Goal: Task Accomplishment & Management: Use online tool/utility

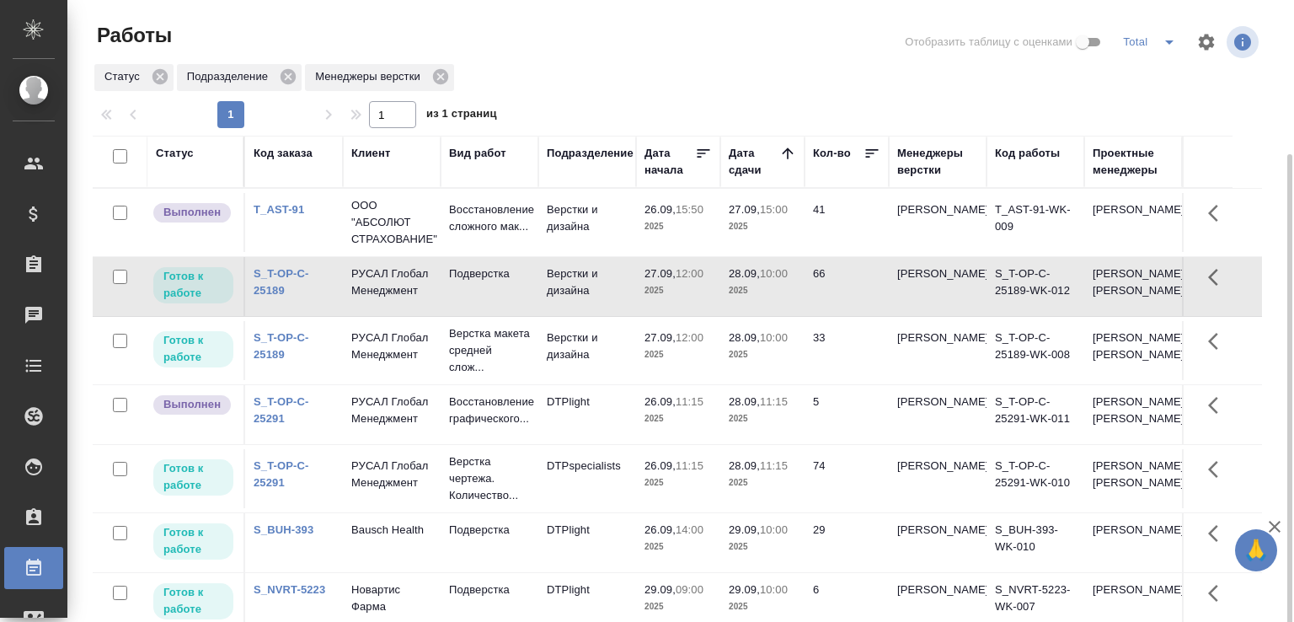
scroll to position [84, 0]
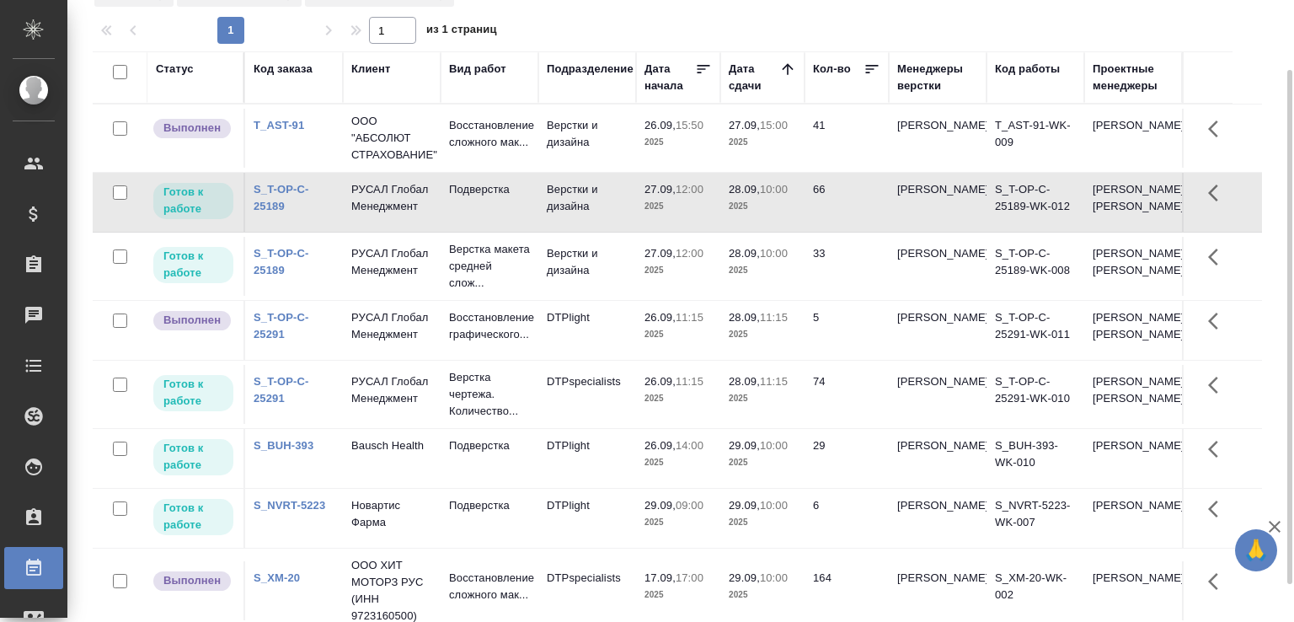
click at [523, 111] on td "Восстановление сложного мак..." at bounding box center [490, 138] width 98 height 59
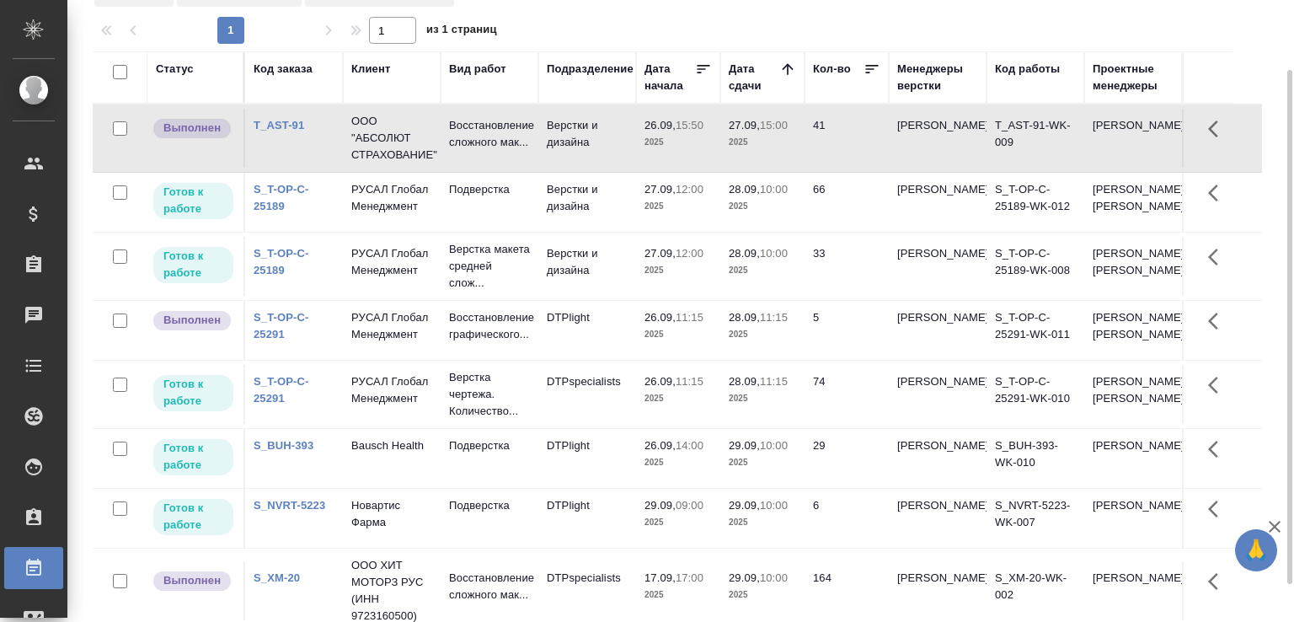
click at [523, 111] on td "Восстановление сложного мак..." at bounding box center [490, 138] width 98 height 59
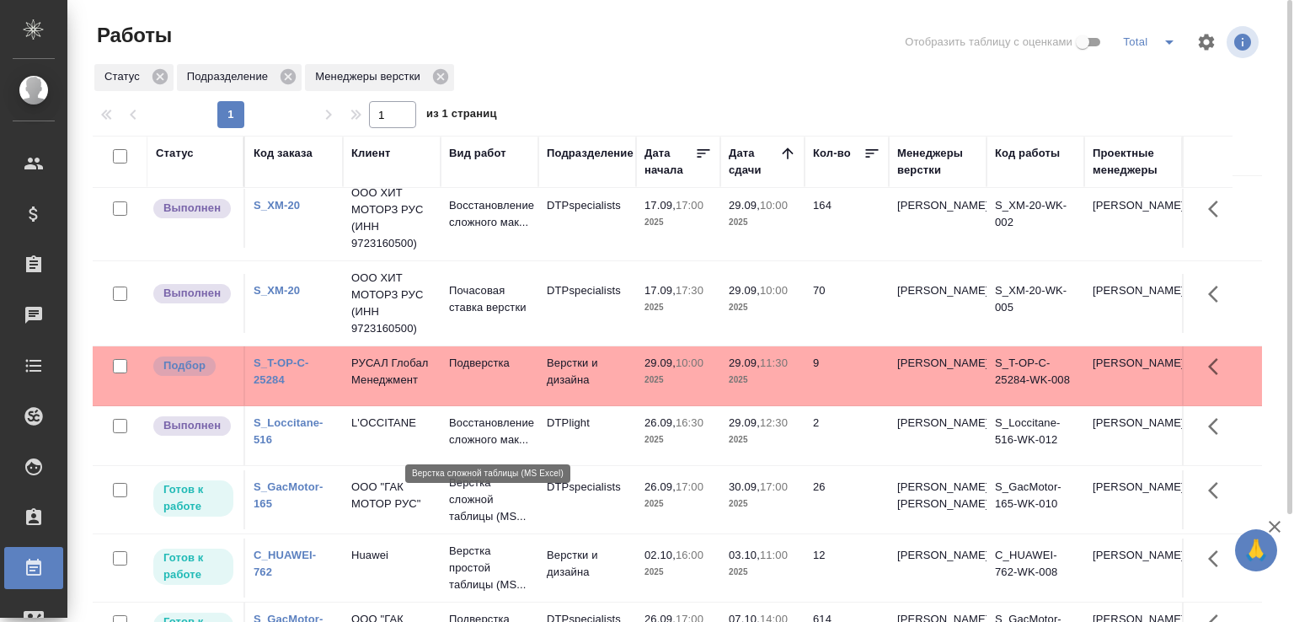
scroll to position [568, 0]
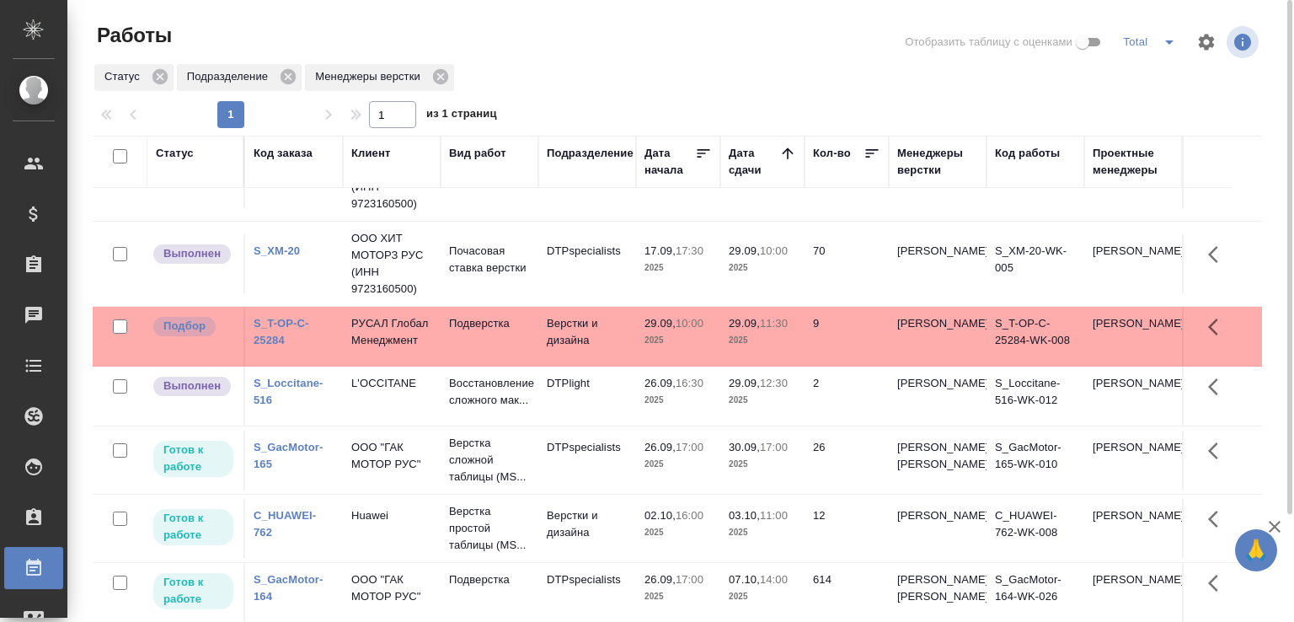
click at [527, 307] on td "Подверстка" at bounding box center [490, 336] width 98 height 59
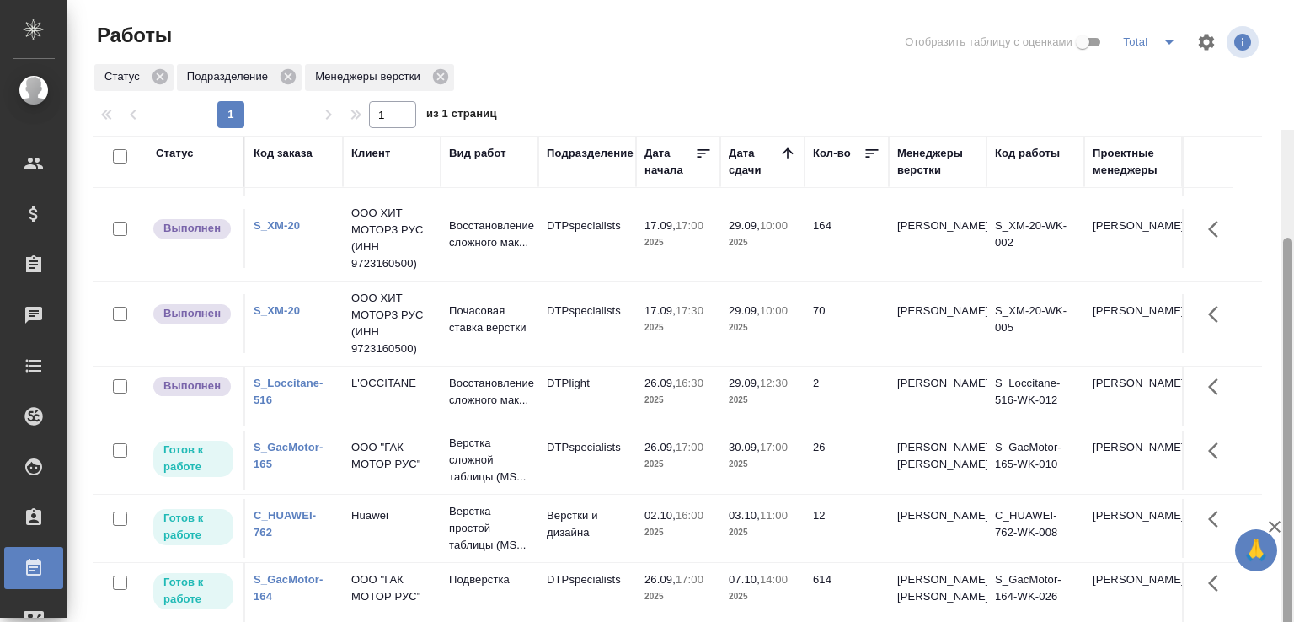
scroll to position [130, 0]
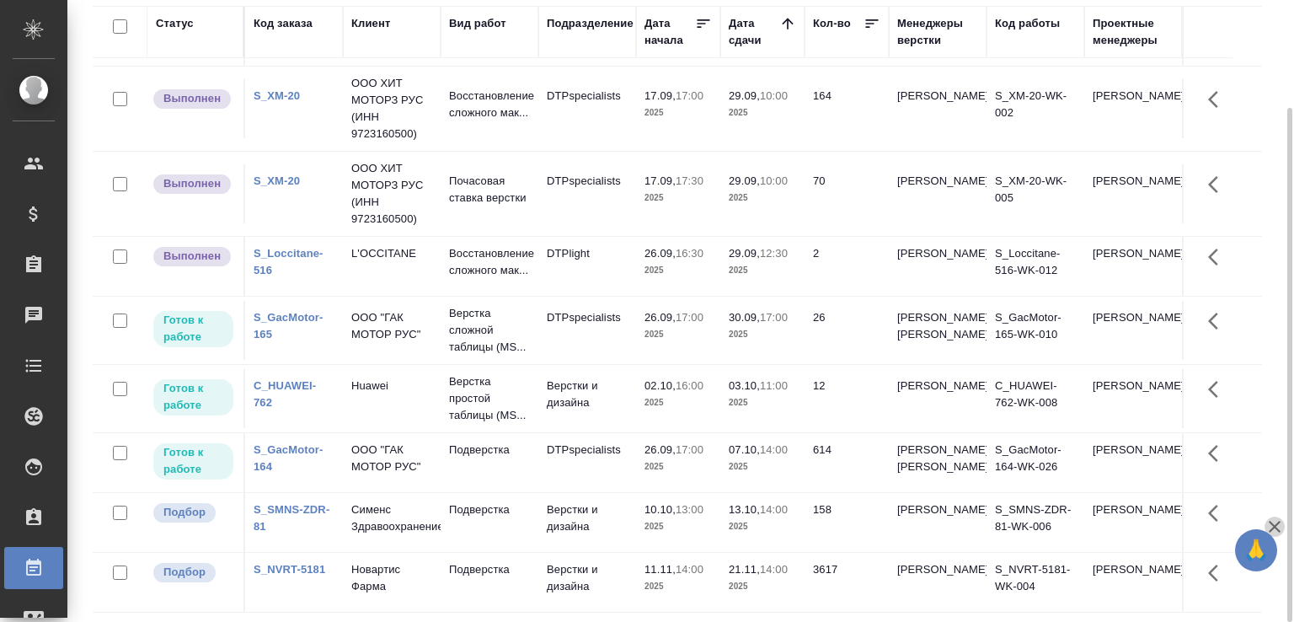
click at [1277, 521] on icon "button" at bounding box center [1275, 527] width 20 height 20
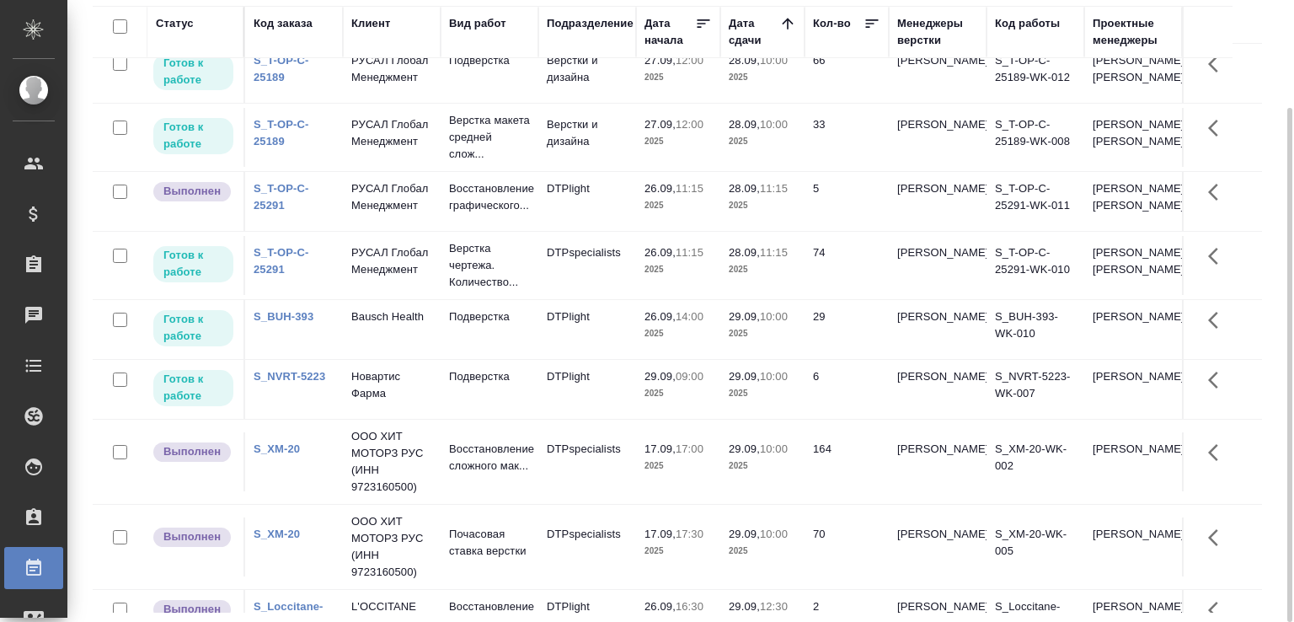
scroll to position [0, 0]
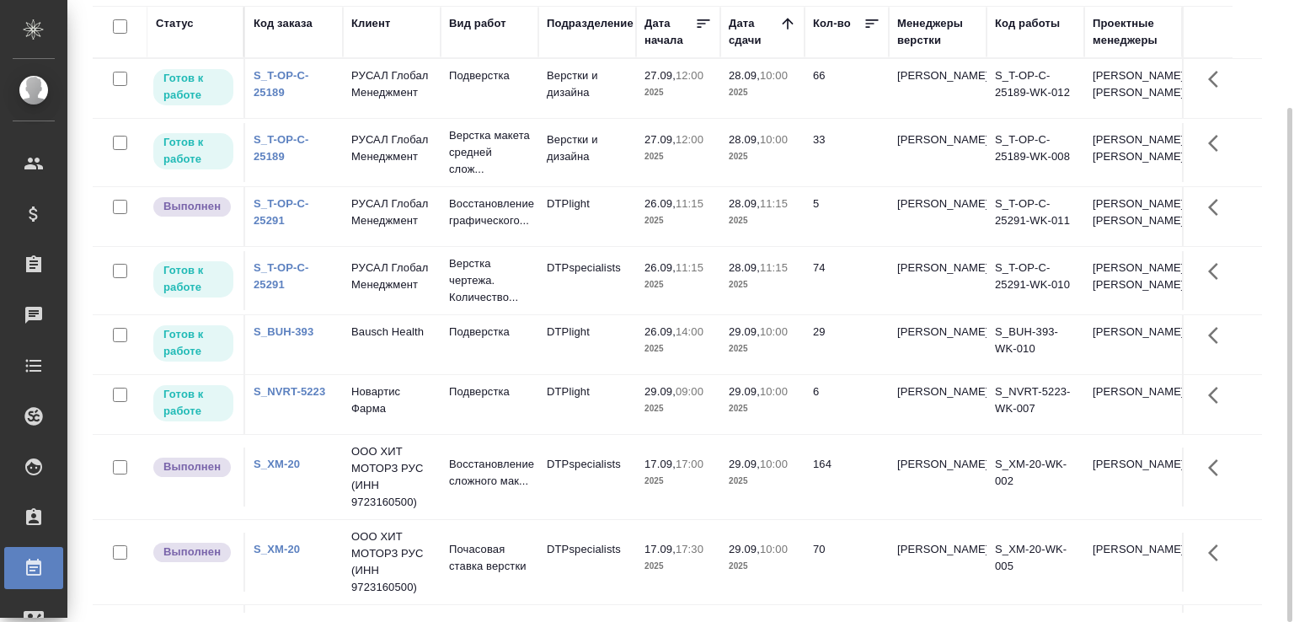
click at [746, 398] on p "29.09," at bounding box center [744, 391] width 31 height 13
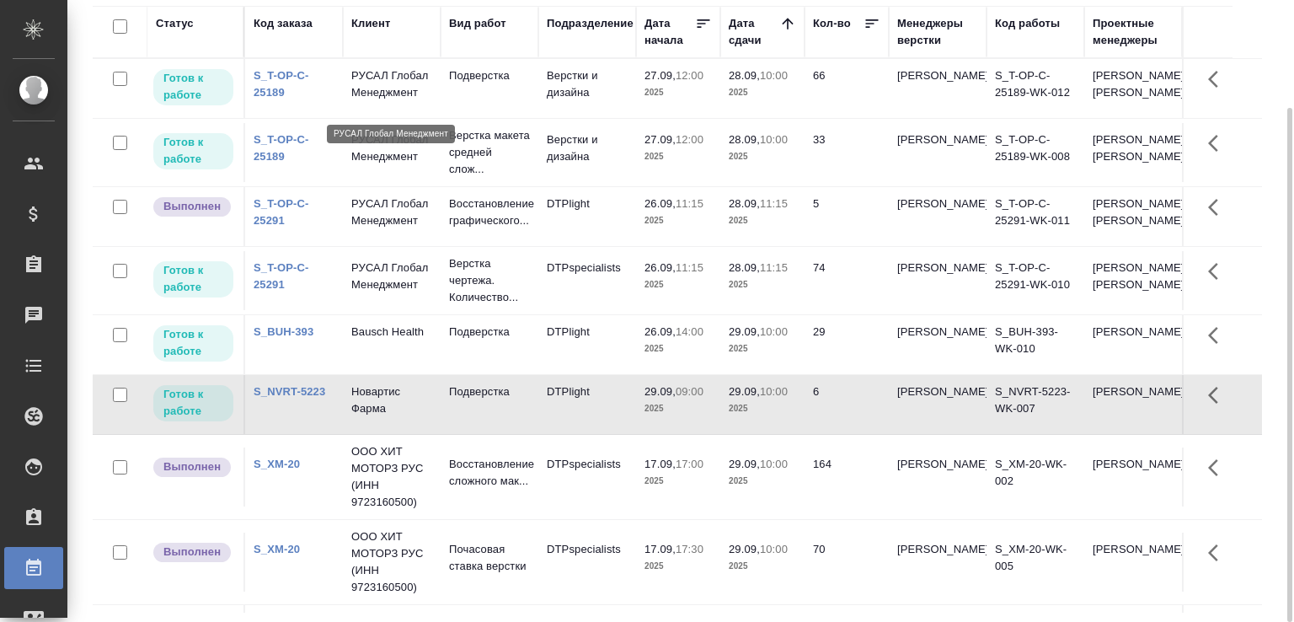
click at [384, 101] on p "РУСАЛ Глобал Менеджмент" at bounding box center [391, 84] width 81 height 34
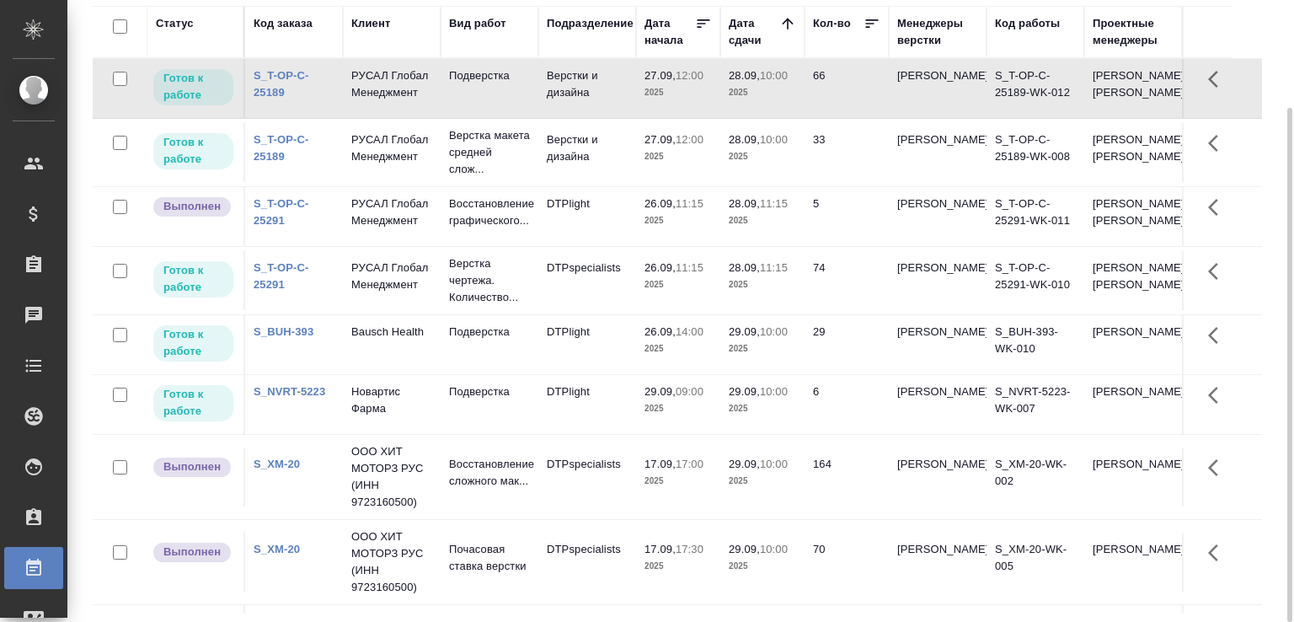
click at [272, 88] on link "S_T-OP-C-25189" at bounding box center [282, 83] width 56 height 29
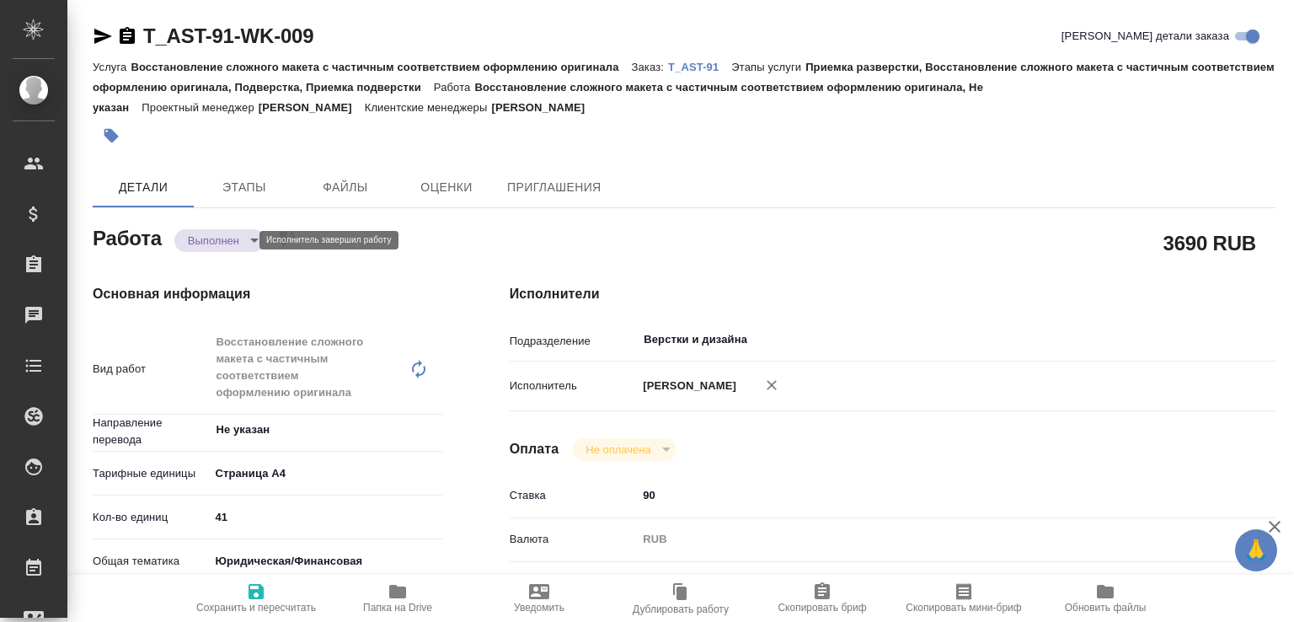
click at [222, 247] on body "🙏 .cls-1 fill:#fff; AWATERA [PERSON_NAME]malofeeva Клиенты Спецификации Заказы …" at bounding box center [647, 311] width 1294 height 622
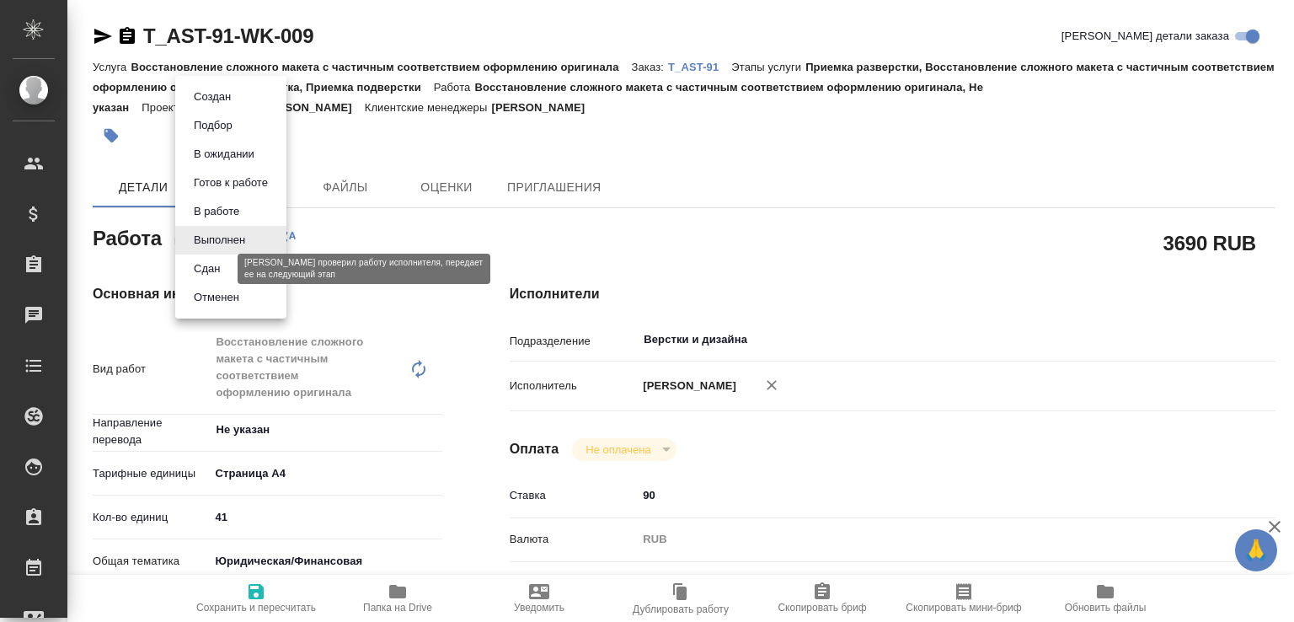
click at [225, 267] on button "Сдан" at bounding box center [207, 269] width 36 height 19
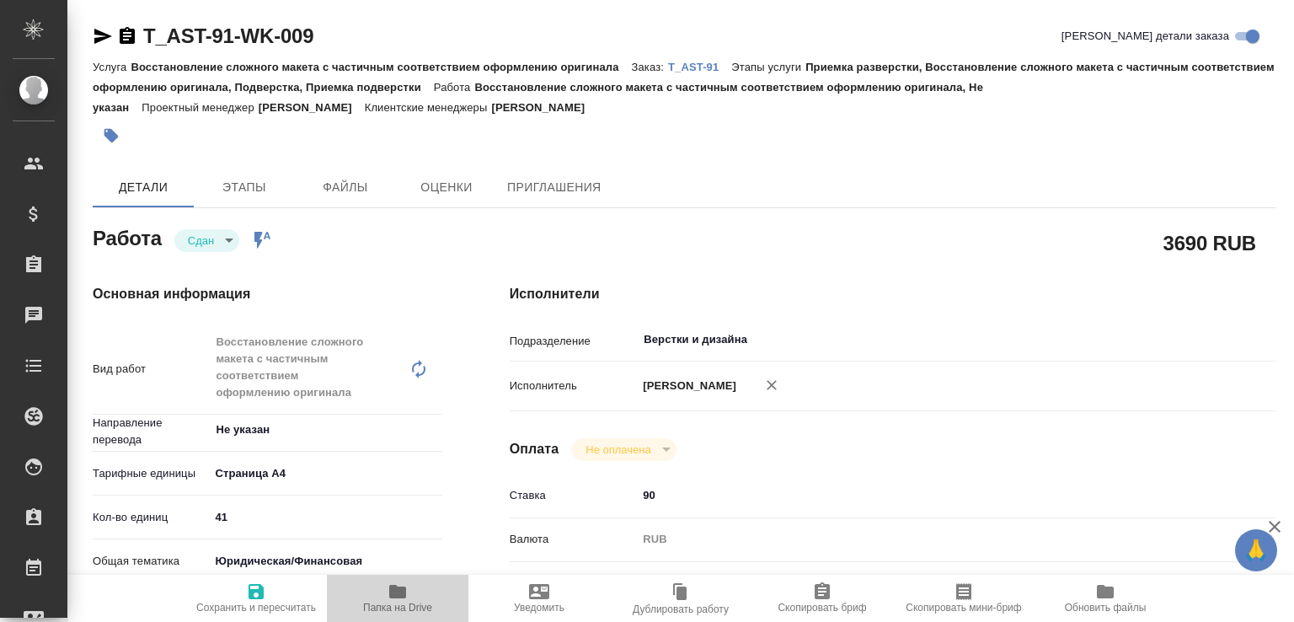
click at [396, 585] on icon "button" at bounding box center [397, 591] width 17 height 13
type textarea "x"
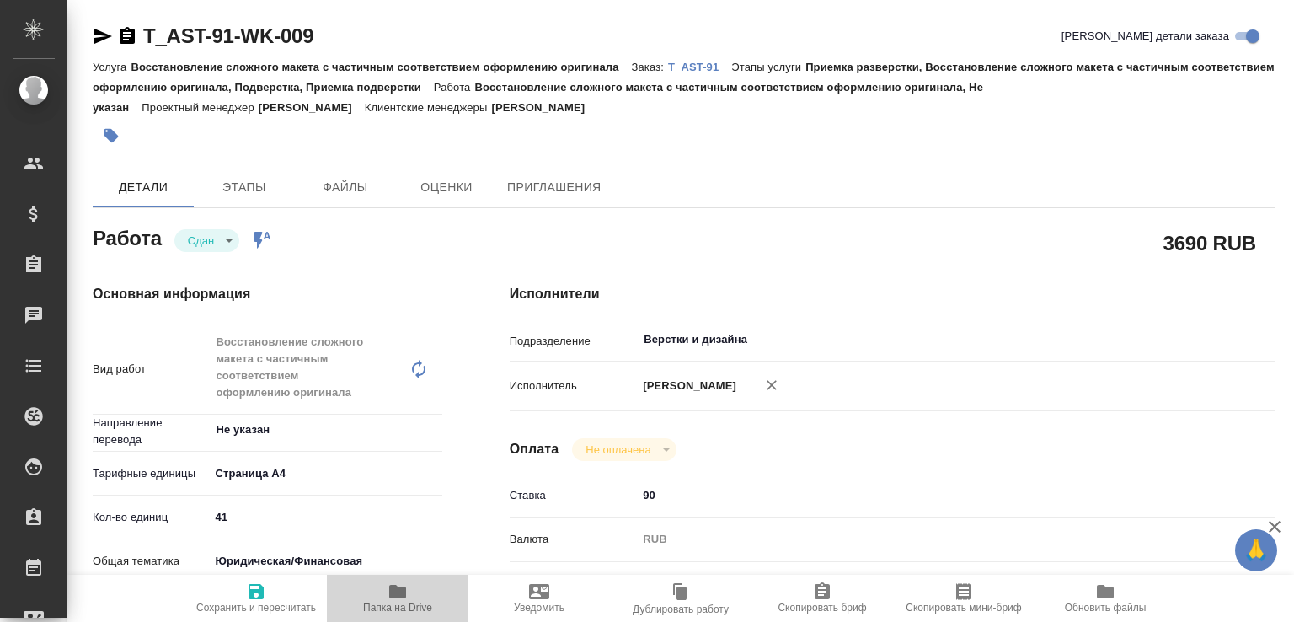
type textarea "x"
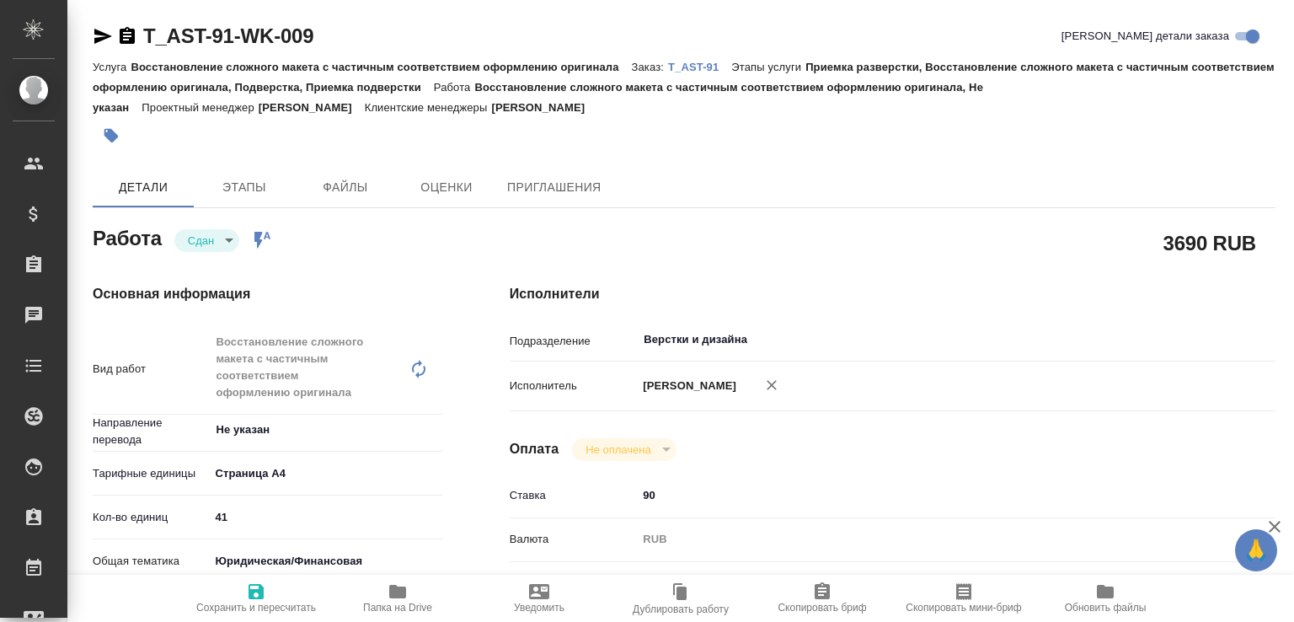
type textarea "x"
click at [680, 69] on p "T_AST-91" at bounding box center [699, 67] width 63 height 13
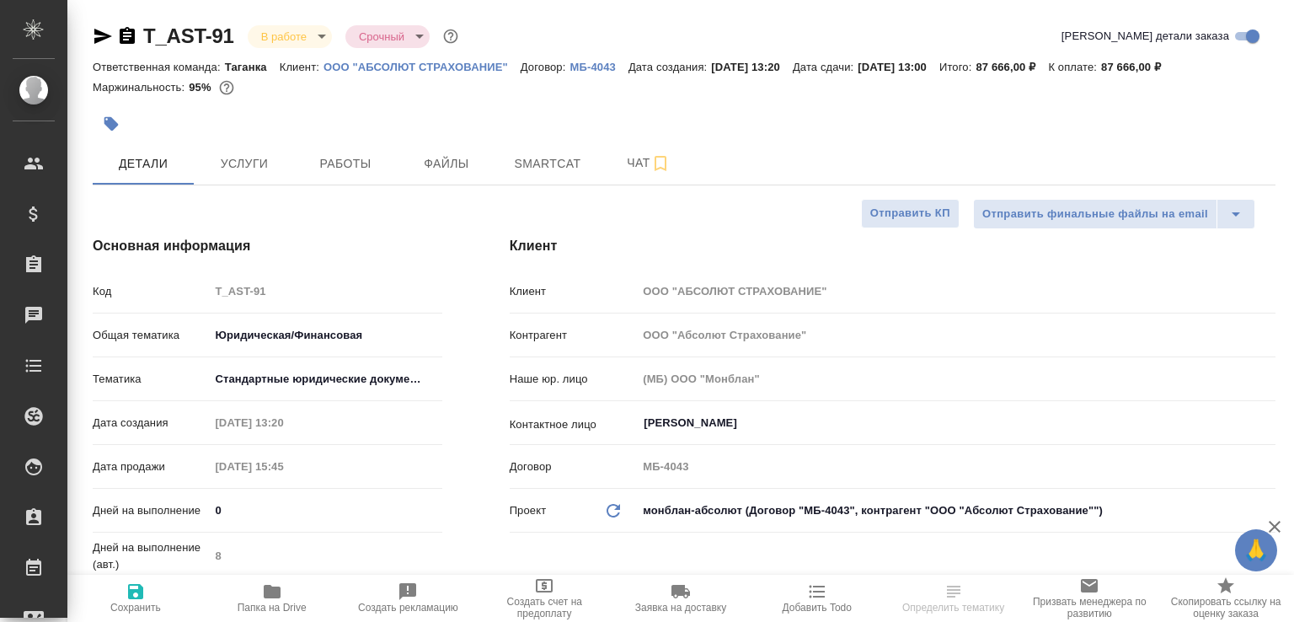
select select "RU"
type input "Баданян Артак"
click at [613, 174] on span "Чат" at bounding box center [648, 163] width 81 height 21
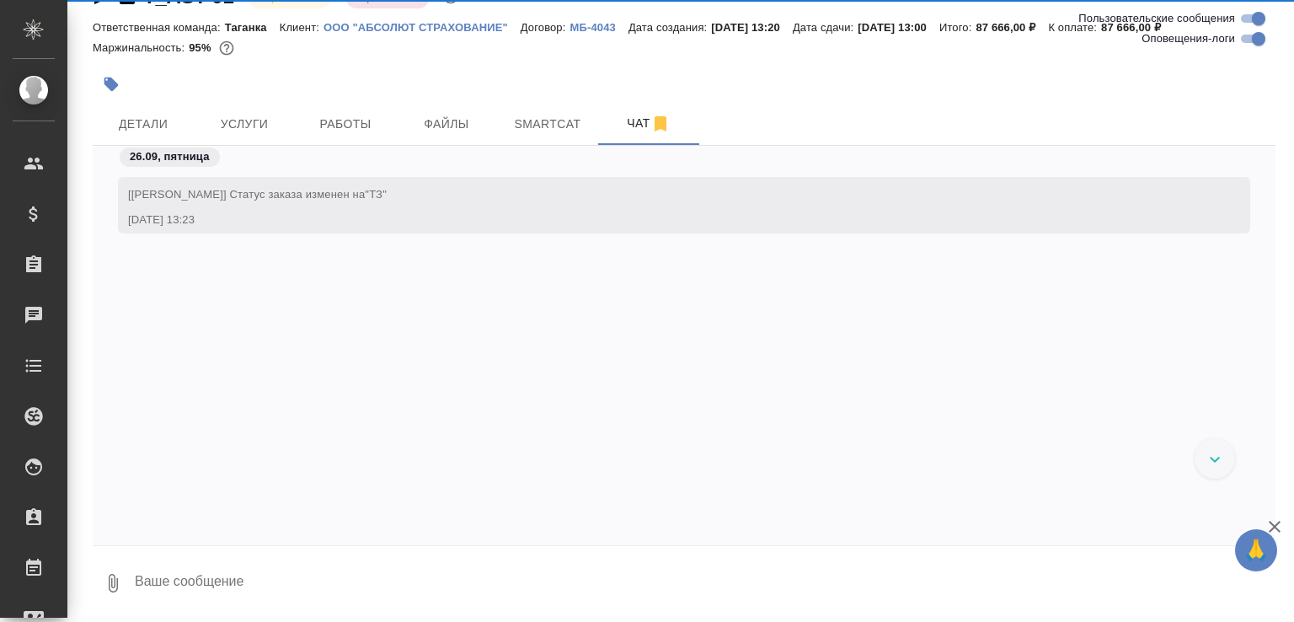
scroll to position [2386, 0]
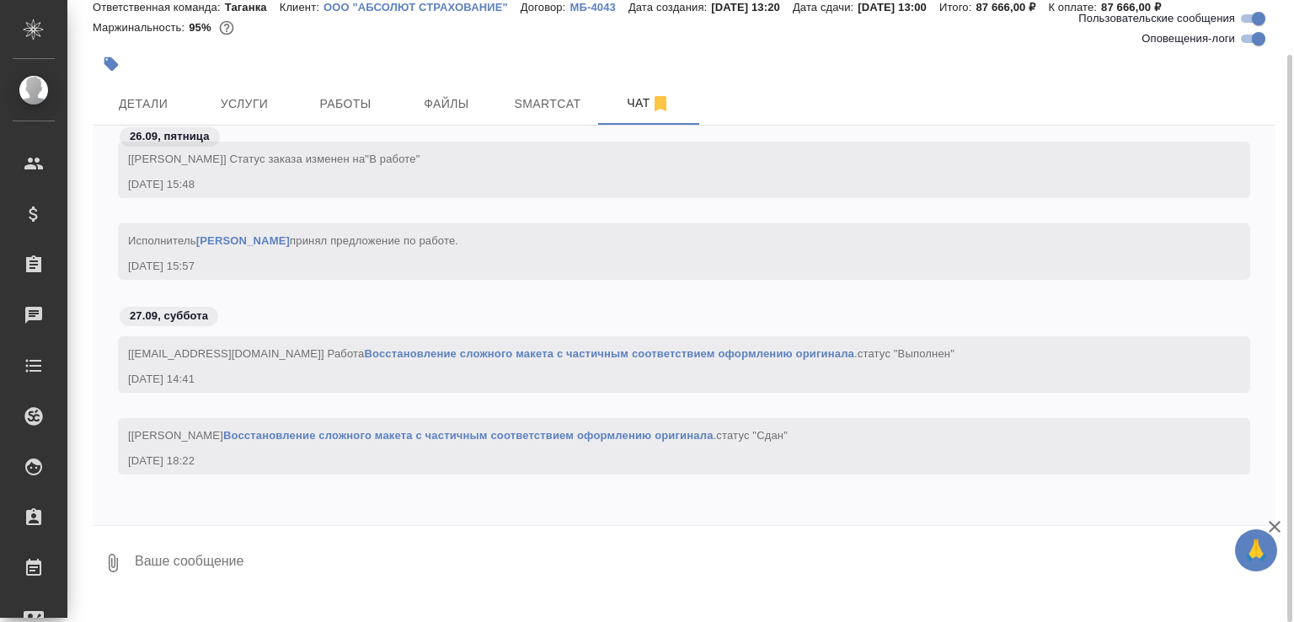
click at [345, 578] on textarea at bounding box center [704, 562] width 1143 height 57
paste textarea "https://drive.awatera.com/apps/files/files/10516194?dir=/Shares/%D0%90%D0%91%D0…"
type textarea "если не забирали, то вот тут положила https://drive.awatera.com/apps/files/file…"
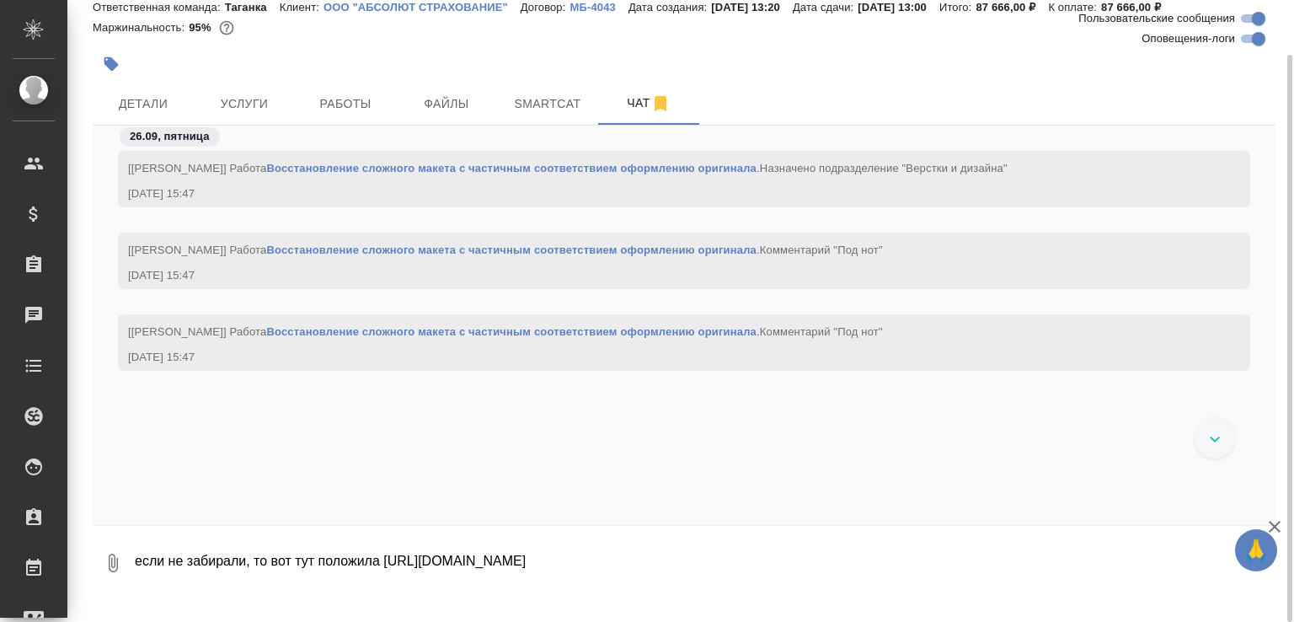
scroll to position [1461, 0]
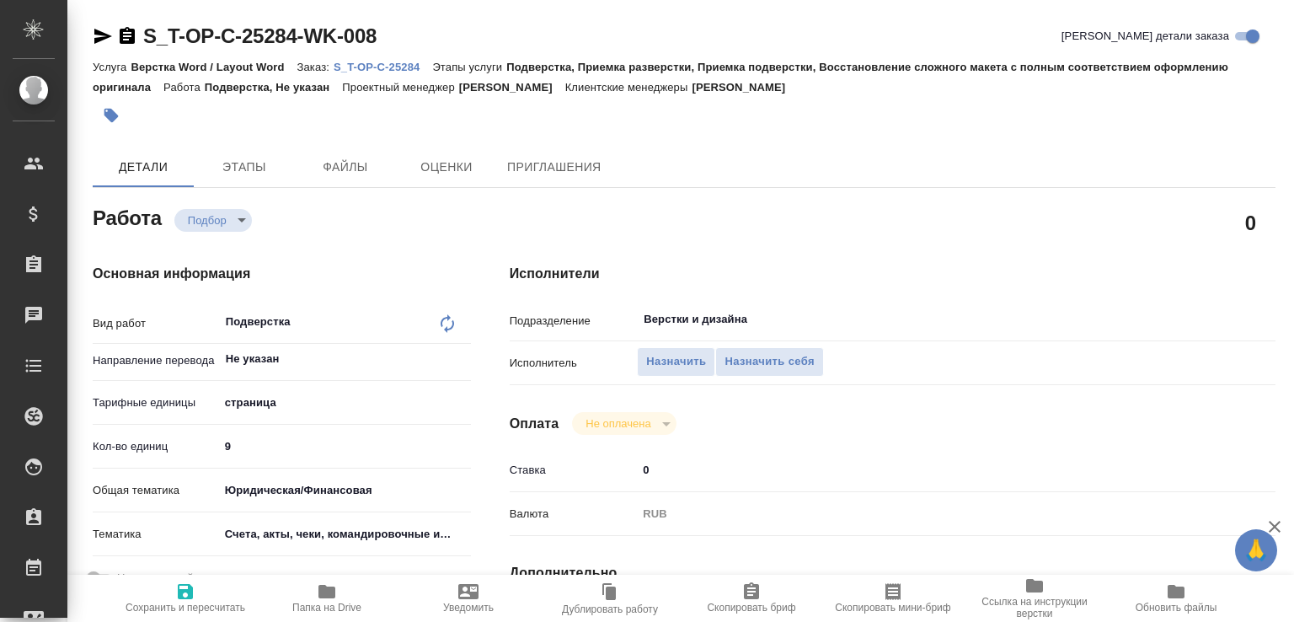
click at [415, 64] on p "S_T-OP-C-25284" at bounding box center [383, 67] width 99 height 13
click at [667, 362] on span "Назначить" at bounding box center [676, 361] width 60 height 19
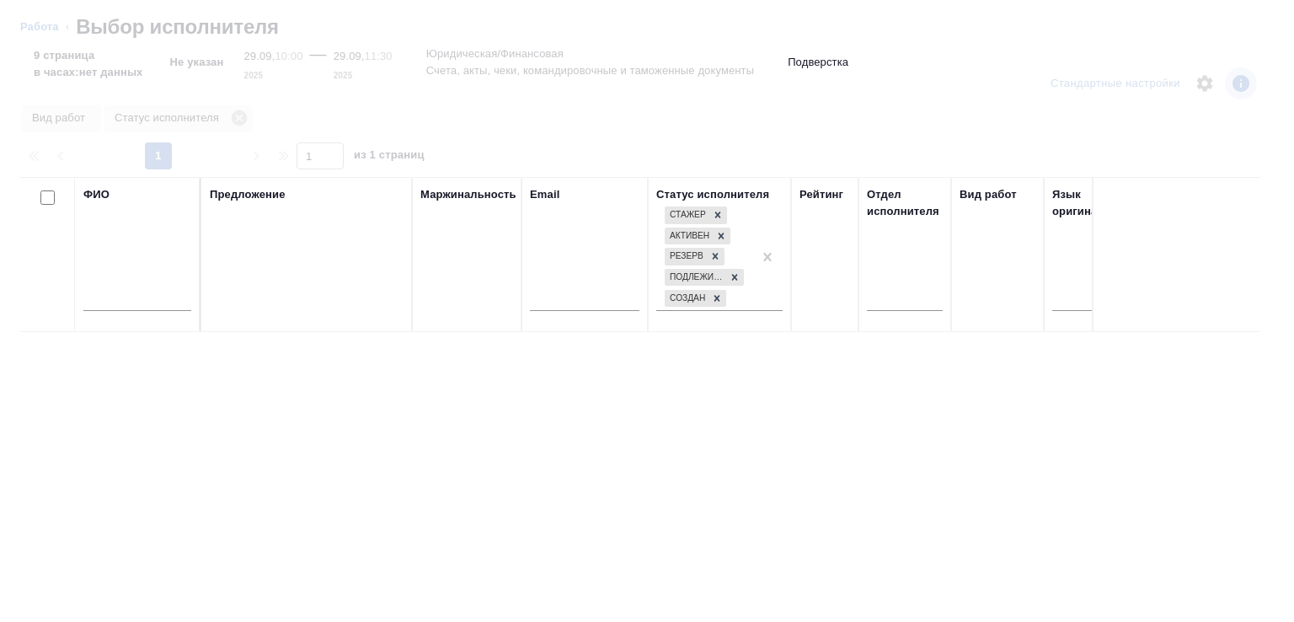
click at [140, 303] on input "text" at bounding box center [137, 300] width 108 height 21
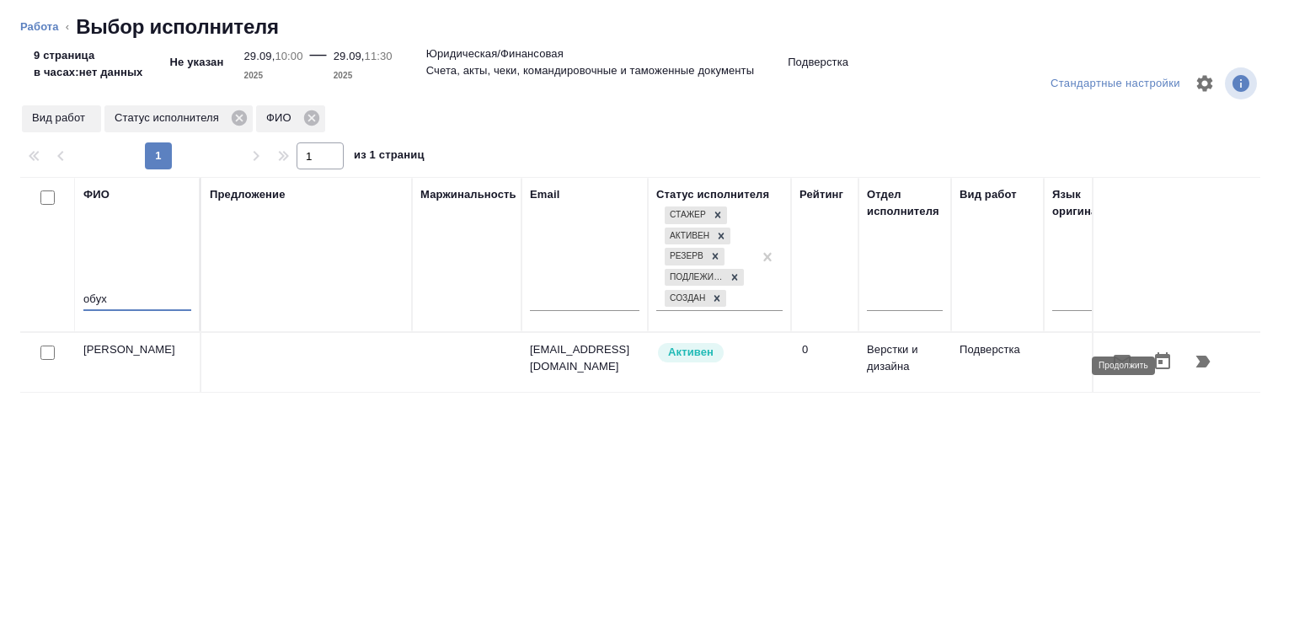
type input "обух"
click at [1183, 379] on button "button" at bounding box center [1203, 361] width 40 height 40
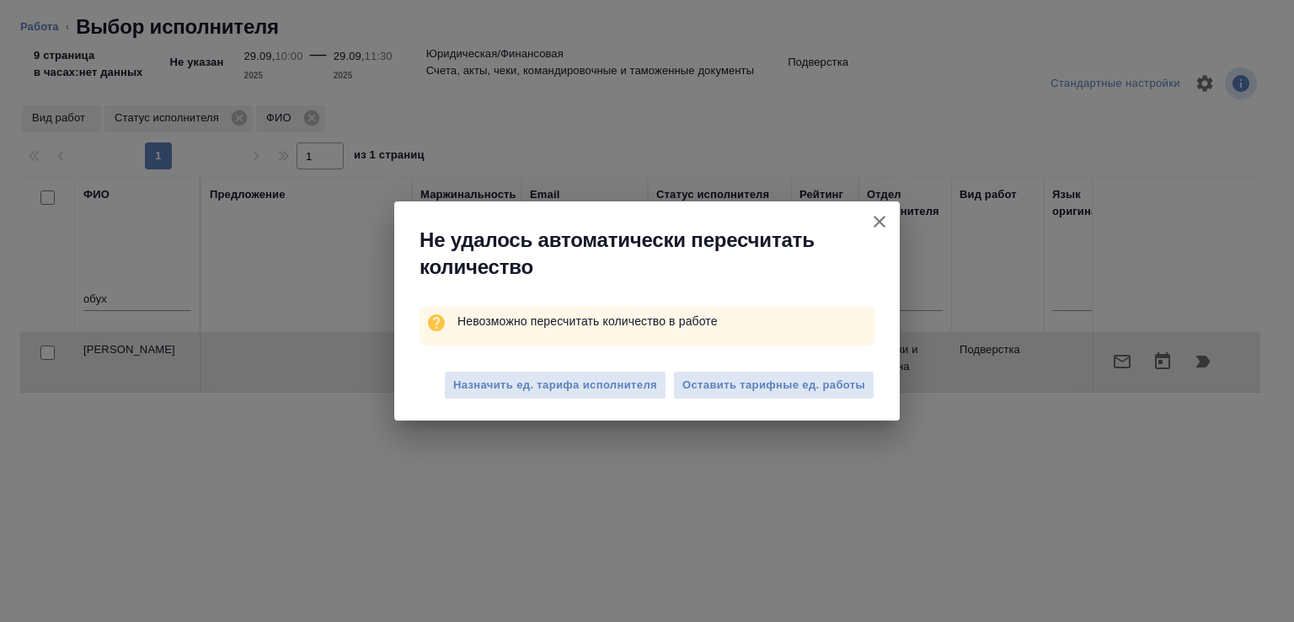
click at [762, 403] on div "Назначить ед. тарифа исполнителя Оставить тарифные ед. работы" at bounding box center [647, 387] width 506 height 67
click at [761, 387] on span "Оставить тарифные ед. работы" at bounding box center [774, 385] width 183 height 19
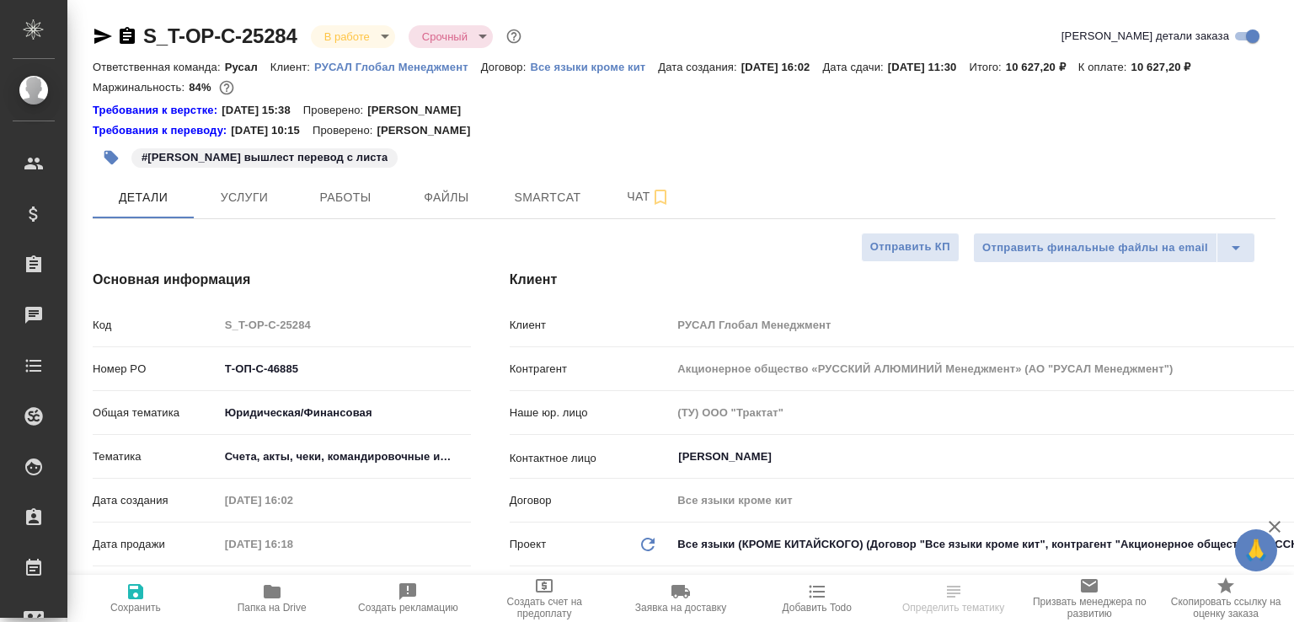
select select "RU"
click at [349, 208] on span "Работы" at bounding box center [345, 197] width 81 height 21
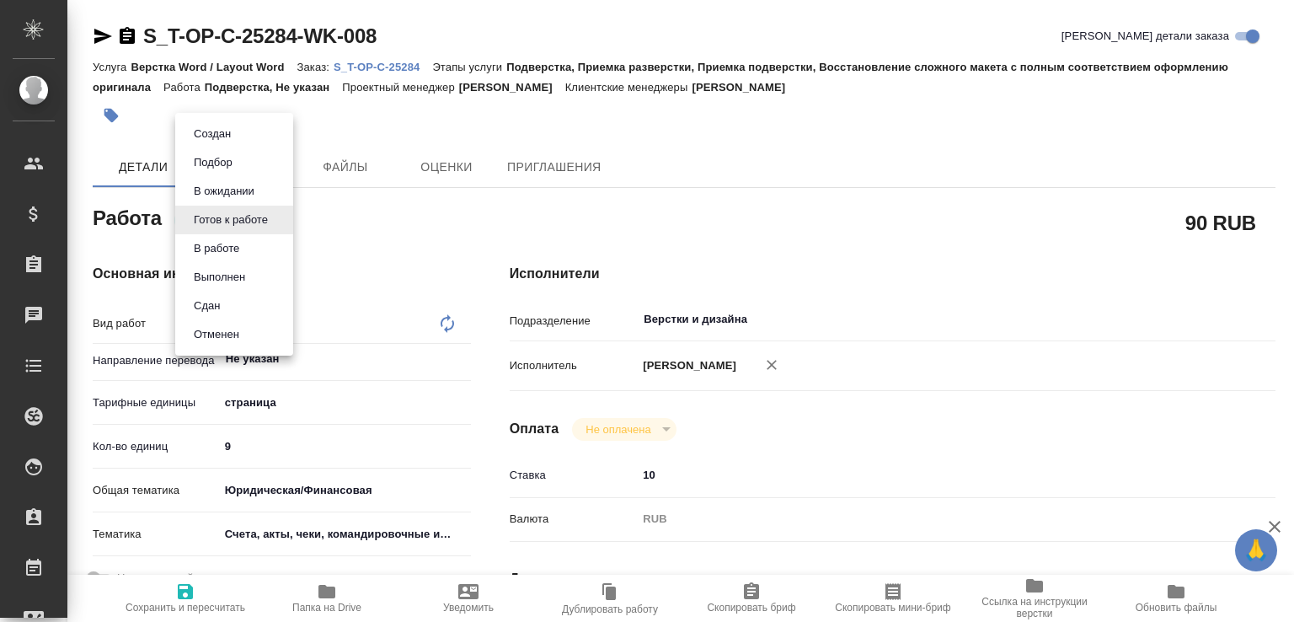
click at [236, 212] on body "🙏 .cls-1 fill:#fff; AWATERA Малофеева Екатерина e.malofeeva Клиенты Спецификаци…" at bounding box center [647, 311] width 1294 height 622
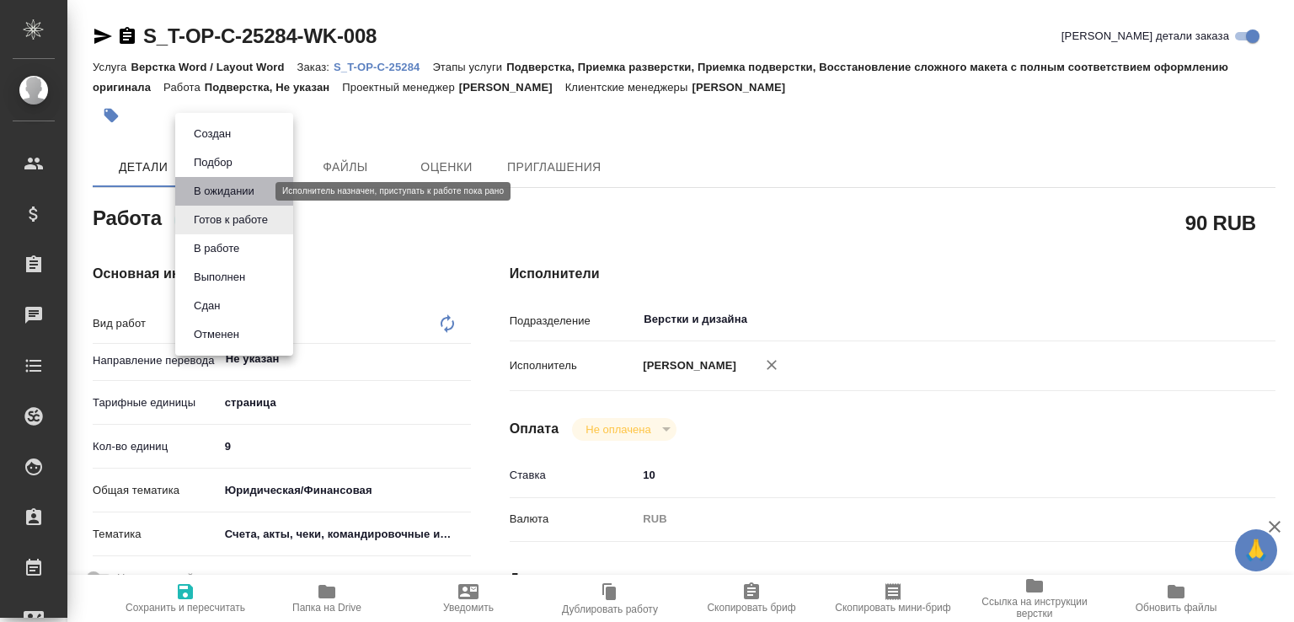
click at [236, 190] on button "В ожидании" at bounding box center [224, 191] width 71 height 19
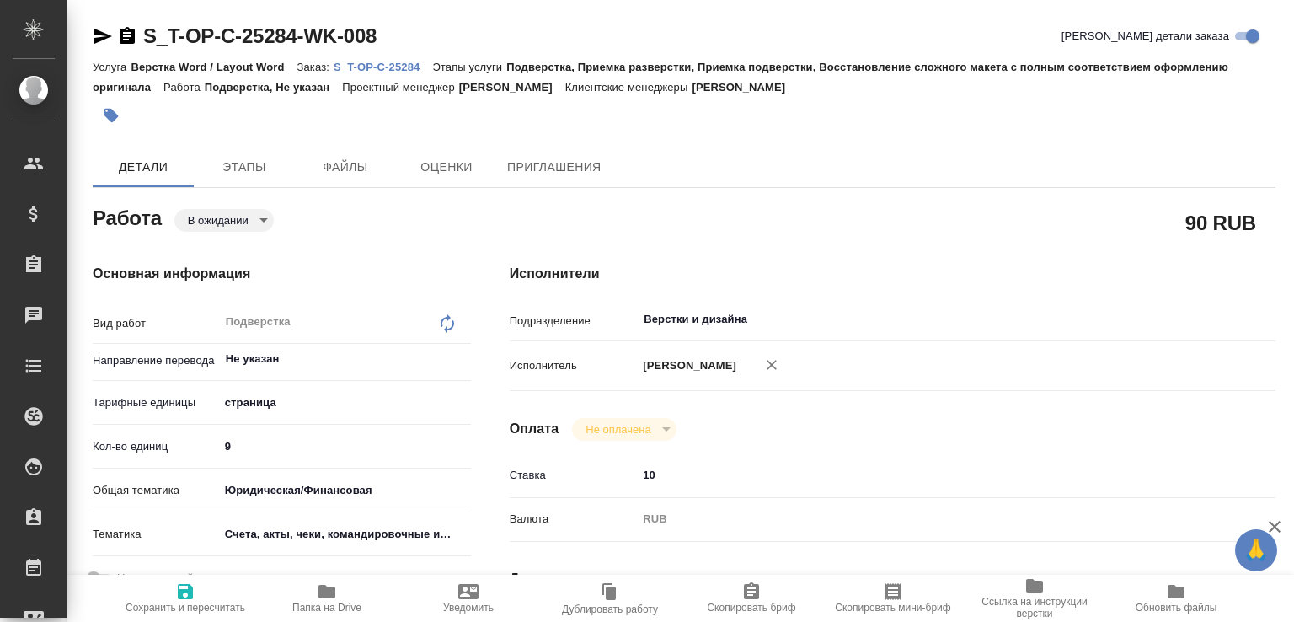
type textarea "x"
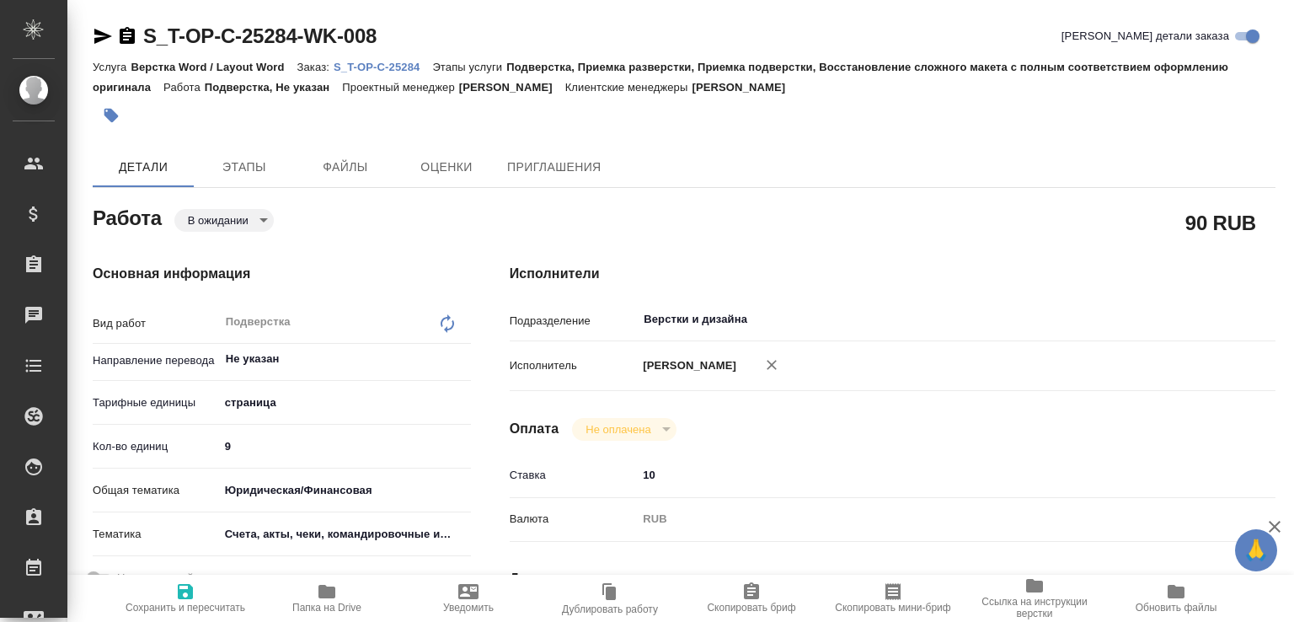
type textarea "x"
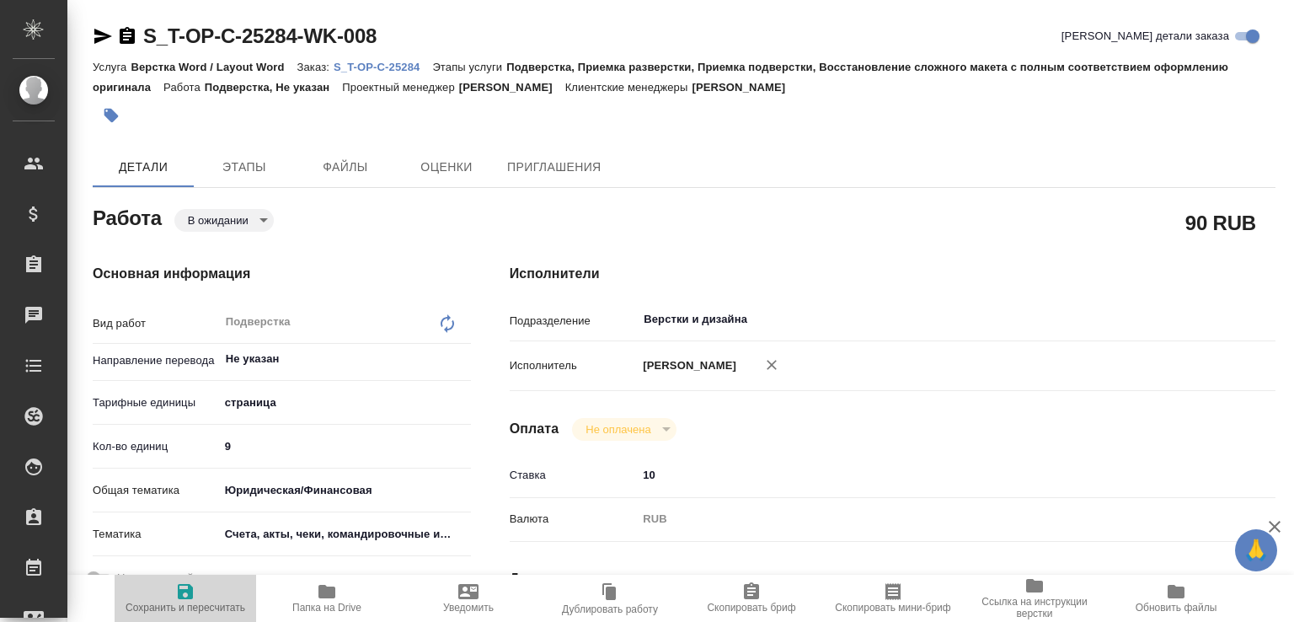
click at [221, 602] on span "Сохранить и пересчитать" at bounding box center [186, 608] width 120 height 12
type textarea "x"
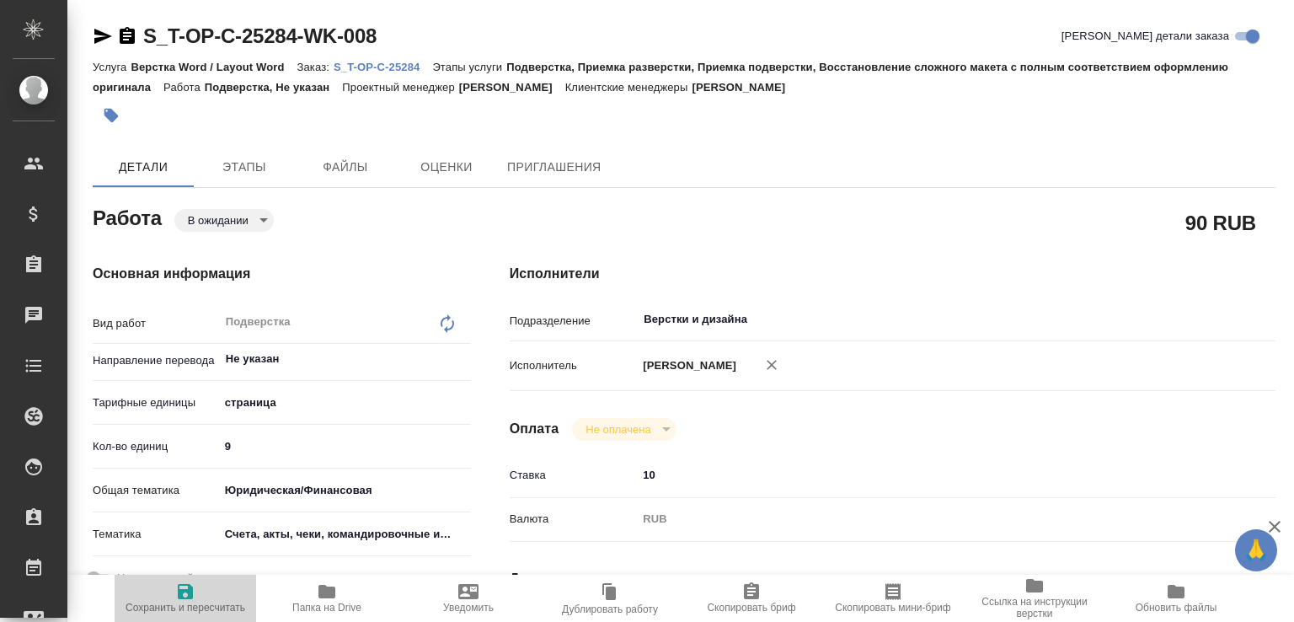
type textarea "x"
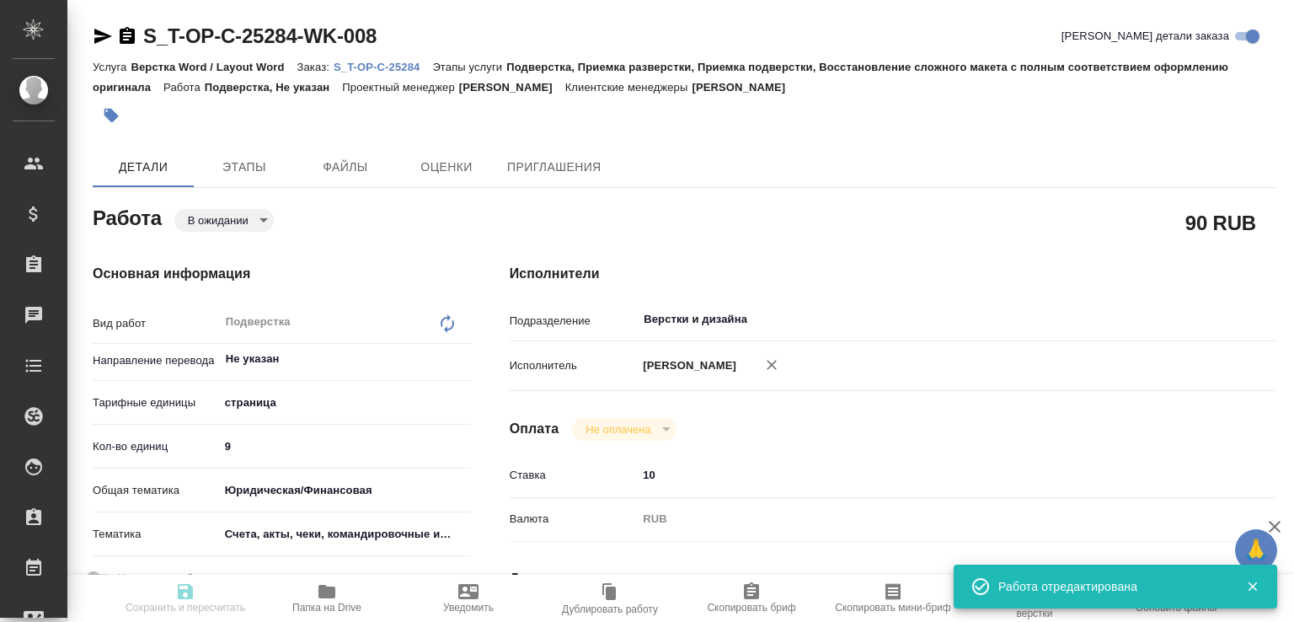
type textarea "x"
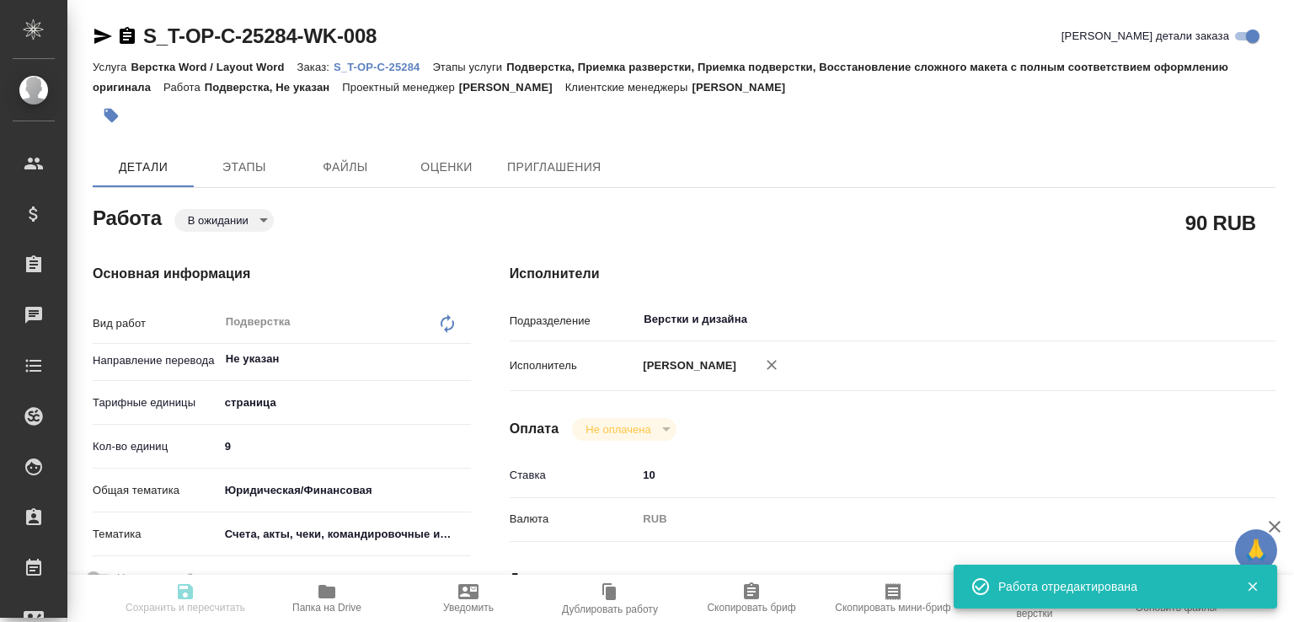
type input "pending"
type textarea "Подверстка"
type textarea "x"
type input "Не указан"
type input "5a8b1489cc6b4906c91bfdb2"
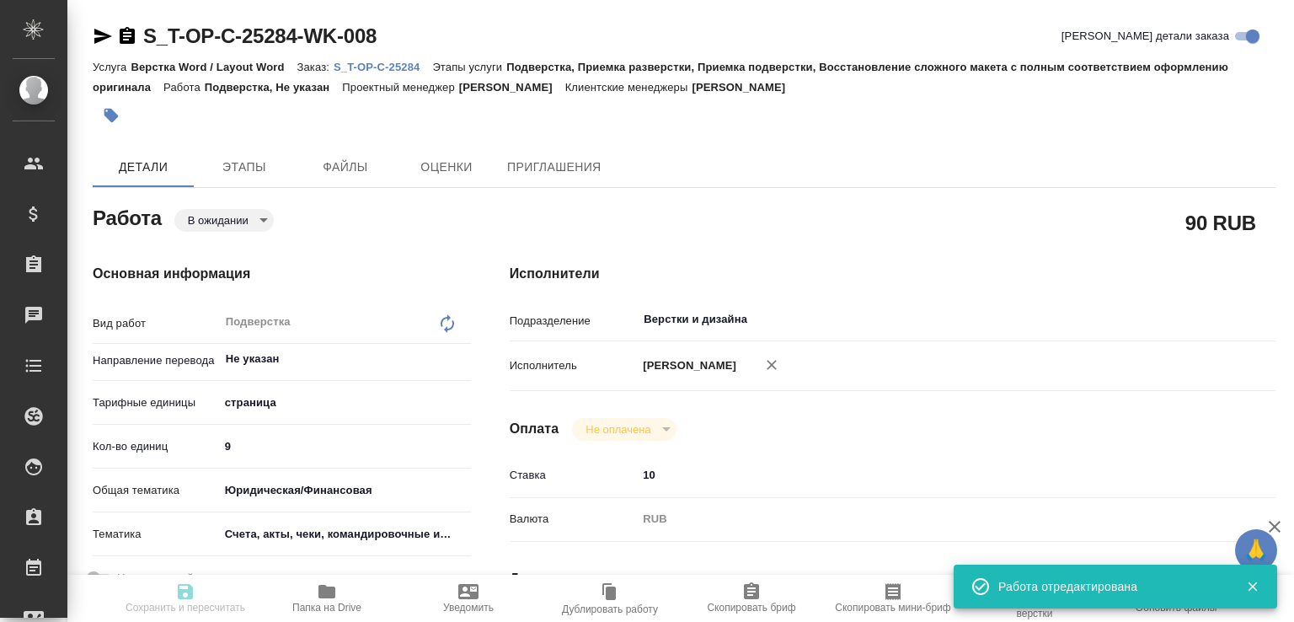
type input "9"
type input "yr-fn"
type input "5f647205b73bc97568ca66c0"
type input "29.09.2025 10:00"
type input "29.09.2025 11:30"
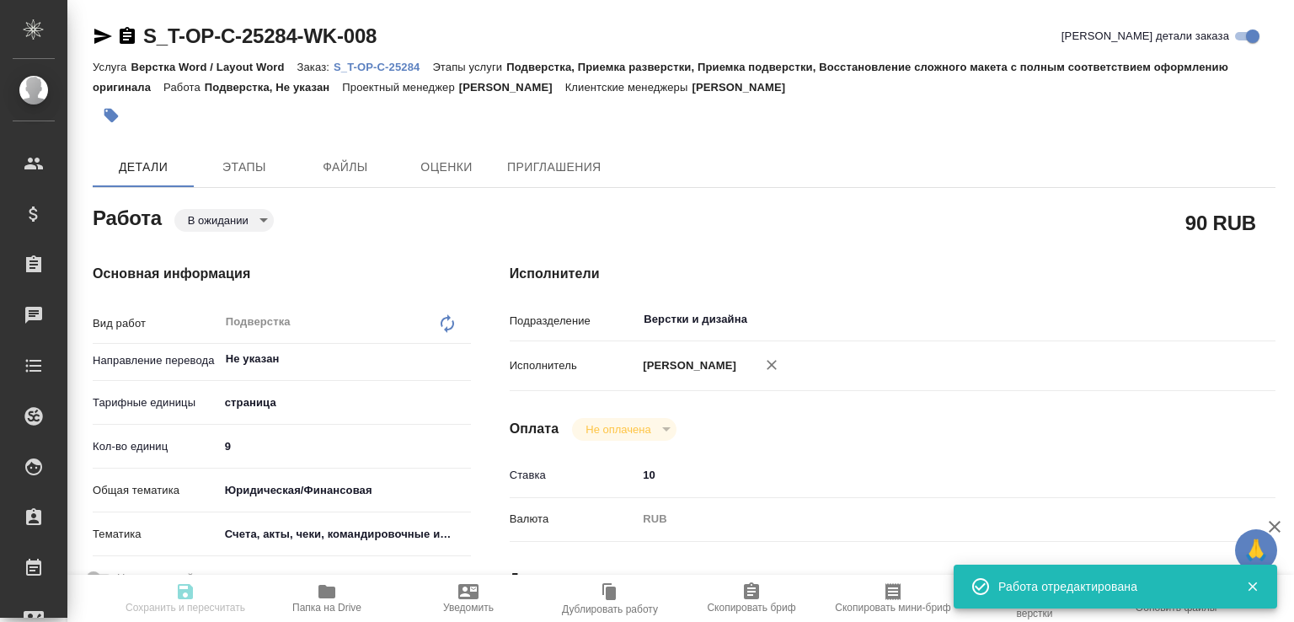
type input "29.09.2025 11:30"
type input "Верстки и дизайна"
type input "notPayed"
type input "10"
type input "RUB"
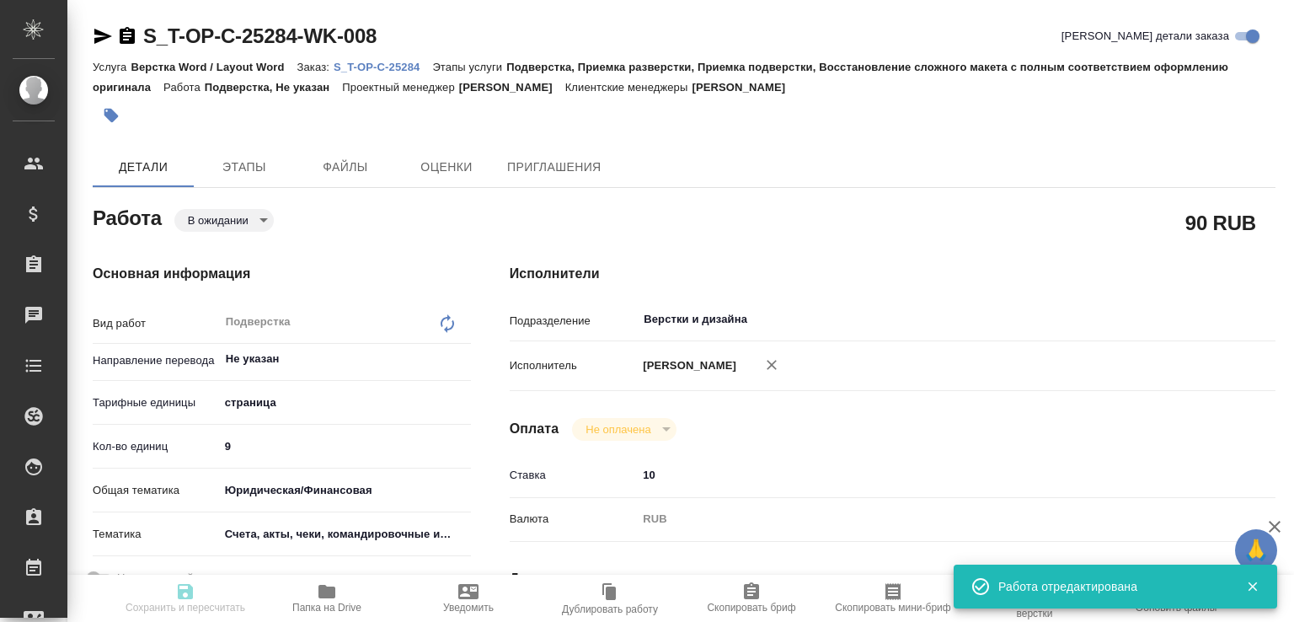
type input "[PERSON_NAME]"
type textarea "x"
type textarea "/Clients/Т-ОП-С_Русал Глобал Менеджмент/Orders/S_T-OP-C-25284/DTP/S_T-OP-C-2528…"
type textarea "x"
type input "S_T-OP-C-25284"
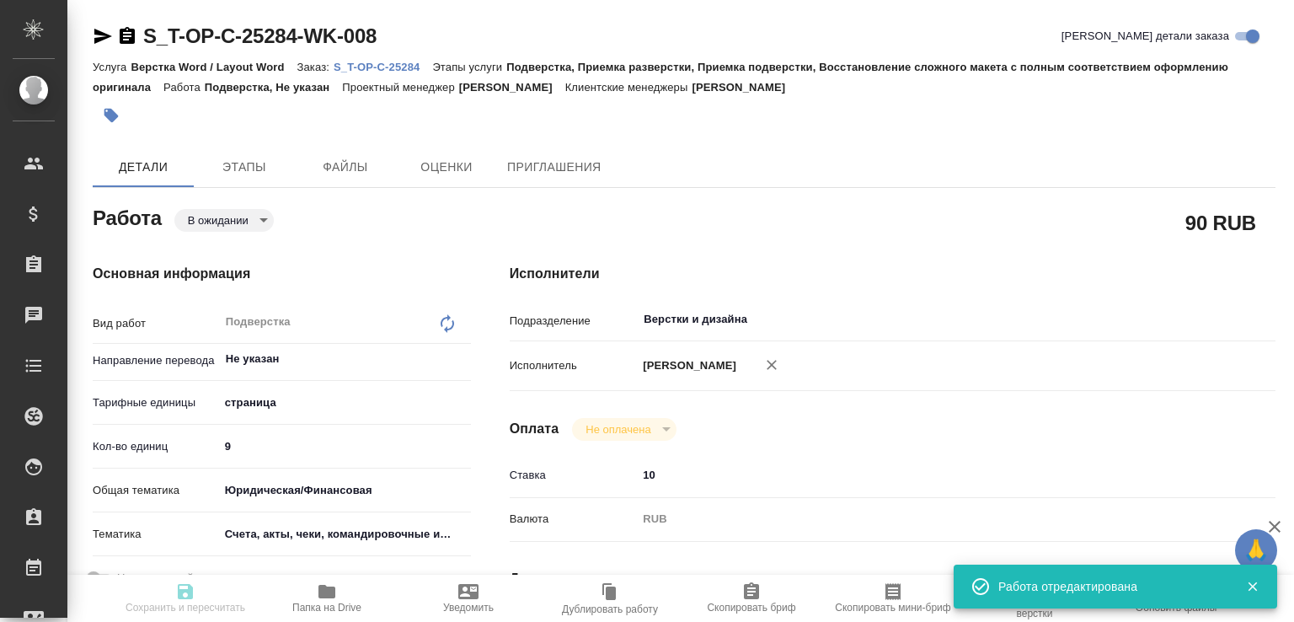
type input "Т-ОП-С-46885"
type input "Верстка Word / Layout Word"
type input "Подверстка, Приемка разверстки, Приемка подверстки, Восстановление сложного мак…"
type input "Горленко Юлия"
type input "[PERSON_NAME]"
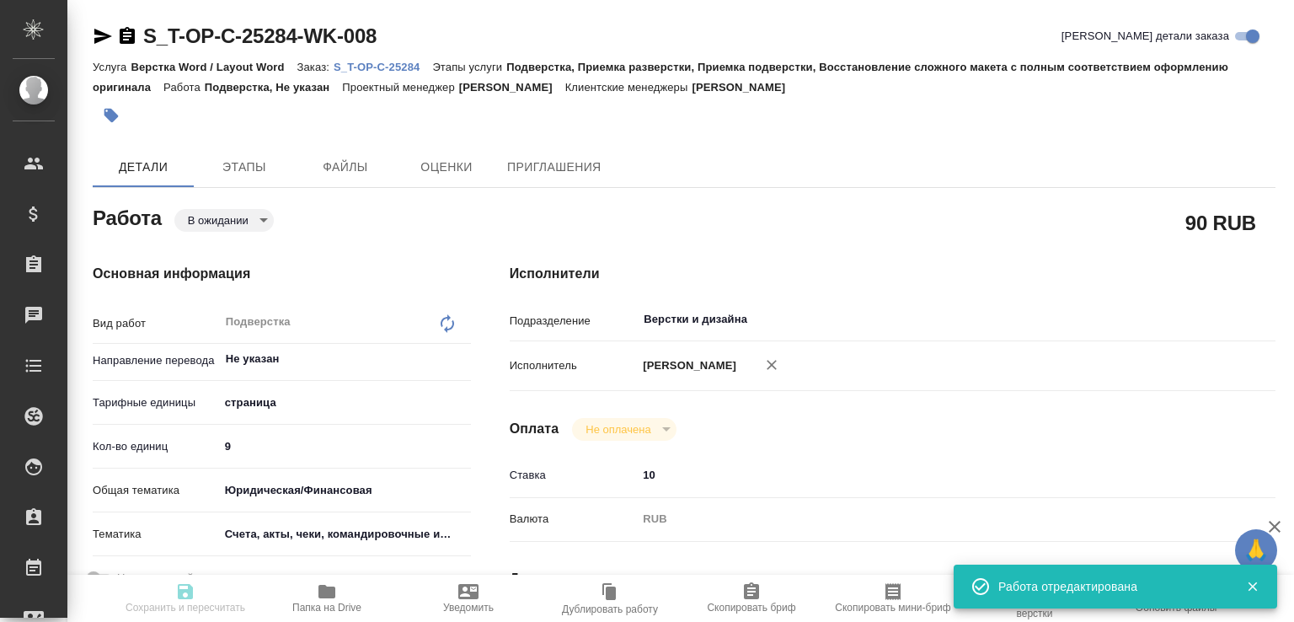
type input "/Clients/Т-ОП-С_Русал Глобал Менеджмент/Orders/S_T-OP-C-25284"
type textarea "x"
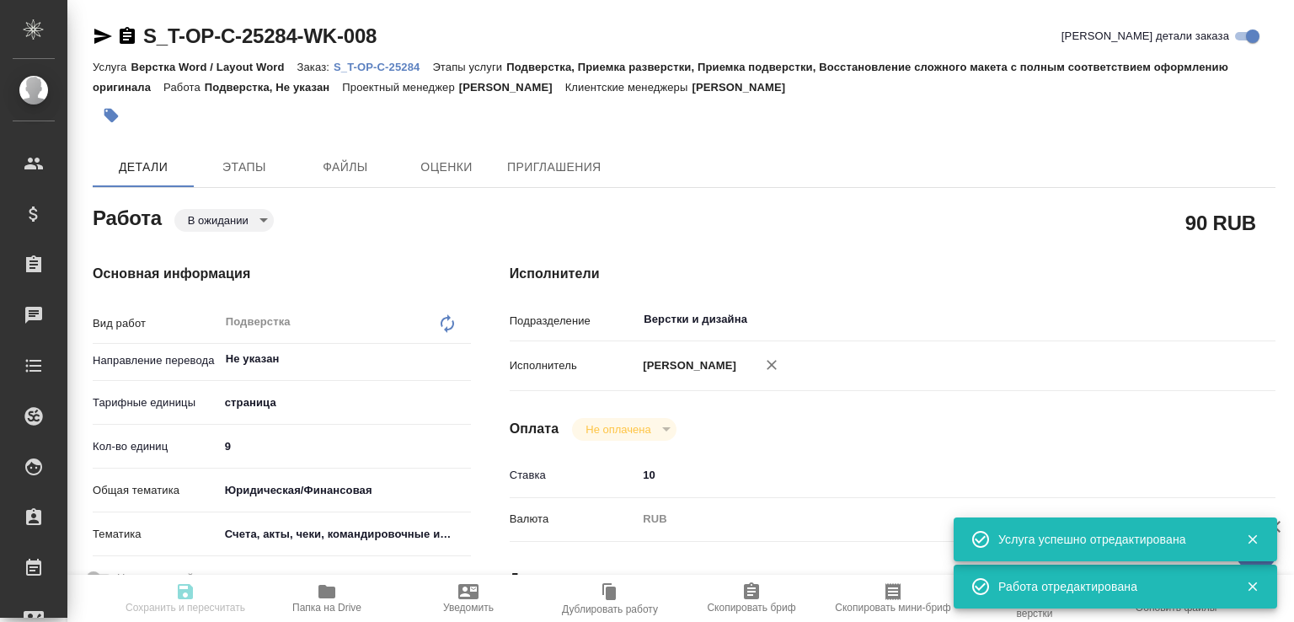
type textarea "x"
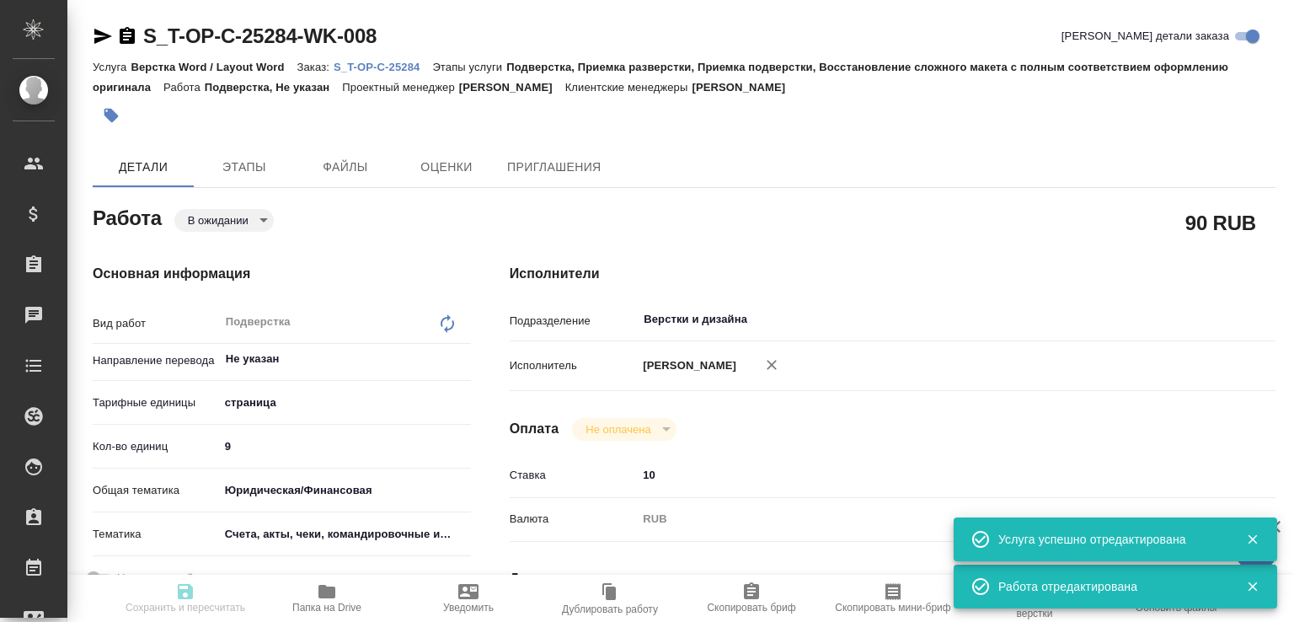
type textarea "x"
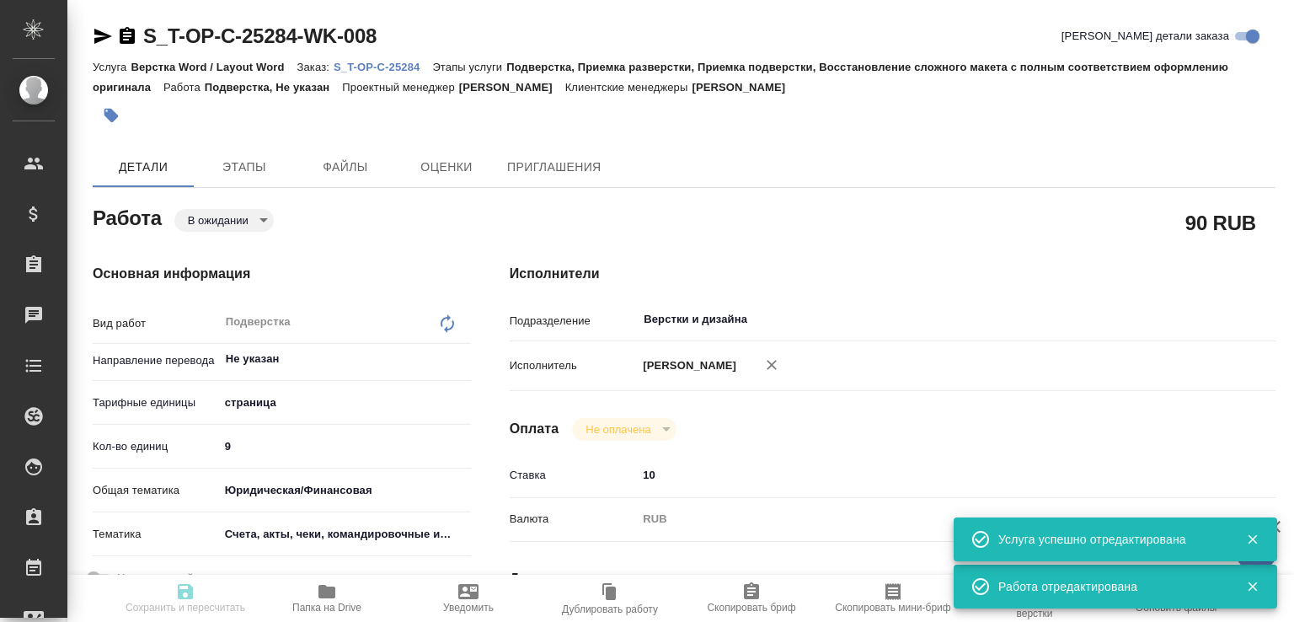
type textarea "x"
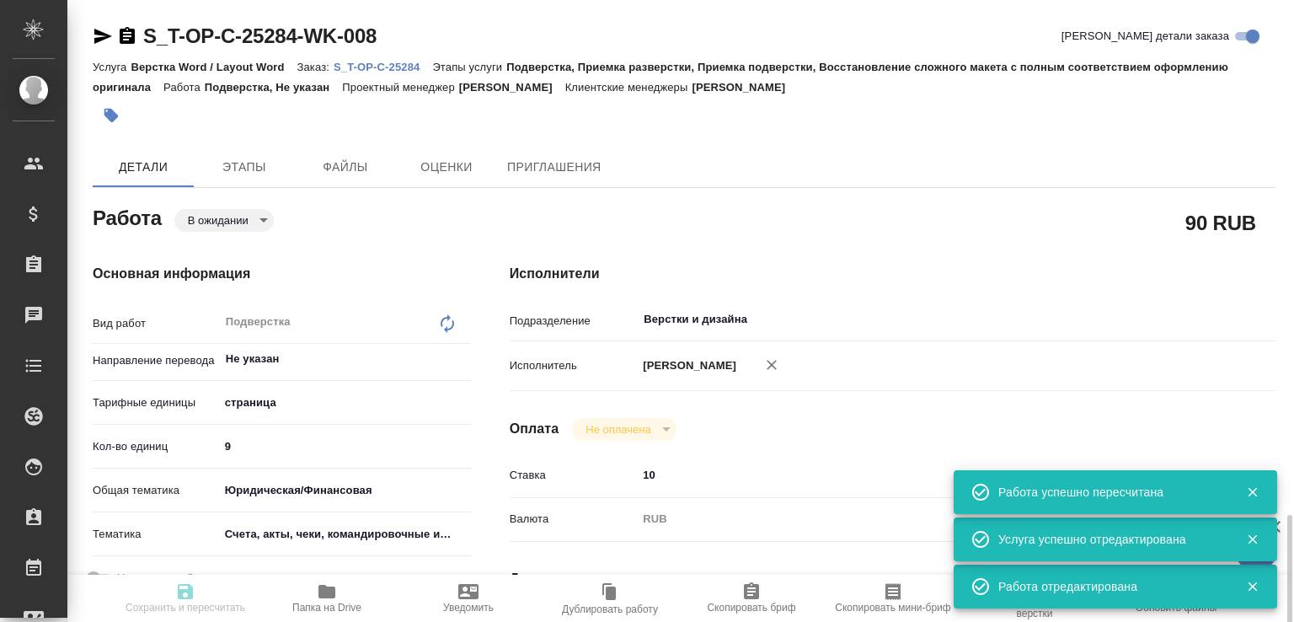
type input "pending"
type textarea "Подверстка"
type textarea "x"
type input "Не указан"
type input "5a8b1489cc6b4906c91bfdb2"
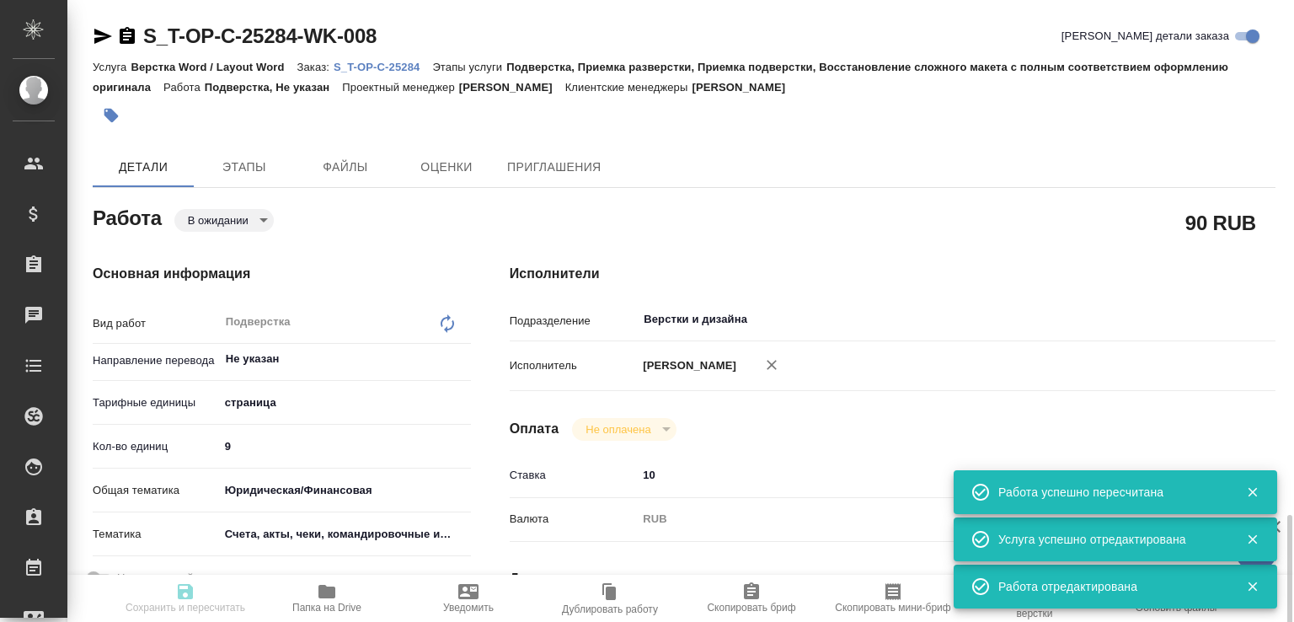
type input "9"
type input "yr-fn"
type input "5f647205b73bc97568ca66c0"
type input "29.09.2025 10:00"
type input "29.09.2025 11:30"
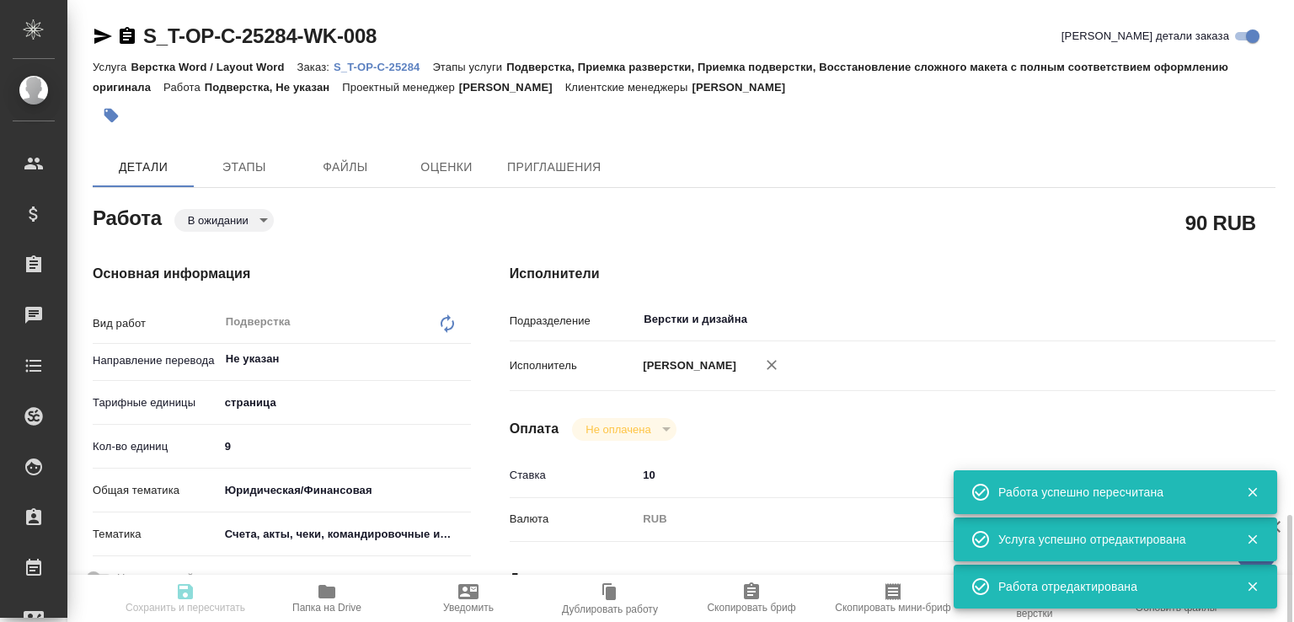
type input "29.09.2025 11:30"
type input "Верстки и дизайна"
type input "notPayed"
type input "10"
type input "RUB"
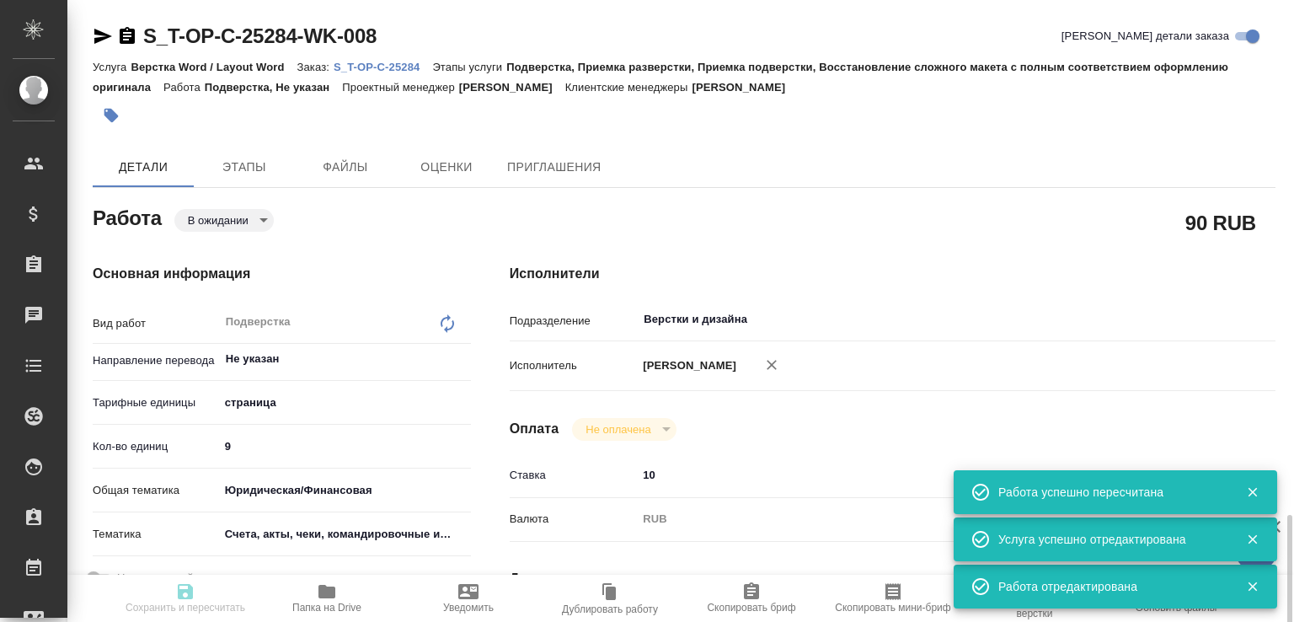
type input "[PERSON_NAME]"
type textarea "x"
type textarea "/Clients/Т-ОП-С_Русал Глобал Менеджмент/Orders/S_T-OP-C-25284/DTP/S_T-OP-C-2528…"
type textarea "x"
type input "S_T-OP-C-25284"
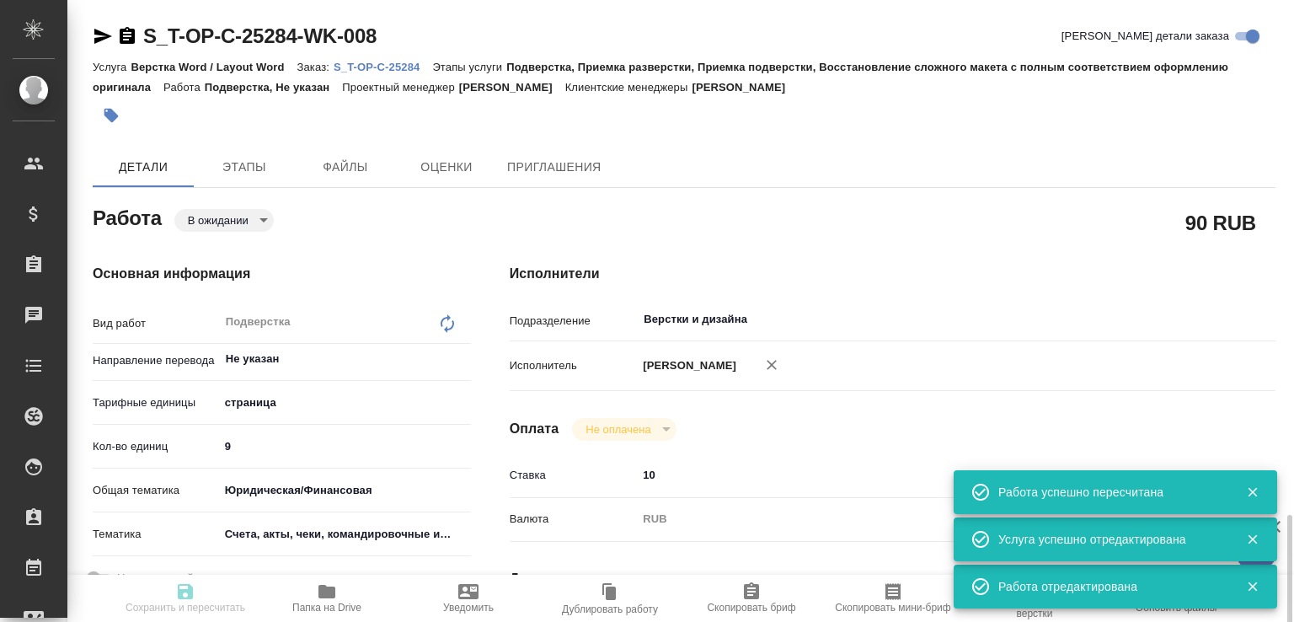
type input "Т-ОП-С-46885"
type input "Верстка Word / Layout Word"
type input "Подверстка, Приемка разверстки, Приемка подверстки, Восстановление сложного мак…"
type input "Горленко Юлия"
type input "[PERSON_NAME]"
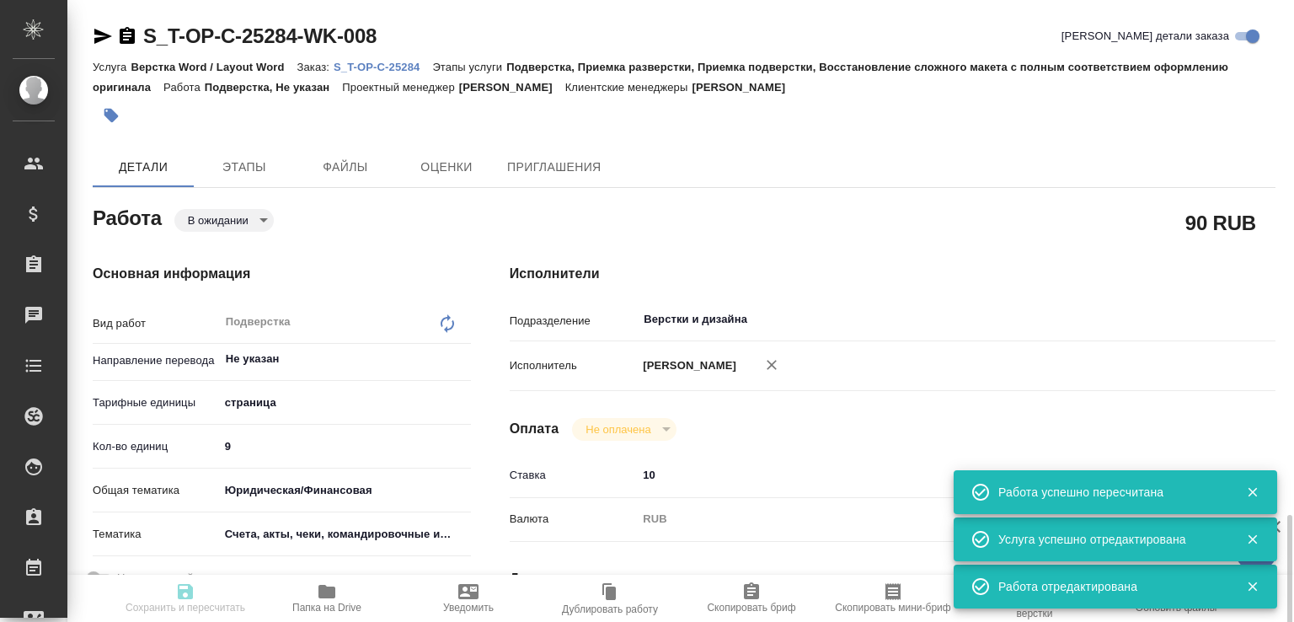
type input "/Clients/Т-ОП-С_Русал Глобал Менеджмент/Orders/S_T-OP-C-25284"
type textarea "x"
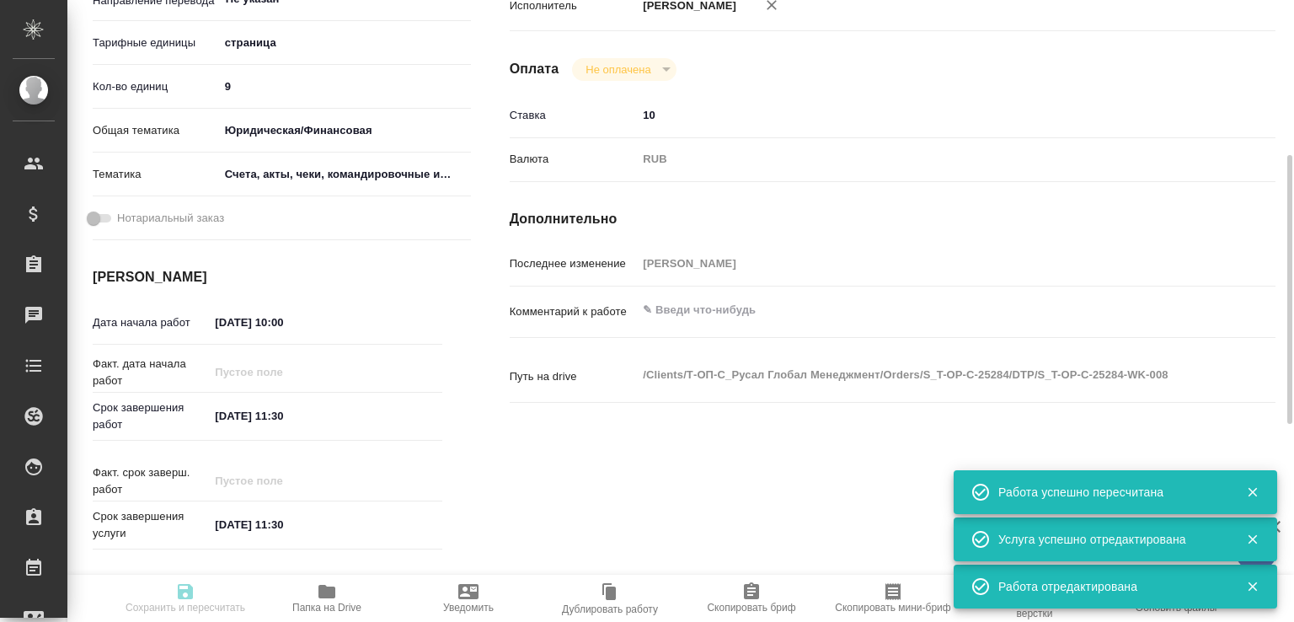
type textarea "x"
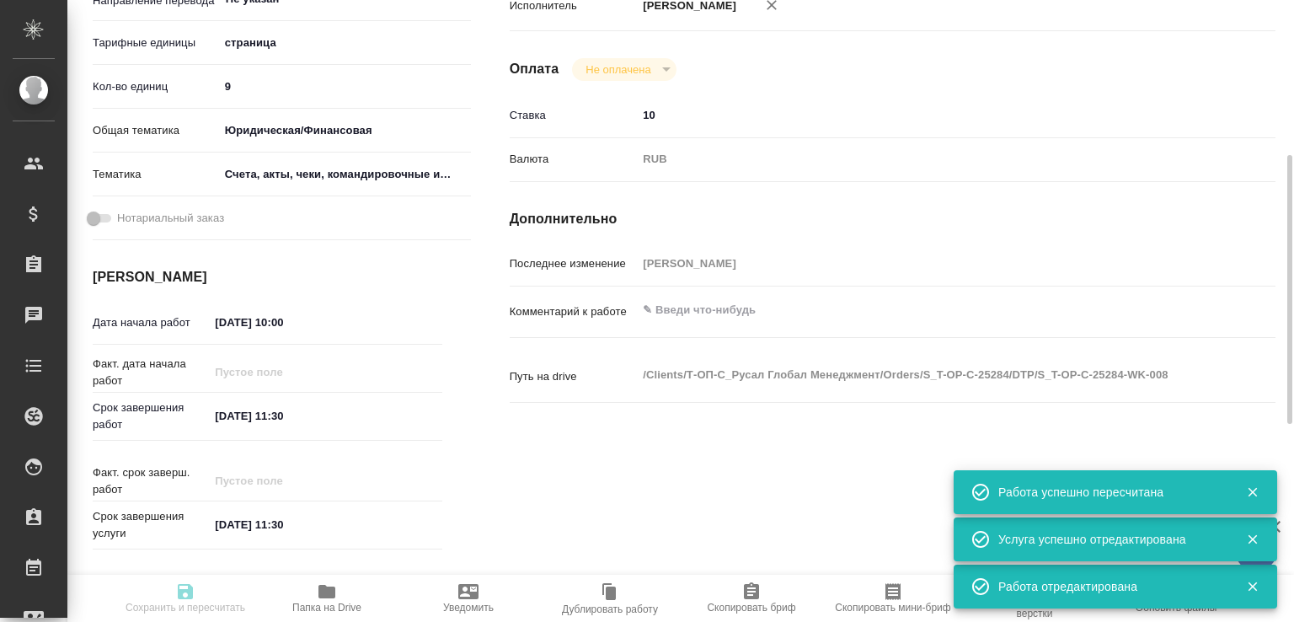
type textarea "x"
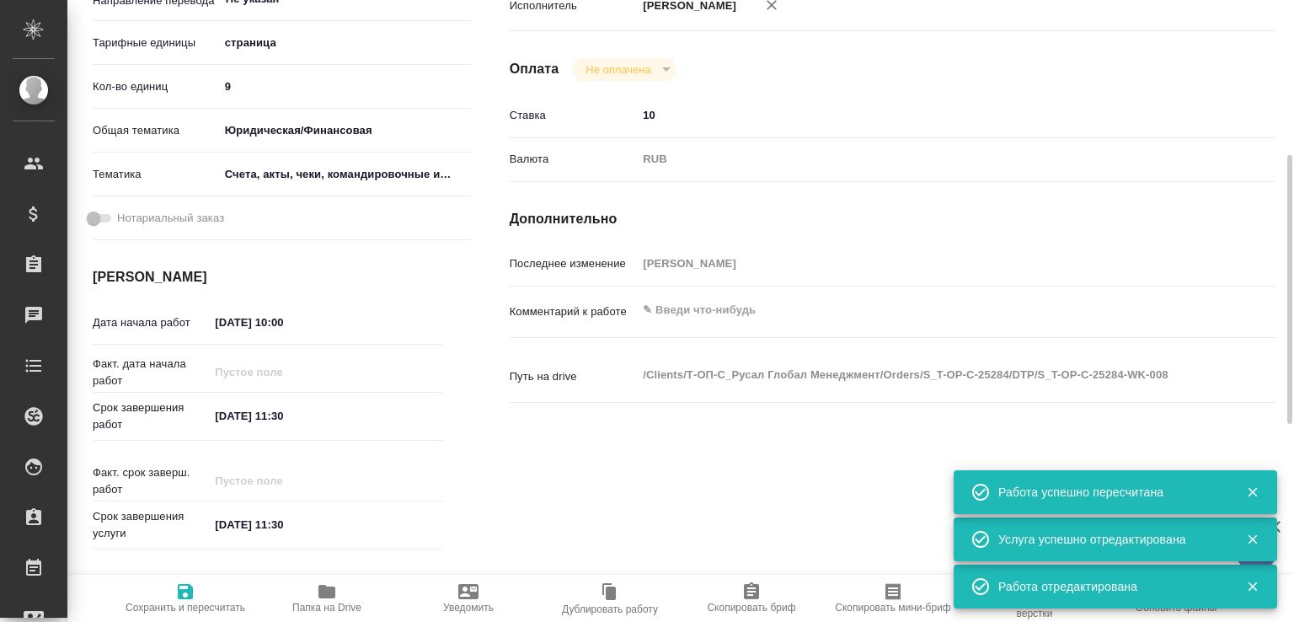
type textarea "x"
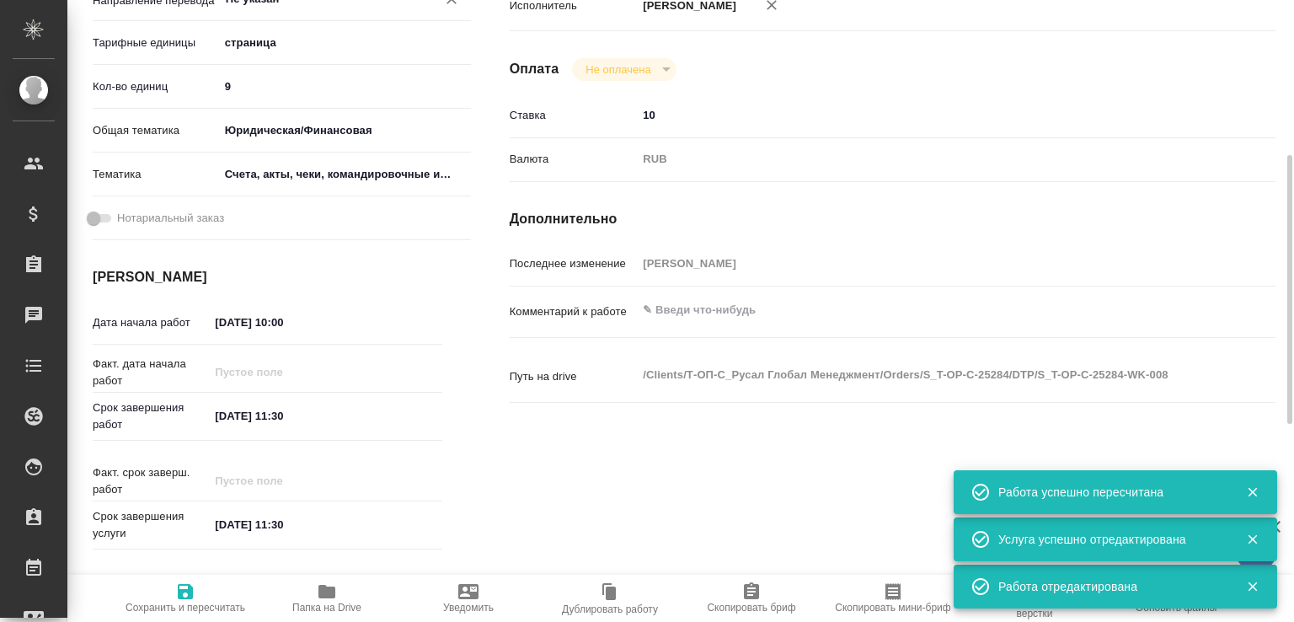
type textarea "x"
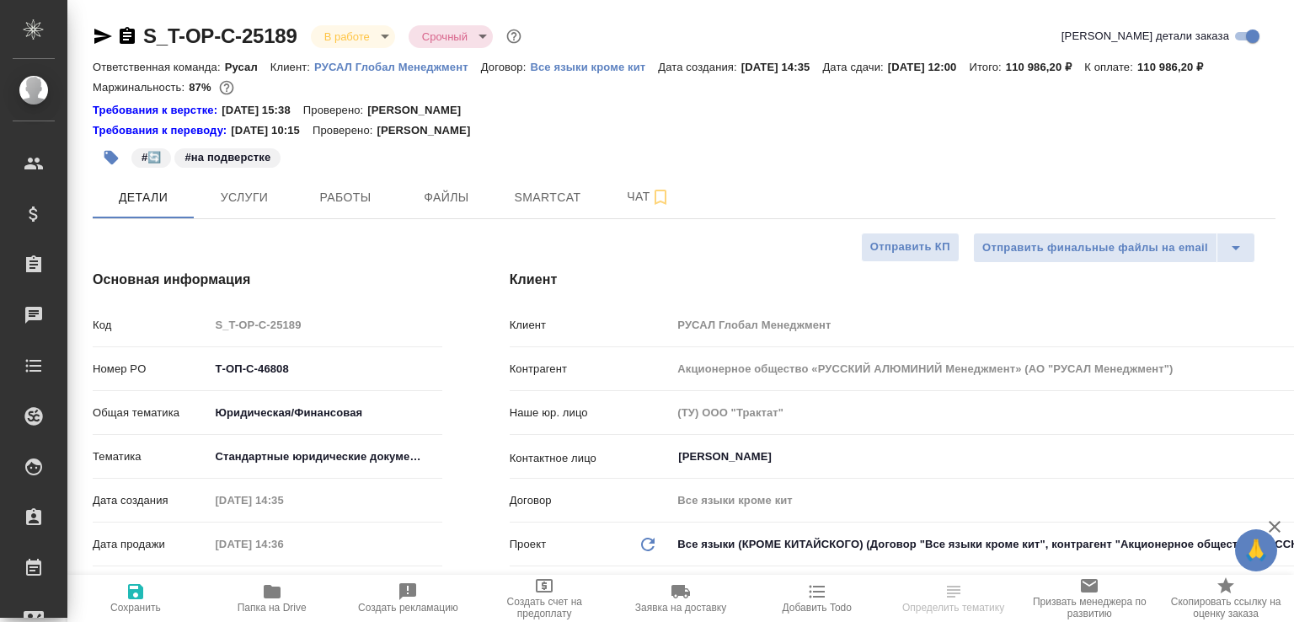
select select "RU"
click at [333, 208] on span "Работы" at bounding box center [345, 197] width 81 height 21
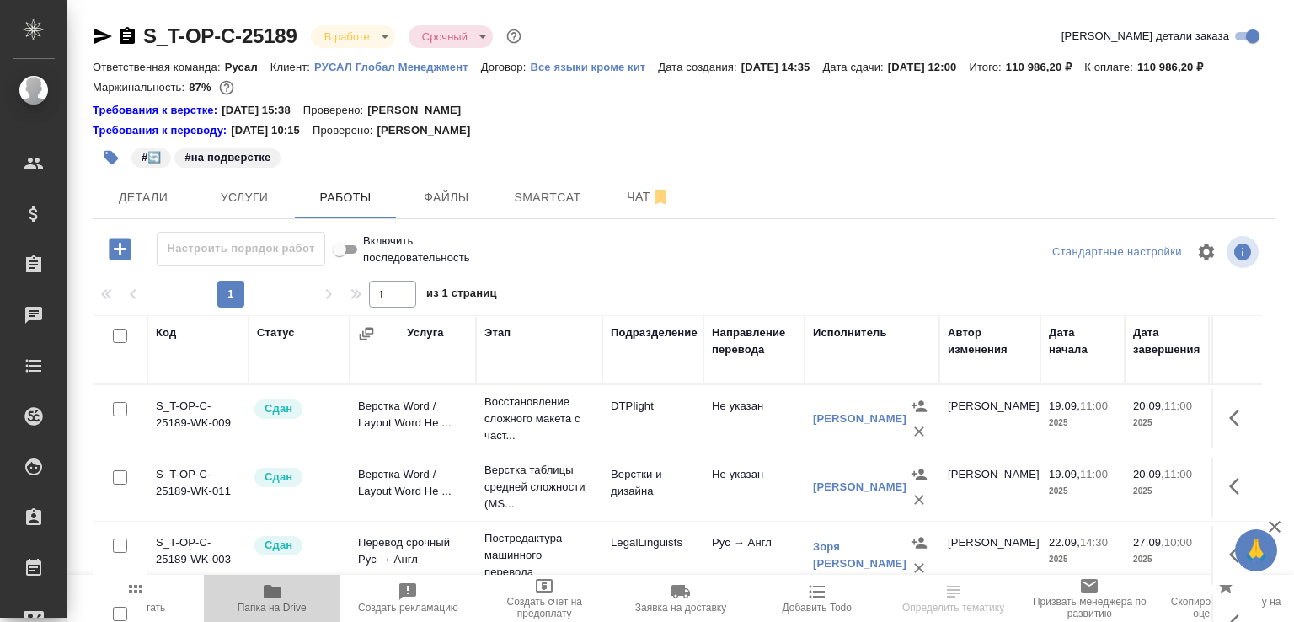
click at [280, 593] on icon "button" at bounding box center [272, 591] width 20 height 20
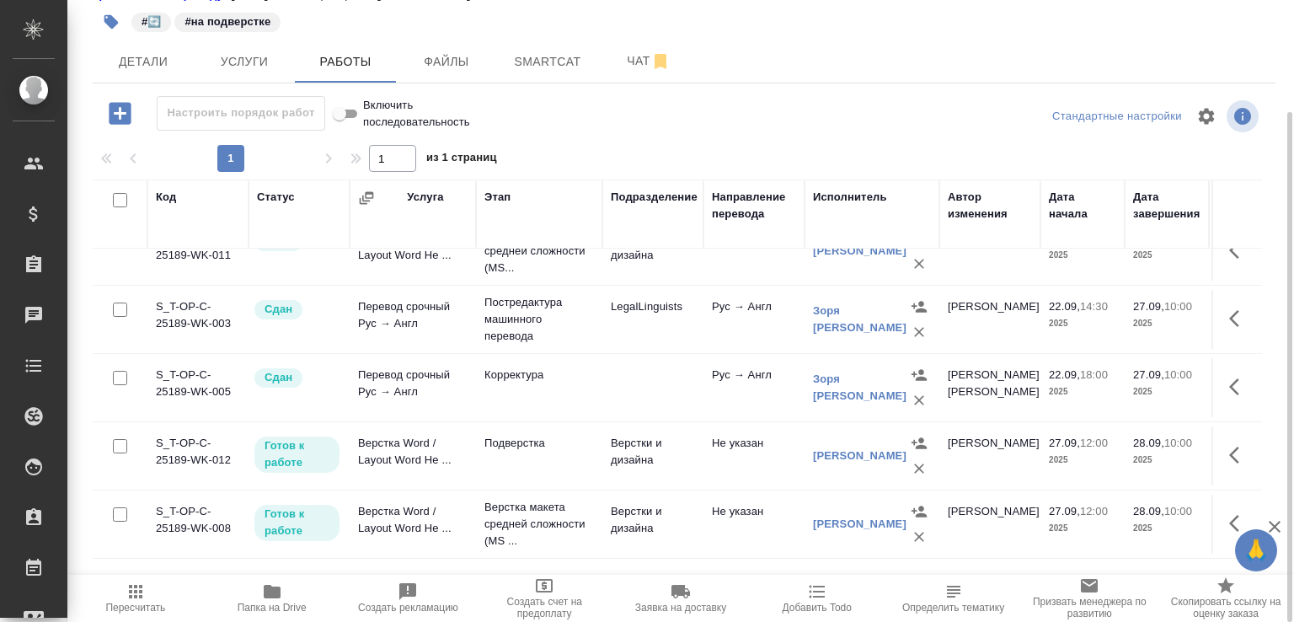
click at [117, 521] on input "checkbox" at bounding box center [120, 514] width 14 height 14
checkbox input "true"
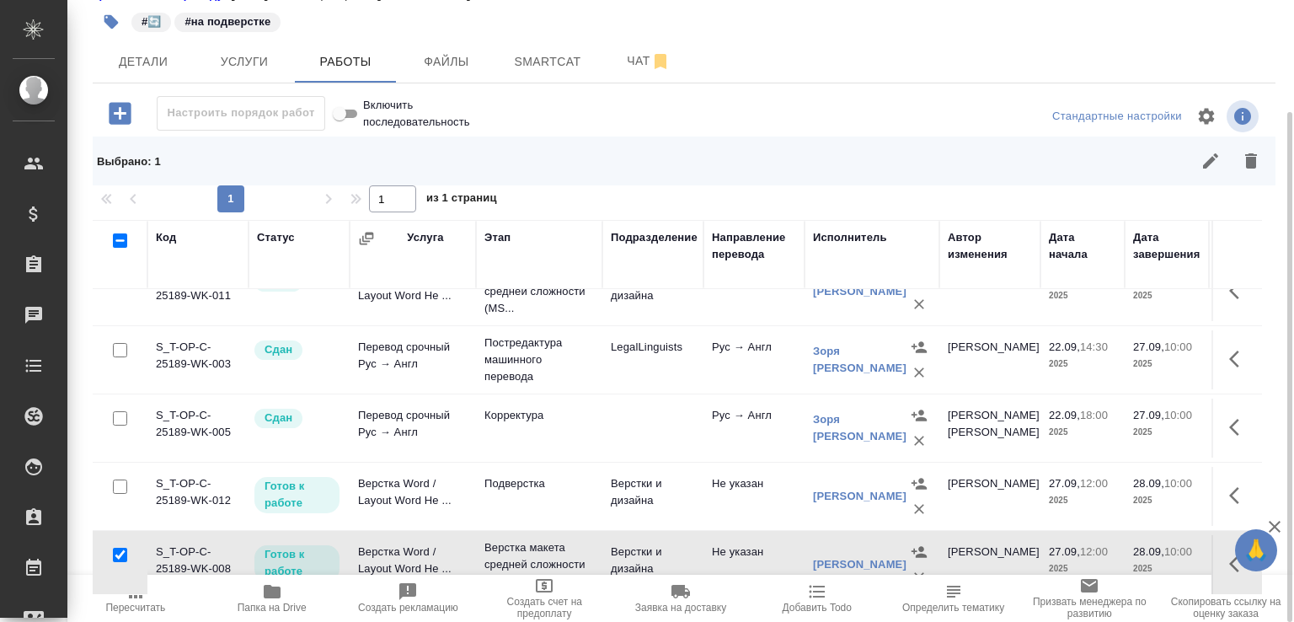
click at [119, 494] on input "checkbox" at bounding box center [120, 486] width 14 height 14
checkbox input "true"
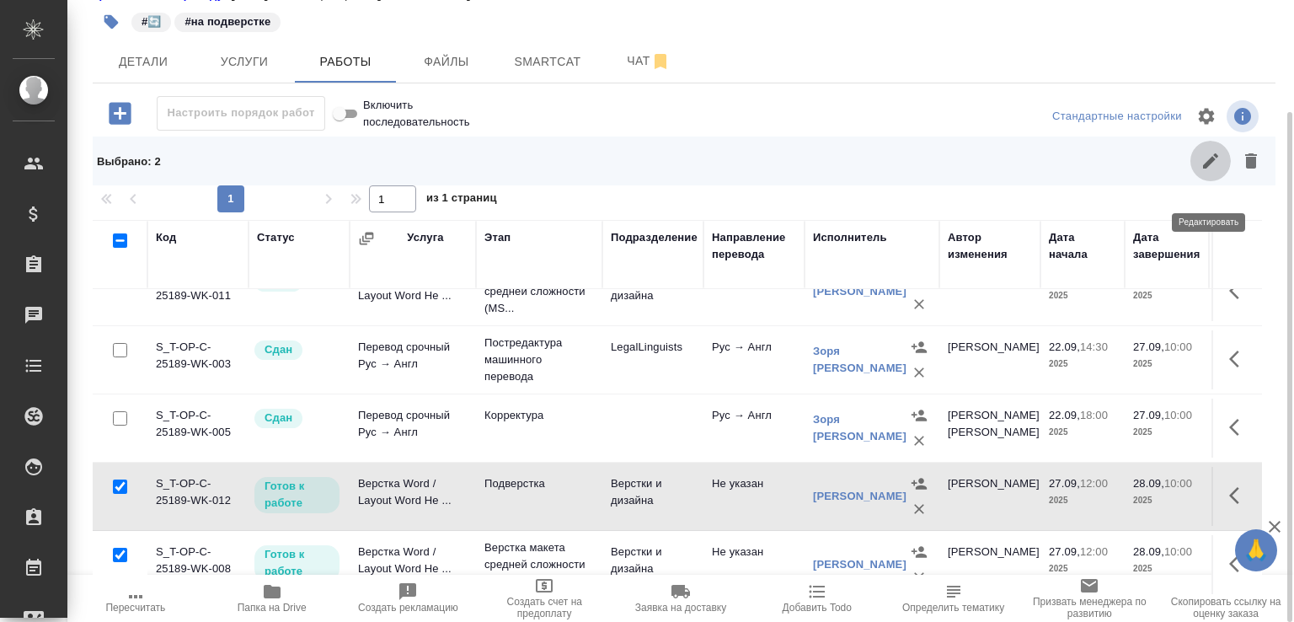
click at [1207, 171] on icon "button" at bounding box center [1211, 161] width 20 height 20
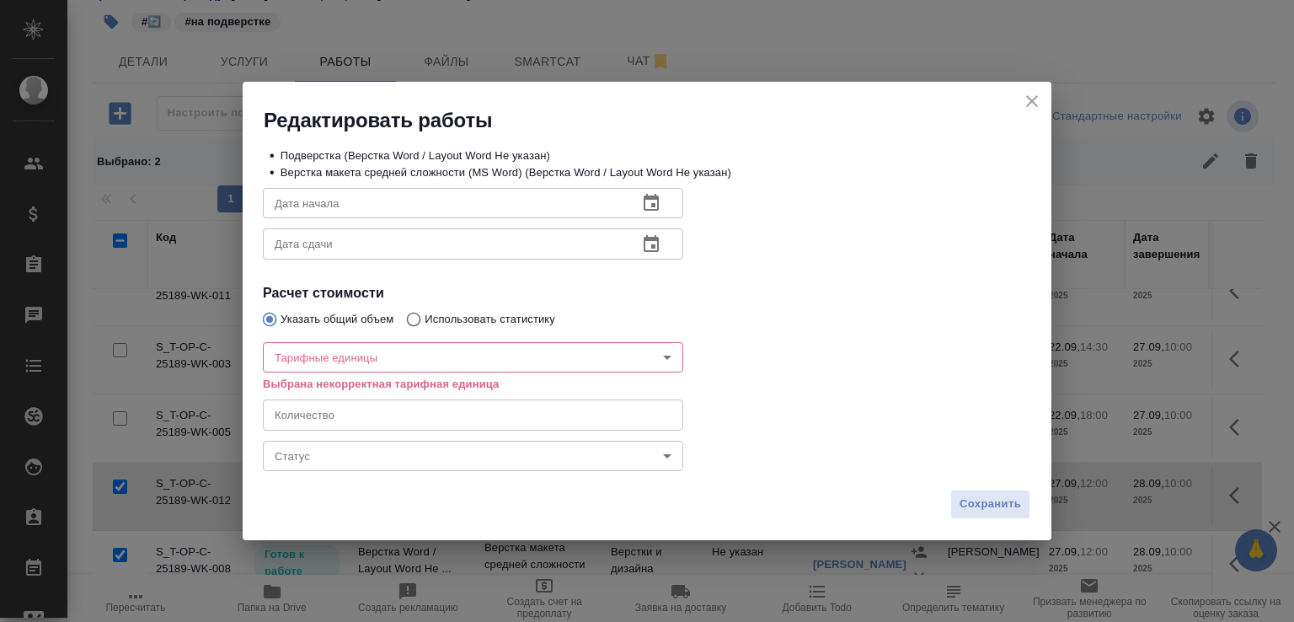
click at [406, 463] on body "🙏 .cls-1 fill:#fff; AWATERA [PERSON_NAME]malofeeva Клиенты Спецификации Заказы …" at bounding box center [647, 311] width 1294 height 622
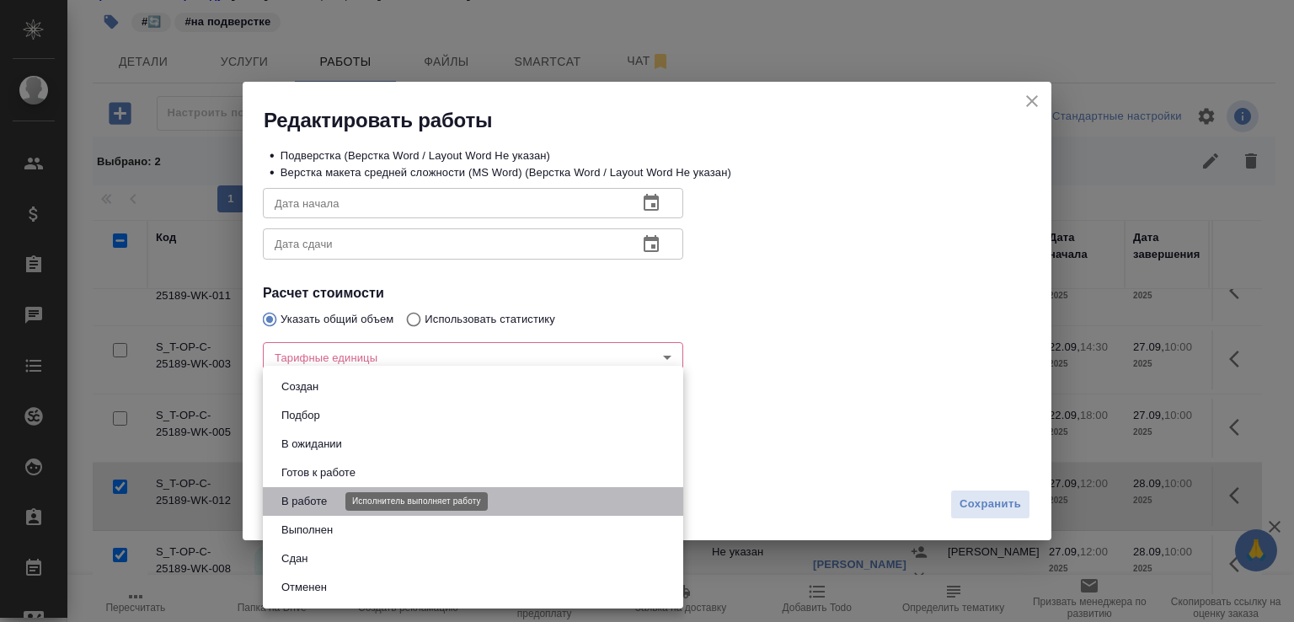
click at [330, 496] on button "В работе" at bounding box center [304, 501] width 56 height 19
type input "inProgress"
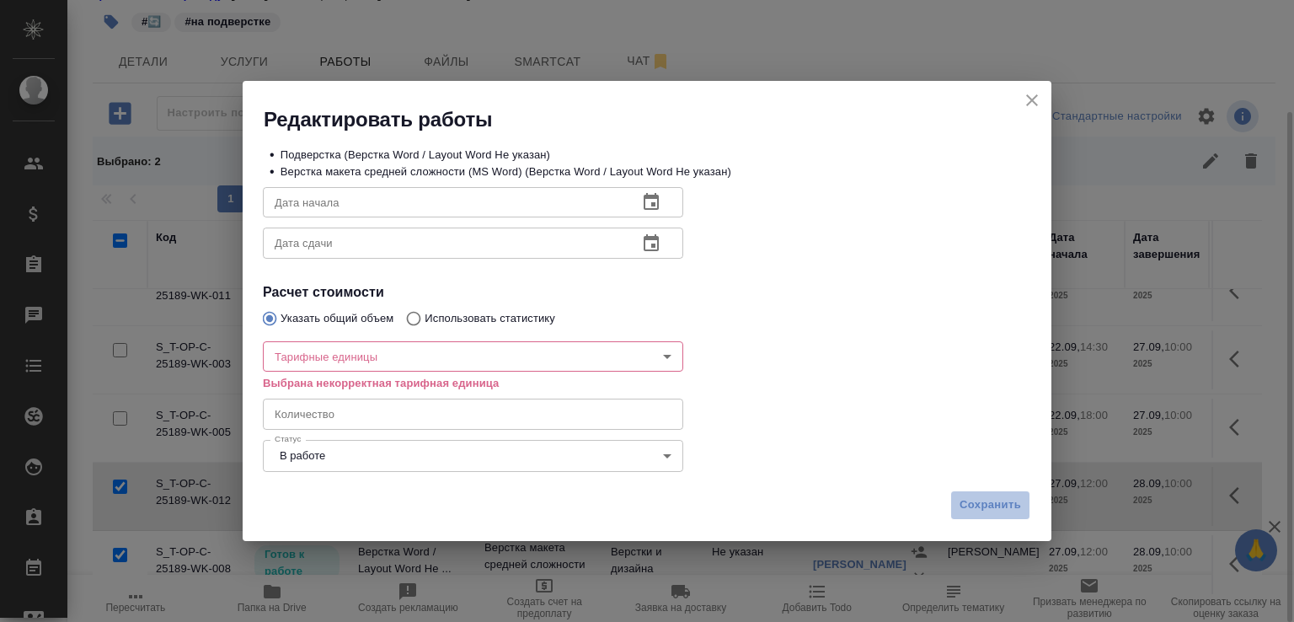
drag, startPoint x: 963, startPoint y: 500, endPoint x: 1138, endPoint y: 137, distance: 402.1
click at [964, 504] on span "Сохранить" at bounding box center [991, 504] width 62 height 19
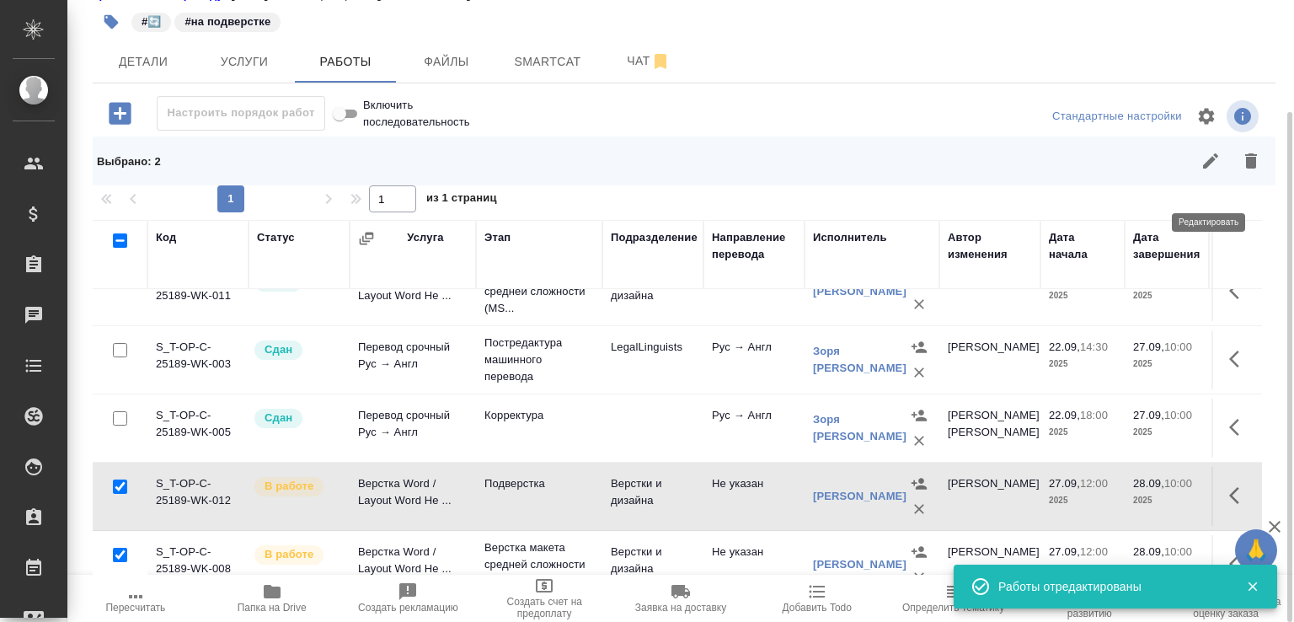
click at [1207, 171] on icon "button" at bounding box center [1211, 161] width 20 height 20
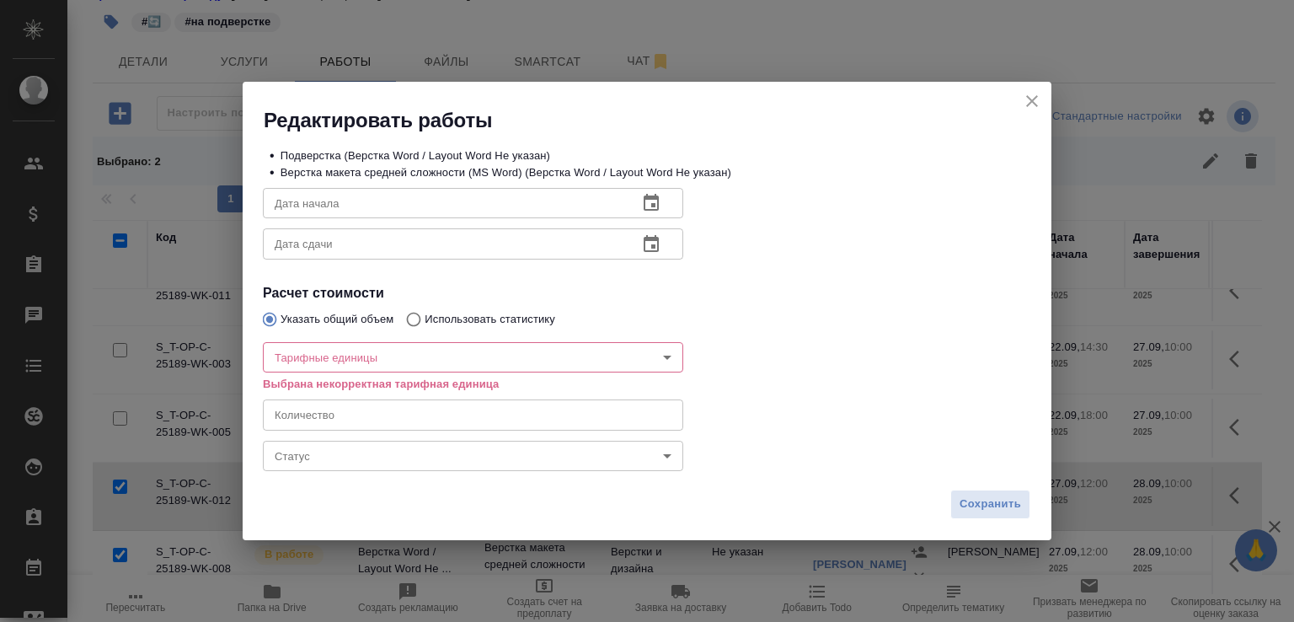
click at [359, 455] on body "🙏 .cls-1 fill:#fff; AWATERA [PERSON_NAME]malofeeva Клиенты Спецификации Заказы …" at bounding box center [647, 311] width 1294 height 622
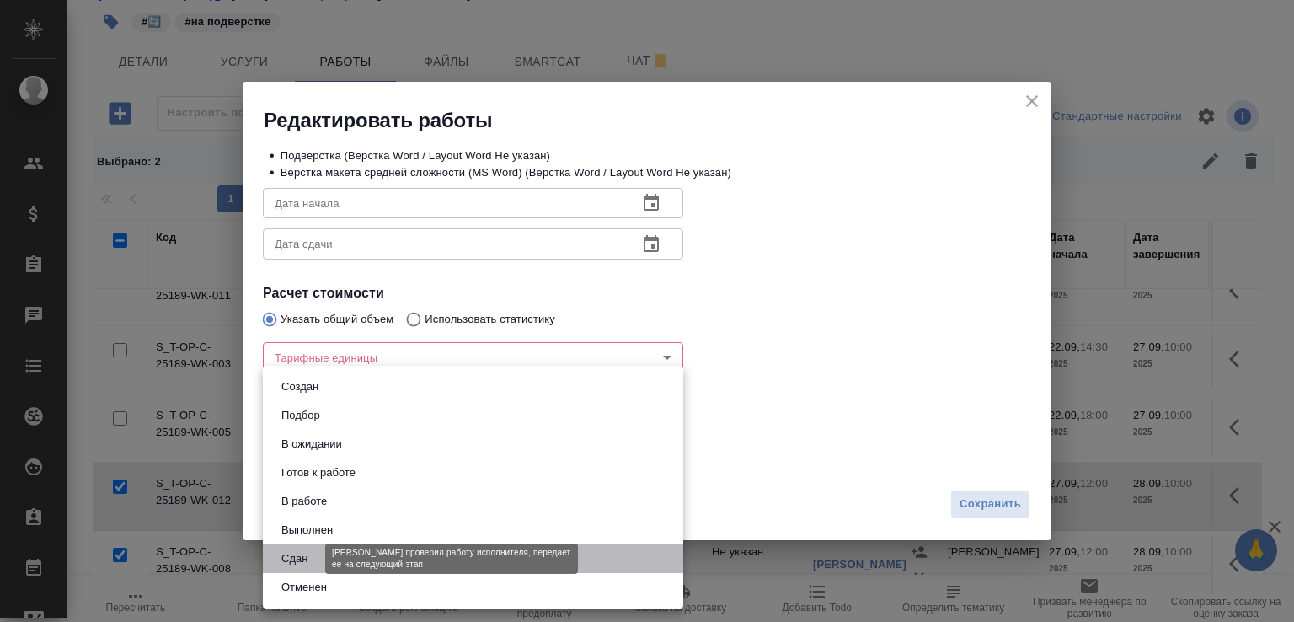
click at [293, 556] on button "Сдан" at bounding box center [294, 558] width 36 height 19
type input "closed"
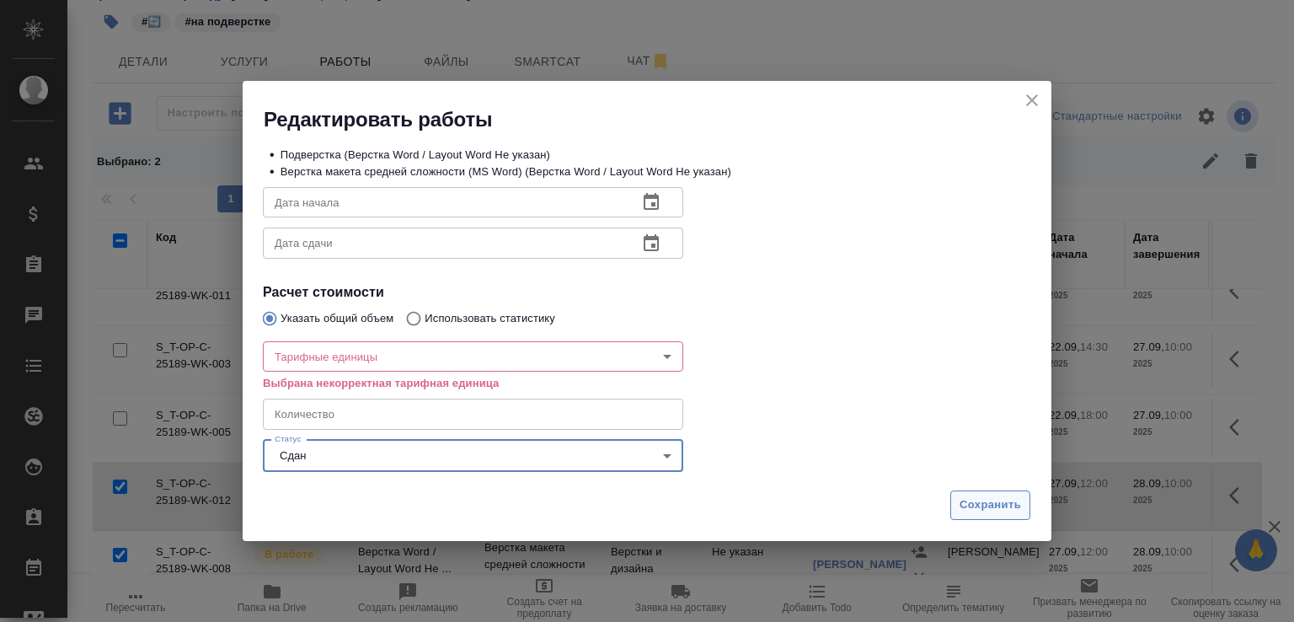
click at [986, 501] on span "Сохранить" at bounding box center [991, 504] width 62 height 19
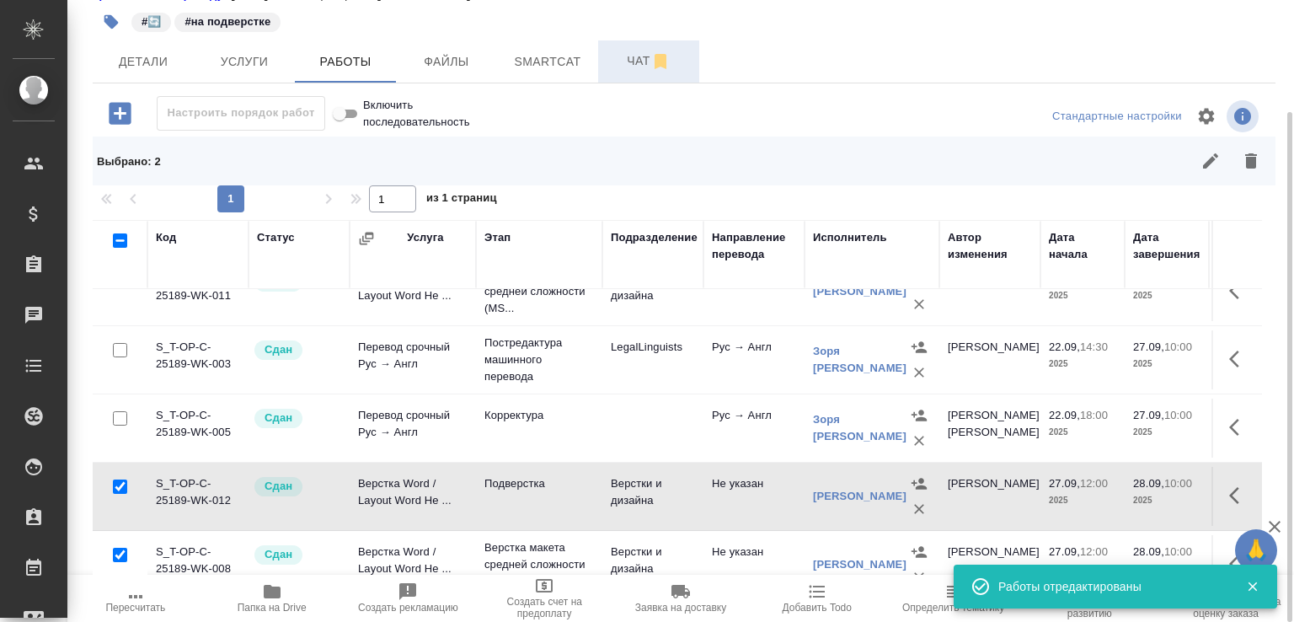
click at [624, 72] on span "Чат" at bounding box center [648, 61] width 81 height 21
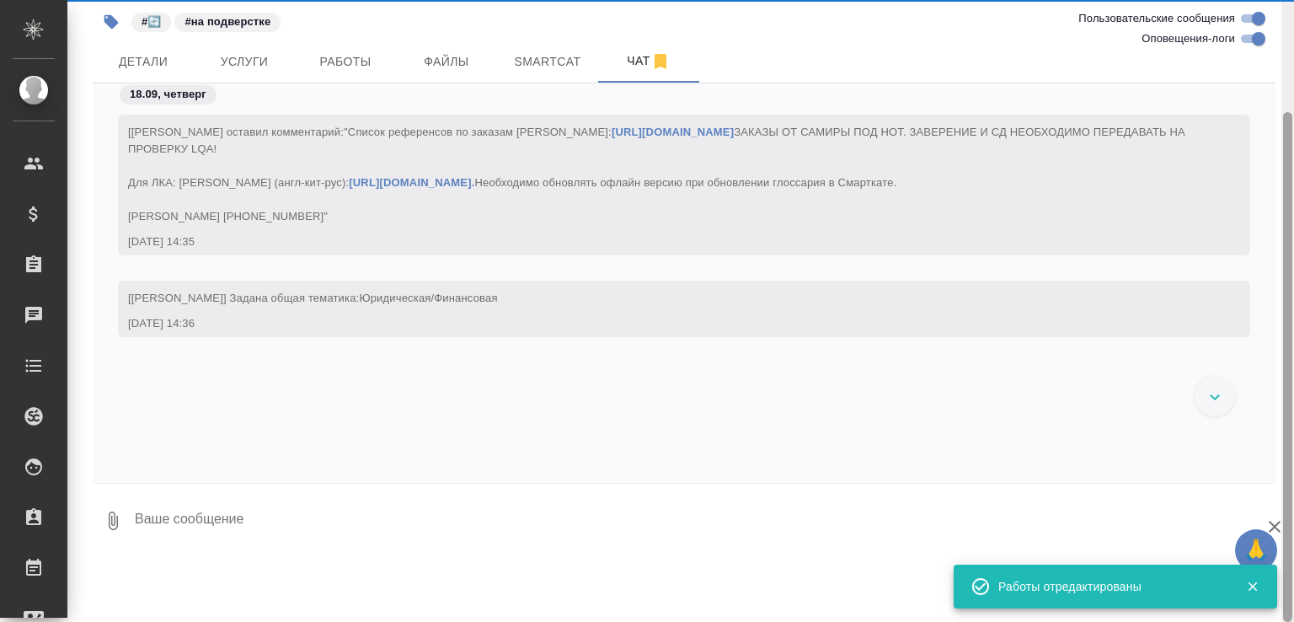
scroll to position [16863, 0]
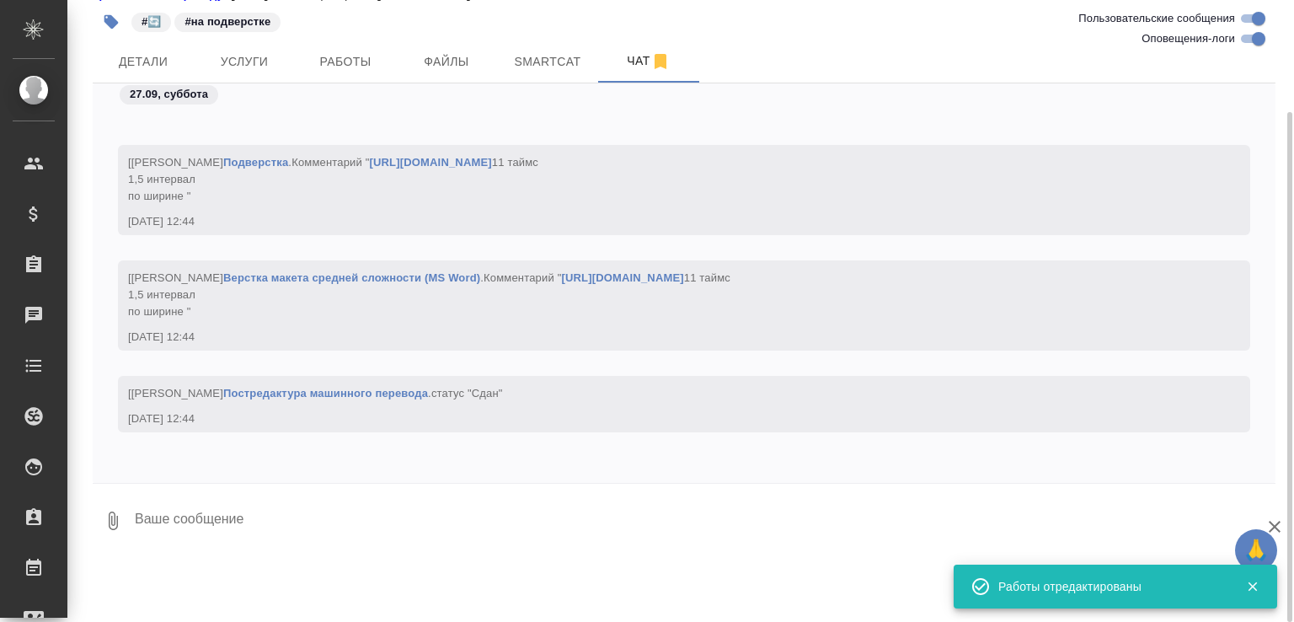
click at [273, 549] on textarea at bounding box center [704, 520] width 1143 height 57
paste textarea "[URL][DOMAIN_NAME]"
type textarea "https://drive.awatera.com/f/10403837"
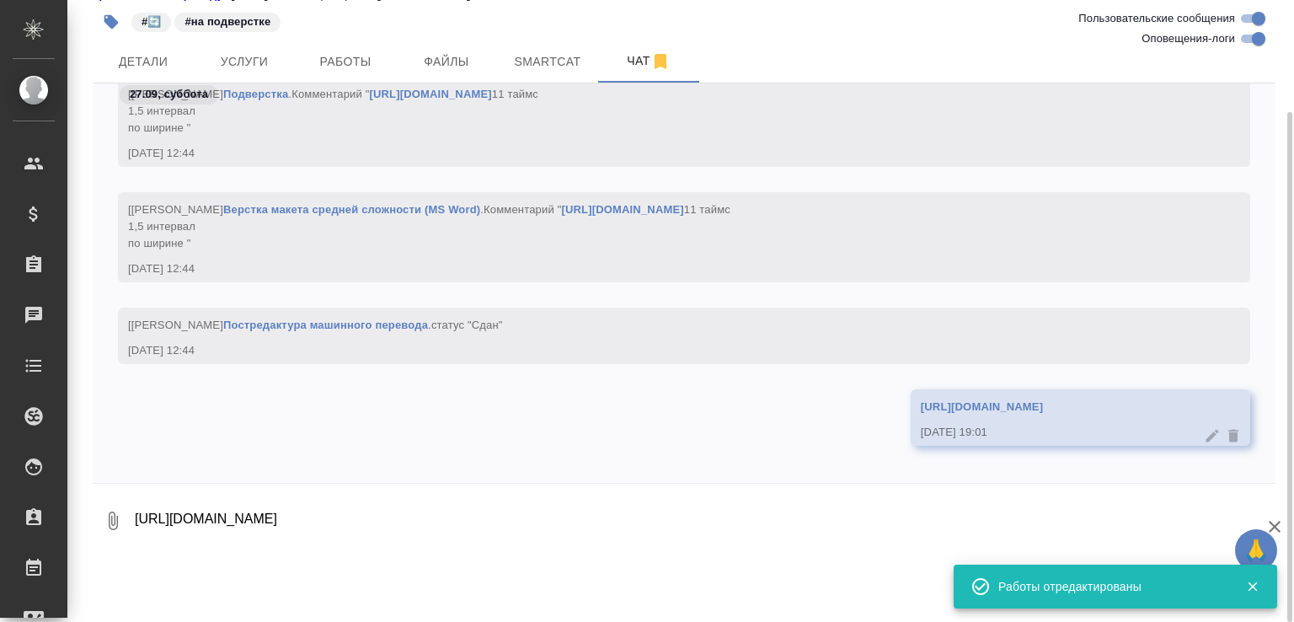
scroll to position [16944, 0]
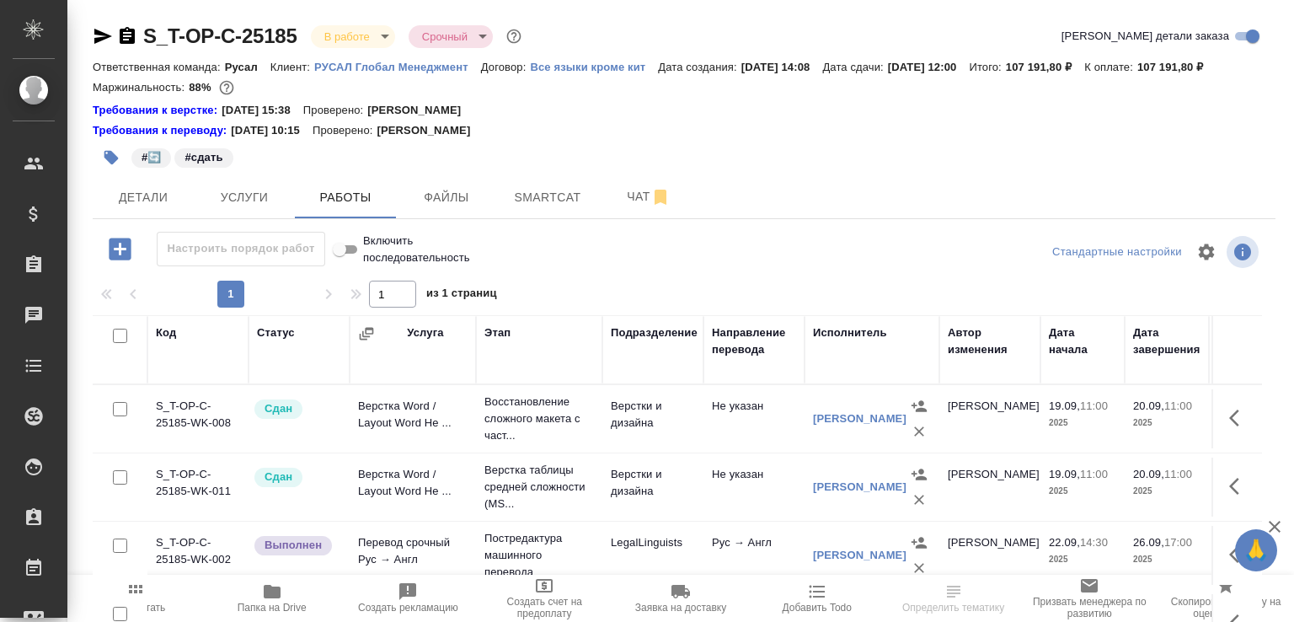
click at [295, 587] on span "Папка на Drive" at bounding box center [272, 597] width 116 height 32
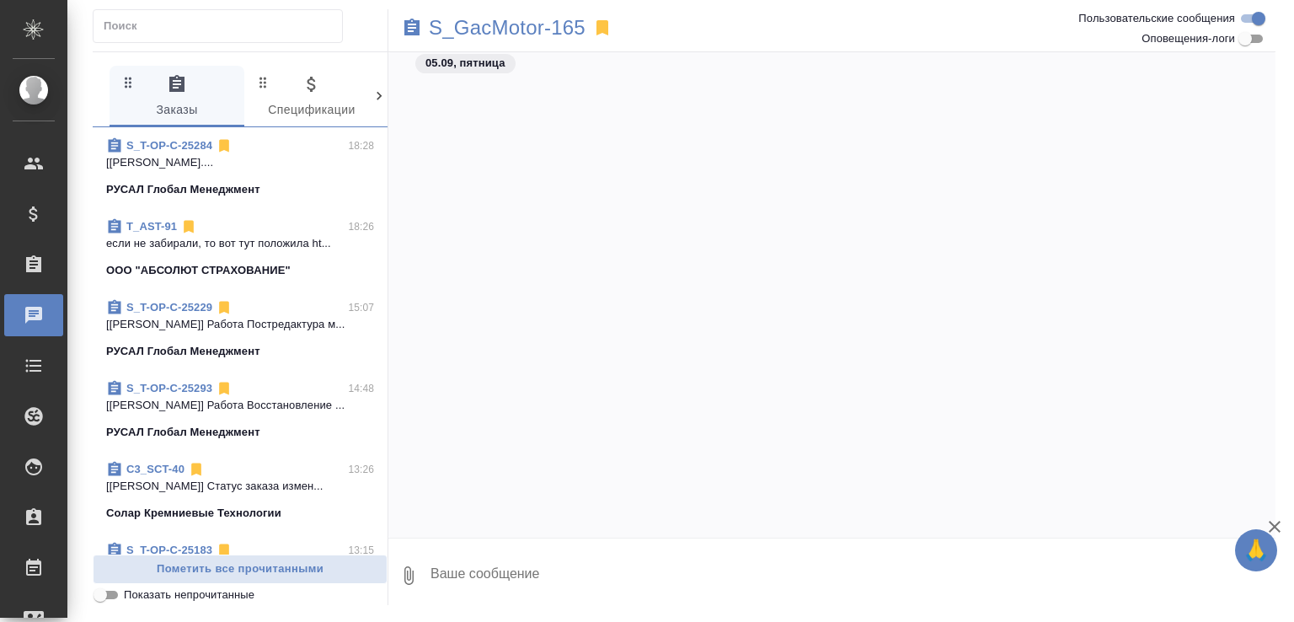
scroll to position [8015, 0]
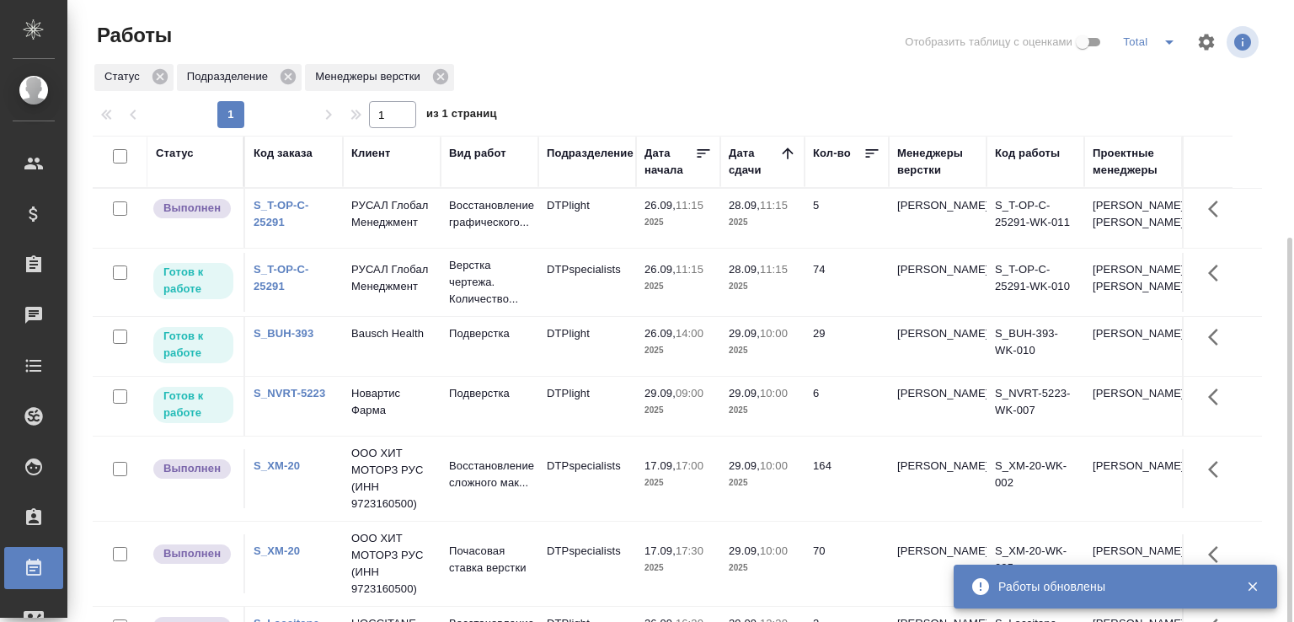
scroll to position [130, 0]
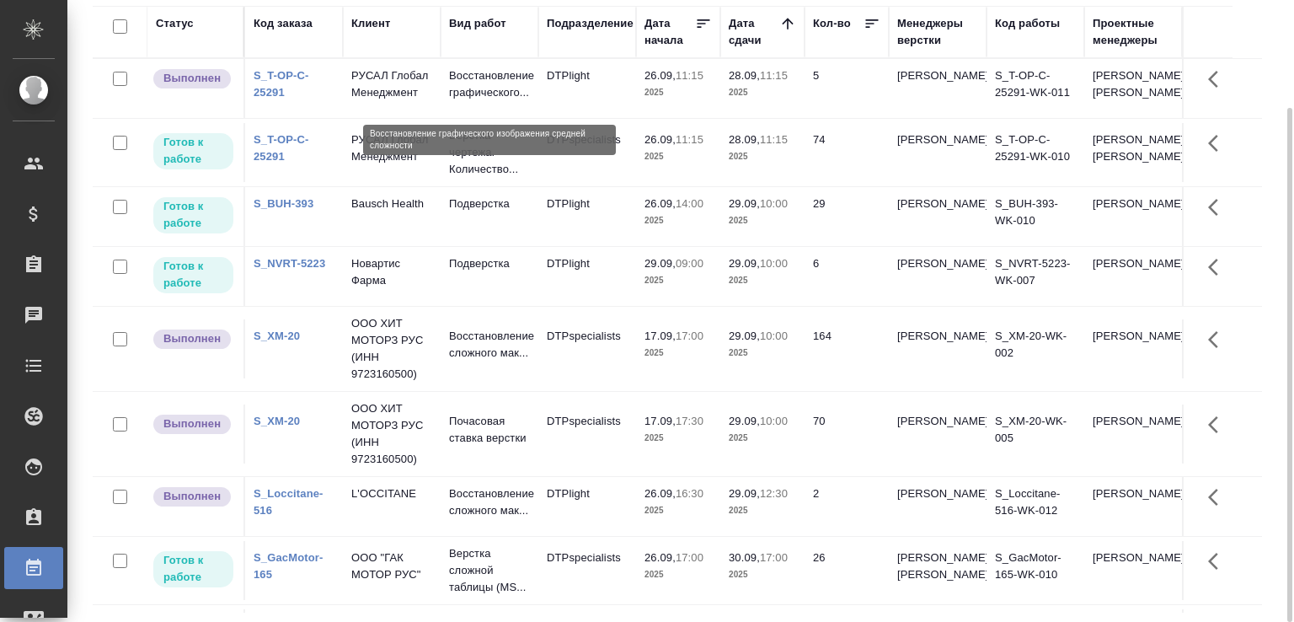
click at [529, 101] on p "Восстановление графического..." at bounding box center [489, 84] width 81 height 34
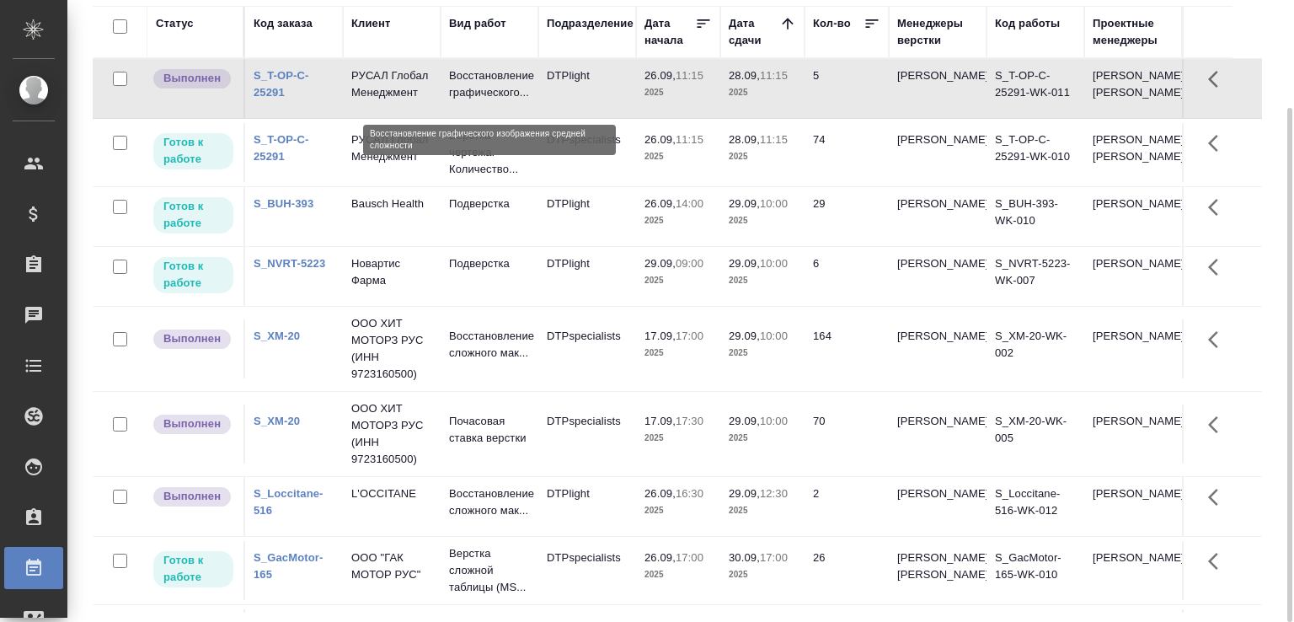
click at [529, 101] on p "Восстановление графического..." at bounding box center [489, 84] width 81 height 34
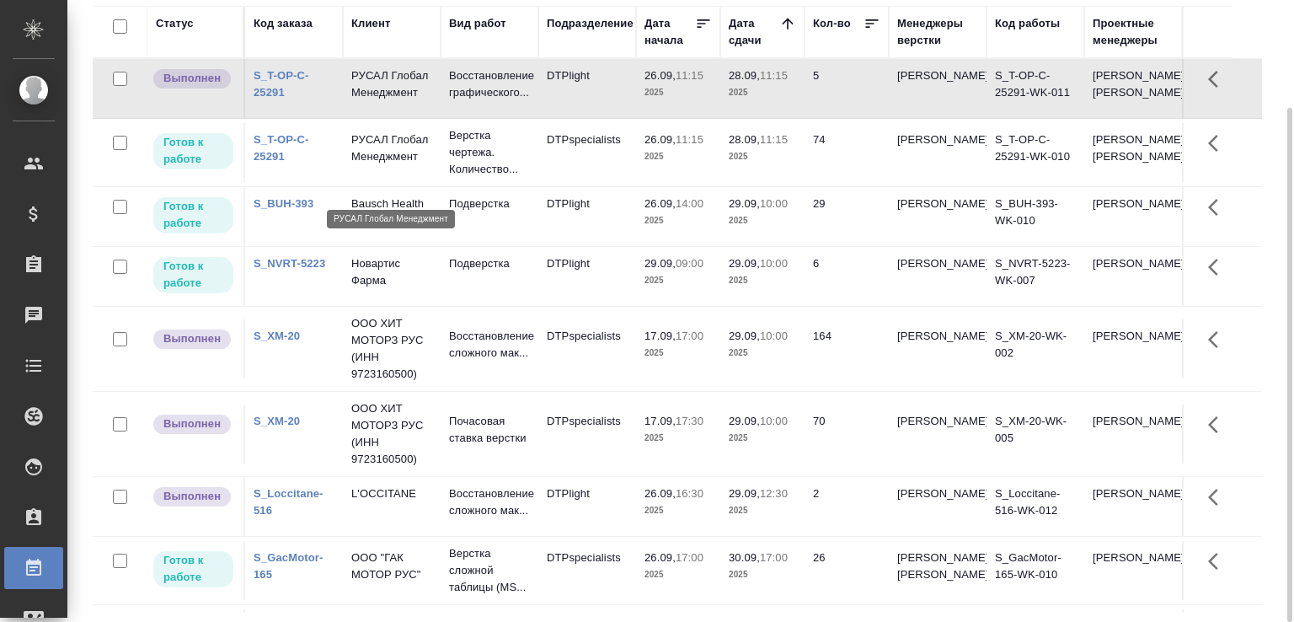
click at [415, 165] on p "РУСАЛ Глобал Менеджмент" at bounding box center [391, 148] width 81 height 34
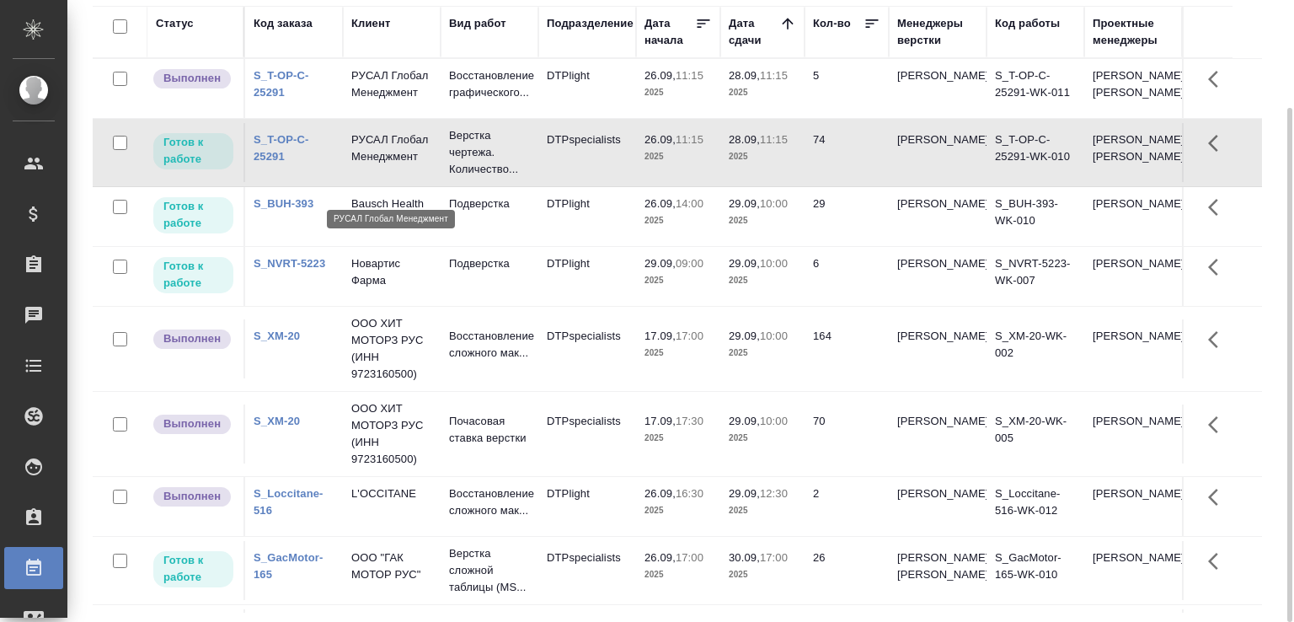
click at [415, 165] on p "РУСАЛ Глобал Менеджмент" at bounding box center [391, 148] width 81 height 34
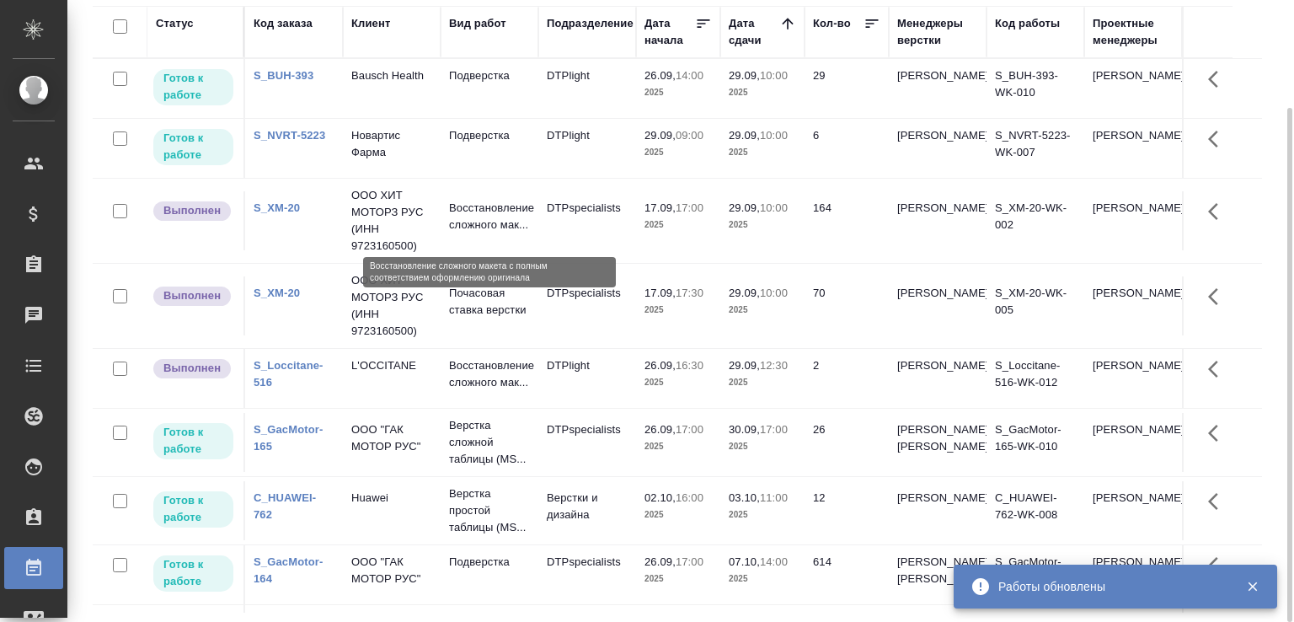
click at [507, 233] on p "Восстановление сложного мак..." at bounding box center [489, 217] width 81 height 34
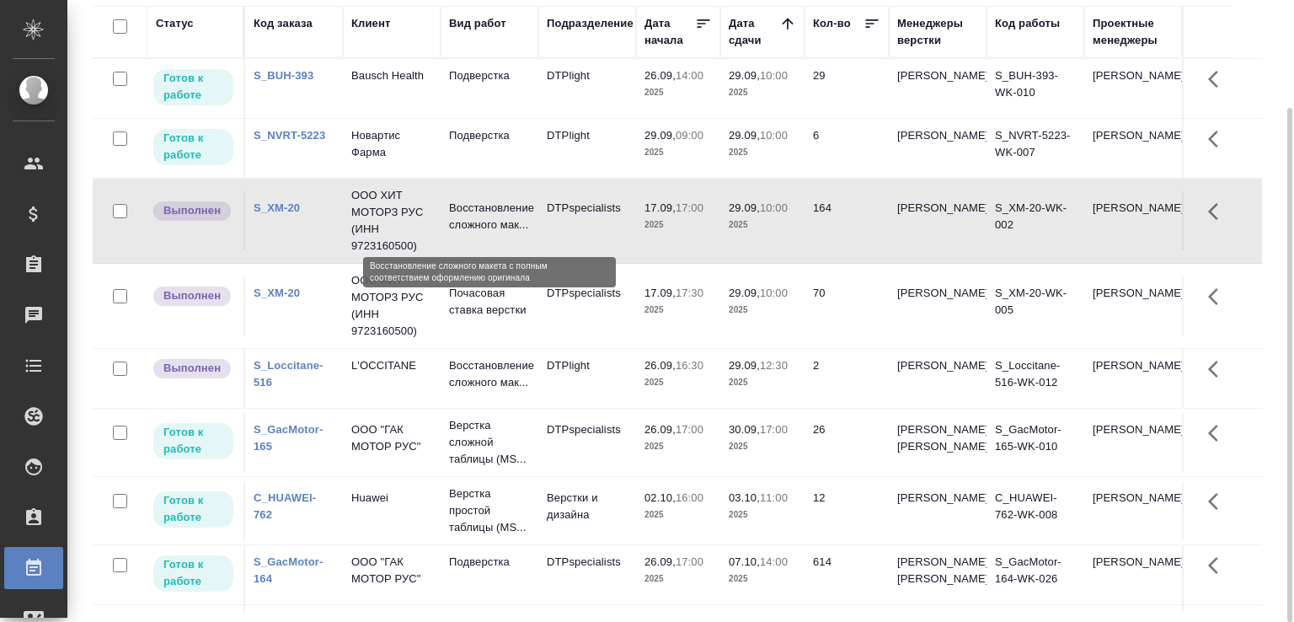
click at [507, 233] on p "Восстановление сложного мак..." at bounding box center [489, 217] width 81 height 34
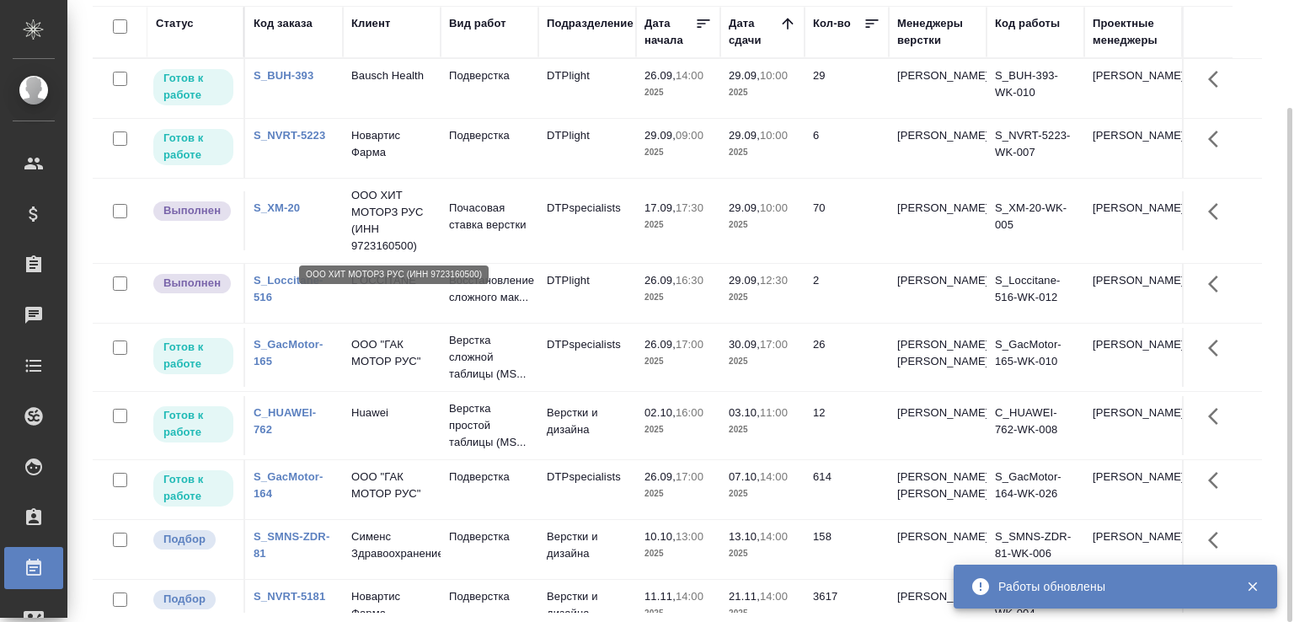
click at [406, 238] on p "ООО ХИТ МОТОРЗ РУС (ИНН 9723160500)" at bounding box center [391, 220] width 81 height 67
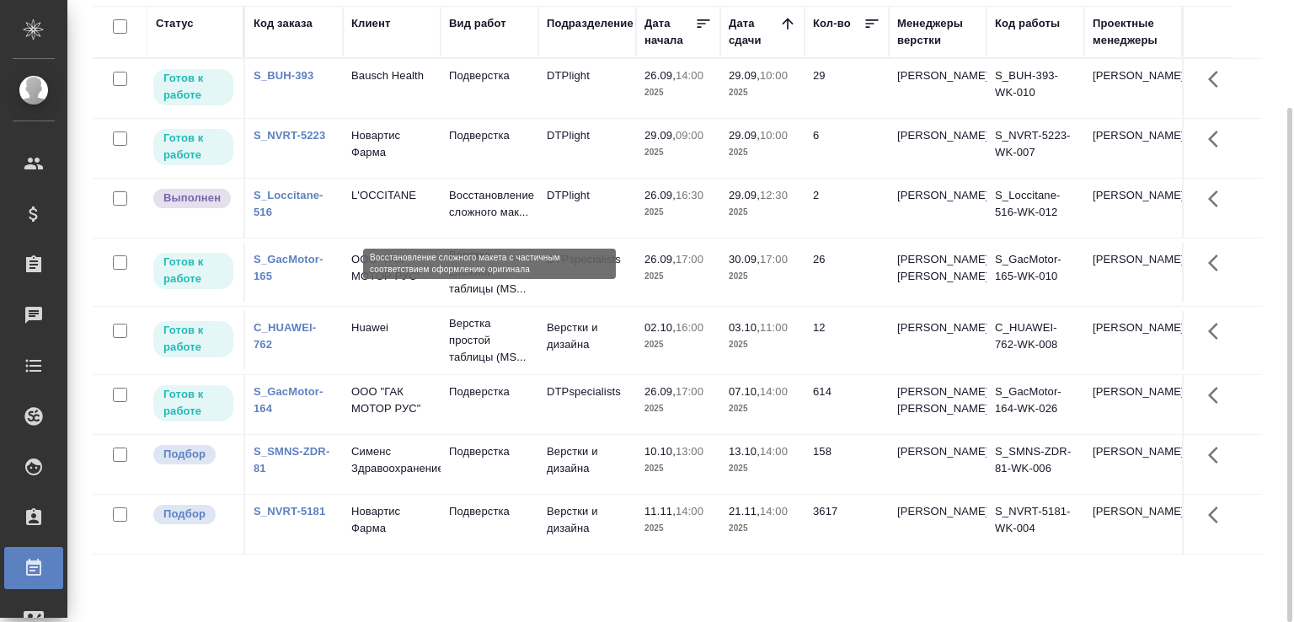
click at [465, 221] on p "Восстановление сложного мак..." at bounding box center [489, 204] width 81 height 34
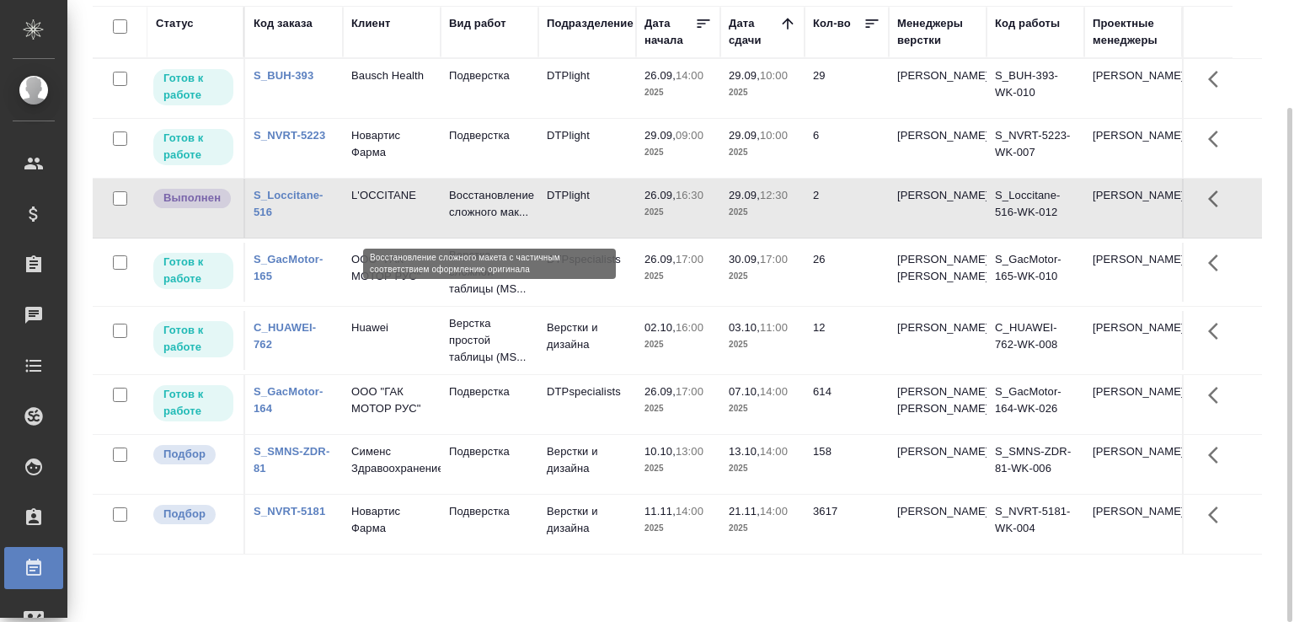
click at [465, 221] on p "Восстановление сложного мак..." at bounding box center [489, 204] width 81 height 34
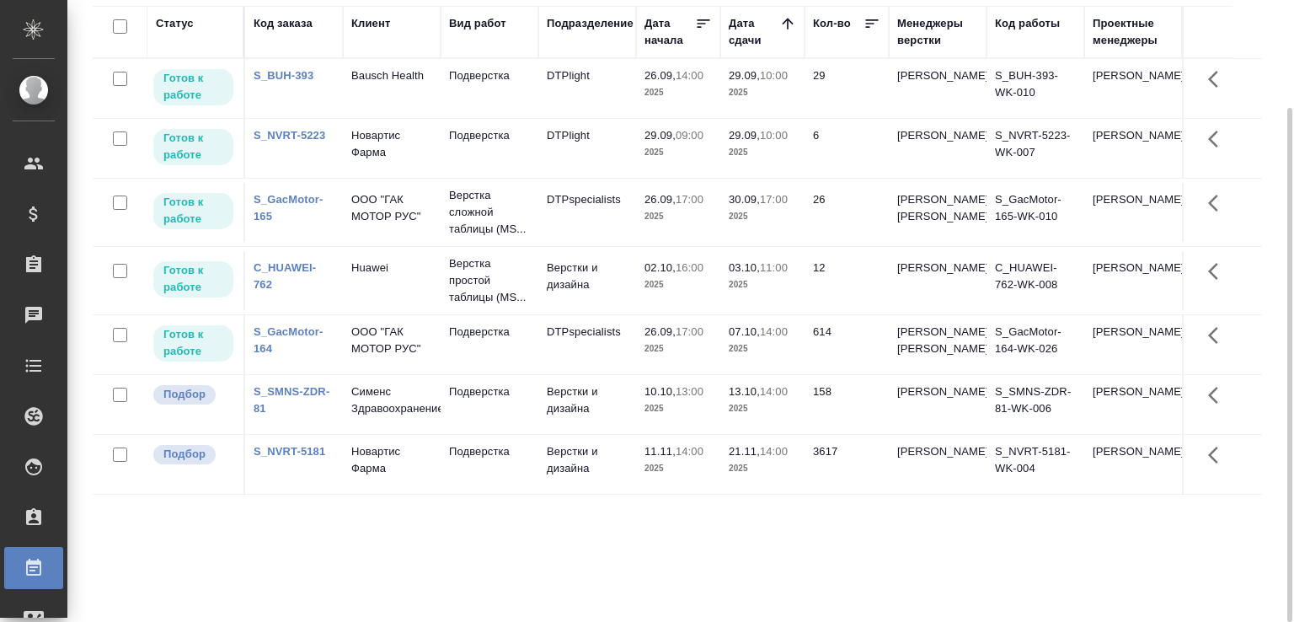
click at [531, 314] on td "Верстка простой таблицы (MS..." at bounding box center [490, 280] width 98 height 67
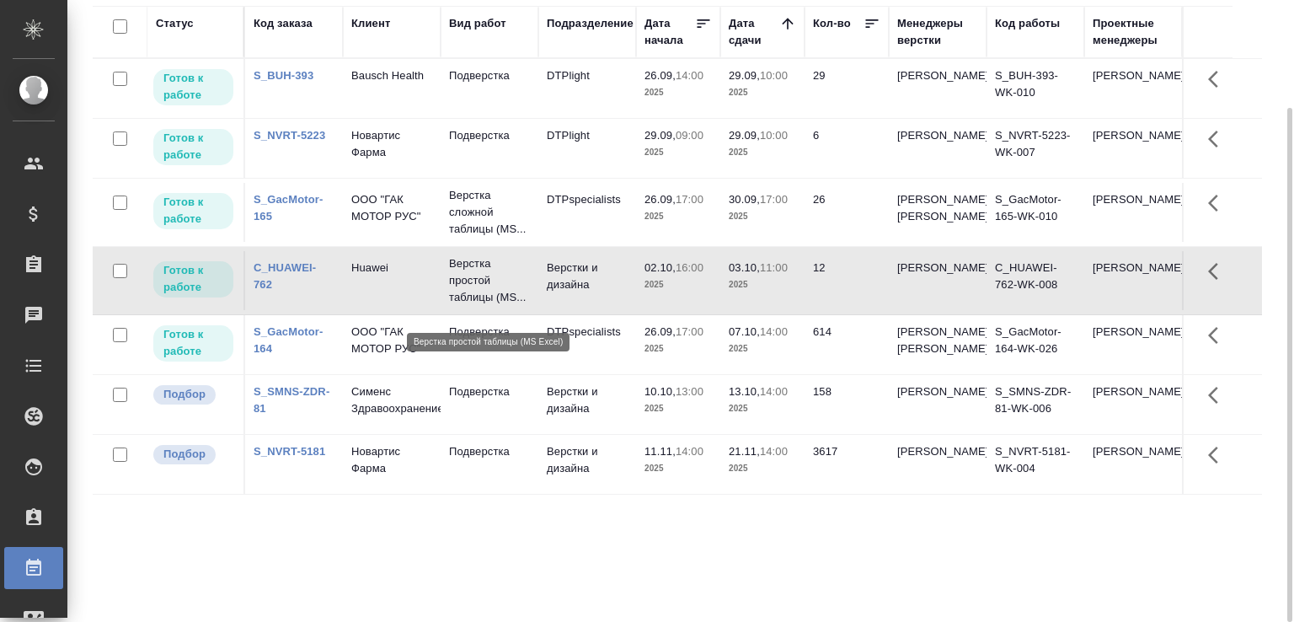
click at [513, 306] on p "Верстка простой таблицы (MS..." at bounding box center [489, 280] width 81 height 51
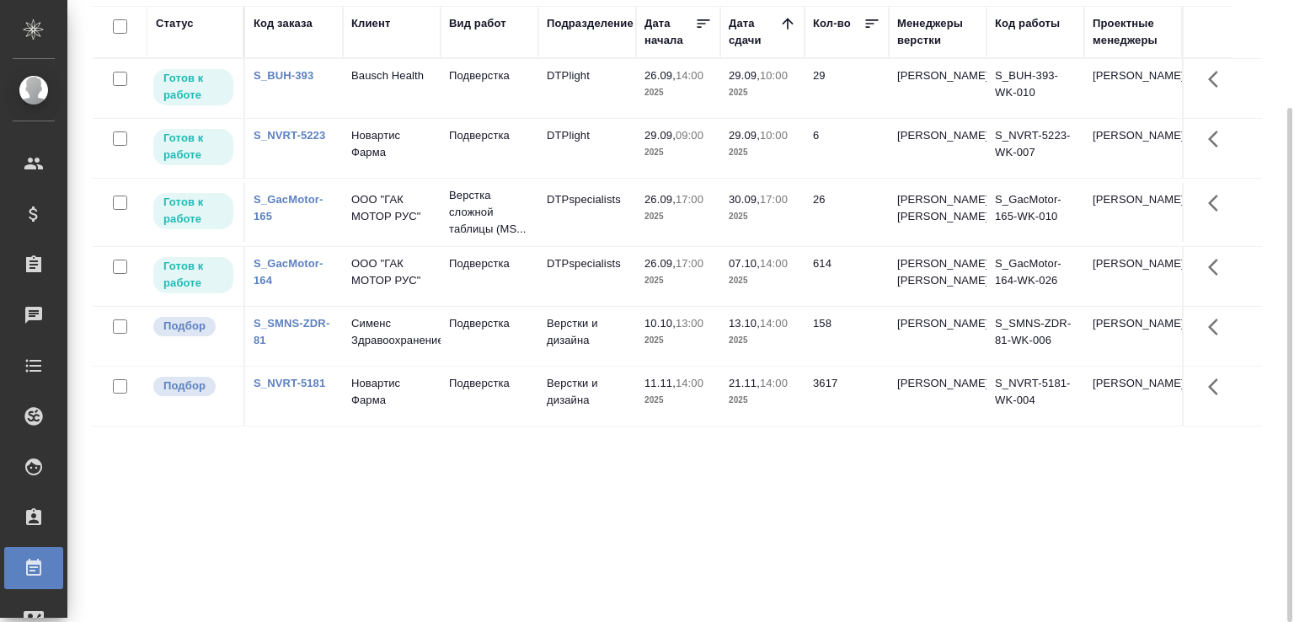
click at [272, 346] on link "S_SMNS-ZDR-81" at bounding box center [292, 331] width 76 height 29
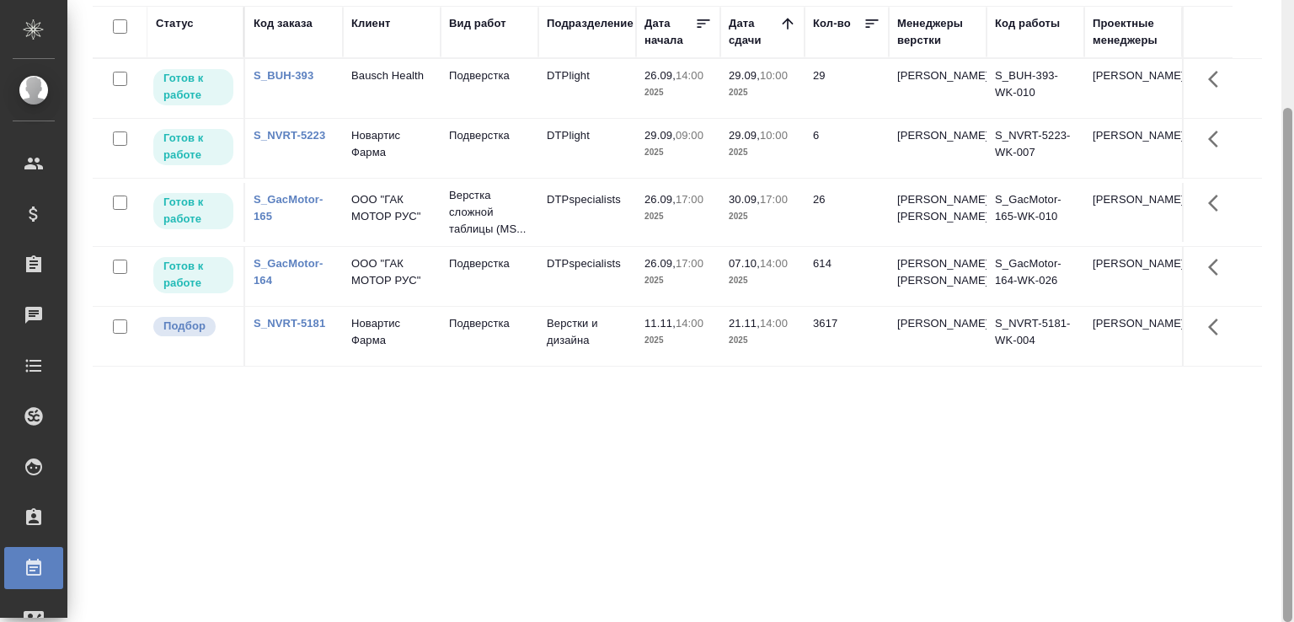
scroll to position [0, 0]
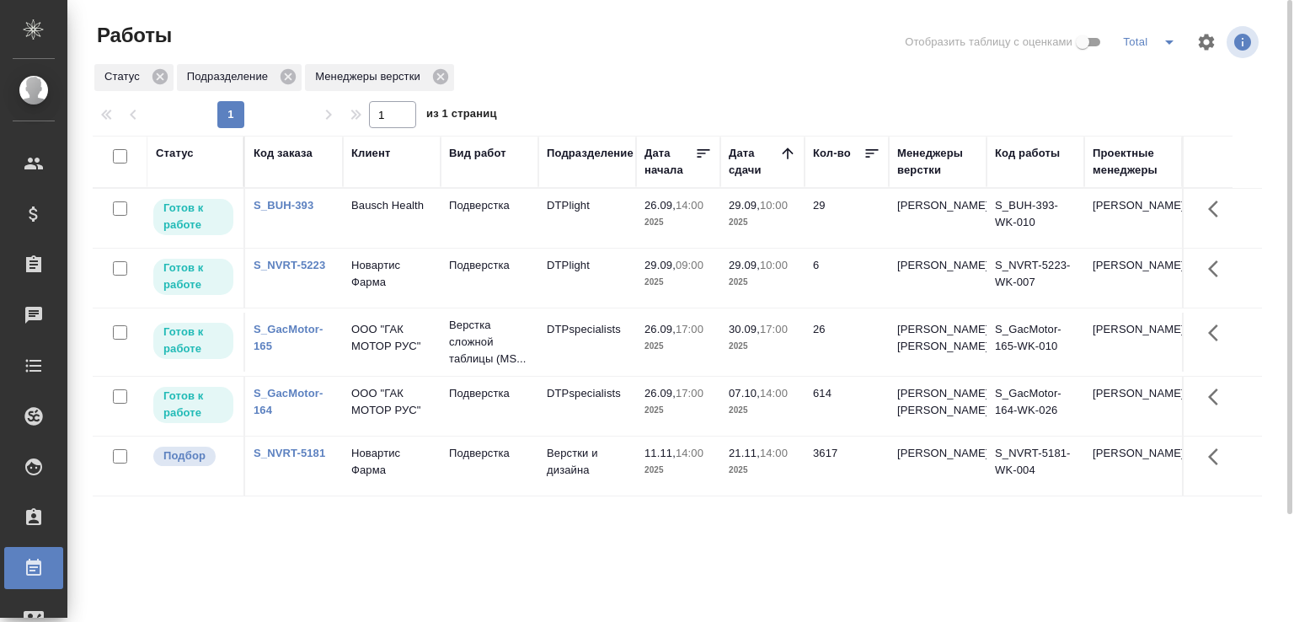
click at [1166, 40] on icon "split button" at bounding box center [1169, 42] width 8 height 4
click at [1144, 80] on li "В ожидании" at bounding box center [1151, 75] width 94 height 27
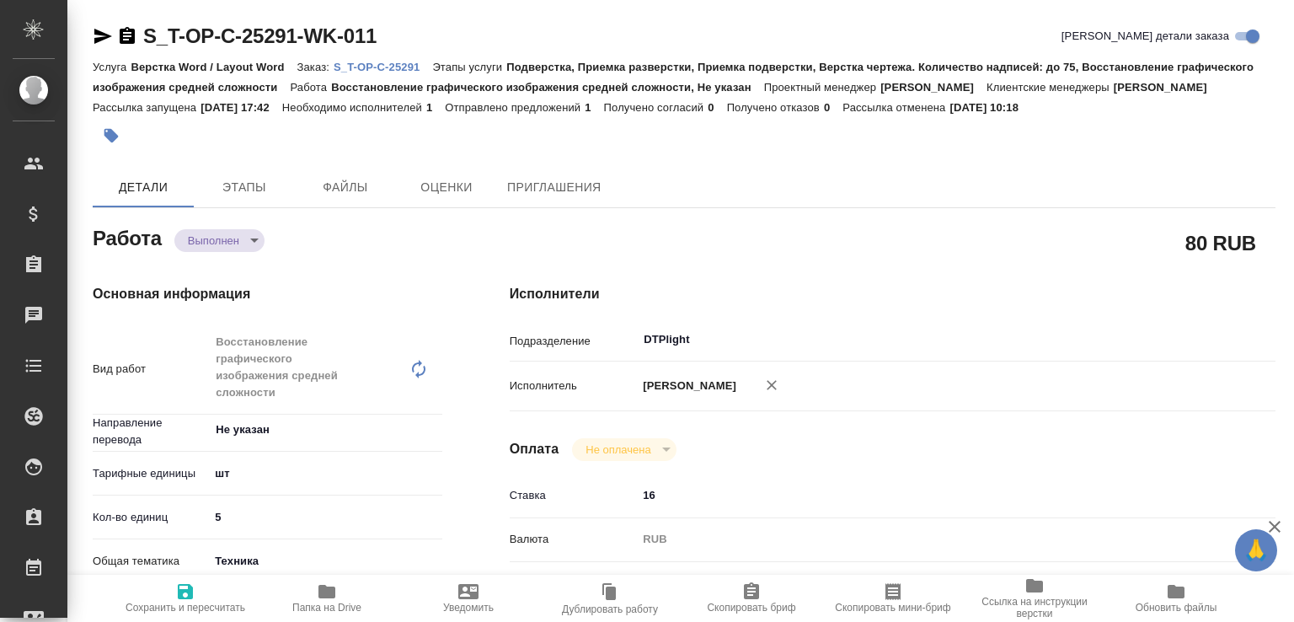
click at [251, 257] on body "🙏 .cls-1 fill:#fff; AWATERA [PERSON_NAME]malofeeva Клиенты Спецификации Заказы …" at bounding box center [647, 311] width 1294 height 622
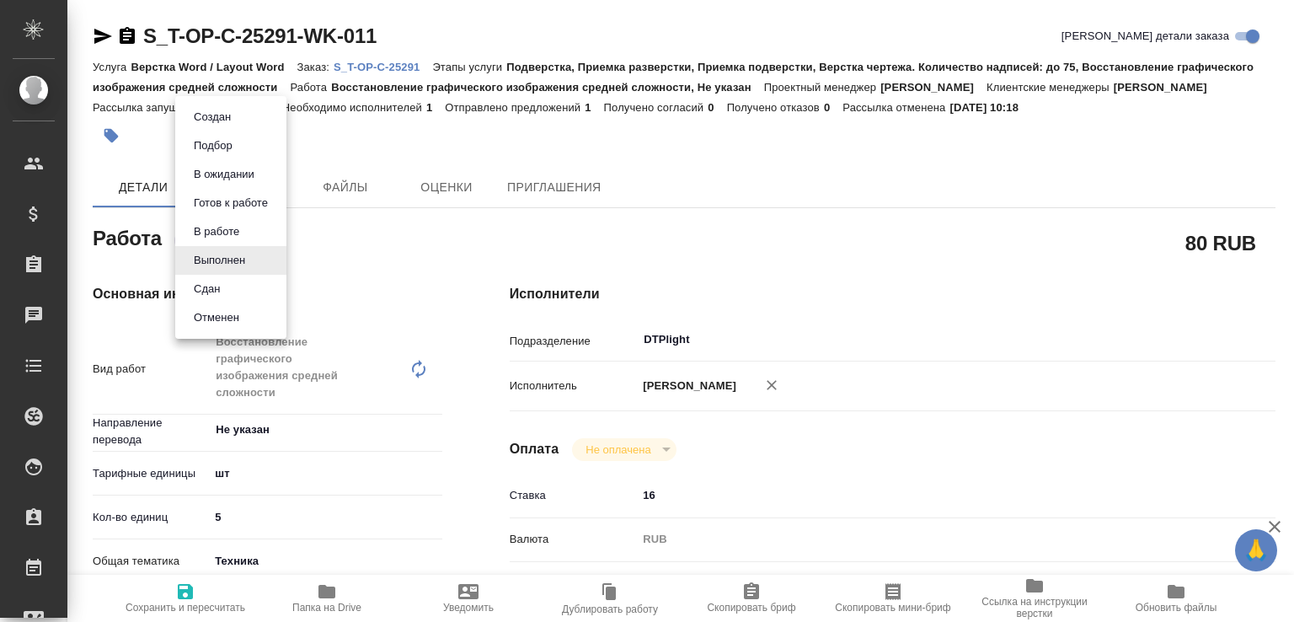
click at [243, 281] on li "Сдан" at bounding box center [230, 289] width 111 height 29
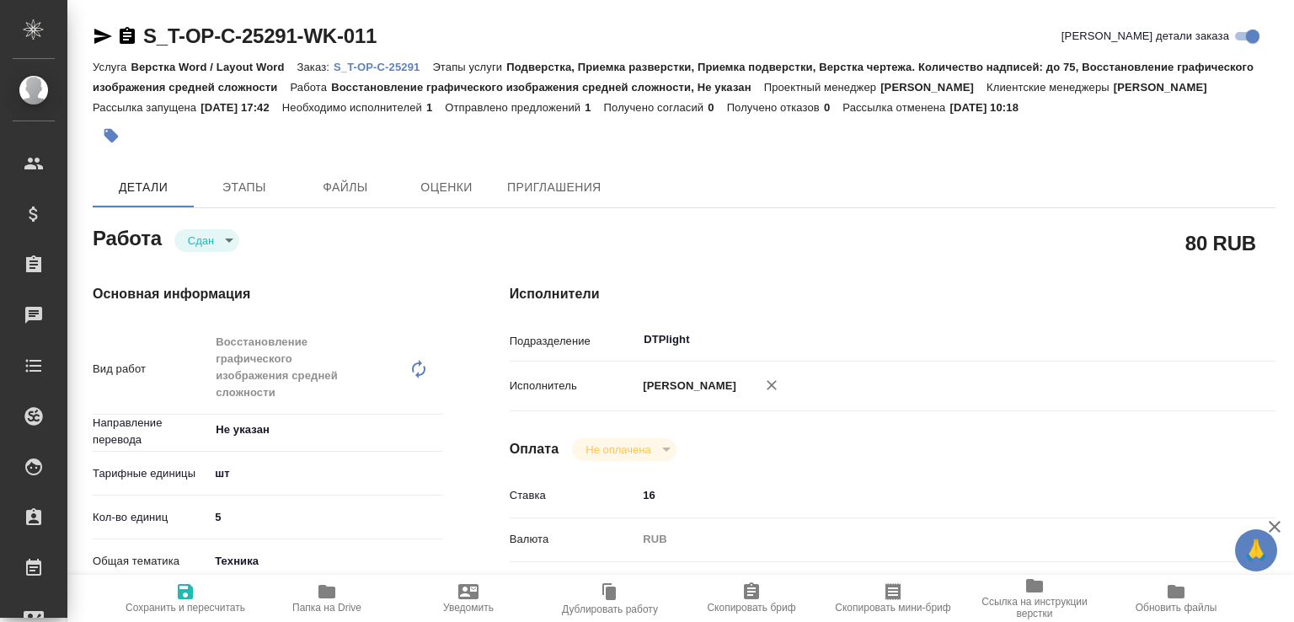
type textarea "x"
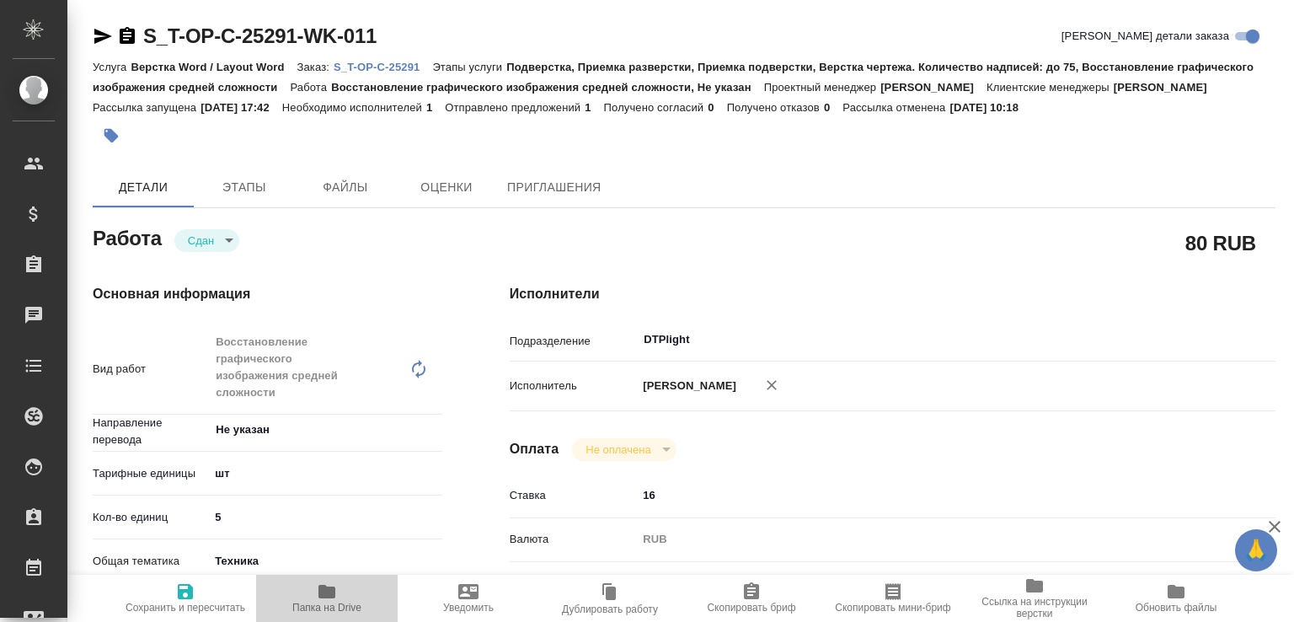
click at [324, 592] on icon "button" at bounding box center [327, 591] width 17 height 13
type textarea "x"
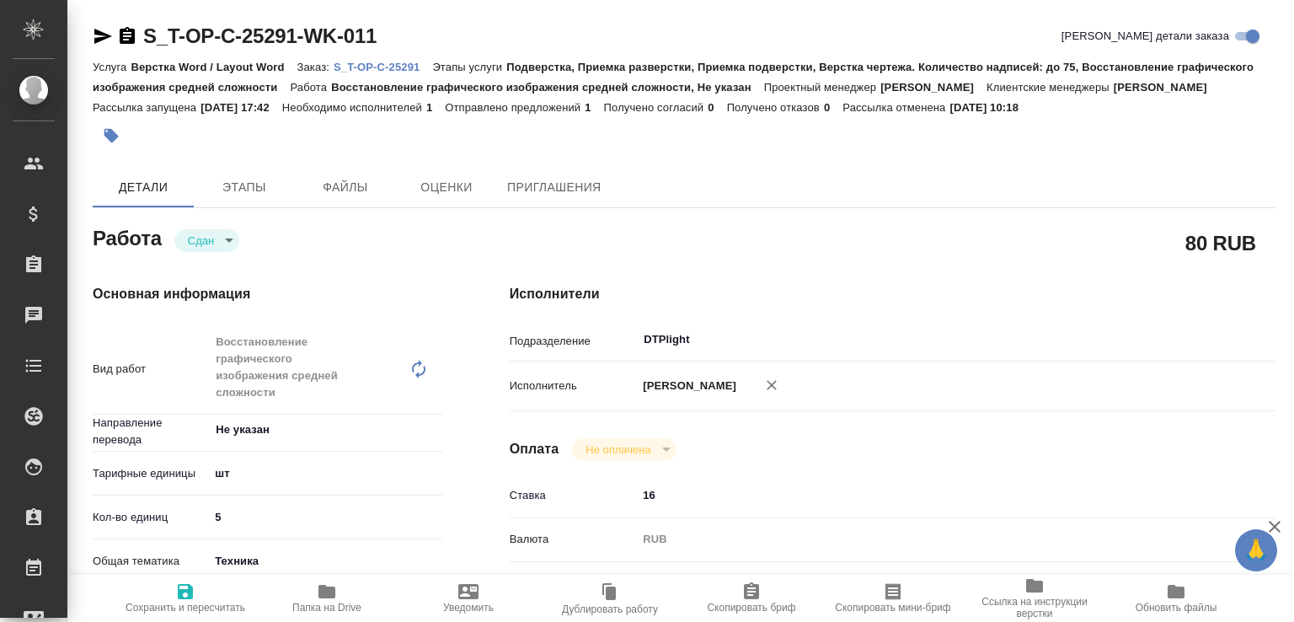
type textarea "x"
click at [388, 67] on p "S_T-OP-C-25291" at bounding box center [383, 67] width 99 height 13
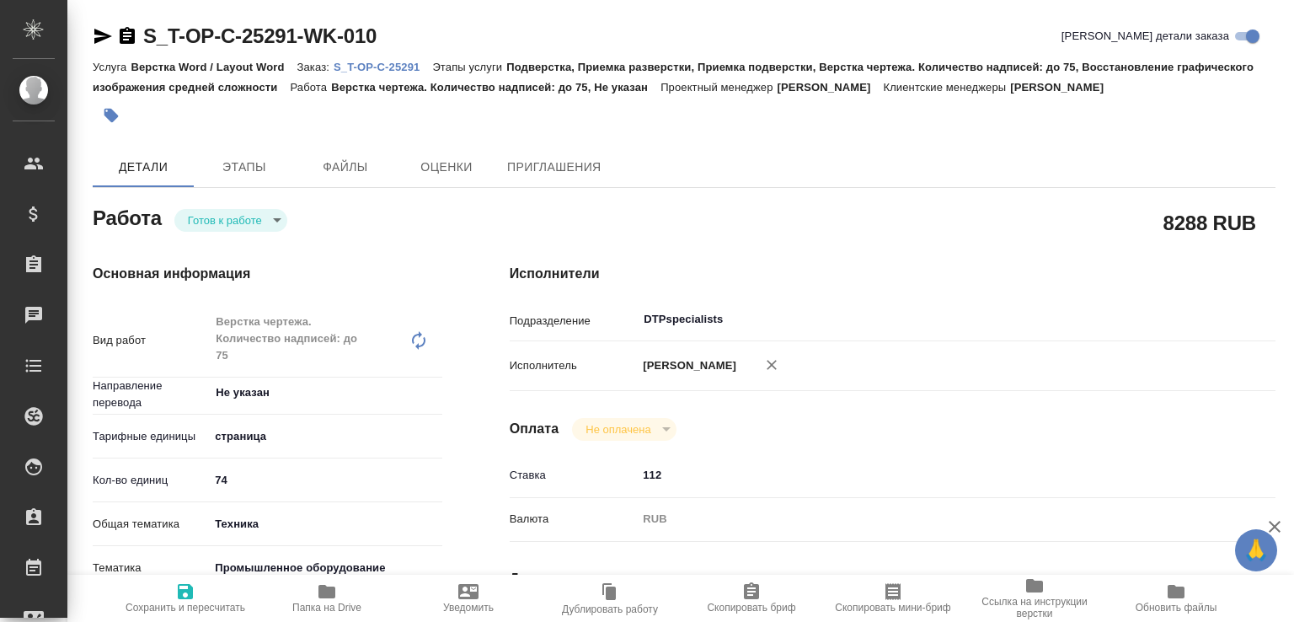
click at [252, 247] on body "🙏 .cls-1 fill:#fff; AWATERA [PERSON_NAME]malofeeva Клиенты Спецификации Заказы …" at bounding box center [647, 311] width 1294 height 622
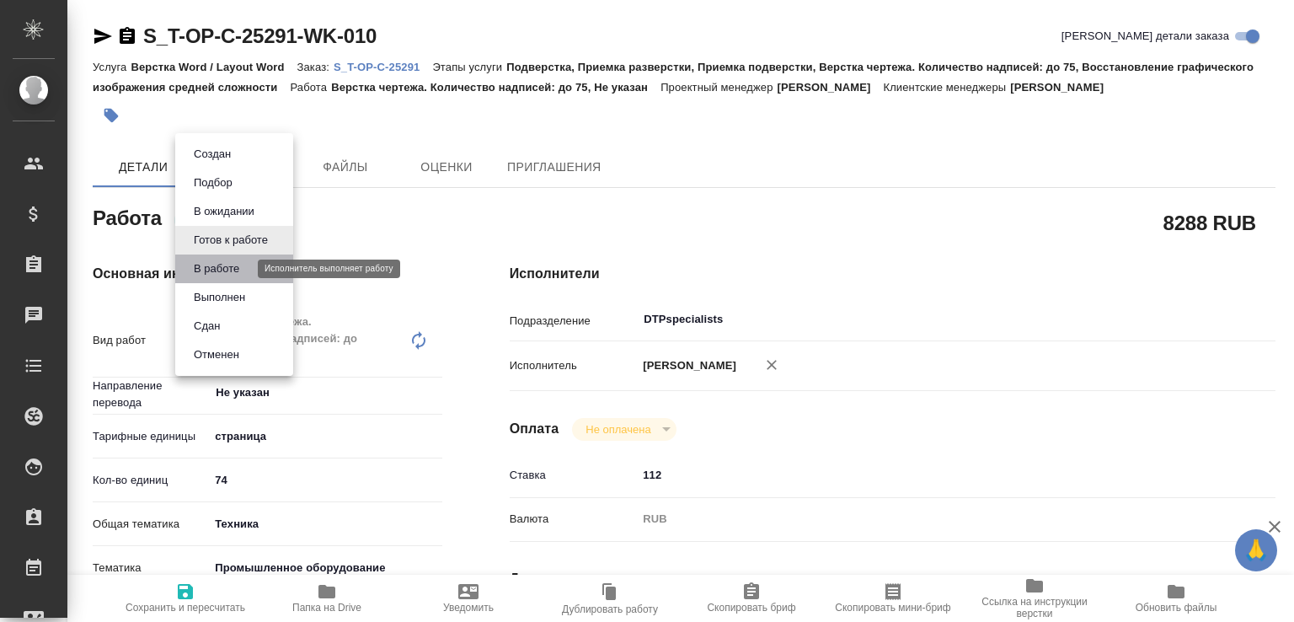
click at [238, 269] on button "В работе" at bounding box center [217, 269] width 56 height 19
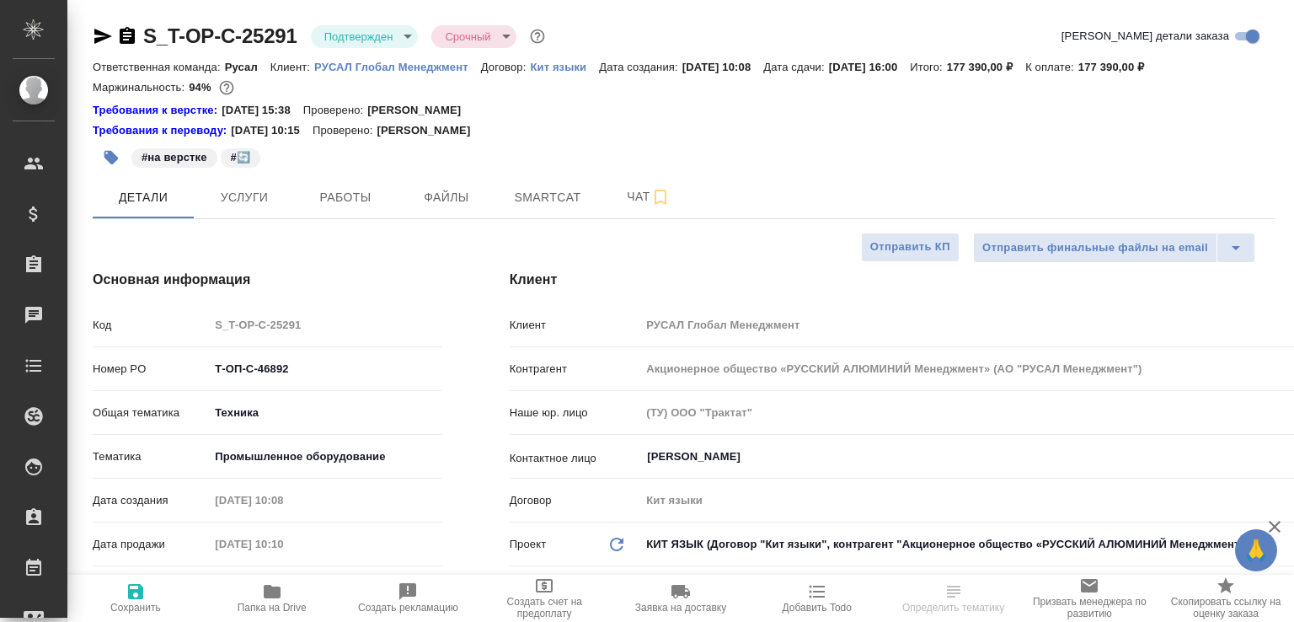
select select "RU"
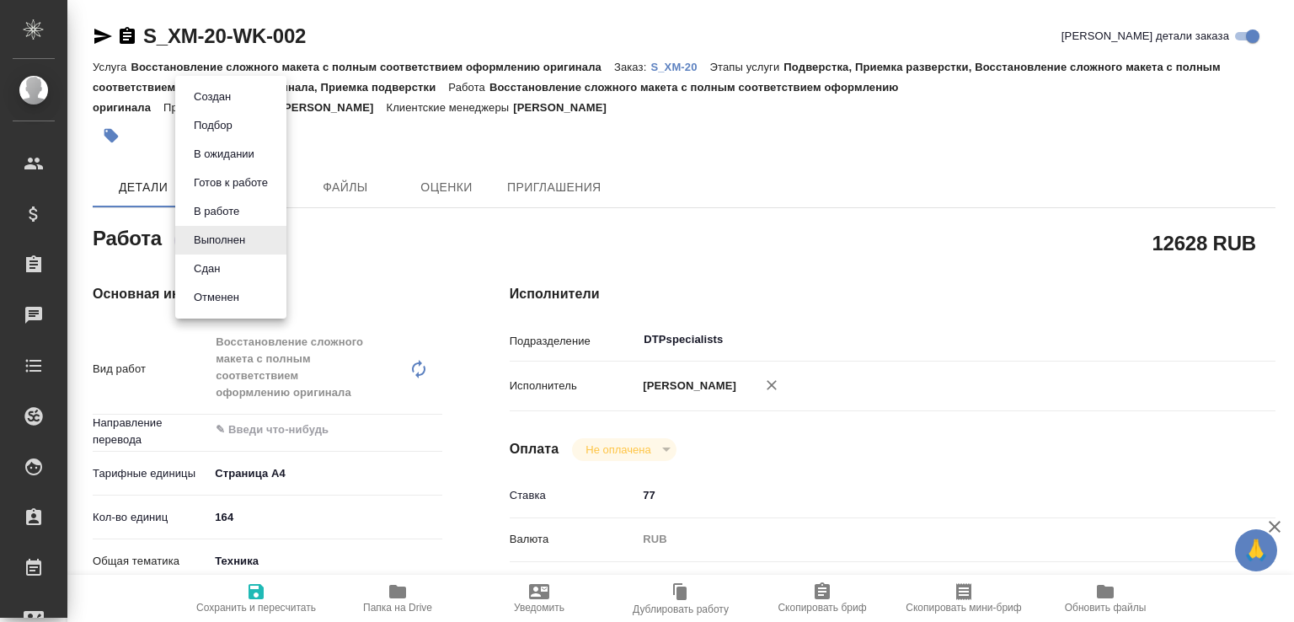
click at [240, 233] on body "🙏 .cls-1 fill:#fff; AWATERA [PERSON_NAME]malofeeva Клиенты Спецификации Заказы …" at bounding box center [647, 311] width 1294 height 622
click at [231, 257] on li "Сдан" at bounding box center [230, 268] width 111 height 29
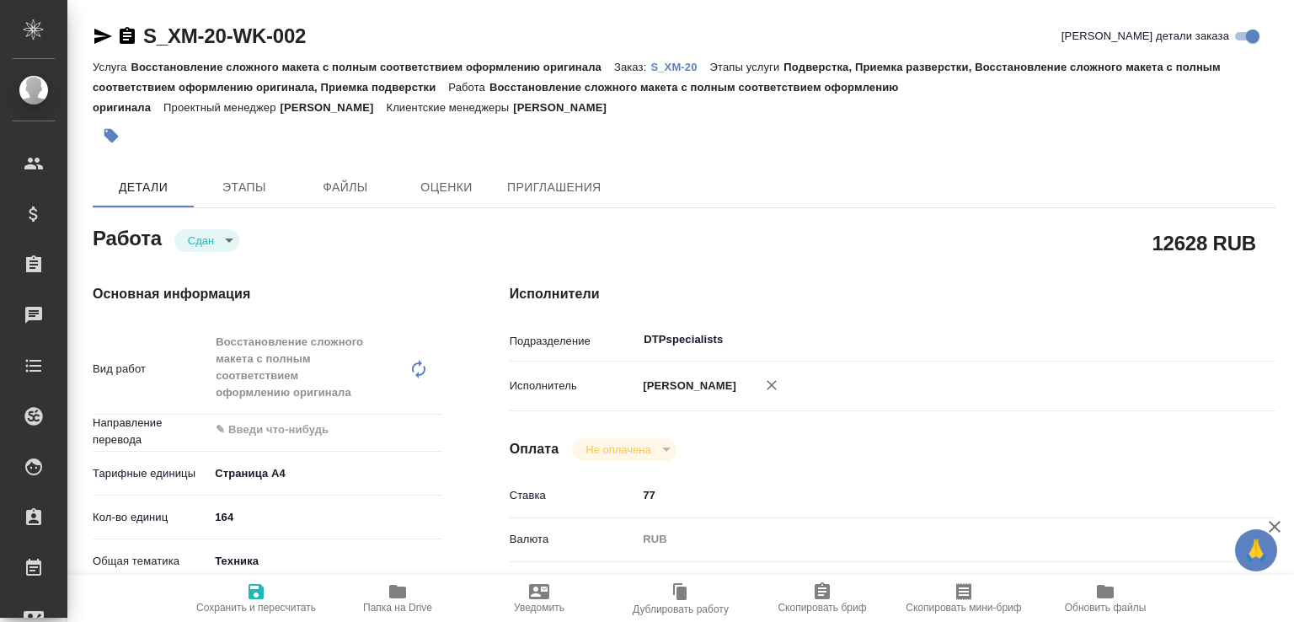
type textarea "x"
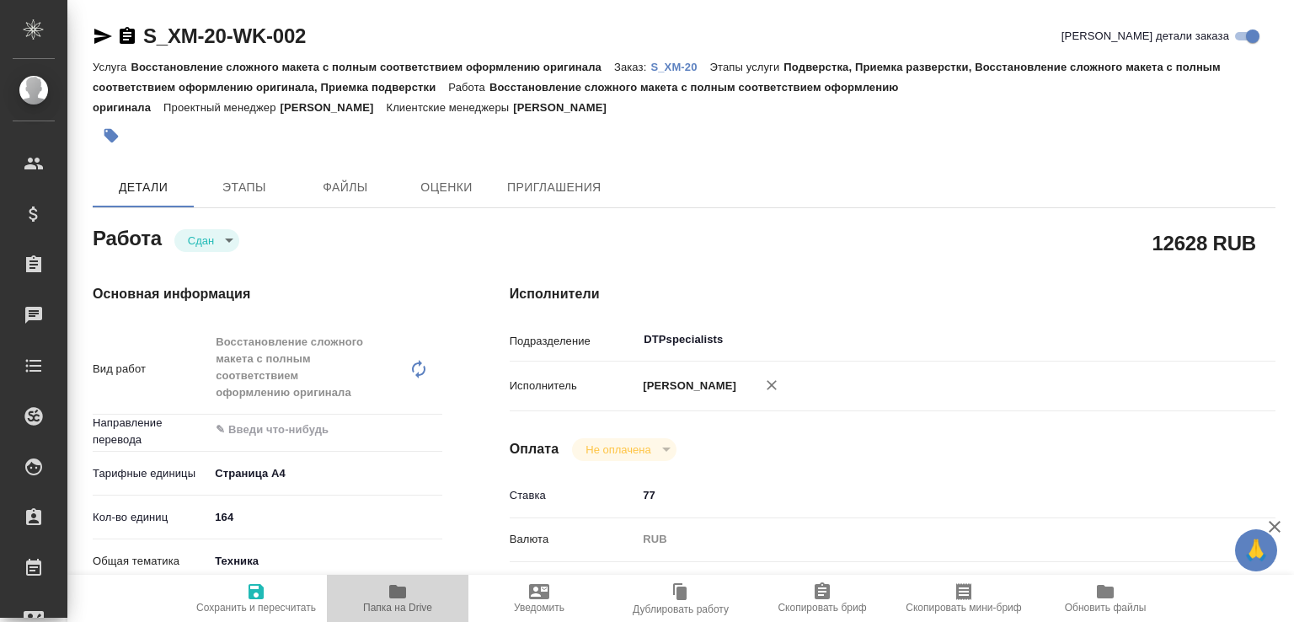
click at [388, 589] on icon "button" at bounding box center [398, 591] width 20 height 20
type textarea "x"
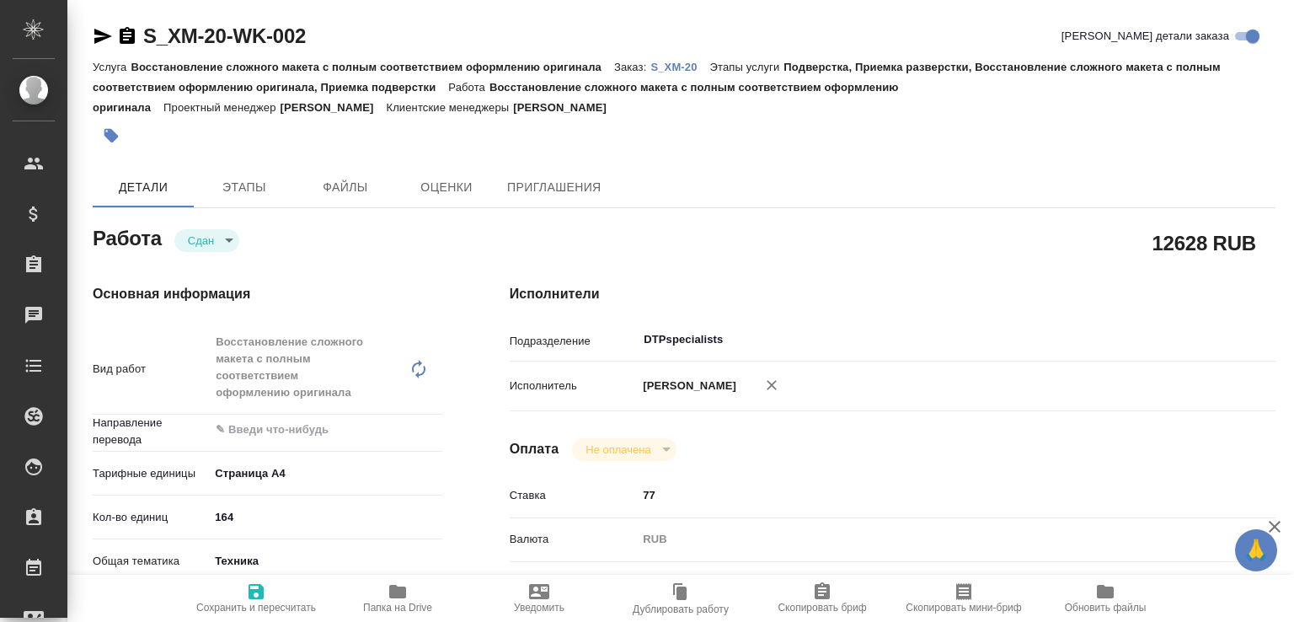
type textarea "x"
click at [683, 62] on p "S_XM-20" at bounding box center [680, 67] width 59 height 13
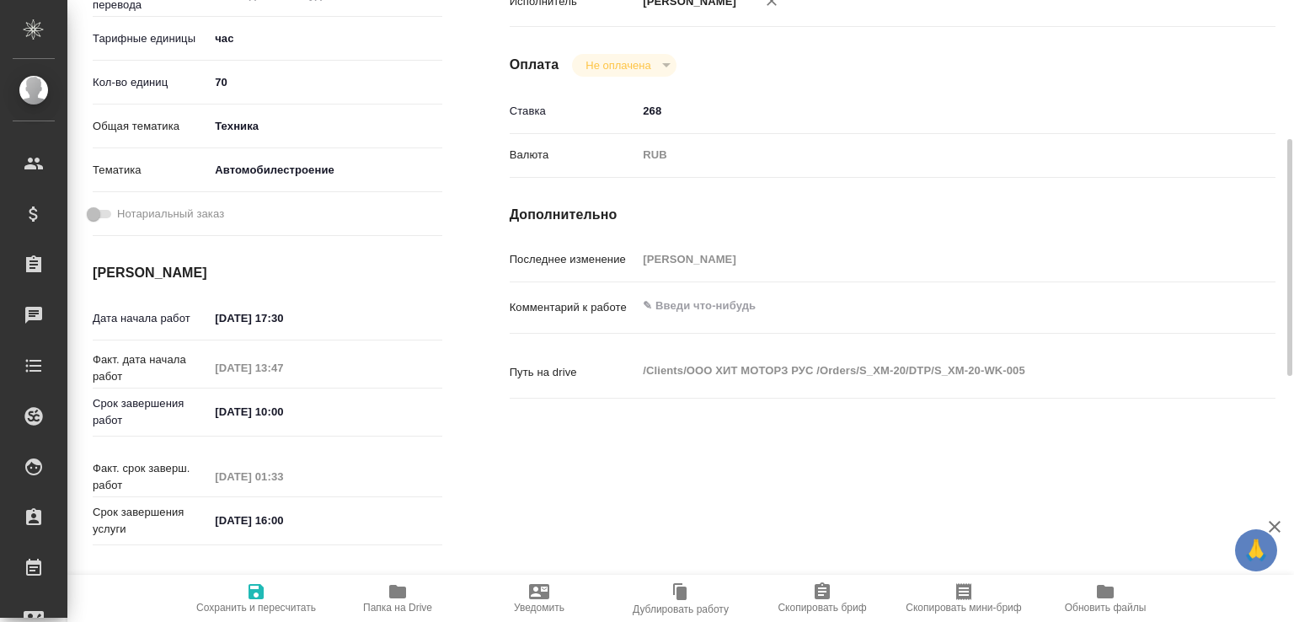
scroll to position [185, 0]
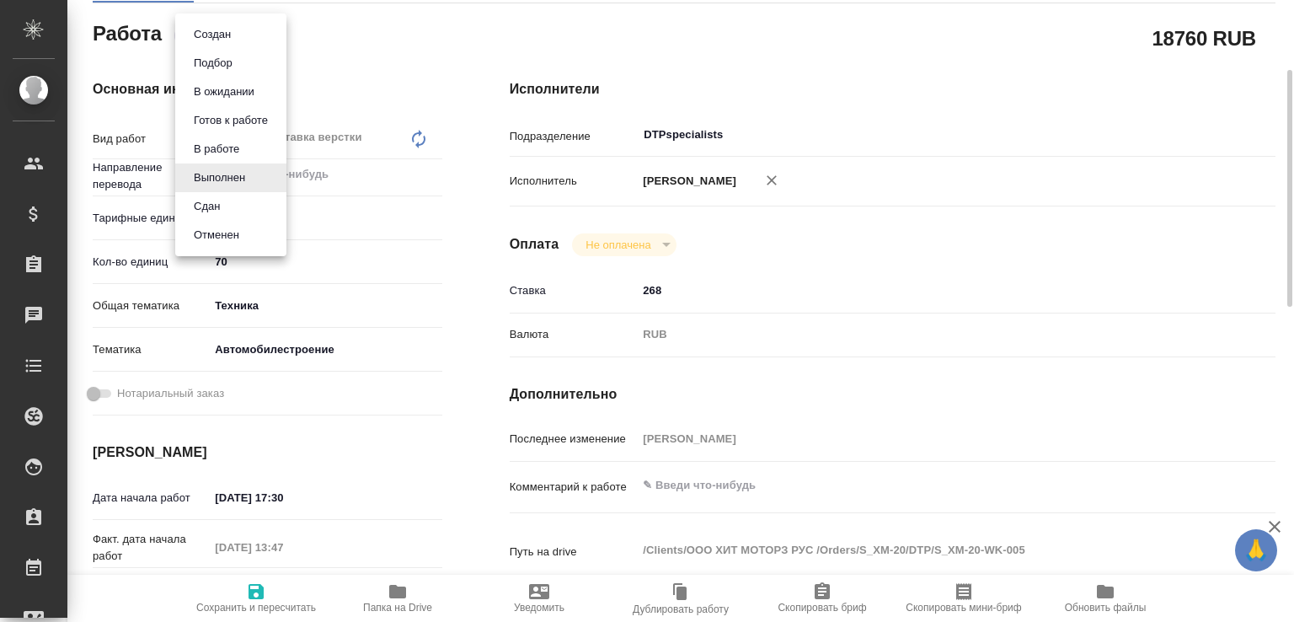
click at [238, 38] on body "🙏 .cls-1 fill:#fff; AWATERA [PERSON_NAME]malofeeva Клиенты Спецификации Заказы …" at bounding box center [647, 311] width 1294 height 622
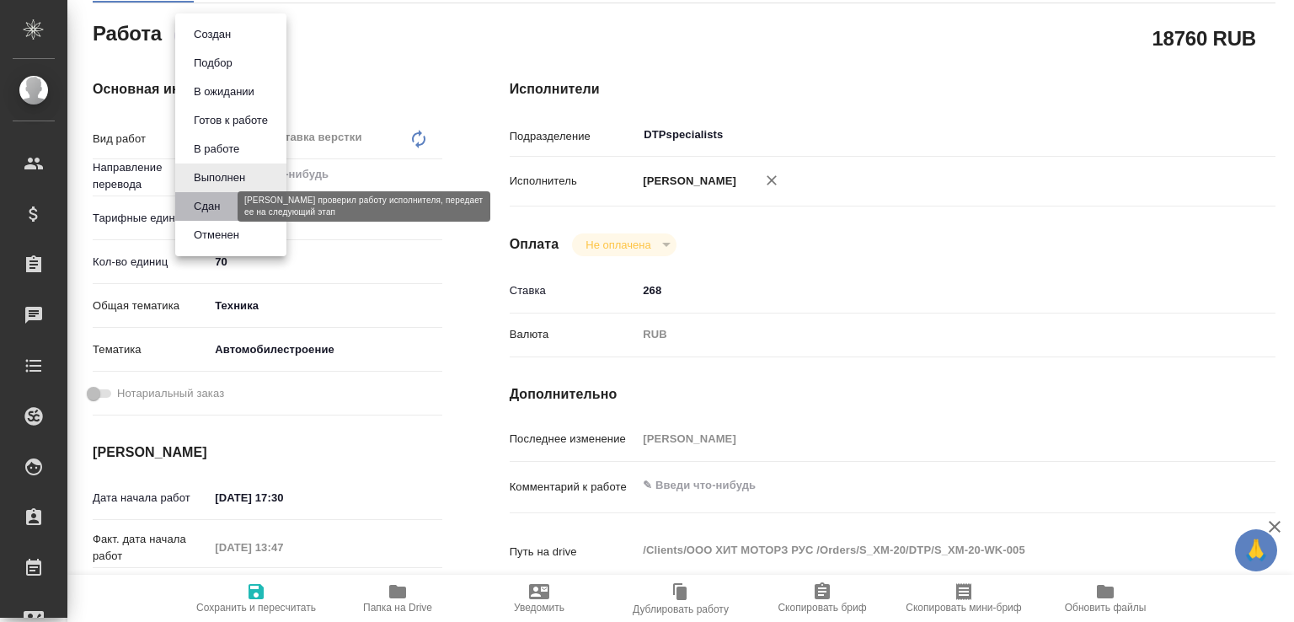
click at [222, 200] on button "Сдан" at bounding box center [207, 206] width 36 height 19
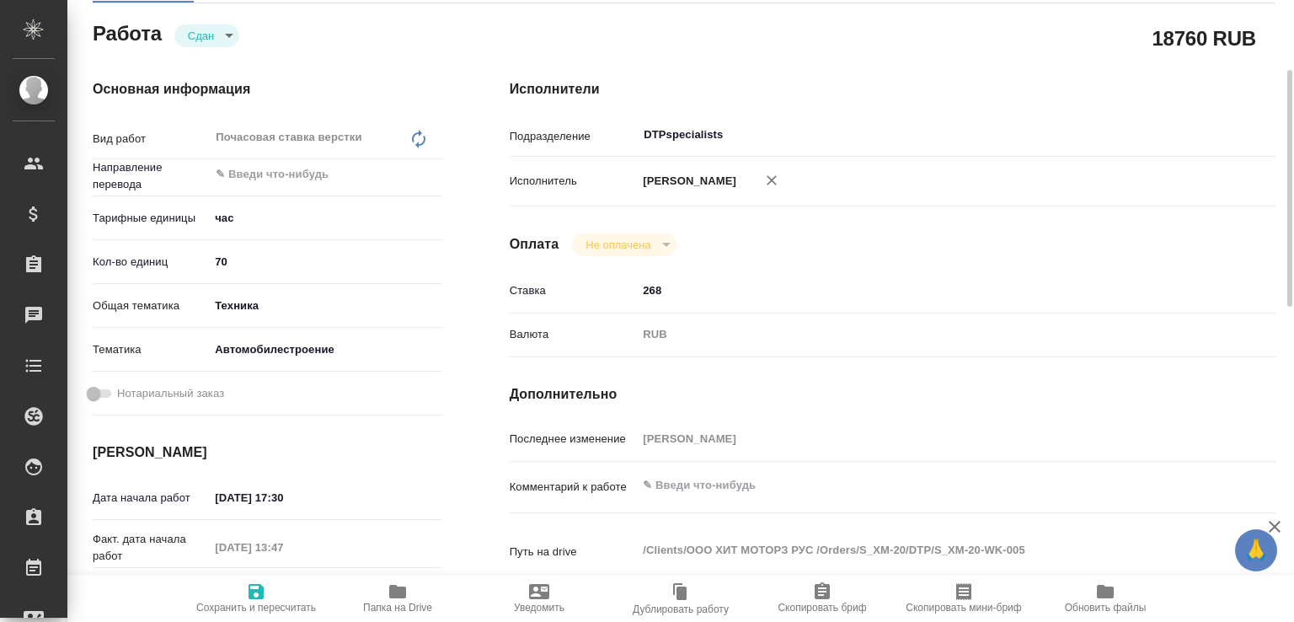
type textarea "x"
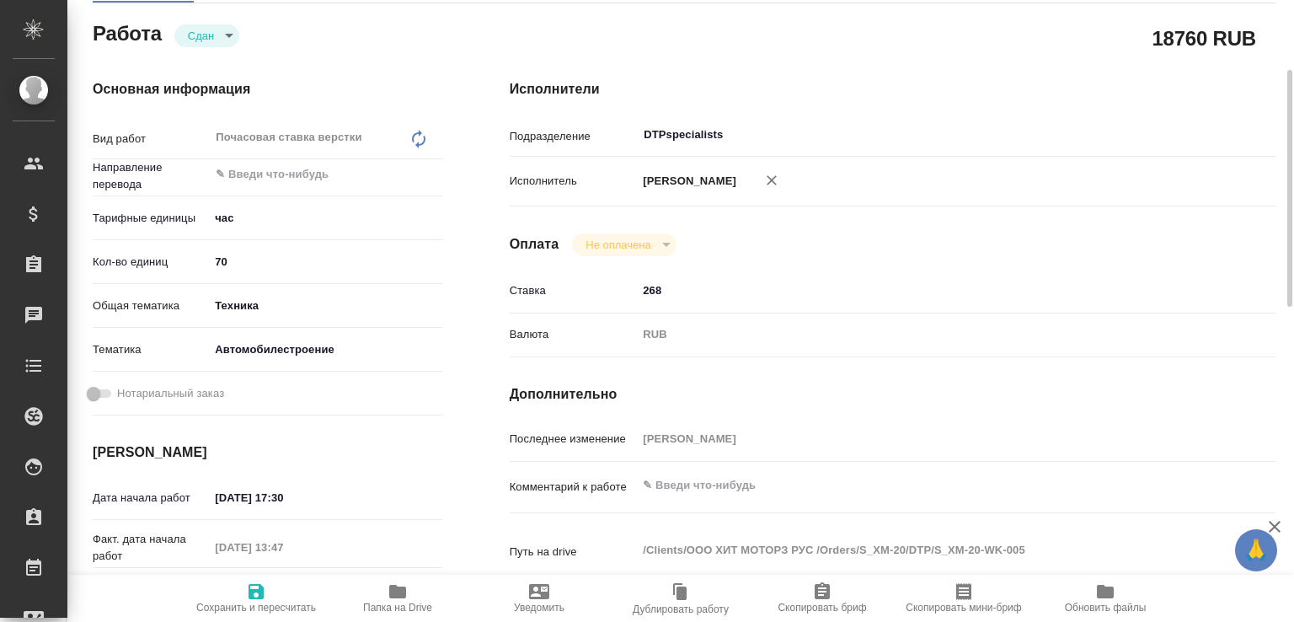
type textarea "x"
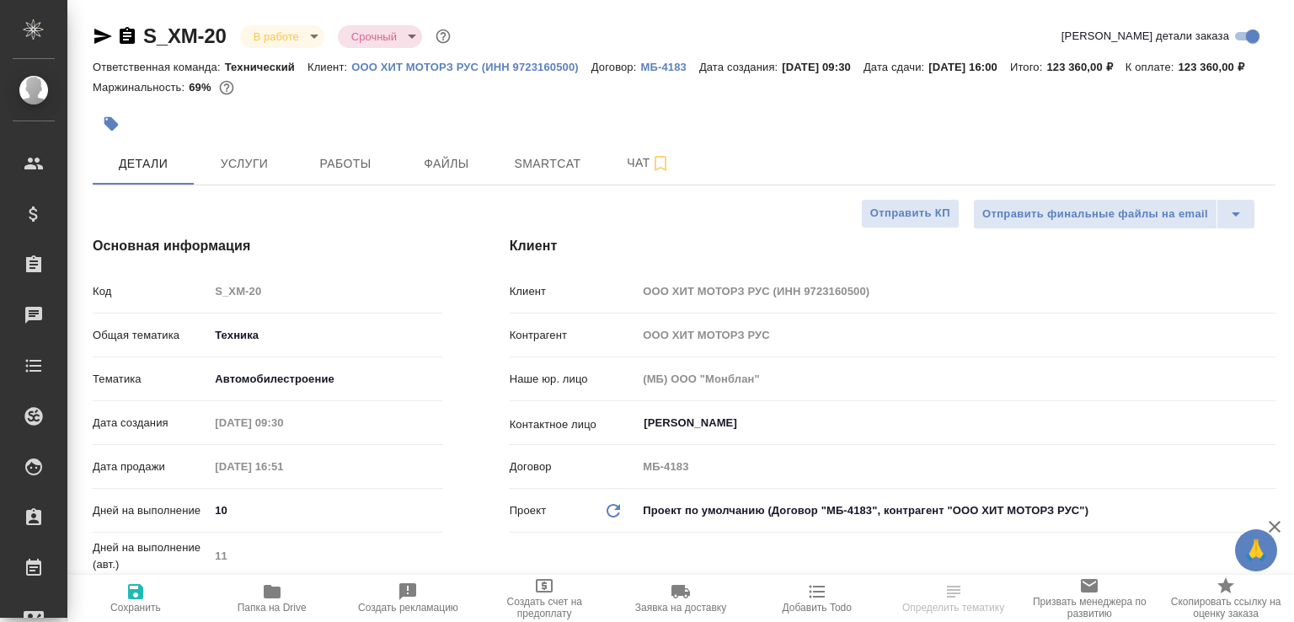
select select "RU"
click at [634, 174] on span "Чат" at bounding box center [648, 163] width 81 height 21
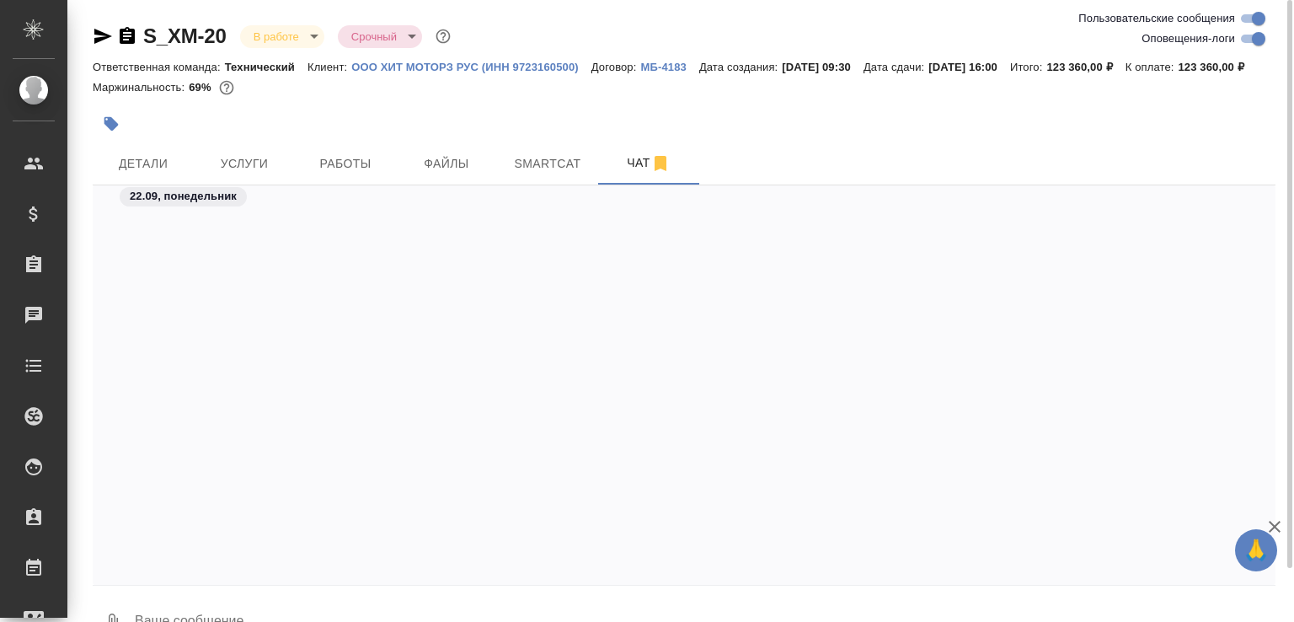
scroll to position [6676, 0]
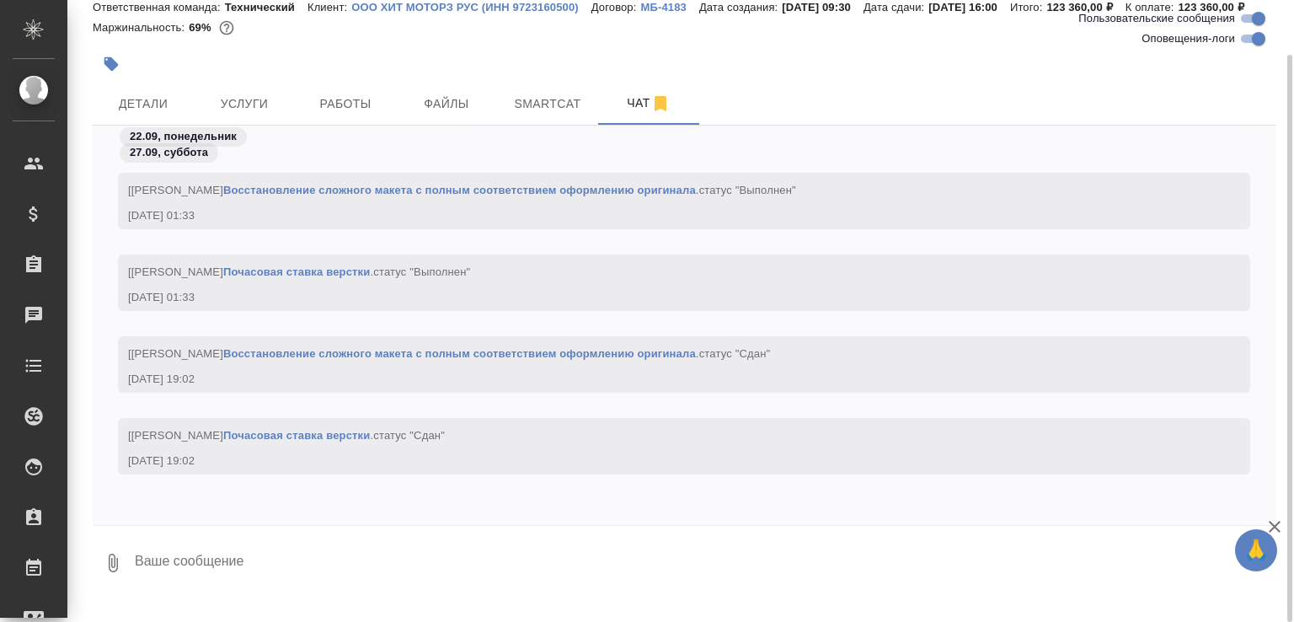
click at [295, 592] on textarea at bounding box center [704, 562] width 1143 height 57
type textarea "ф"
paste textarea "[URL][DOMAIN_NAME]"
type textarea "пдф готов [URL][DOMAIN_NAME]"
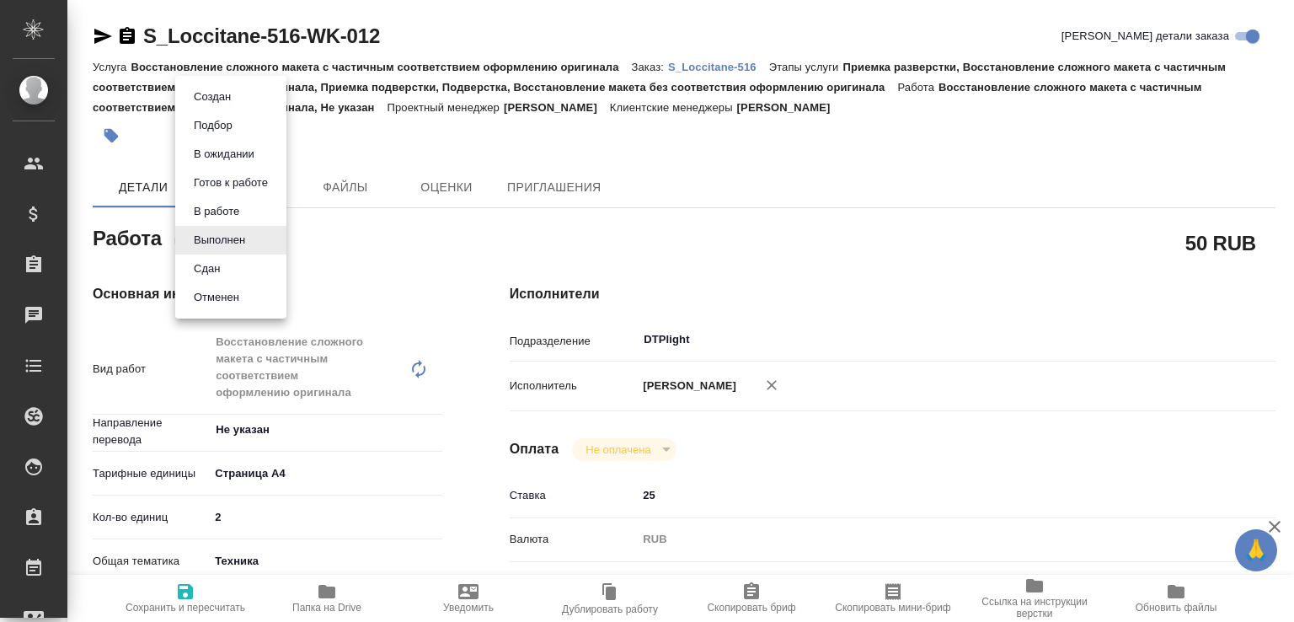
click at [212, 230] on body "🙏 .cls-1 fill:#fff; AWATERA Малофеева Екатерина e.malofeeva Клиенты Спецификаци…" at bounding box center [647, 311] width 1294 height 622
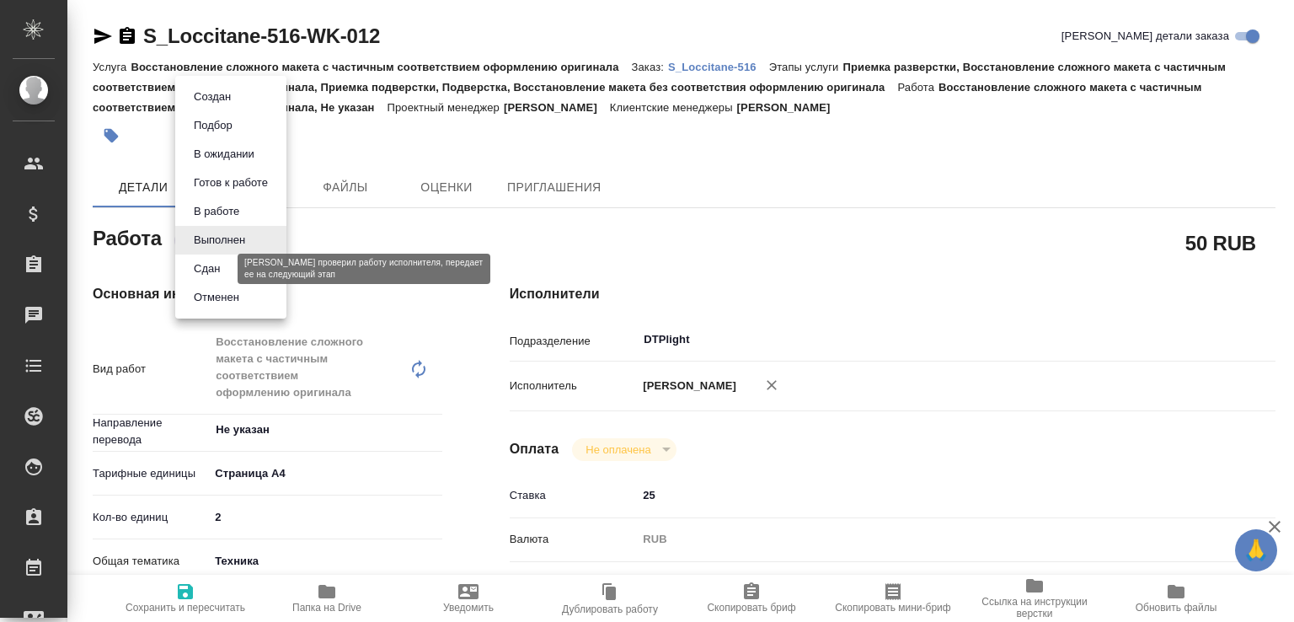
click at [213, 261] on button "Сдан" at bounding box center [207, 269] width 36 height 19
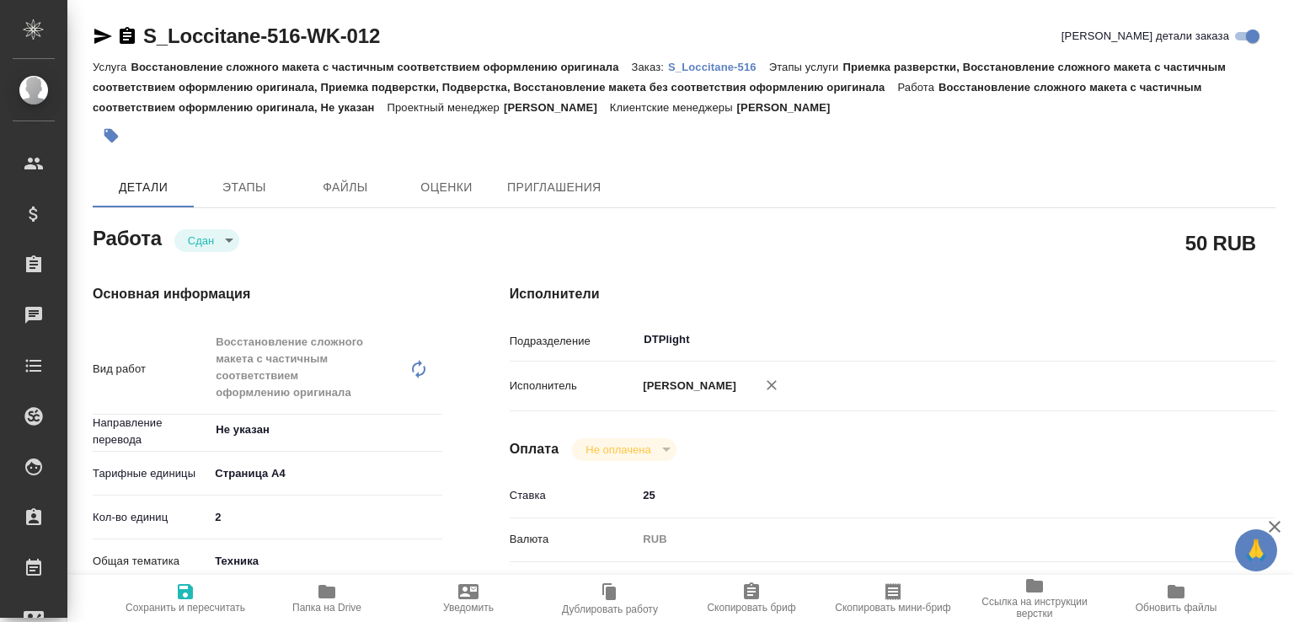
click at [337, 587] on span "Папка на Drive" at bounding box center [326, 597] width 121 height 32
type textarea "x"
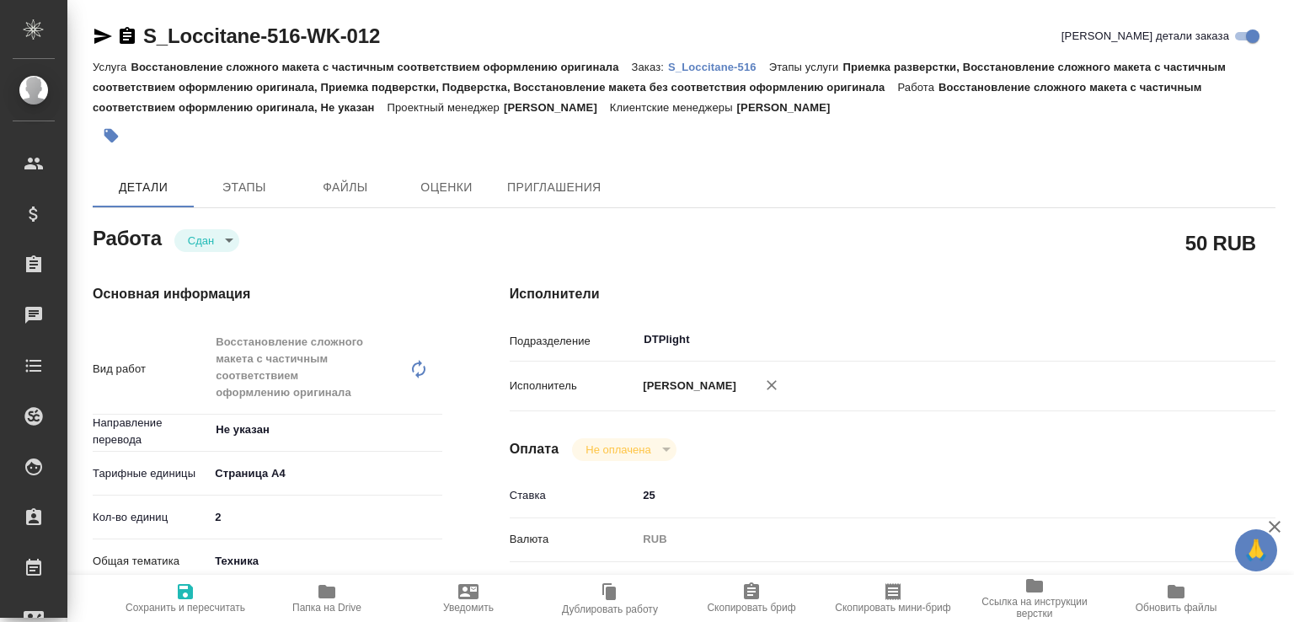
type textarea "x"
click at [730, 67] on p "S_Loccitane-516" at bounding box center [718, 67] width 101 height 13
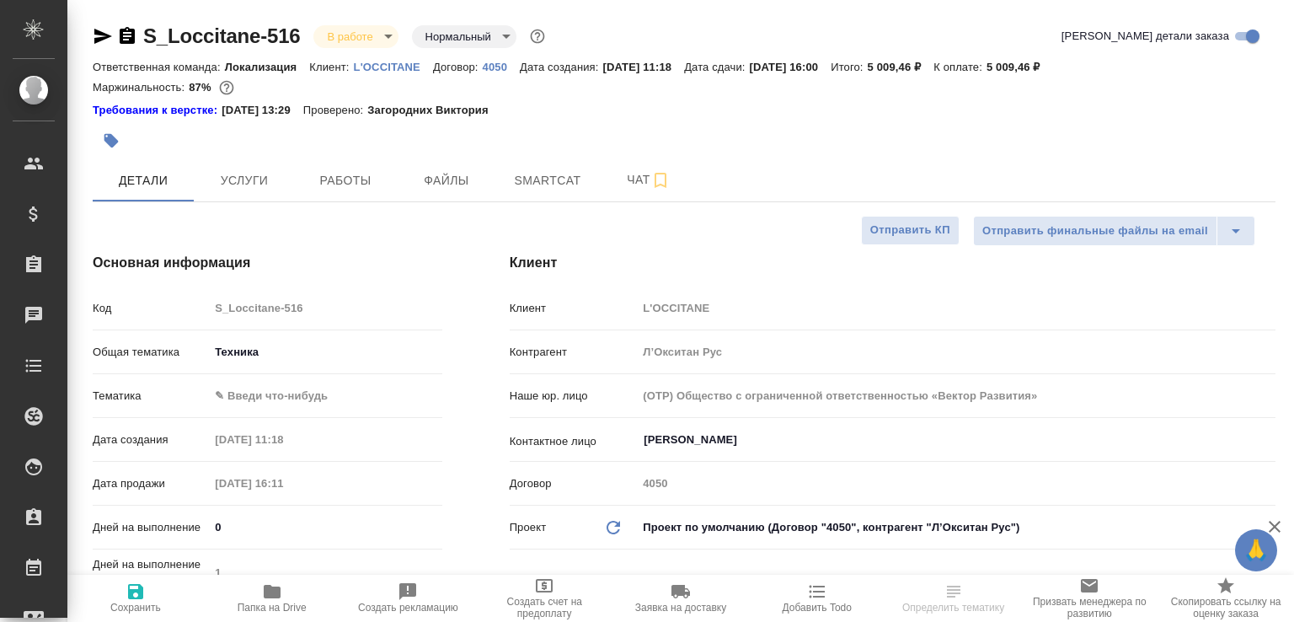
select select "RU"
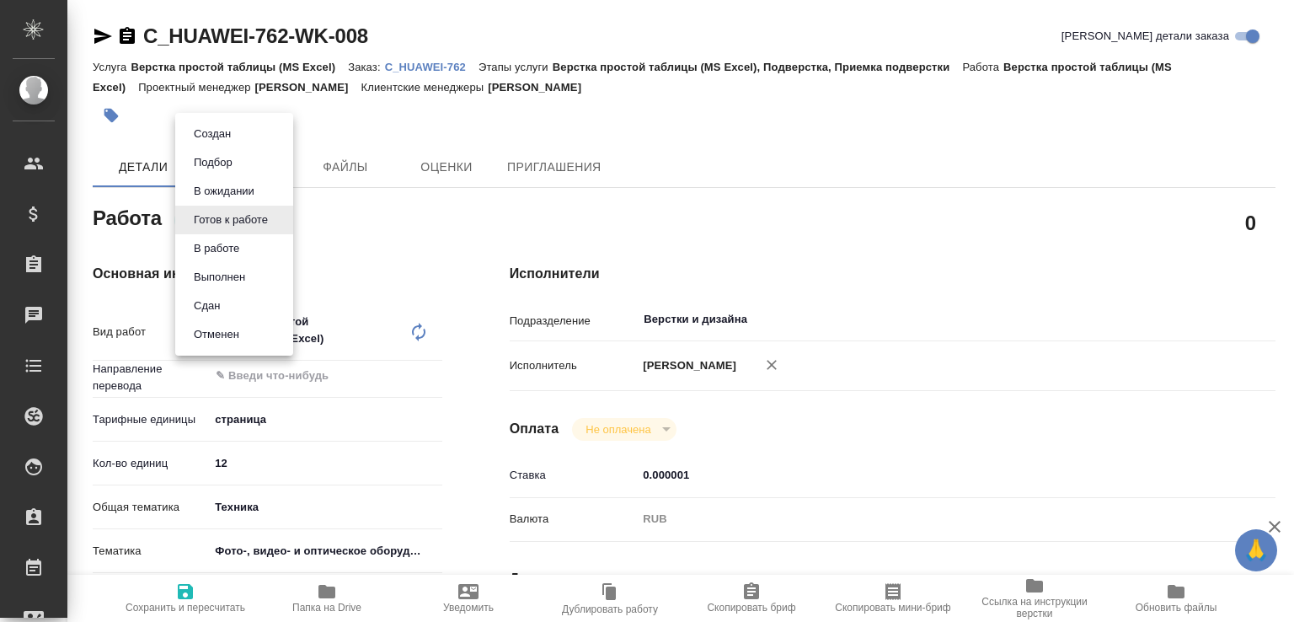
click at [271, 213] on body "🙏 .cls-1 fill:#fff; AWATERA Малофеева Екатерина e.malofeeva Клиенты Спецификаци…" at bounding box center [647, 311] width 1294 height 622
click at [243, 238] on li "В работе" at bounding box center [234, 248] width 118 height 29
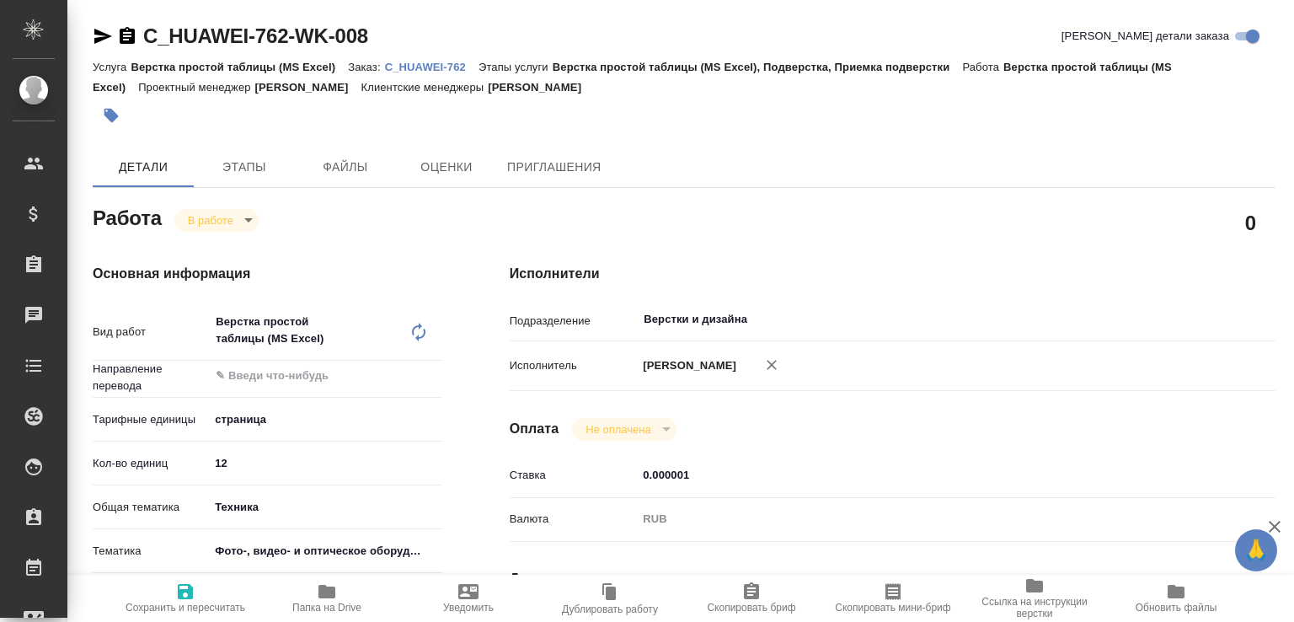
type textarea "x"
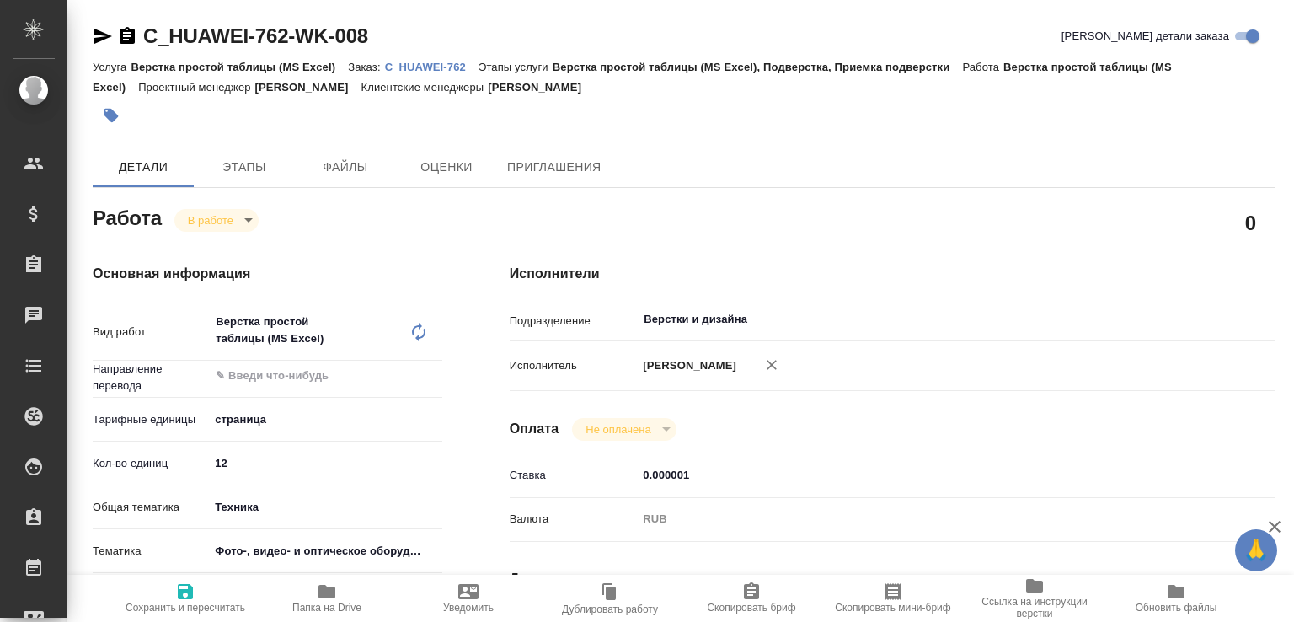
click at [347, 594] on span "Папка на Drive" at bounding box center [326, 597] width 121 height 32
type textarea "x"
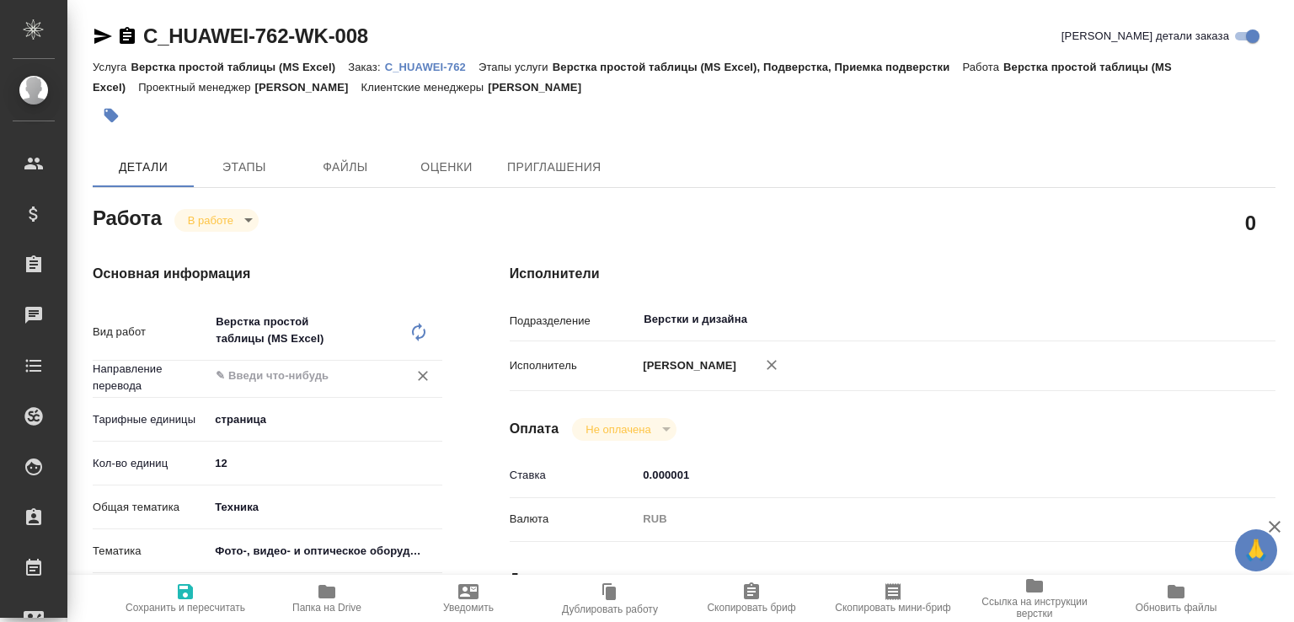
type textarea "x"
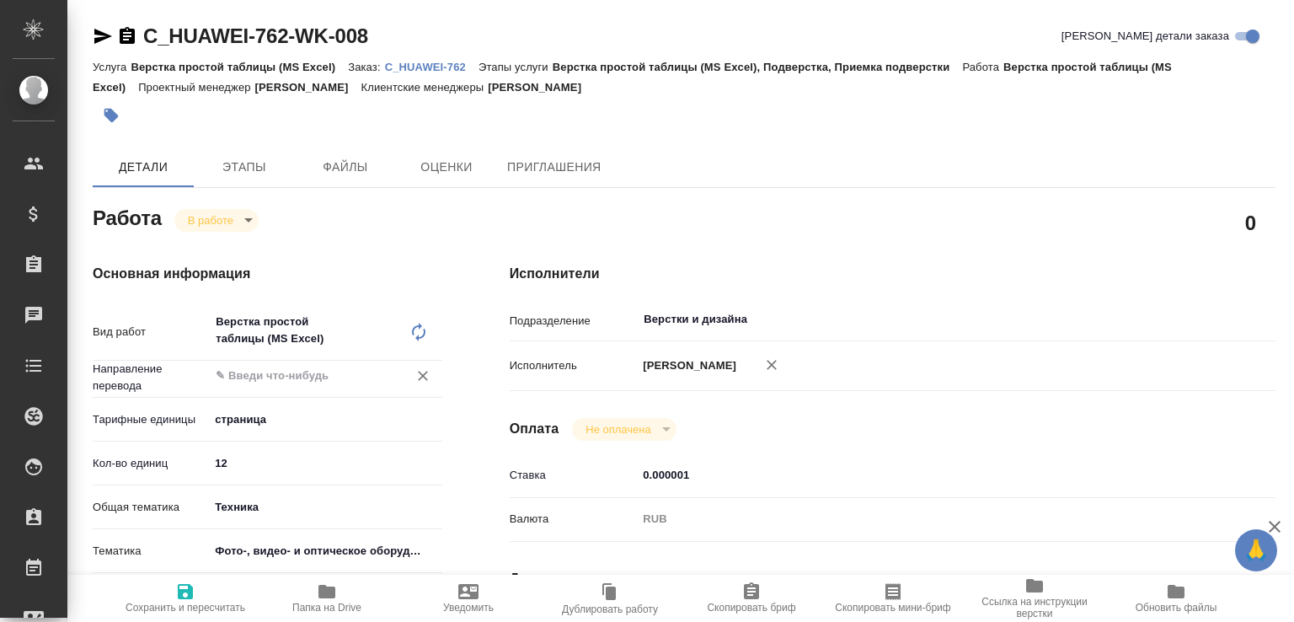
type textarea "x"
click at [457, 65] on p "C_HUAWEI-762" at bounding box center [432, 67] width 94 height 13
click at [250, 217] on body "🙏 .cls-1 fill:#fff; AWATERA Малофеева Екатерина e.malofeeva Клиенты Спецификаци…" at bounding box center [647, 311] width 1294 height 622
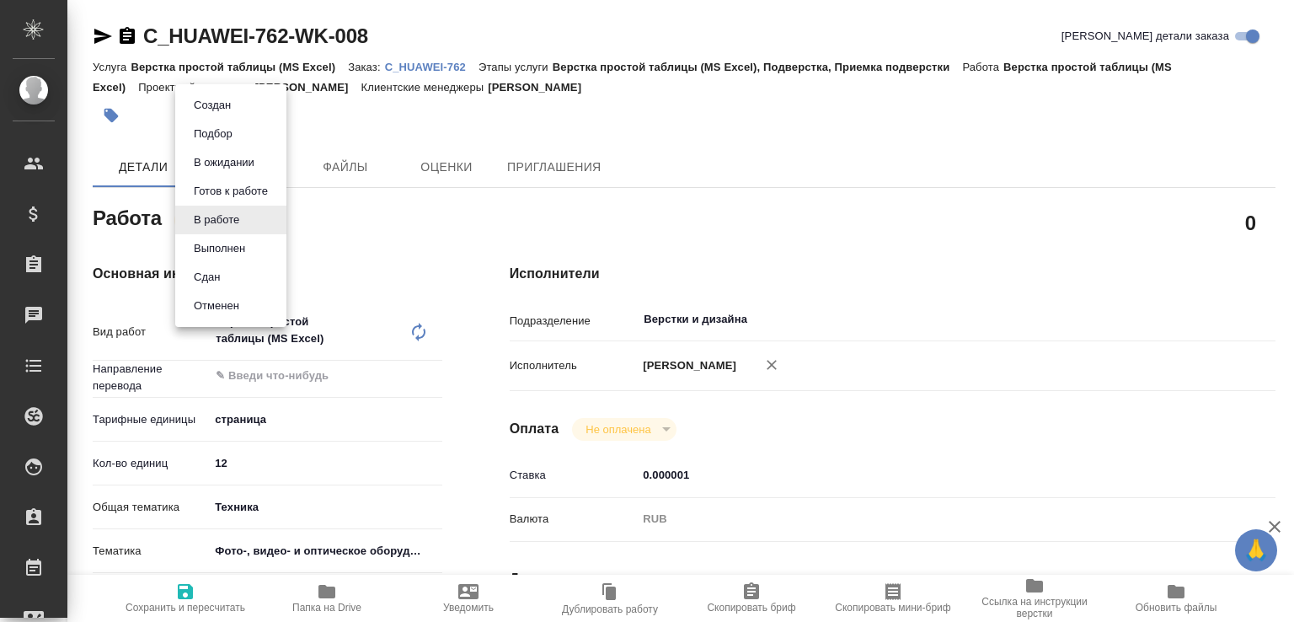
click at [212, 276] on button "Сдан" at bounding box center [207, 277] width 36 height 19
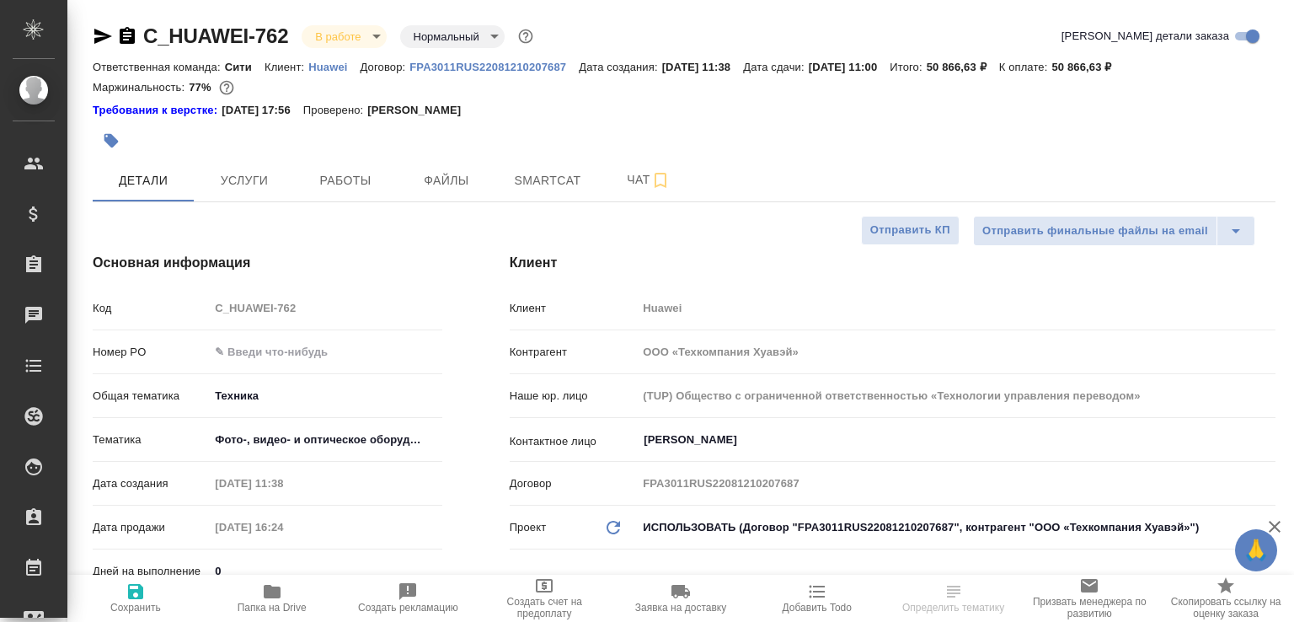
select select "RU"
type textarea "x"
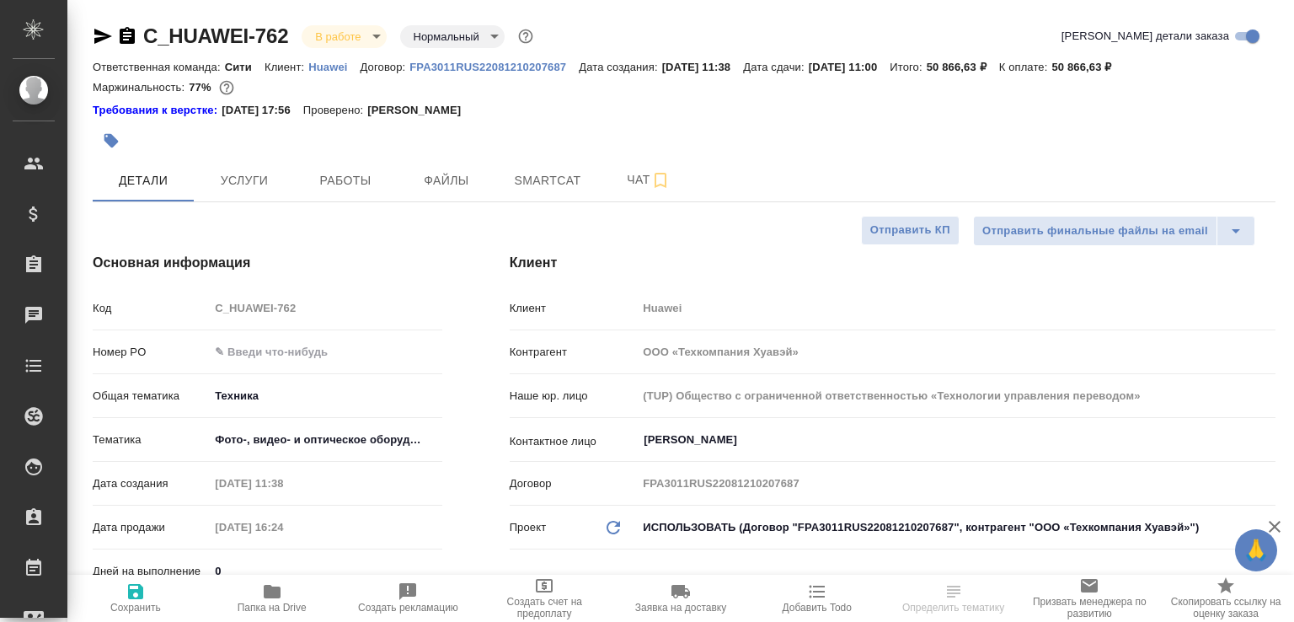
type textarea "x"
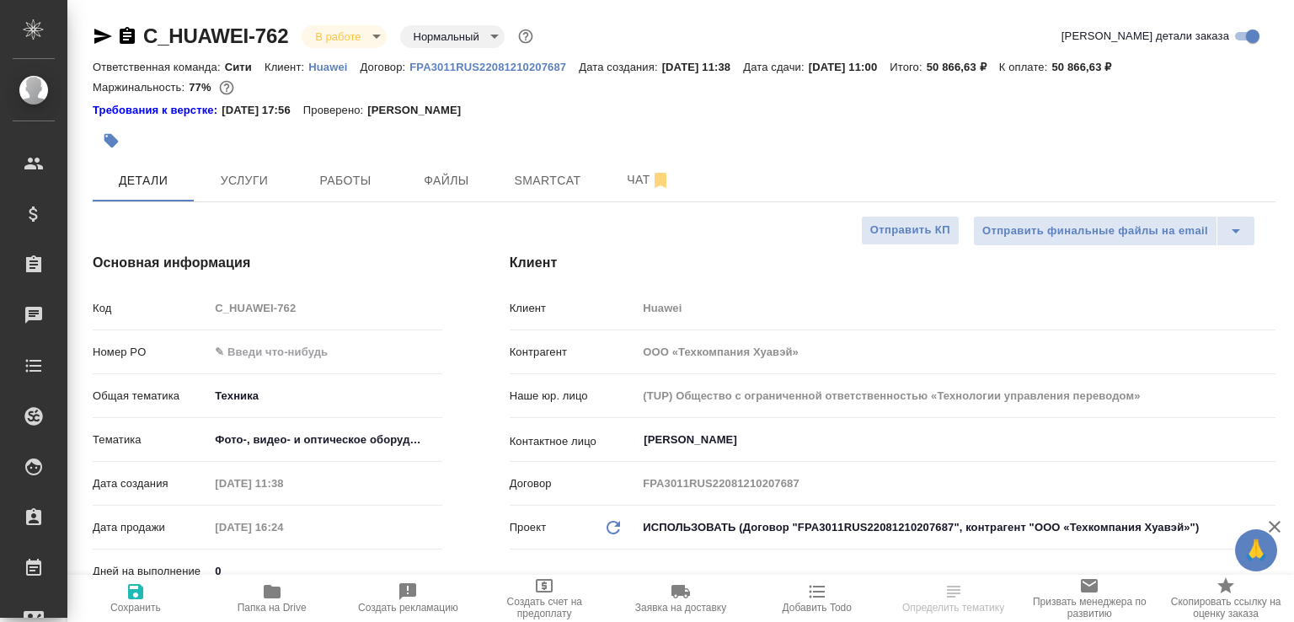
select select "RU"
type textarea "x"
click at [345, 175] on span "Работы" at bounding box center [345, 180] width 81 height 21
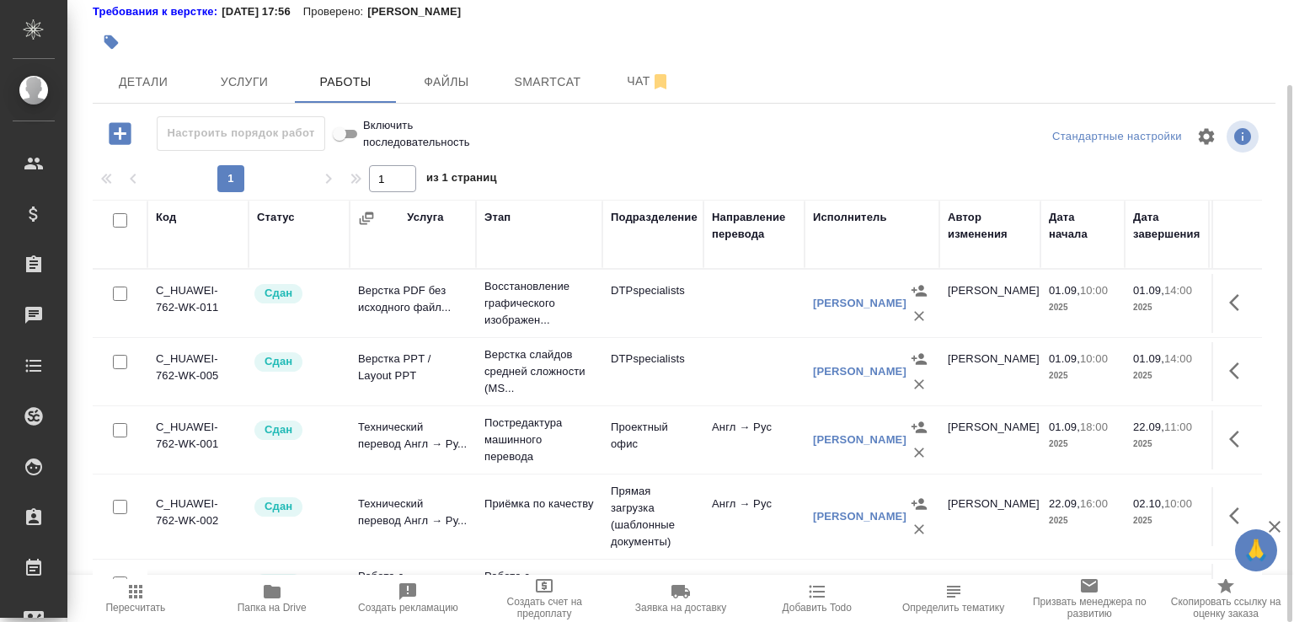
scroll to position [84, 0]
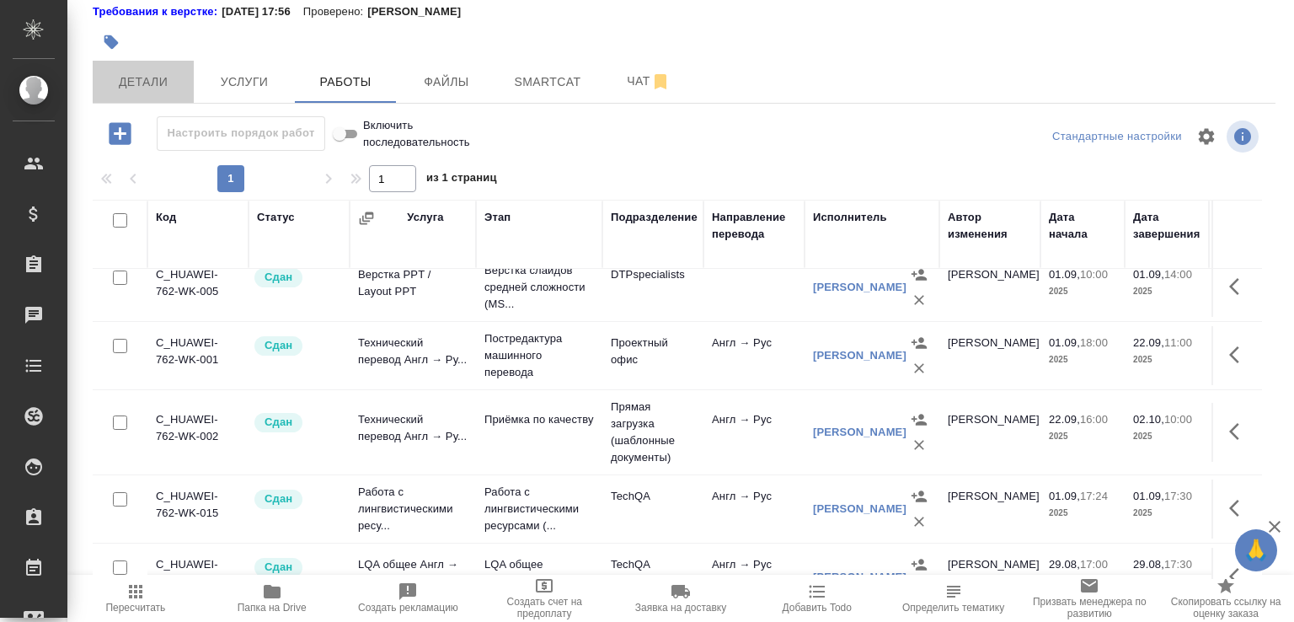
drag, startPoint x: 138, startPoint y: 94, endPoint x: 1293, endPoint y: 409, distance: 1197.5
click at [138, 93] on button "Детали" at bounding box center [143, 82] width 101 height 42
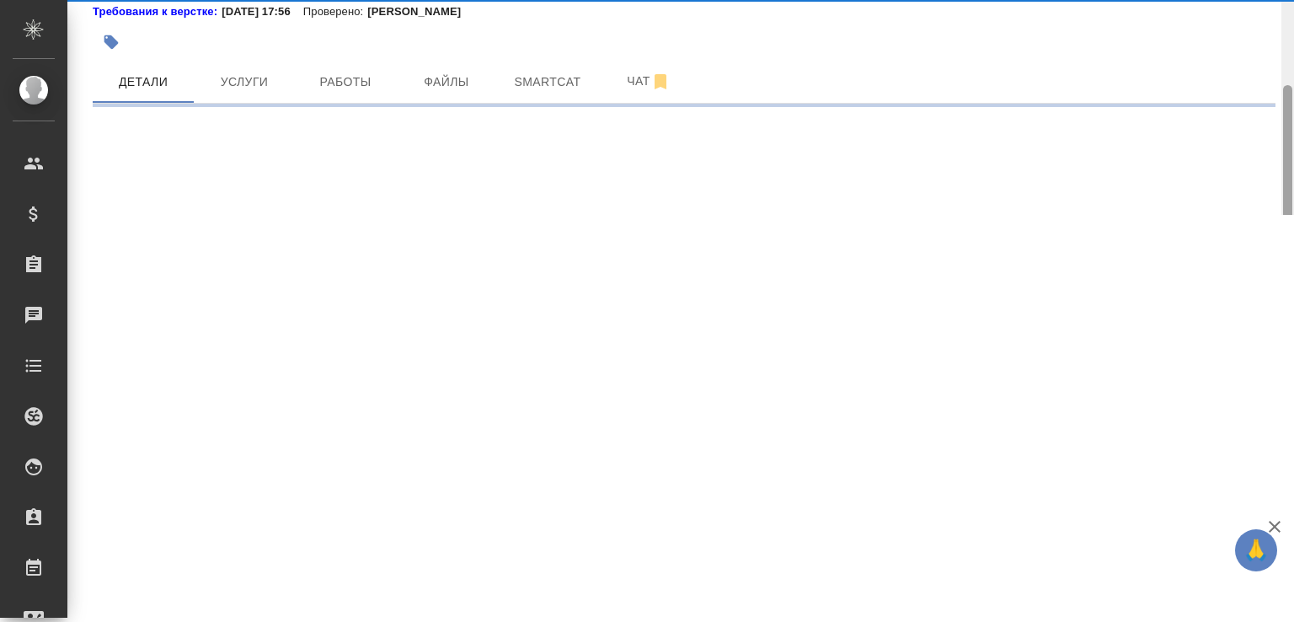
select select "RU"
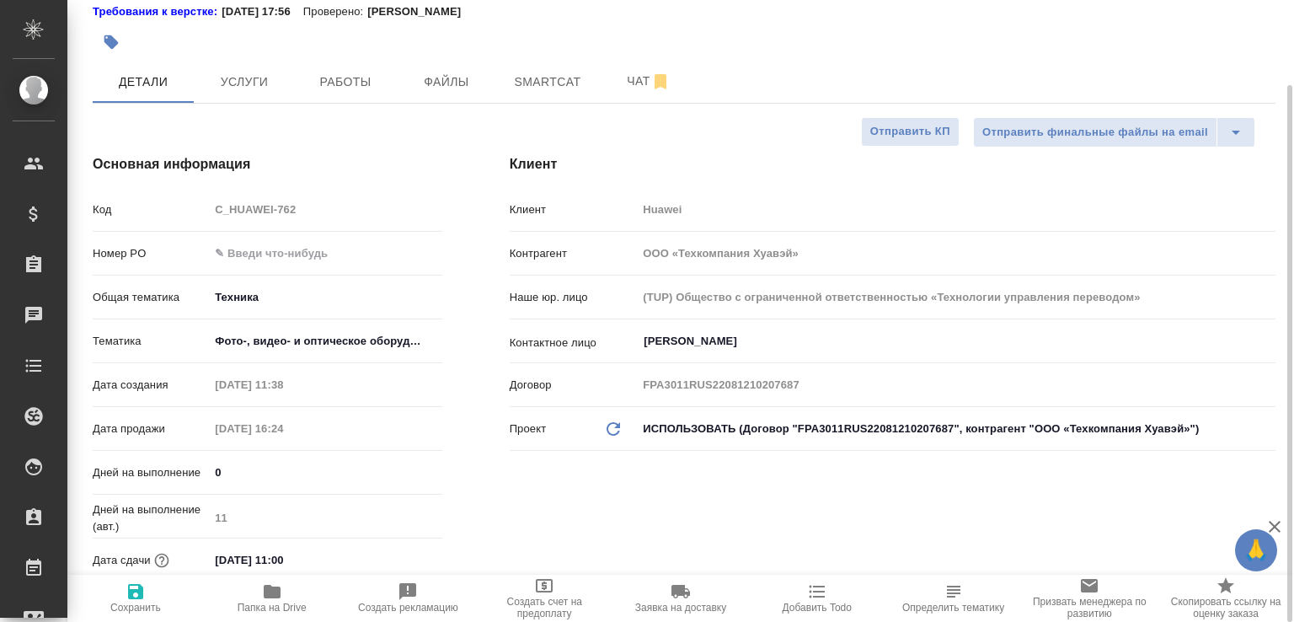
type textarea "x"
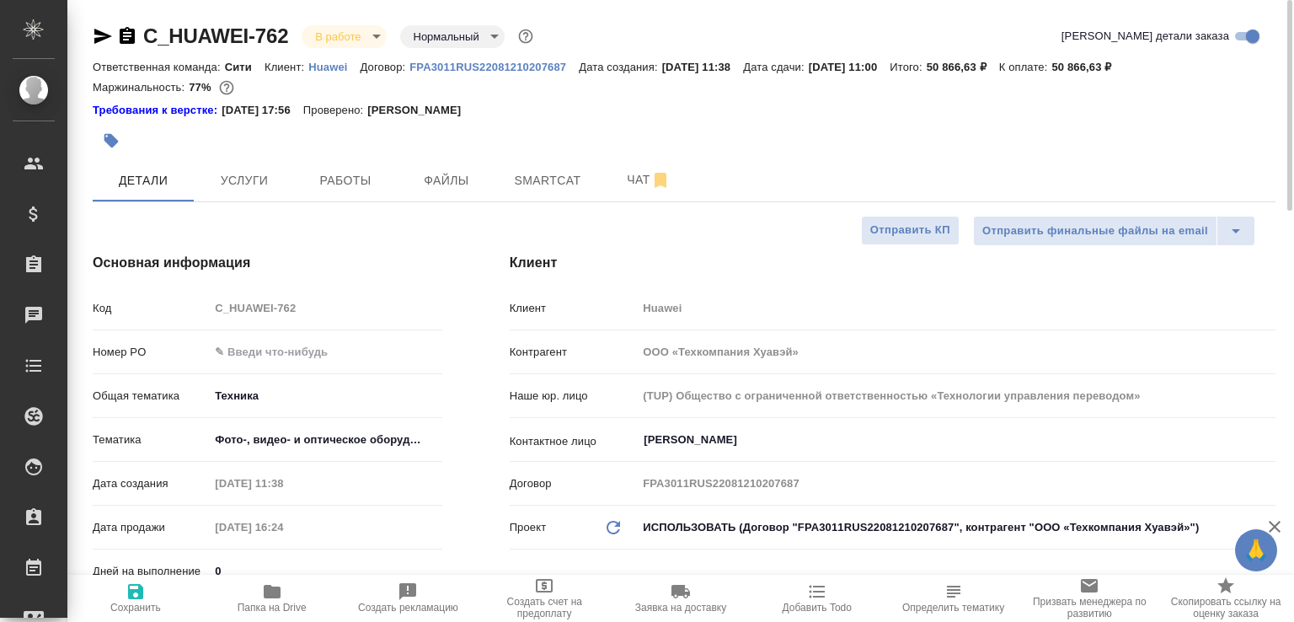
type textarea "x"
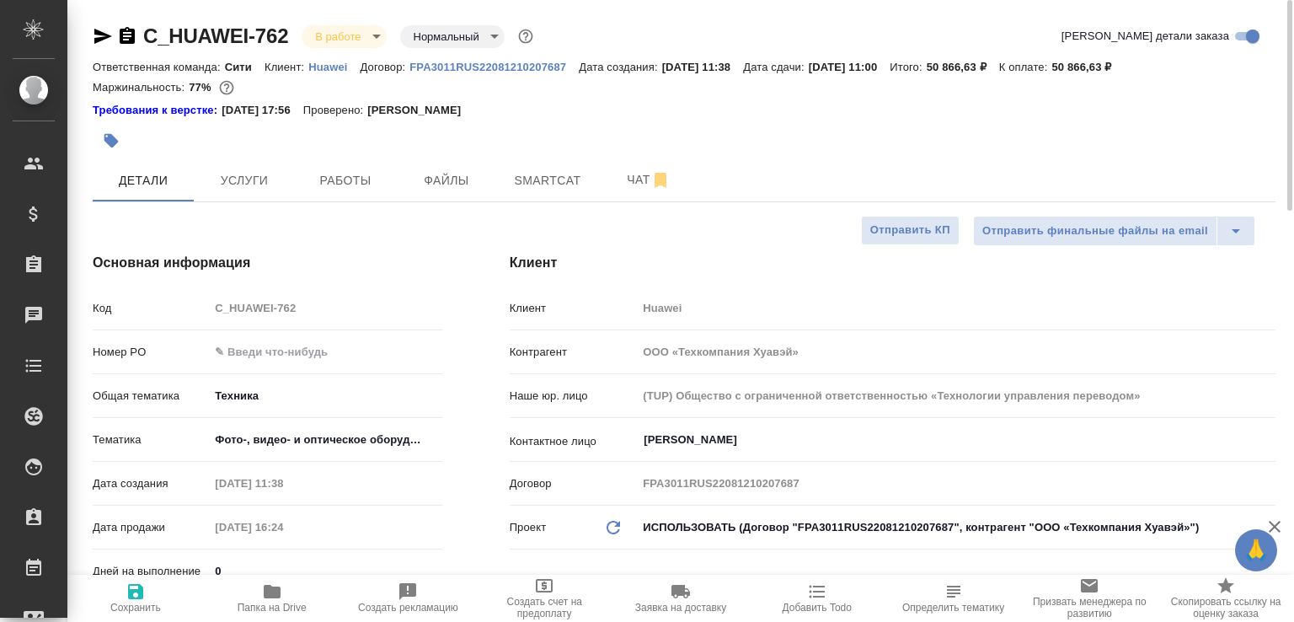
type textarea "x"
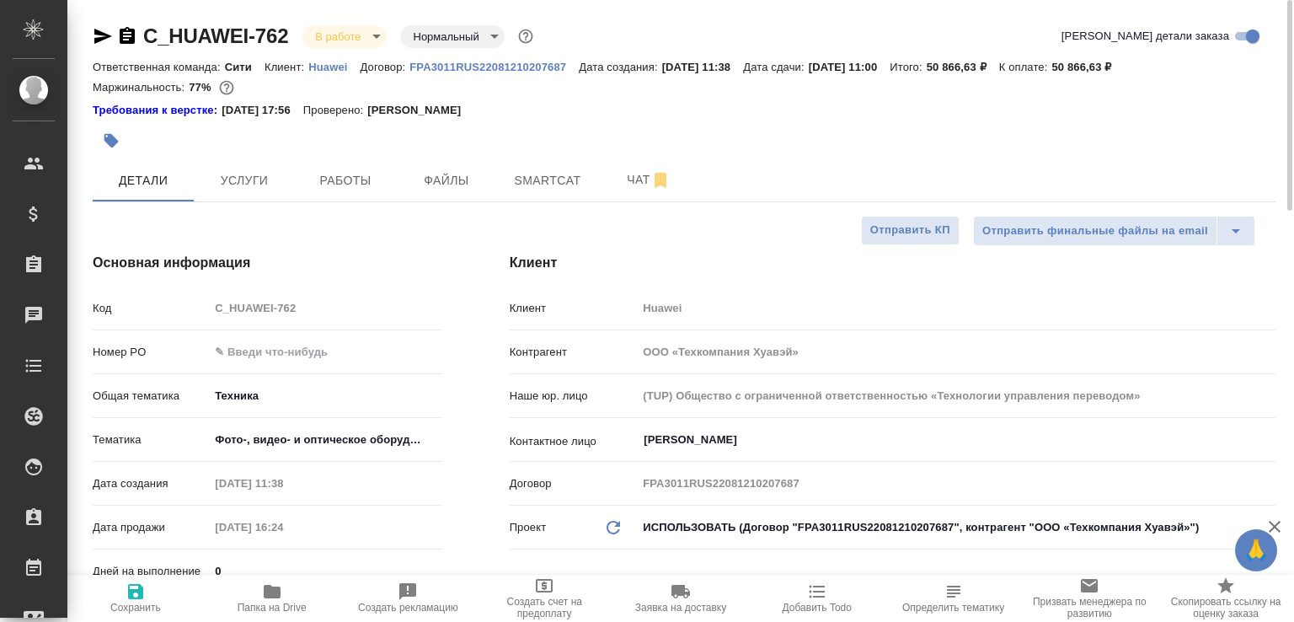
type textarea "x"
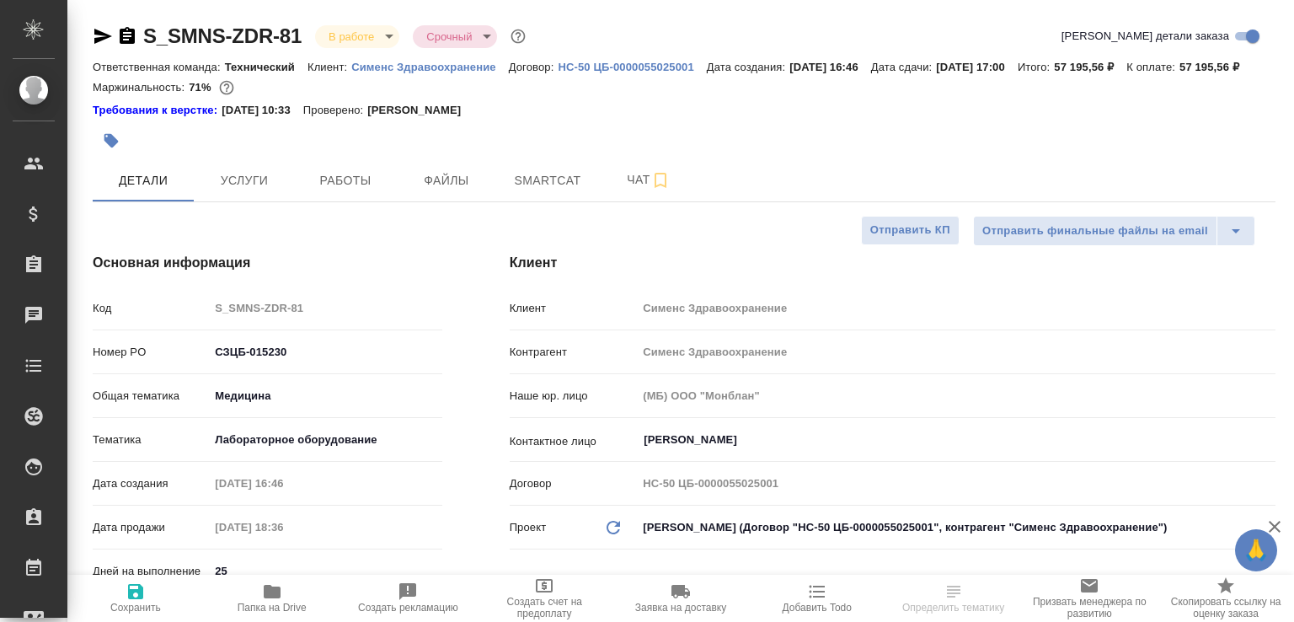
select select "RU"
click at [324, 188] on button "Работы" at bounding box center [345, 180] width 101 height 42
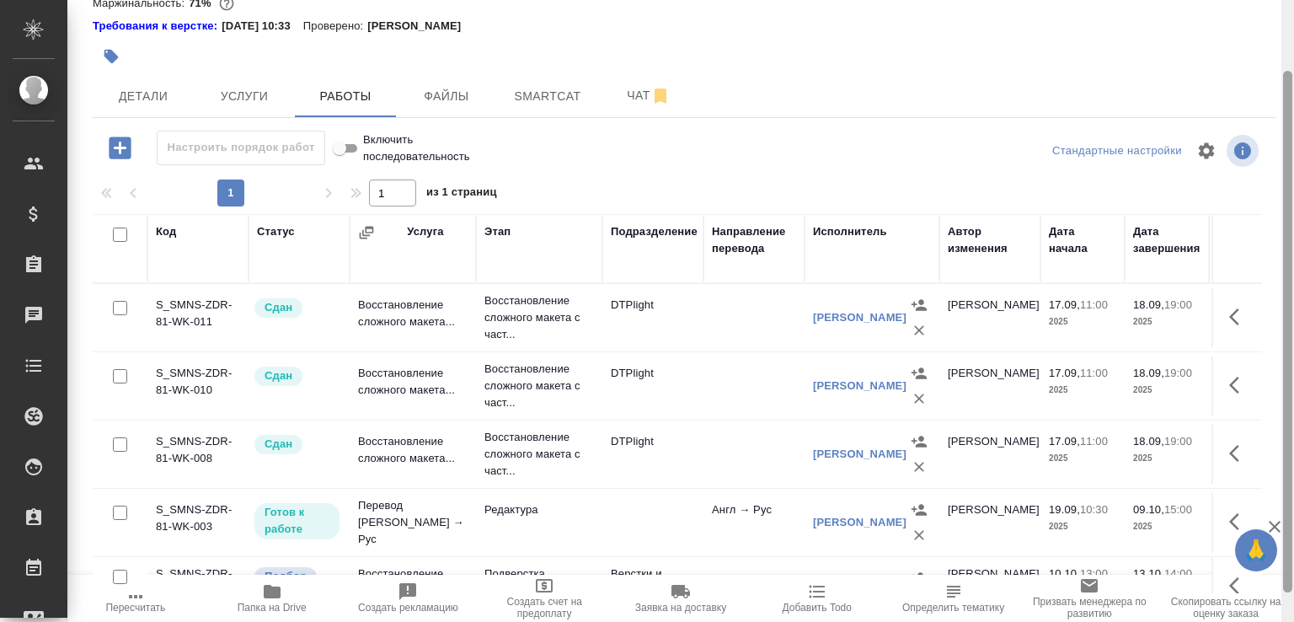
scroll to position [119, 0]
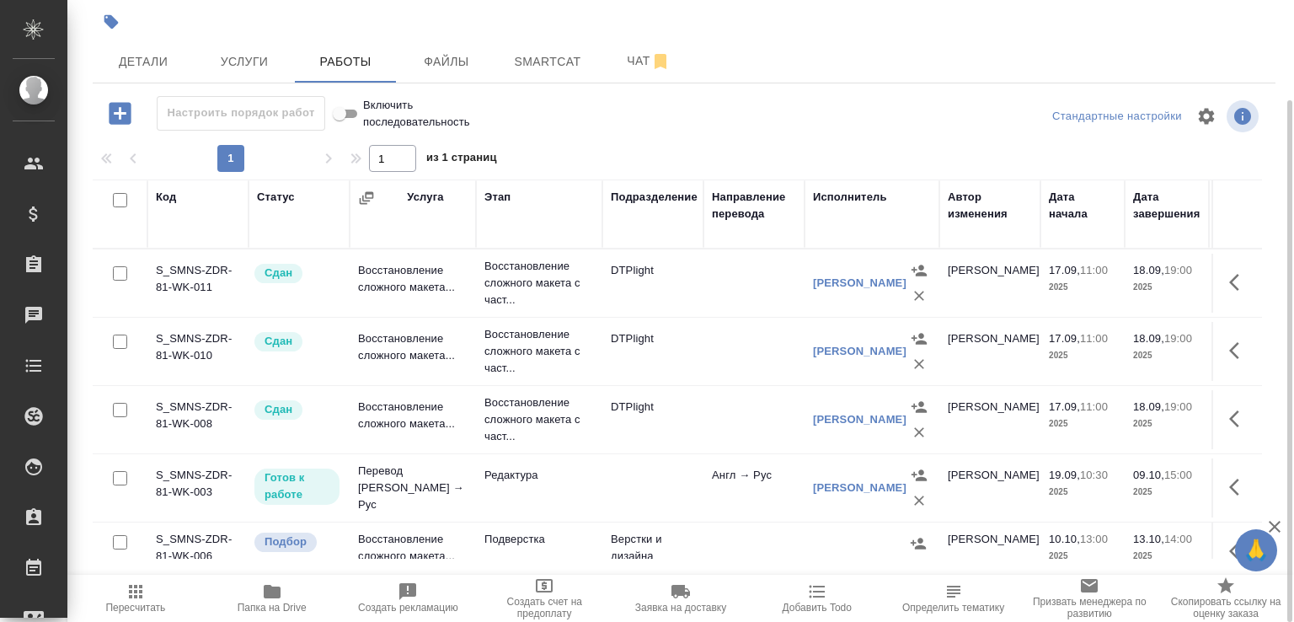
click at [617, 307] on td "DTPlight" at bounding box center [652, 283] width 101 height 59
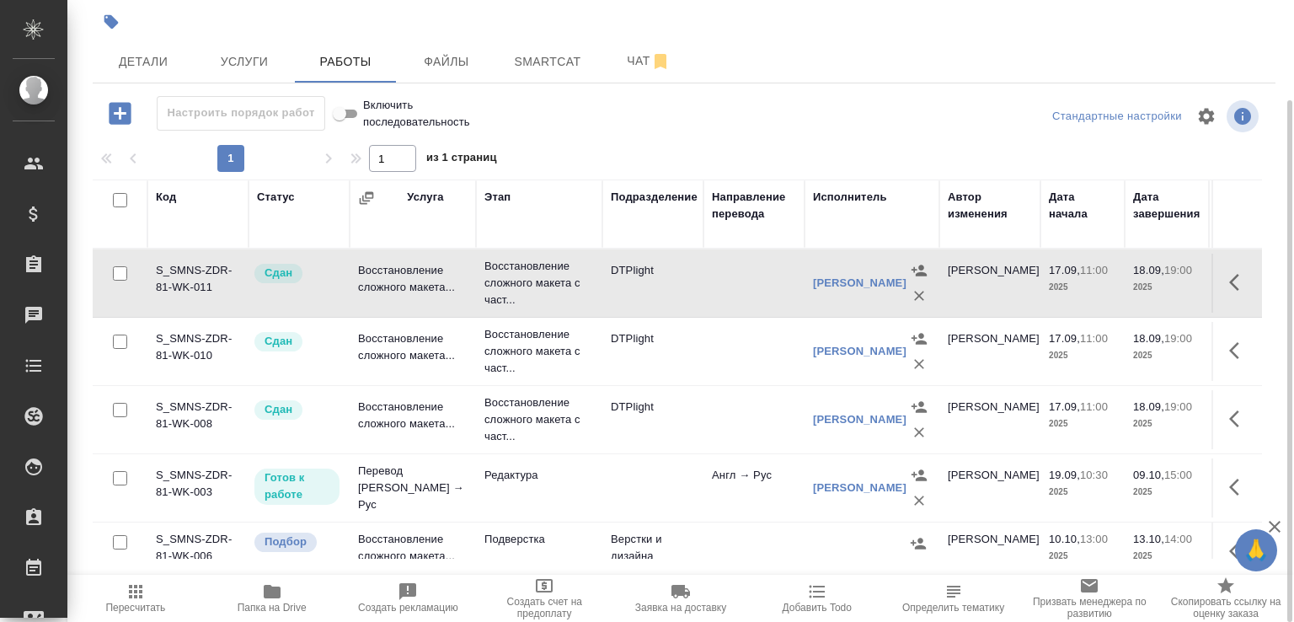
click at [617, 307] on td "DTPlight" at bounding box center [652, 283] width 101 height 59
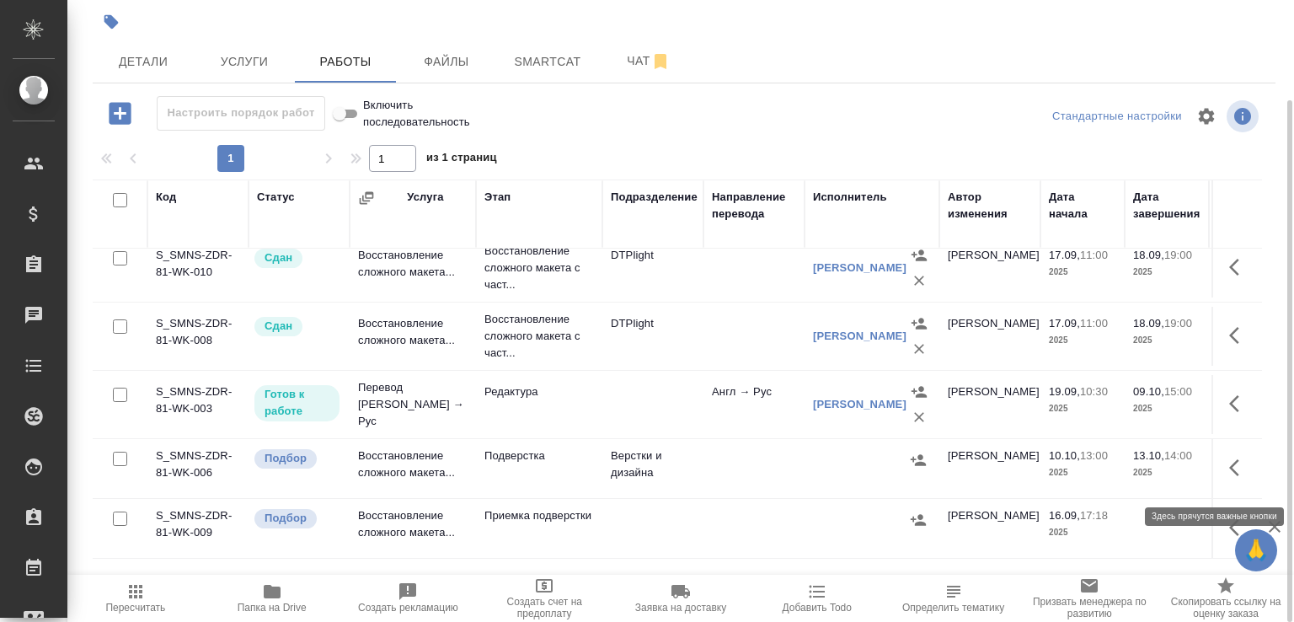
click at [1229, 478] on icon "button" at bounding box center [1239, 468] width 20 height 20
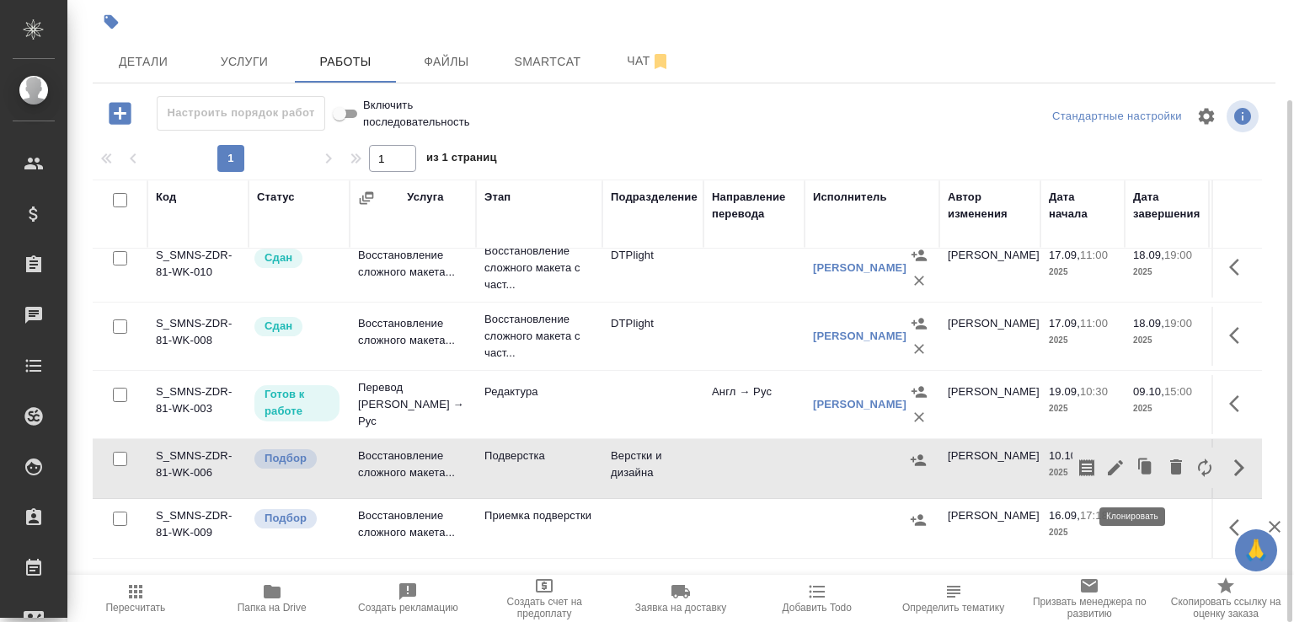
click at [1142, 472] on icon "button" at bounding box center [1147, 467] width 10 height 13
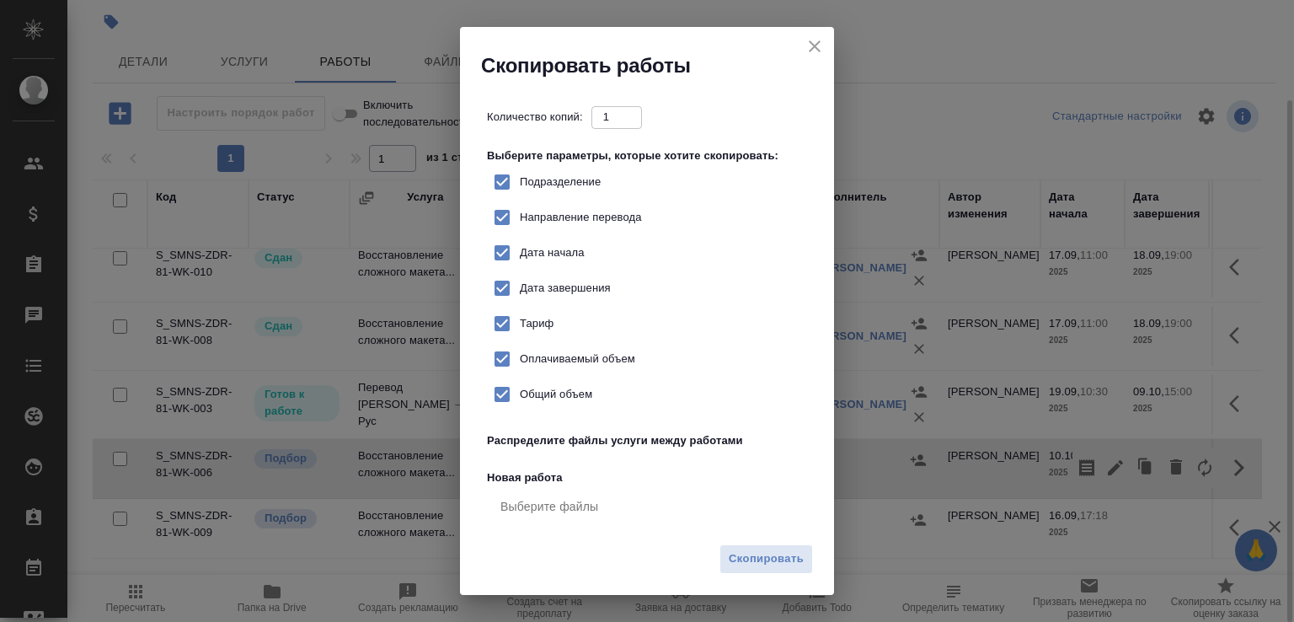
checkbox input "true"
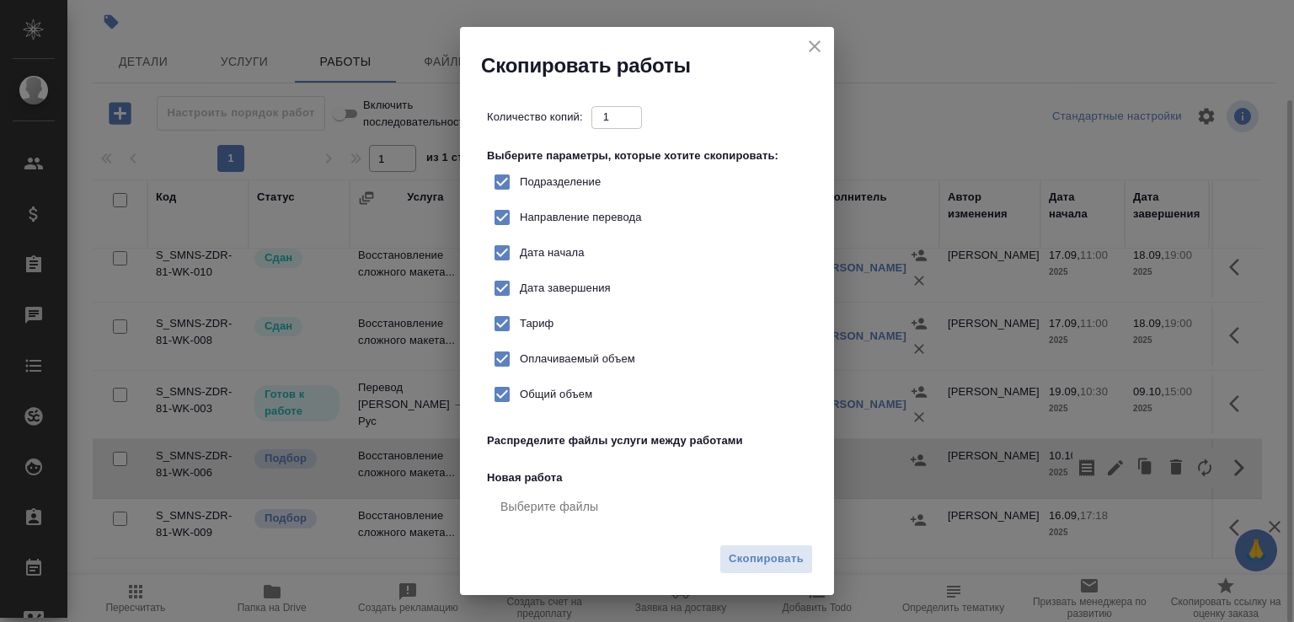
checkbox input "true"
type input "2"
click at [634, 110] on input "2" at bounding box center [617, 116] width 51 height 21
click at [790, 554] on span "Скопировать" at bounding box center [766, 558] width 75 height 19
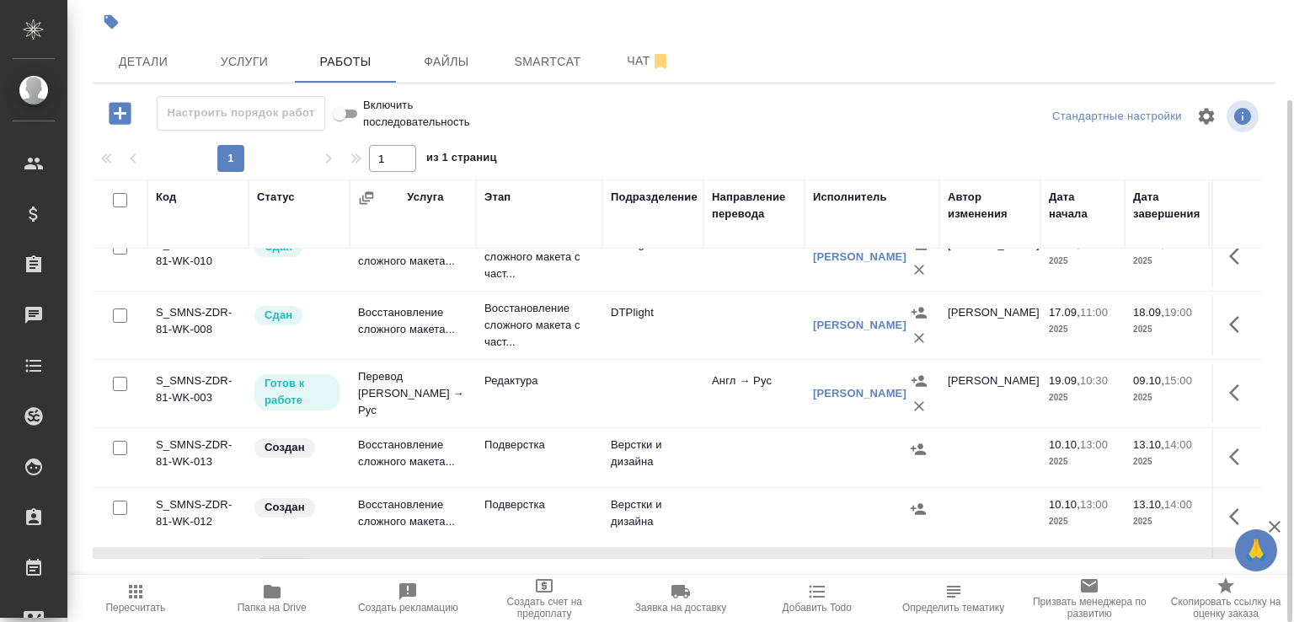
click at [658, 477] on td "Верстки и дизайна" at bounding box center [652, 457] width 101 height 59
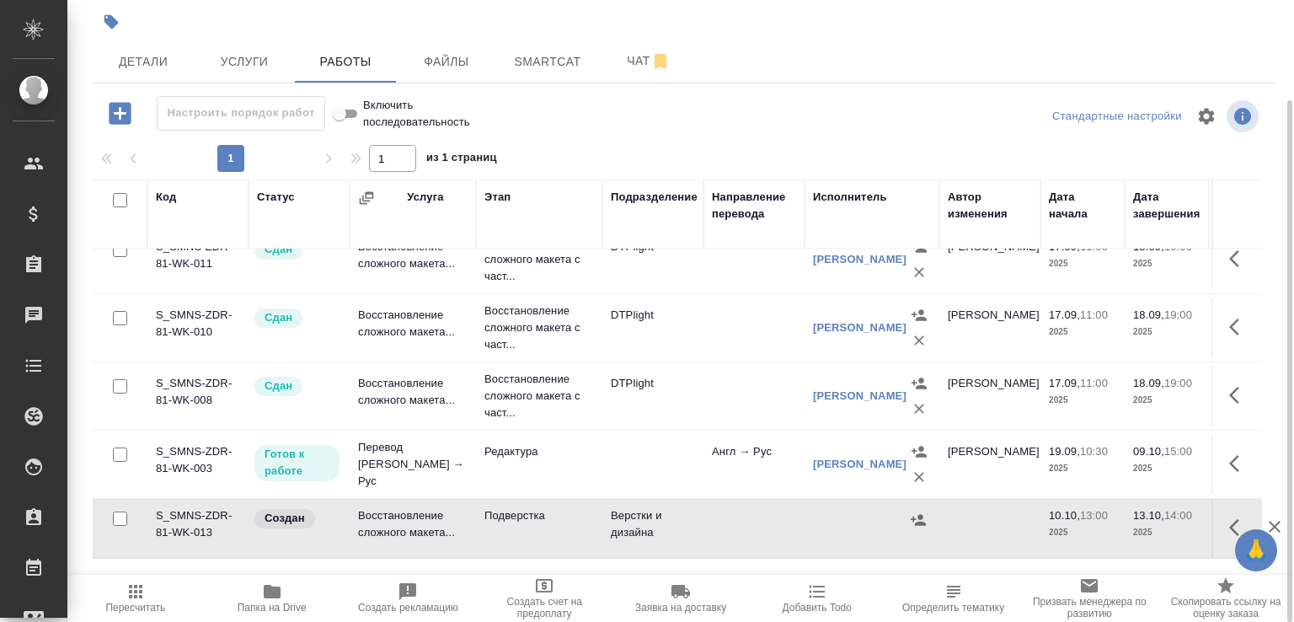
scroll to position [203, 0]
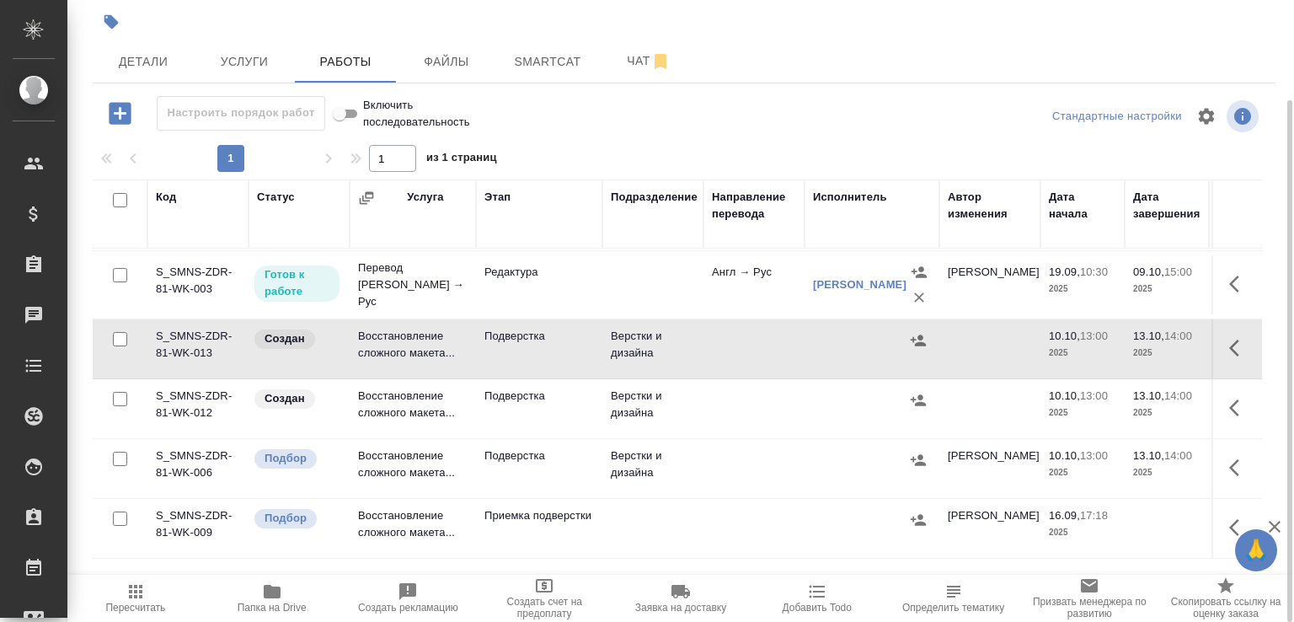
click at [661, 438] on td "Верстки и дизайна" at bounding box center [652, 408] width 101 height 59
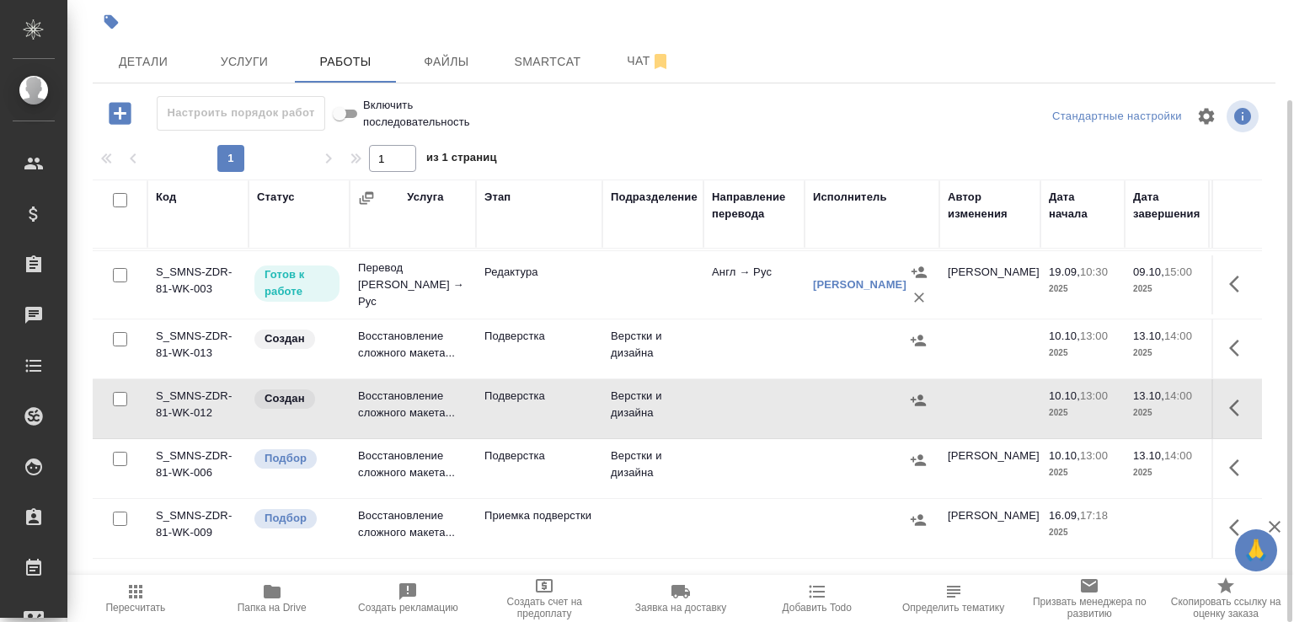
click at [661, 438] on td "Верстки и дизайна" at bounding box center [652, 408] width 101 height 59
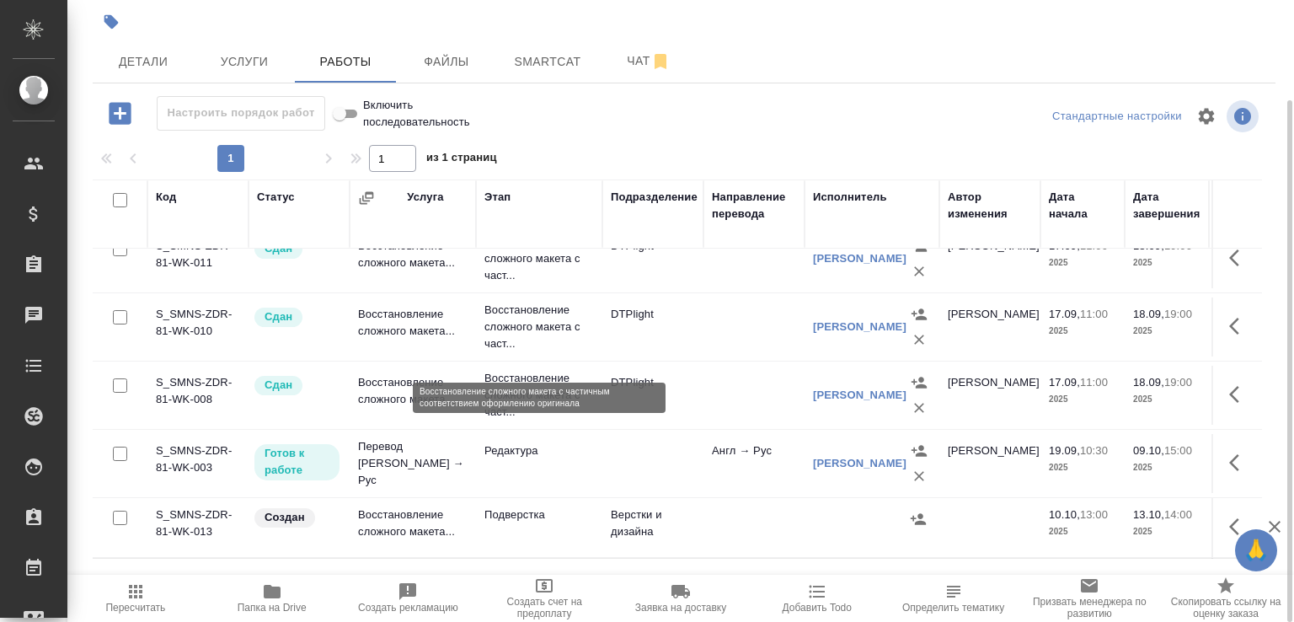
click at [580, 352] on p "Восстановление сложного макета с част..." at bounding box center [540, 327] width 110 height 51
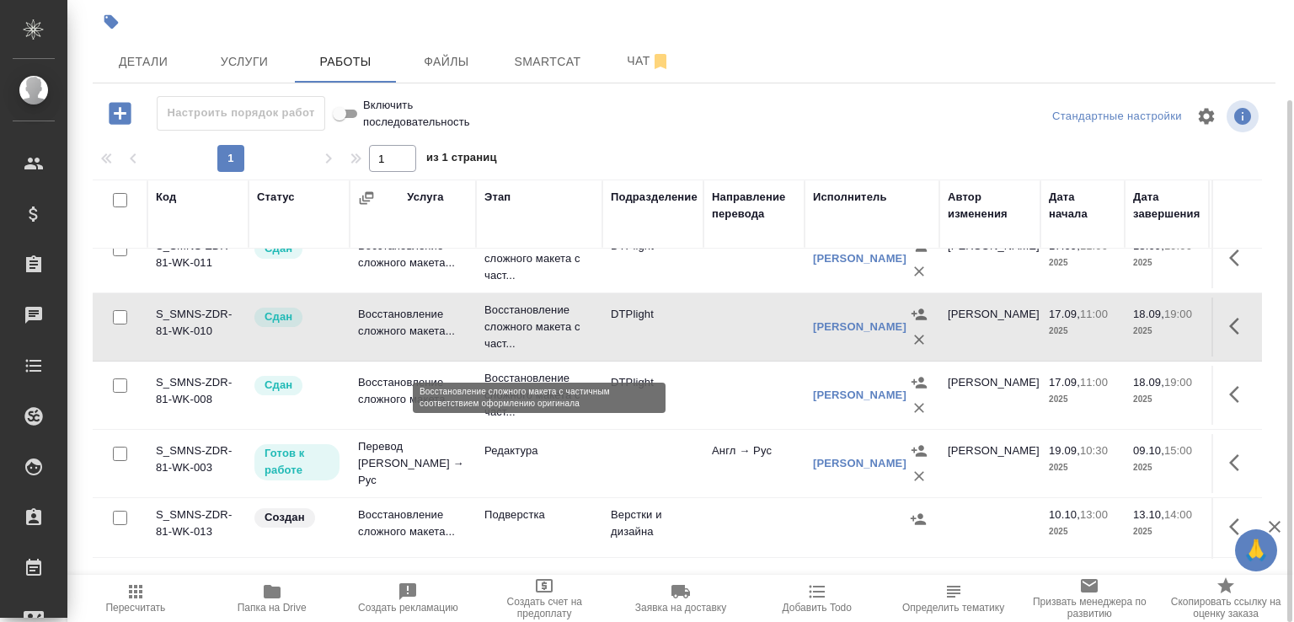
click at [580, 352] on p "Восстановление сложного макета с част..." at bounding box center [540, 327] width 110 height 51
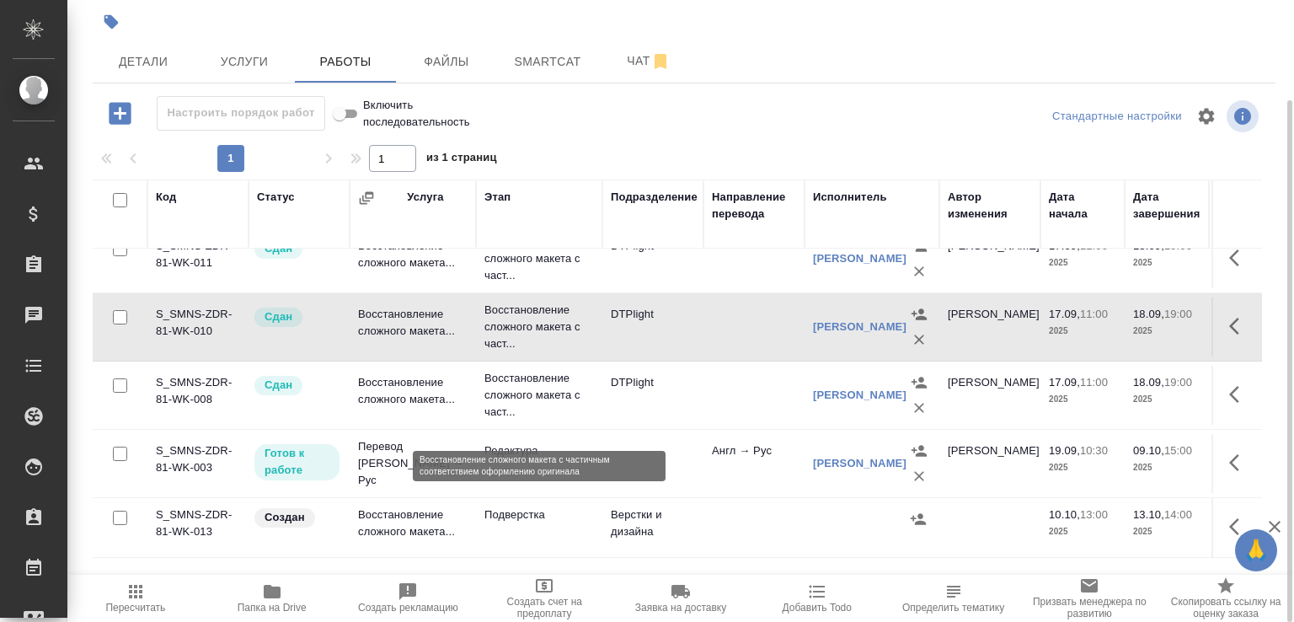
click at [572, 417] on p "Восстановление сложного макета с част..." at bounding box center [540, 395] width 110 height 51
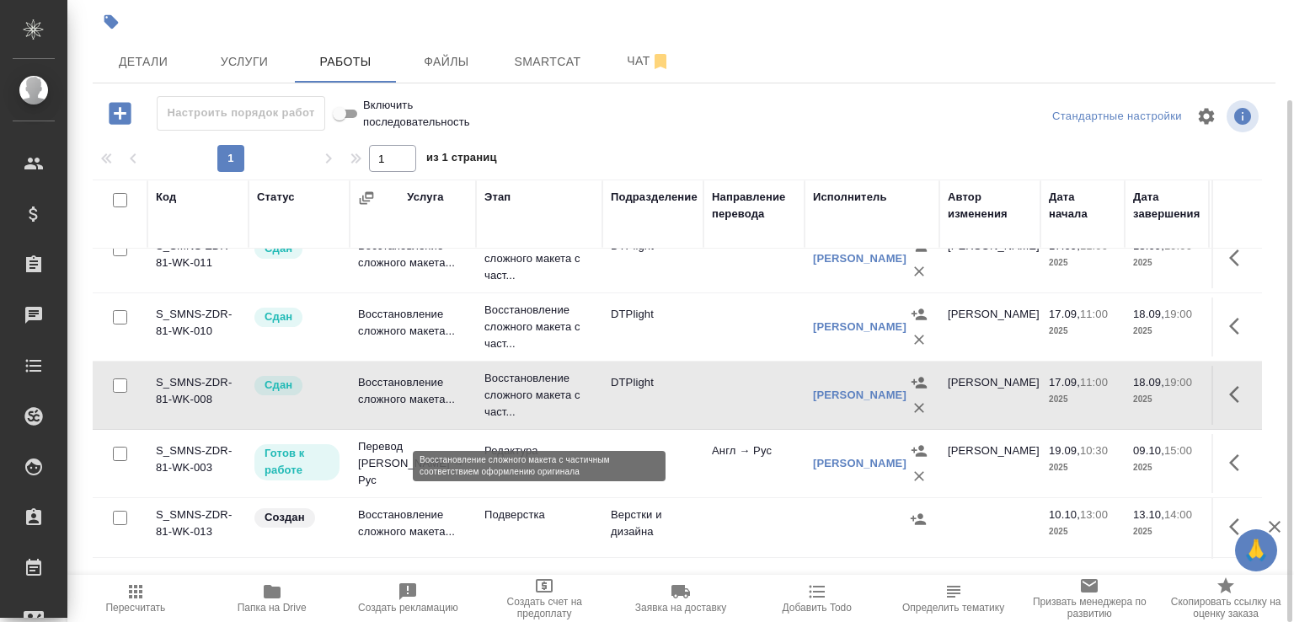
click at [572, 417] on p "Восстановление сложного макета с част..." at bounding box center [540, 395] width 110 height 51
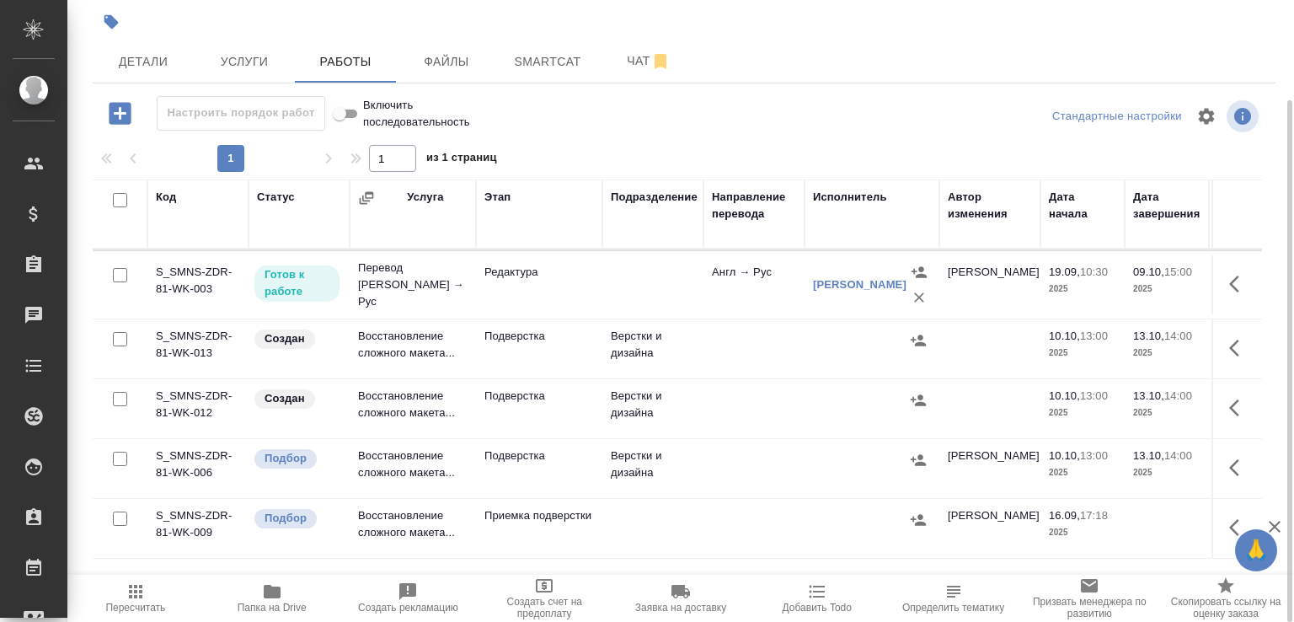
click at [586, 494] on td "Подверстка" at bounding box center [539, 468] width 126 height 59
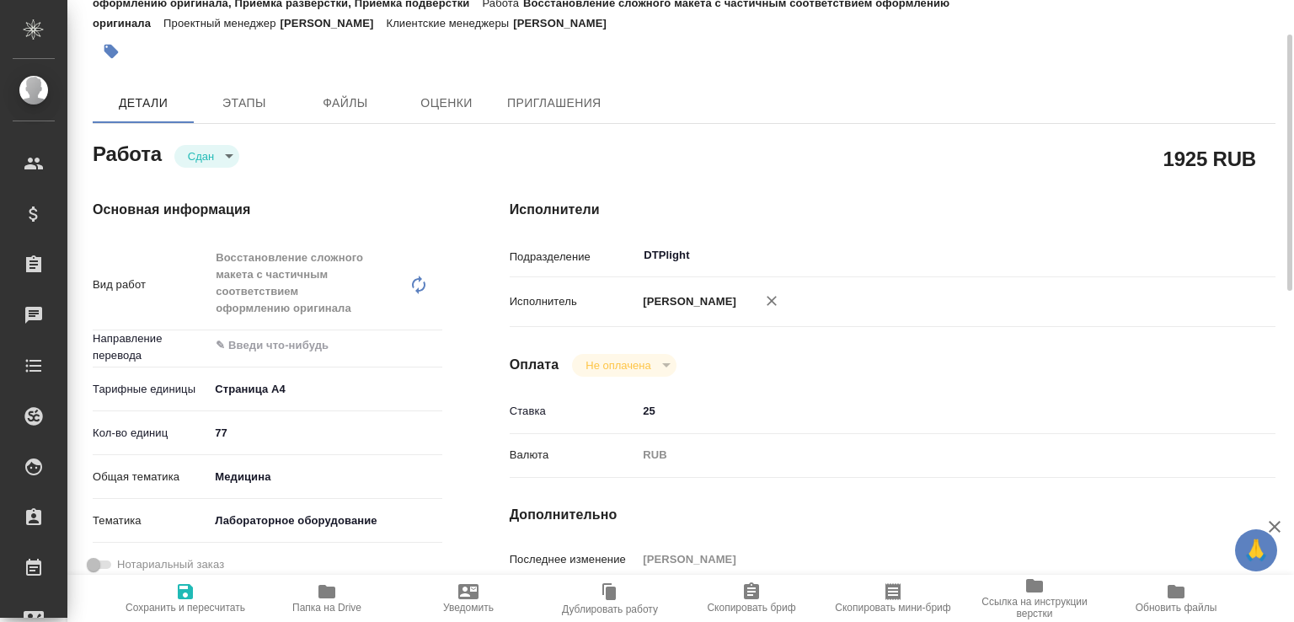
scroll to position [349, 0]
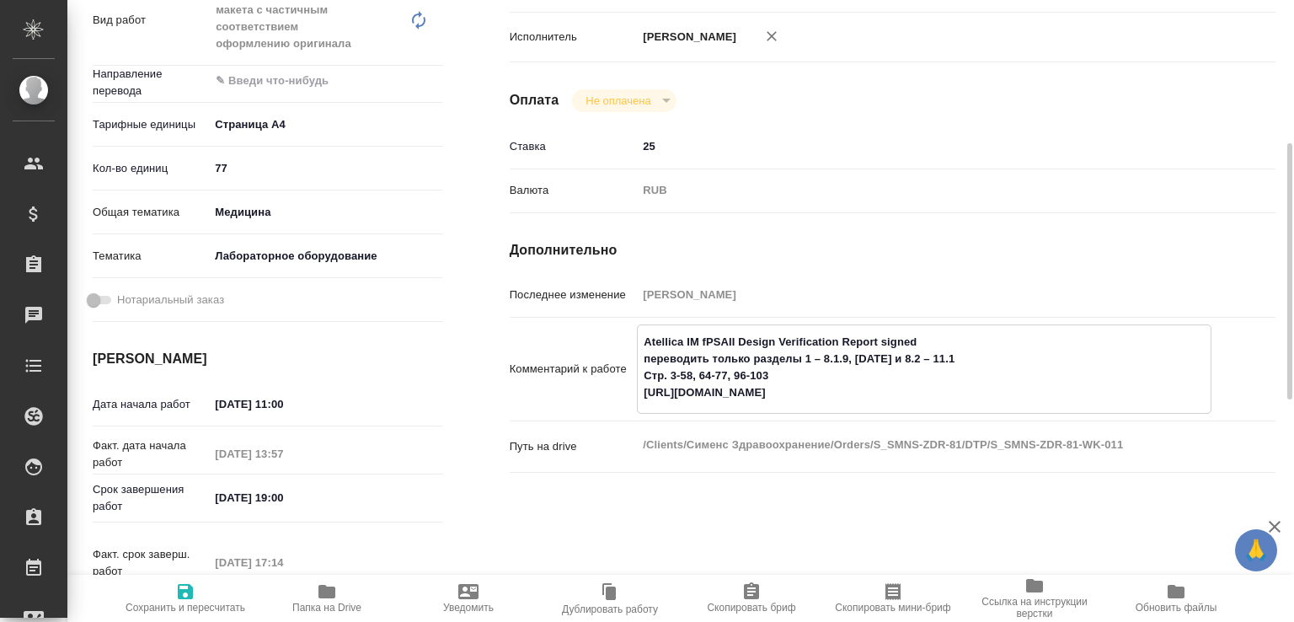
drag, startPoint x: 806, startPoint y: 374, endPoint x: 675, endPoint y: 341, distance: 135.5
click at [604, 329] on div "Комментарий к работе [PERSON_NAME] IM fPSAII Design Verification Report signed …" at bounding box center [893, 368] width 766 height 89
click at [831, 356] on textarea "Atellica IM fPSAII Design Verification Report signed переводить только разделы …" at bounding box center [924, 367] width 573 height 79
drag, startPoint x: 946, startPoint y: 357, endPoint x: 494, endPoint y: 278, distance: 459.4
click at [494, 278] on div "Исполнители Подразделение DTPlight ​ Исполнитель [PERSON_NAME] Не оплачена notP…" at bounding box center [892, 286] width 833 height 770
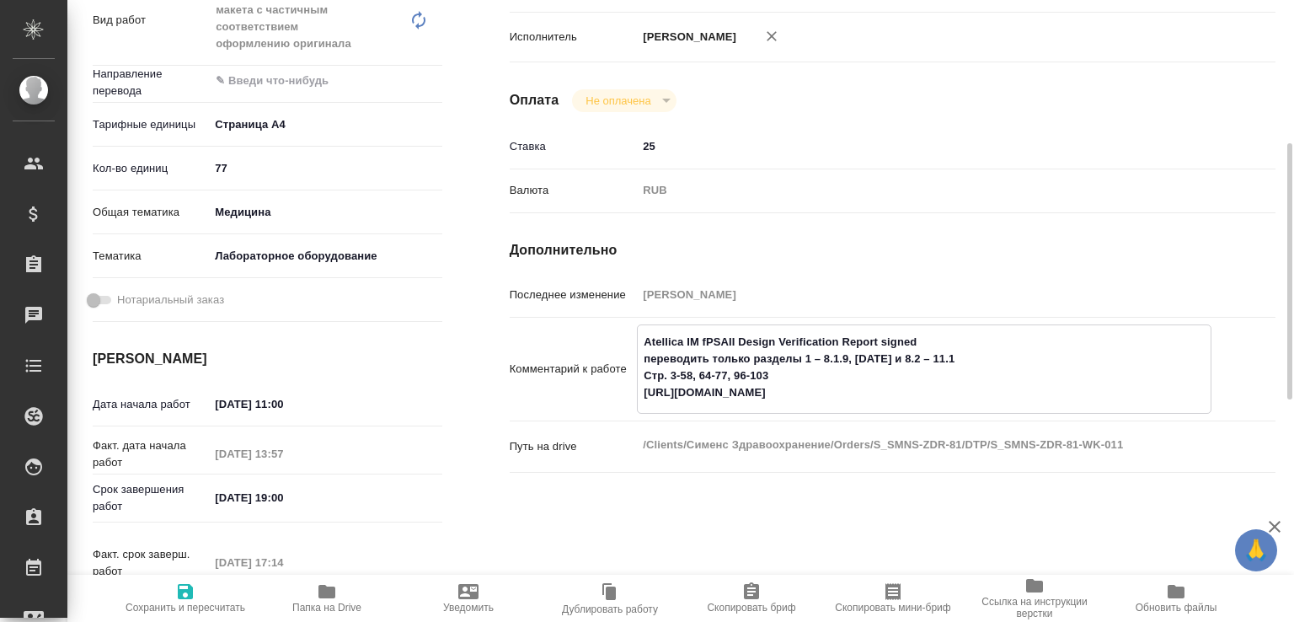
click at [707, 338] on textarea "Atellica IM fPSAII Design Verification Report signed переводить только разделы …" at bounding box center [924, 367] width 573 height 79
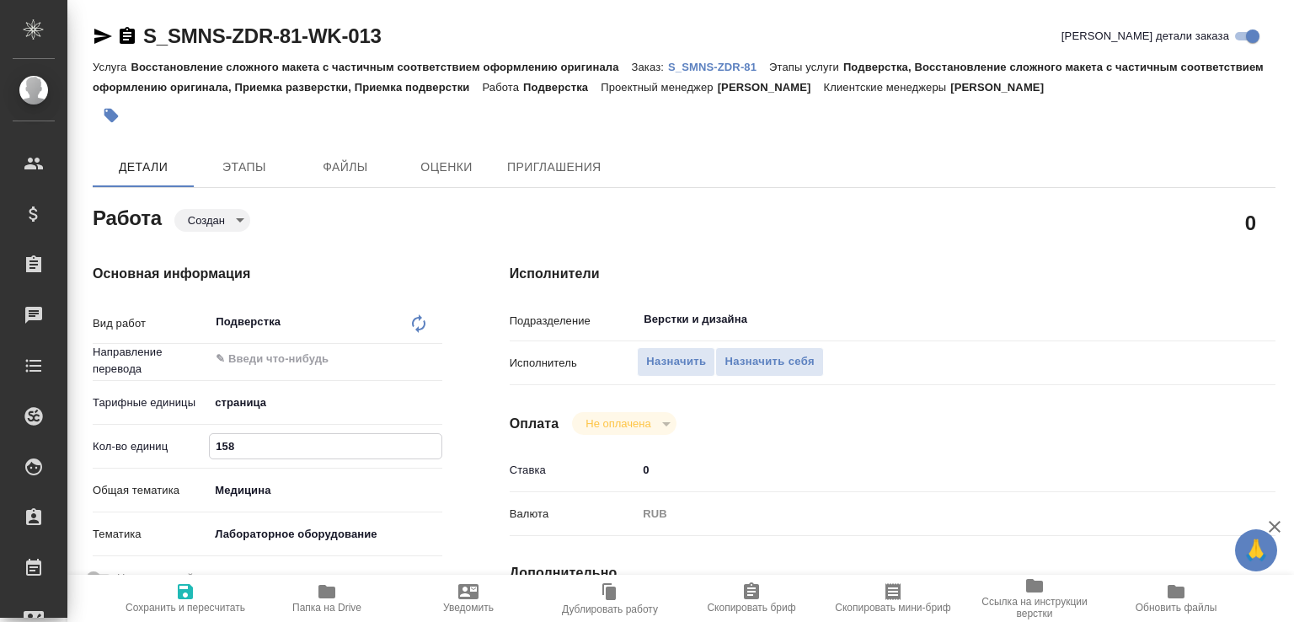
drag, startPoint x: 259, startPoint y: 442, endPoint x: 147, endPoint y: 449, distance: 111.4
click at [147, 449] on div "Кол-во единиц 158" at bounding box center [268, 445] width 350 height 29
type input "77"
click at [198, 591] on span "Сохранить и пересчитать" at bounding box center [185, 597] width 121 height 32
type input "created"
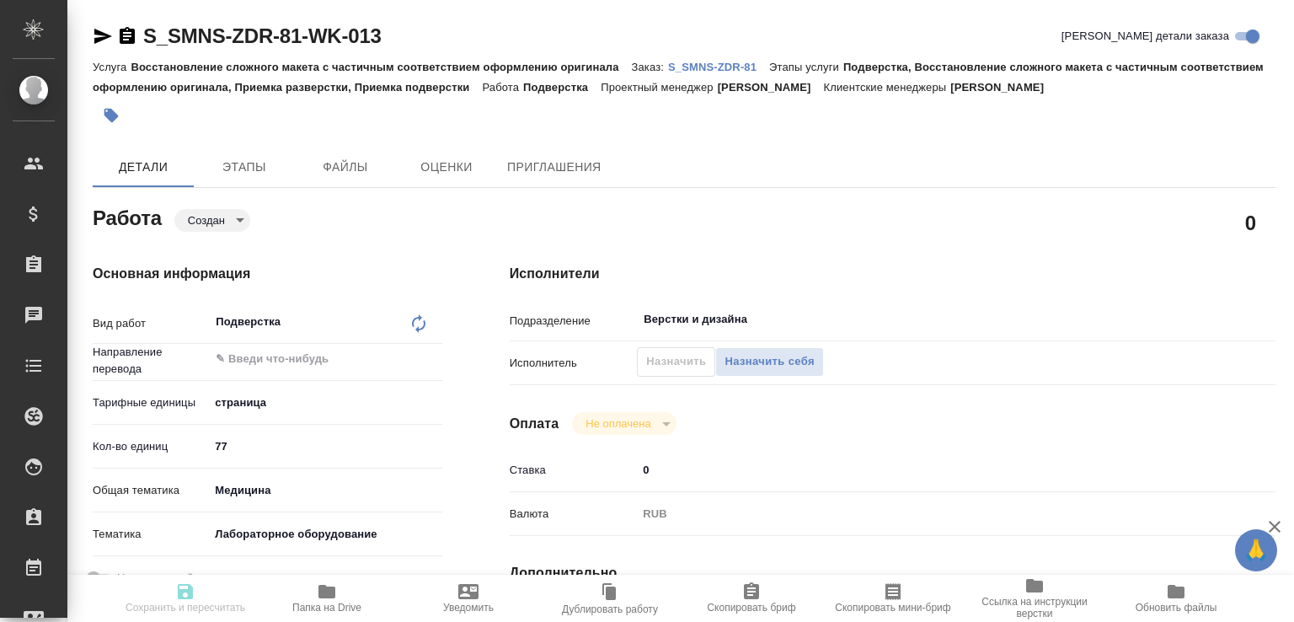
type input "5a8b1489cc6b4906c91bfdb2"
type input "77"
type input "med"
type input "6149830c2b7be24903fd7a80"
type input "[DATE] 13:00"
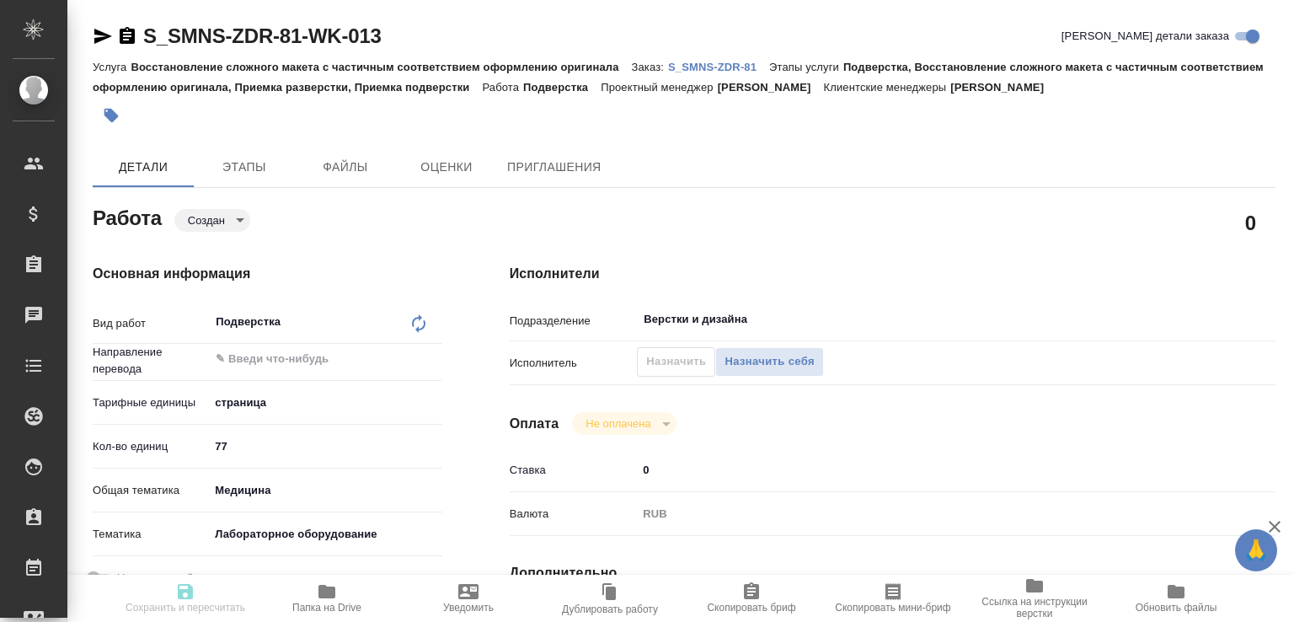
type input "[DATE] 14:00"
type input "[DATE] 17:00"
type input "Верстки и дизайна"
type input "notPayed"
type input "0"
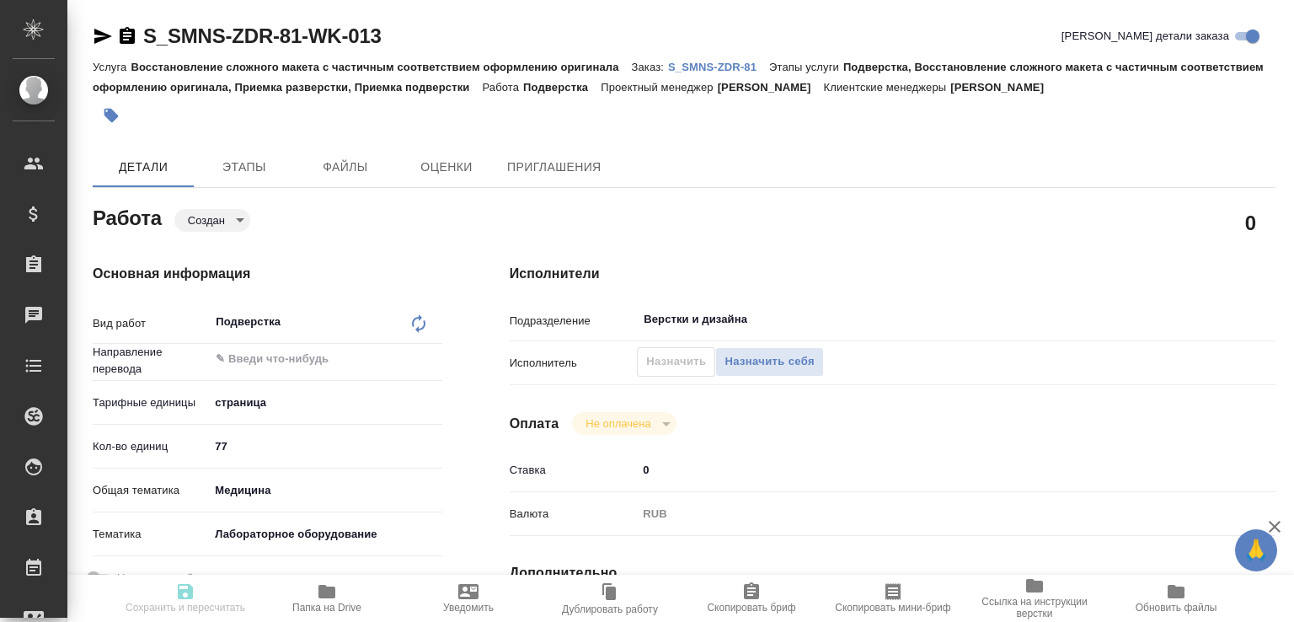
type input "RUB"
type input "[PERSON_NAME]"
type input "S_SMNS-ZDR-81"
type input "СЗЦБ-015230"
type input "Восстановление сложного макета с частичным соответствием оформлению оригинала"
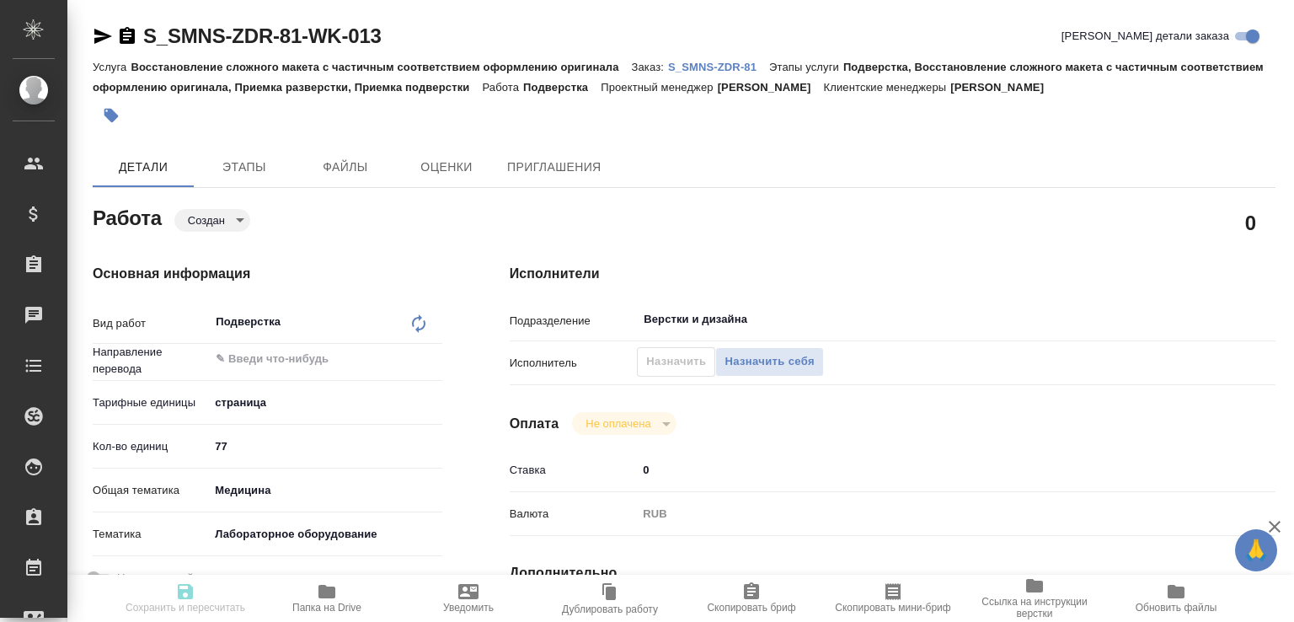
type input "Подверстка, Восстановление сложного макета с частичным соответствием оформлению…"
type input "[PERSON_NAME]"
type input "/Clients/Сименс Здравоохранение/Orders/S_SMNS-ZDR-81"
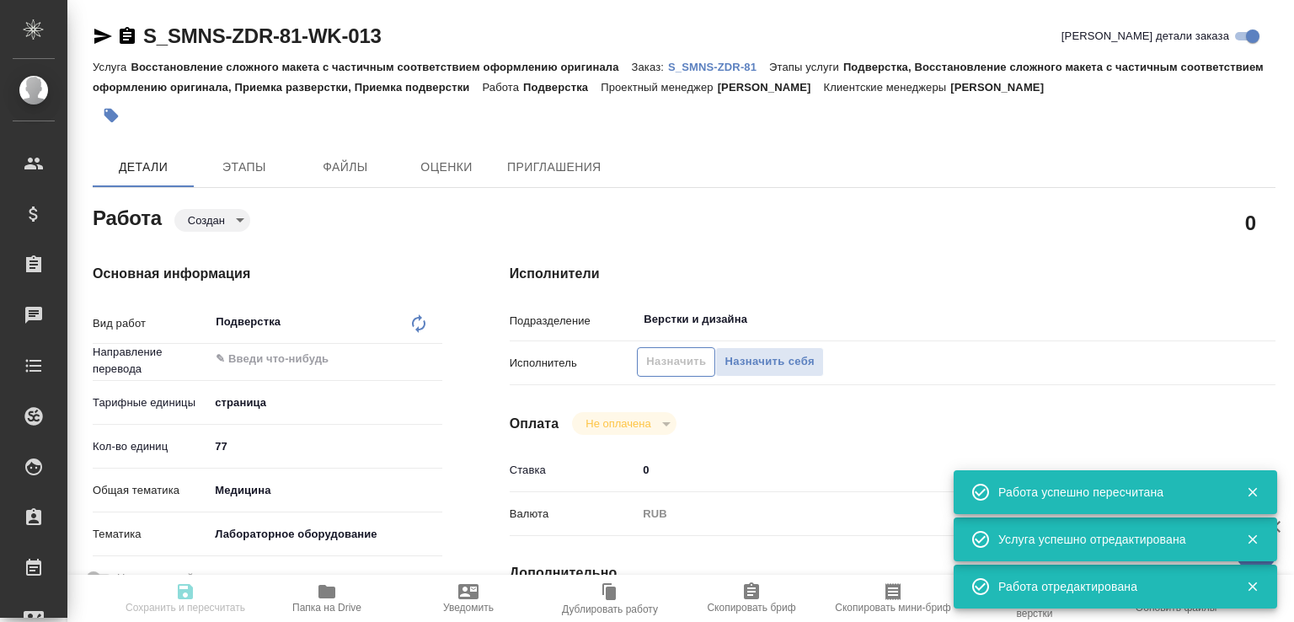
type input "created"
type input "5a8b1489cc6b4906c91bfdb2"
type input "77"
type input "med"
type input "6149830c2b7be24903fd7a80"
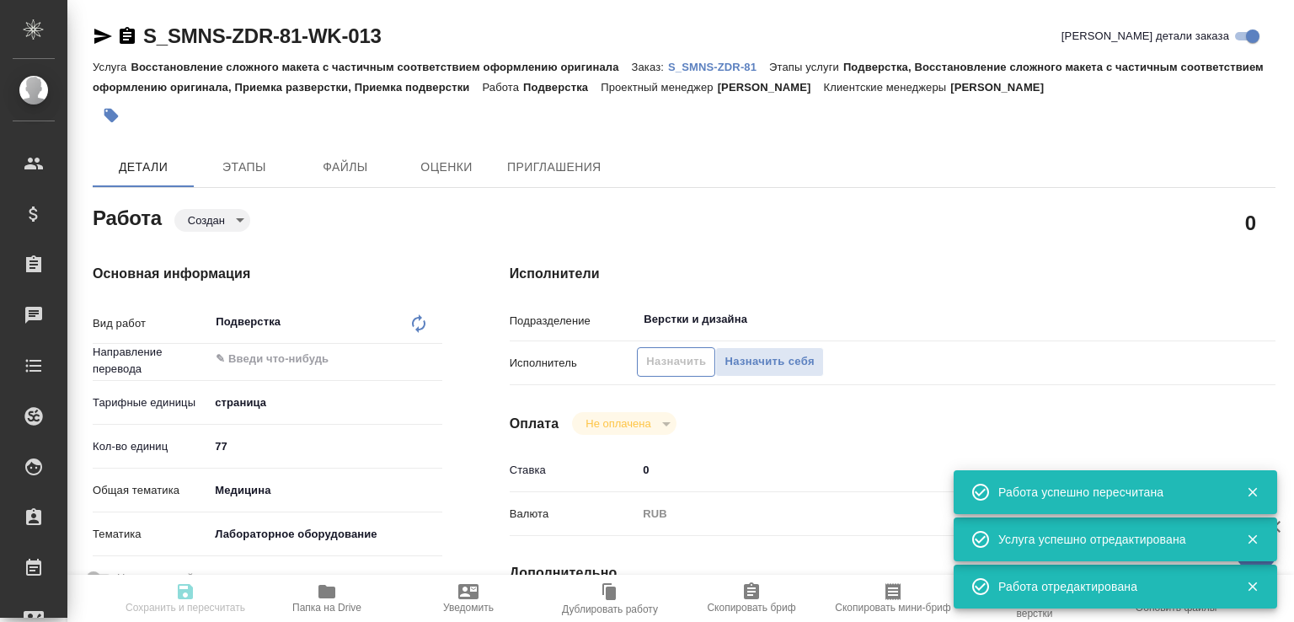
type input "[DATE] 13:00"
type input "[DATE] 14:00"
type input "[DATE] 17:00"
type input "Верстки и дизайна"
type input "notPayed"
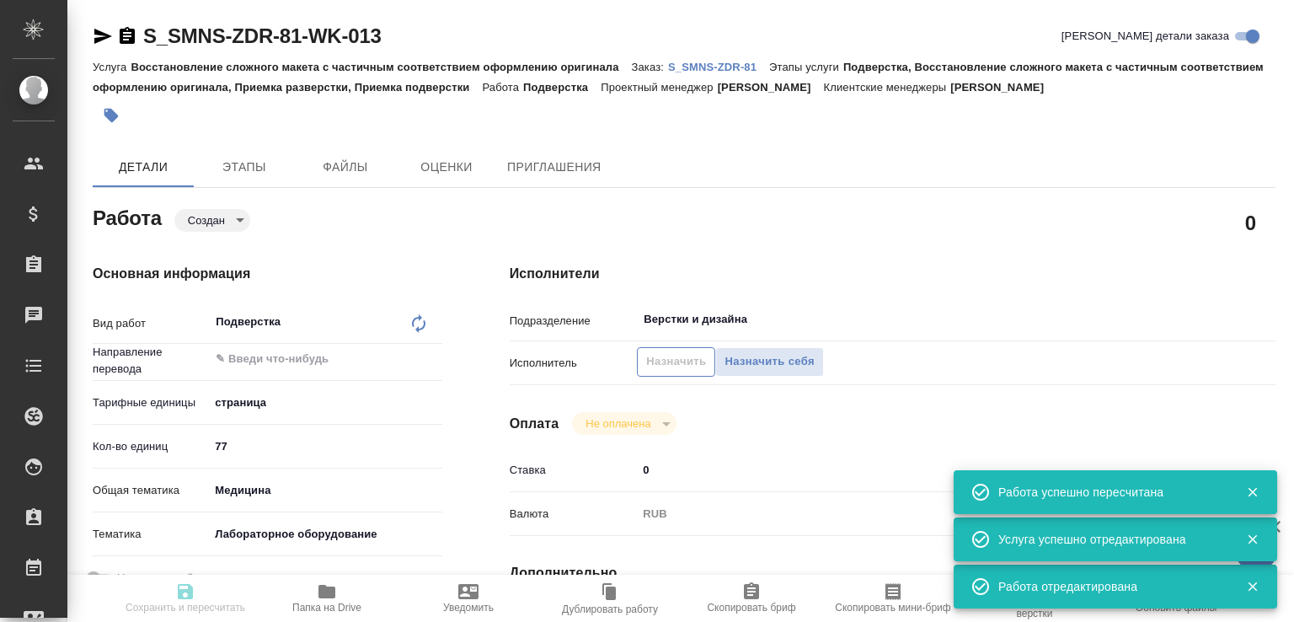
type input "0"
type input "RUB"
type input "[PERSON_NAME]"
type input "S_SMNS-ZDR-81"
type input "СЗЦБ-015230"
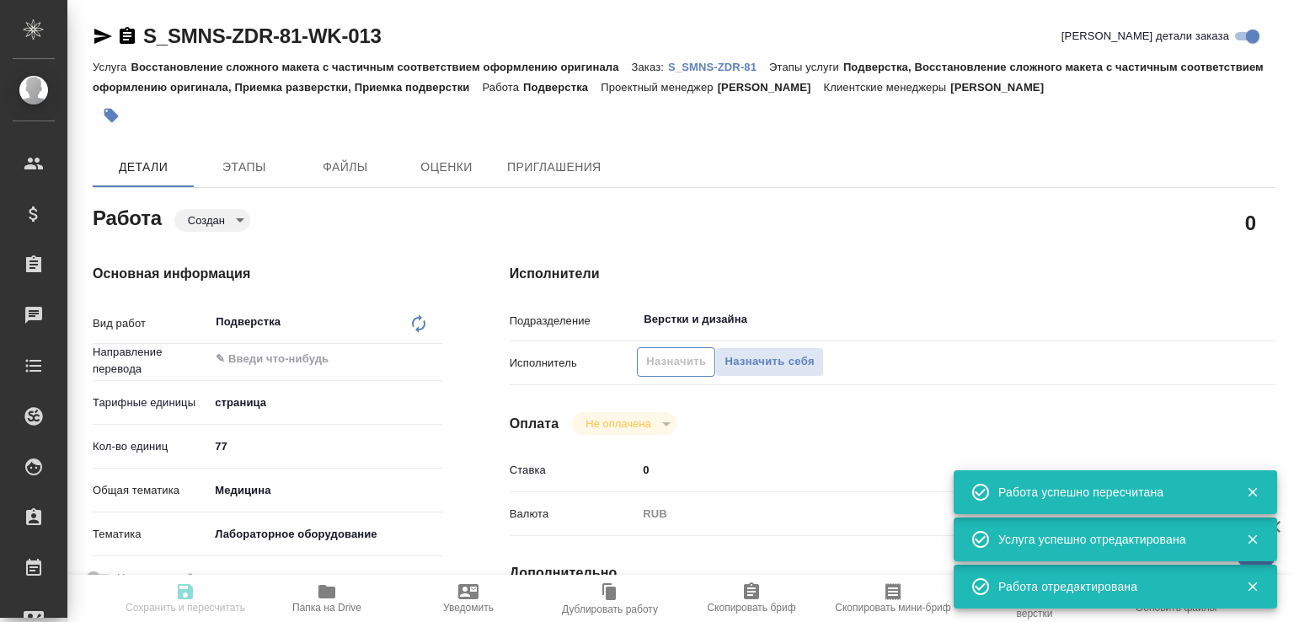
type input "Восстановление сложного макета с частичным соответствием оформлению оригинала"
type input "Подверстка, Восстановление сложного макета с частичным соответствием оформлению…"
type input "[PERSON_NAME]"
type input "/Clients/Сименс Здравоохранение/Orders/S_SMNS-ZDR-81"
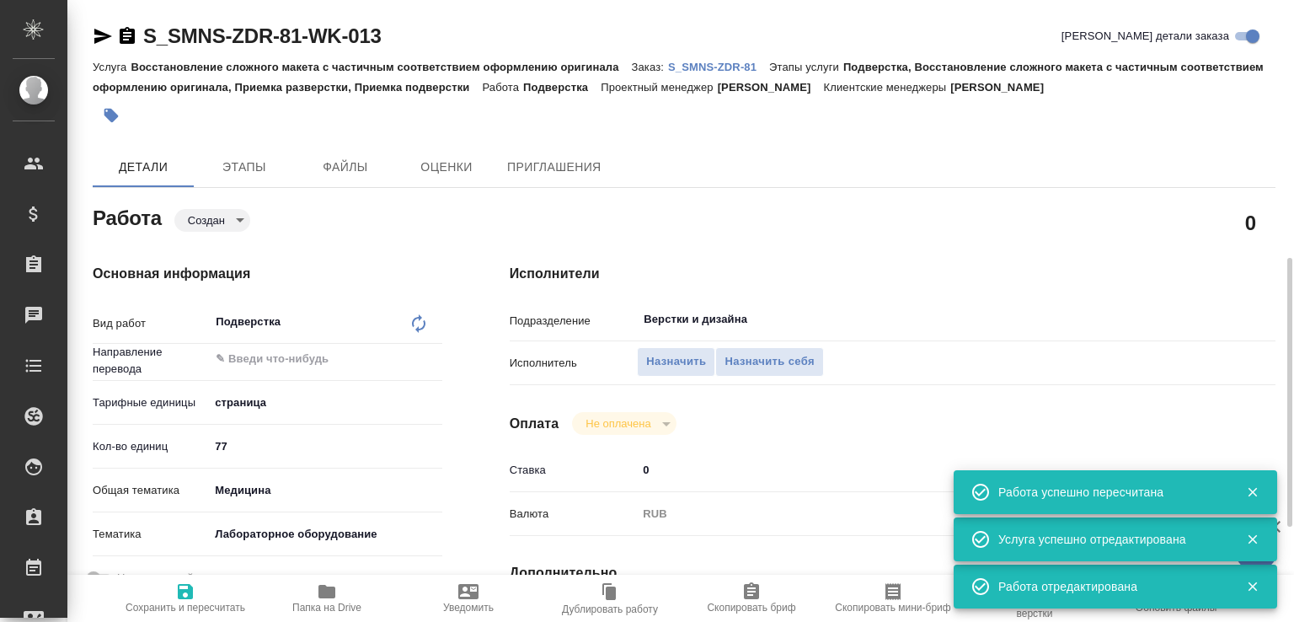
scroll to position [361, 0]
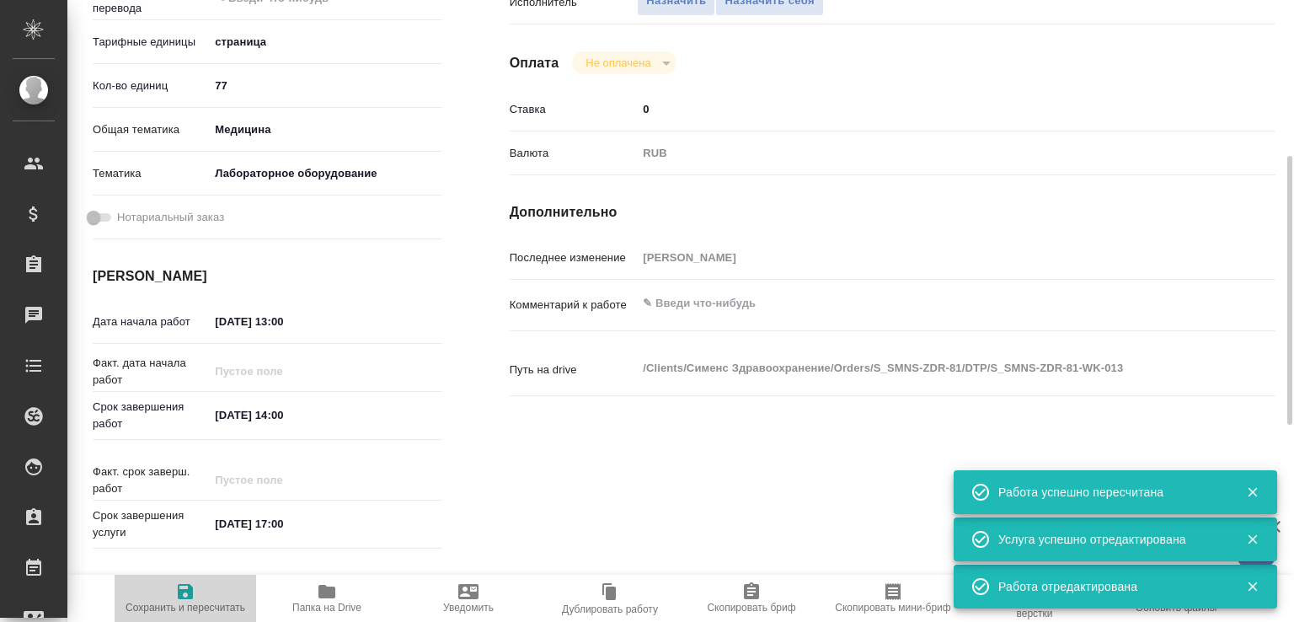
click at [206, 587] on span "Сохранить и пересчитать" at bounding box center [185, 597] width 121 height 32
type input "created"
type input "5a8b1489cc6b4906c91bfdb2"
type input "77"
type input "med"
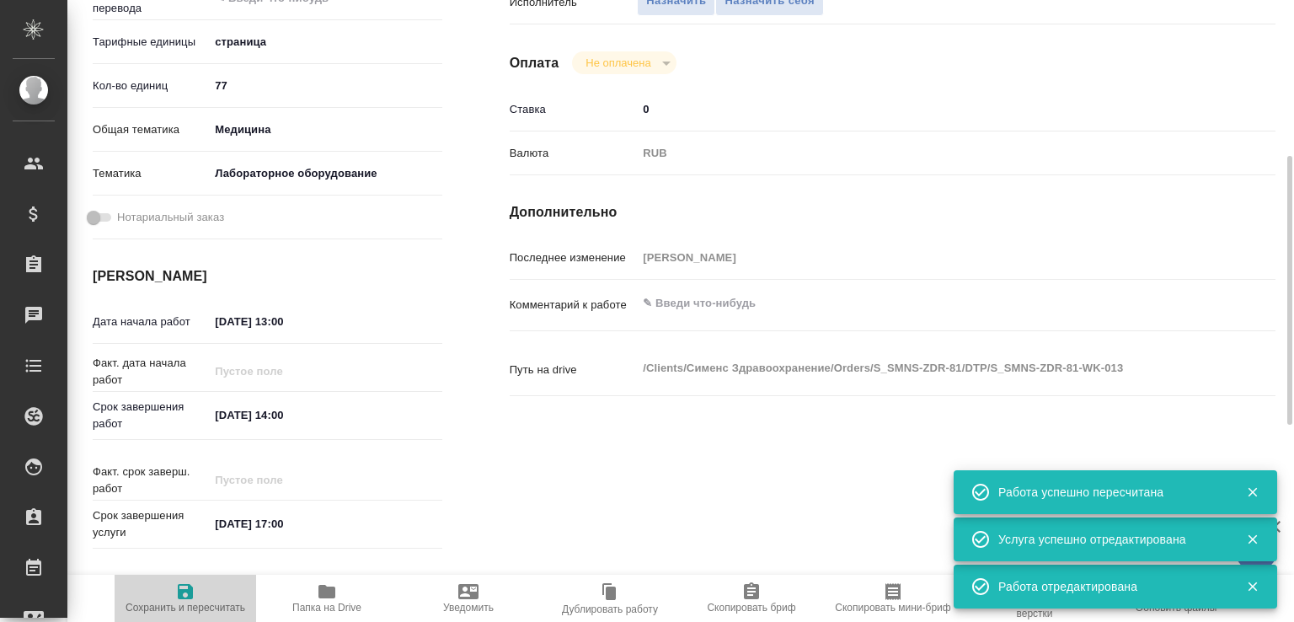
type input "6149830c2b7be24903fd7a80"
type input "[DATE] 13:00"
type input "[DATE] 14:00"
type input "[DATE] 17:00"
type input "Верстки и дизайна"
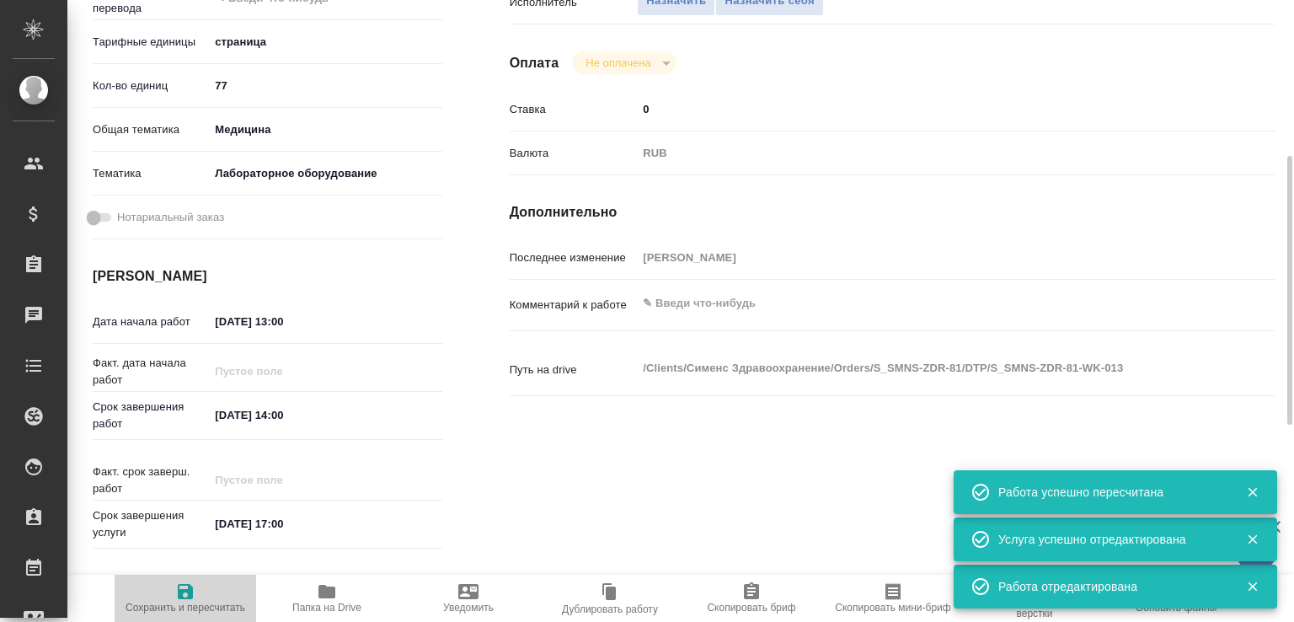
type input "notPayed"
type input "0"
type input "RUB"
type input "[PERSON_NAME]"
type input "S_SMNS-ZDR-81"
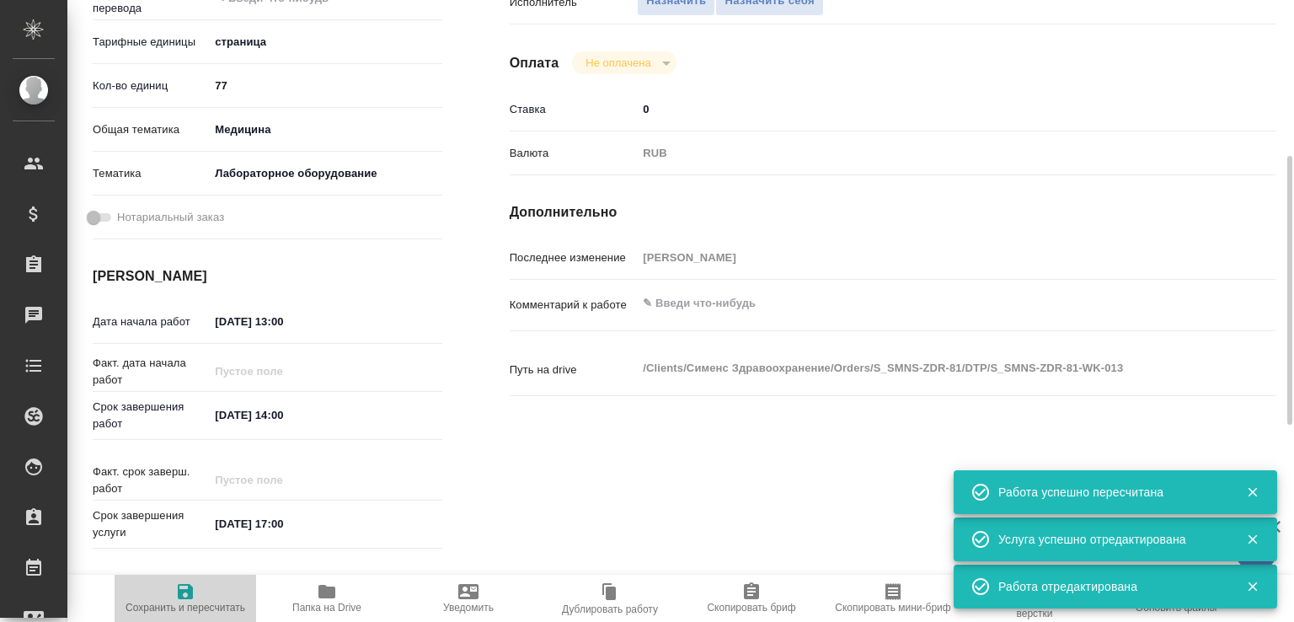
type input "СЗЦБ-015230"
type input "Восстановление сложного макета с частичным соответствием оформлению оригинала"
type input "Подверстка, Восстановление сложного макета с частичным соответствием оформлению…"
type input "[PERSON_NAME]"
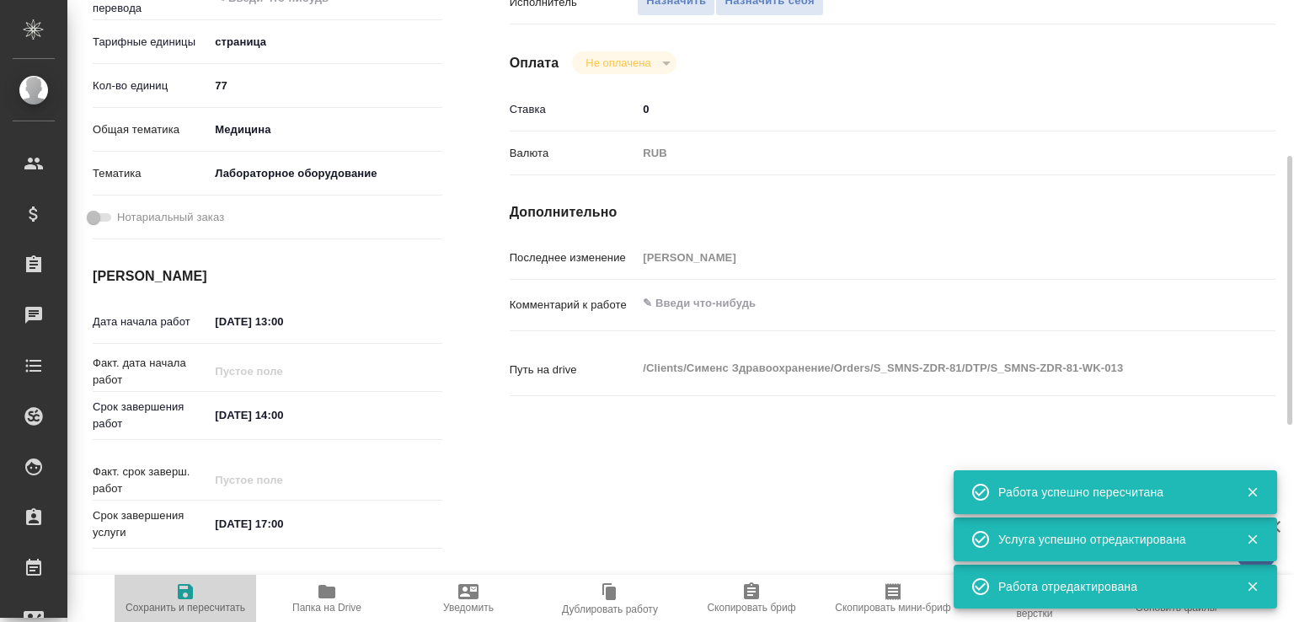
type input "/Clients/Сименс Здравоохранение/Orders/S_SMNS-ZDR-81"
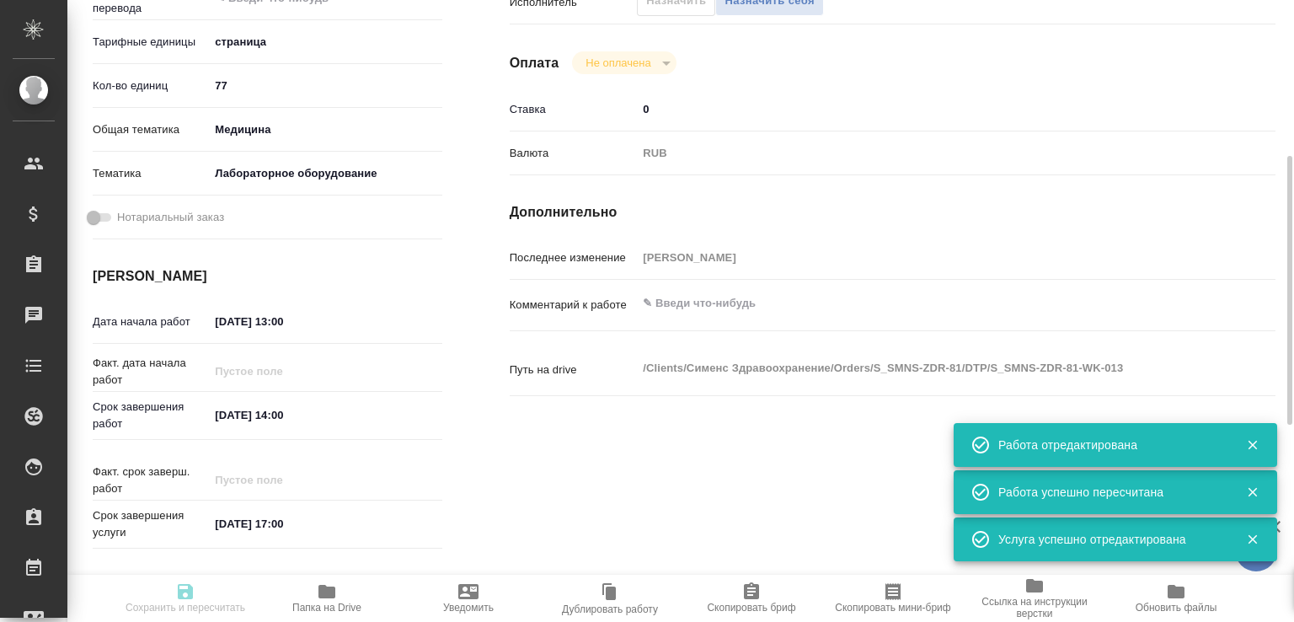
type input "created"
type input "5a8b1489cc6b4906c91bfdb2"
type input "77"
type input "med"
type input "6149830c2b7be24903fd7a80"
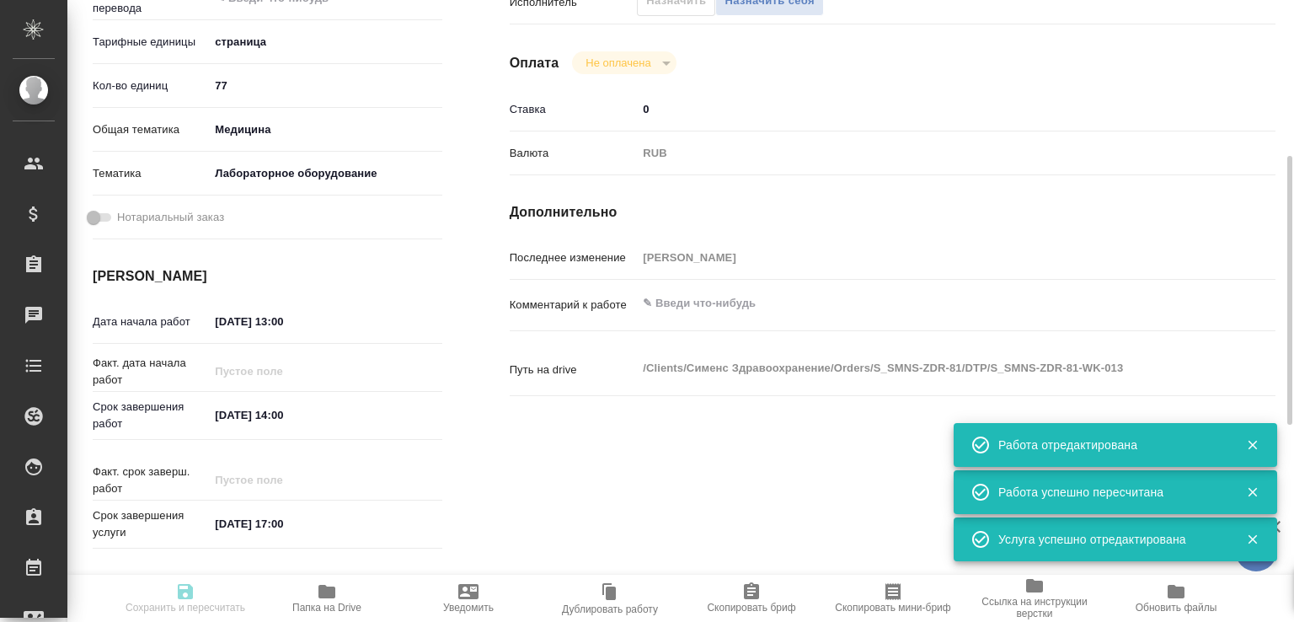
type input "10.10.2025 13:00"
type input "13.10.2025 14:00"
type input "[DATE] 17:00"
type input "Верстки и дизайна"
type input "notPayed"
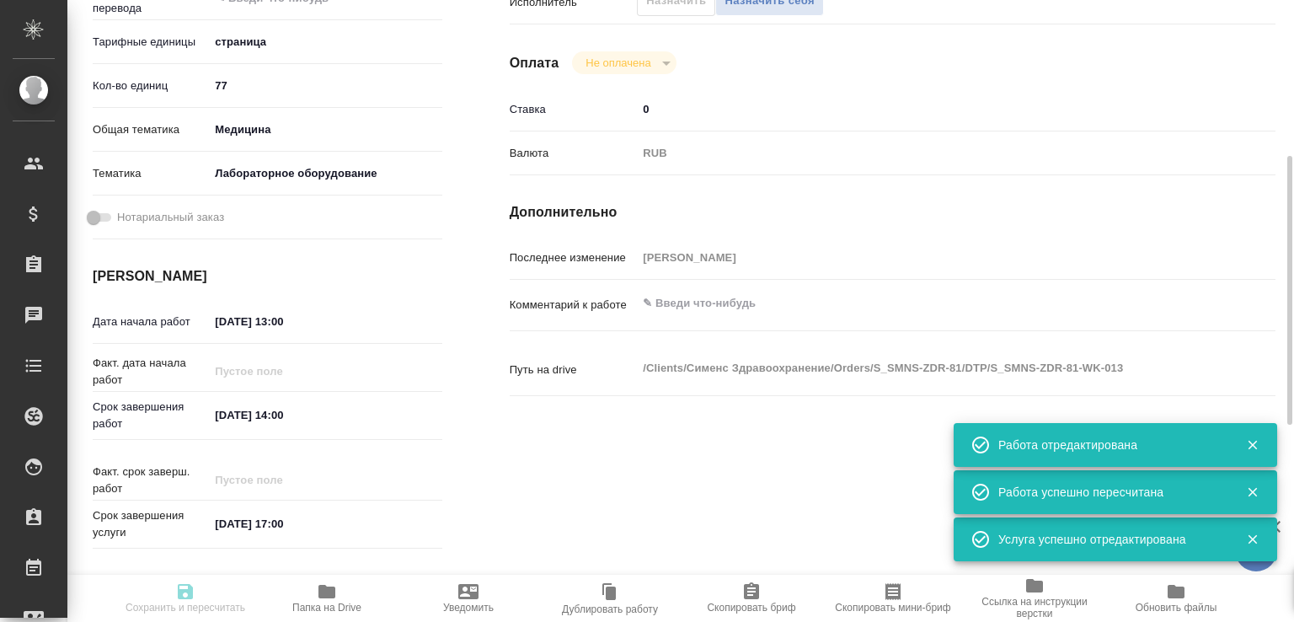
type input "0"
type input "RUB"
type input "[PERSON_NAME]"
type input "S_SMNS-ZDR-81"
type input "СЗЦБ-015230"
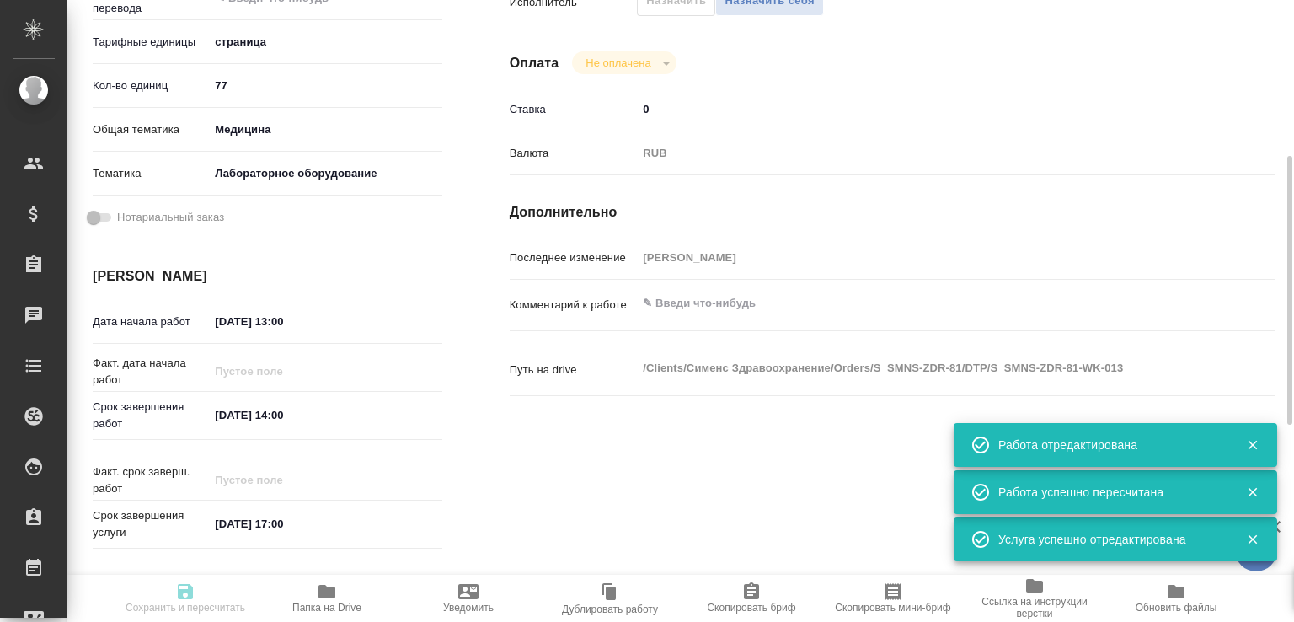
type input "Восстановление сложного макета с частичным соответствием оформлению оригинала"
type input "Подверстка, Восстановление сложного макета с частичным соответствием оформлению…"
type input "[PERSON_NAME]"
type input "/Clients/Сименс Здравоохранение/Orders/S_SMNS-ZDR-81"
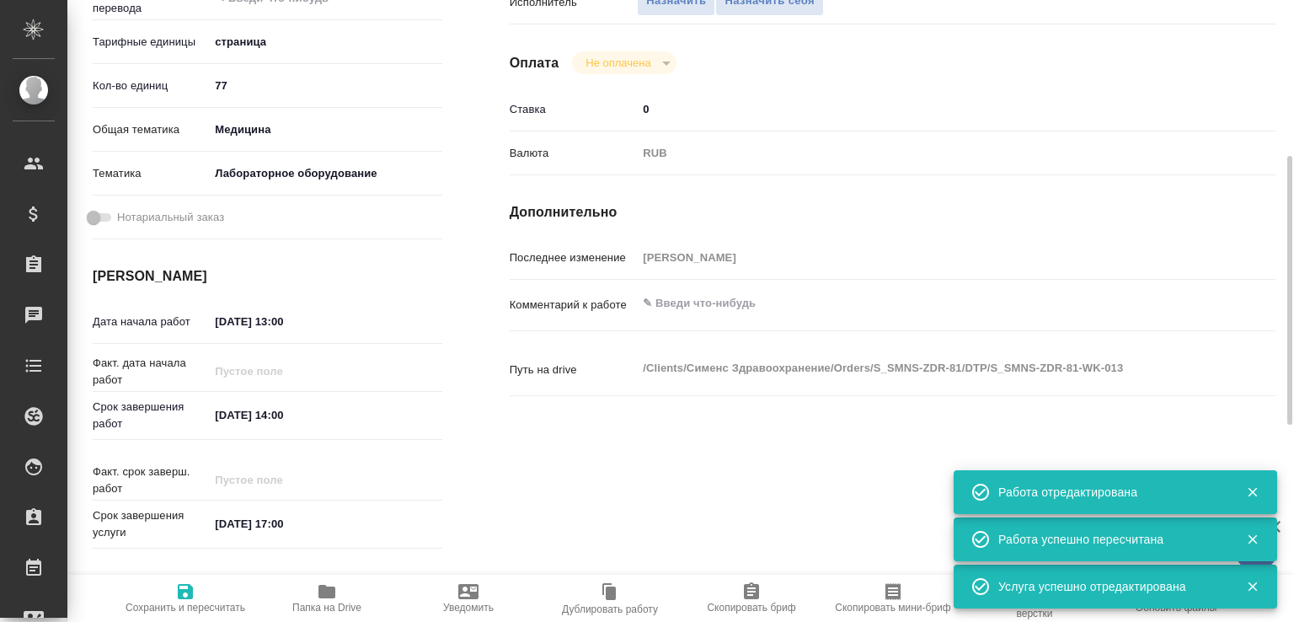
click at [752, 303] on textarea at bounding box center [924, 303] width 575 height 29
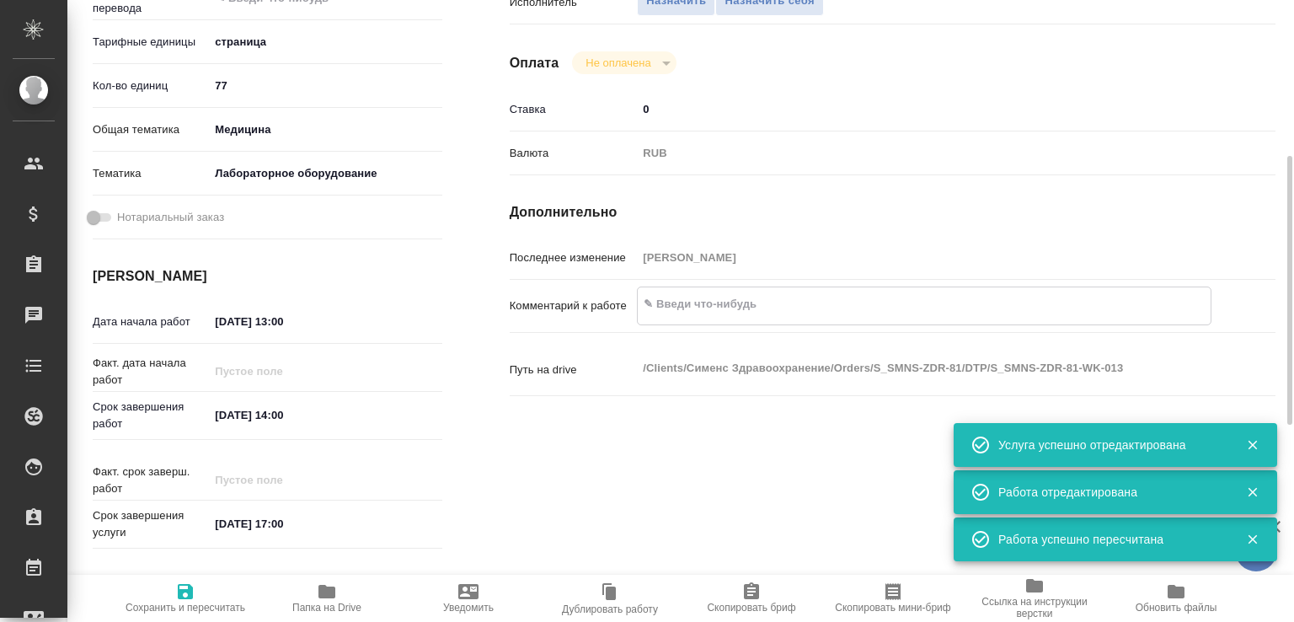
paste textarea "Atellica IM fPSAII Design Verification Report signed"
type textarea "Atellica IM fPSAII Design Verification Report signed"
click at [195, 581] on span "Сохранить и пересчитать" at bounding box center [185, 597] width 121 height 32
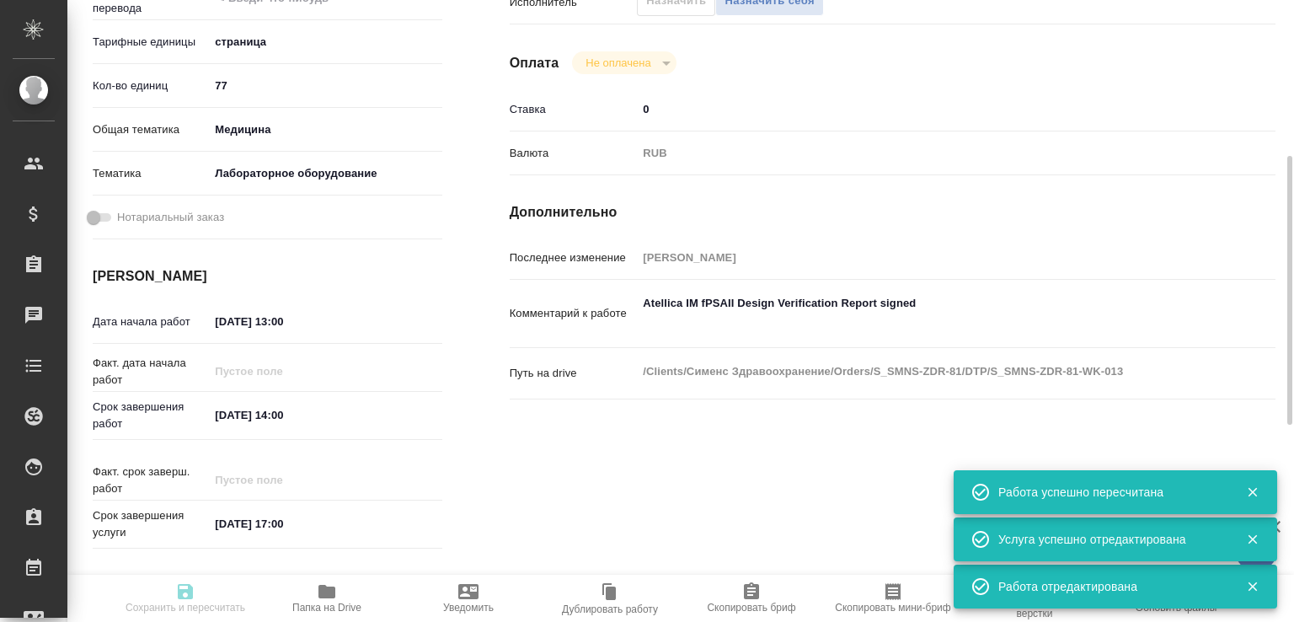
type input "created"
type input "5a8b1489cc6b4906c91bfdb2"
type input "77"
type input "med"
type input "6149830c2b7be24903fd7a80"
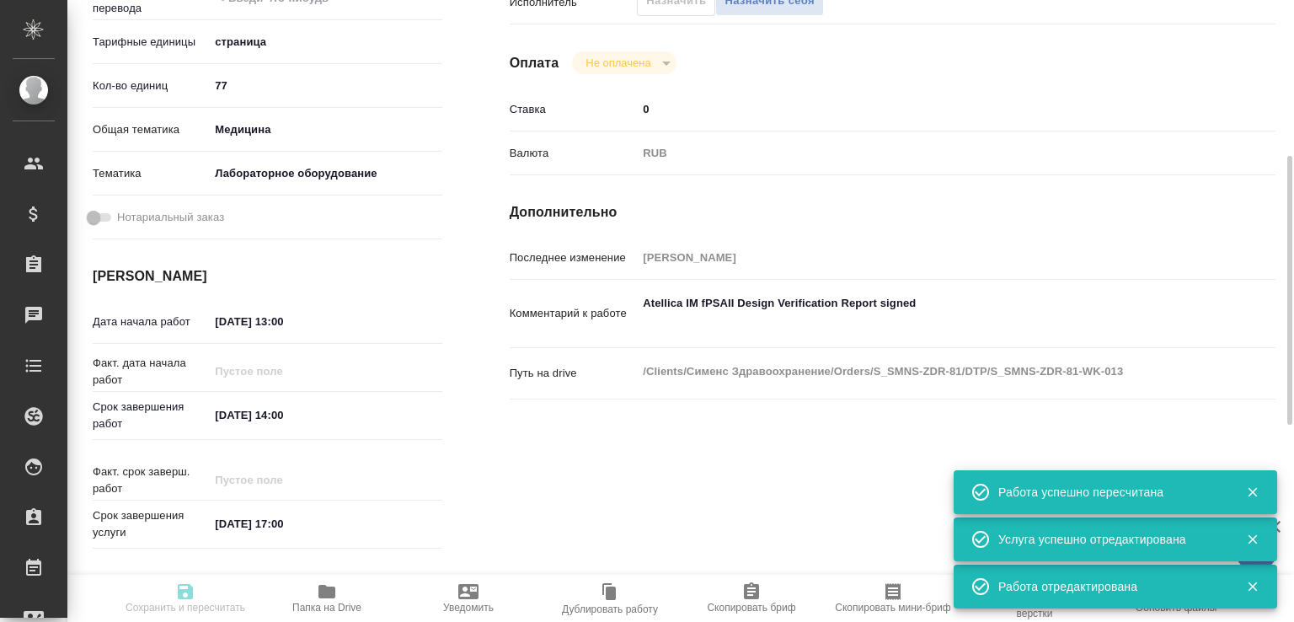
type input "10.10.2025 13:00"
type input "13.10.2025 14:00"
type input "[DATE] 17:00"
type input "Верстки и дизайна"
type input "notPayed"
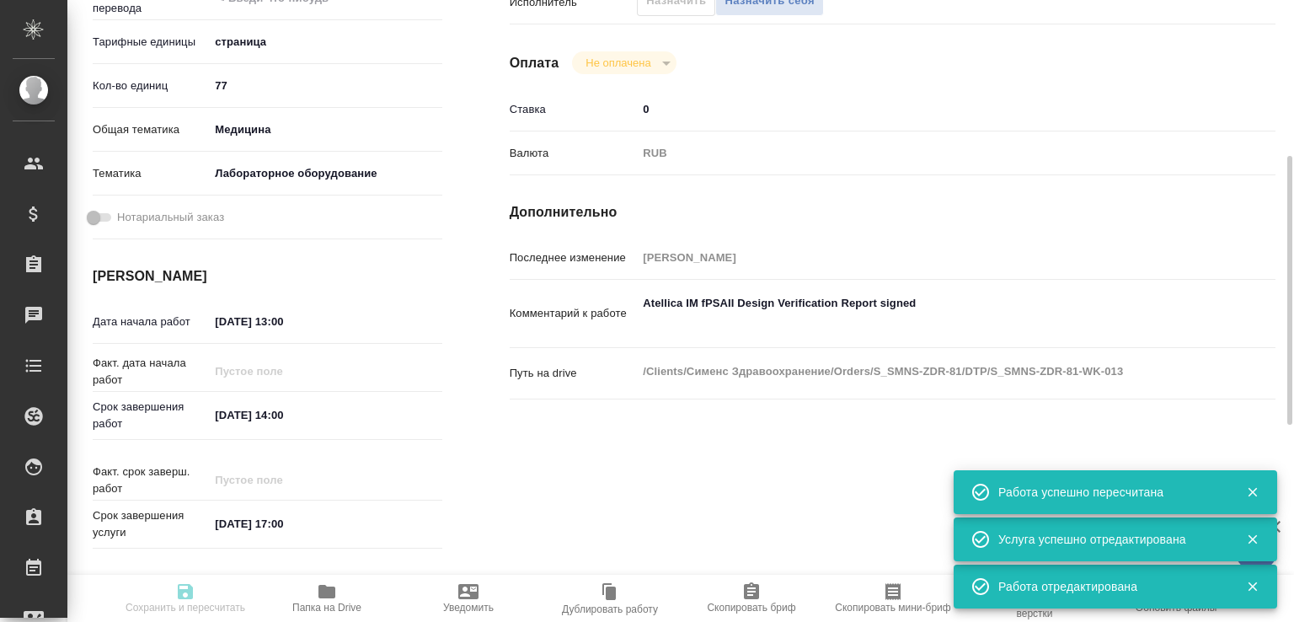
type input "0"
type input "RUB"
type input "[PERSON_NAME]"
type input "S_SMNS-ZDR-81"
type input "СЗЦБ-015230"
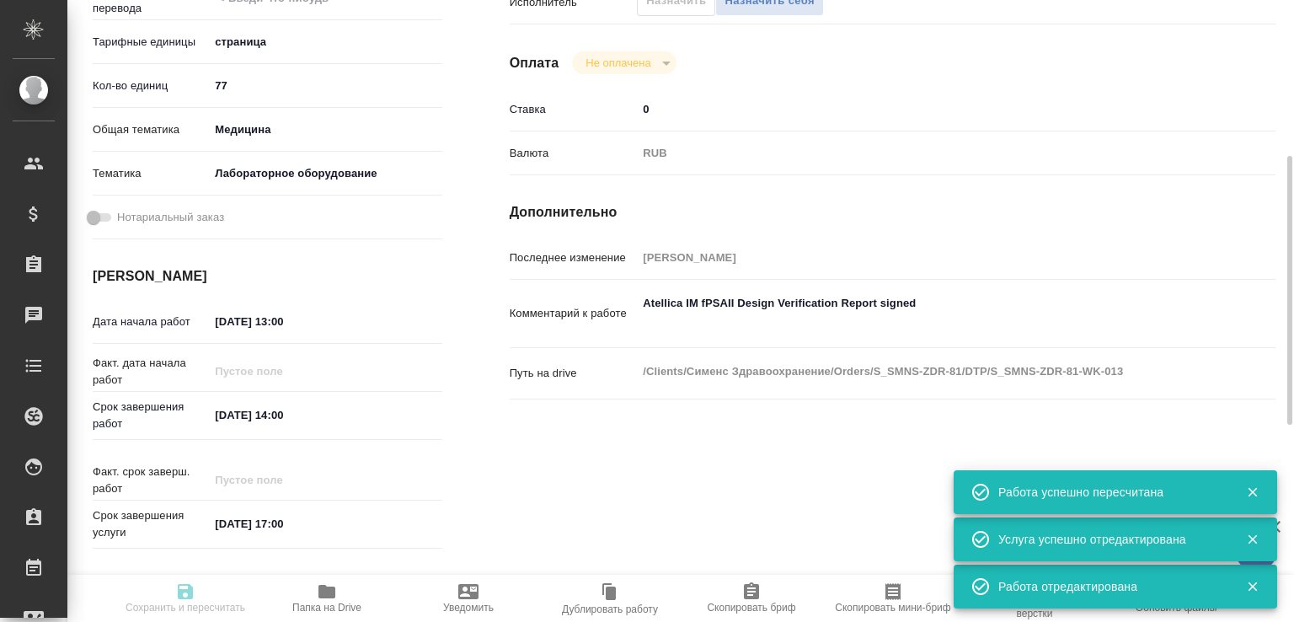
type input "Восстановление сложного макета с частичным соответствием оформлению оригинала"
type input "Подверстка, Восстановление сложного макета с частичным соответствием оформлению…"
type input "[PERSON_NAME]"
type input "/Clients/Сименс Здравоохранение/Orders/S_SMNS-ZDR-81"
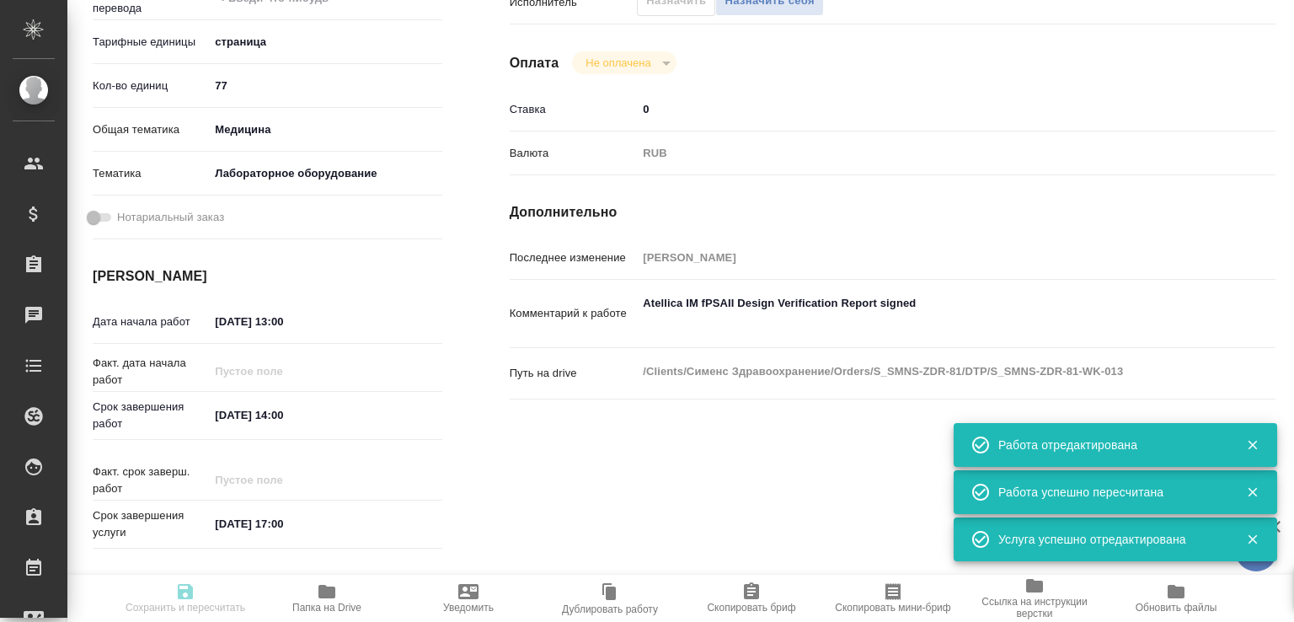
scroll to position [0, 0]
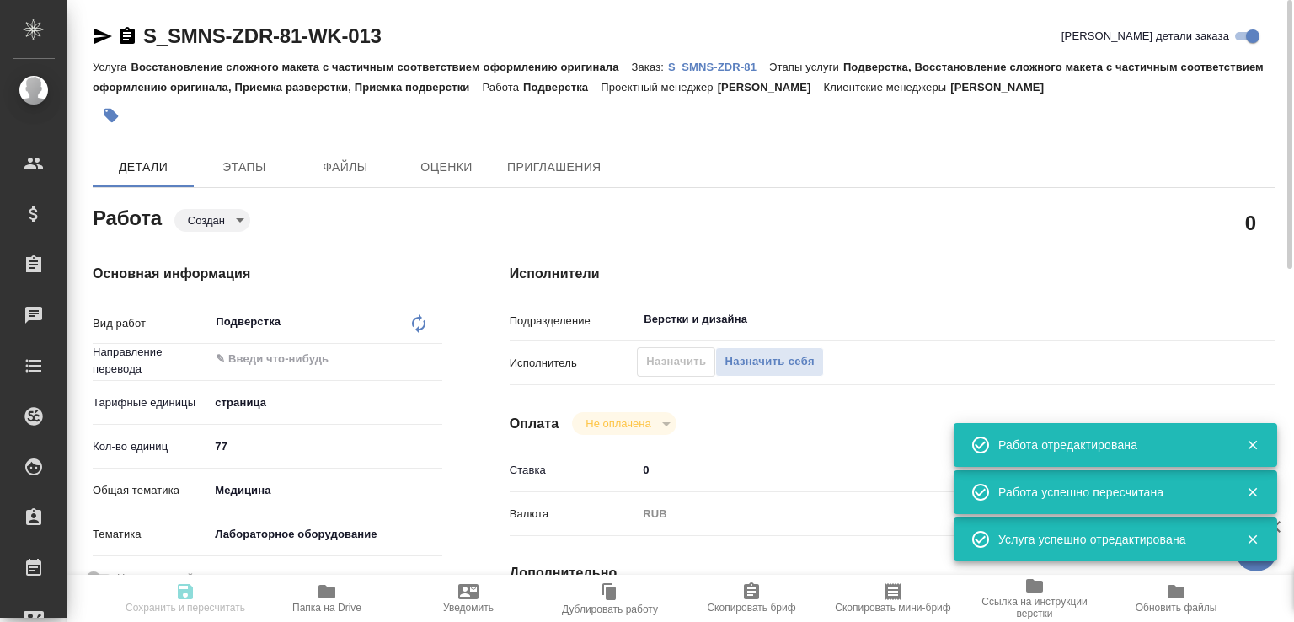
type input "created"
type input "5a8b1489cc6b4906c91bfdb2"
type input "77"
type input "med"
type input "6149830c2b7be24903fd7a80"
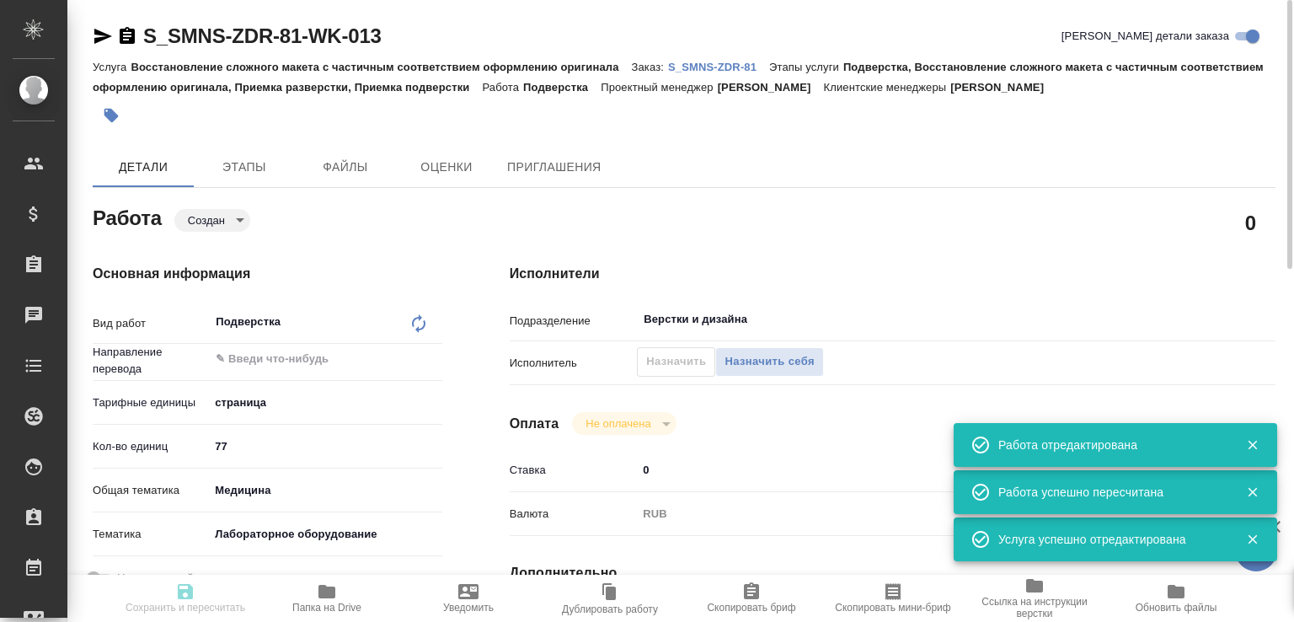
type input "[DATE] 13:00"
type input "[DATE] 14:00"
type input "[DATE] 17:00"
type input "Верстки и дизайна"
type input "notPayed"
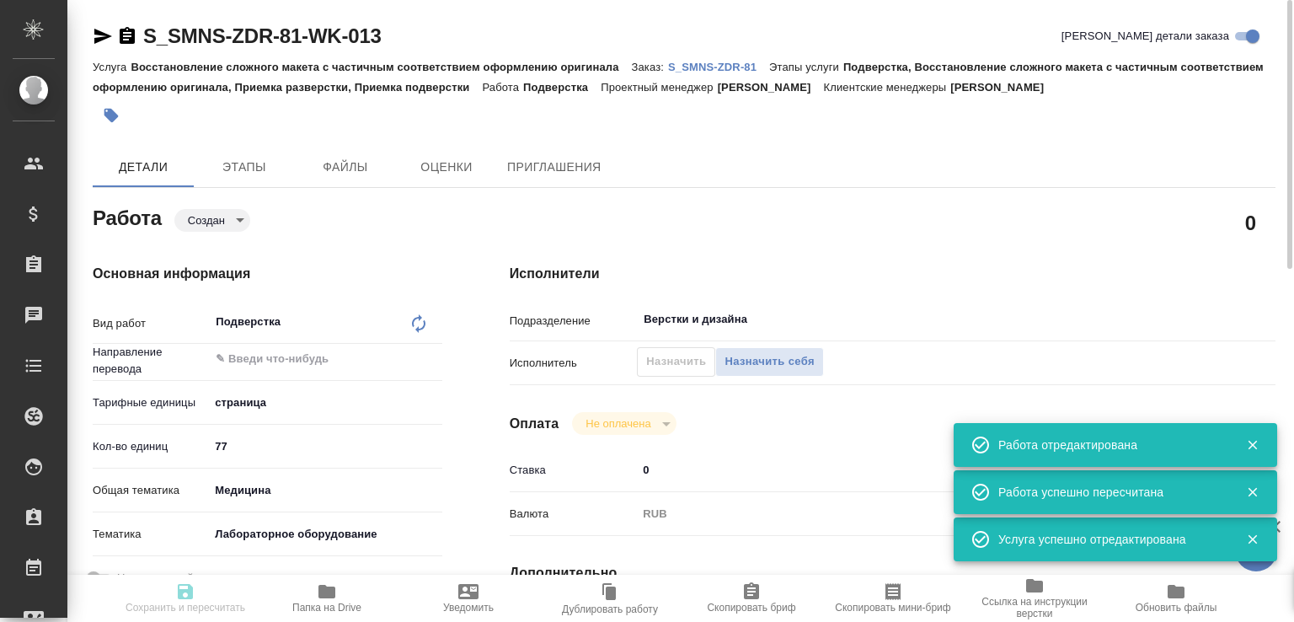
type input "0"
type input "RUB"
type input "[PERSON_NAME]"
type input "S_SMNS-ZDR-81"
type input "СЗЦБ-015230"
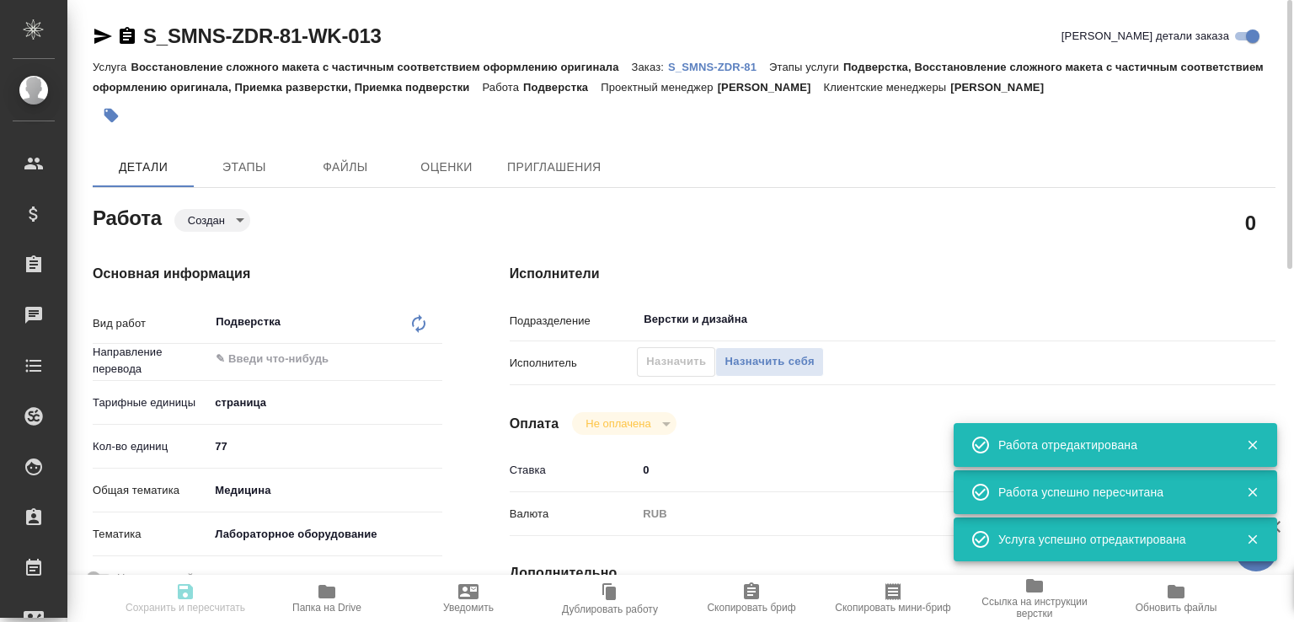
type input "Восстановление сложного макета с частичным соответствием оформлению оригинала"
type input "Подверстка, Восстановление сложного макета с частичным соответствием оформлению…"
type input "[PERSON_NAME]"
type input "/Clients/Сименс Здравоохранение/Orders/S_SMNS-ZDR-81"
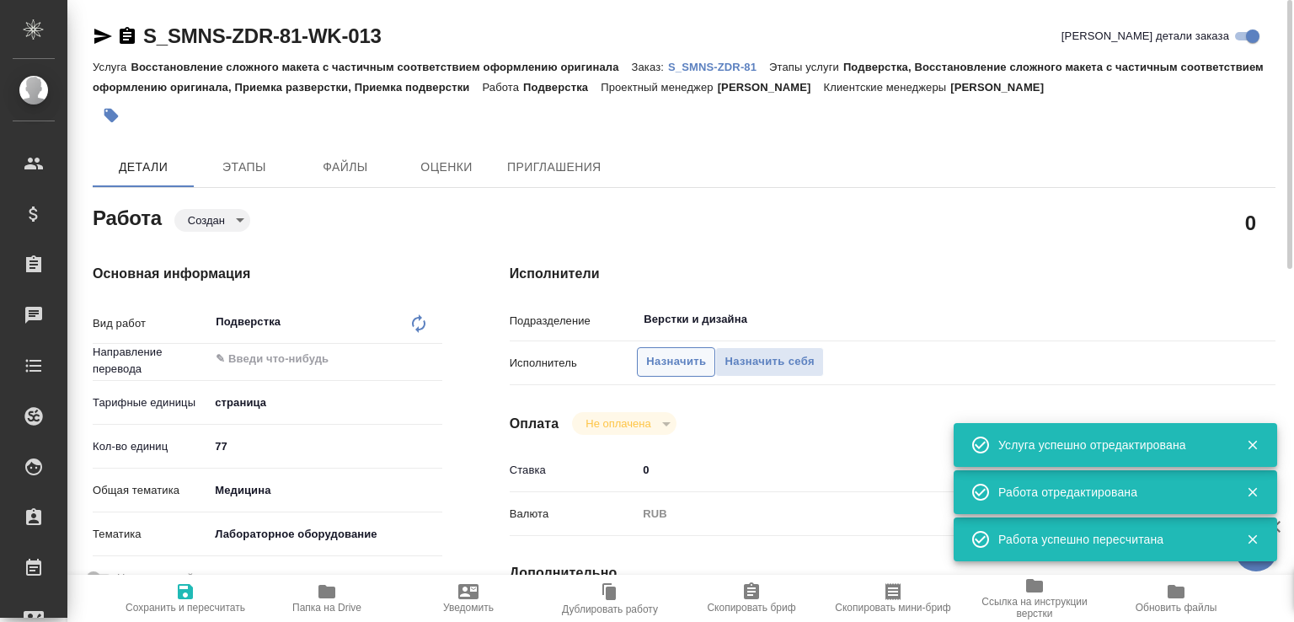
click at [659, 372] on button "Назначить" at bounding box center [676, 361] width 78 height 29
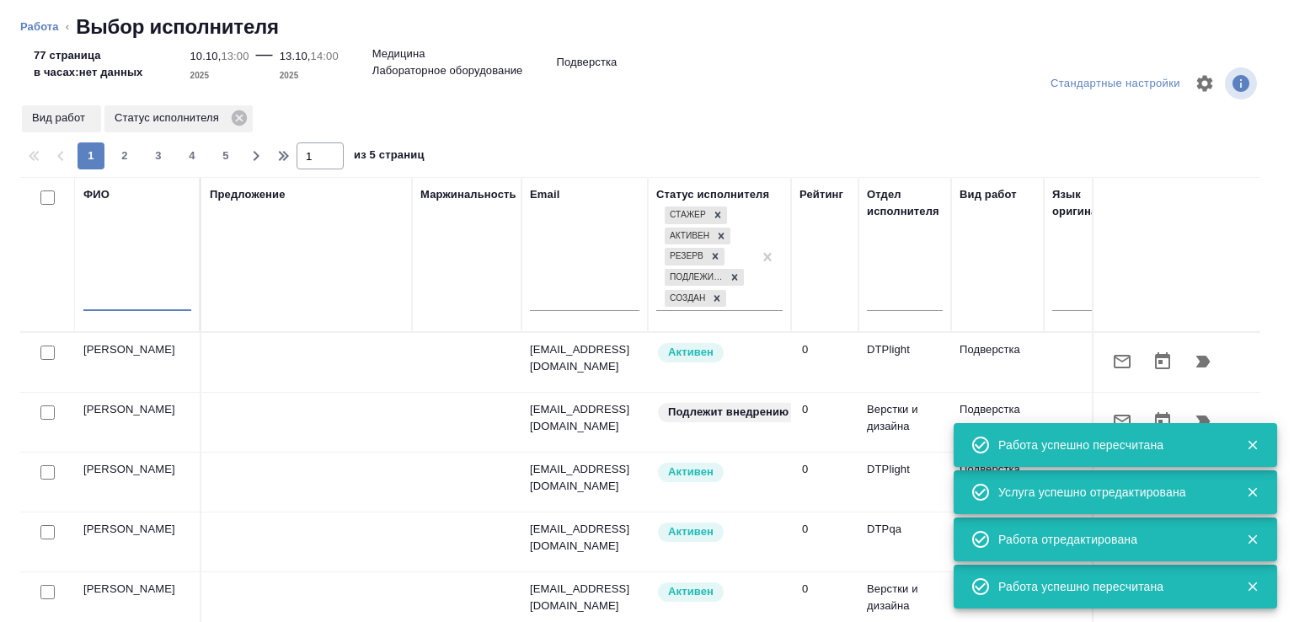
click at [142, 292] on input "text" at bounding box center [137, 300] width 108 height 21
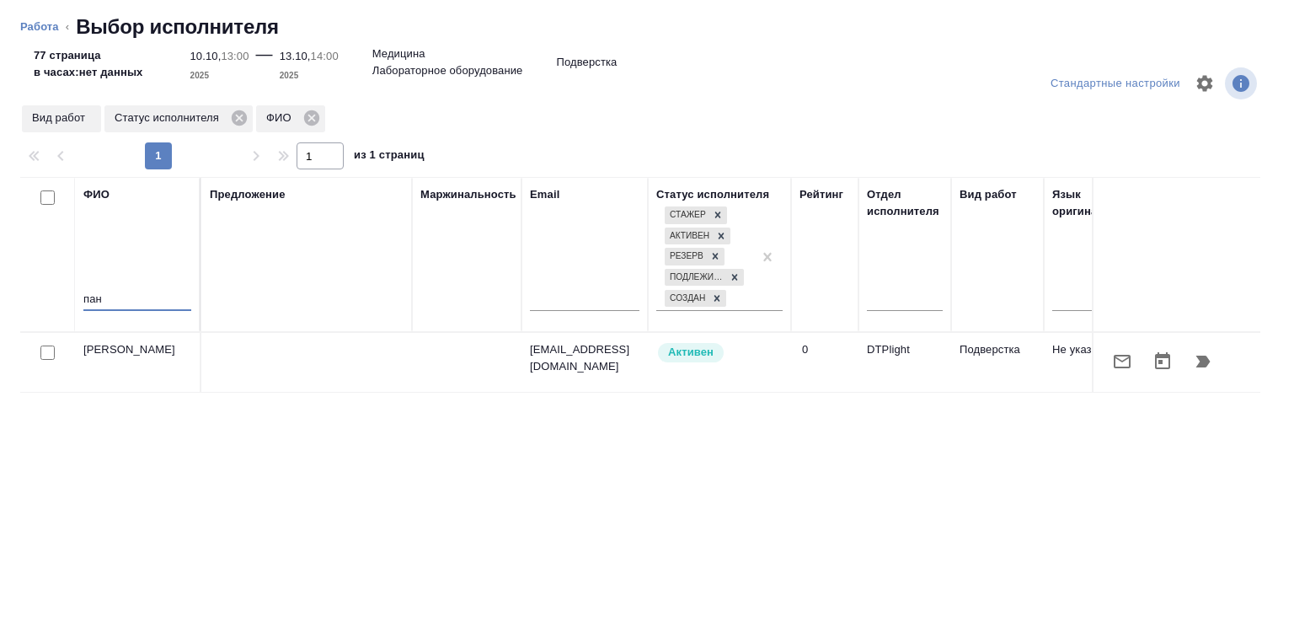
type input "пан"
click at [1197, 361] on icon "button" at bounding box center [1204, 362] width 14 height 12
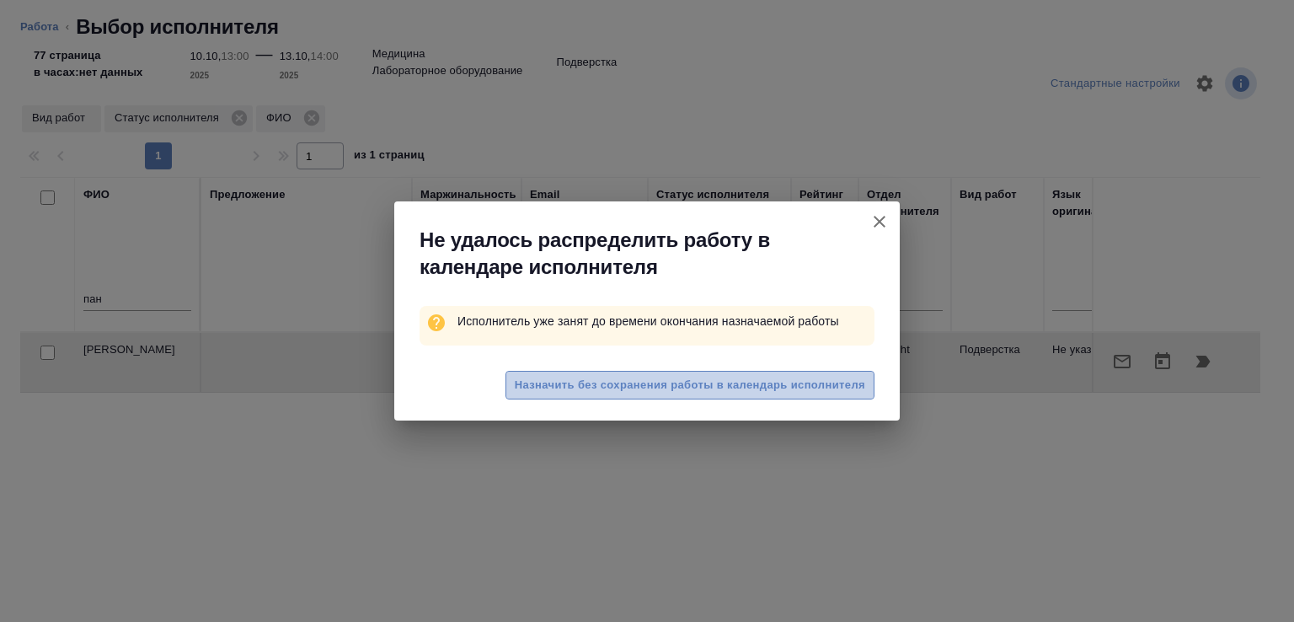
click at [586, 376] on span "Назначить без сохранения работы в календарь исполнителя" at bounding box center [690, 385] width 351 height 19
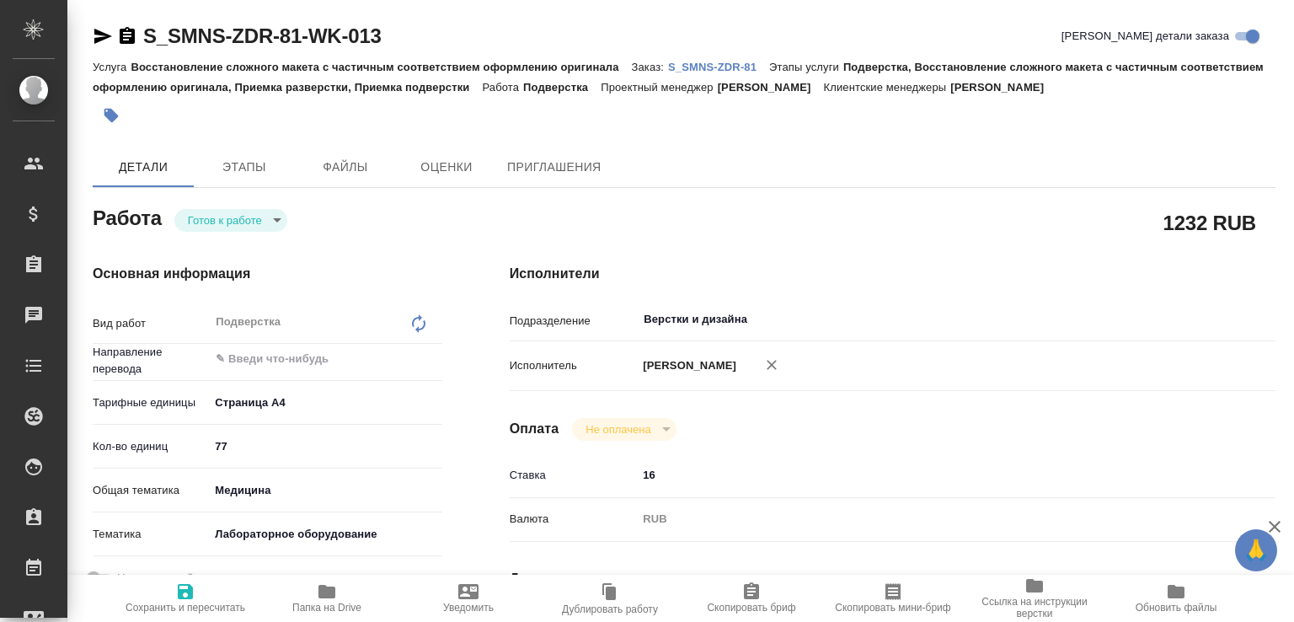
click at [254, 225] on body "🙏 .cls-1 fill:#fff; AWATERA [PERSON_NAME]malofeeva Клиенты Спецификации Заказы …" at bounding box center [647, 311] width 1294 height 622
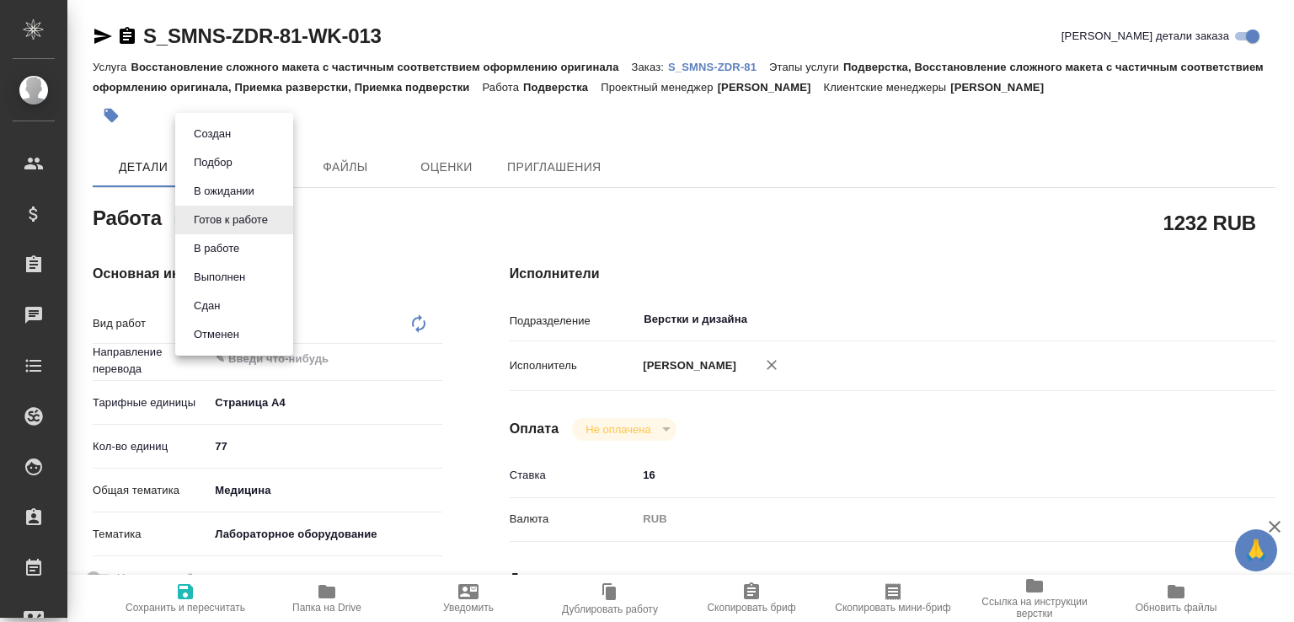
click at [233, 185] on button "В ожидании" at bounding box center [224, 191] width 71 height 19
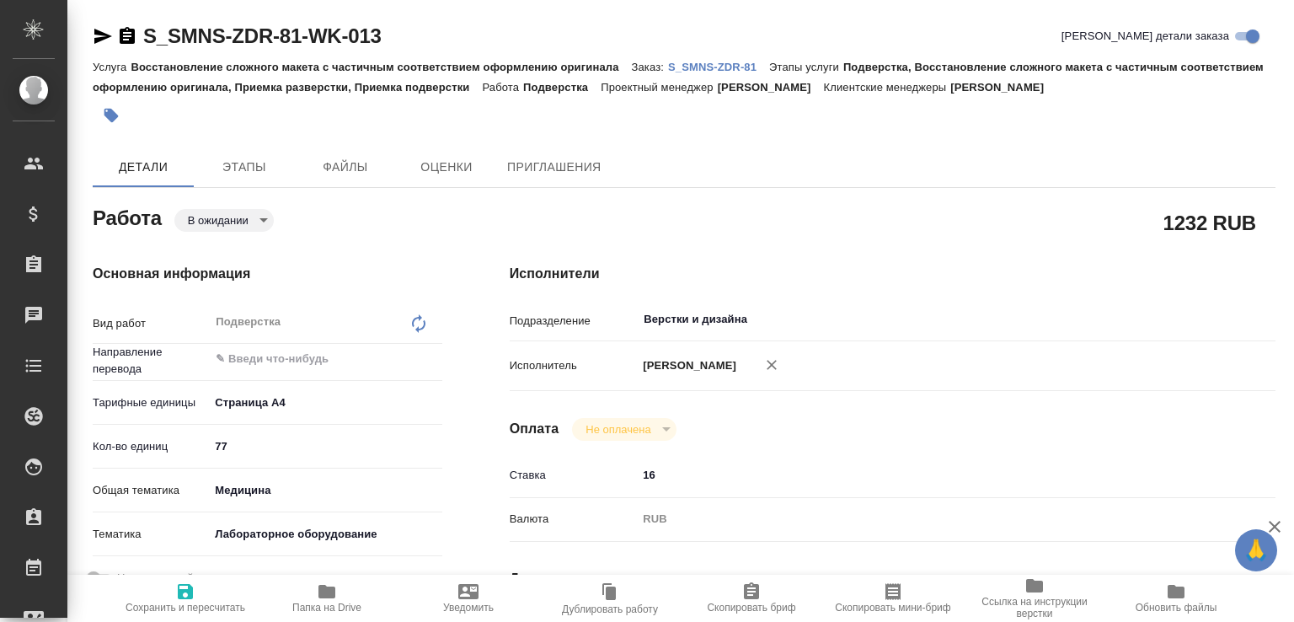
type textarea "x"
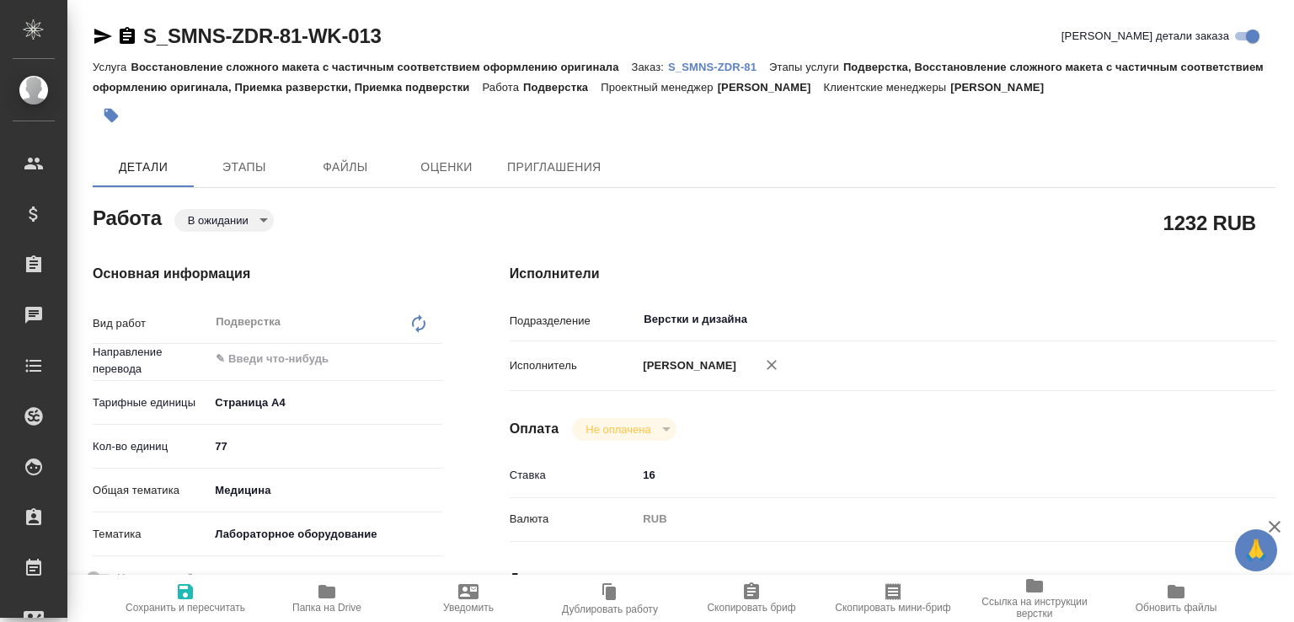
type textarea "x"
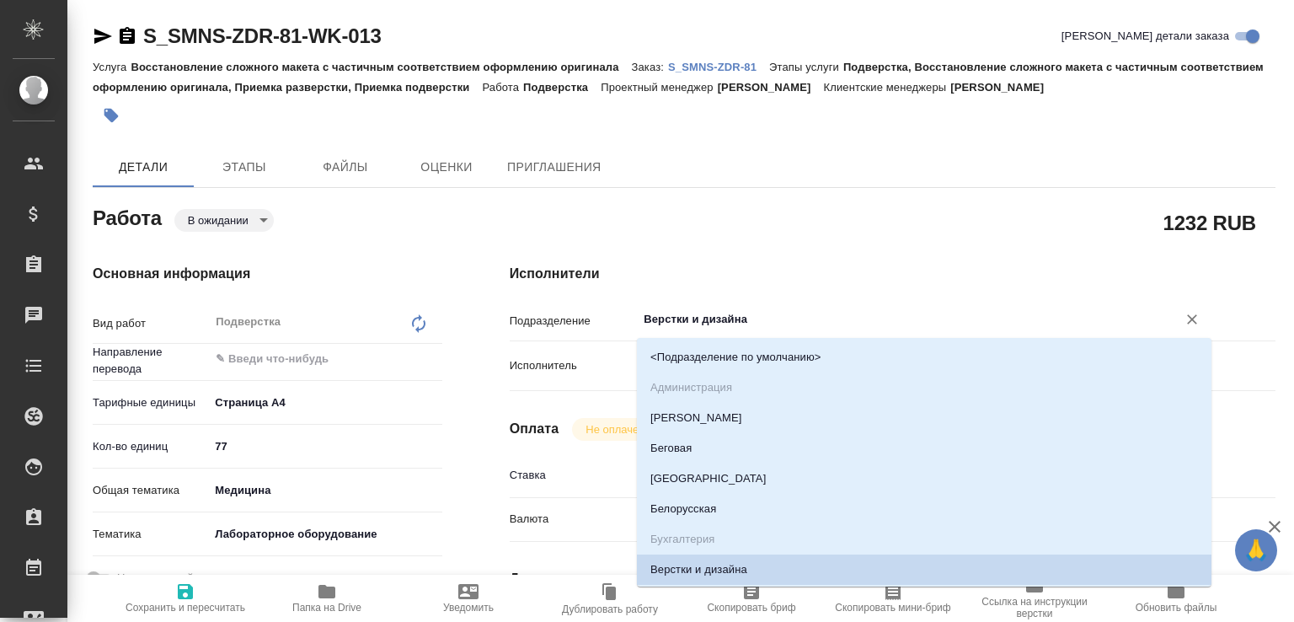
click at [644, 315] on input "Верстки и дизайна" at bounding box center [896, 319] width 508 height 20
type textarea "x"
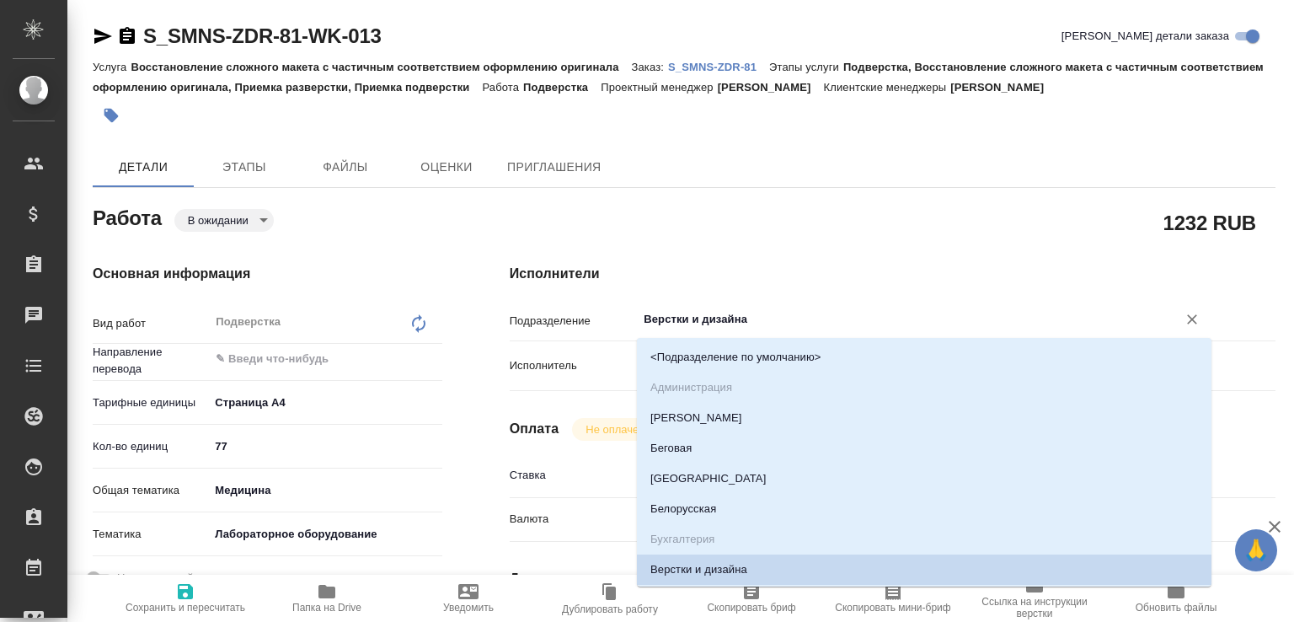
type textarea "x"
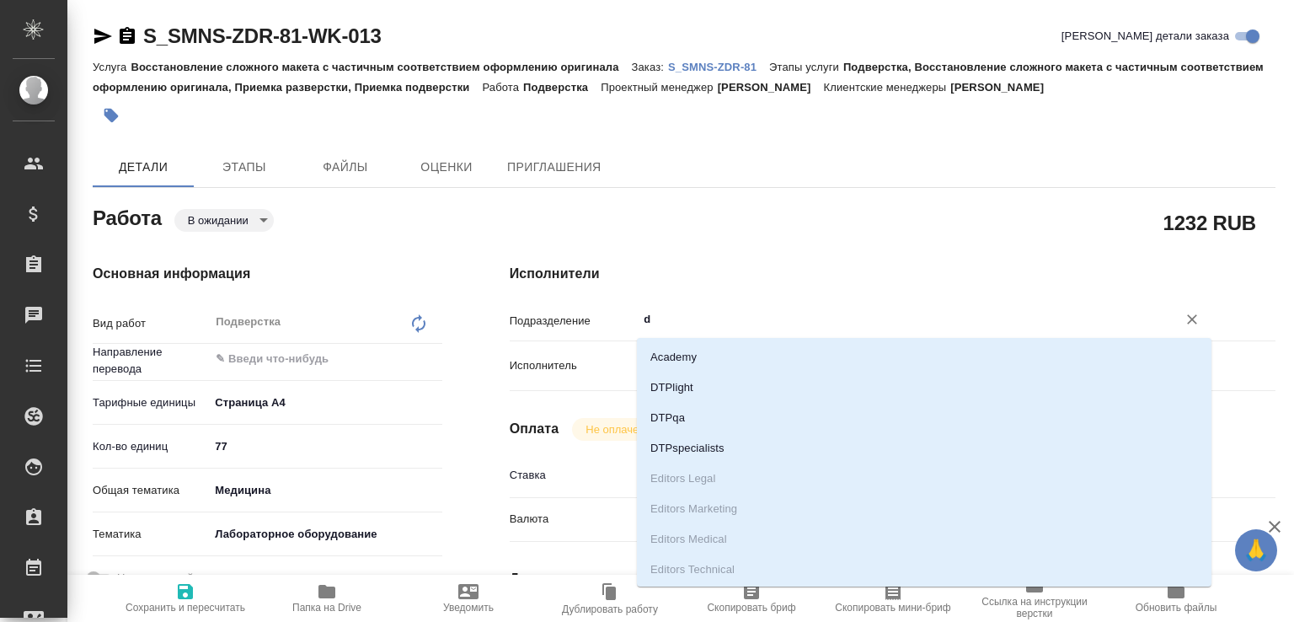
type input "dt"
type textarea "x"
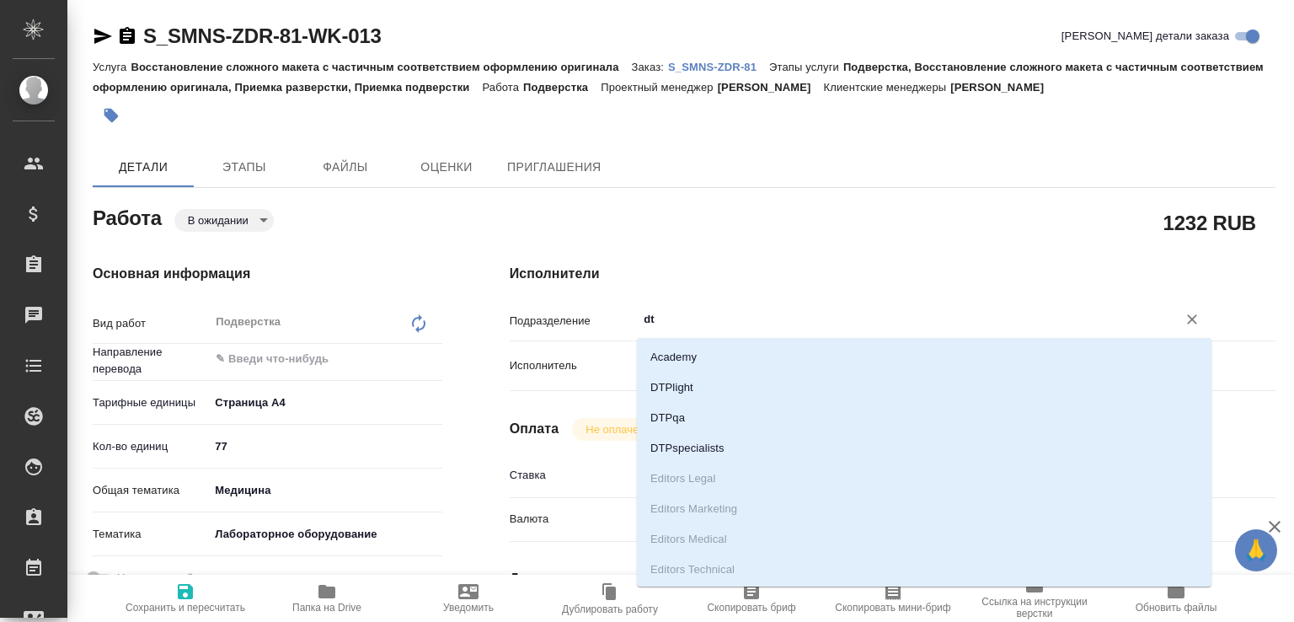
type textarea "x"
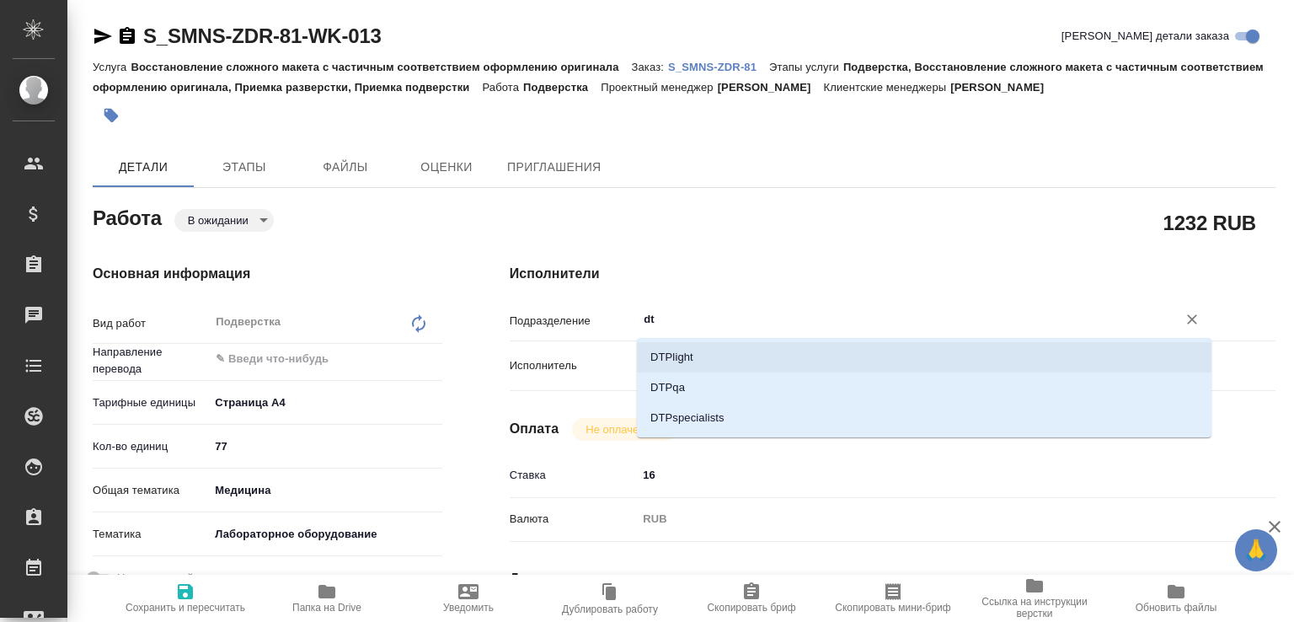
click at [663, 356] on li "DTPlight" at bounding box center [924, 357] width 575 height 30
type textarea "x"
type input "DTPlight"
type textarea "x"
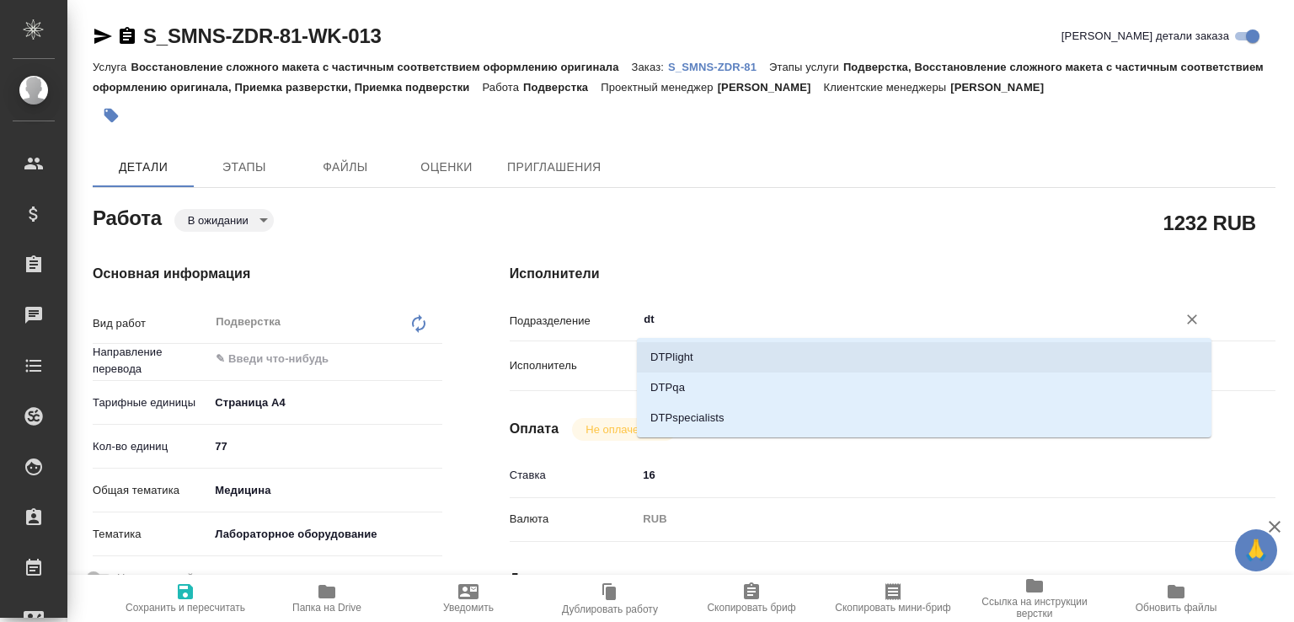
type textarea "x"
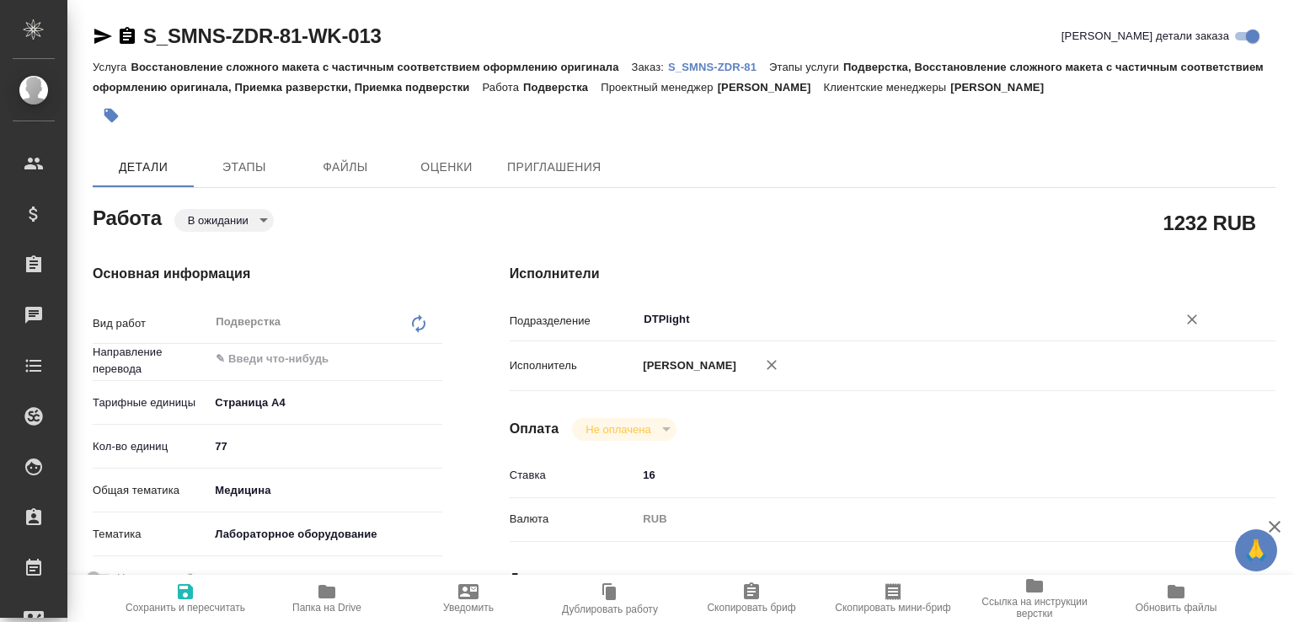
type input "DTPlight"
click at [191, 587] on icon "button" at bounding box center [185, 591] width 15 height 15
type textarea "x"
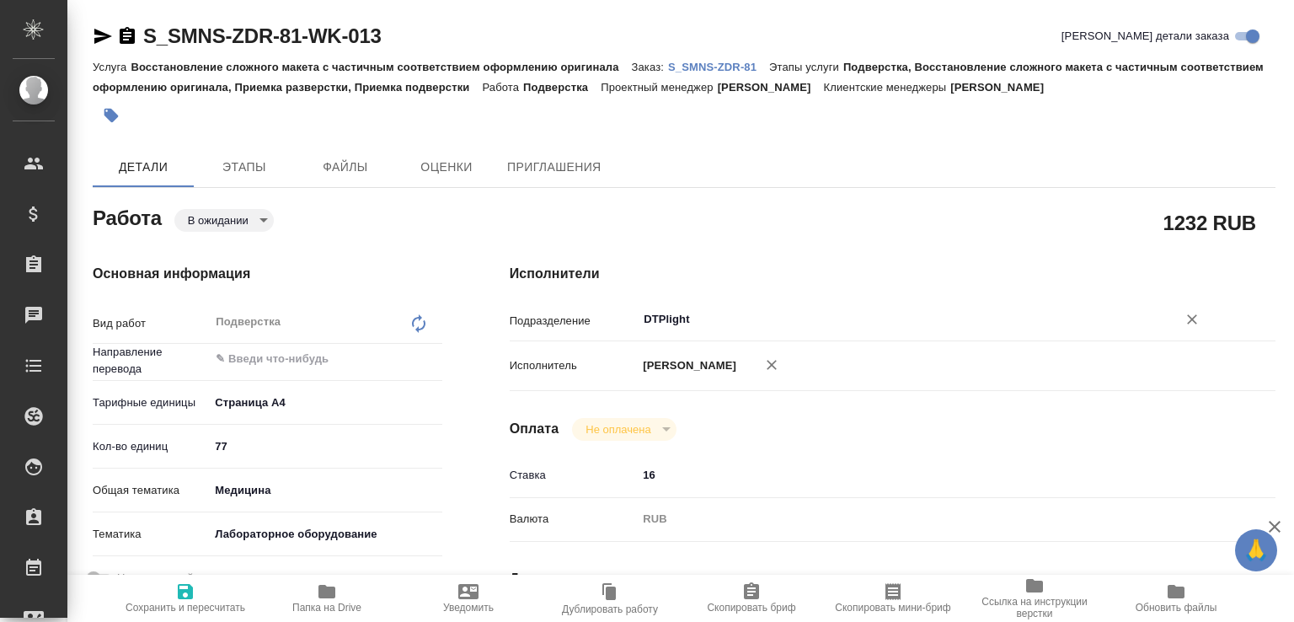
type textarea "x"
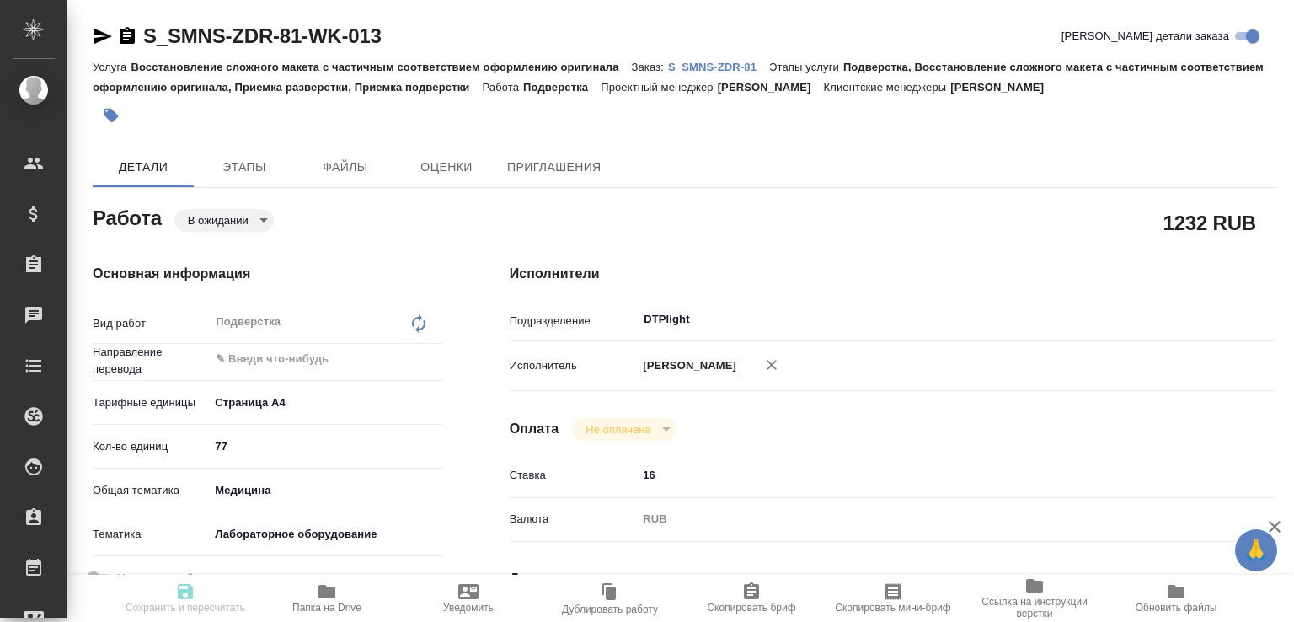
type textarea "x"
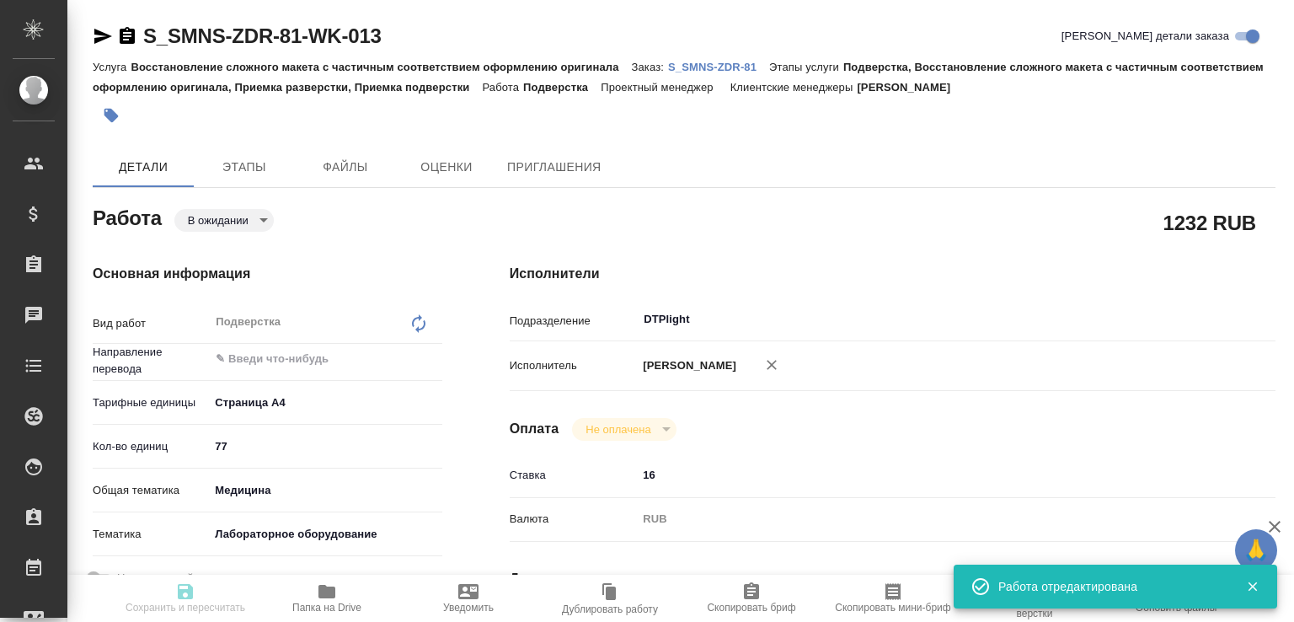
type input "pending"
type textarea "Подверстка"
type textarea "x"
type input "5f036ec4e16dec2d6b59c8ff"
type input "77"
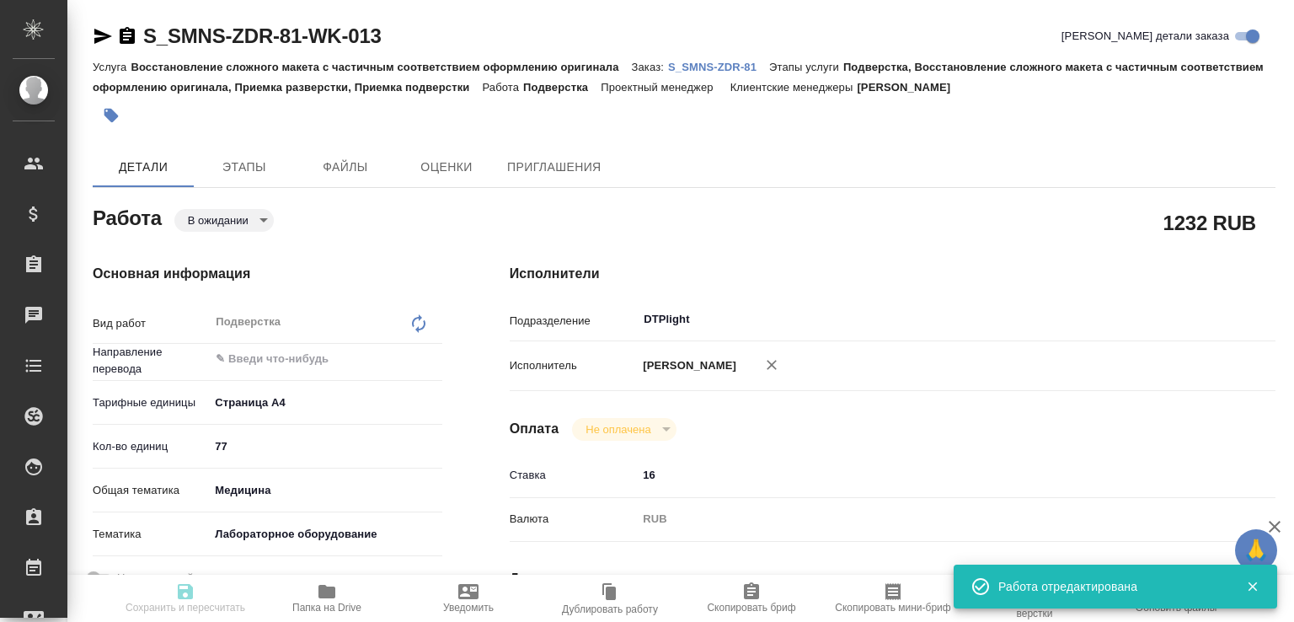
type input "med"
type input "6149830c2b7be24903fd7a80"
type input "[DATE] 13:00"
type input "[DATE] 14:00"
type input "[DATE] 17:00"
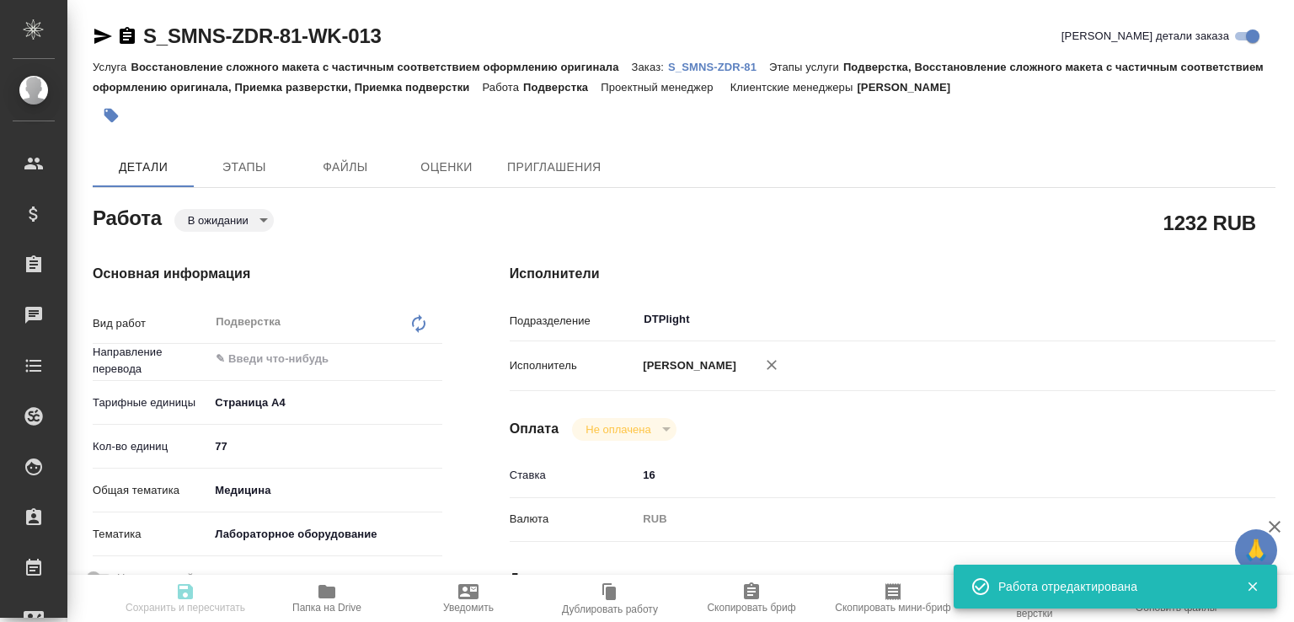
type input "DTPlight"
type input "notPayed"
type input "16"
type input "RUB"
type input "[PERSON_NAME]"
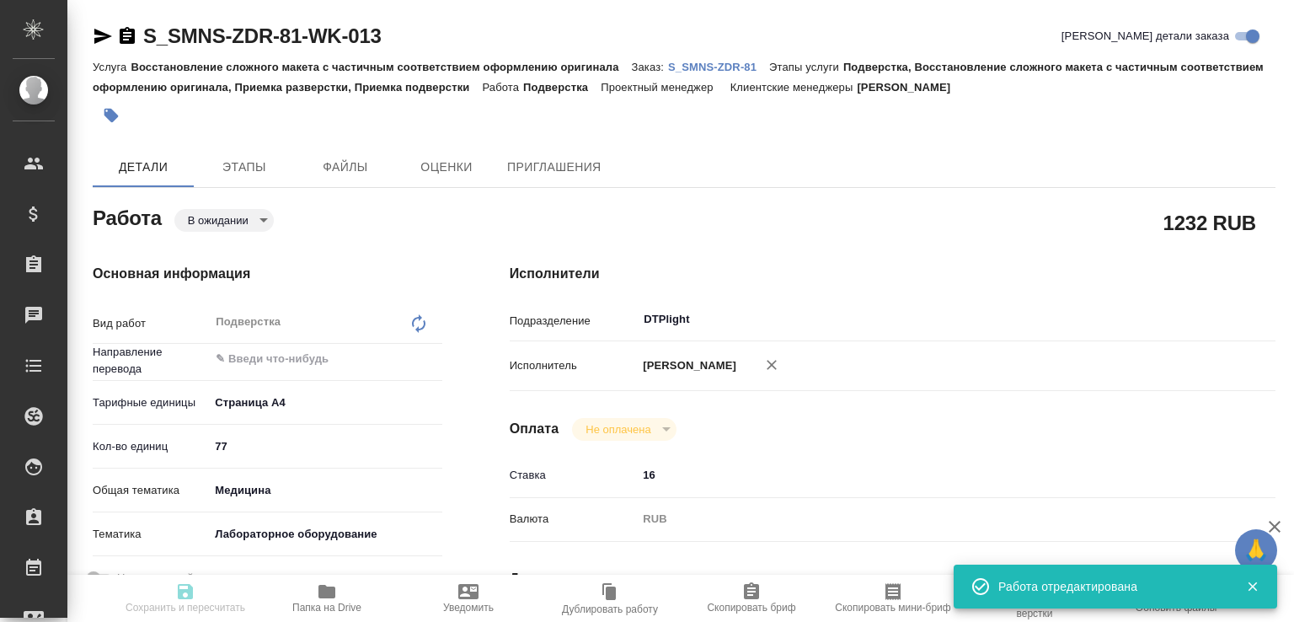
type textarea "Atellica IM fPSAII Design Verification Report signed"
type textarea "x"
type textarea "/Clients/Сименс Здравоохранение/Orders/S_SMNS-ZDR-81/DTP/S_SMNS-ZDR-81-WK-013"
type textarea "x"
type input "S_SMNS-ZDR-81"
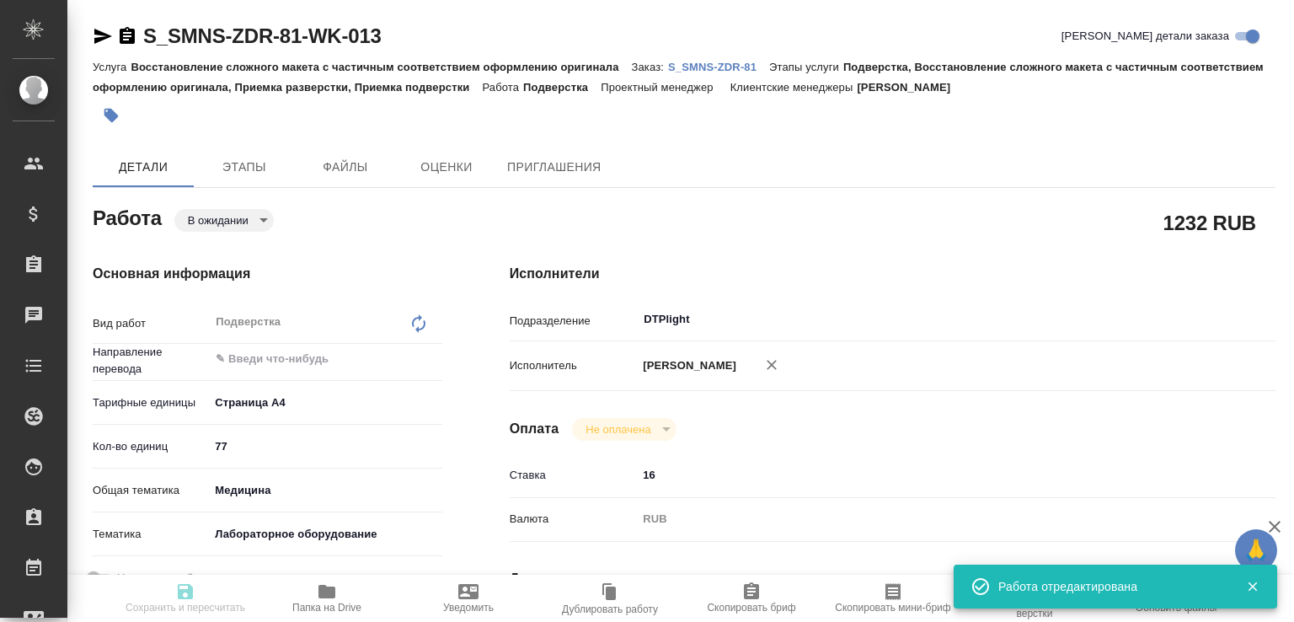
type input "СЗЦБ-015230"
type input "Восстановление сложного макета с частичным соответствием оформлению оригинала"
type input "Подверстка, Восстановление сложного макета с частичным соответствием оформлению…"
type input "[PERSON_NAME]"
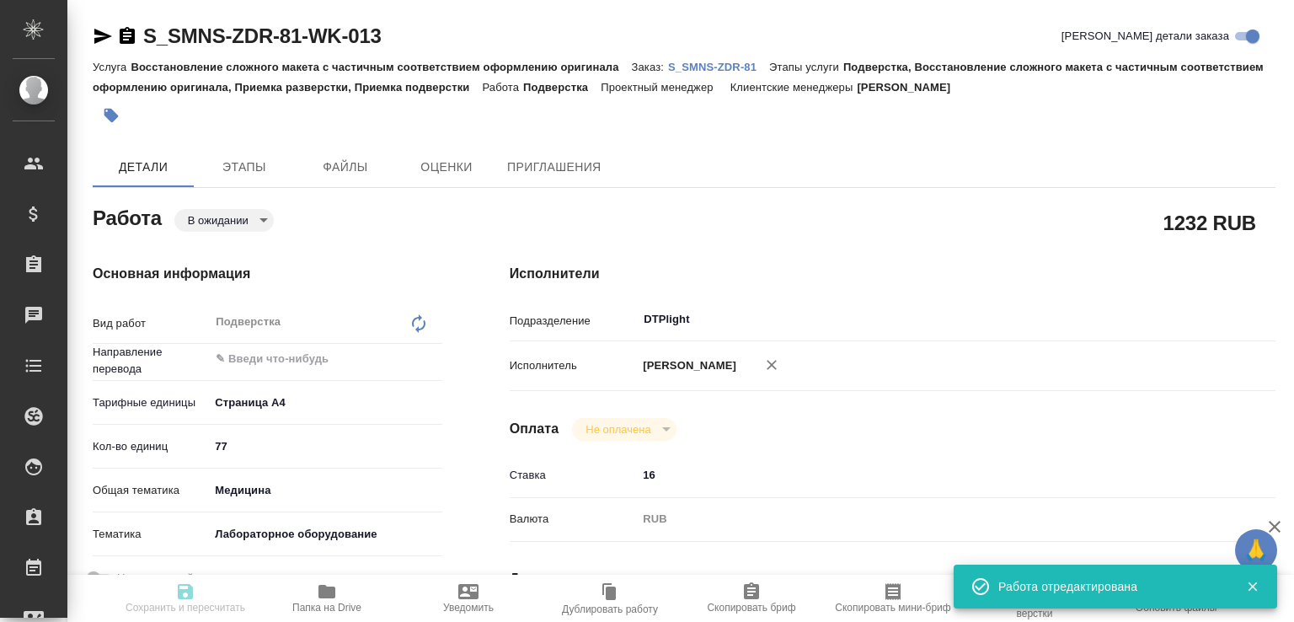
type input "/Clients/Сименс Здравоохранение/Orders/S_SMNS-ZDR-81"
type textarea "x"
type textarea "англ-рус для подачи в РЗН Документ Atellica IM fPSAII Design Verification Repor…"
type textarea "x"
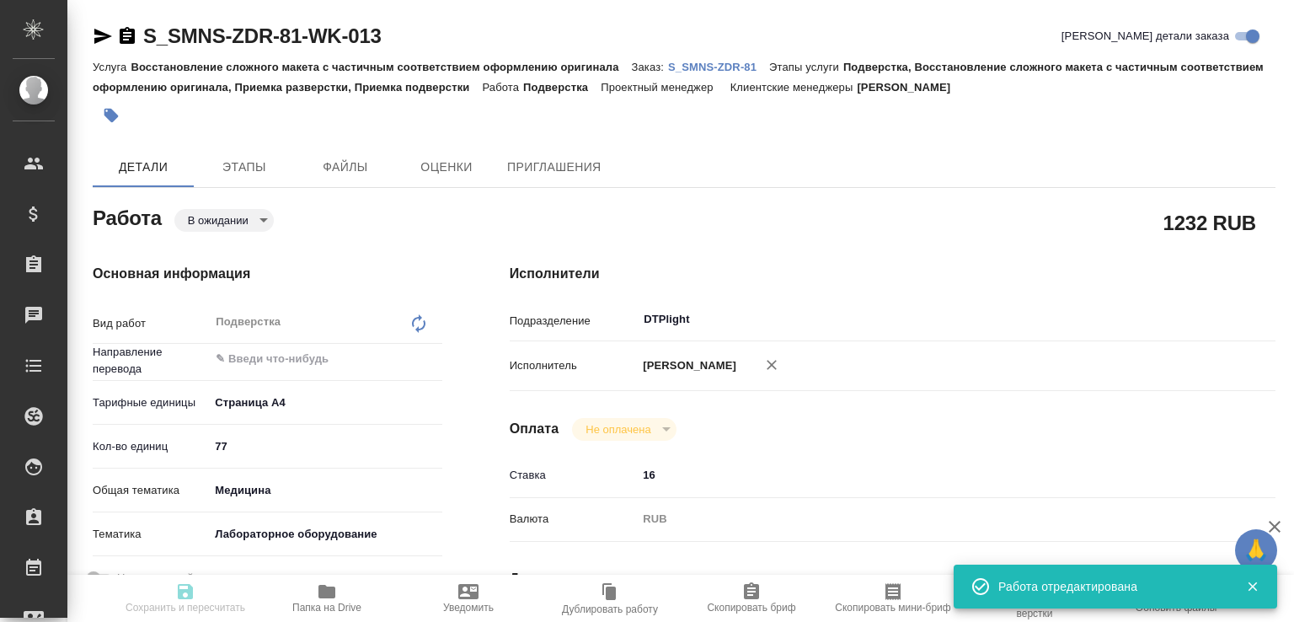
type textarea "x"
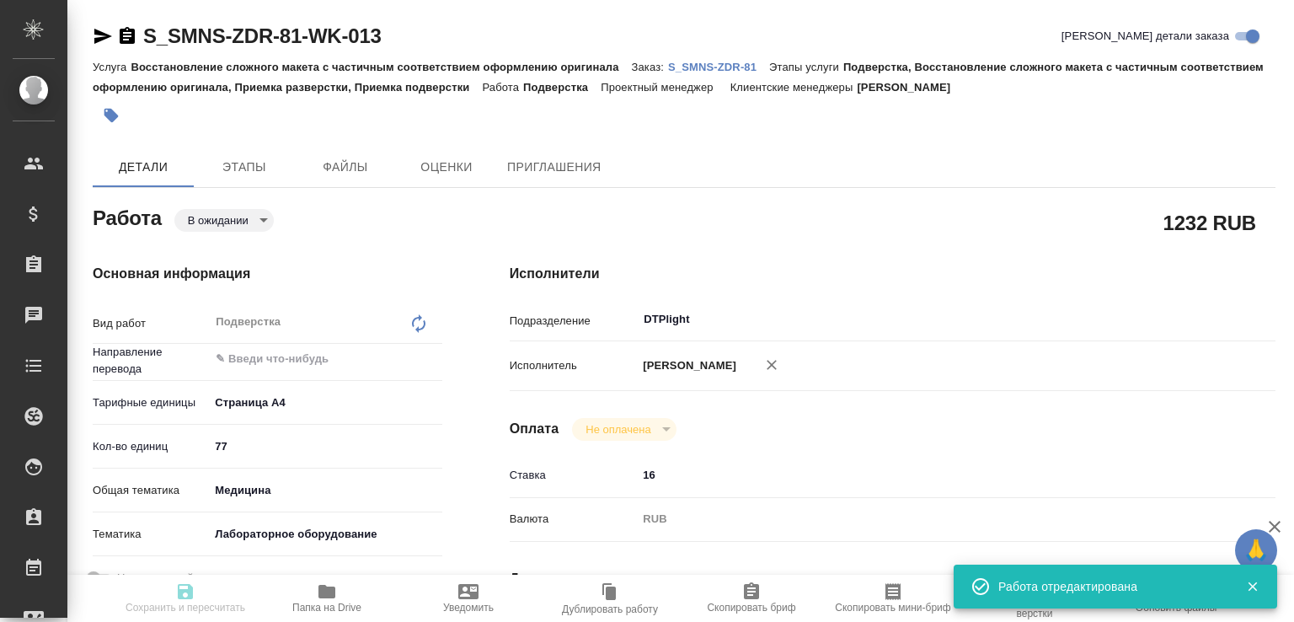
type textarea "x"
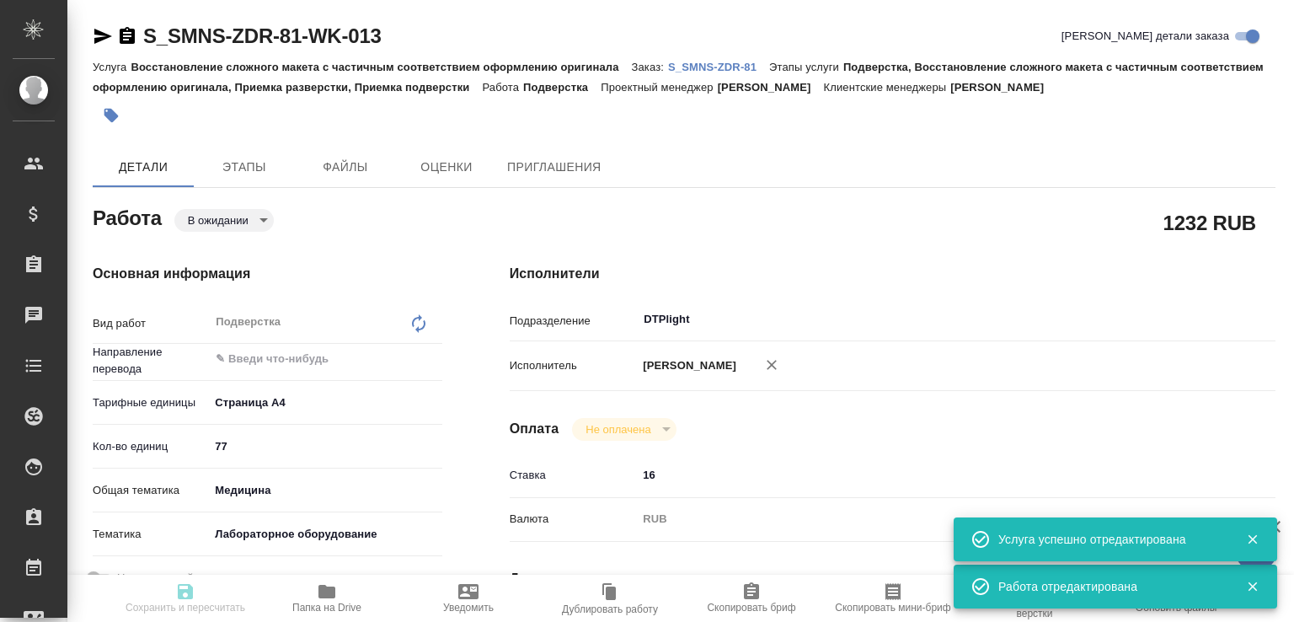
type textarea "x"
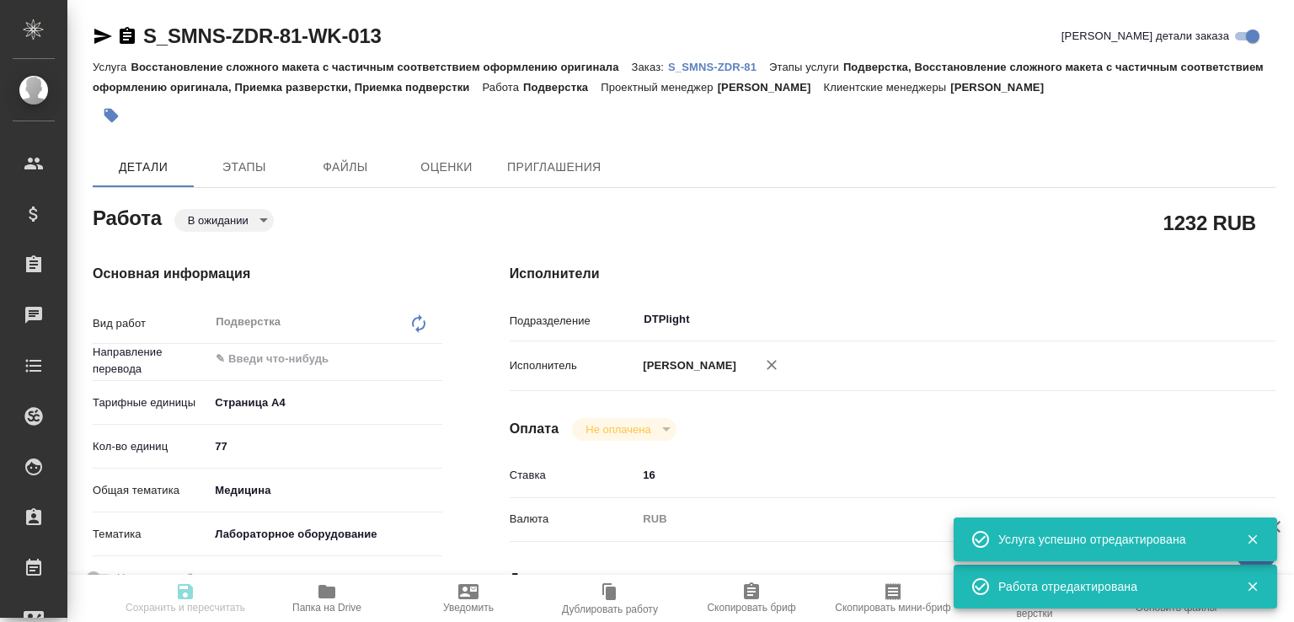
type input "pending"
type textarea "Подверстка"
type textarea "x"
type input "5f036ec4e16dec2d6b59c8ff"
type input "77"
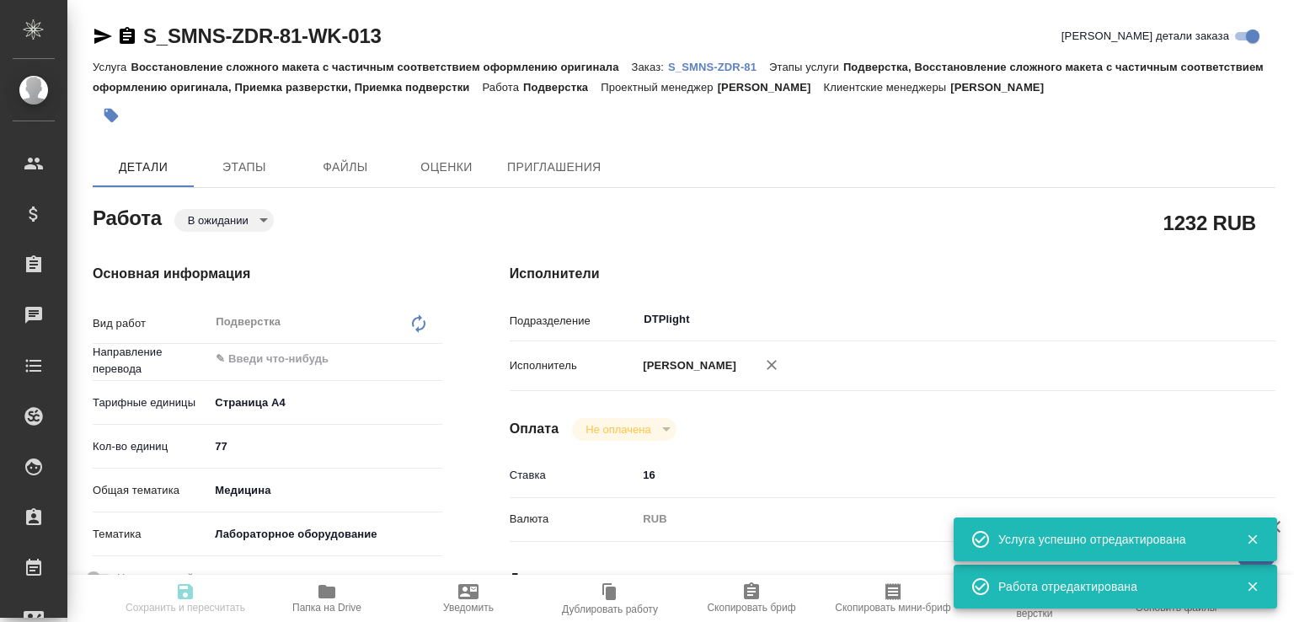
type input "med"
type input "6149830c2b7be24903fd7a80"
type input "[DATE] 13:00"
type input "[DATE] 14:00"
type input "[DATE] 17:00"
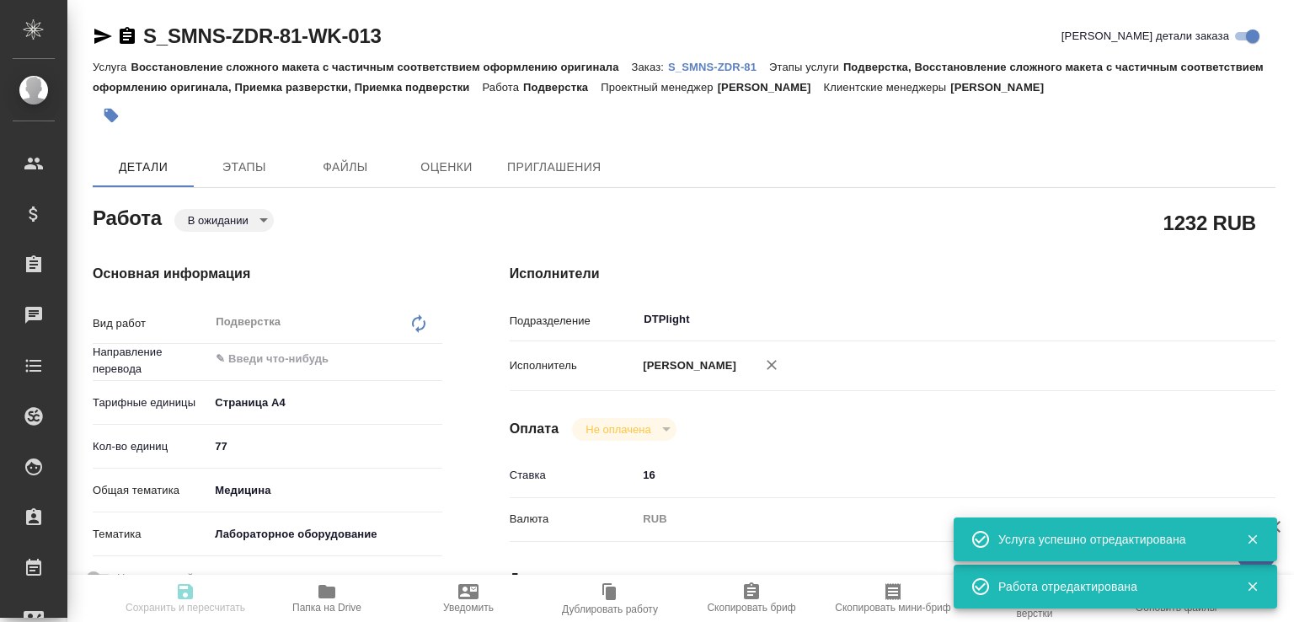
type input "DTPlight"
type input "notPayed"
type input "16"
type input "RUB"
type input "[PERSON_NAME]"
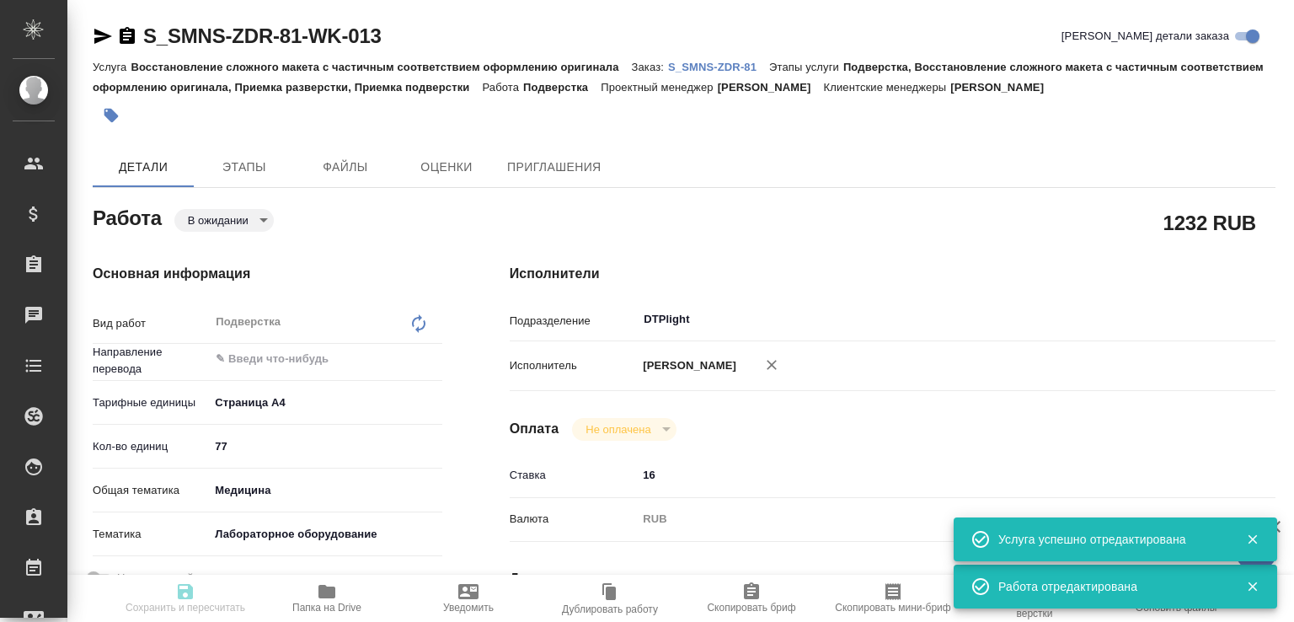
type textarea "Atellica IM fPSAII Design Verification Report signed"
type textarea "x"
type textarea "/Clients/Сименс Здравоохранение/Orders/S_SMNS-ZDR-81/DTP/S_SMNS-ZDR-81-WK-013"
type textarea "x"
type input "S_SMNS-ZDR-81"
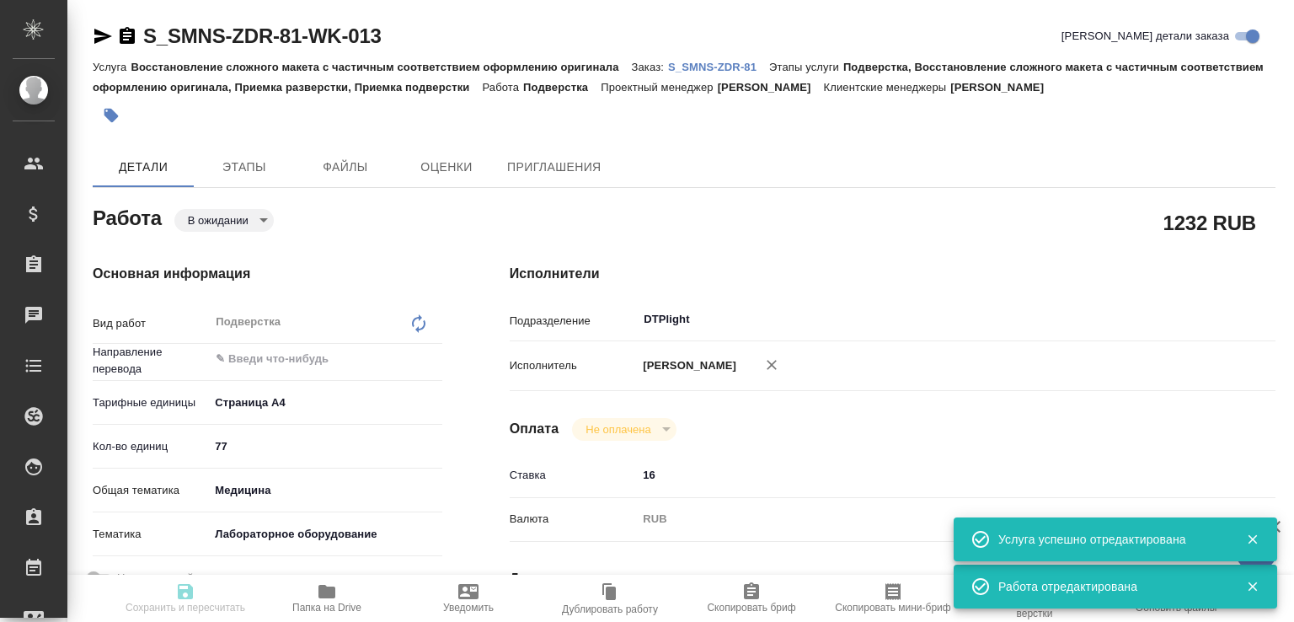
type input "СЗЦБ-015230"
type input "Восстановление сложного макета с частичным соответствием оформлению оригинала"
type input "Подверстка, Восстановление сложного макета с частичным соответствием оформлению…"
type input "[PERSON_NAME]"
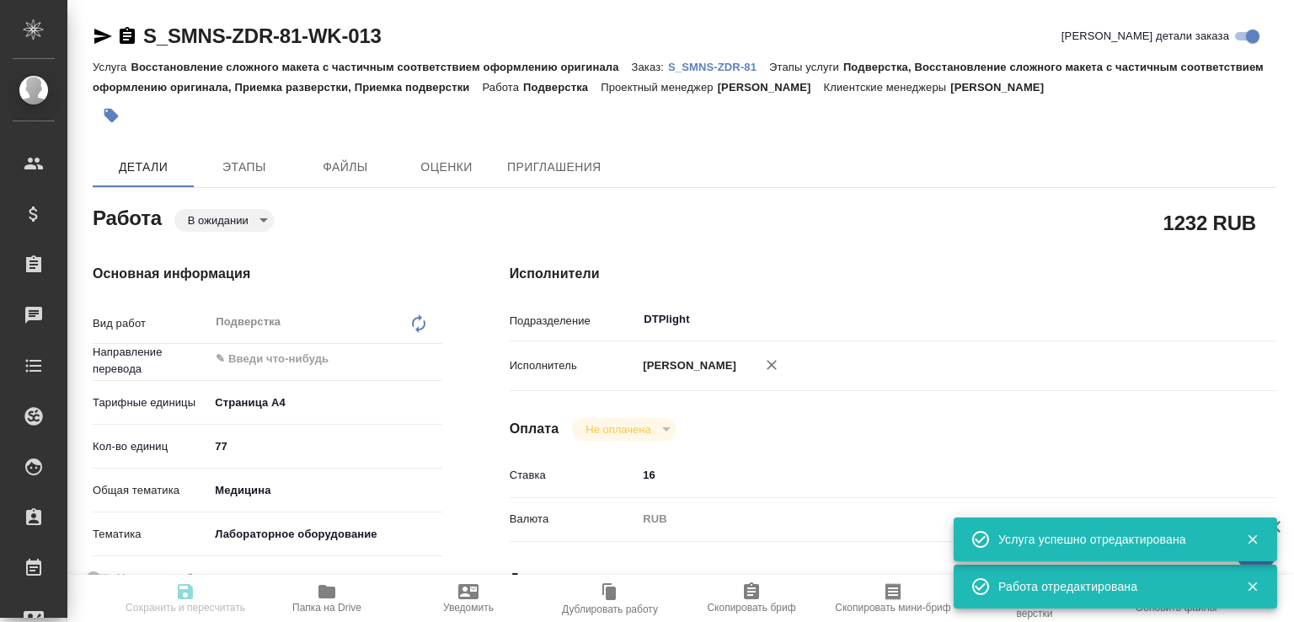
type input "/Clients/Сименс Здравоохранение/Orders/S_SMNS-ZDR-81"
type textarea "x"
type textarea "англ-рус для подачи в РЗН Документ Atellica IM fPSAII Design Verification Repor…"
type textarea "x"
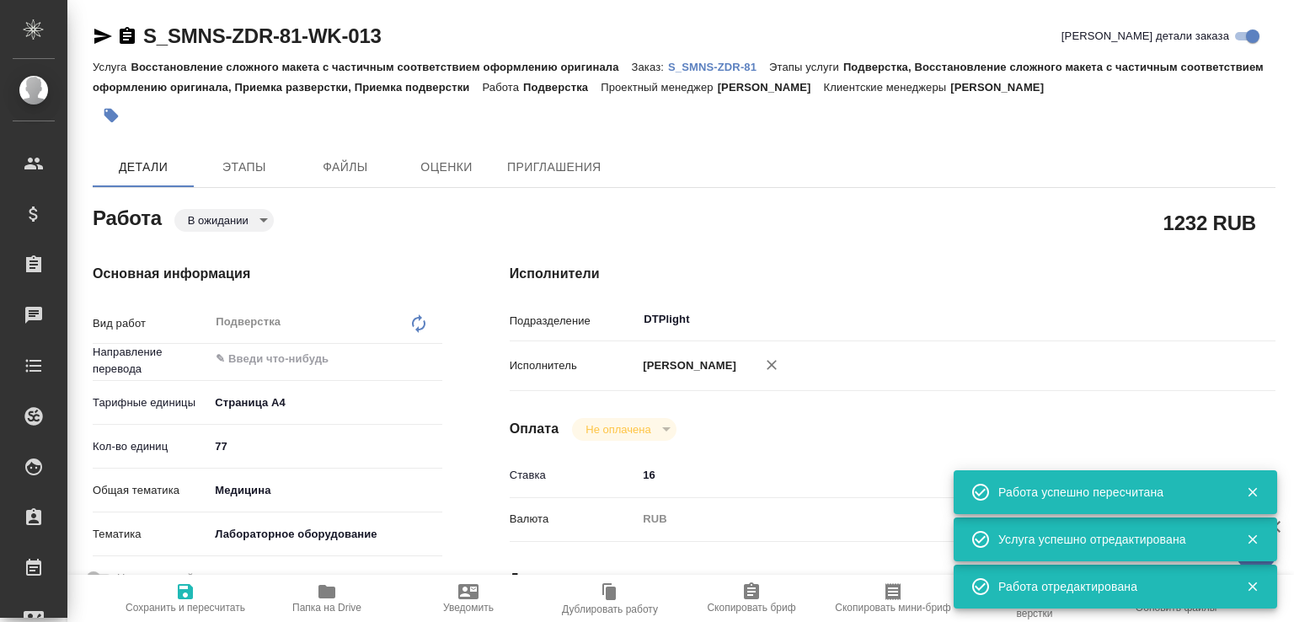
type textarea "x"
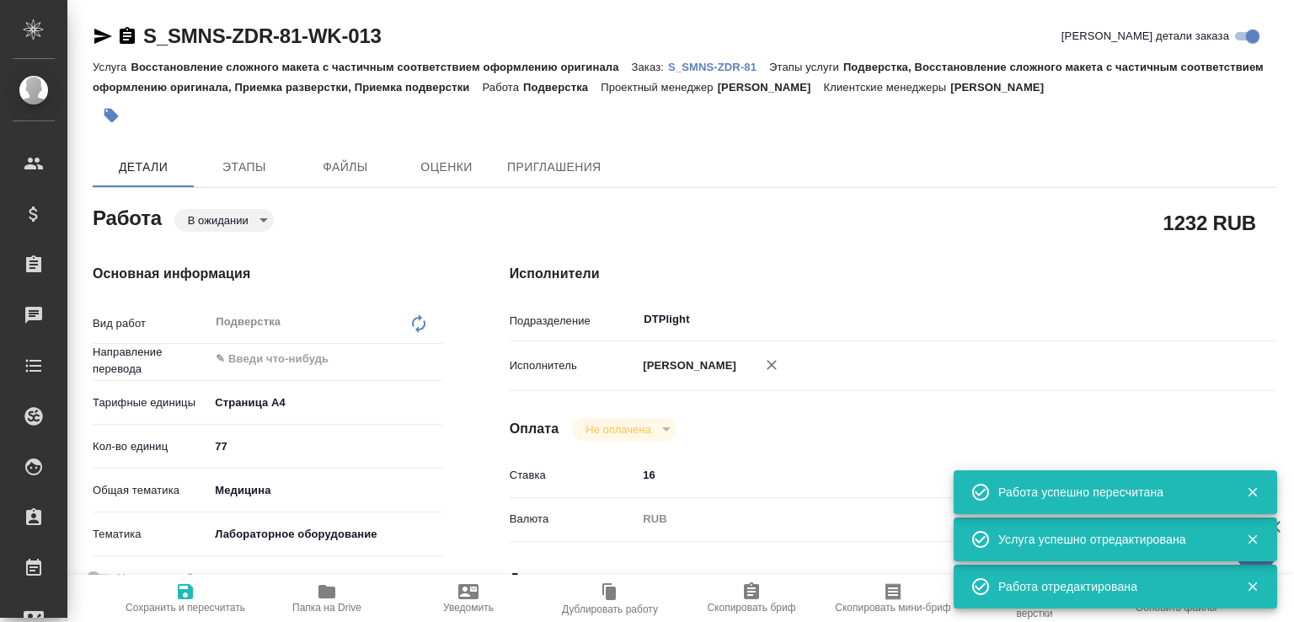
type textarea "x"
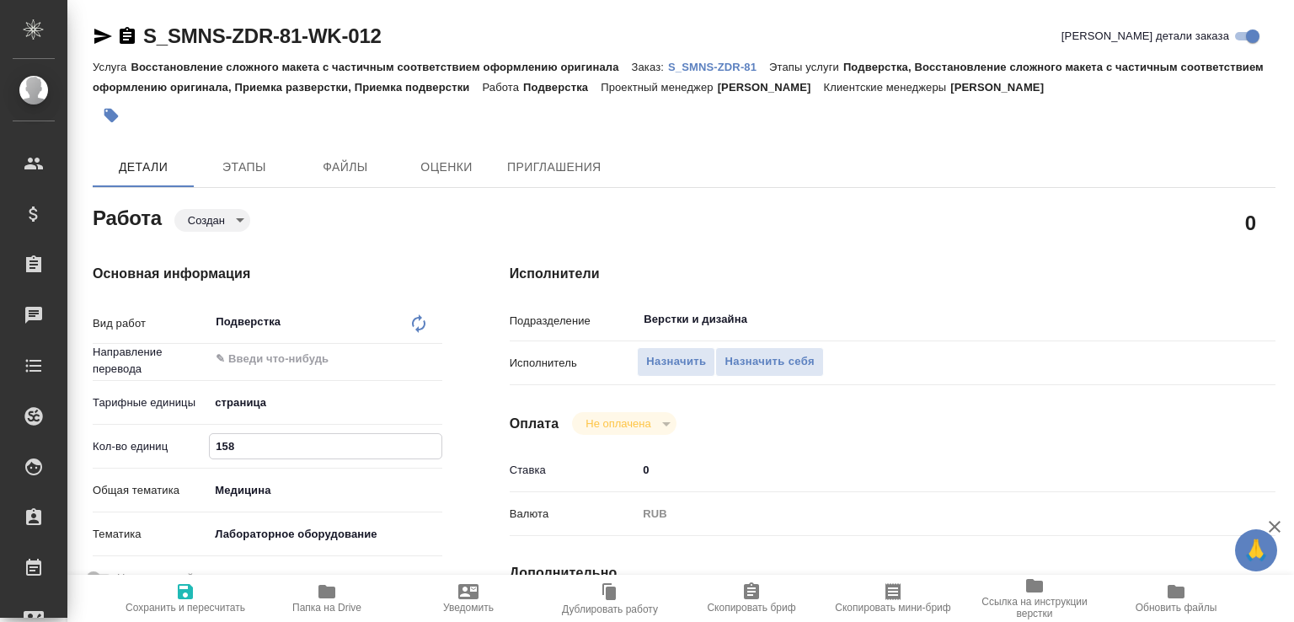
drag, startPoint x: 232, startPoint y: 443, endPoint x: 175, endPoint y: 446, distance: 56.5
click at [175, 446] on div "Кол-во единиц 158" at bounding box center [268, 445] width 350 height 29
type input "52"
click at [184, 602] on span "Сохранить и пересчитать" at bounding box center [186, 608] width 120 height 12
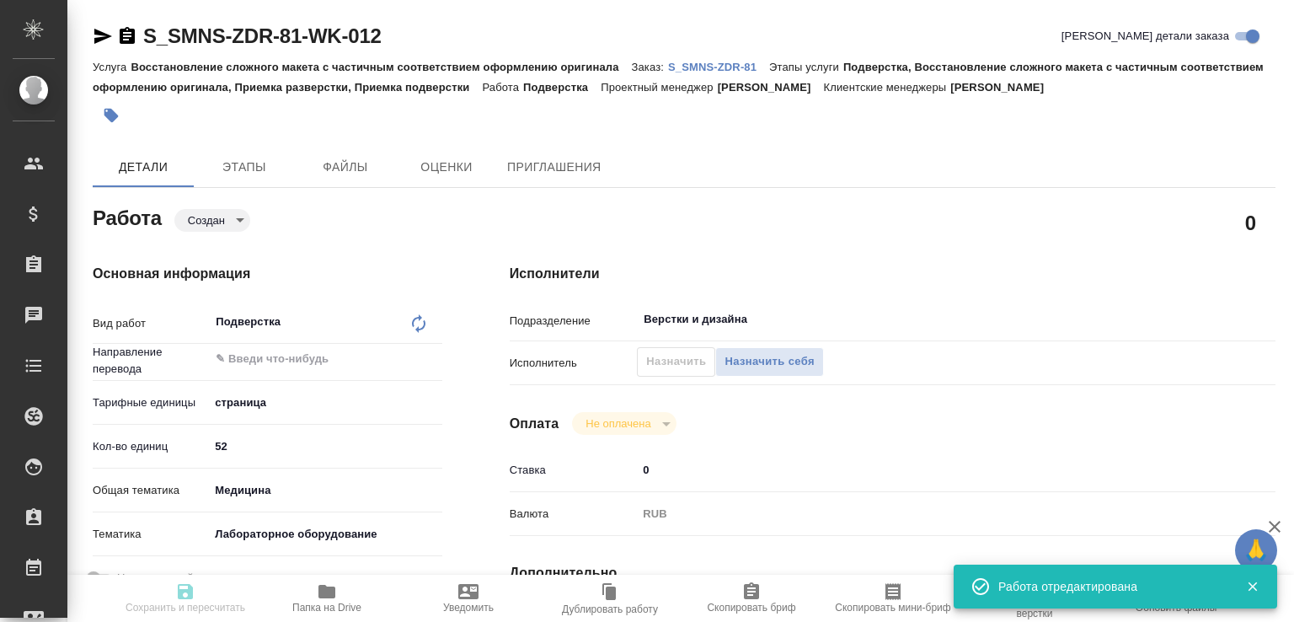
type input "created"
type input "5a8b1489cc6b4906c91bfdb2"
type input "52"
type input "med"
type input "6149830c2b7be24903fd7a80"
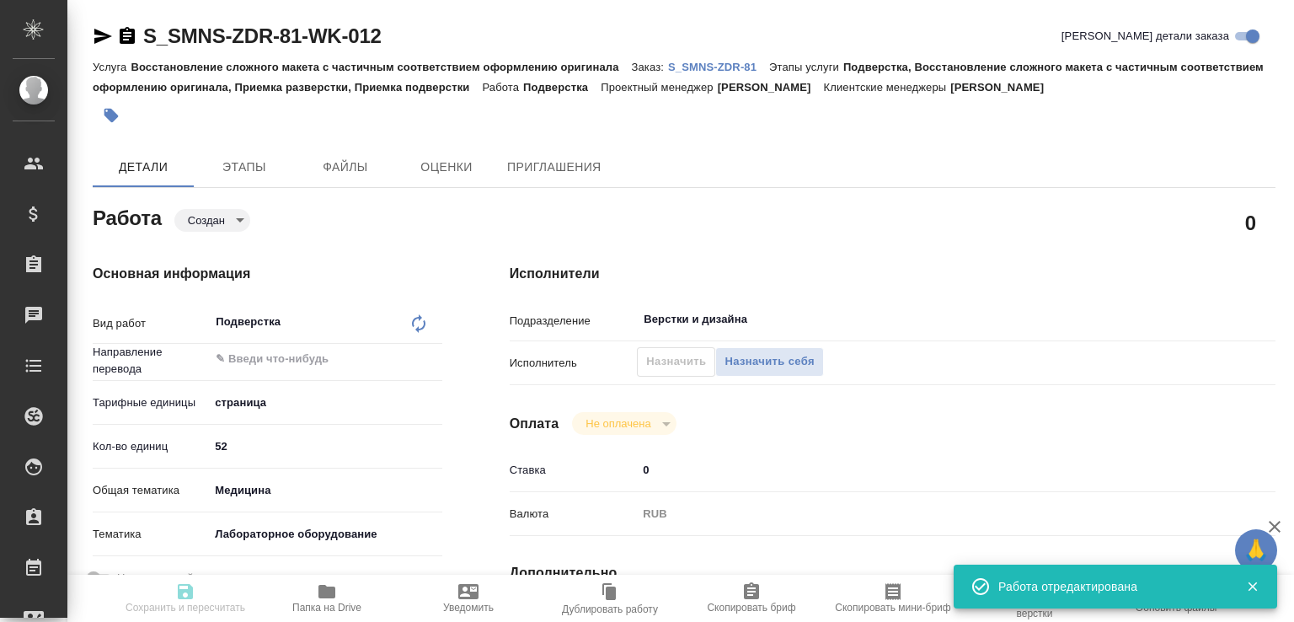
type input "[DATE] 13:00"
type input "[DATE] 14:00"
type input "[DATE] 17:00"
type input "Верстки и дизайна"
type input "notPayed"
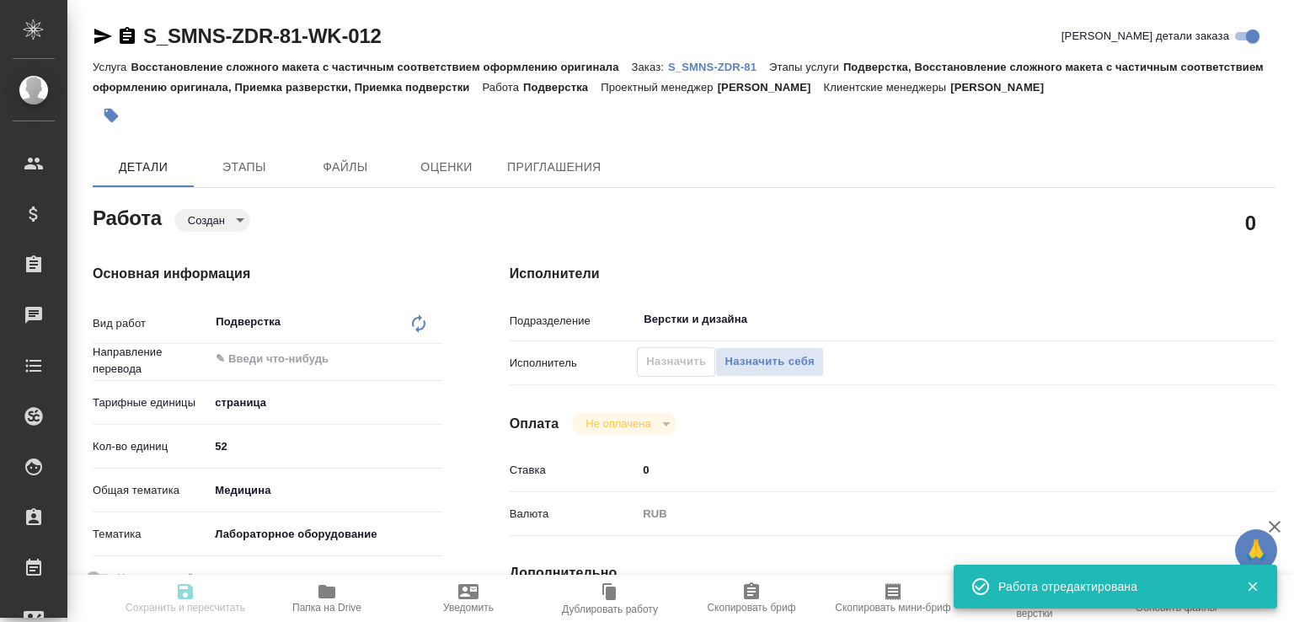
type input "0"
type input "RUB"
type input "[PERSON_NAME]"
type input "S_SMNS-ZDR-81"
type input "СЗЦБ-015230"
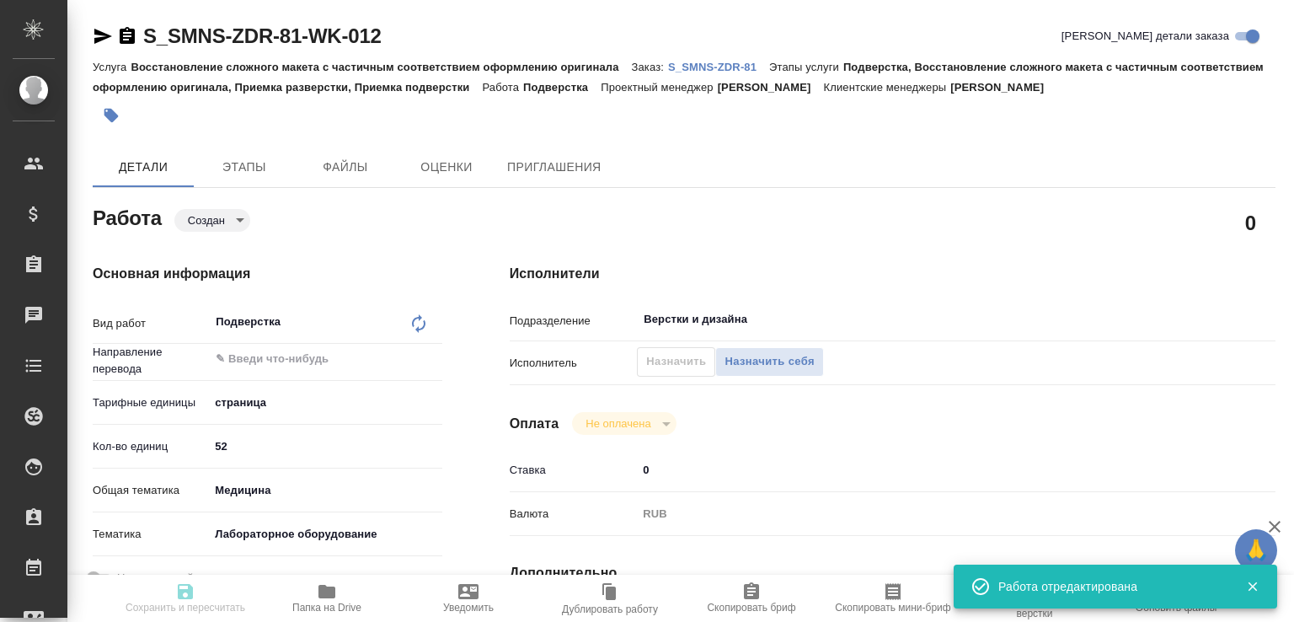
type input "Восстановление сложного макета с частичным соответствием оформлению оригинала"
type input "Подверстка, Восстановление сложного макета с частичным соответствием оформлению…"
type input "[PERSON_NAME]"
type input "/Clients/Сименс Здравоохранение/Orders/S_SMNS-ZDR-81"
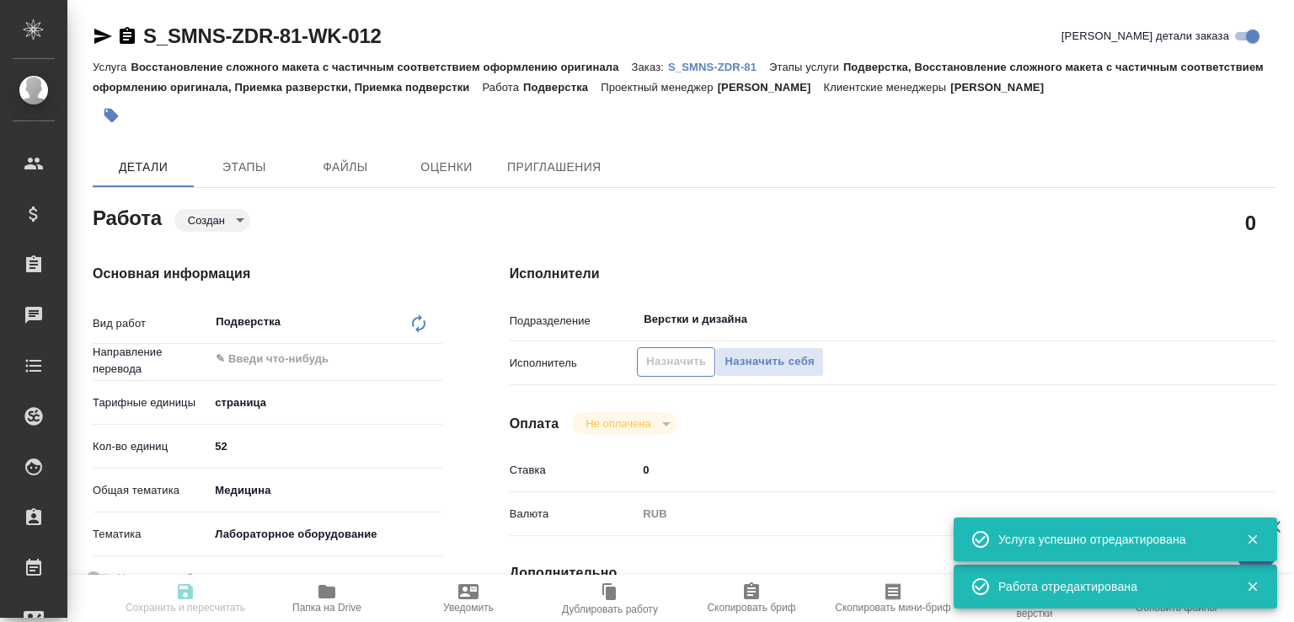
type input "created"
type input "5a8b1489cc6b4906c91bfdb2"
type input "52"
type input "med"
type input "6149830c2b7be24903fd7a80"
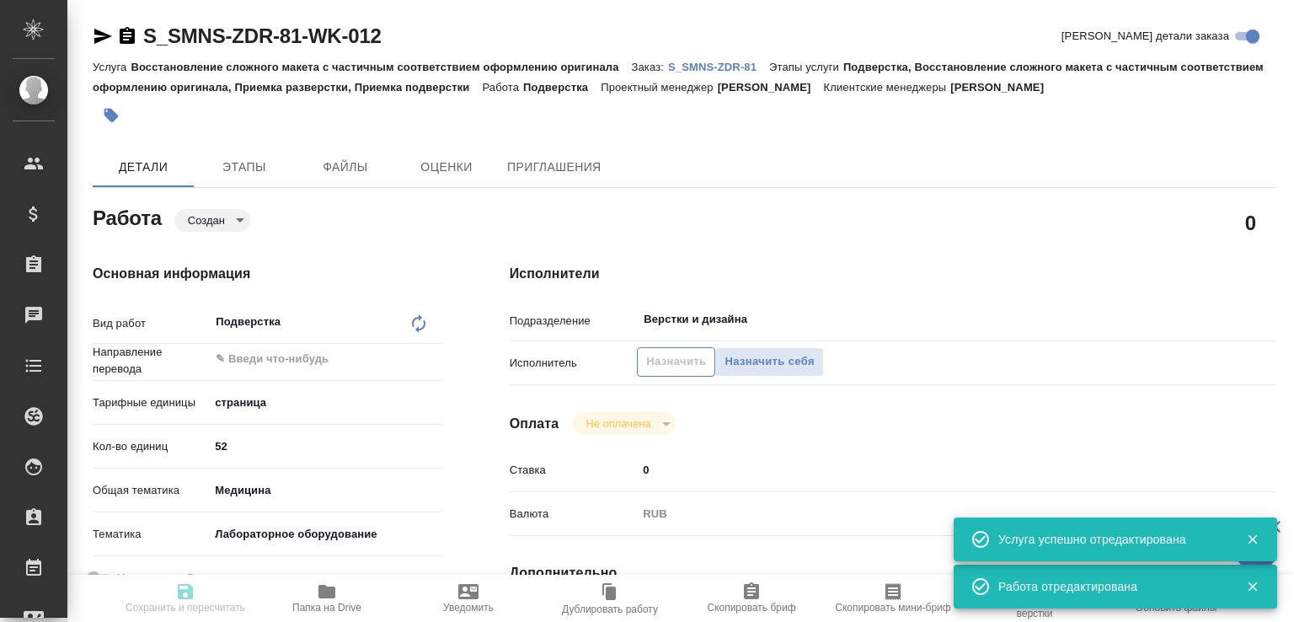
type input "[DATE] 13:00"
type input "[DATE] 14:00"
type input "[DATE] 17:00"
type input "Верстки и дизайна"
type input "notPayed"
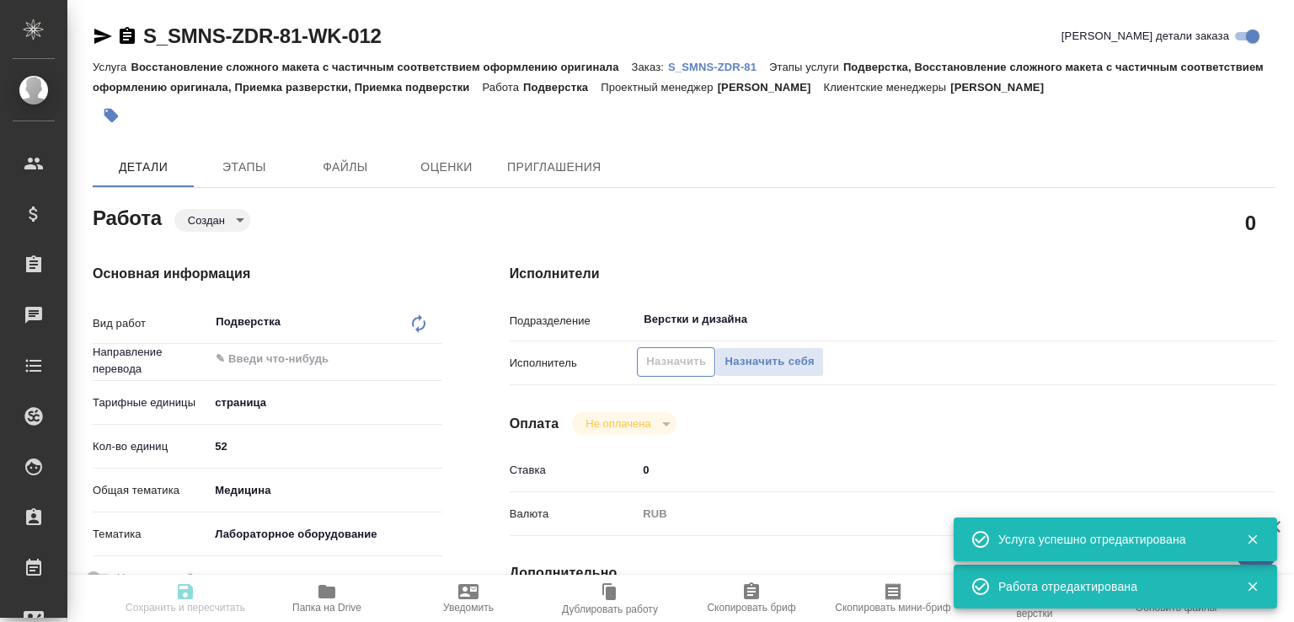
type input "0"
type input "RUB"
type input "[PERSON_NAME]"
type input "S_SMNS-ZDR-81"
type input "СЗЦБ-015230"
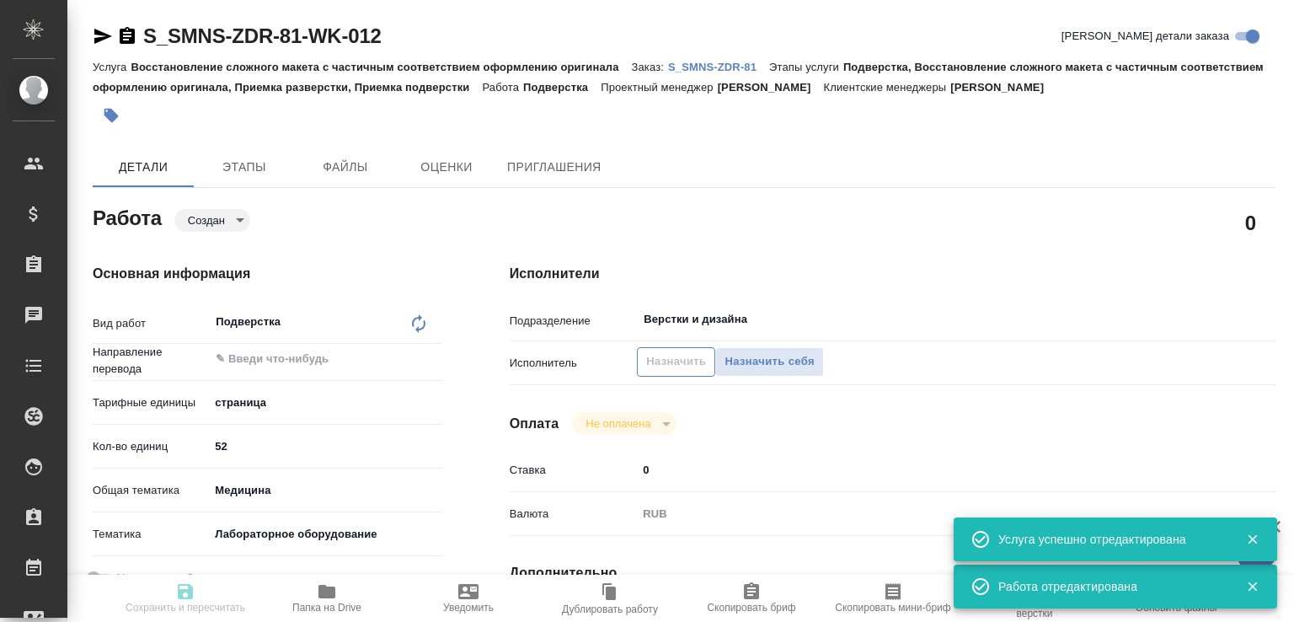
type input "Восстановление сложного макета с частичным соответствием оформлению оригинала"
type input "Подверстка, Восстановление сложного макета с частичным соответствием оформлению…"
type input "[PERSON_NAME]"
type input "/Clients/Сименс Здравоохранение/Orders/S_SMNS-ZDR-81"
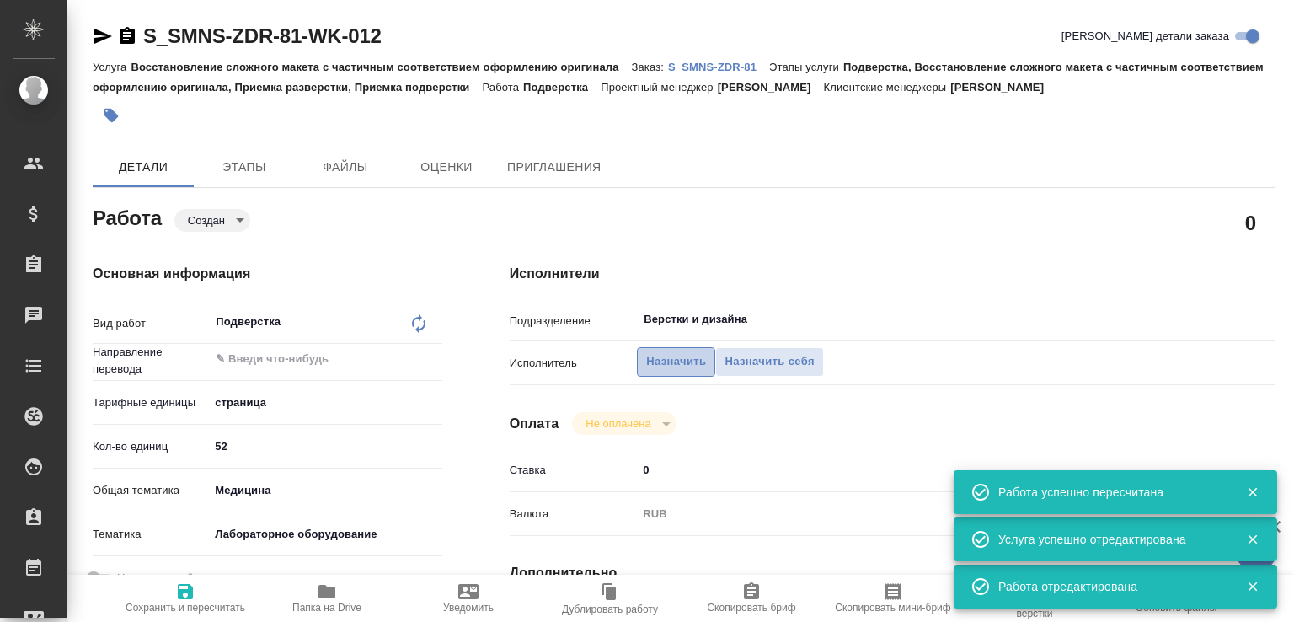
click at [680, 361] on span "Назначить" at bounding box center [676, 361] width 60 height 19
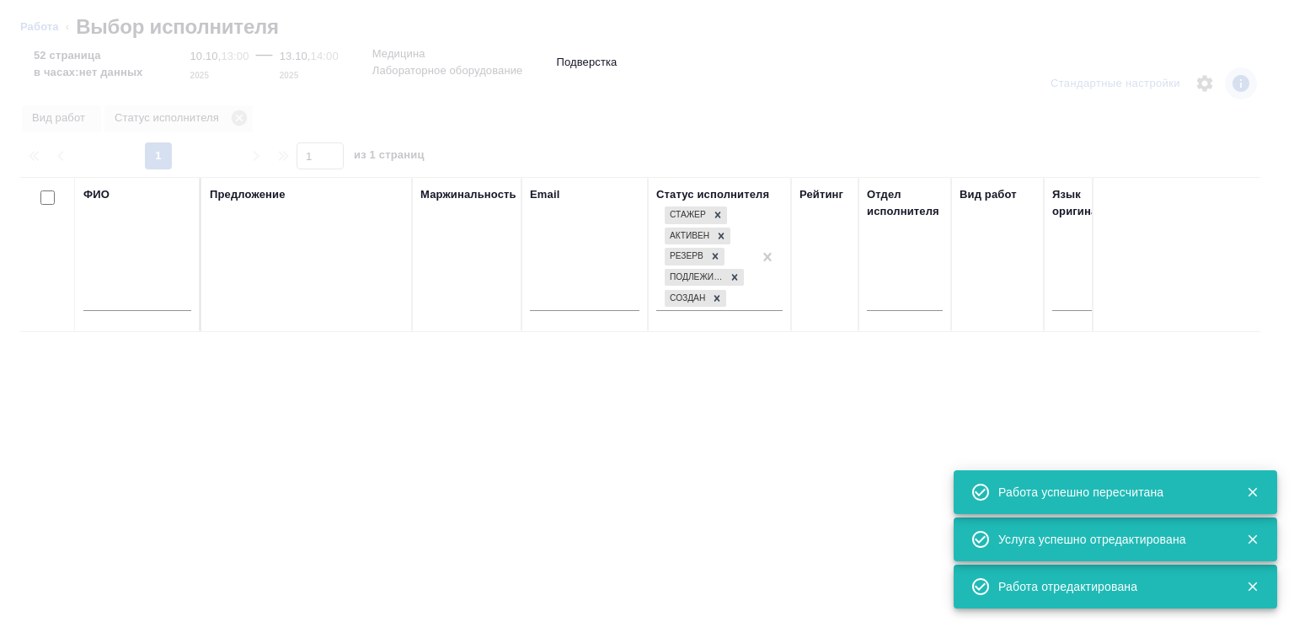
click at [133, 299] on input "text" at bounding box center [137, 300] width 108 height 21
click at [131, 301] on input "text" at bounding box center [137, 300] width 108 height 21
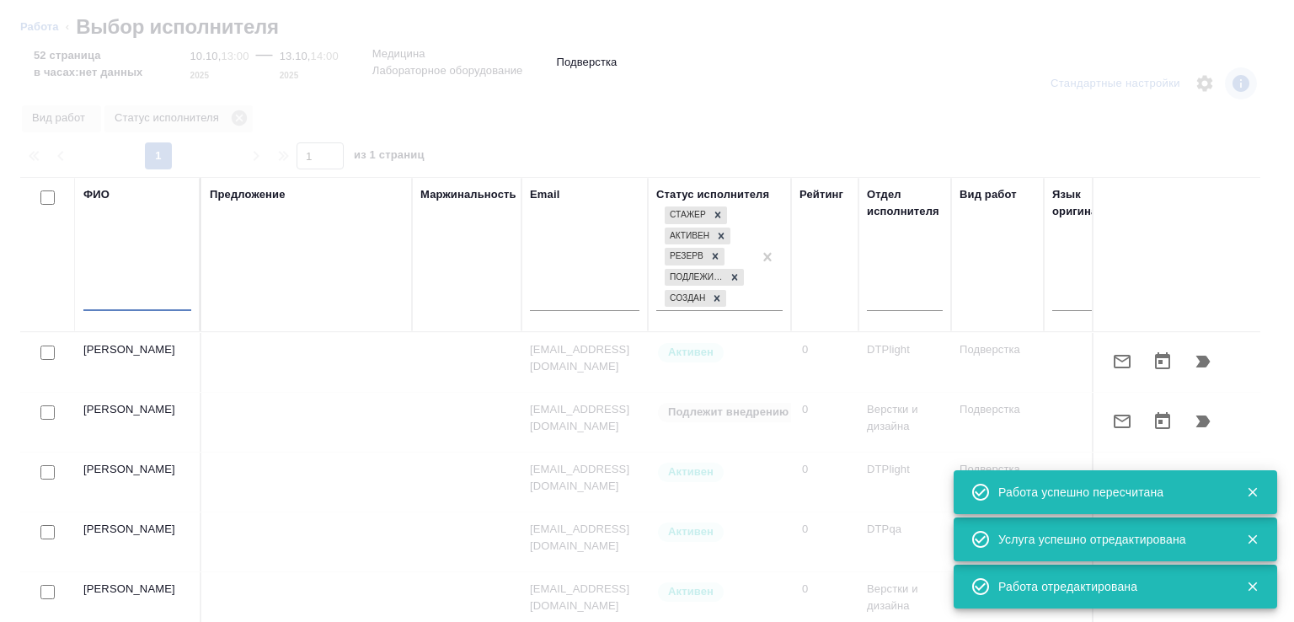
click at [131, 301] on input "text" at bounding box center [137, 300] width 108 height 21
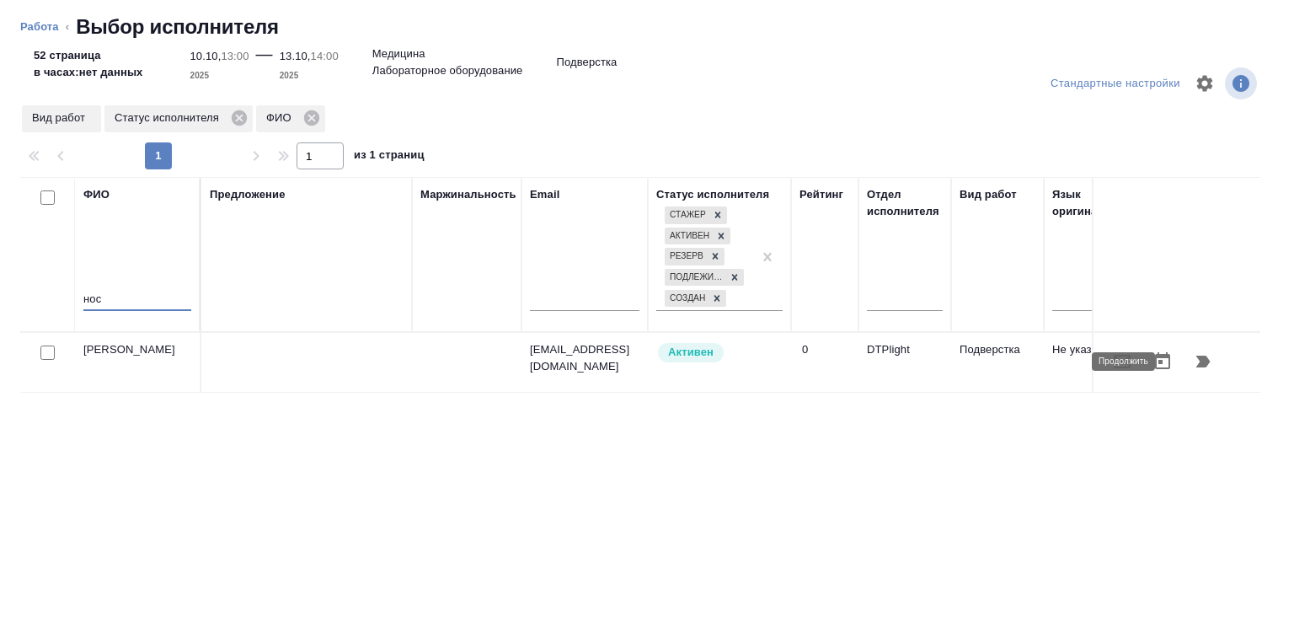
type input "нос"
click at [1189, 373] on button "button" at bounding box center [1203, 361] width 40 height 40
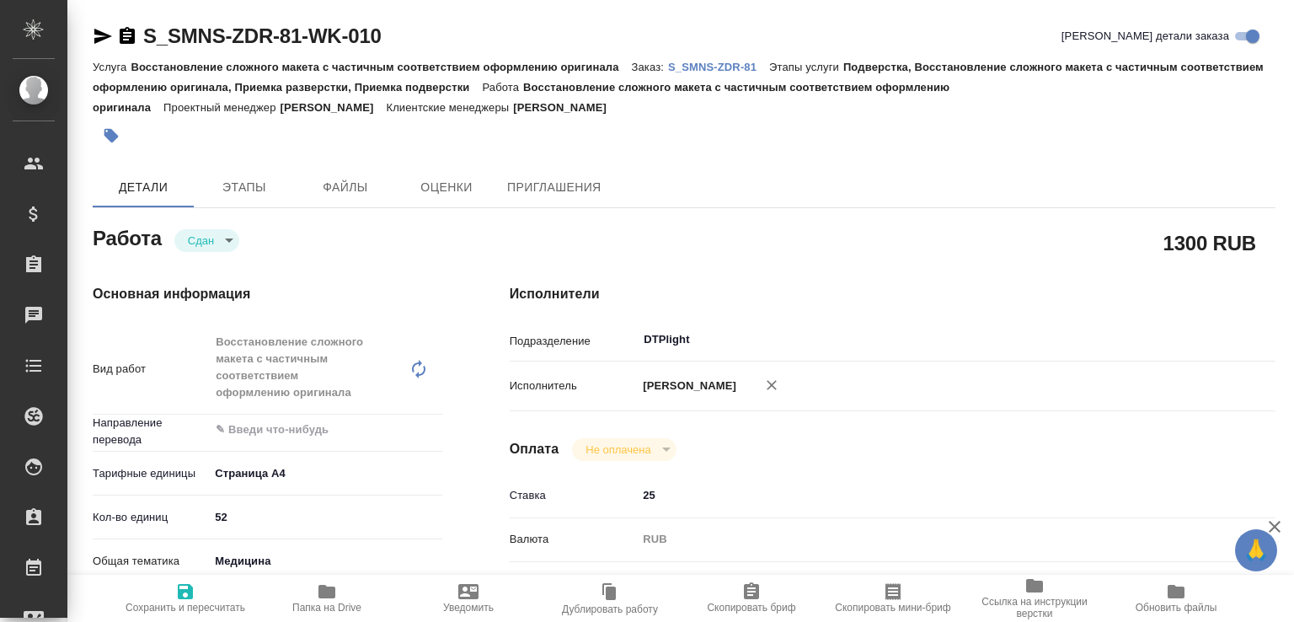
scroll to position [179, 0]
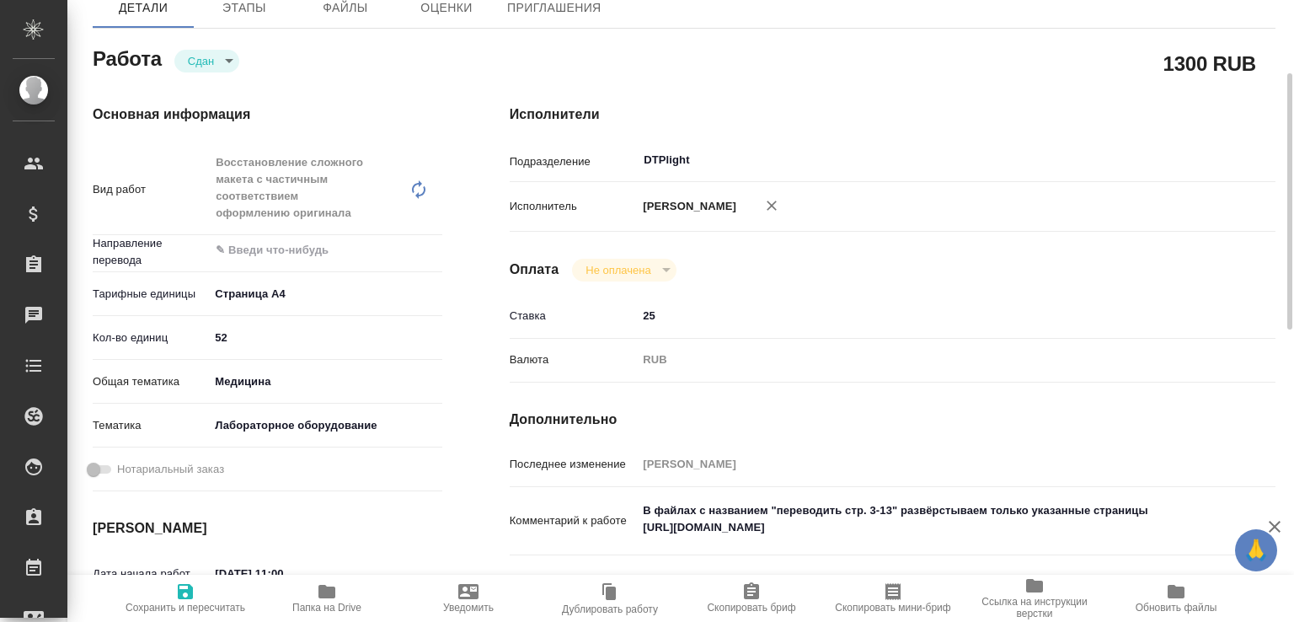
click at [704, 510] on textarea "В файлах с названием "переводить стр. 3-13" развёрстываем только указанные стра…" at bounding box center [924, 519] width 575 height 46
click at [704, 510] on textarea "В файлах с названием "переводить стр. 3-13" развёрстываем только указанные стра…" at bounding box center [924, 520] width 573 height 46
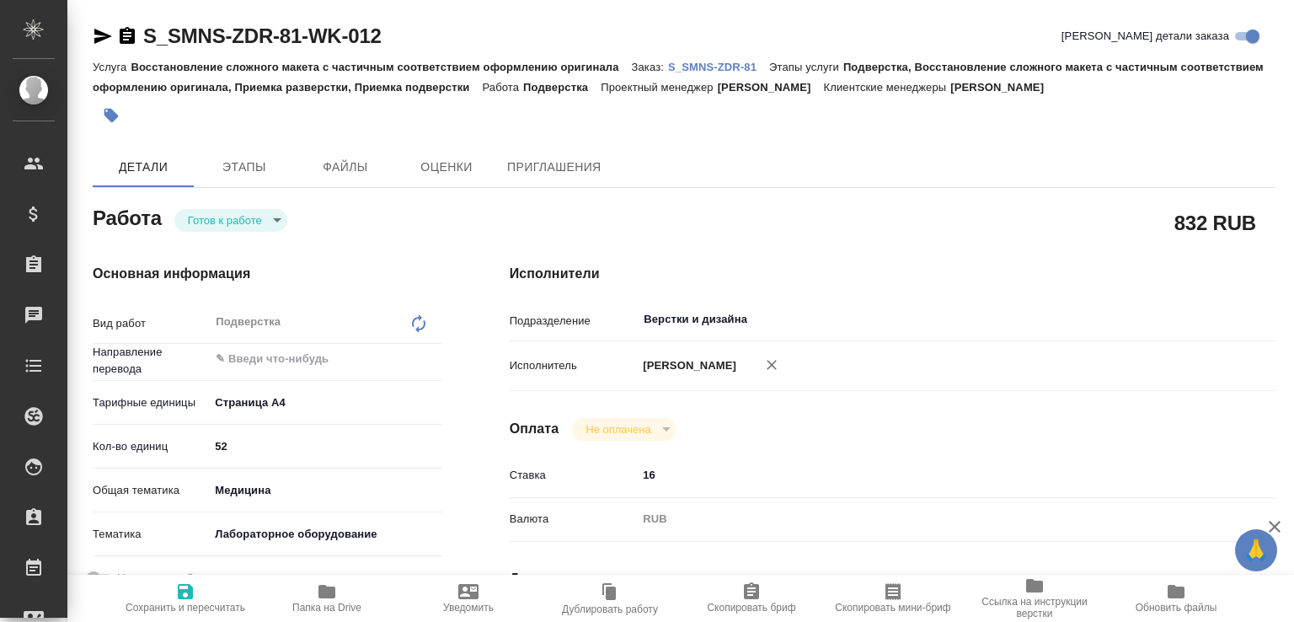
click at [256, 223] on body "🙏 .cls-1 fill:#fff; AWATERA [PERSON_NAME]malofeeva Клиенты Спецификации Заказы …" at bounding box center [647, 311] width 1294 height 622
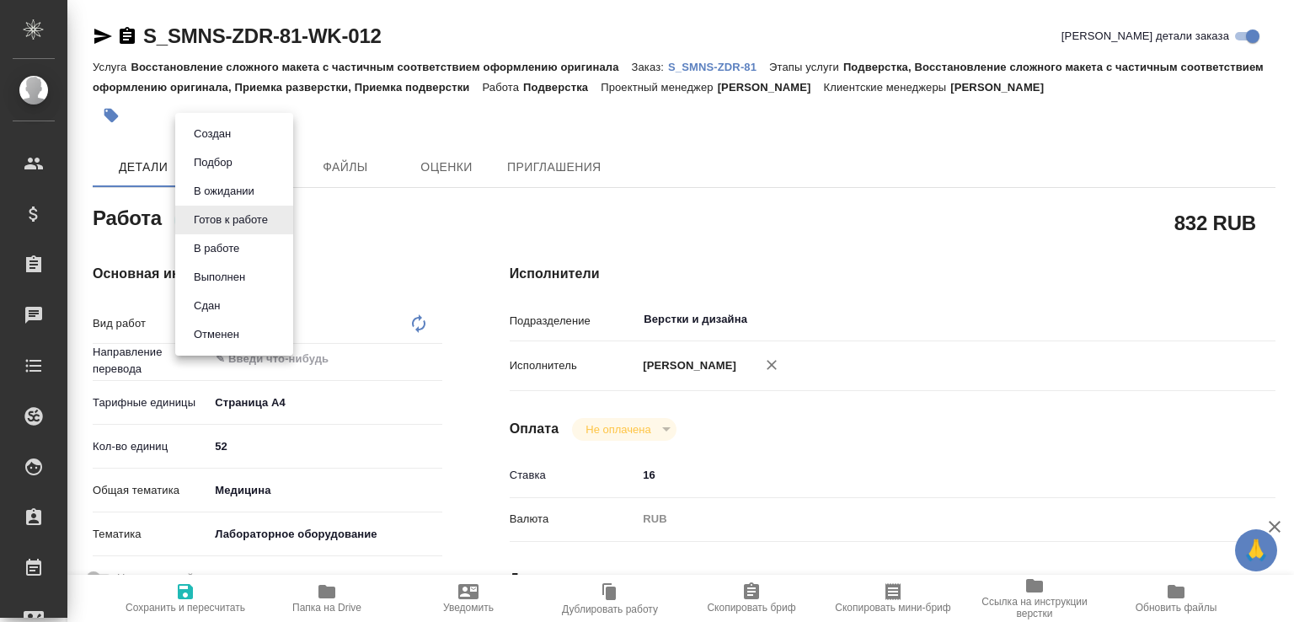
type textarea "x"
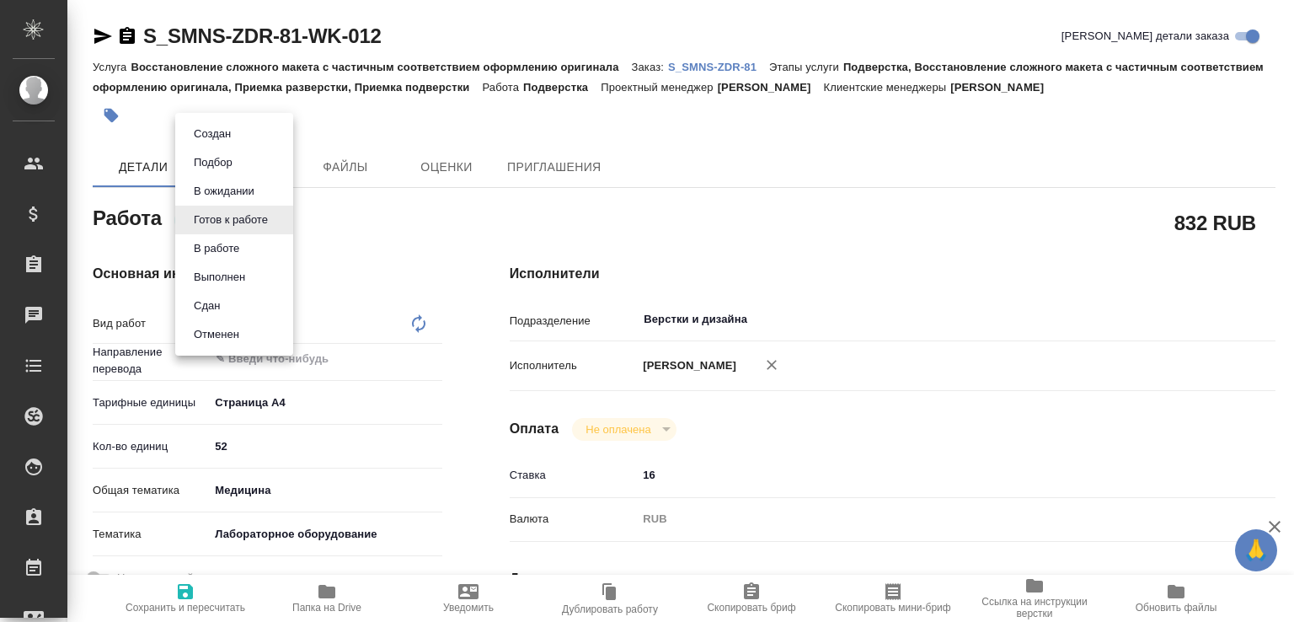
type textarea "x"
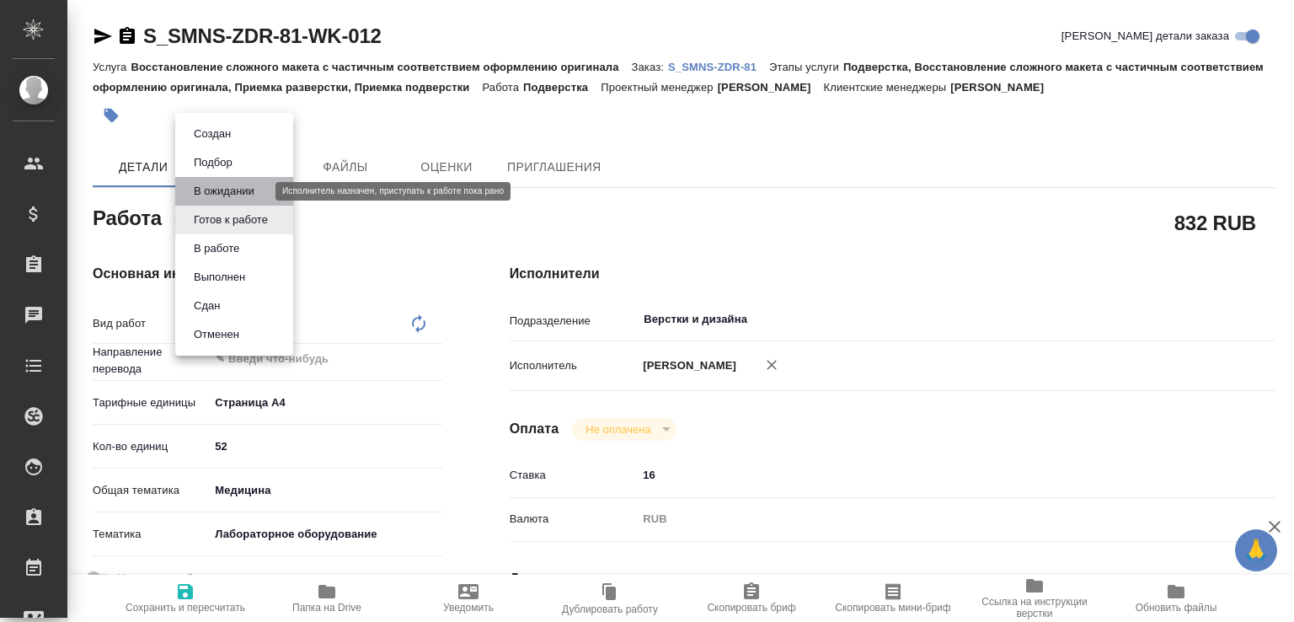
click at [229, 190] on button "В ожидании" at bounding box center [224, 191] width 71 height 19
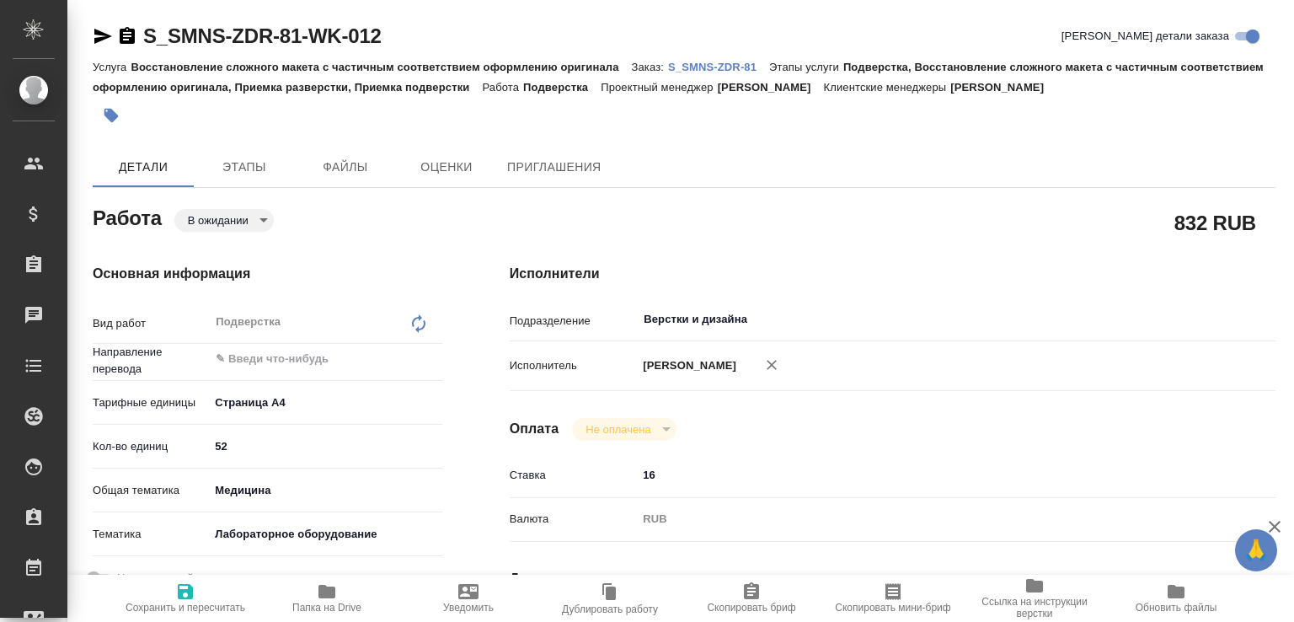
type textarea "x"
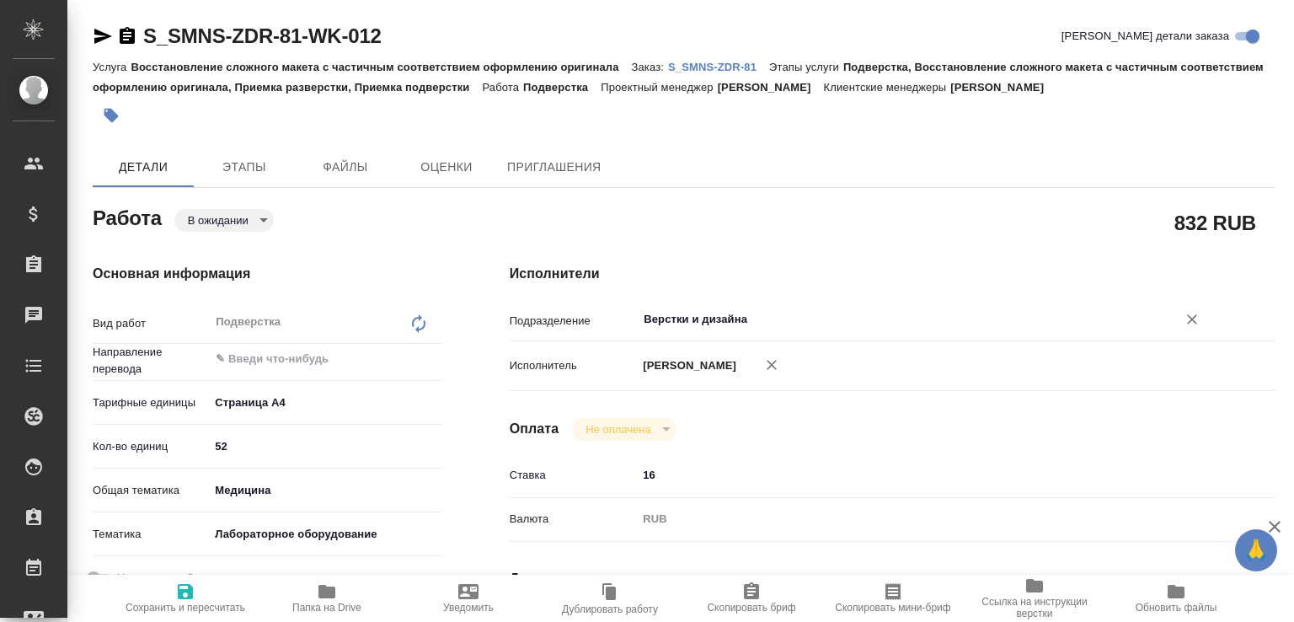
click at [675, 321] on input "Верстки и дизайна" at bounding box center [896, 319] width 508 height 20
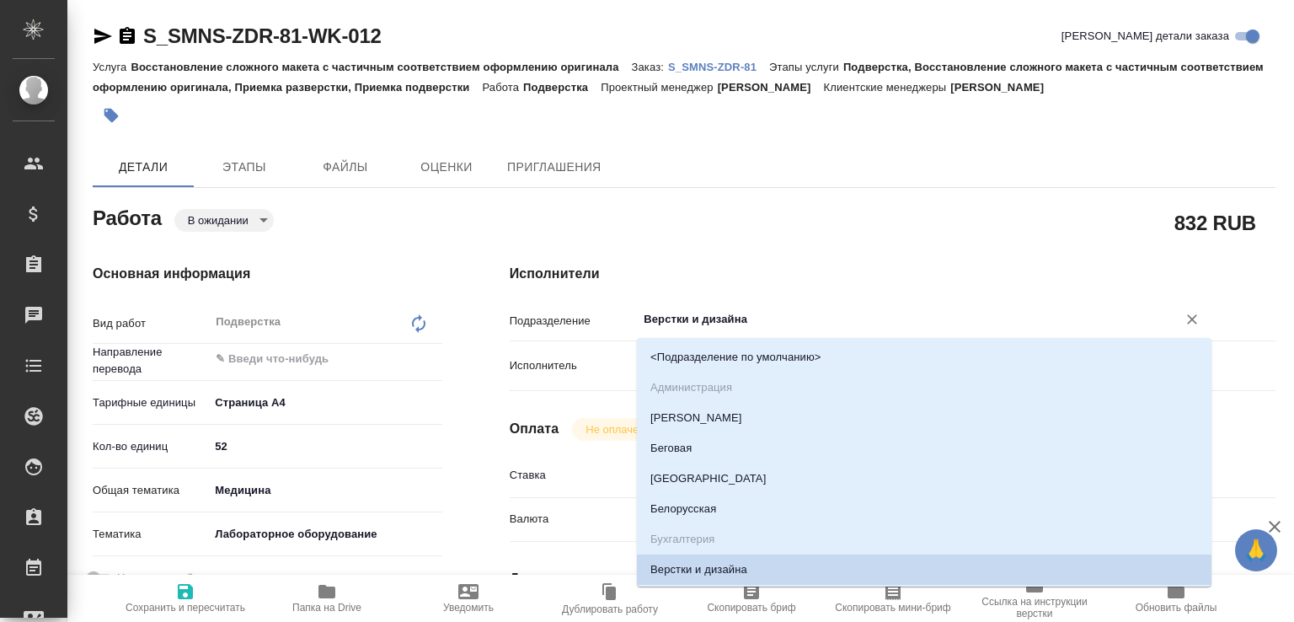
type textarea "x"
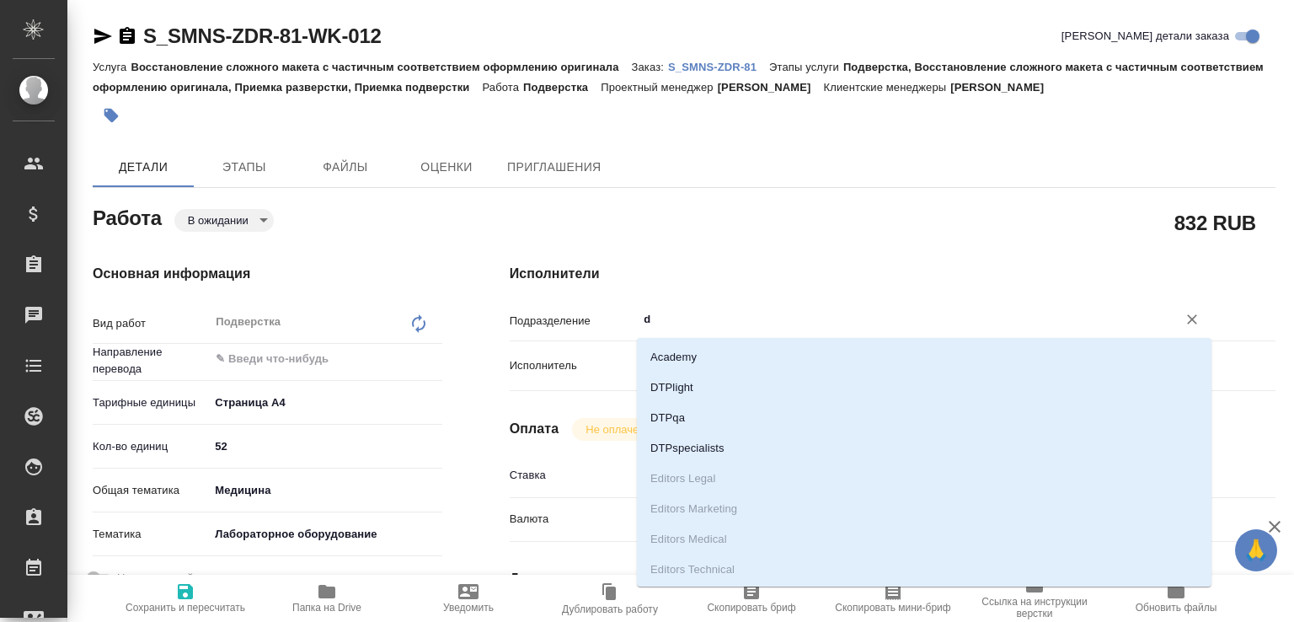
type input "dt"
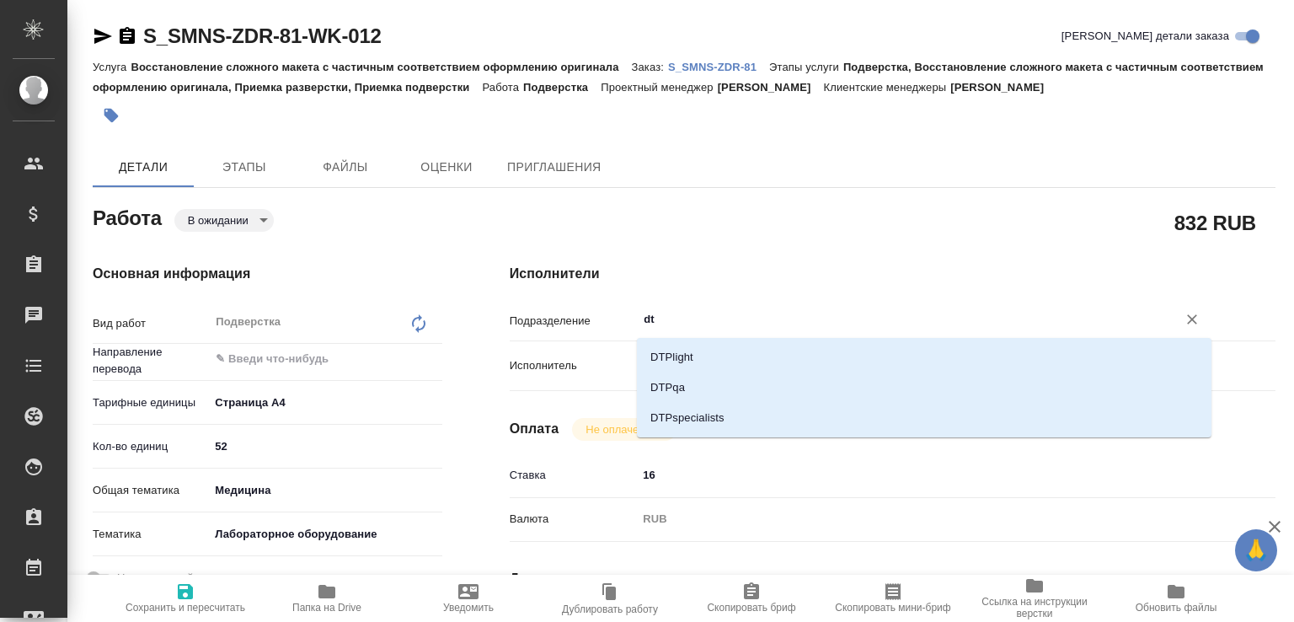
type textarea "x"
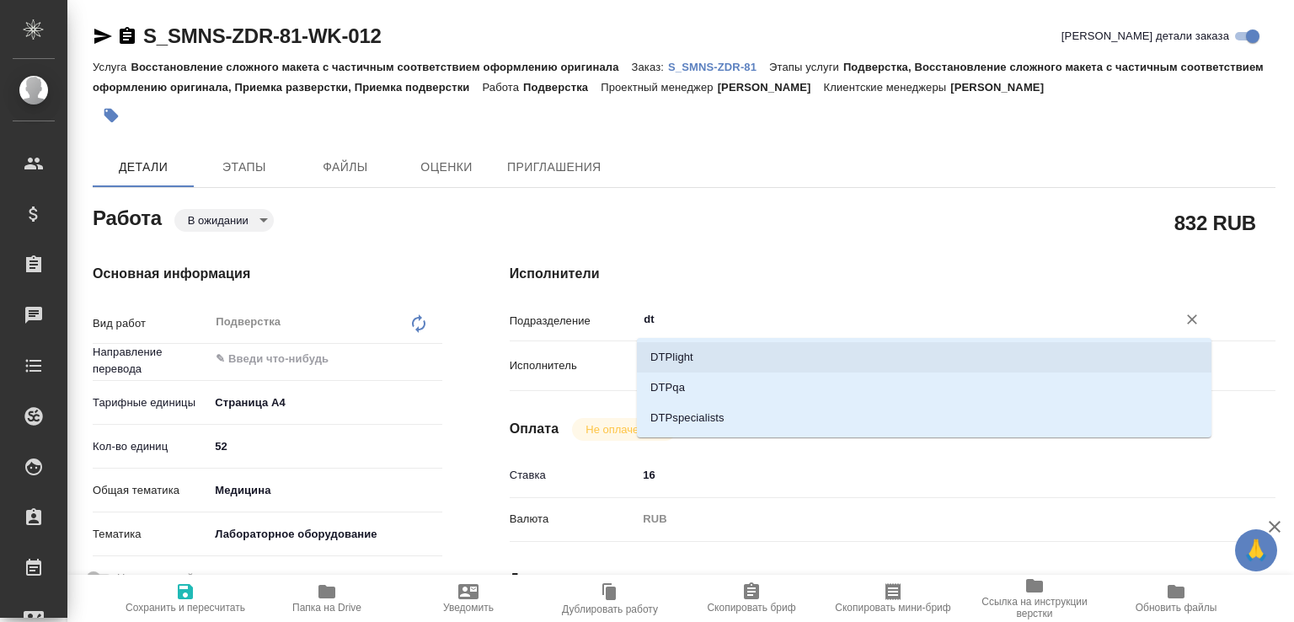
drag, startPoint x: 672, startPoint y: 348, endPoint x: 642, endPoint y: 370, distance: 36.7
click at [672, 348] on li "DTPlight" at bounding box center [924, 357] width 575 height 30
type textarea "x"
type input "DTPlight"
type textarea "x"
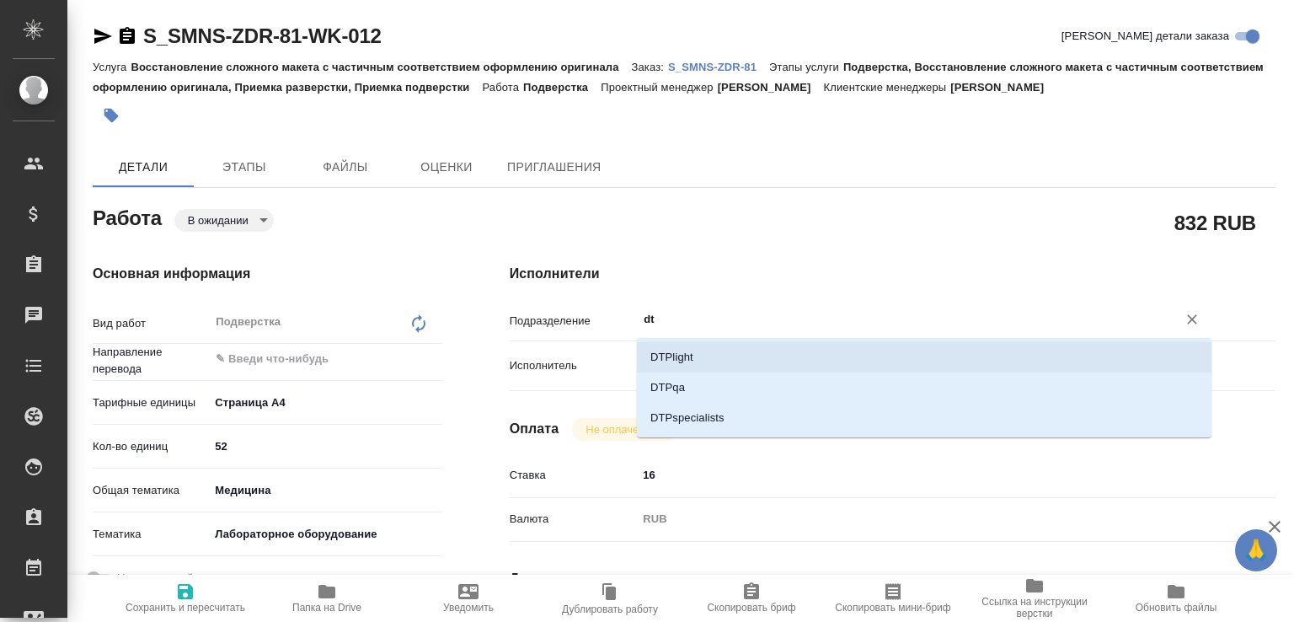
type textarea "x"
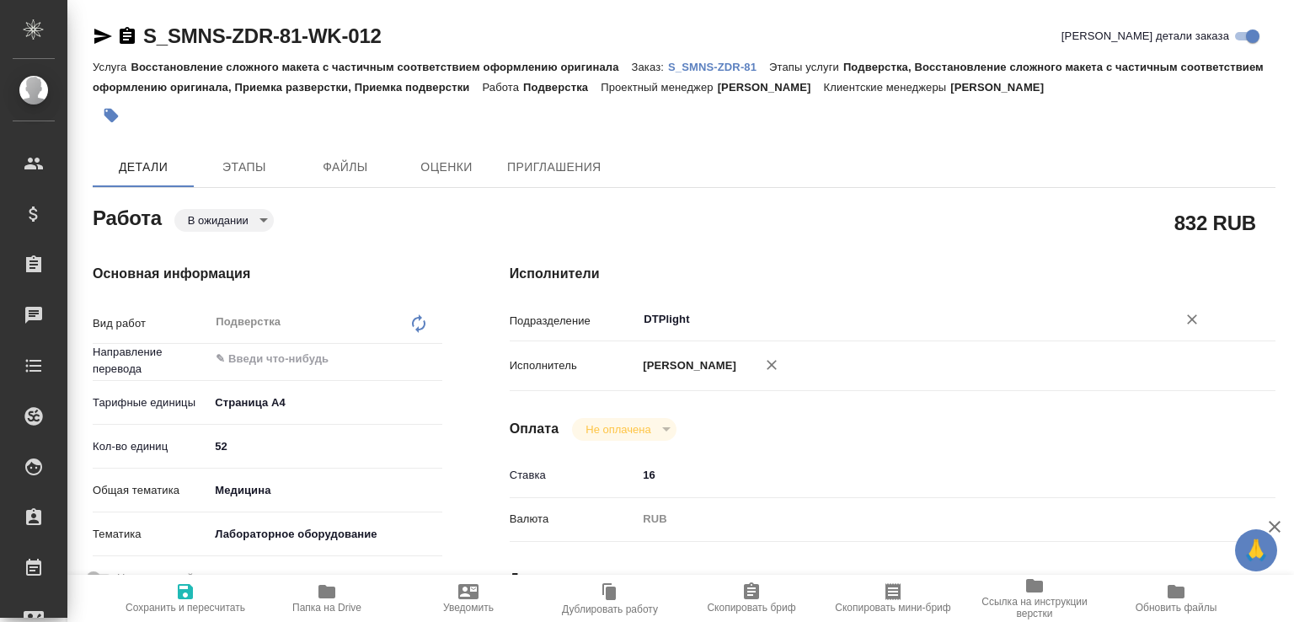
type input "DTPlight"
click at [209, 588] on span "Сохранить и пересчитать" at bounding box center [185, 597] width 121 height 32
type textarea "x"
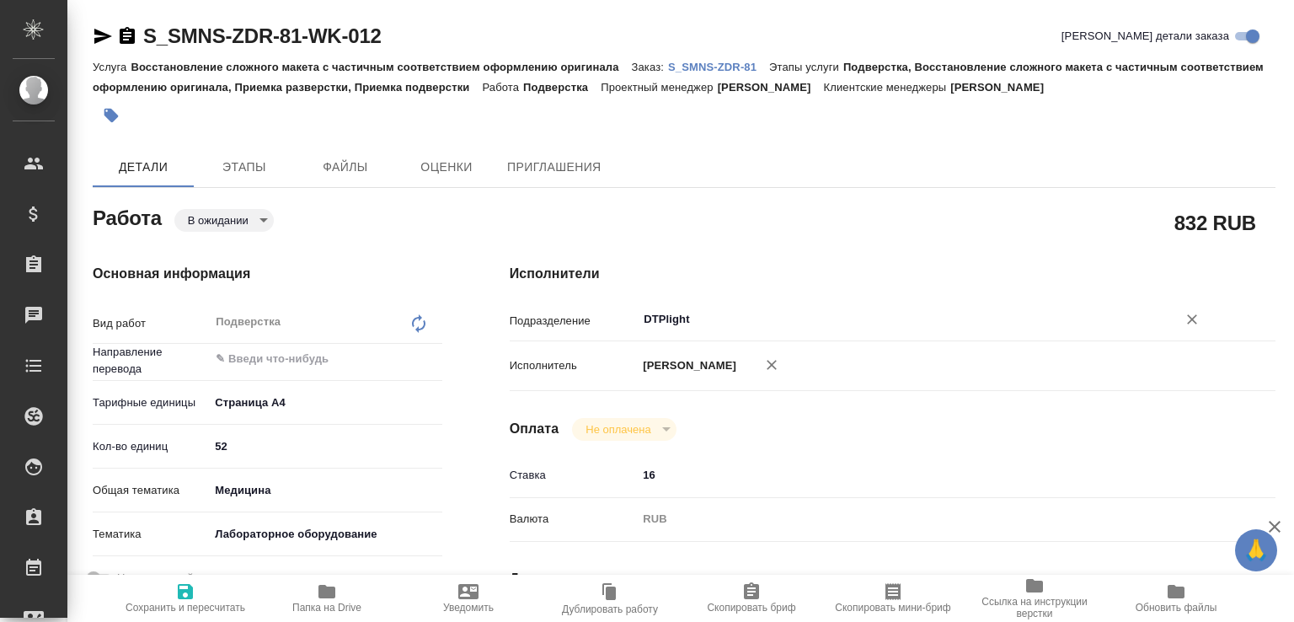
type textarea "x"
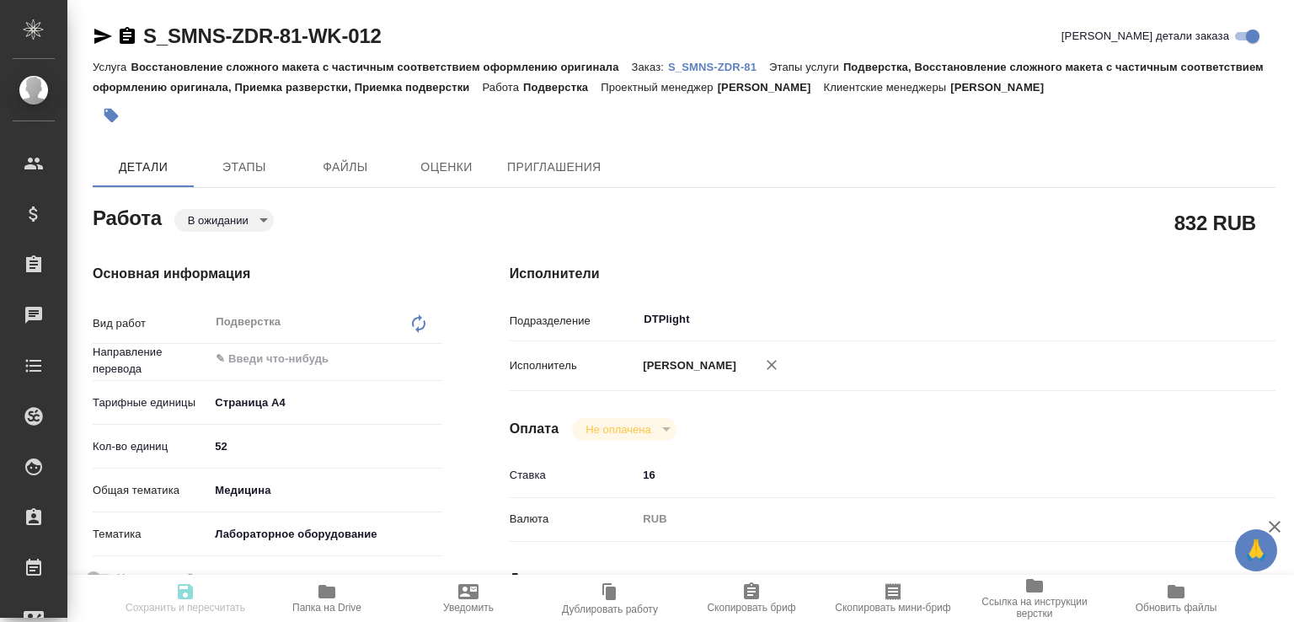
type textarea "x"
type input "pending"
type textarea "Подверстка"
type textarea "x"
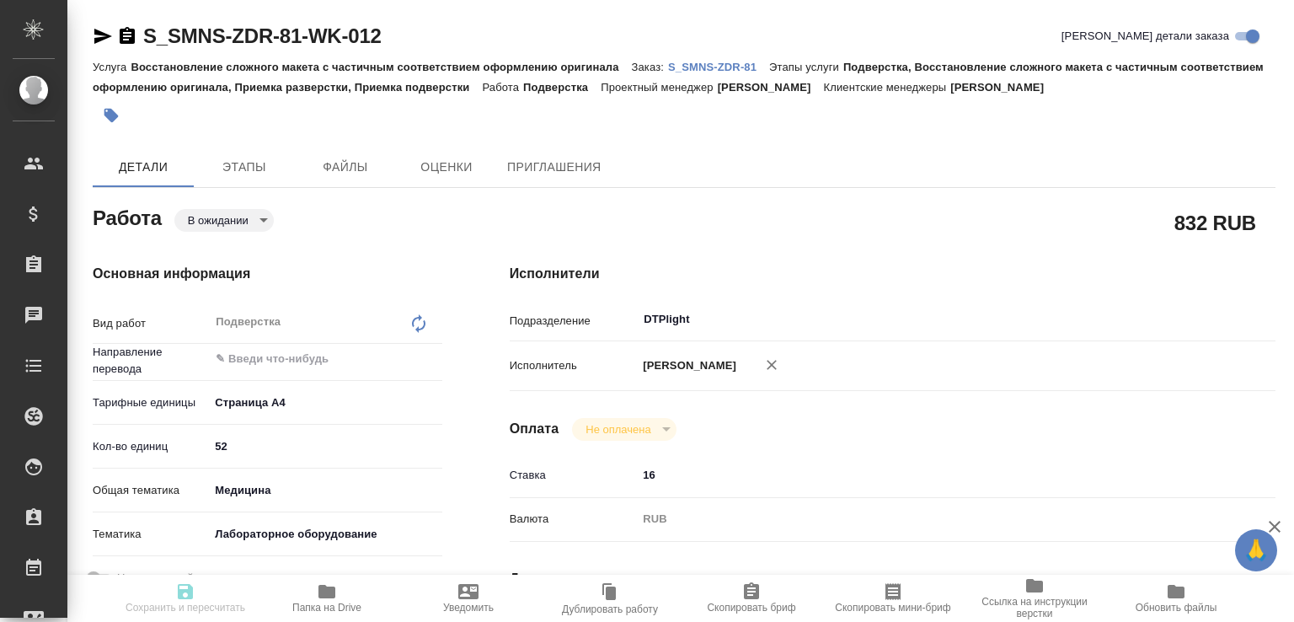
type input "5f036ec4e16dec2d6b59c8ff"
type input "52"
type input "med"
type input "6149830c2b7be24903fd7a80"
type input "10.10.2025 13:00"
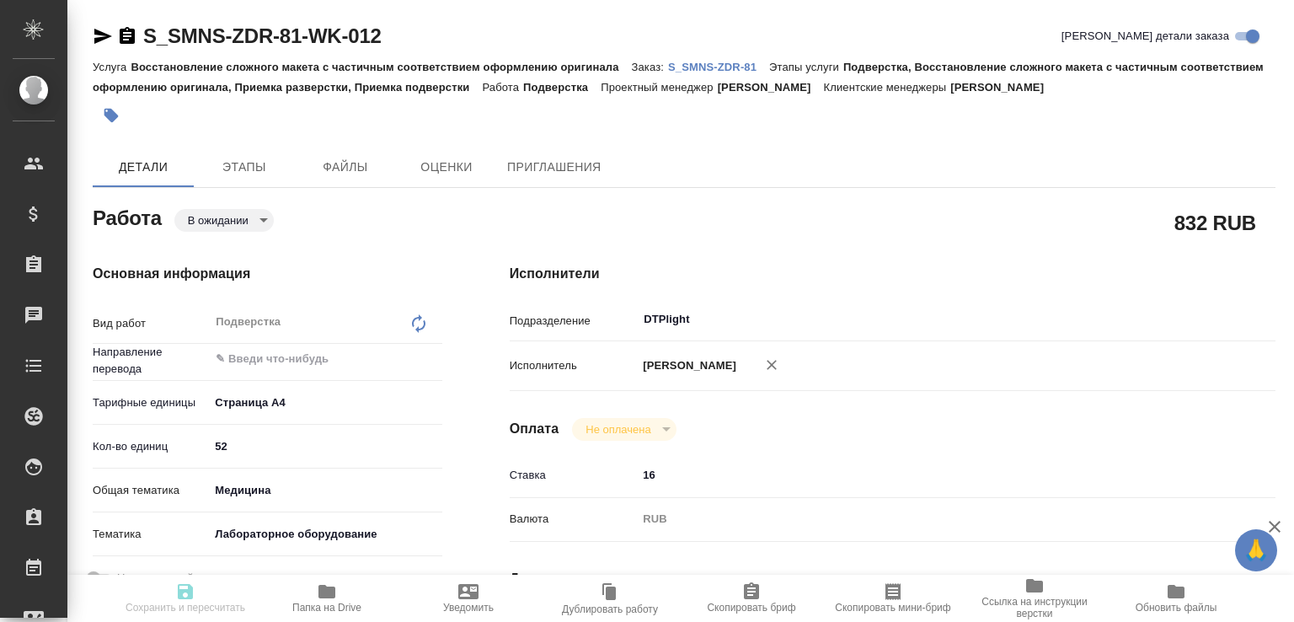
type input "13.10.2025 14:00"
type input "[DATE] 17:00"
type input "DTPlight"
type input "notPayed"
type input "16"
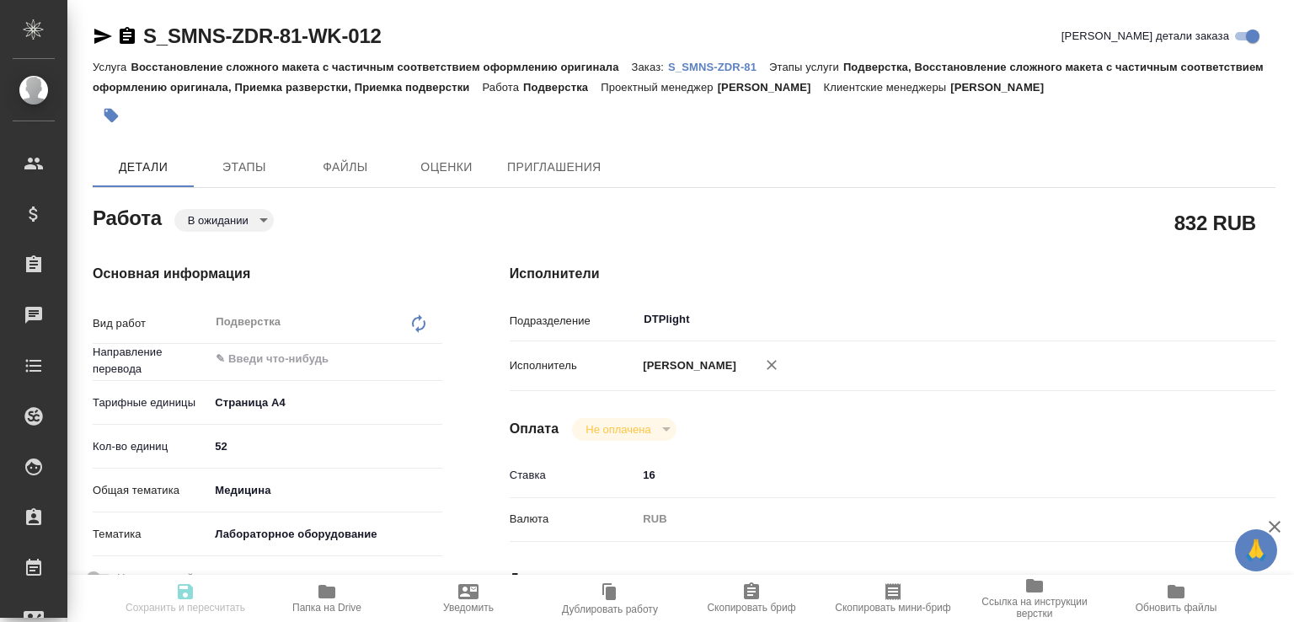
type input "RUB"
type input "[PERSON_NAME]"
type textarea "x"
type textarea "/Clients/Сименс Здравоохранение/Orders/S_SMNS-ZDR-81/DTP/S_SMNS-ZDR-81-WK-012"
type textarea "x"
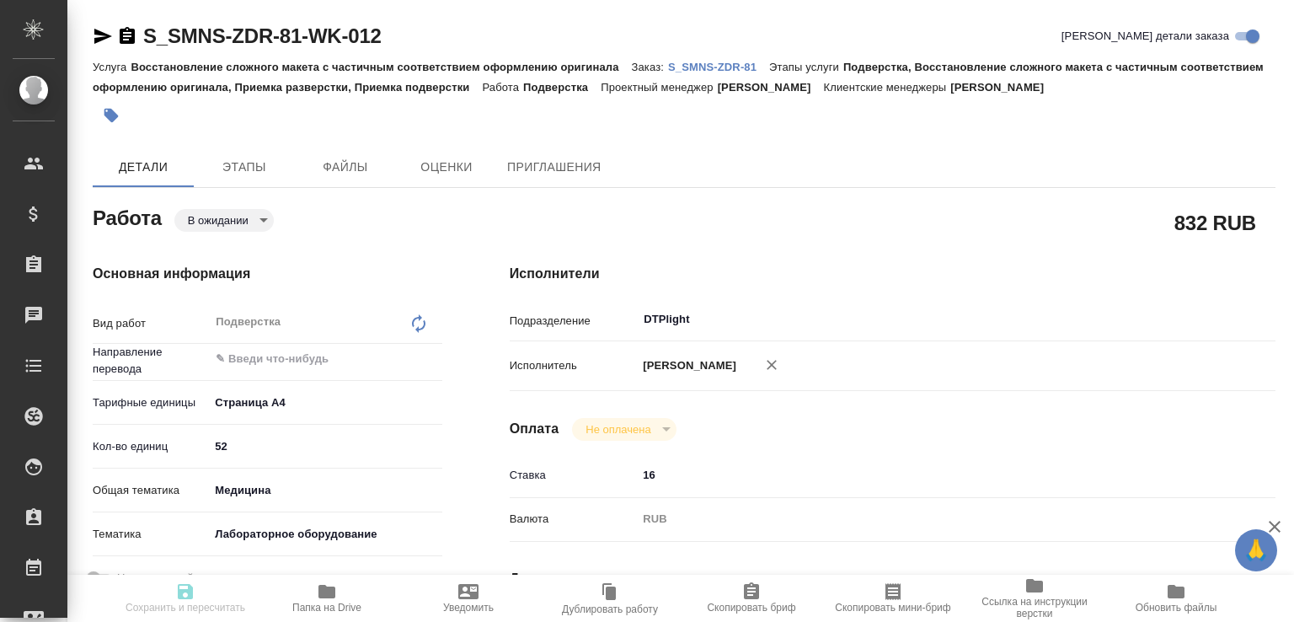
type input "S_SMNS-ZDR-81"
type input "СЗЦБ-015230"
type input "Восстановление сложного макета с частичным соответствием оформлению оригинала"
type input "Подверстка, Восстановление сложного макета с частичным соответствием оформлению…"
type input "[PERSON_NAME]"
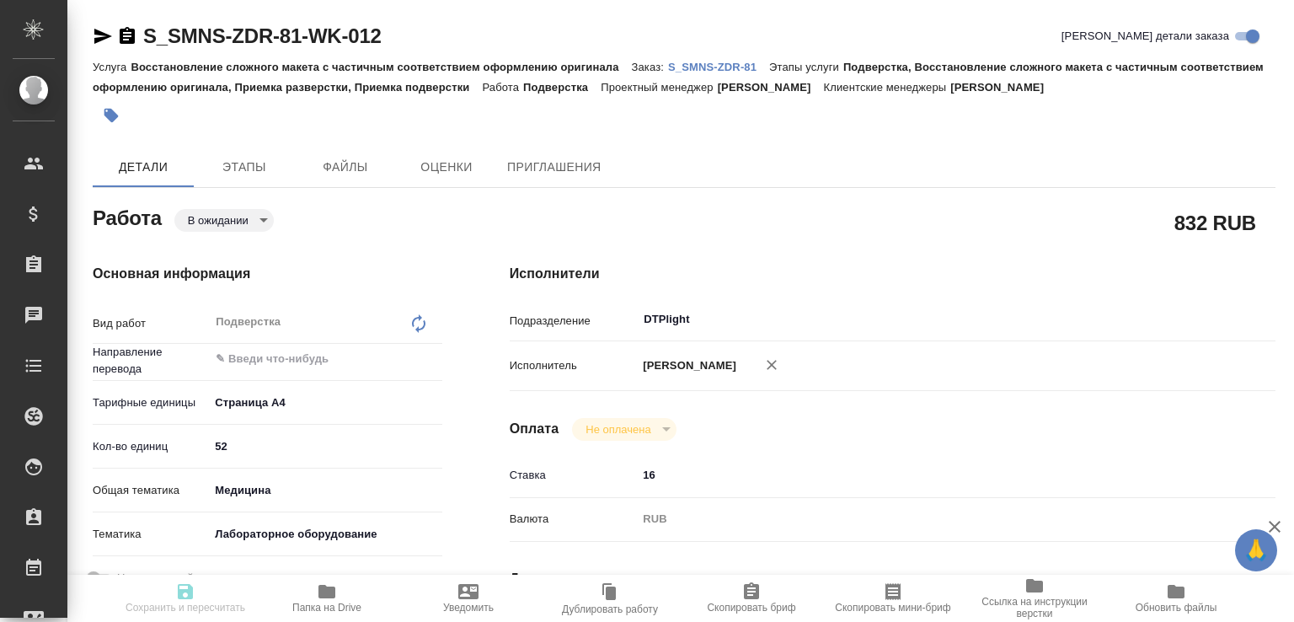
type input "[PERSON_NAME]"
type input "/Clients/Сименс Здравоохранение/Orders/S_SMNS-ZDR-81"
type textarea "x"
type textarea "англ-рус для подачи в РЗН Документ Atellica IM fPSAII Design Verification Repor…"
type textarea "x"
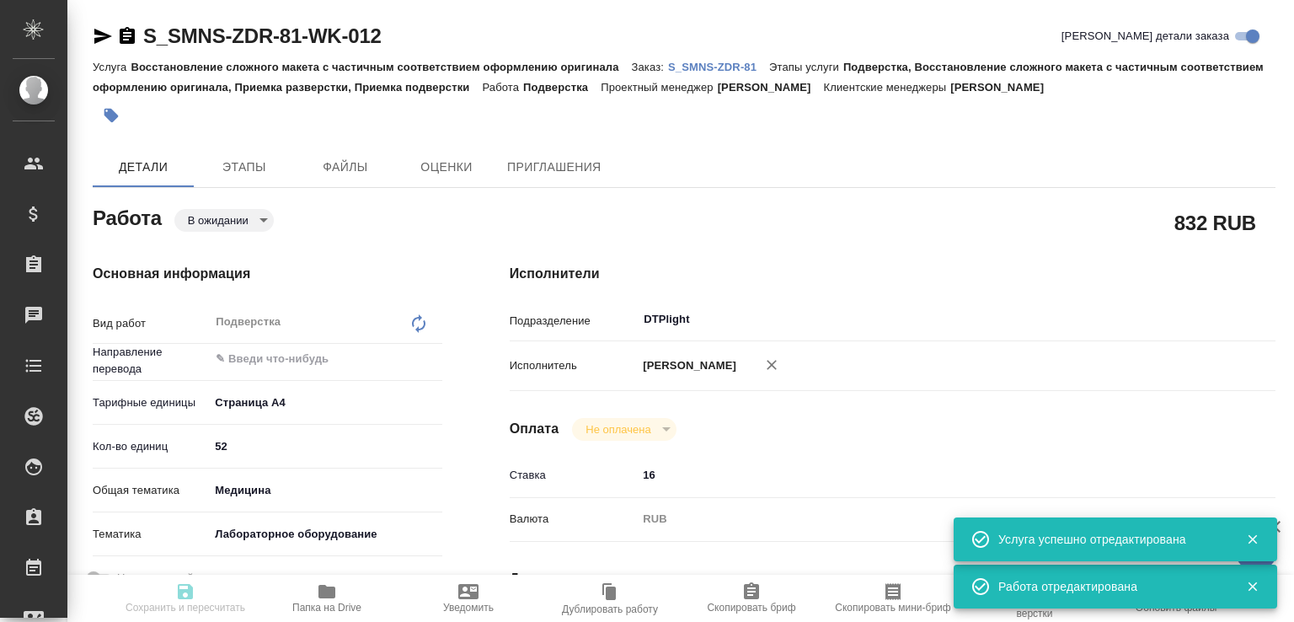
type textarea "x"
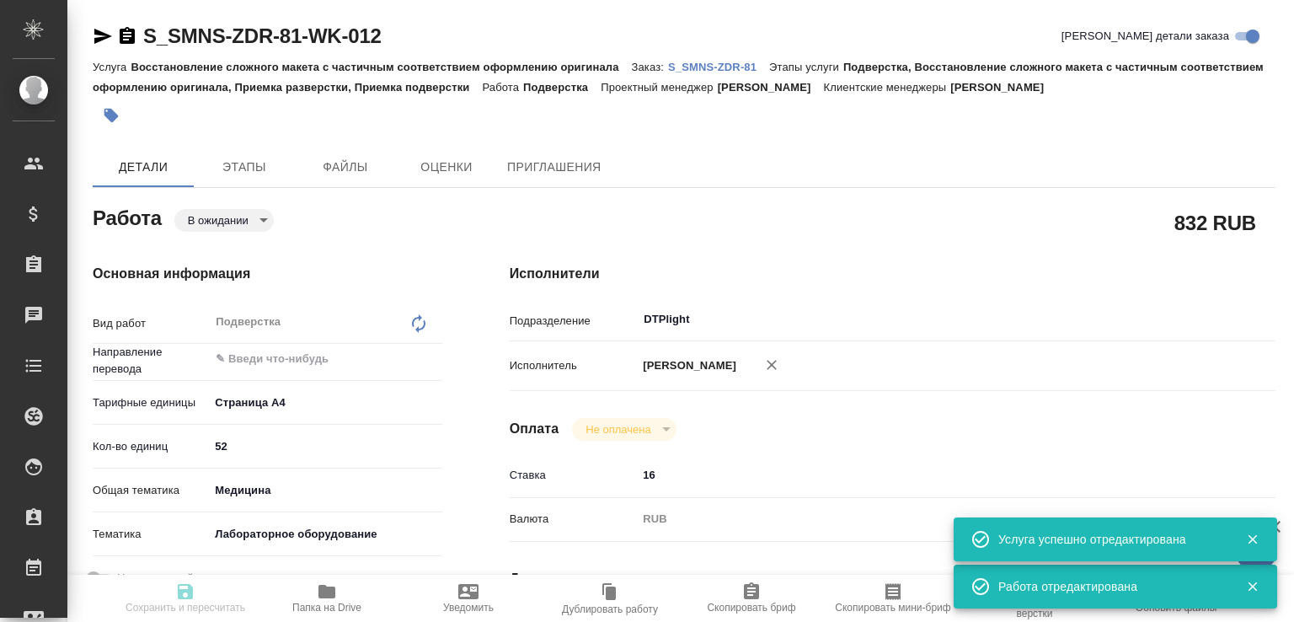
type textarea "x"
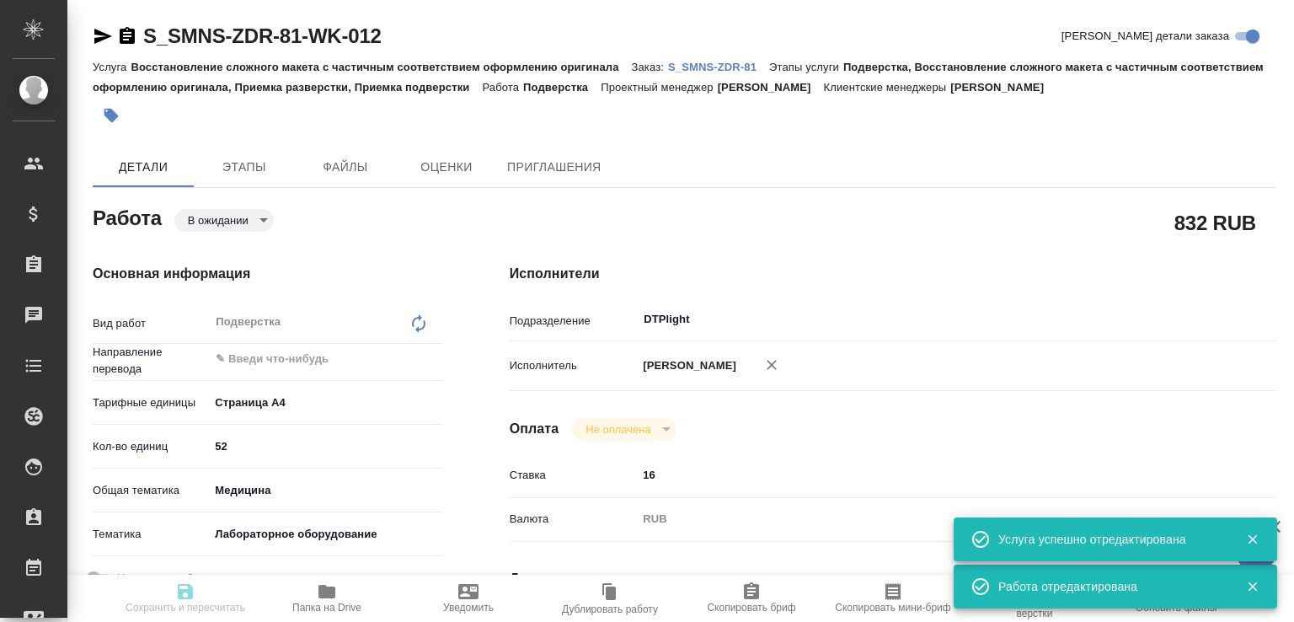
type textarea "x"
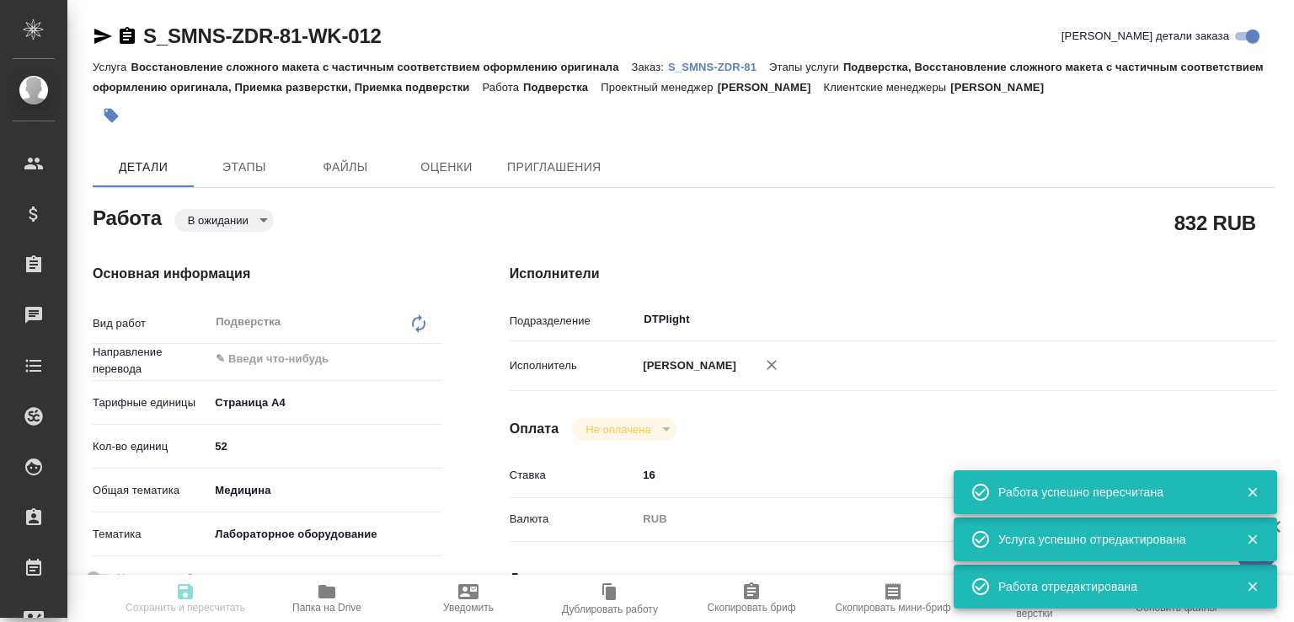
type input "pending"
type textarea "Подверстка"
type textarea "x"
type input "5f036ec4e16dec2d6b59c8ff"
type input "52"
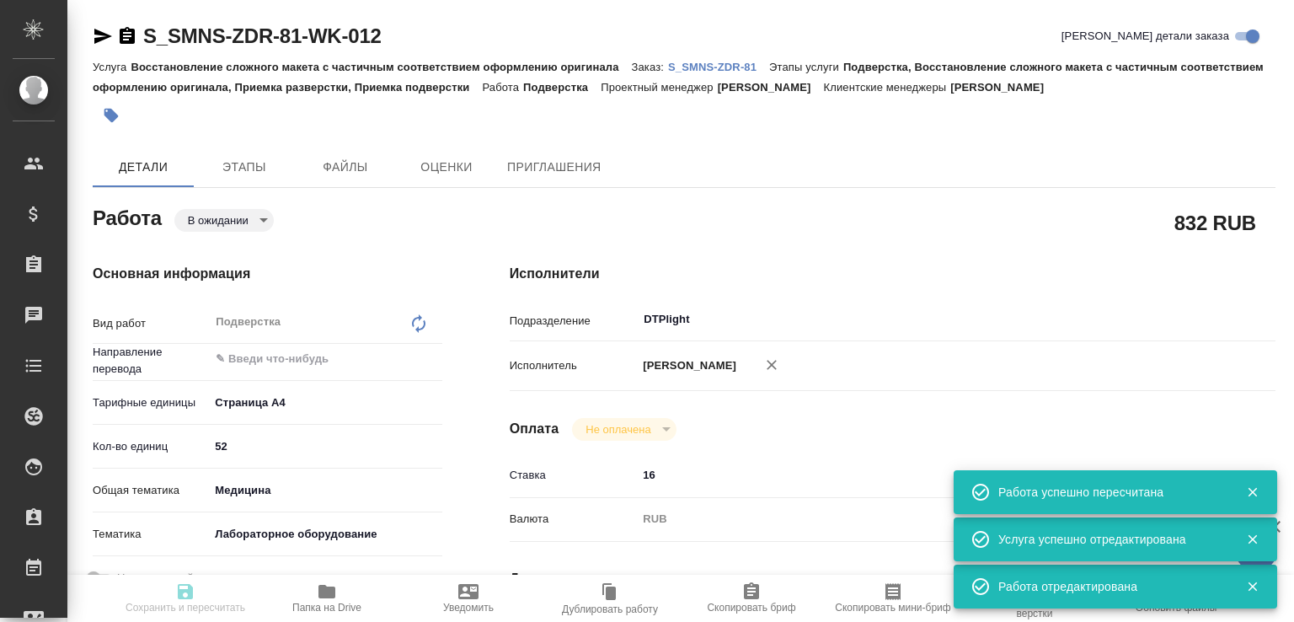
type input "med"
type input "6149830c2b7be24903fd7a80"
type input "[DATE] 13:00"
type input "[DATE] 14:00"
type input "[DATE] 17:00"
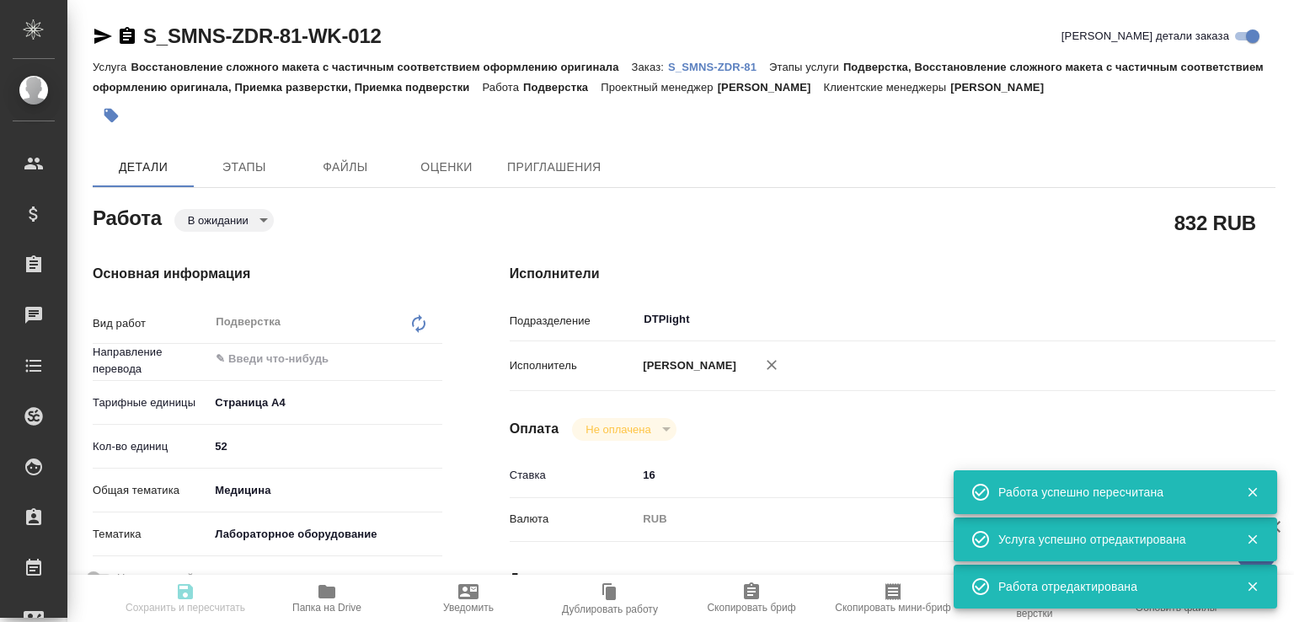
type input "DTPlight"
type input "notPayed"
type input "16"
type input "RUB"
type input "[PERSON_NAME]"
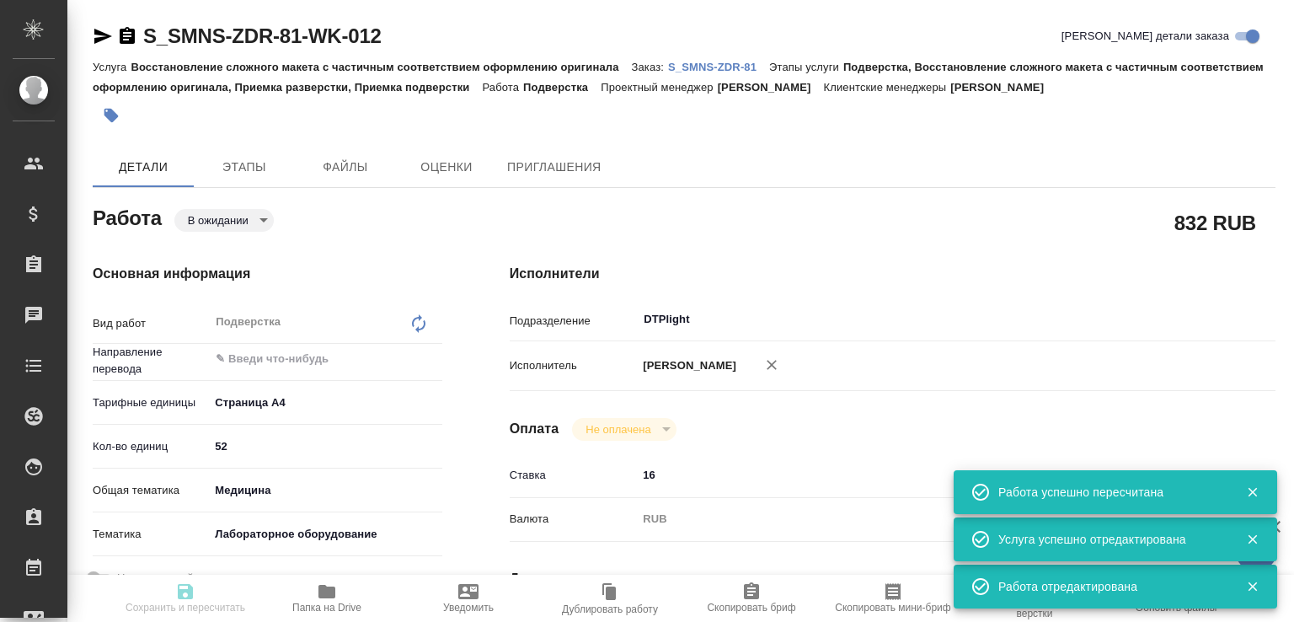
type textarea "x"
type textarea "/Clients/Сименс Здравоохранение/Orders/S_SMNS-ZDR-81/DTP/S_SMNS-ZDR-81-WK-012"
type textarea "x"
type input "S_SMNS-ZDR-81"
type input "СЗЦБ-015230"
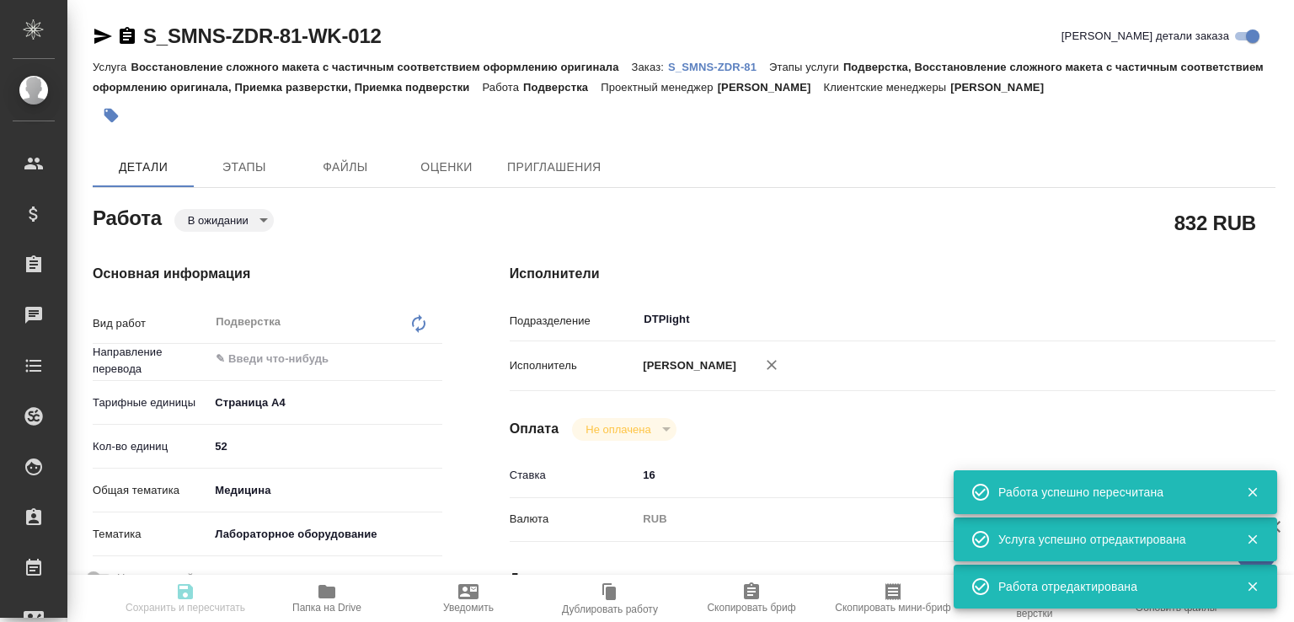
type input "Восстановление сложного макета с частичным соответствием оформлению оригинала"
type input "Подверстка, Восстановление сложного макета с частичным соответствием оформлению…"
type input "[PERSON_NAME]"
type input "/Clients/Сименс Здравоохранение/Orders/S_SMNS-ZDR-81"
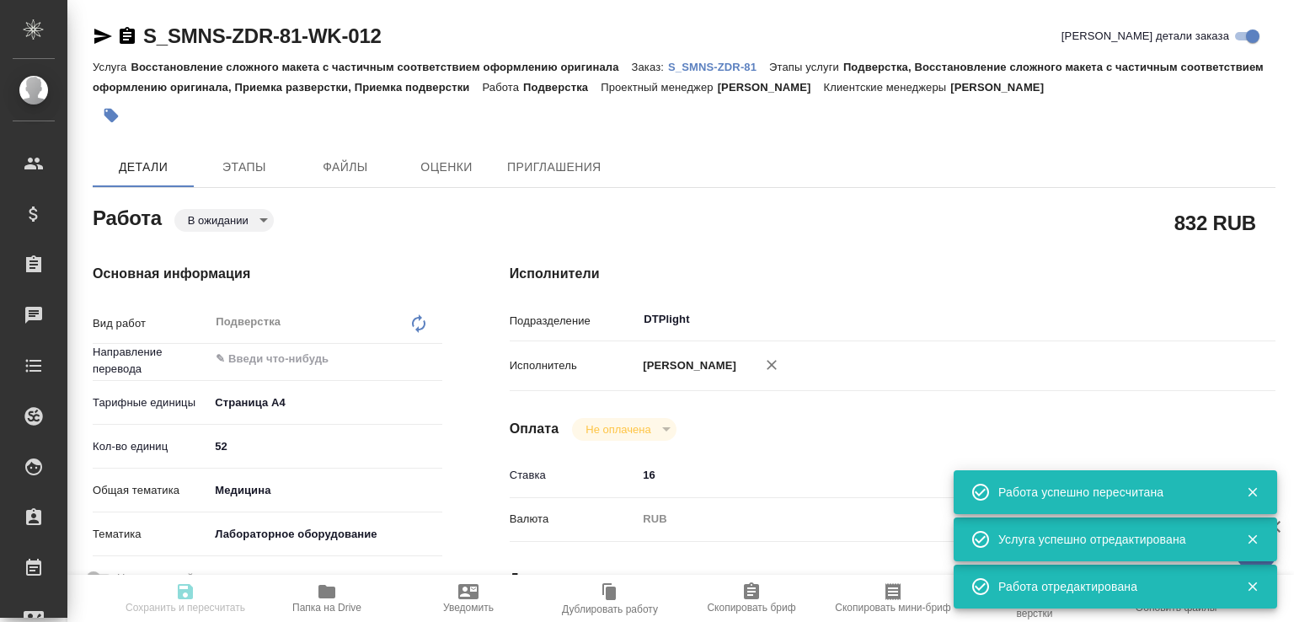
type textarea "x"
type textarea "англ-рус для подачи в РЗН Документ Atellica IM fPSAII Design Verification Repor…"
type textarea "x"
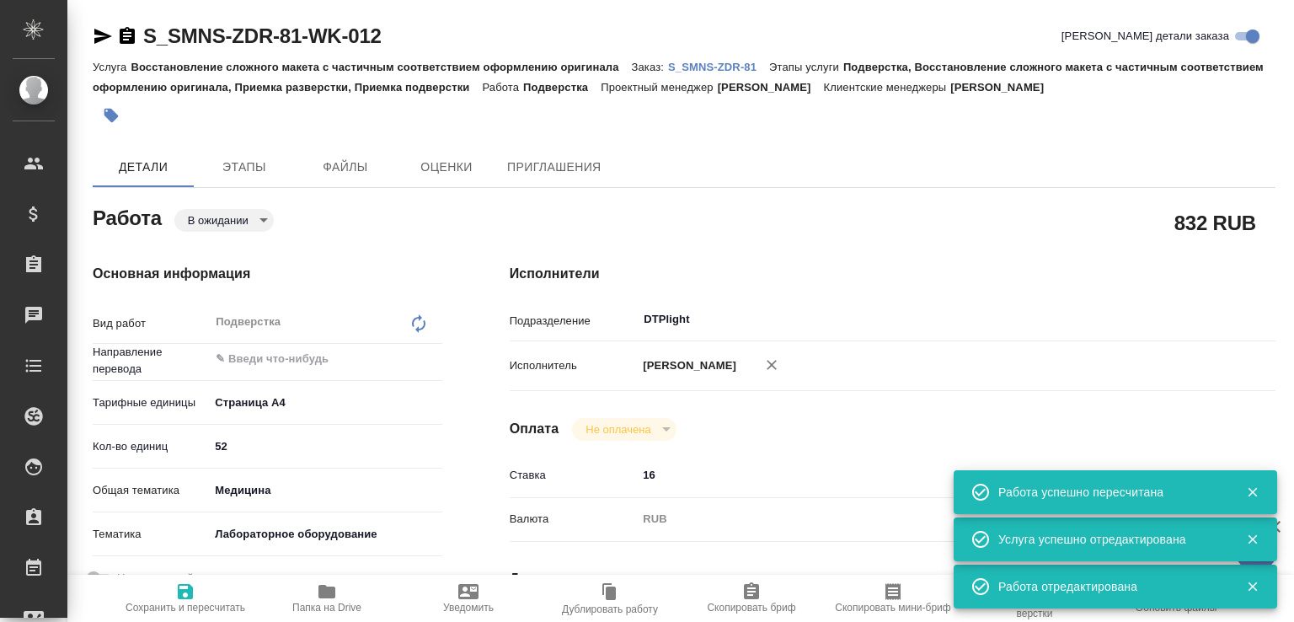
type textarea "x"
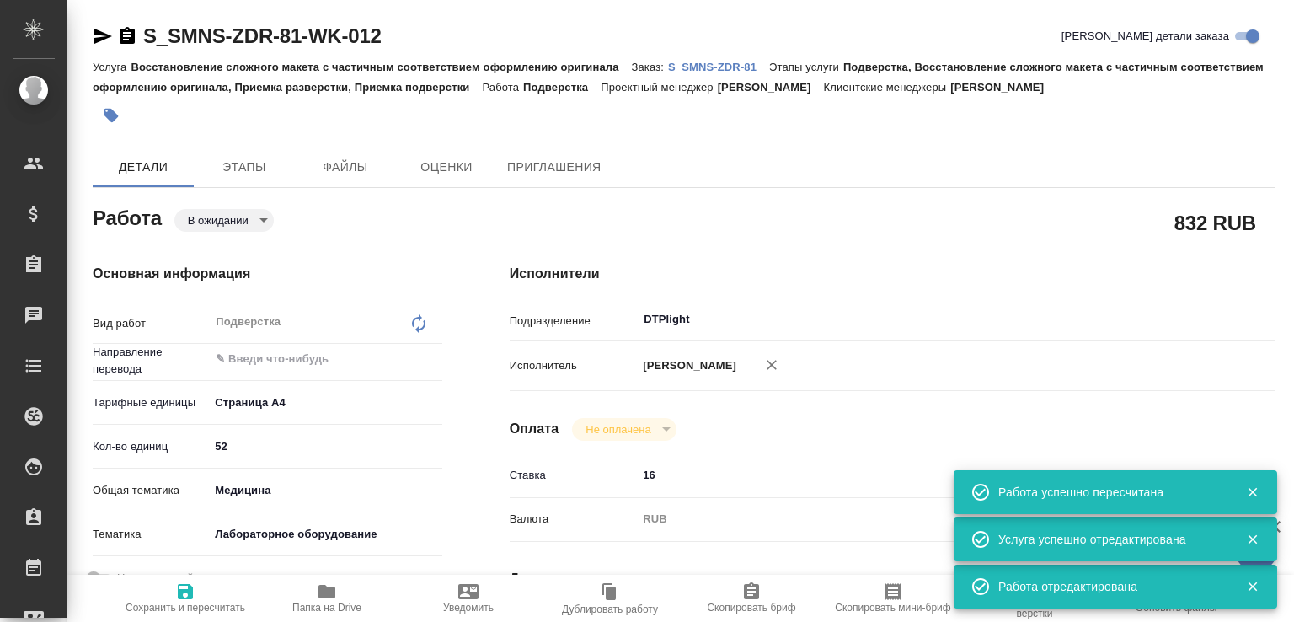
type textarea "x"
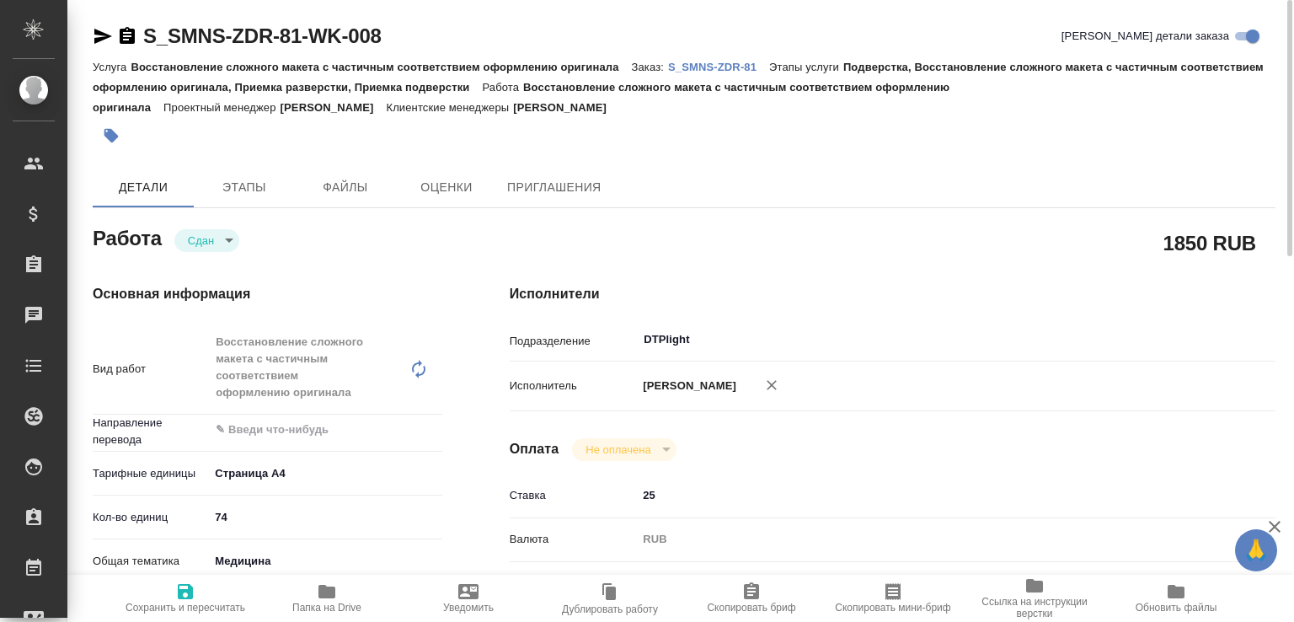
scroll to position [179, 0]
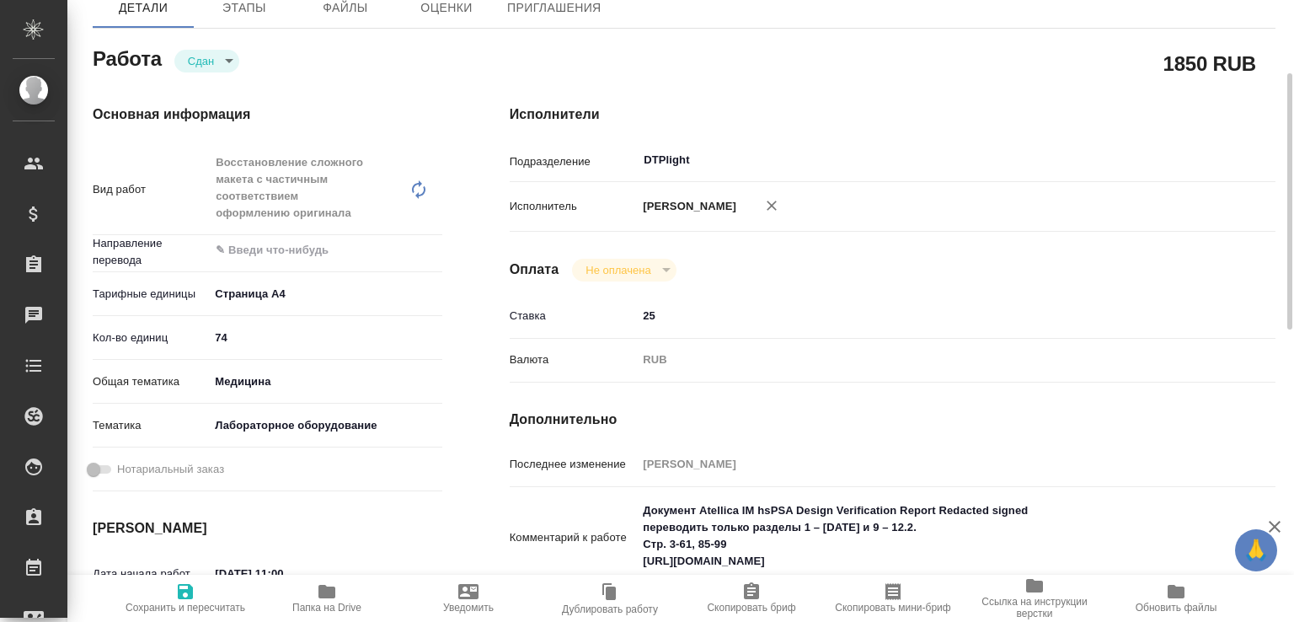
click at [698, 506] on textarea "Документ Atellica IM hsPSA Design Verification Report Redacted signed переводит…" at bounding box center [924, 535] width 575 height 79
click at [698, 506] on textarea "Документ Atellica IM hsPSA Design Verification Report Redacted signed переводит…" at bounding box center [924, 536] width 573 height 79
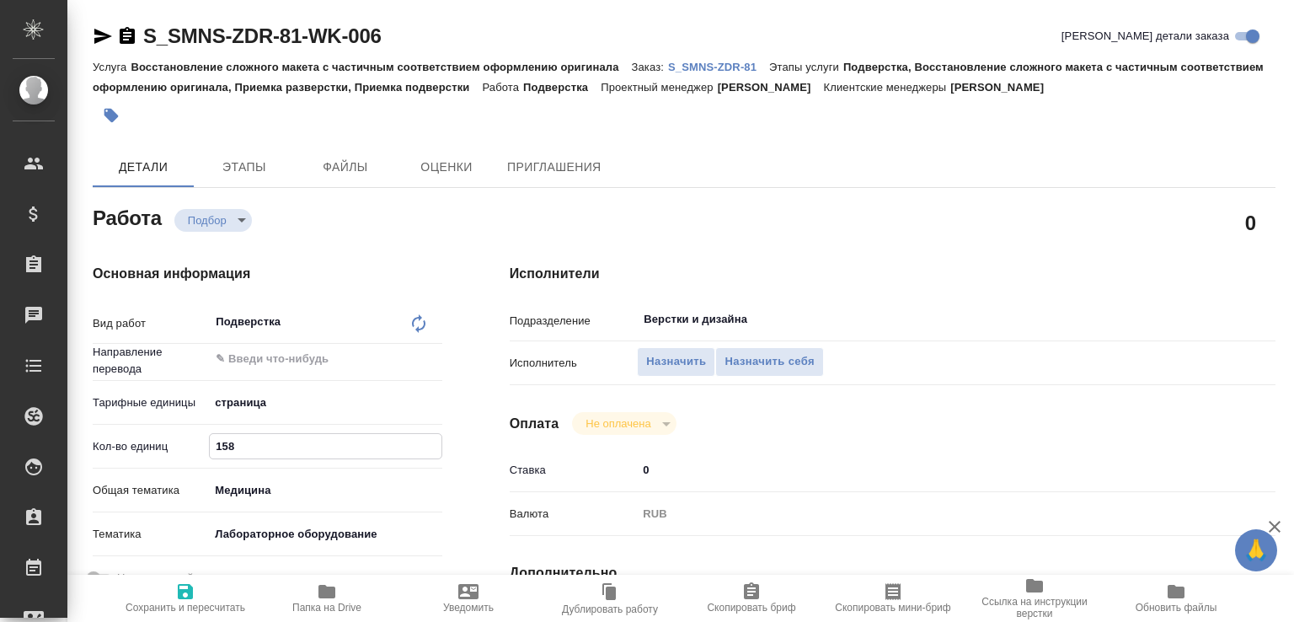
drag, startPoint x: 236, startPoint y: 439, endPoint x: 164, endPoint y: 439, distance: 71.6
click at [166, 439] on div "Кол-во единиц 158" at bounding box center [268, 445] width 350 height 29
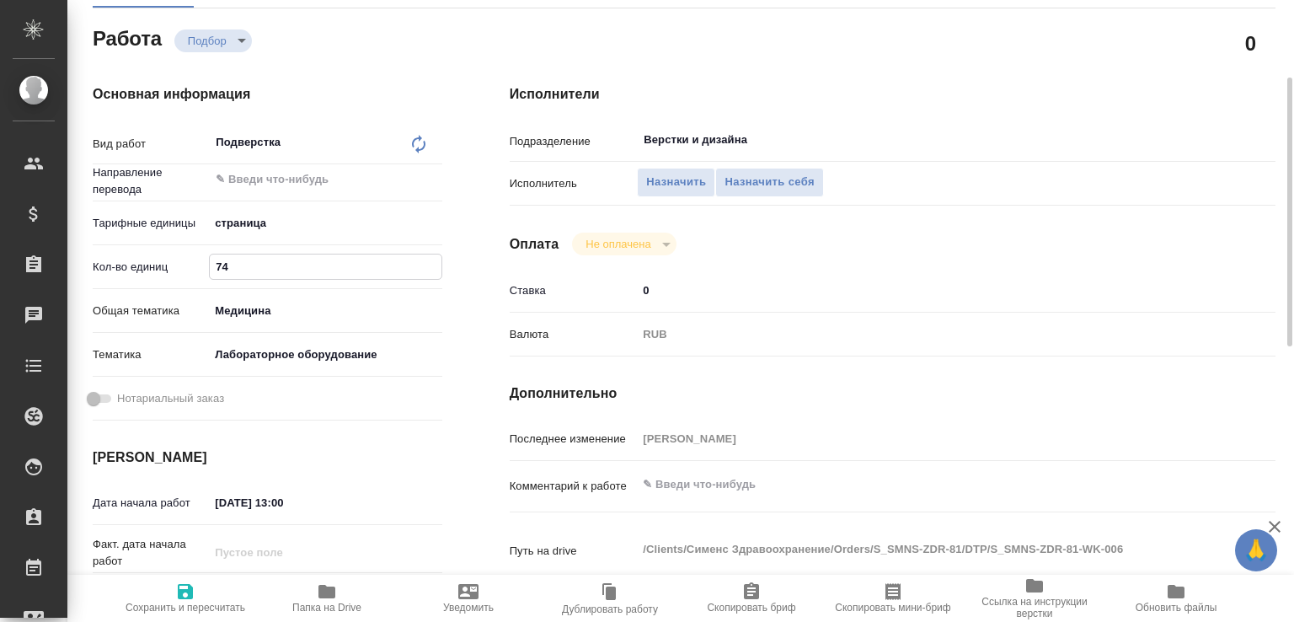
type input "74"
click at [655, 480] on textarea at bounding box center [924, 484] width 575 height 29
paste textarea "Документ Atellica IM hsPSA Design Verification Report Redacted signed"
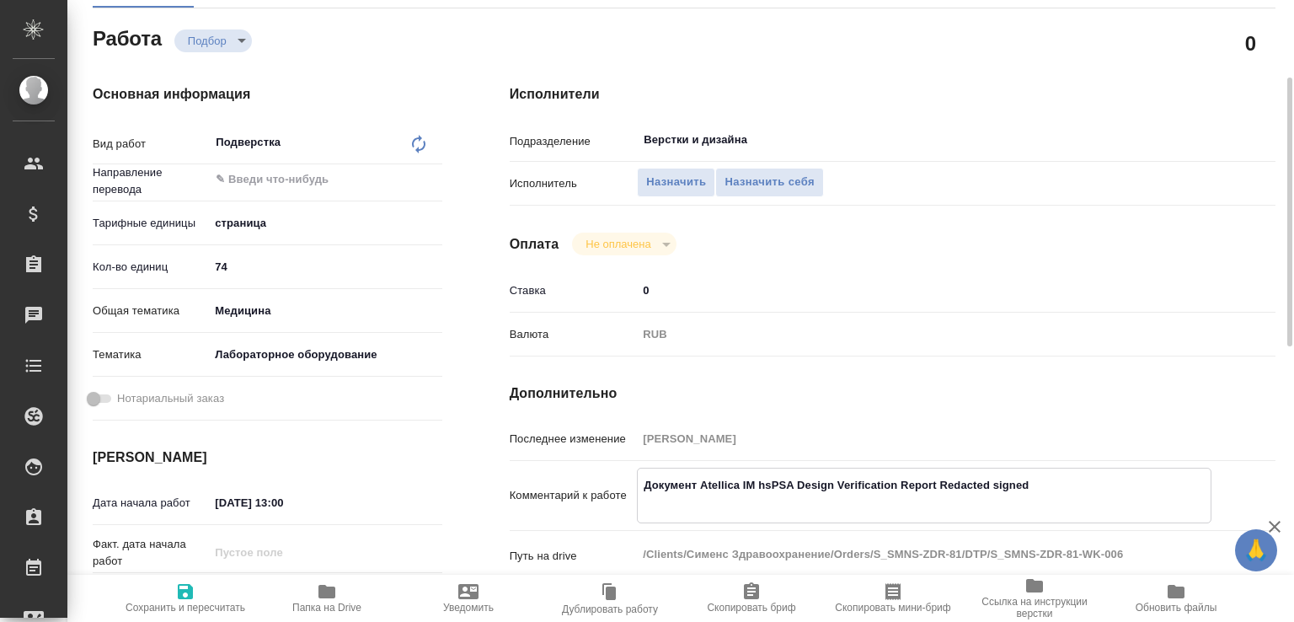
type textarea "Документ Atellica IM hsPSA Design Verification Report Redacted signed"
click at [219, 602] on span "Сохранить и пересчитать" at bounding box center [186, 608] width 120 height 12
type input "recruiting"
type input "5a8b1489cc6b4906c91bfdb2"
type input "74"
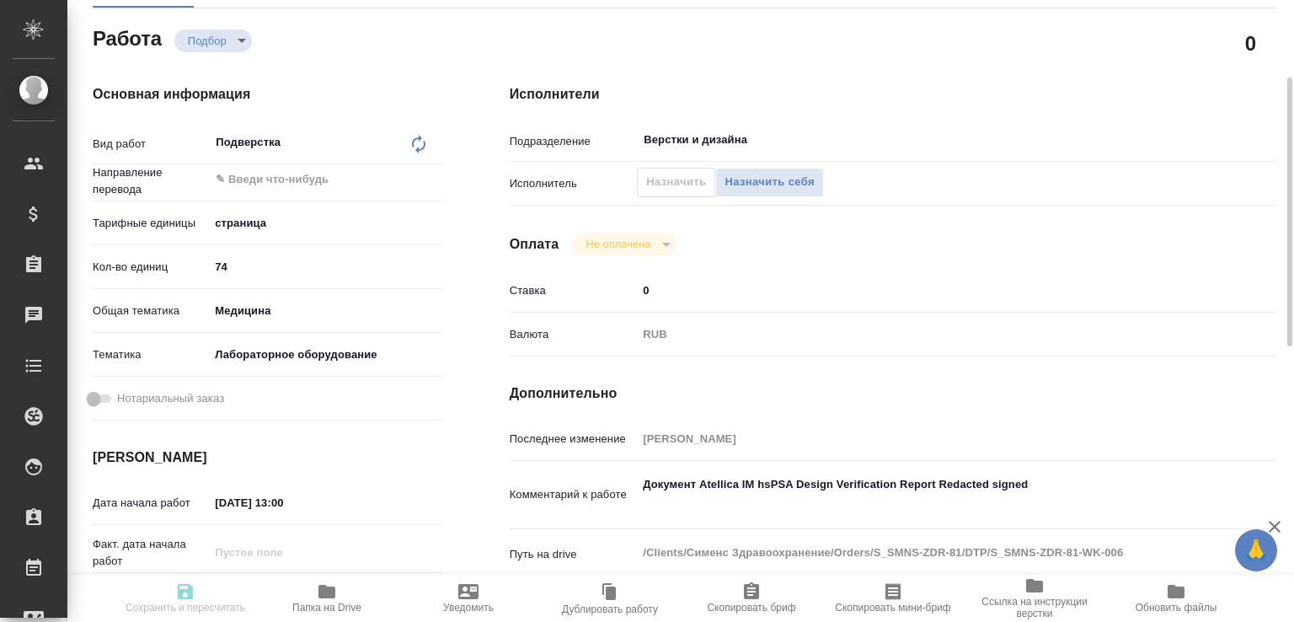
type input "med"
type input "6149830c2b7be24903fd7a80"
type input "[DATE] 13:00"
type input "[DATE] 14:00"
type input "[DATE] 17:00"
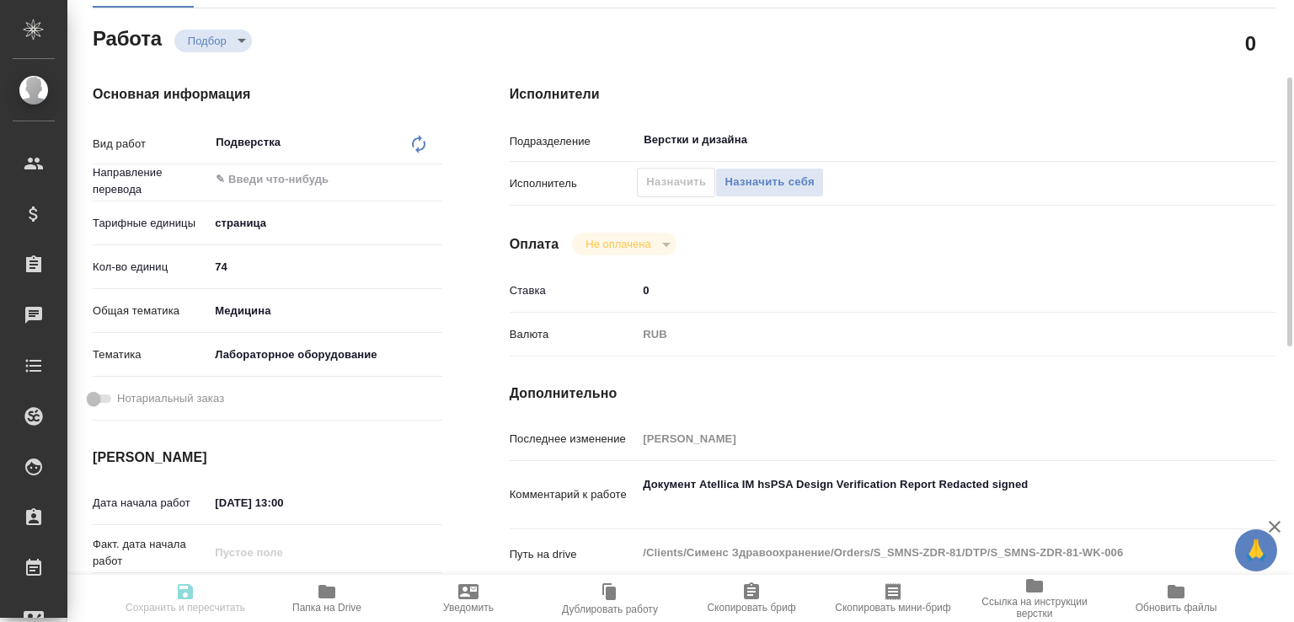
type input "Верстки и дизайна"
type input "notPayed"
type input "0"
type input "RUB"
type input "[PERSON_NAME]"
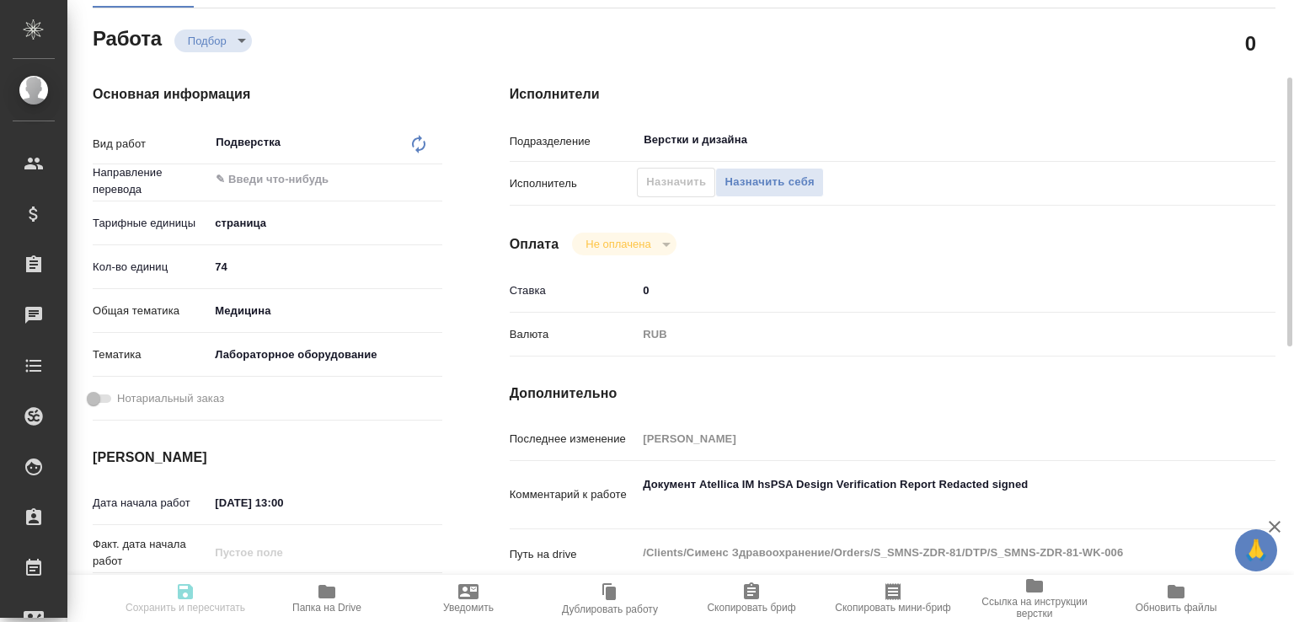
type input "S_SMNS-ZDR-81"
type input "СЗЦБ-015230"
type input "Восстановление сложного макета с частичным соответствием оформлению оригинала"
type input "Подверстка, Восстановление сложного макета с частичным соответствием оформлению…"
type input "[PERSON_NAME]"
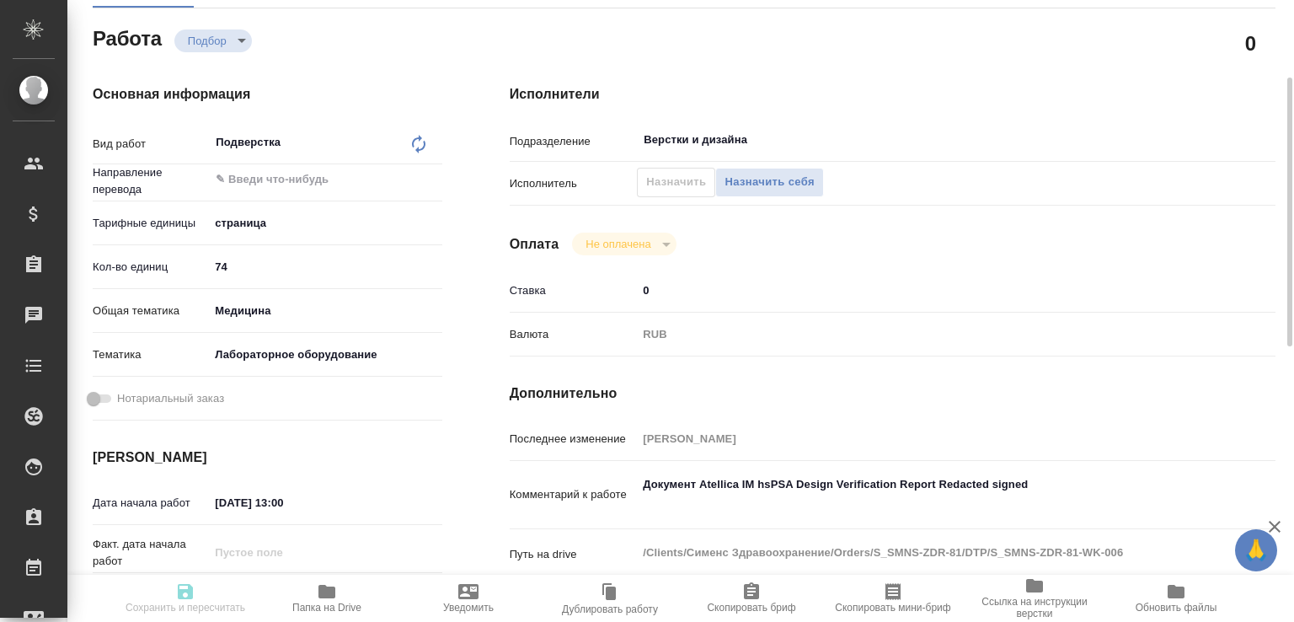
type input "[PERSON_NAME]"
type input "/Clients/Сименс Здравоохранение/Orders/S_SMNS-ZDR-81"
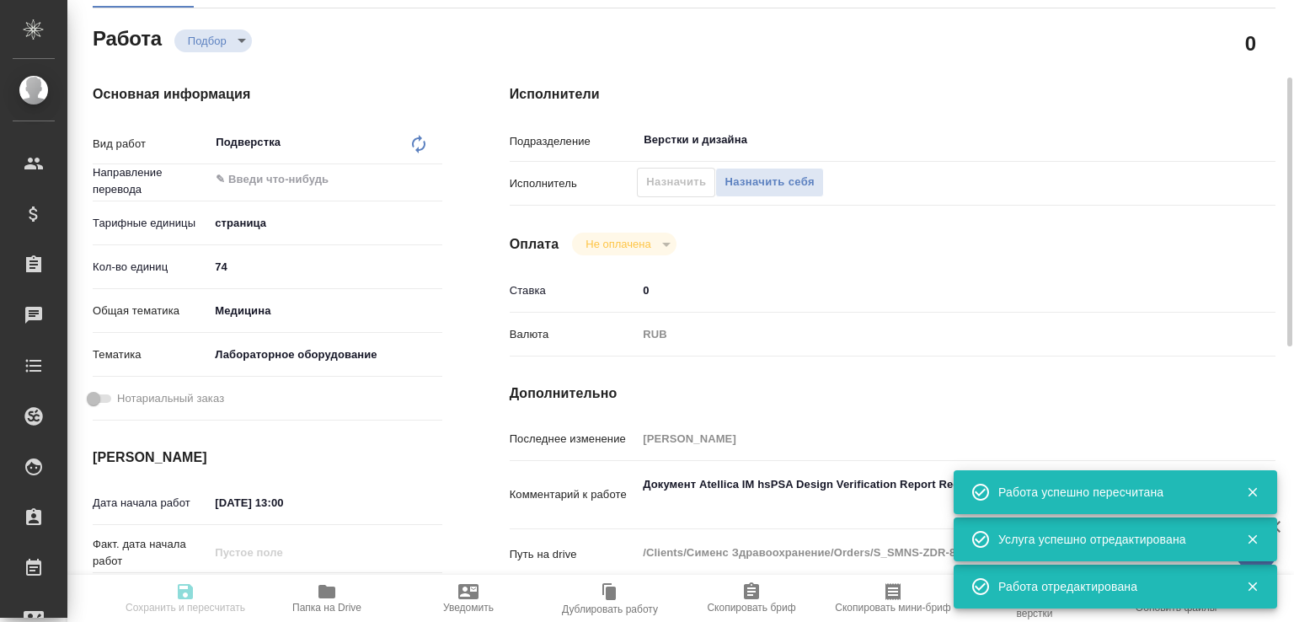
click at [656, 176] on div "Назначить Назначить себя" at bounding box center [730, 182] width 187 height 29
type input "recruiting"
type input "5a8b1489cc6b4906c91bfdb2"
type input "74"
type input "med"
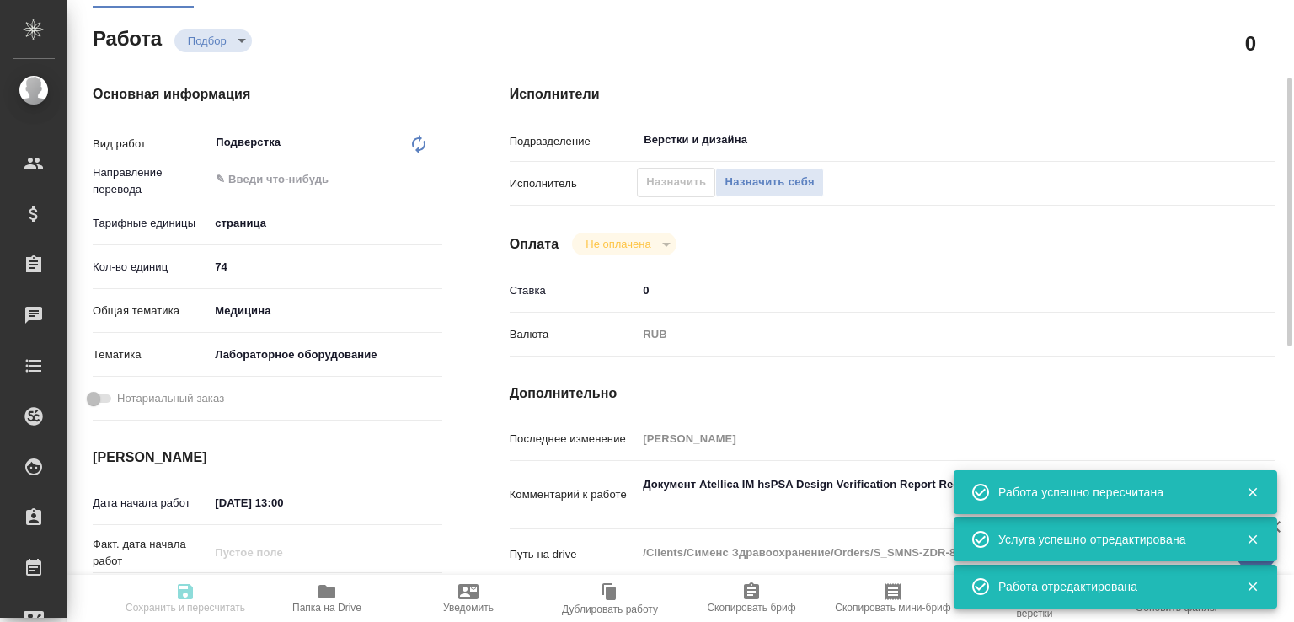
type input "6149830c2b7be24903fd7a80"
type input "[DATE] 13:00"
type input "[DATE] 14:00"
type input "[DATE] 17:00"
type input "Верстки и дизайна"
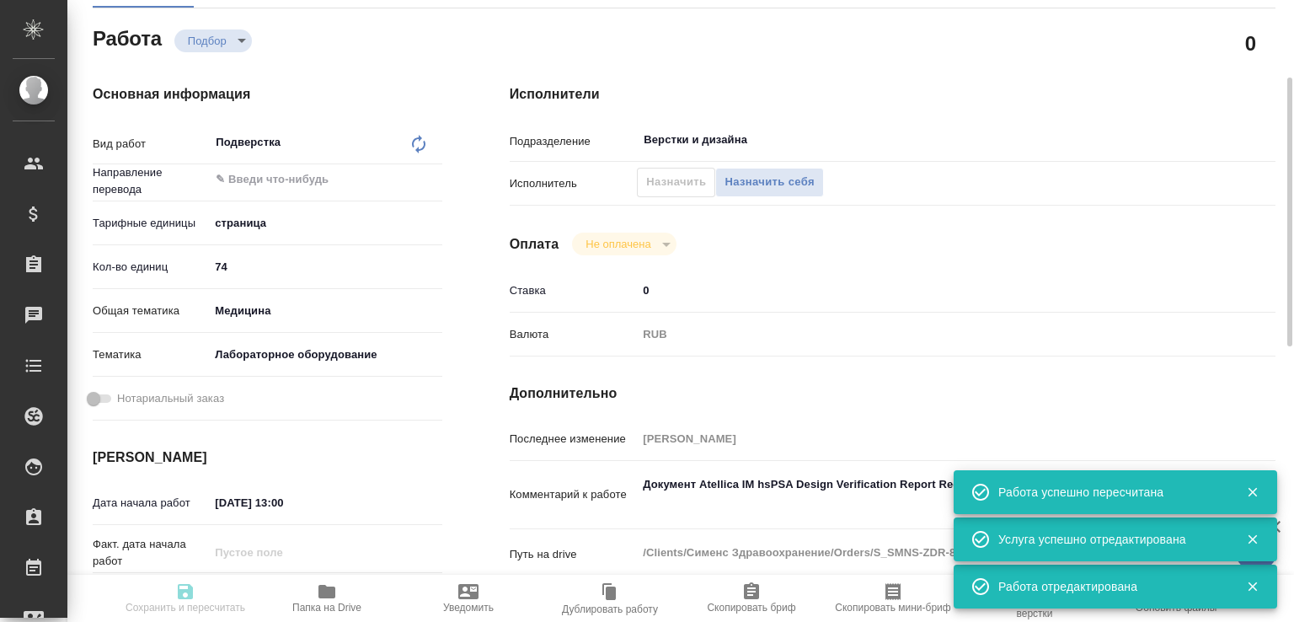
type input "notPayed"
type input "0"
type input "RUB"
type input "[PERSON_NAME]"
type input "S_SMNS-ZDR-81"
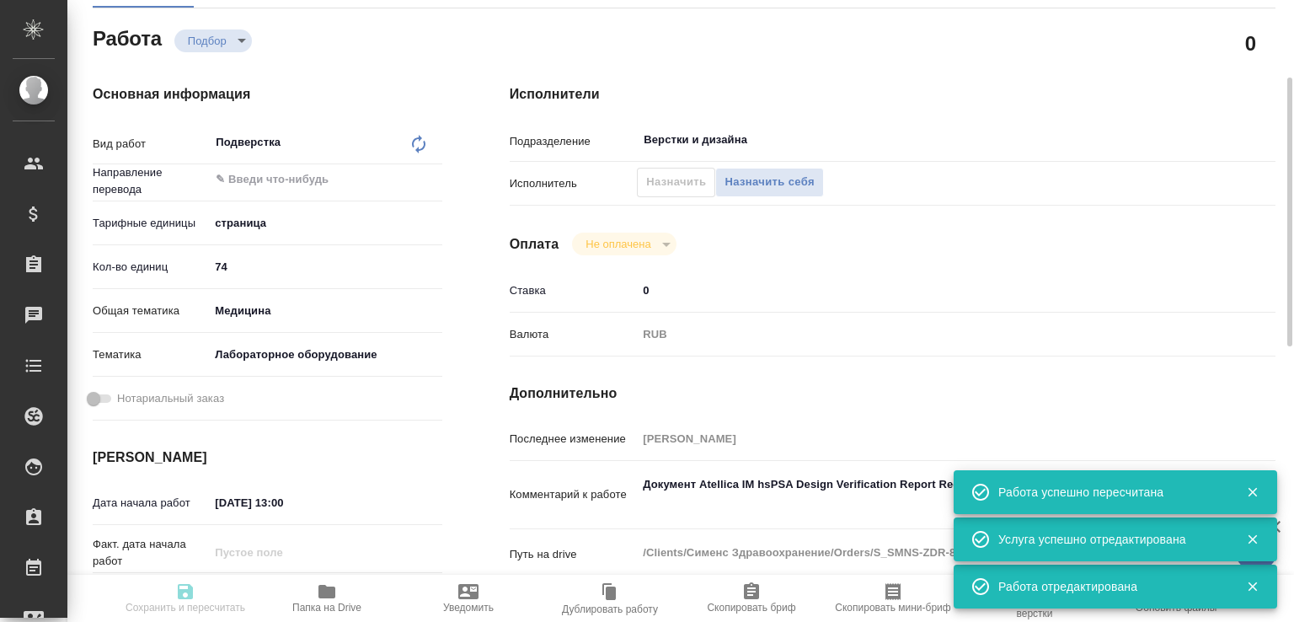
type input "СЗЦБ-015230"
type input "Восстановление сложного макета с частичным соответствием оформлению оригинала"
type input "Подверстка, Восстановление сложного макета с частичным соответствием оформлению…"
type input "[PERSON_NAME]"
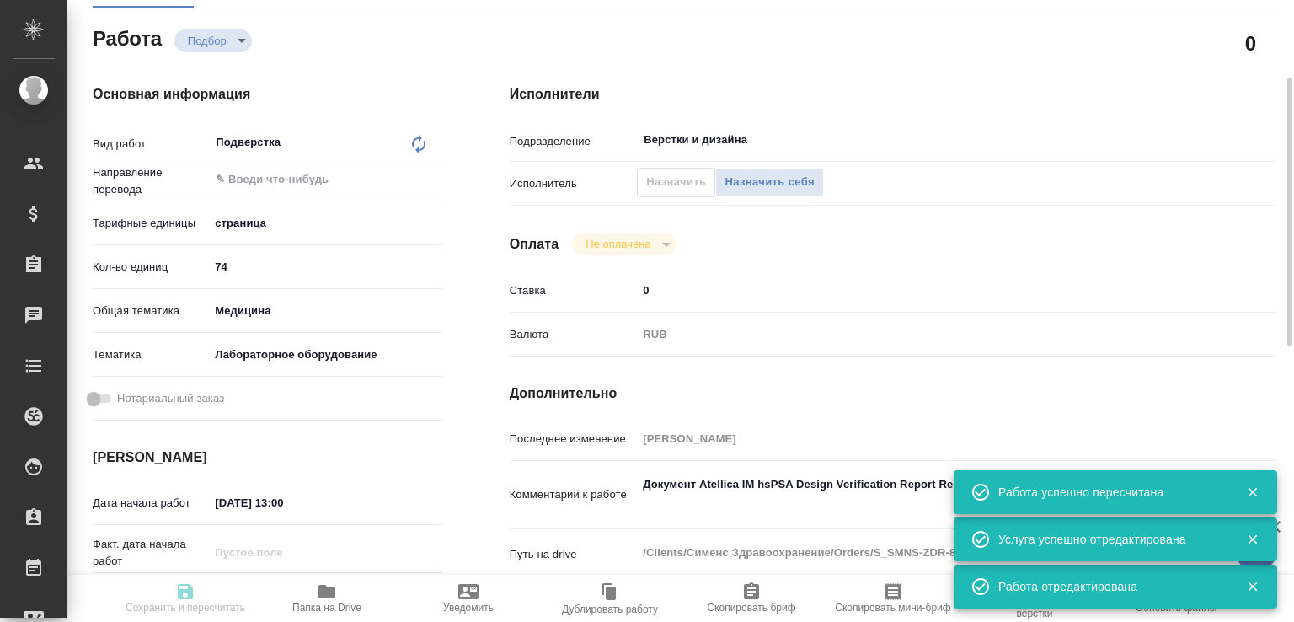
type input "/Clients/Сименс Здравоохранение/Orders/S_SMNS-ZDR-81"
click at [688, 182] on span "Назначить" at bounding box center [676, 182] width 60 height 19
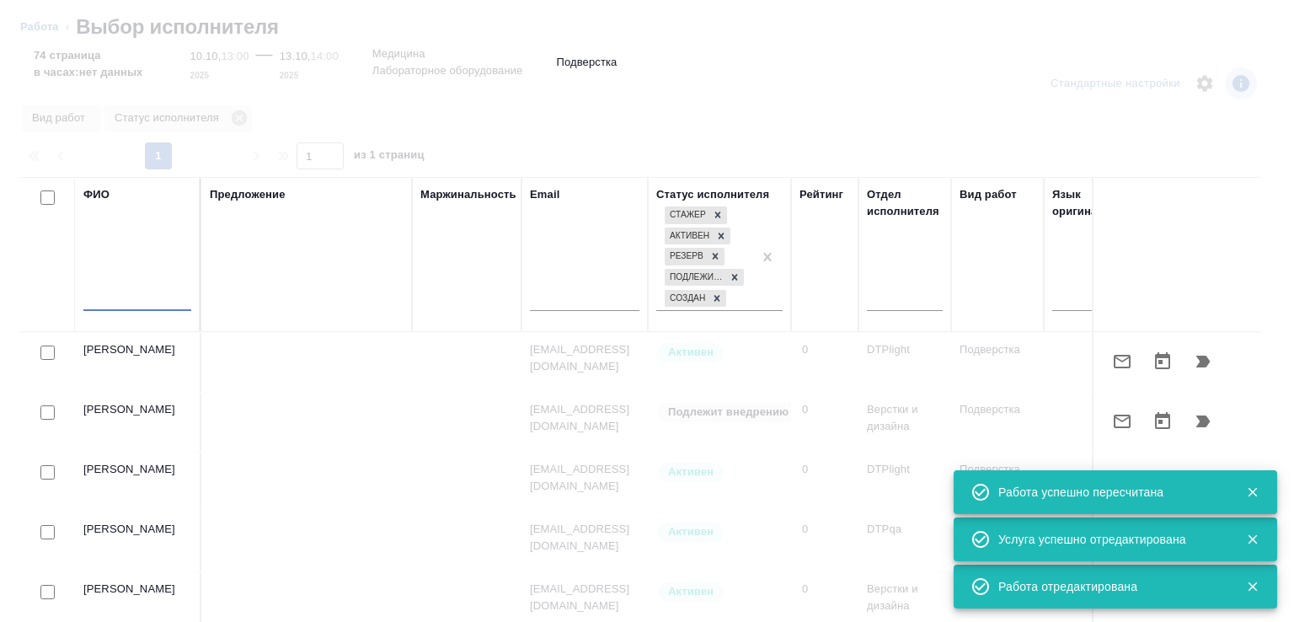
click at [121, 307] on input "text" at bounding box center [137, 300] width 108 height 21
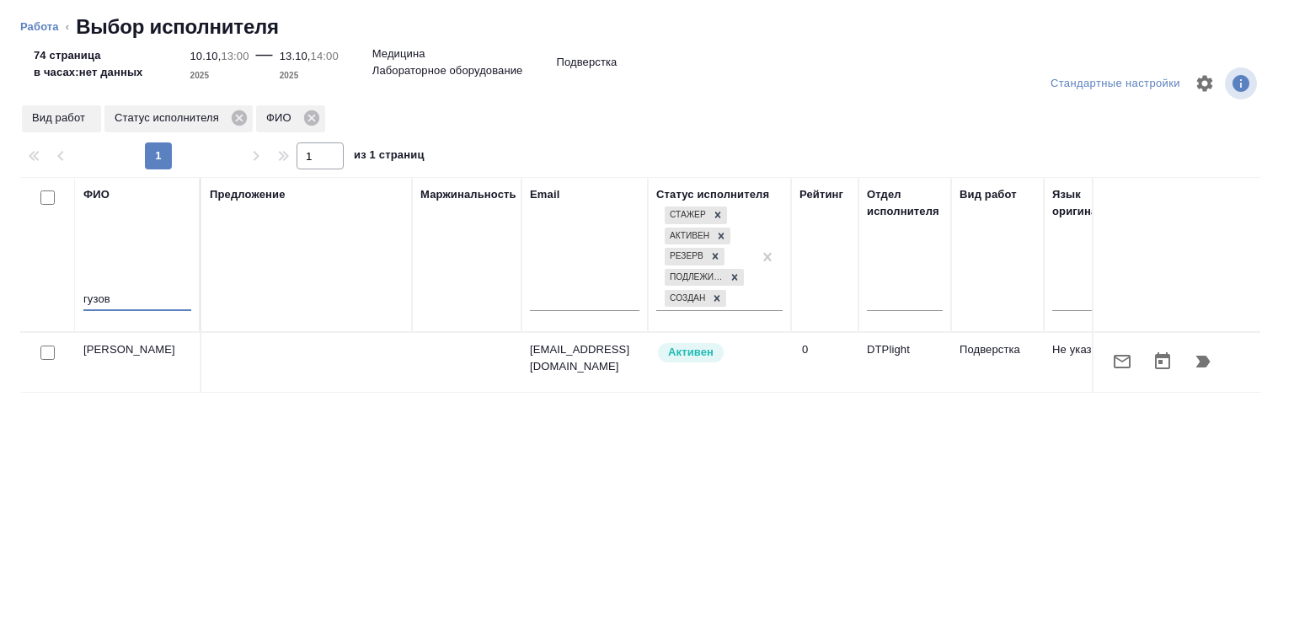
type input "гузов"
click at [1198, 368] on icon "button" at bounding box center [1203, 361] width 20 height 20
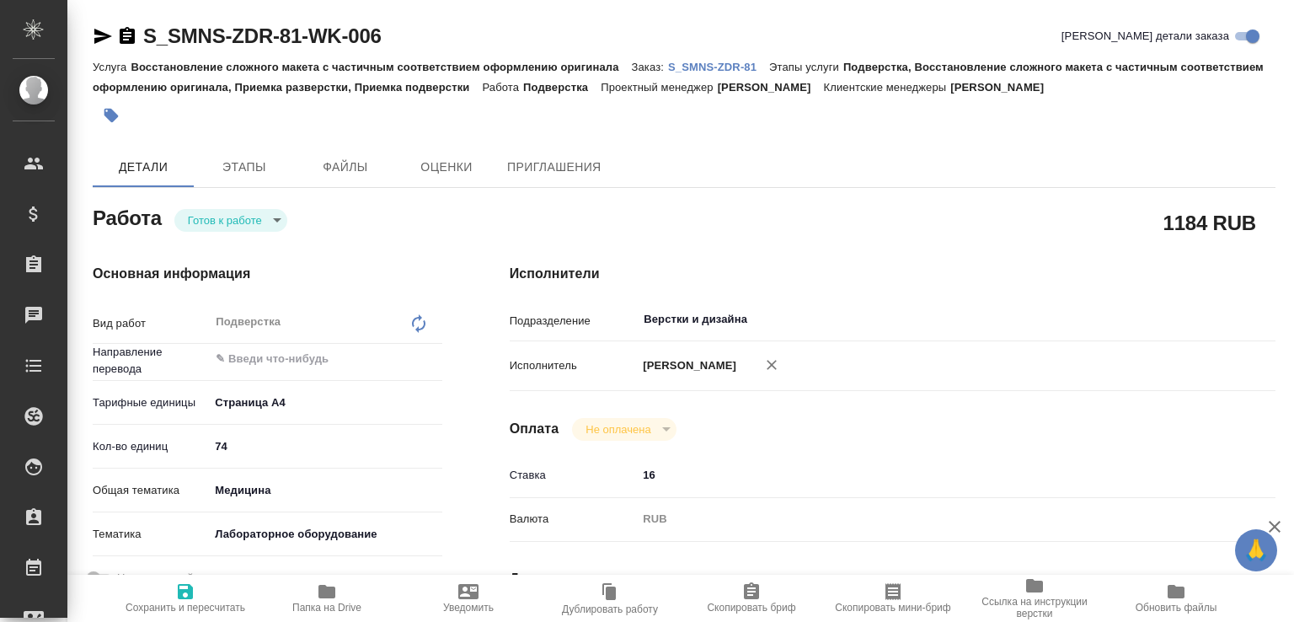
click at [236, 222] on body "🙏 .cls-1 fill:#fff; AWATERA [PERSON_NAME]malofeeva Клиенты Спецификации Заказы …" at bounding box center [647, 311] width 1294 height 622
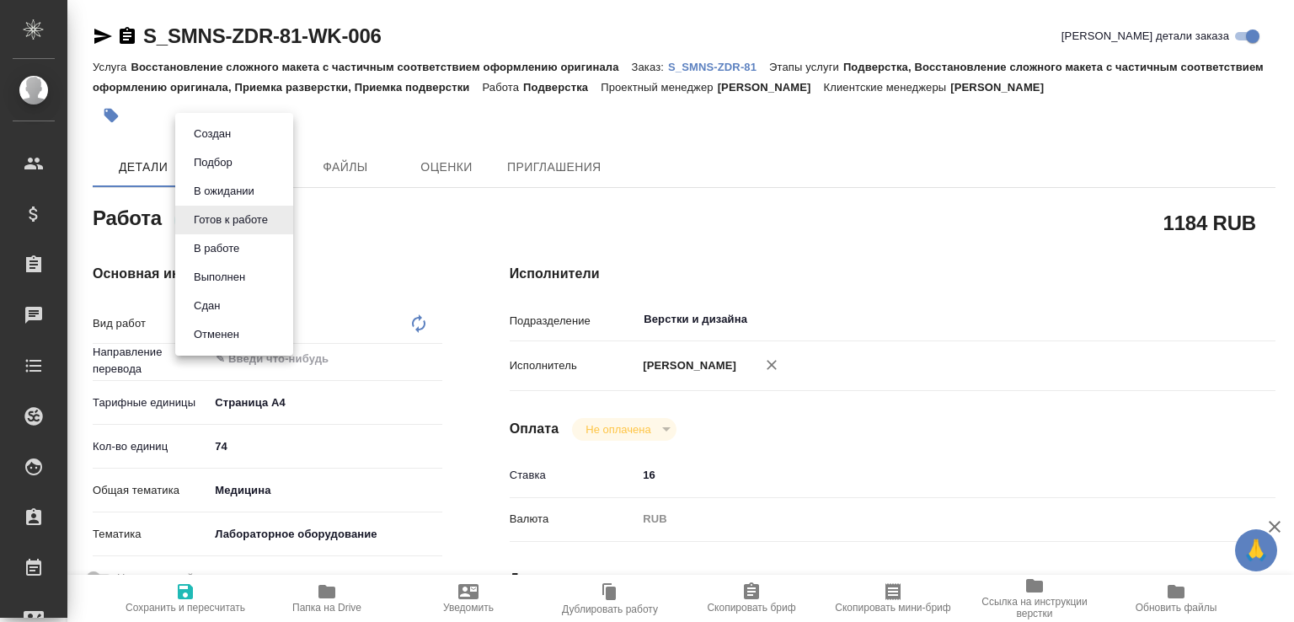
type textarea "x"
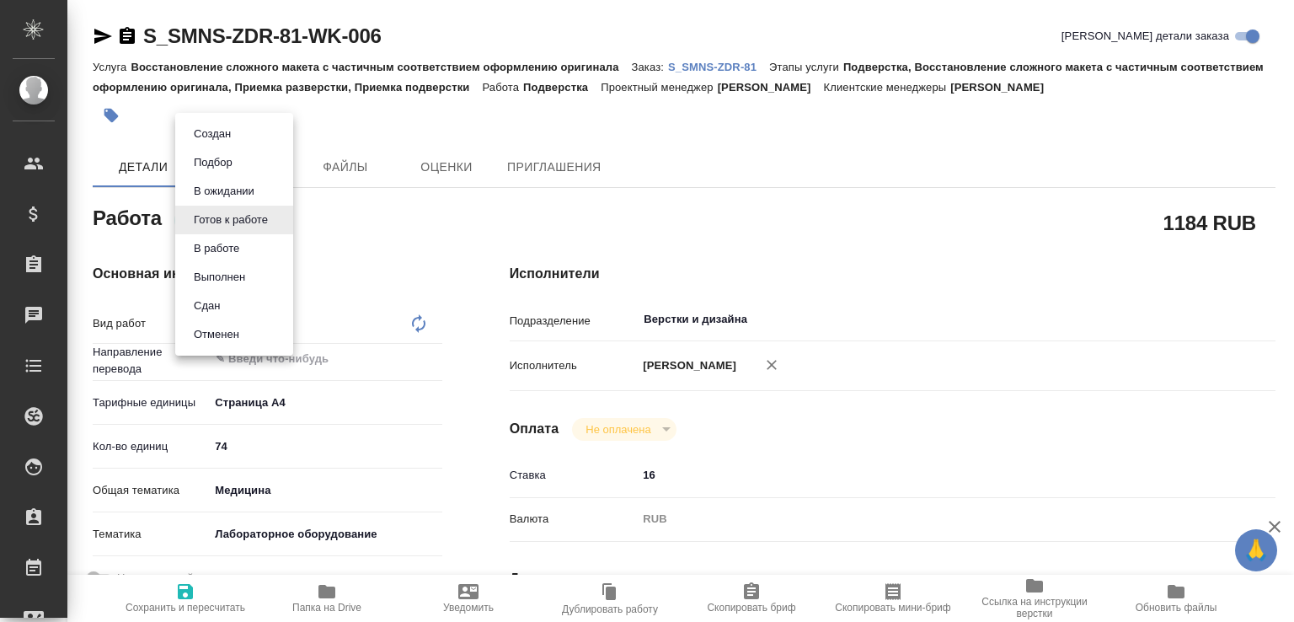
type textarea "x"
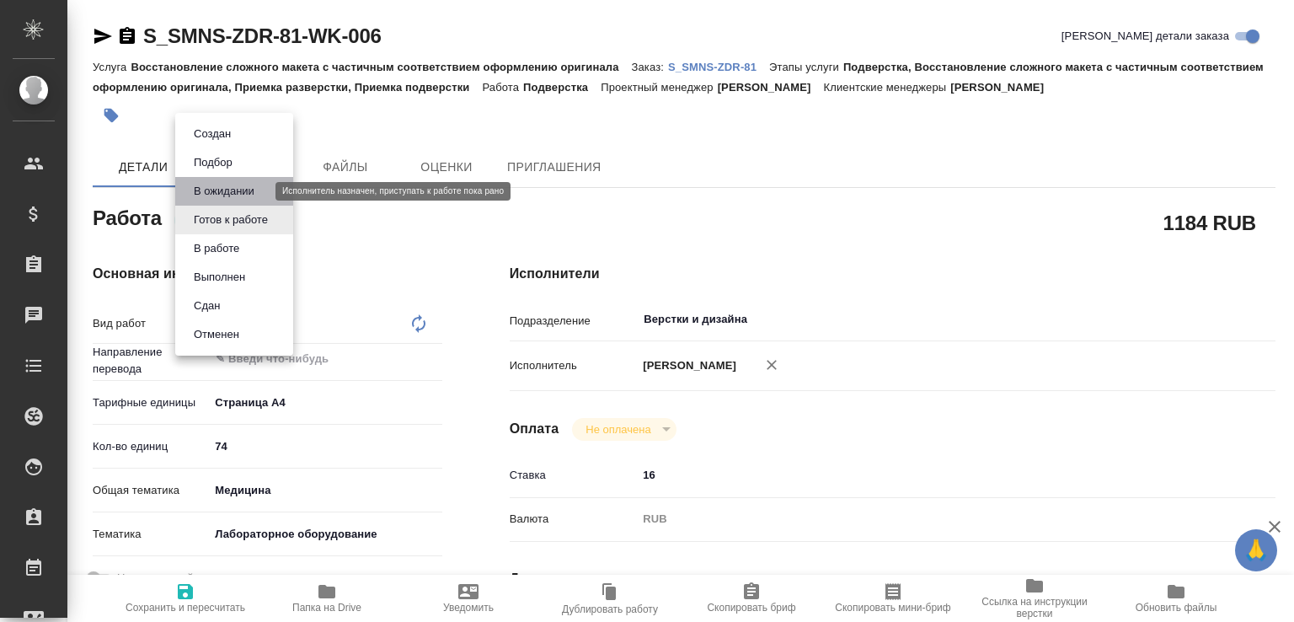
click at [244, 197] on button "В ожидании" at bounding box center [224, 191] width 71 height 19
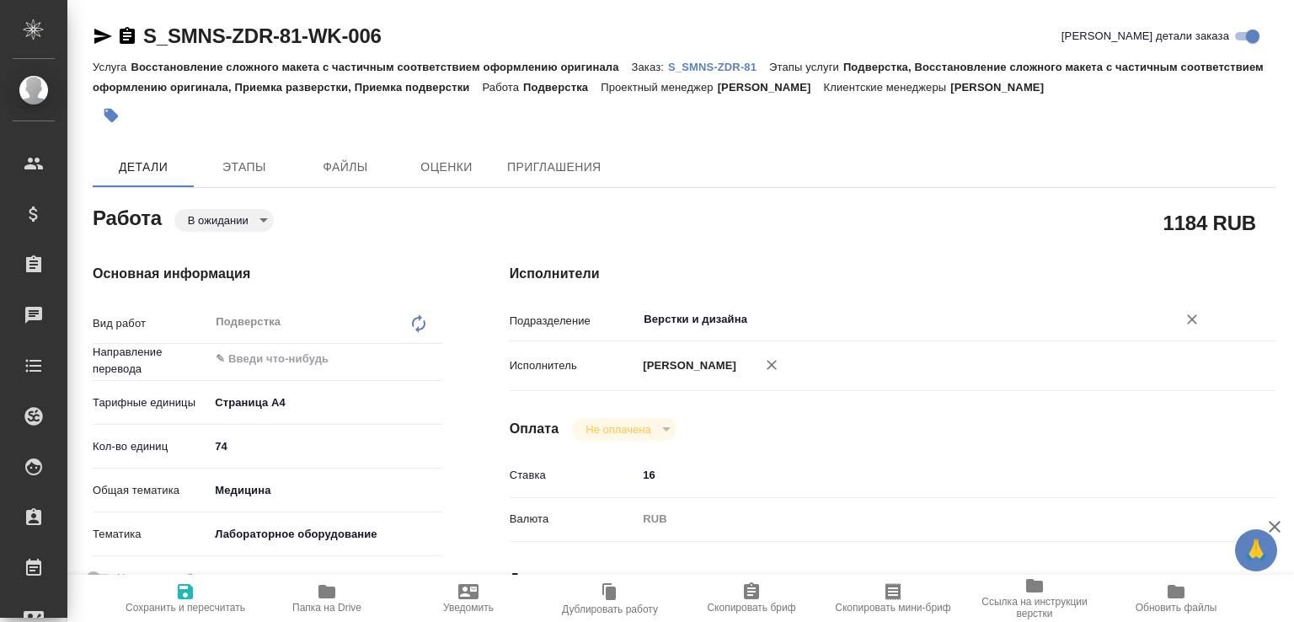
type textarea "x"
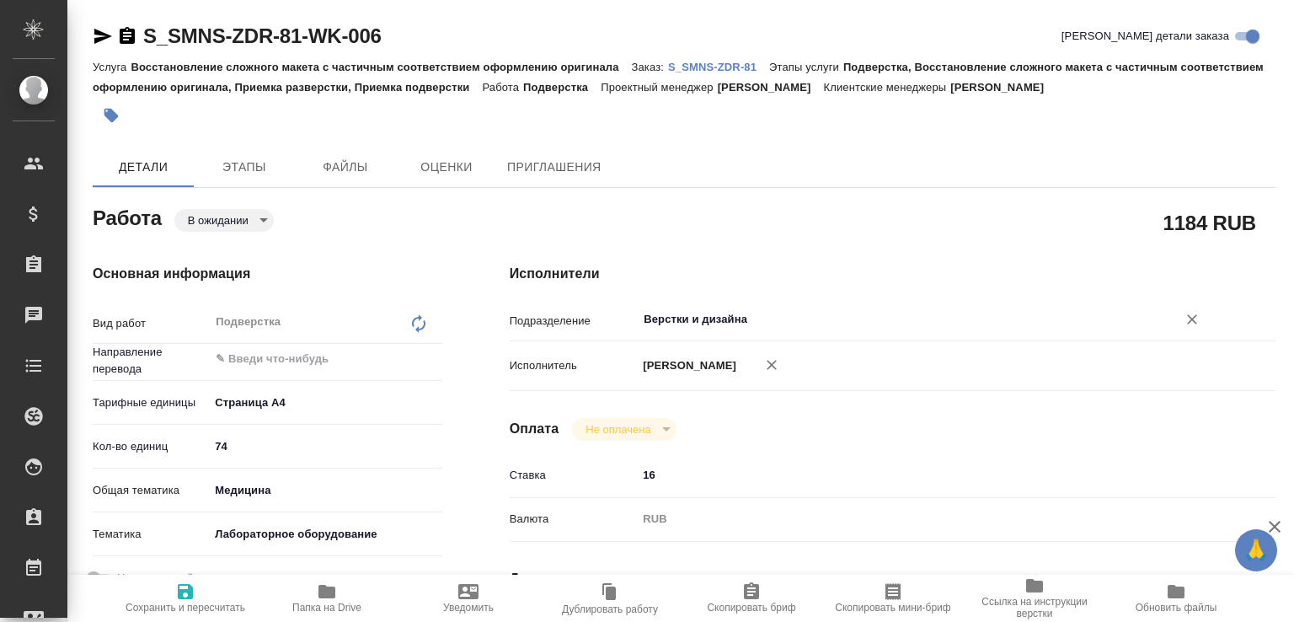
type textarea "x"
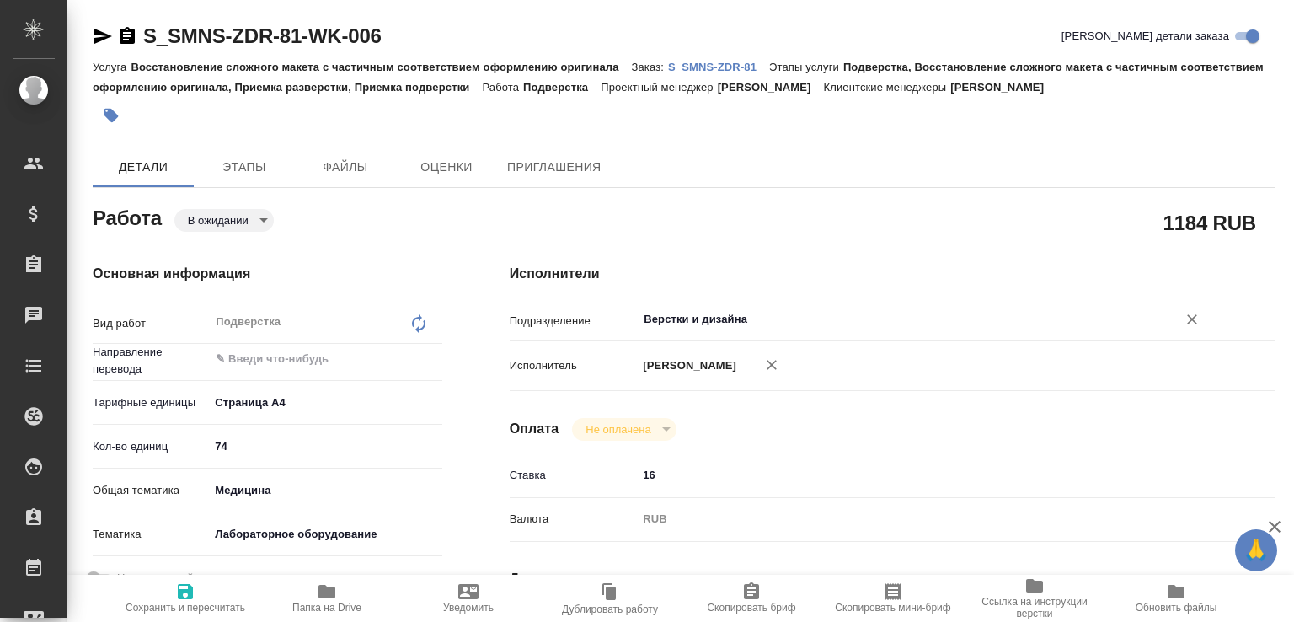
click at [676, 326] on input "Верстки и дизайна" at bounding box center [896, 319] width 508 height 20
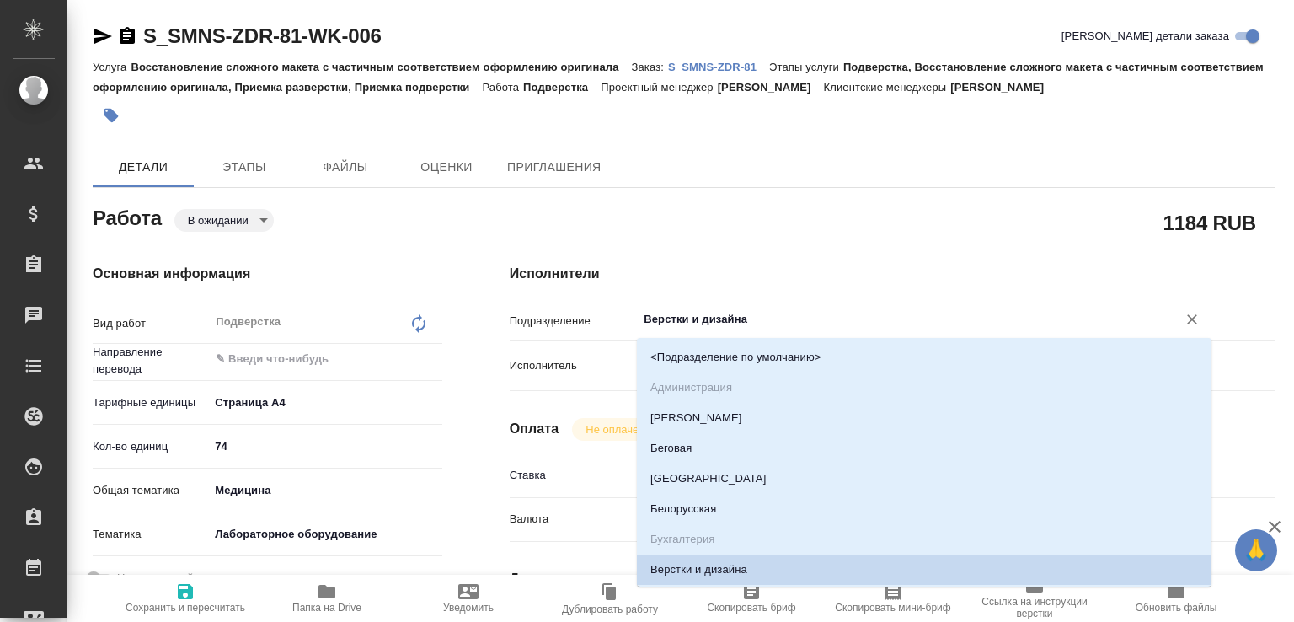
type textarea "x"
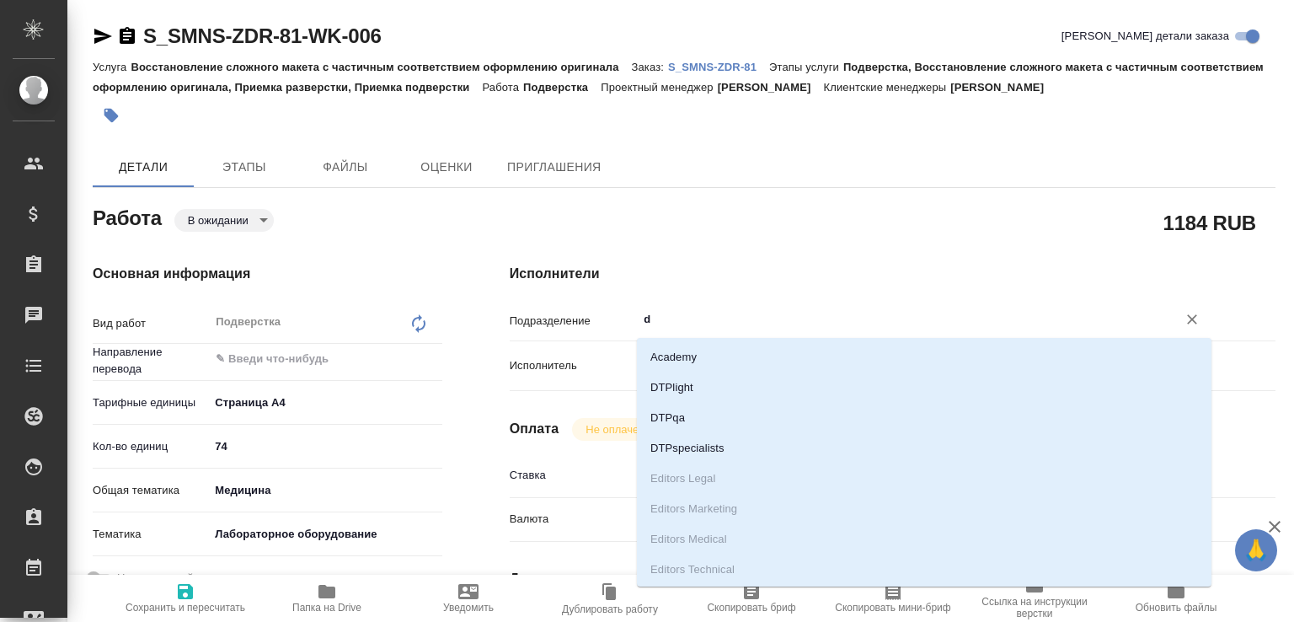
type input "dt"
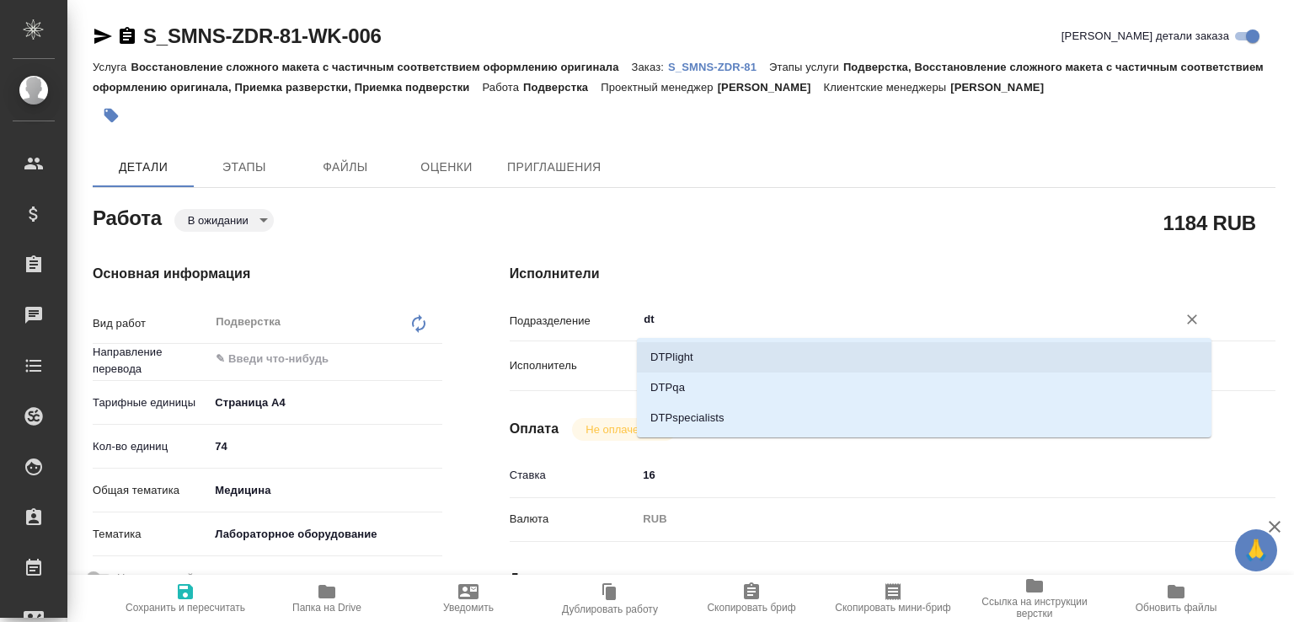
type textarea "x"
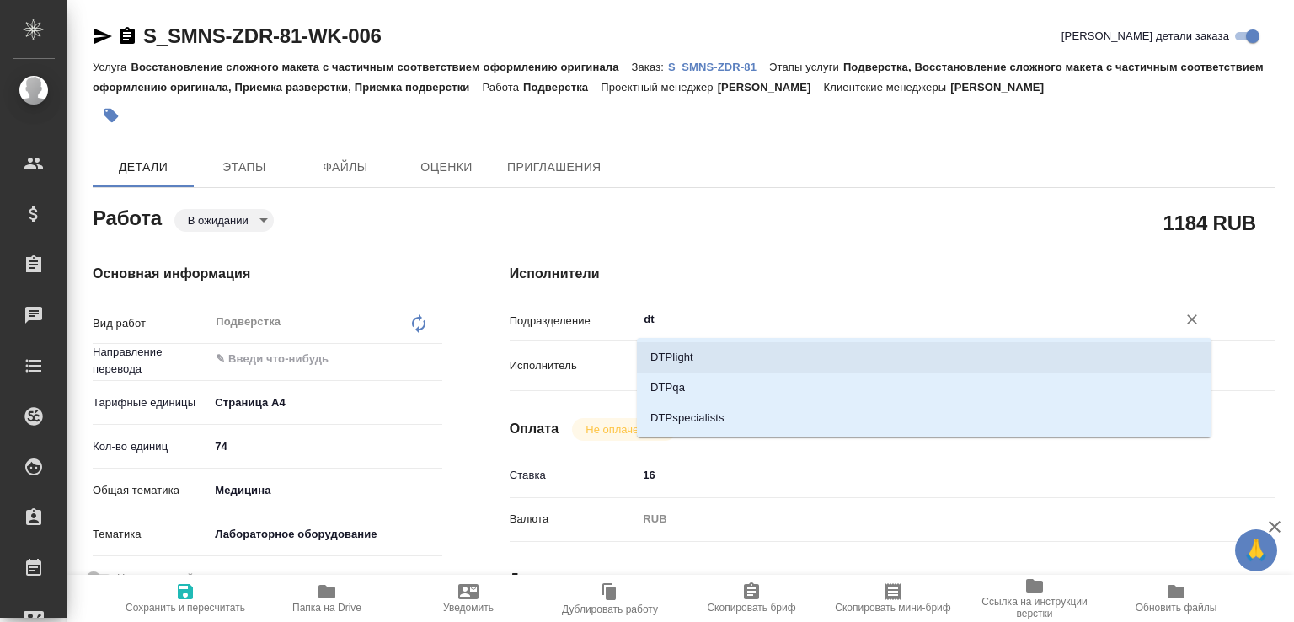
click at [661, 348] on li "DTPlight" at bounding box center [924, 357] width 575 height 30
type textarea "x"
type input "DTPlight"
type textarea "x"
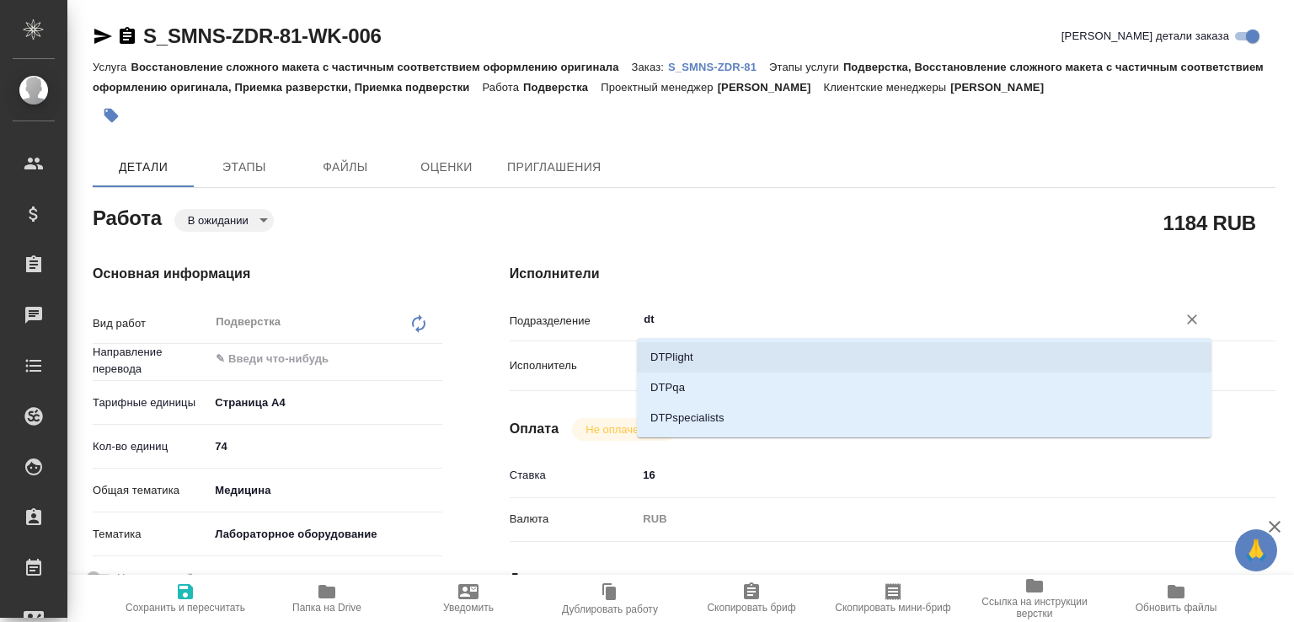
type textarea "x"
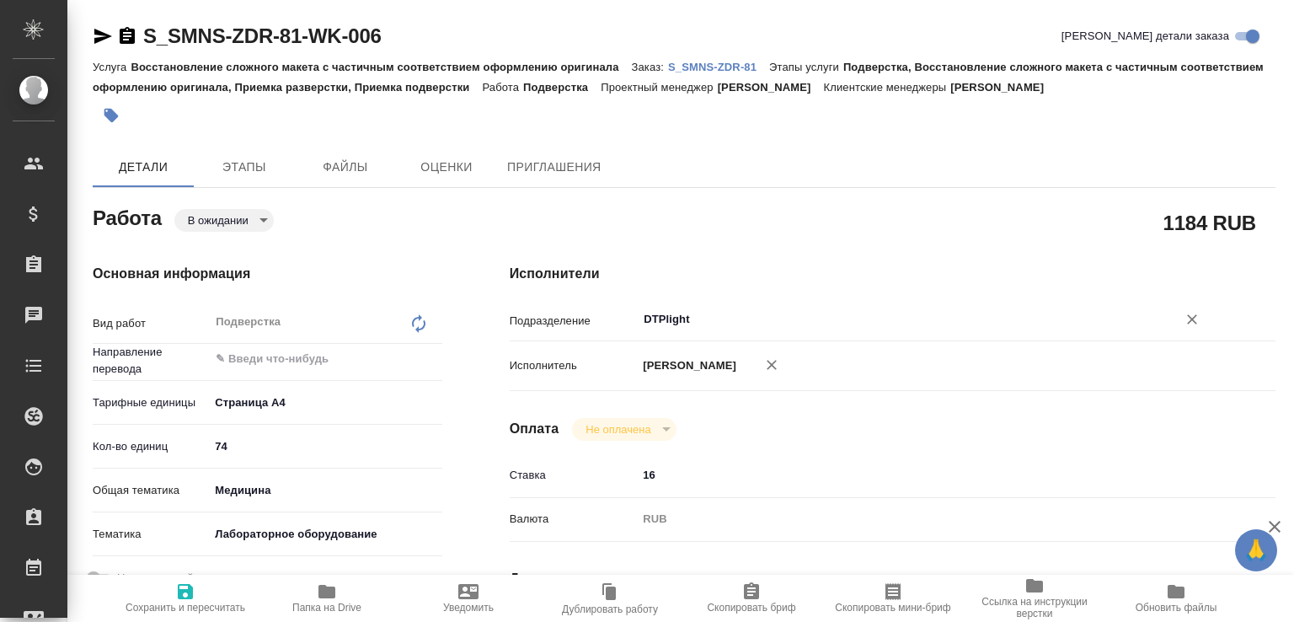
type input "DTPlight"
click at [216, 602] on span "Сохранить и пересчитать" at bounding box center [186, 608] width 120 height 12
type textarea "x"
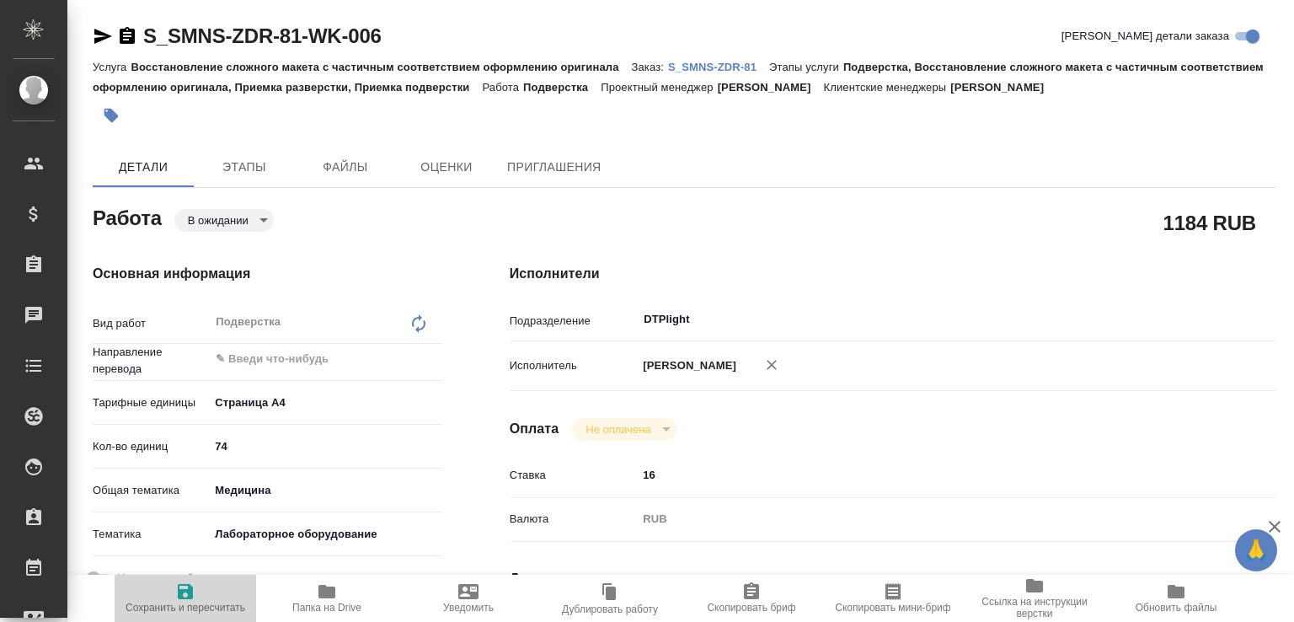
type textarea "x"
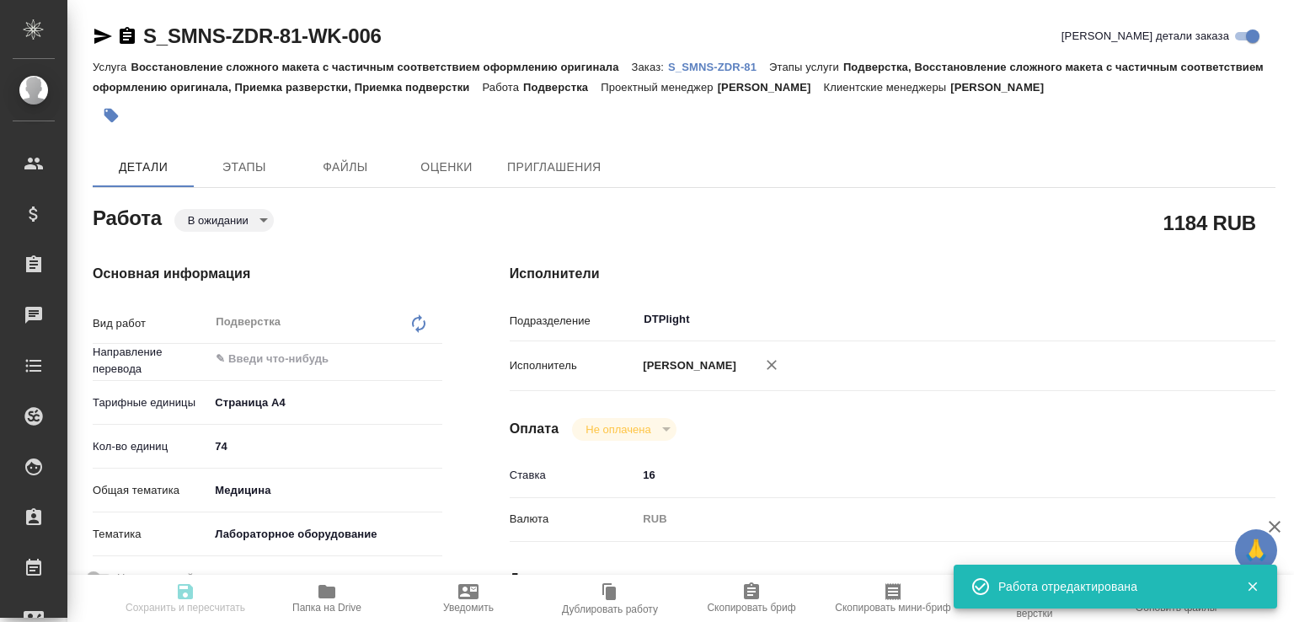
type textarea "x"
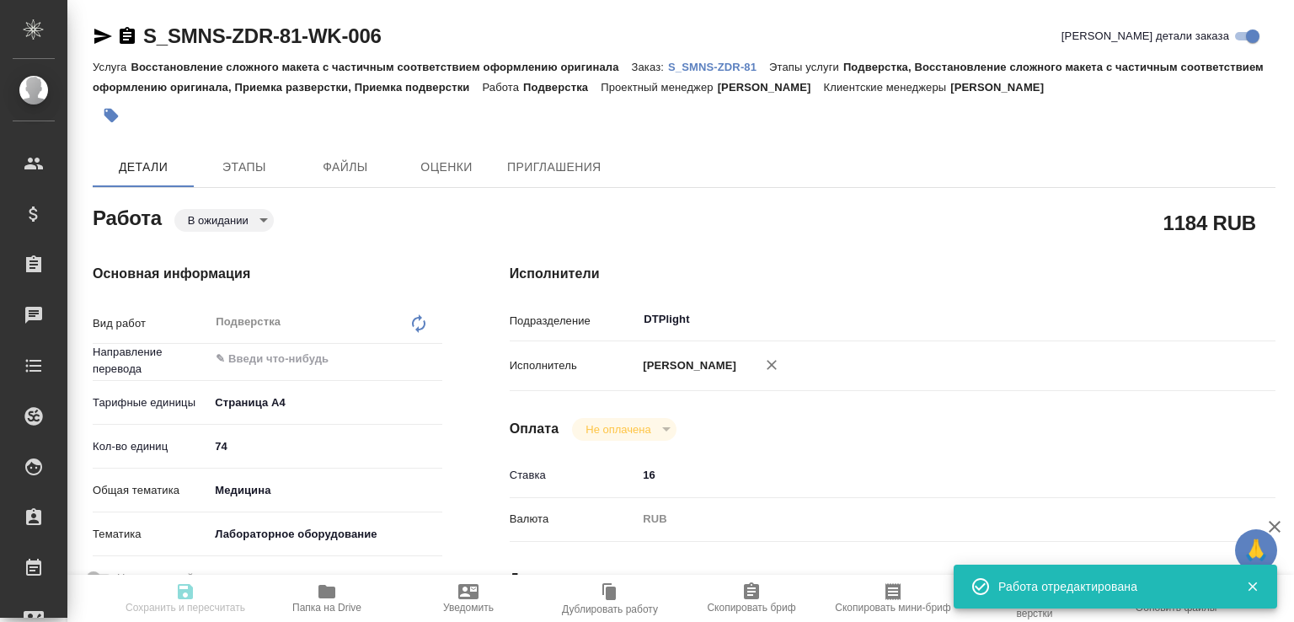
type input "pending"
type textarea "Подверстка"
type textarea "x"
type input "5f036ec4e16dec2d6b59c8ff"
type input "74"
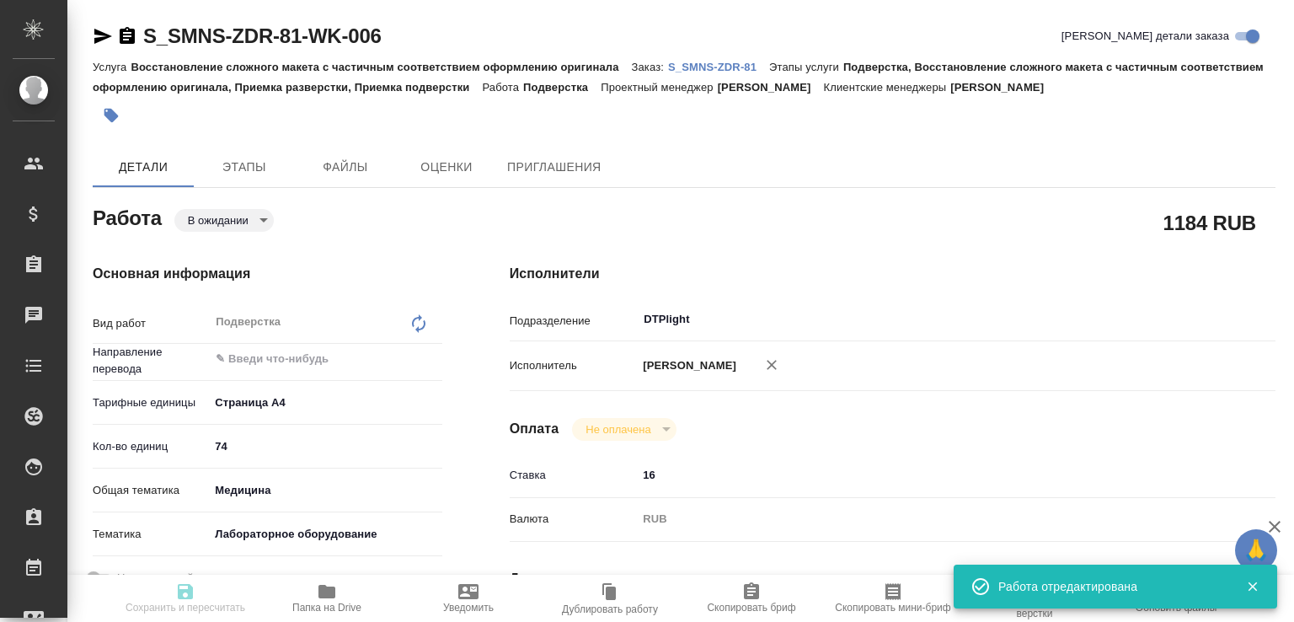
type input "med"
type input "6149830c2b7be24903fd7a80"
type input "10.10.2025 13:00"
type input "13.10.2025 14:00"
type input "13.10.2025 17:00"
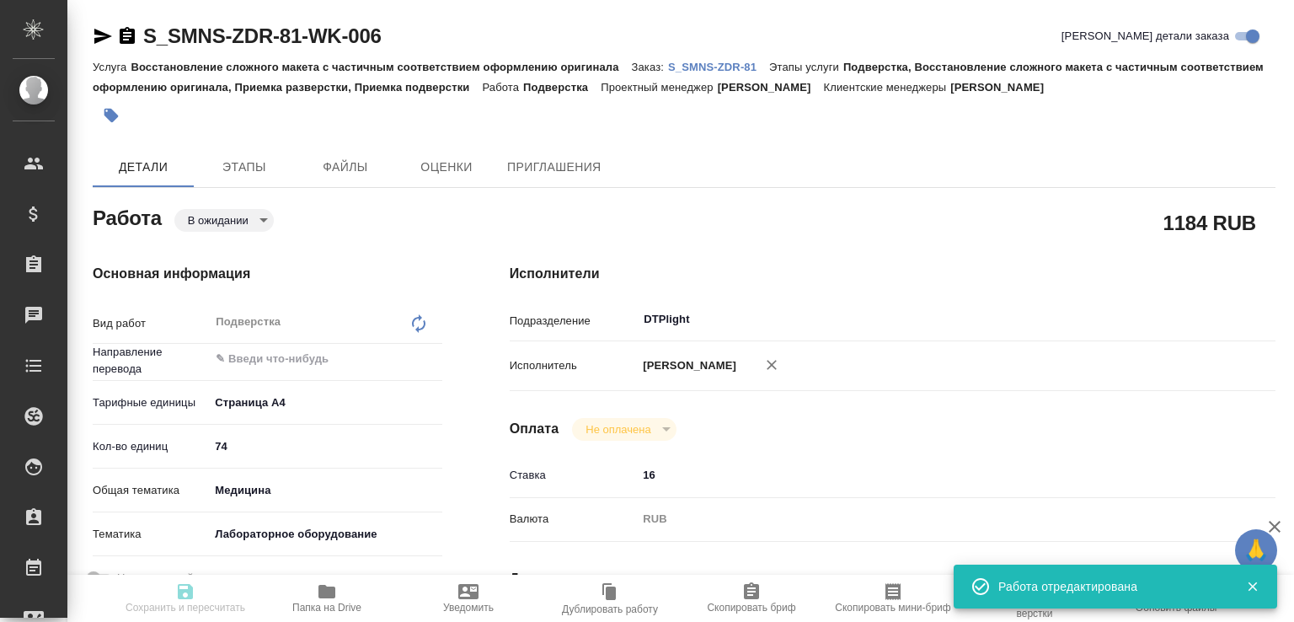
type input "DTPlight"
type input "notPayed"
type input "16"
type input "RUB"
type input "[PERSON_NAME]"
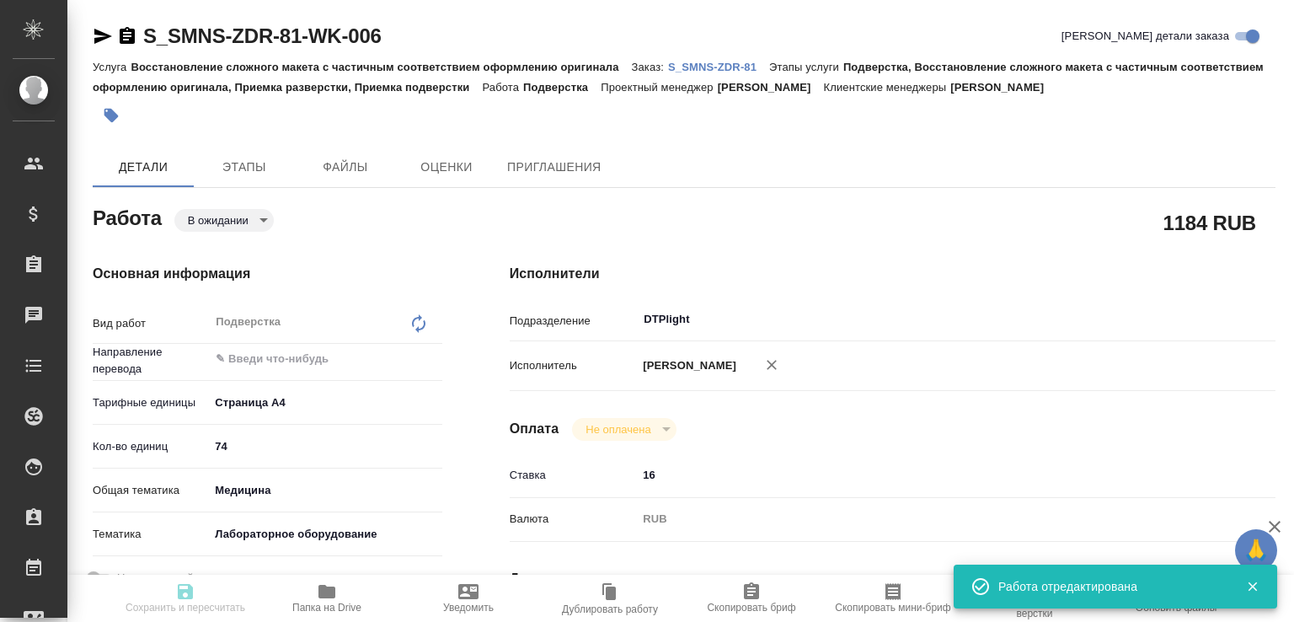
type textarea "Документ Atellica IM hsPSA Design Verification Report Redacted signed"
type textarea "x"
type textarea "/Clients/Сименс Здравоохранение/Orders/S_SMNS-ZDR-81/DTP/S_SMNS-ZDR-81-WK-006"
type textarea "x"
type input "S_SMNS-ZDR-81"
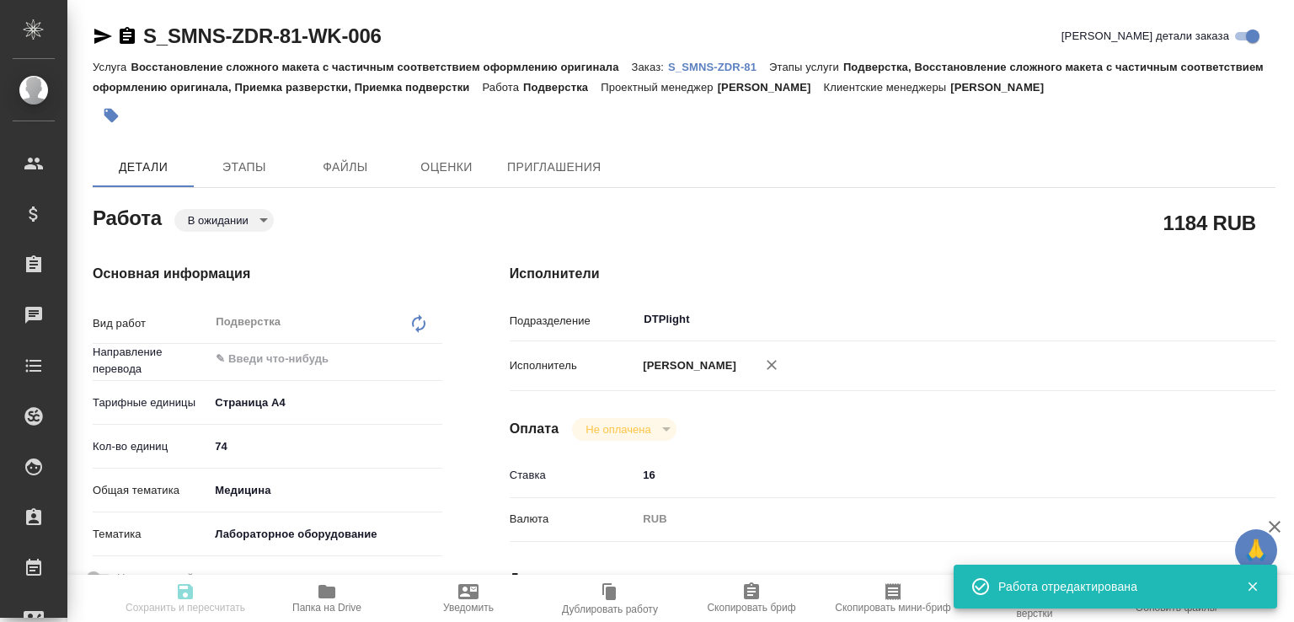
type input "СЗЦБ-015230"
type input "Восстановление сложного макета с частичным соответствием оформлению оригинала"
type input "Подверстка, Восстановление сложного макета с частичным соответствием оформлению…"
type input "Никифорова Валерия"
type input "[PERSON_NAME]"
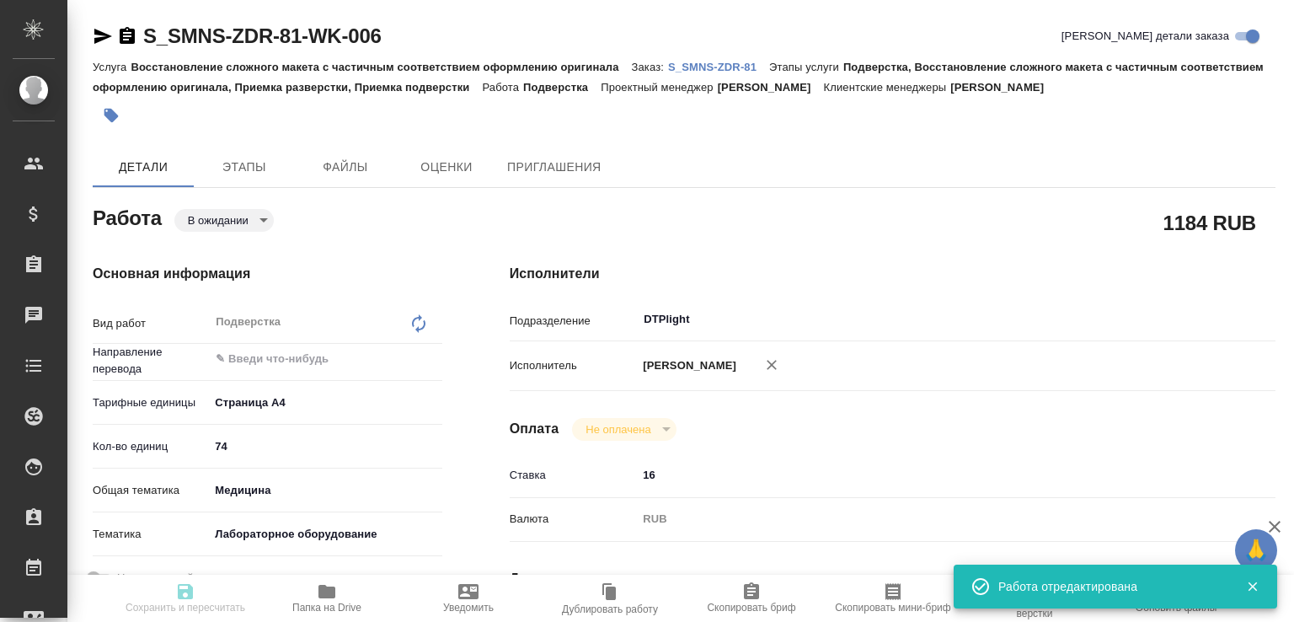
type input "/Clients/Сименс Здравоохранение/Orders/S_SMNS-ZDR-81"
type textarea "x"
type textarea "англ-рус для подачи в РЗН Документ Atellica IM fPSAII Design Verification Repor…"
type textarea "x"
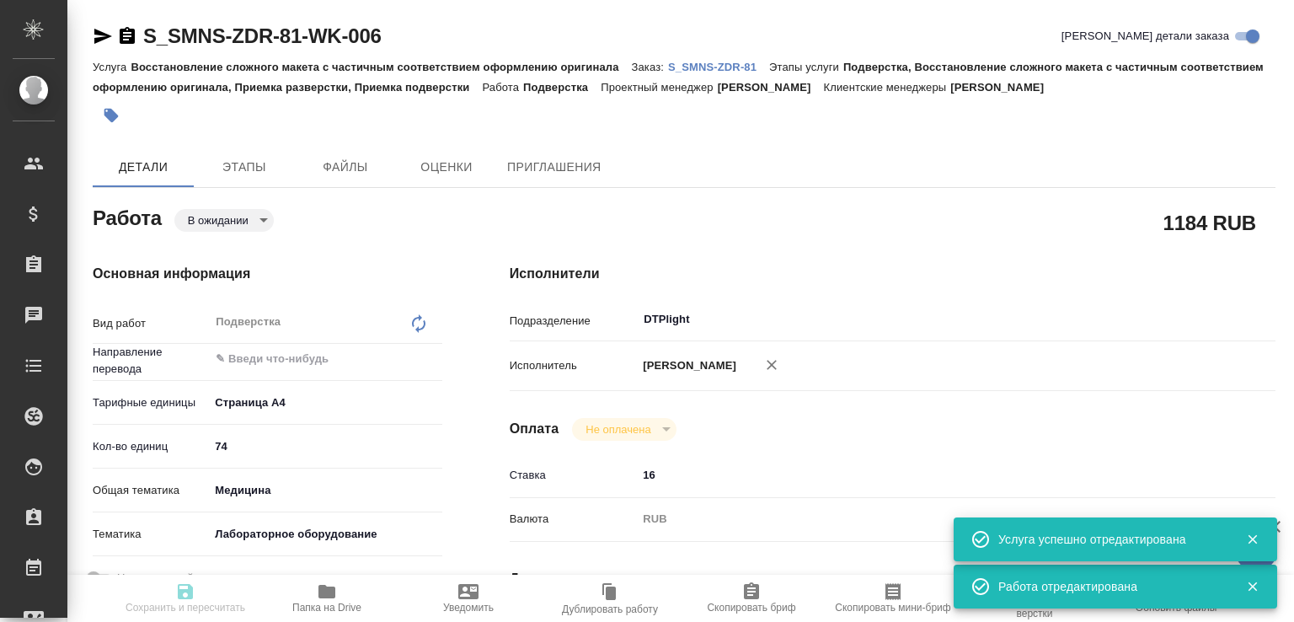
type textarea "x"
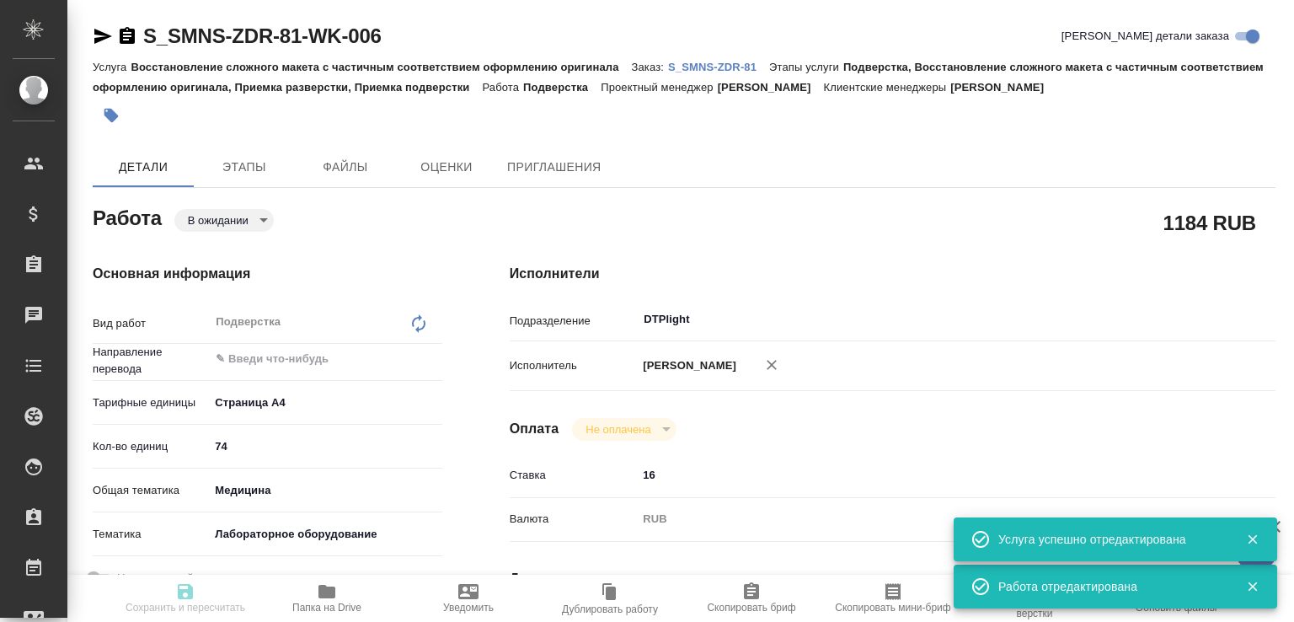
type textarea "x"
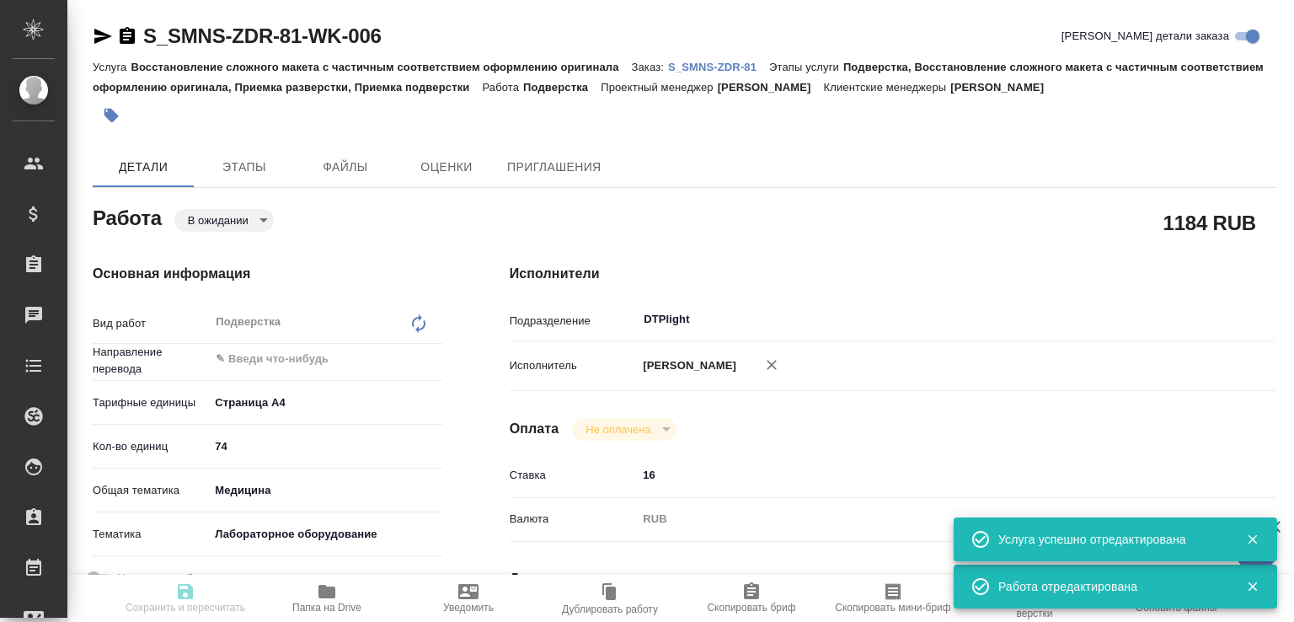
type input "pending"
type textarea "Подверстка"
type textarea "x"
type input "5f036ec4e16dec2d6b59c8ff"
type input "74"
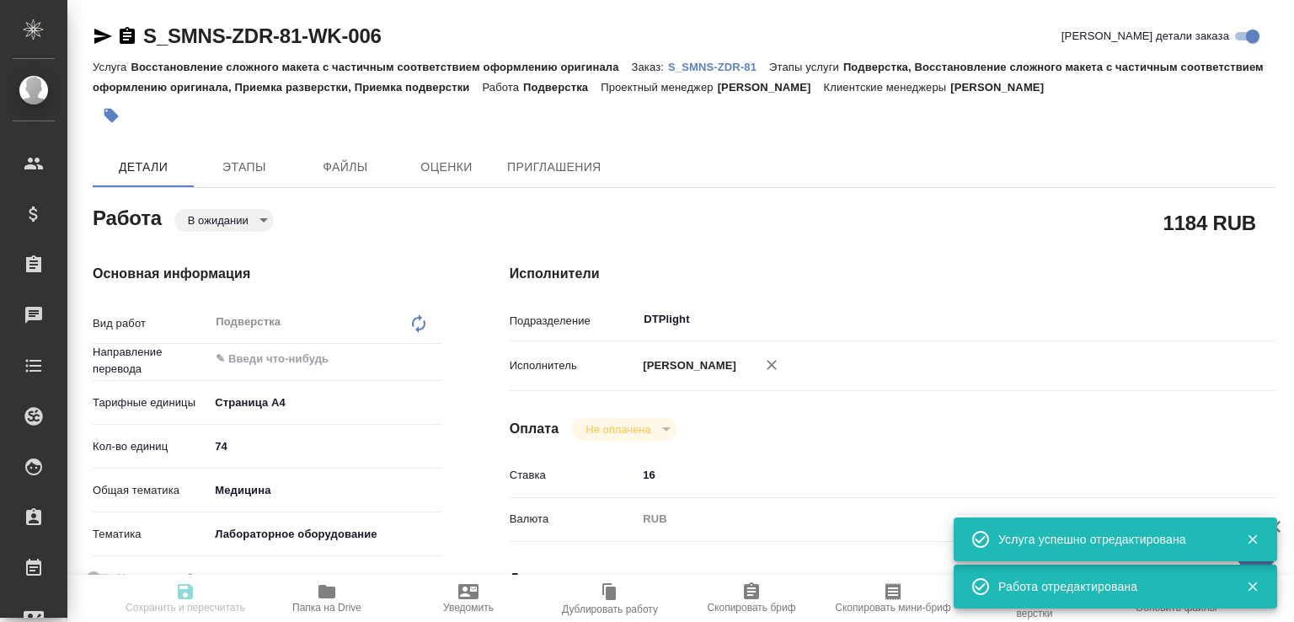
type input "med"
type input "6149830c2b7be24903fd7a80"
type input "10.10.2025 13:00"
type input "13.10.2025 14:00"
type input "13.10.2025 17:00"
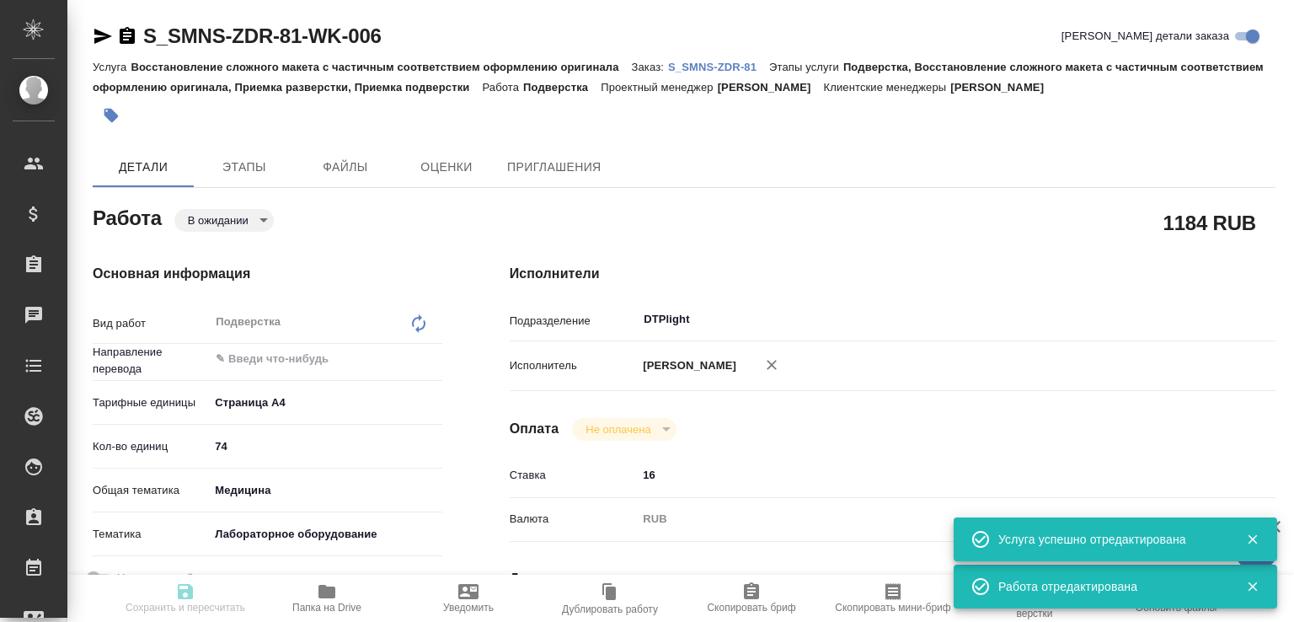
type input "DTPlight"
type input "notPayed"
type input "16"
type input "RUB"
type input "[PERSON_NAME]"
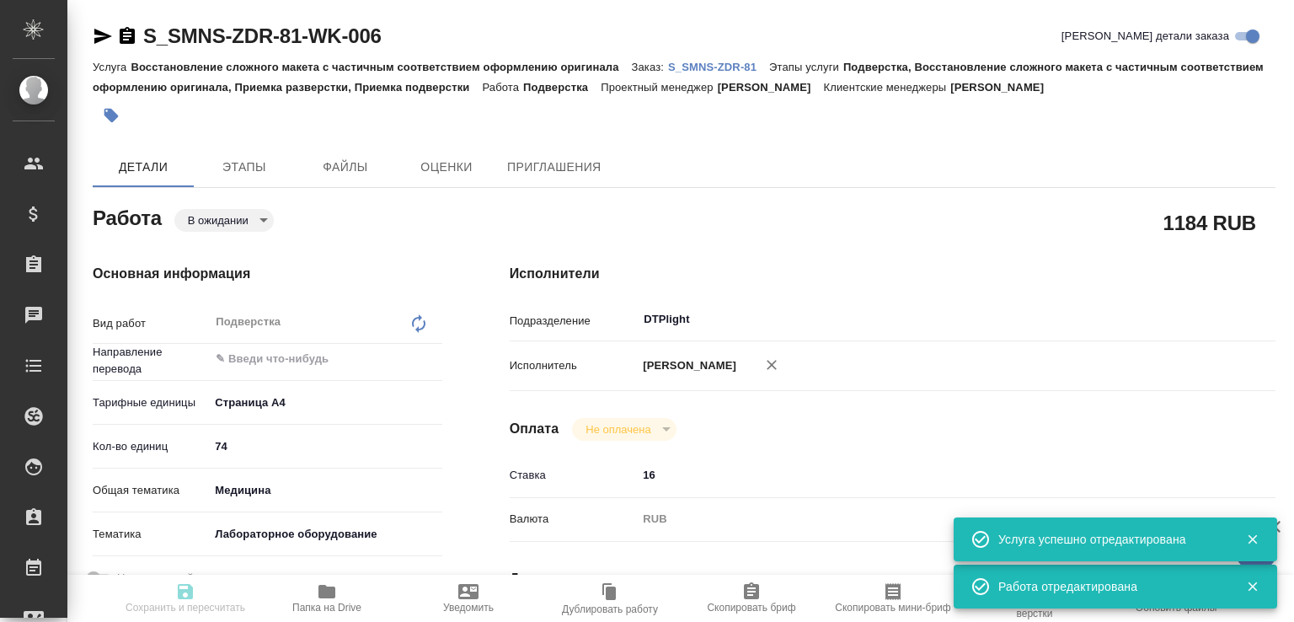
type textarea "Документ Atellica IM hsPSA Design Verification Report Redacted signed"
type textarea "x"
type textarea "/Clients/Сименс Здравоохранение/Orders/S_SMNS-ZDR-81/DTP/S_SMNS-ZDR-81-WK-006"
type textarea "x"
type input "S_SMNS-ZDR-81"
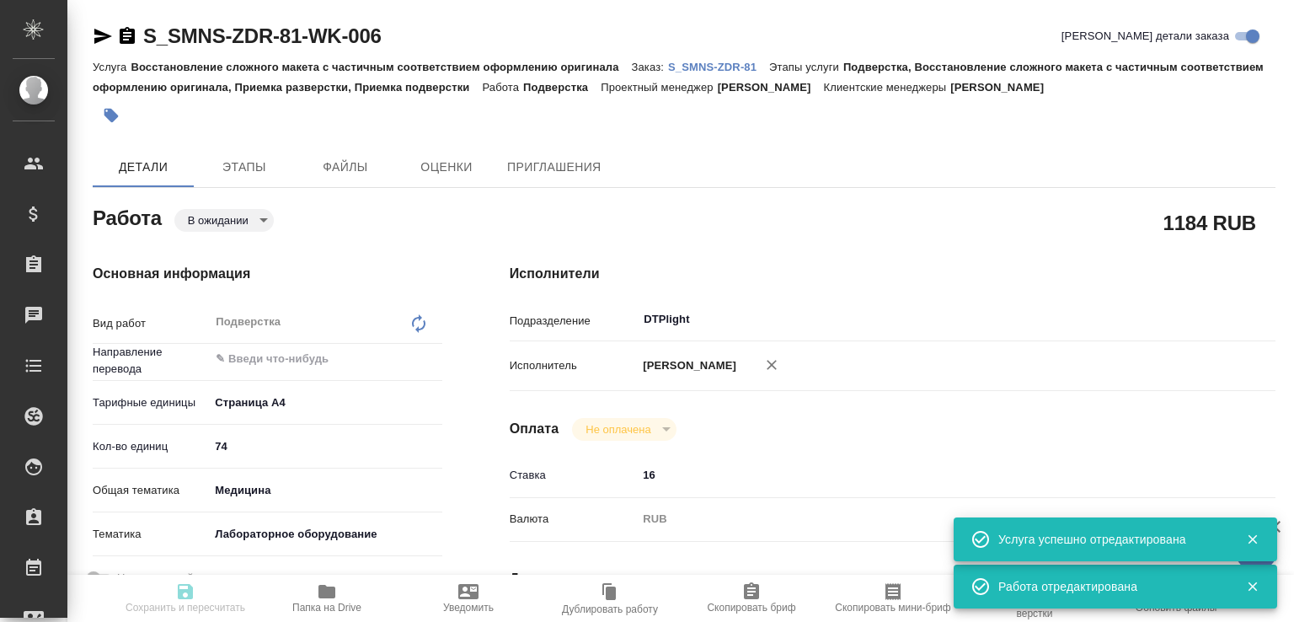
type input "СЗЦБ-015230"
type input "Восстановление сложного макета с частичным соответствием оформлению оригинала"
type input "Подверстка, Восстановление сложного макета с частичным соответствием оформлению…"
type input "Никифорова Валерия"
type input "[PERSON_NAME]"
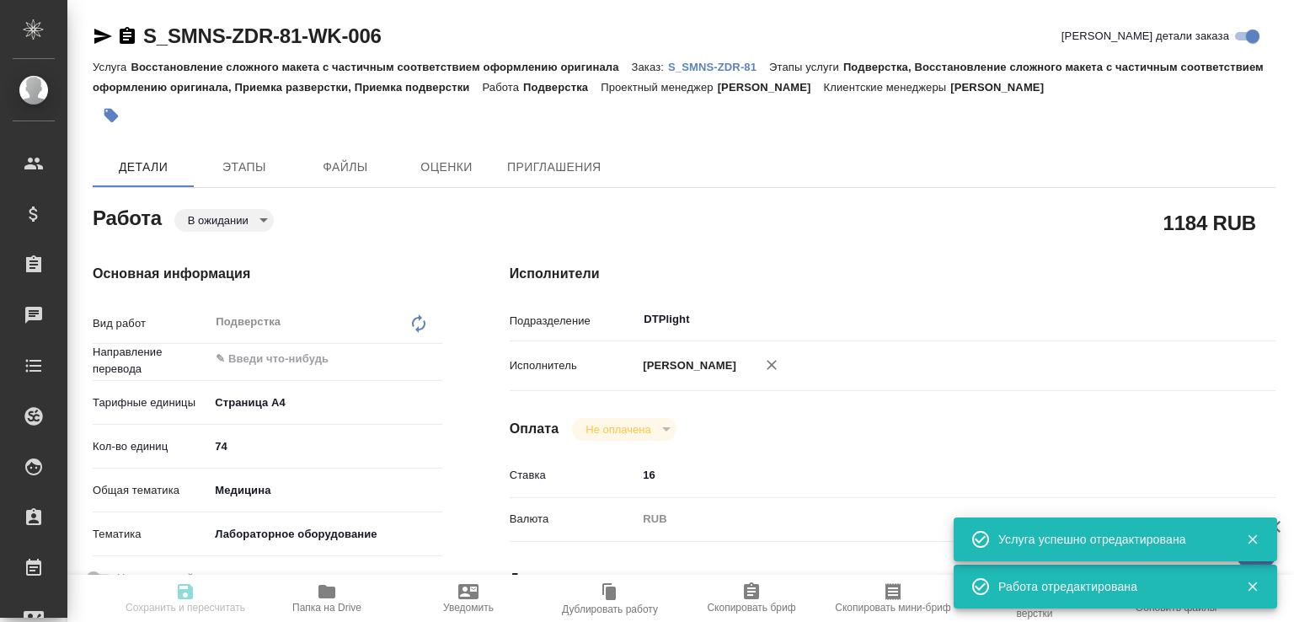
type input "/Clients/Сименс Здравоохранение/Orders/S_SMNS-ZDR-81"
type textarea "x"
type textarea "англ-рус для подачи в РЗН Документ Atellica IM fPSAII Design Verification Repor…"
type textarea "x"
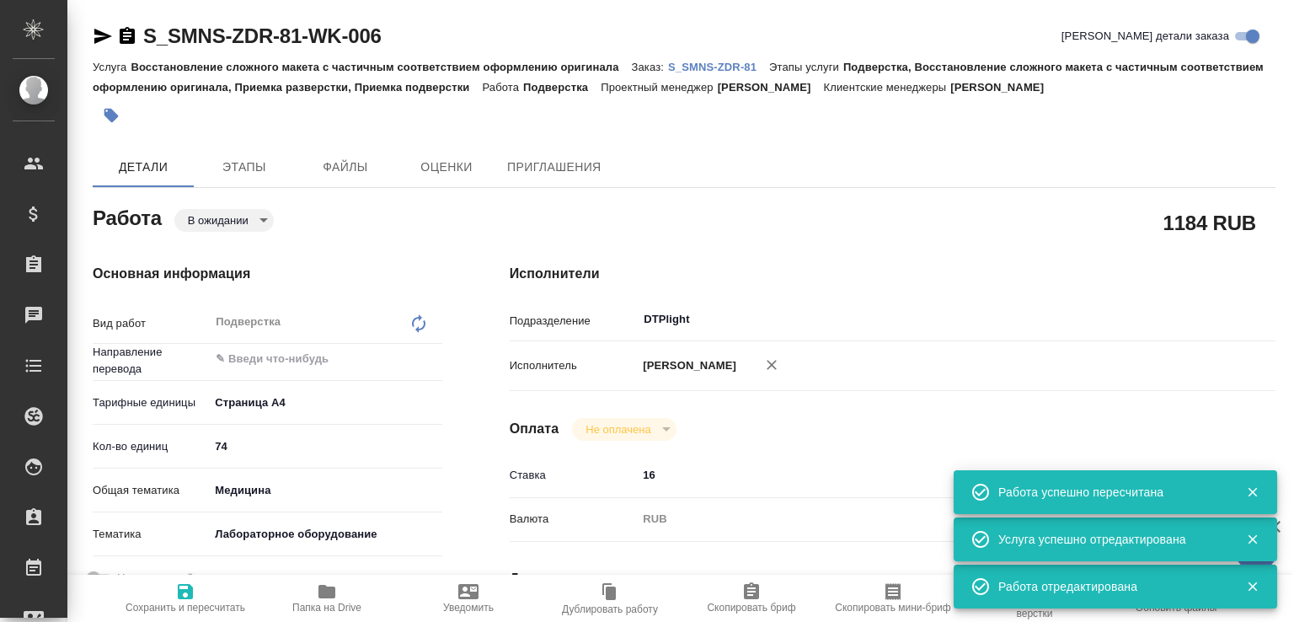
type textarea "x"
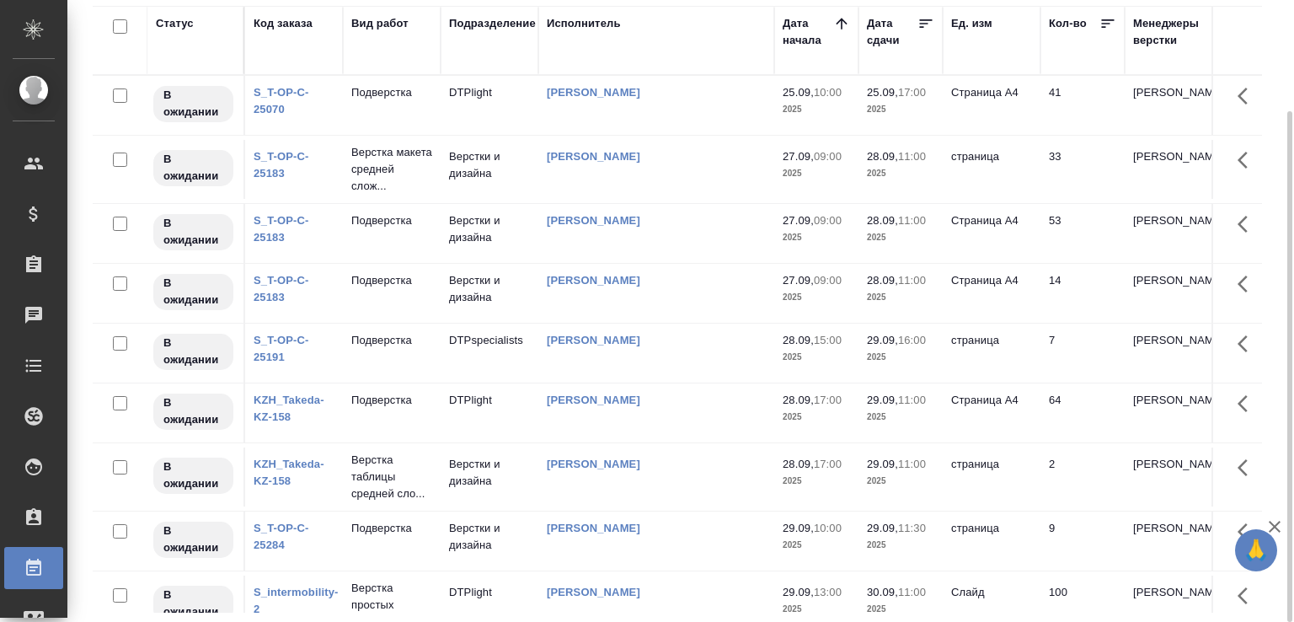
click at [290, 246] on div "S_T-OP-C-25183" at bounding box center [294, 229] width 81 height 34
click at [284, 244] on link "S_T-OP-C-25183" at bounding box center [282, 228] width 56 height 29
click at [275, 95] on link "S_T-OP-C-25070" at bounding box center [282, 100] width 56 height 29
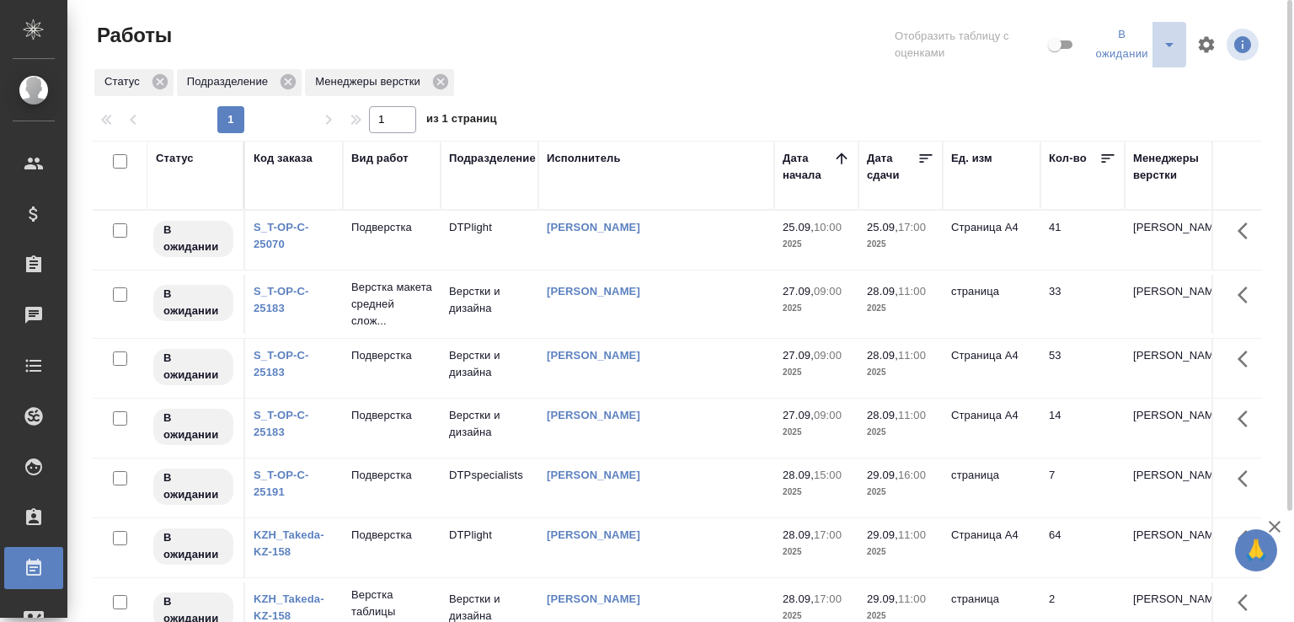
click at [1170, 48] on icon "split button" at bounding box center [1169, 45] width 20 height 20
click at [1123, 82] on li "Total" at bounding box center [1136, 87] width 99 height 27
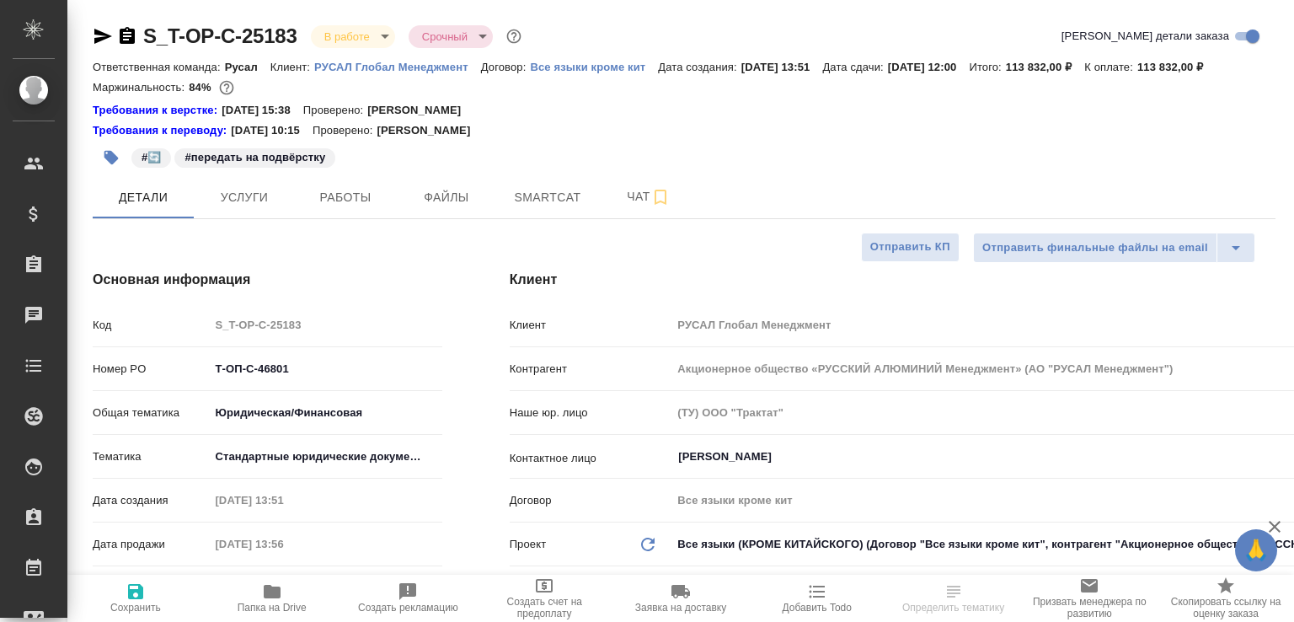
select select "RU"
click at [101, 29] on icon "button" at bounding box center [103, 36] width 20 height 20
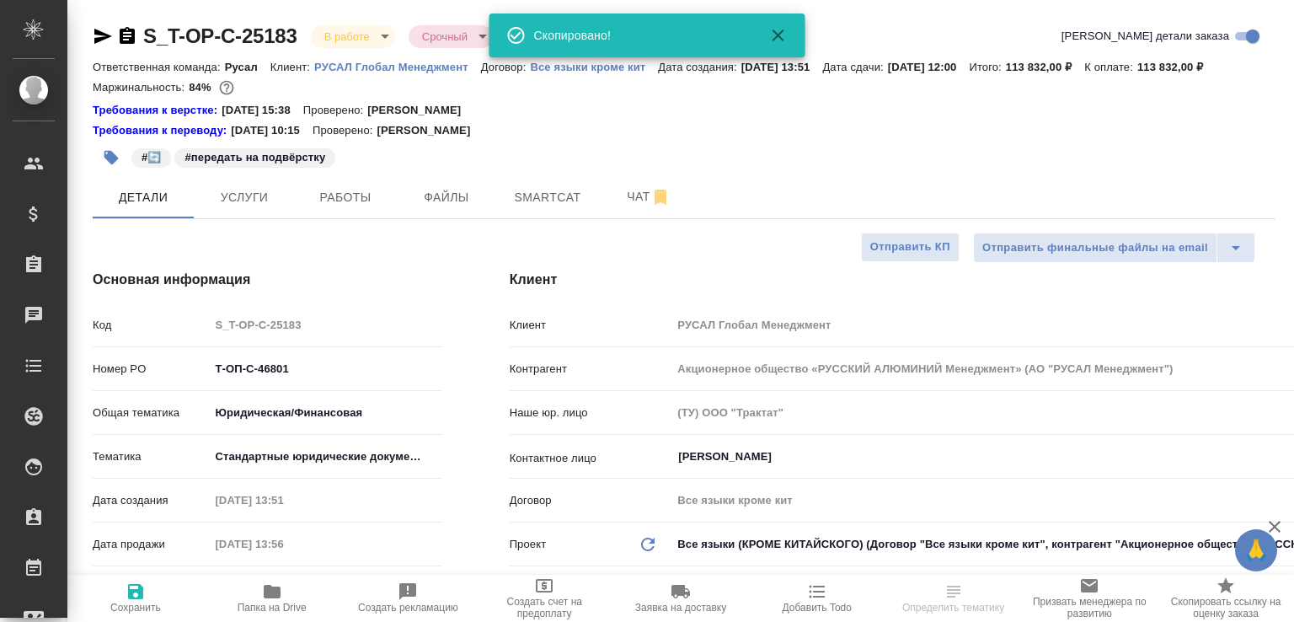
select select "RU"
type textarea "x"
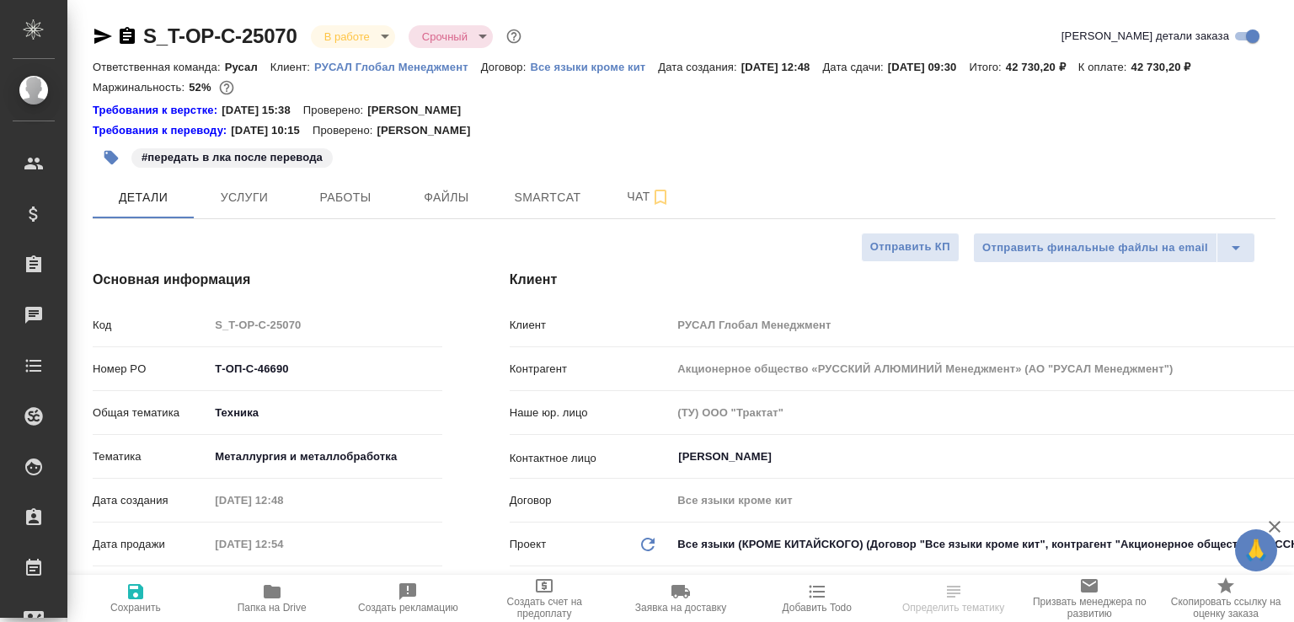
select select "RU"
click at [104, 32] on icon "button" at bounding box center [103, 36] width 20 height 20
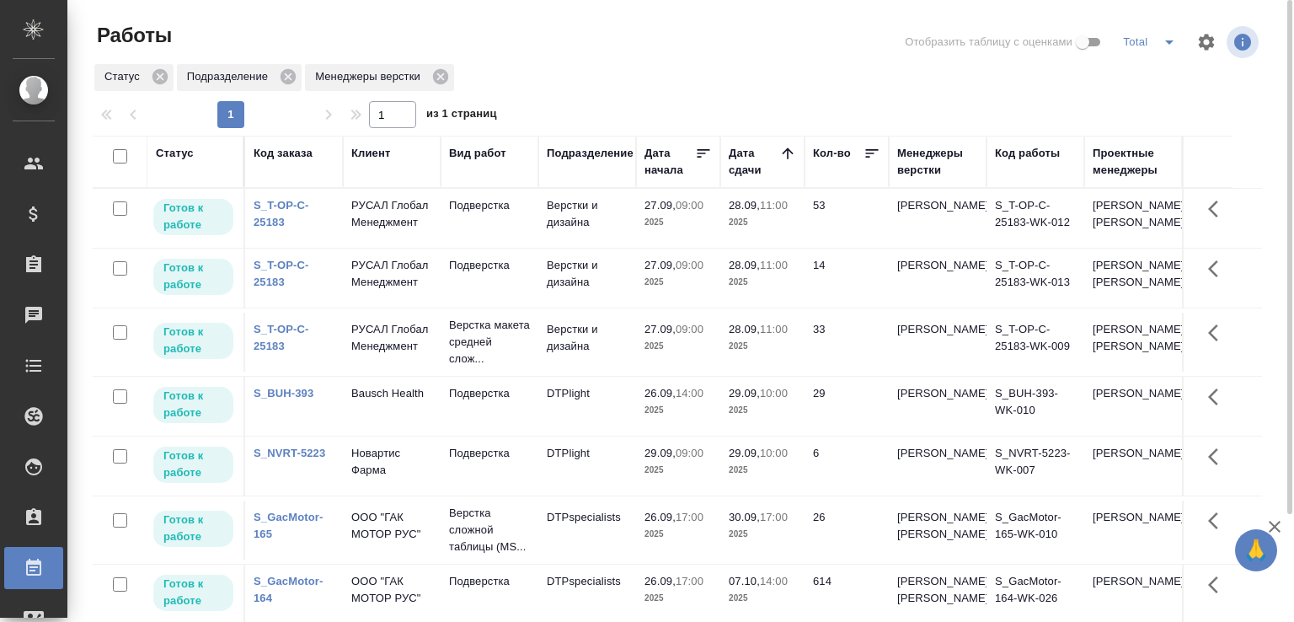
click at [504, 248] on td "Подверстка" at bounding box center [490, 218] width 98 height 59
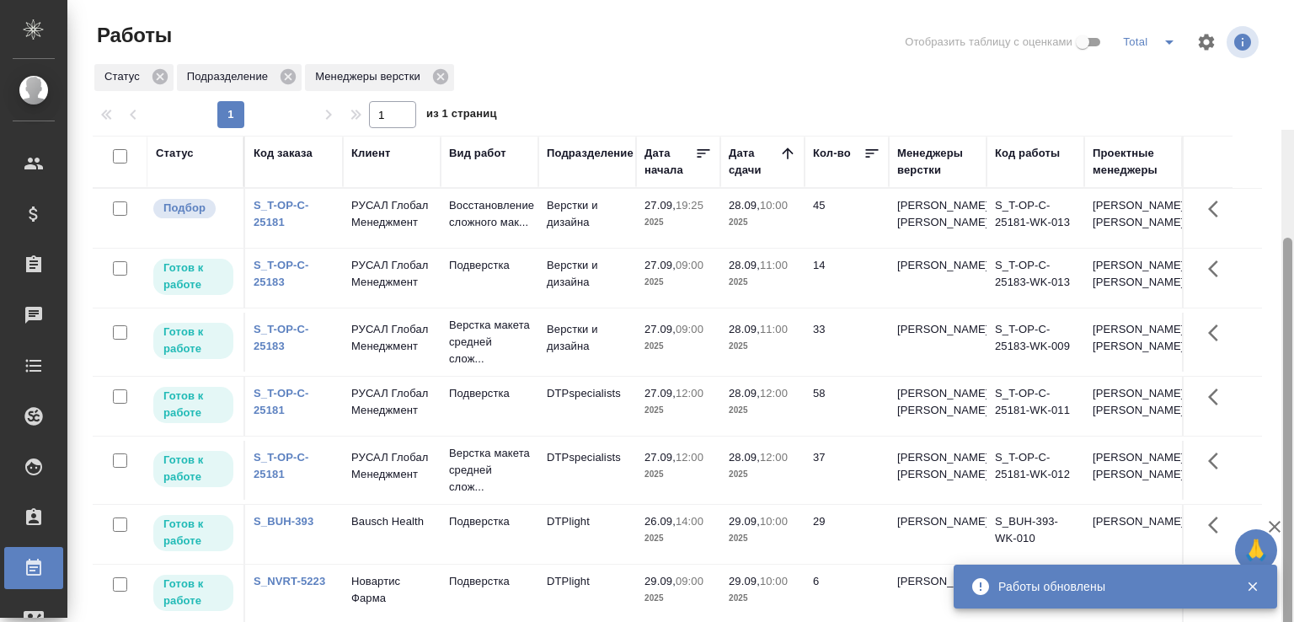
scroll to position [130, 0]
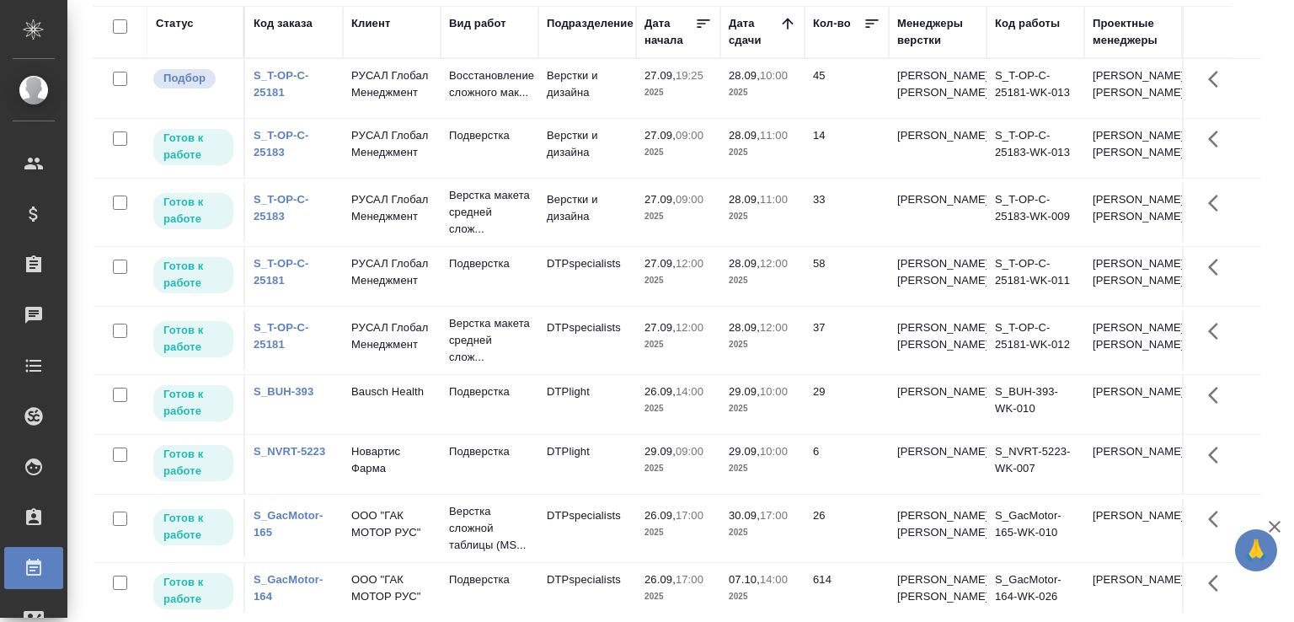
click at [1274, 522] on icon "button" at bounding box center [1275, 527] width 20 height 20
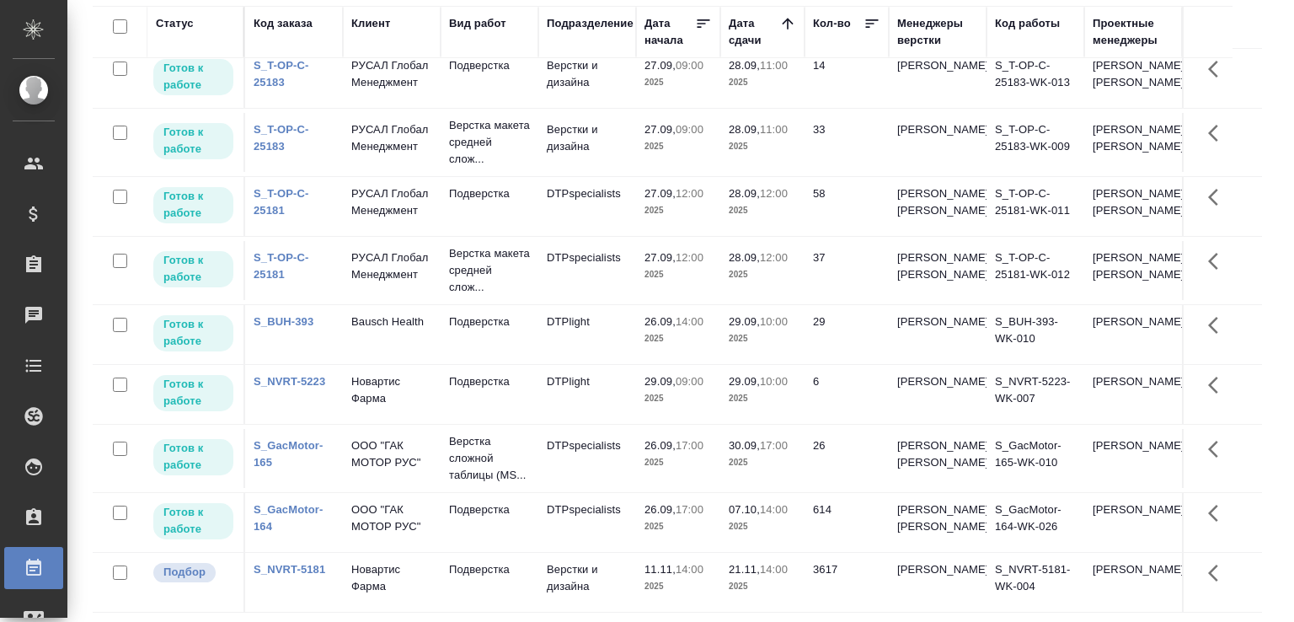
scroll to position [0, 0]
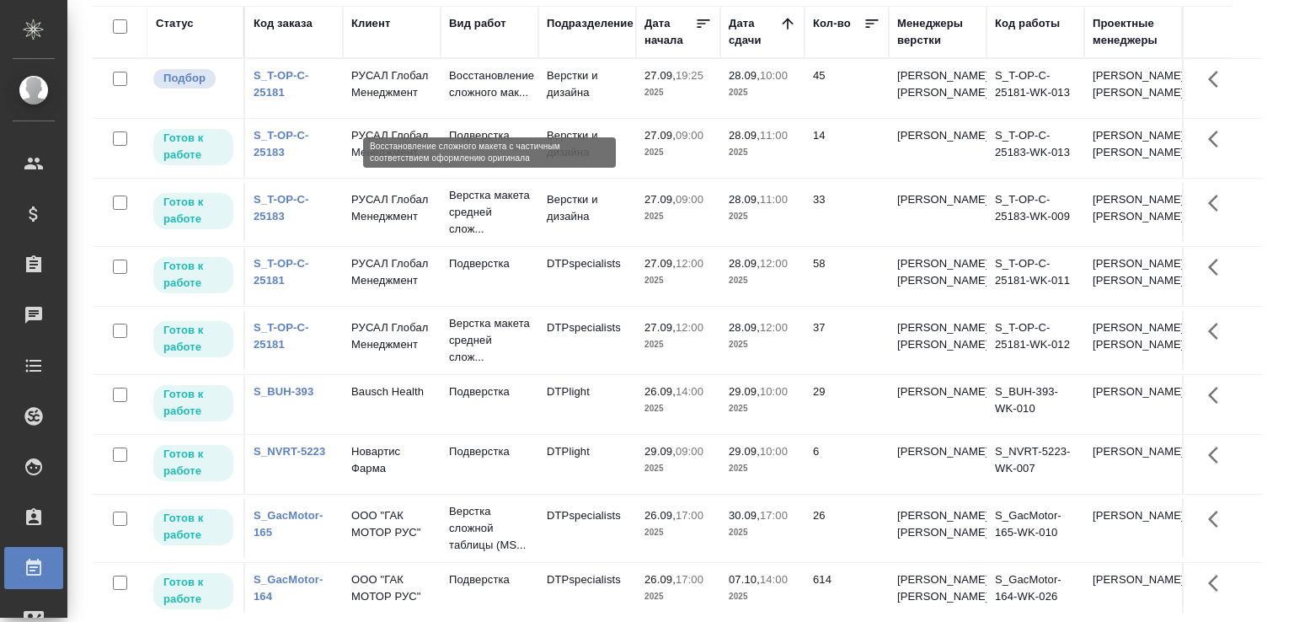
click at [520, 101] on p "Восстановление сложного мак..." at bounding box center [489, 84] width 81 height 34
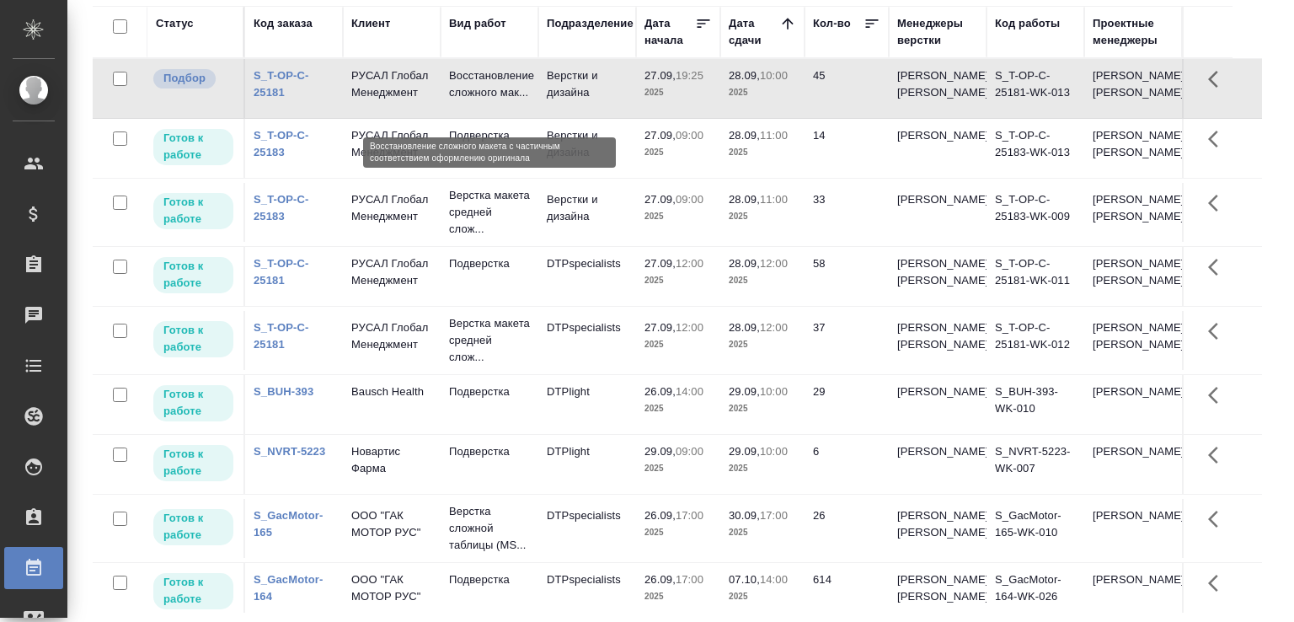
click at [520, 101] on p "Восстановление сложного мак..." at bounding box center [489, 84] width 81 height 34
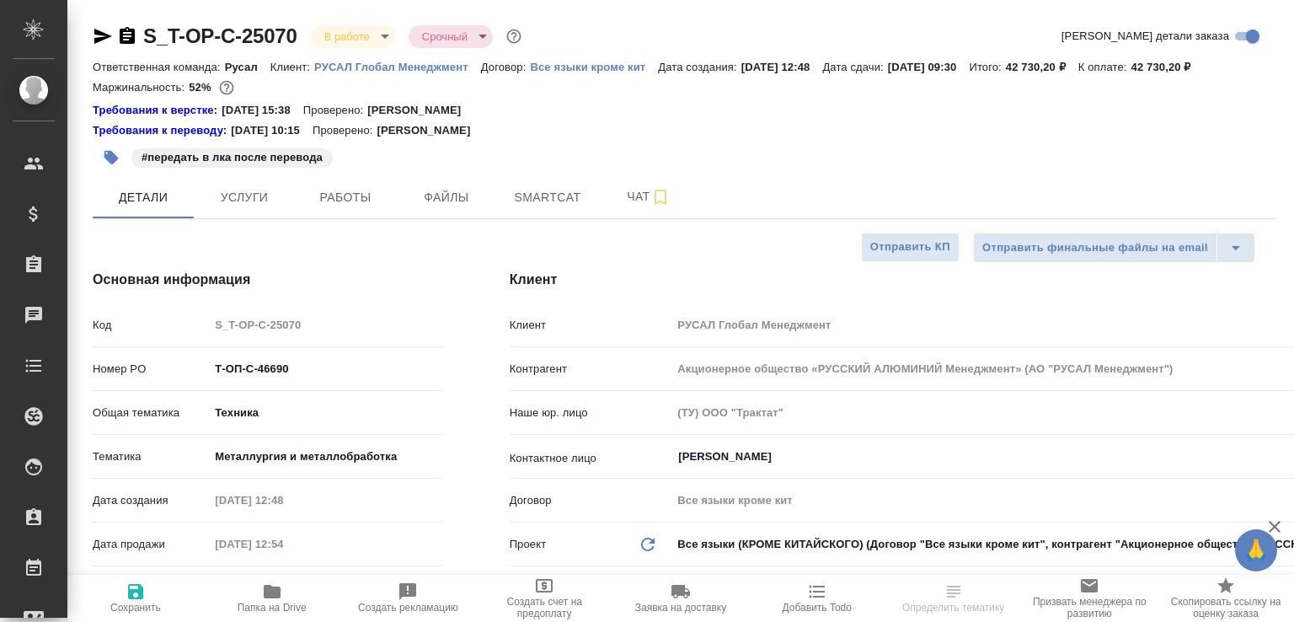
select select "RU"
click at [340, 208] on span "Работы" at bounding box center [345, 197] width 81 height 21
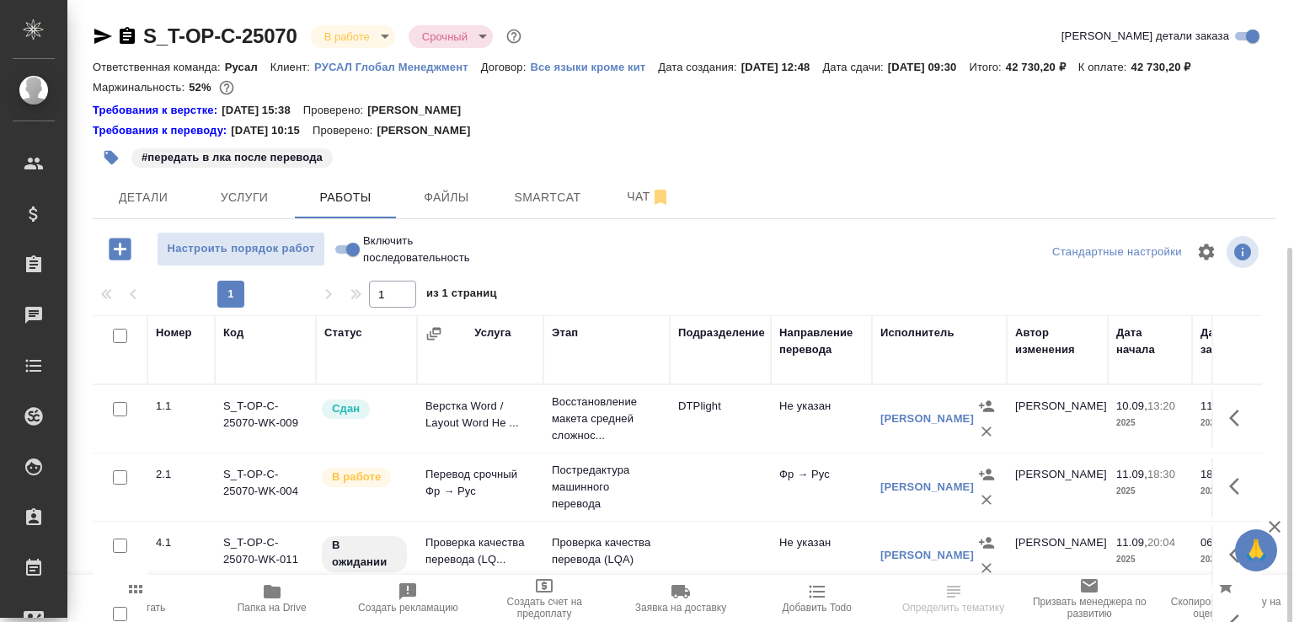
scroll to position [136, 0]
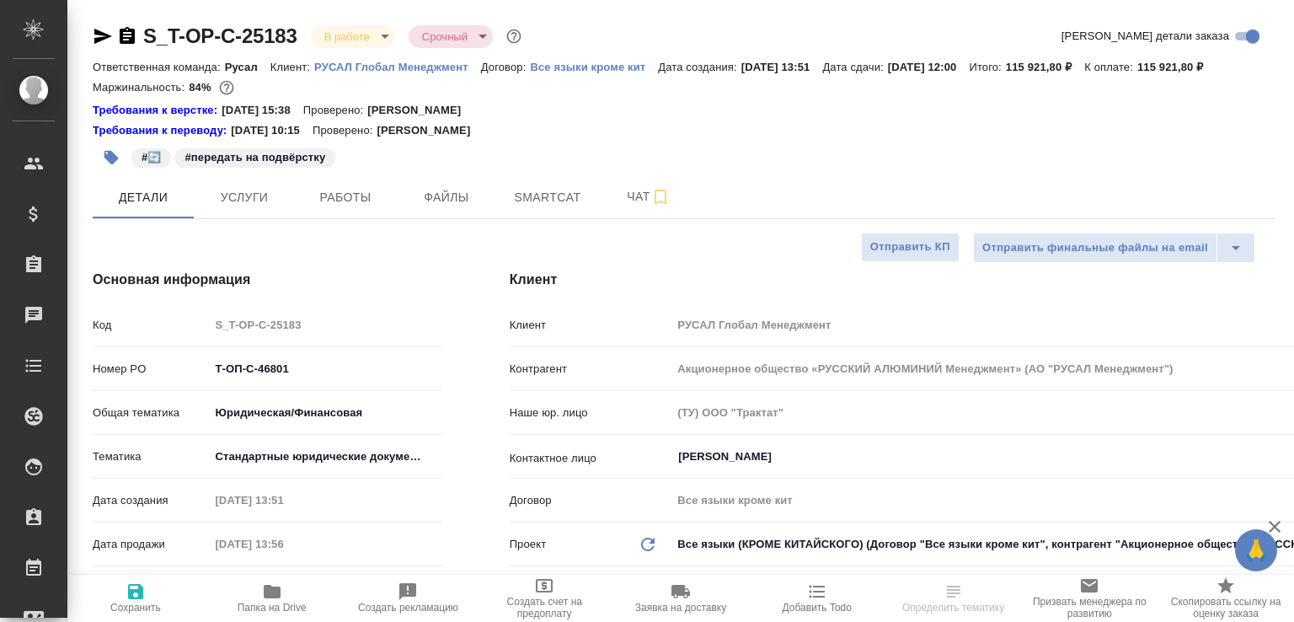
select select "RU"
click at [351, 208] on span "Работы" at bounding box center [345, 197] width 81 height 21
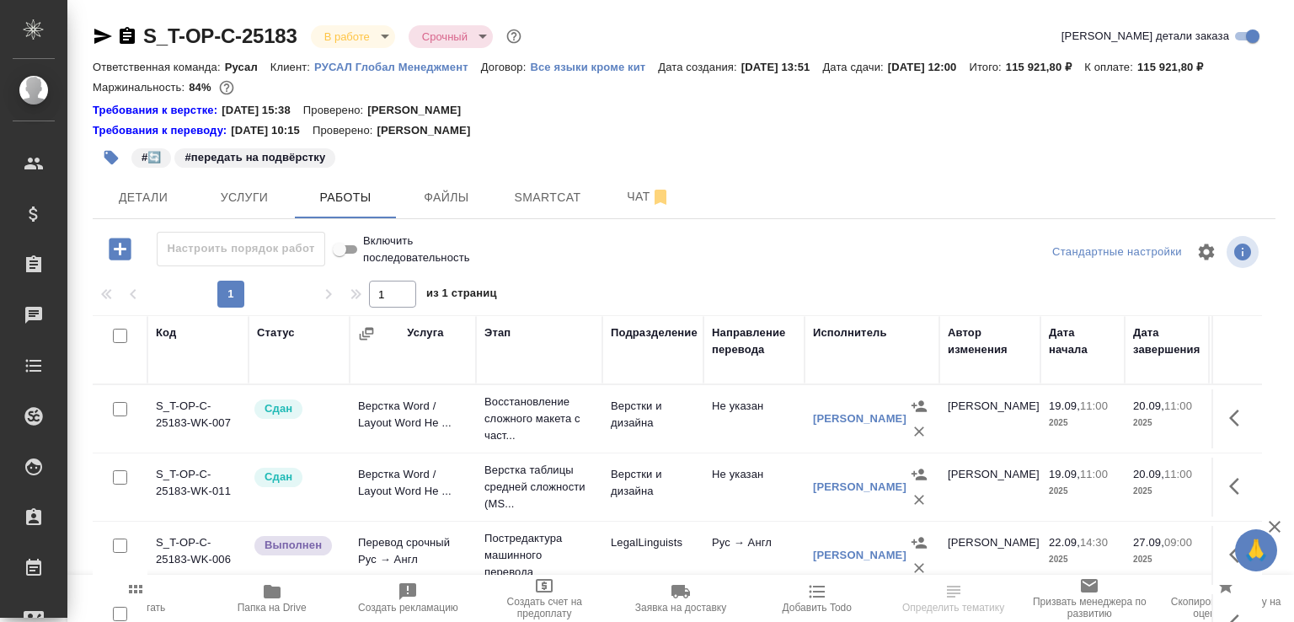
scroll to position [179, 0]
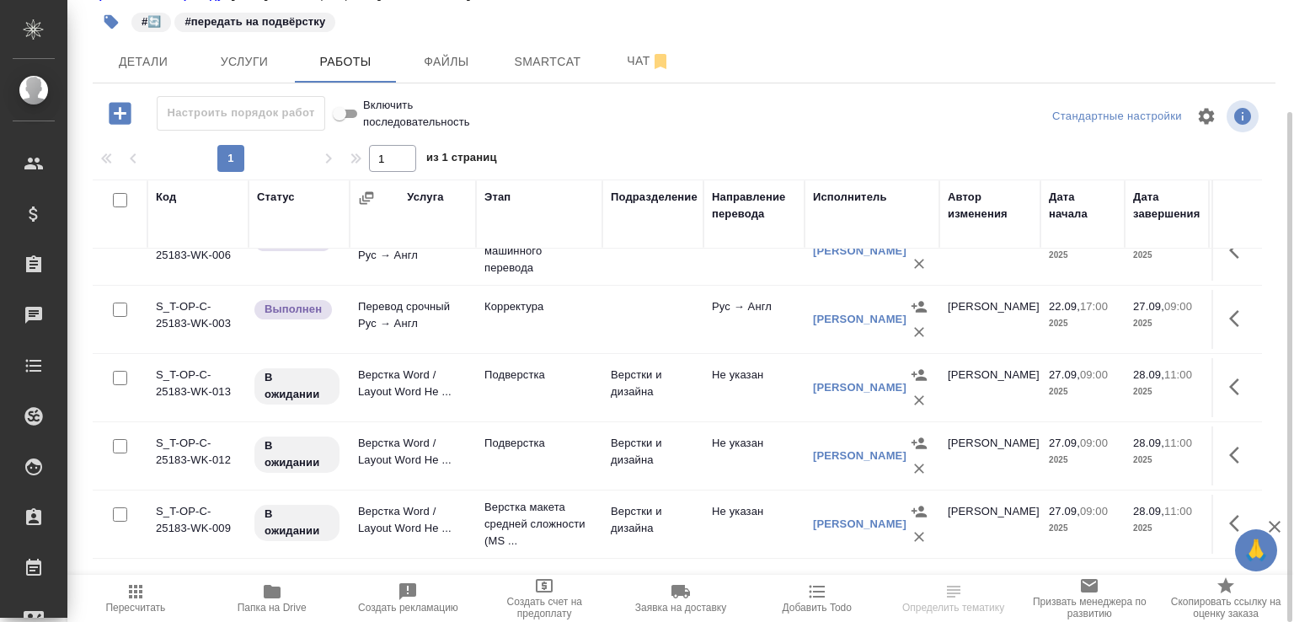
click at [126, 520] on input "checkbox" at bounding box center [120, 514] width 14 height 14
checkbox input "true"
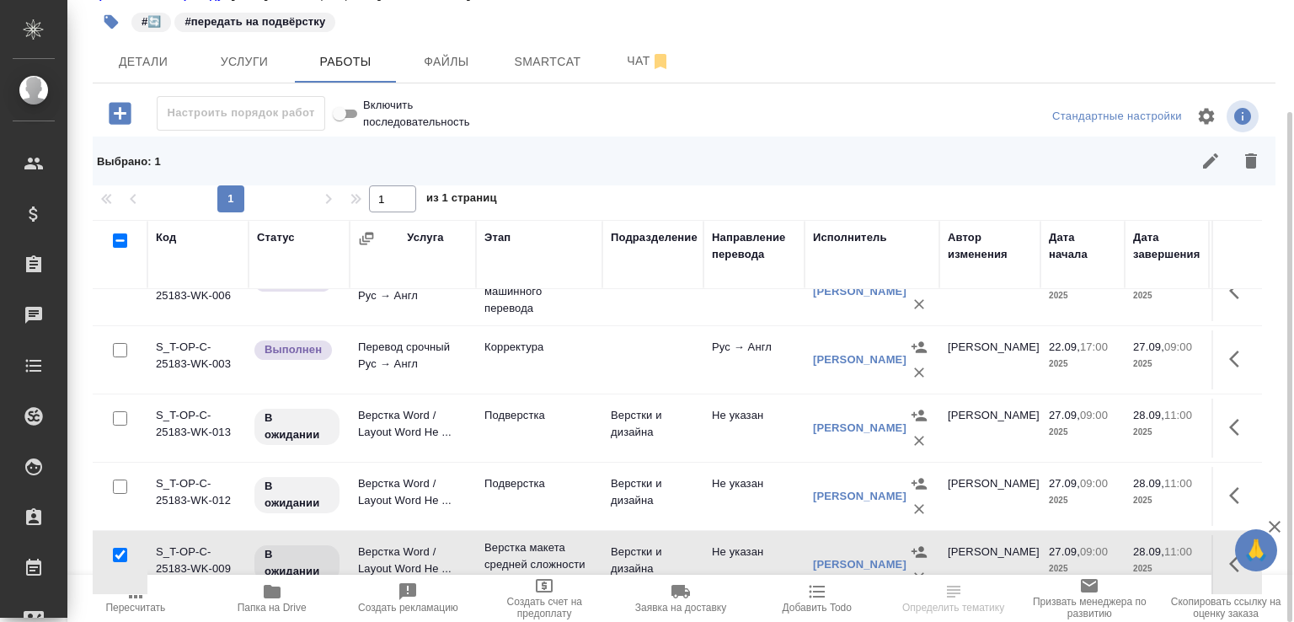
click at [126, 494] on input "checkbox" at bounding box center [120, 486] width 14 height 14
checkbox input "true"
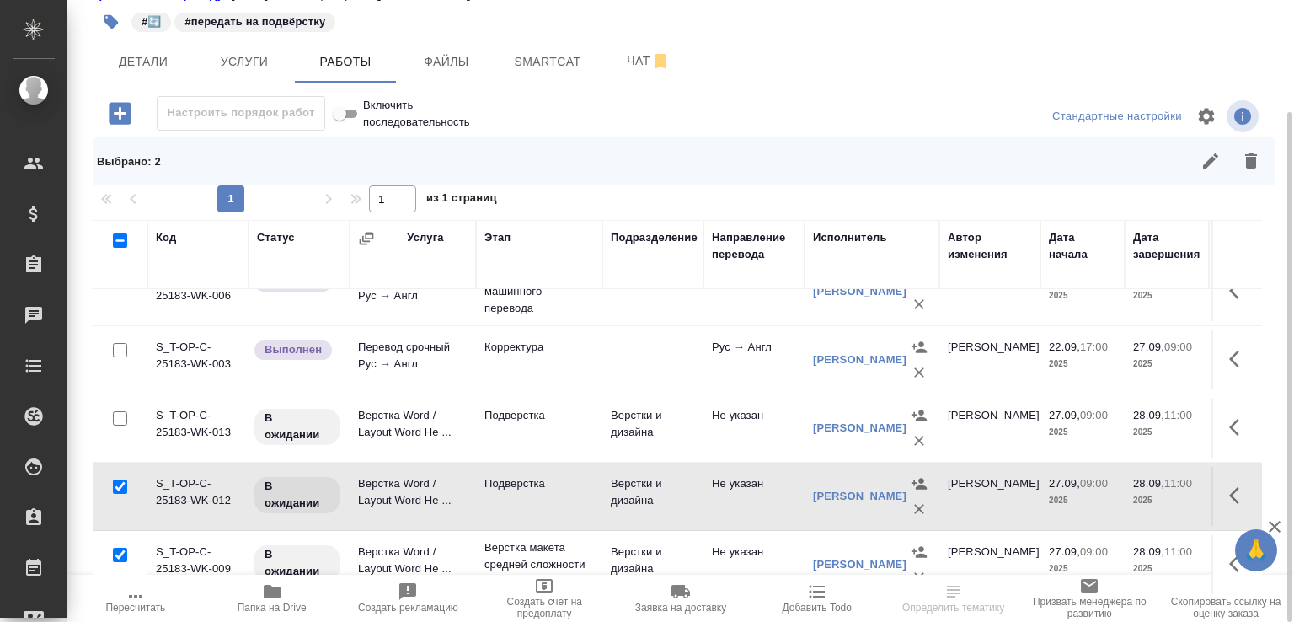
click at [120, 426] on input "checkbox" at bounding box center [120, 418] width 14 height 14
checkbox input "true"
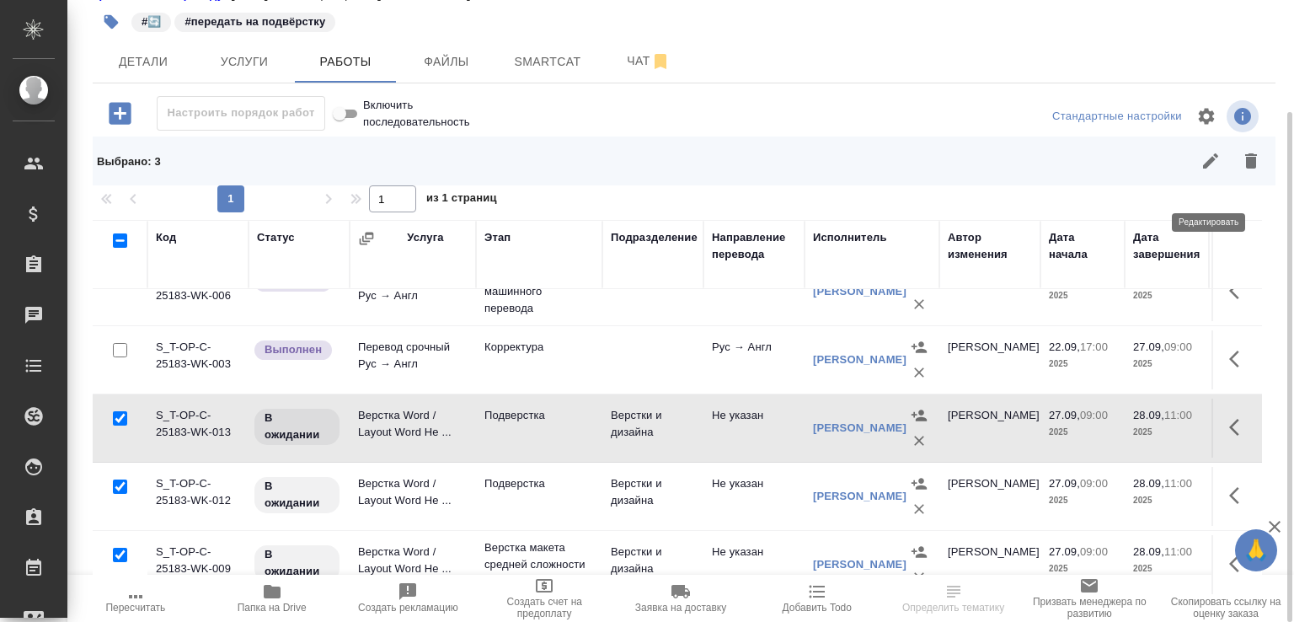
click at [1206, 171] on icon "button" at bounding box center [1211, 161] width 20 height 20
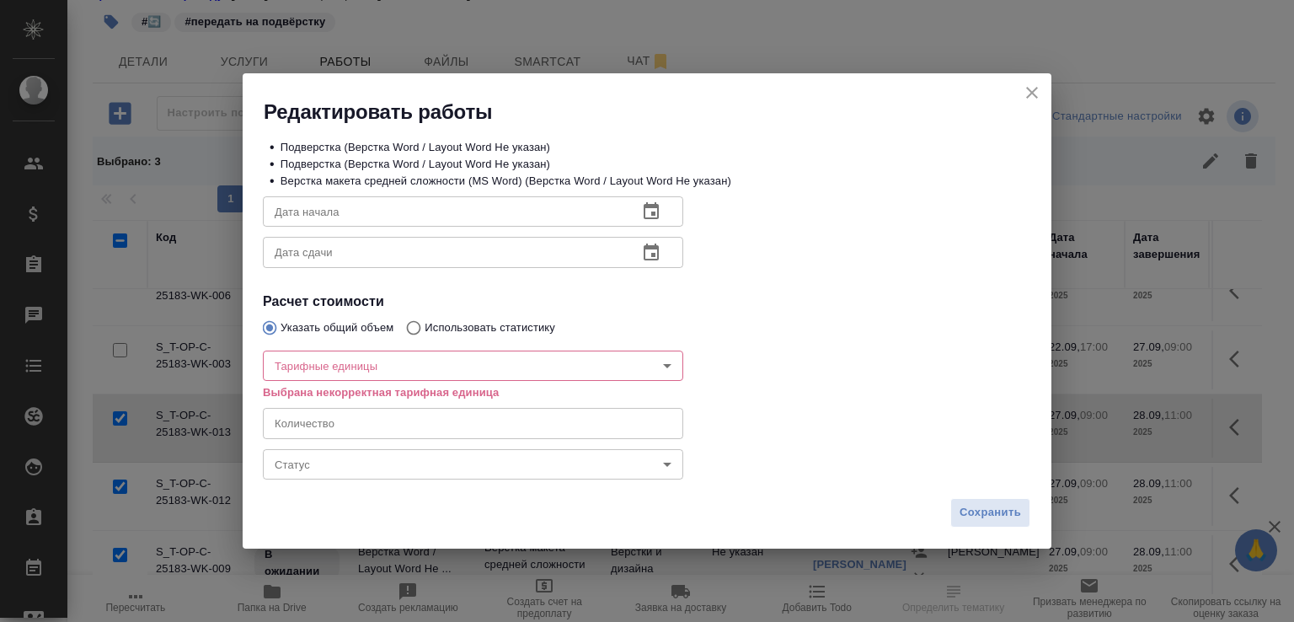
click at [391, 463] on body "🙏 .cls-1 fill:#fff; AWATERA Малофеева Екатерина e.malofeeva Клиенты Спецификаци…" at bounding box center [647, 311] width 1294 height 622
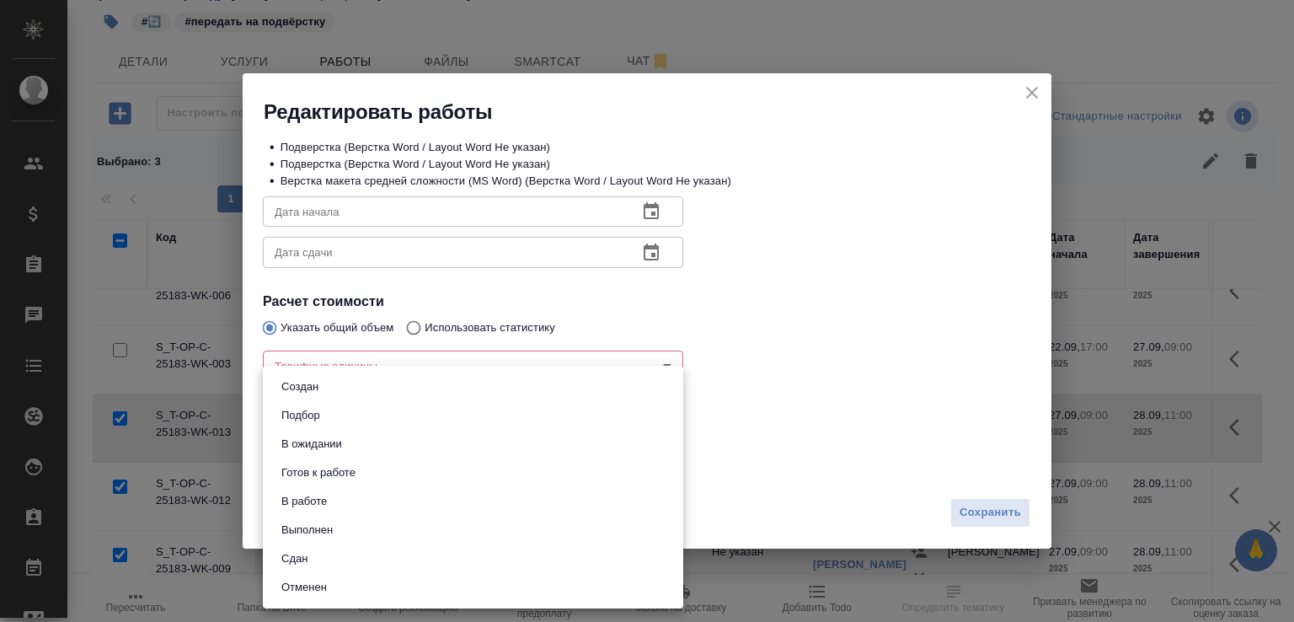
click at [340, 468] on button "Готов к работе" at bounding box center [318, 472] width 84 height 19
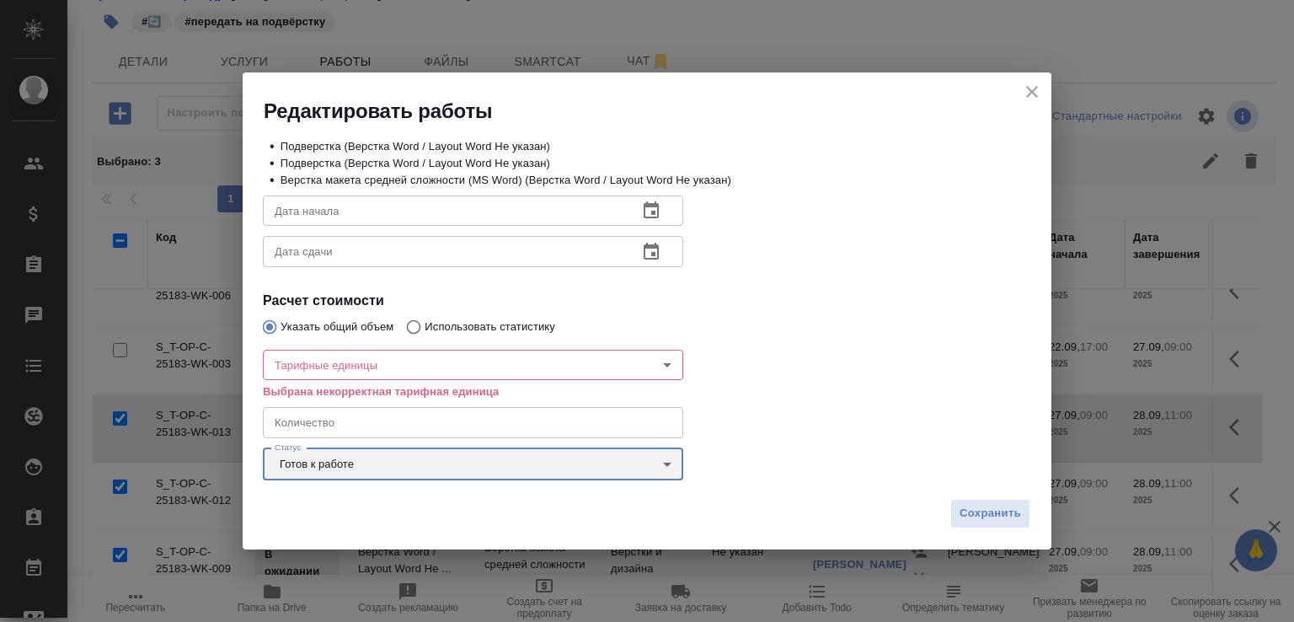
type input "readyForWork"
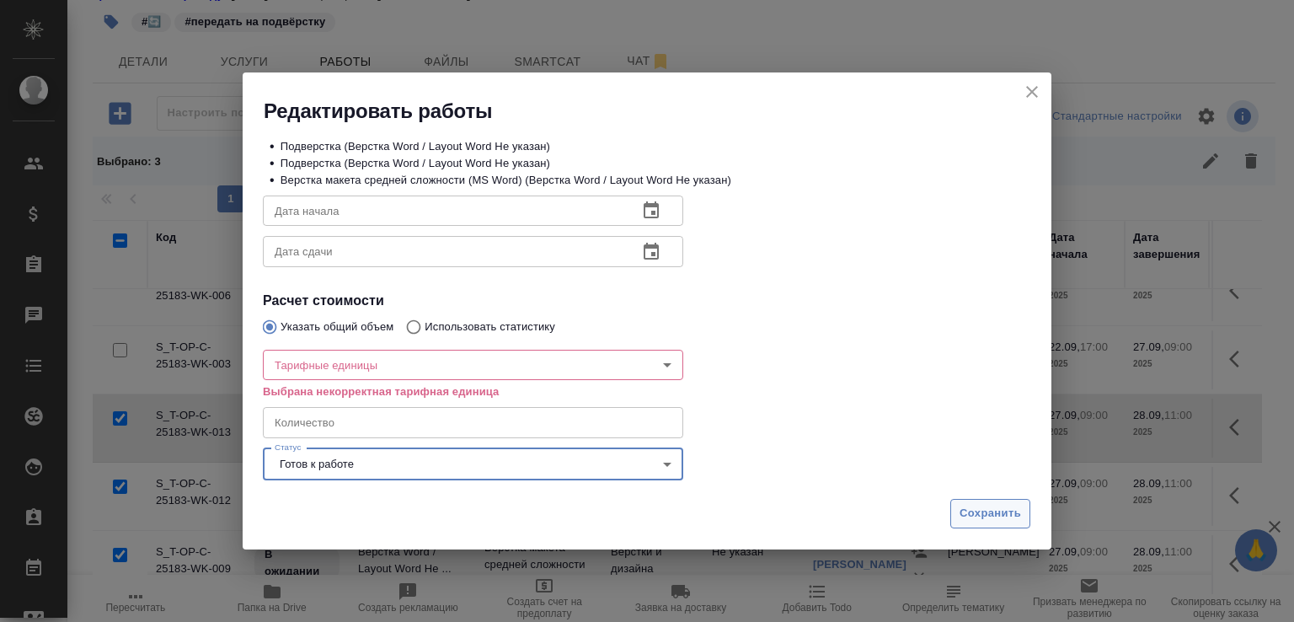
click at [984, 509] on span "Сохранить" at bounding box center [991, 513] width 62 height 19
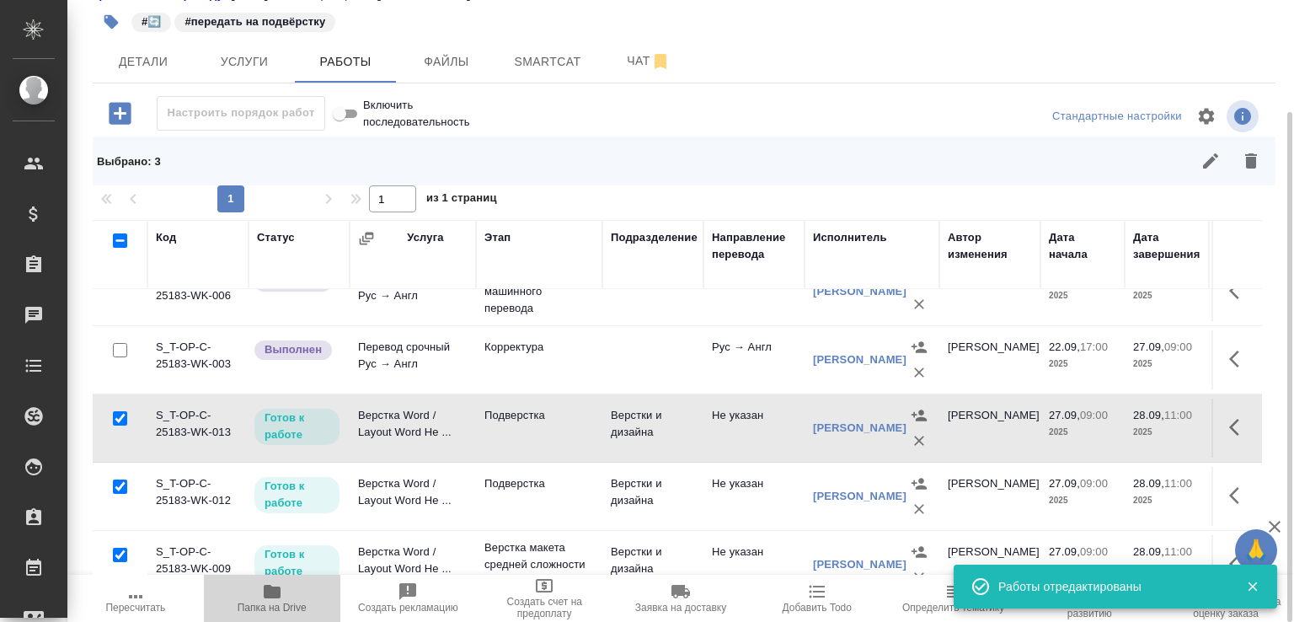
click at [282, 590] on span "Папка на Drive" at bounding box center [272, 597] width 116 height 32
click at [415, 492] on td "Верстка Word / Layout Word Не ..." at bounding box center [413, 496] width 126 height 59
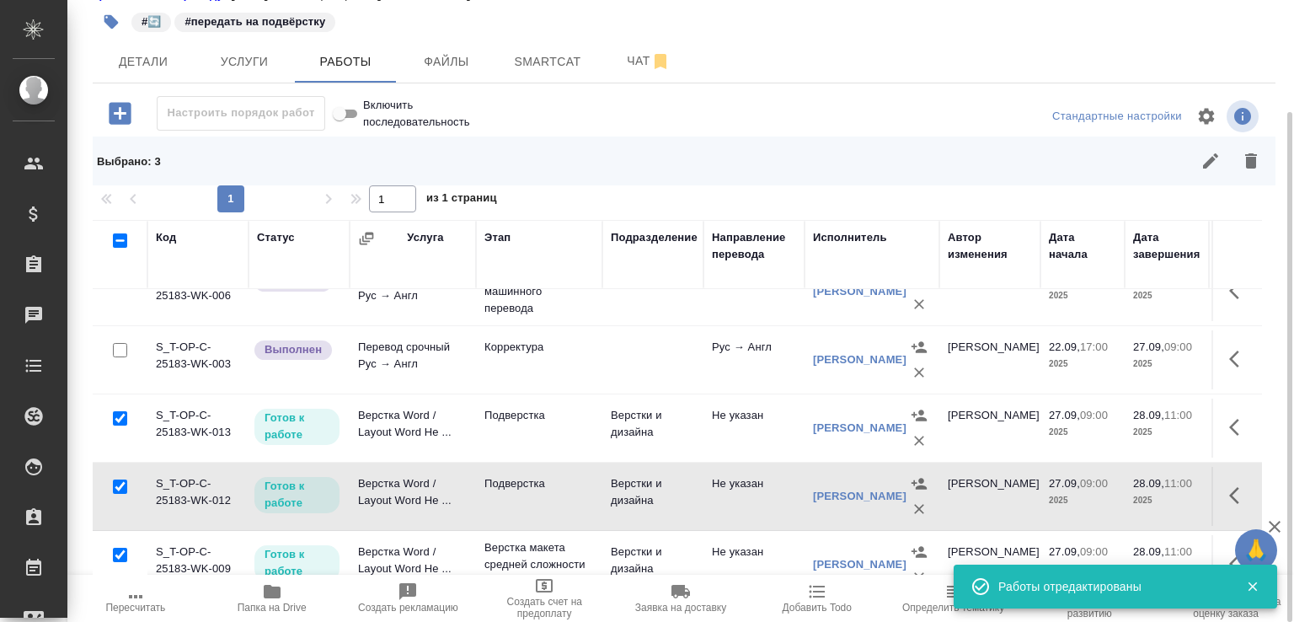
click at [415, 492] on td "Верстка Word / Layout Word Не ..." at bounding box center [413, 496] width 126 height 59
click at [121, 248] on input "checkbox" at bounding box center [120, 240] width 14 height 14
checkbox input "true"
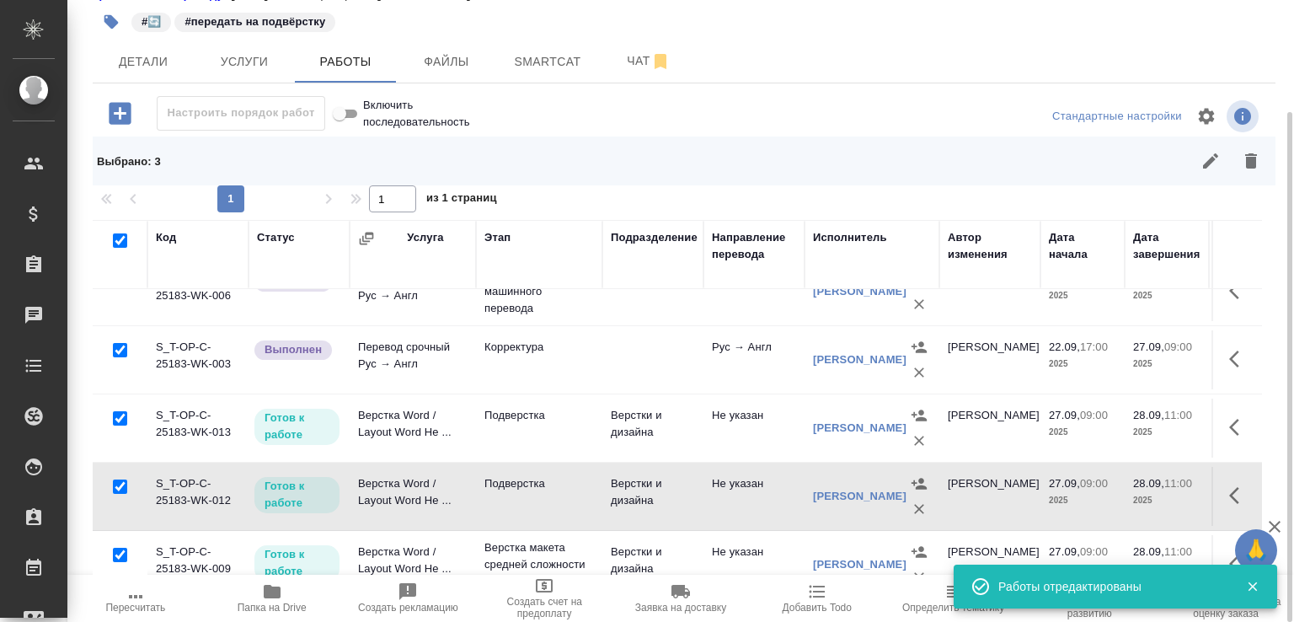
checkbox input "true"
click at [121, 248] on input "checkbox" at bounding box center [120, 240] width 14 height 14
checkbox input "false"
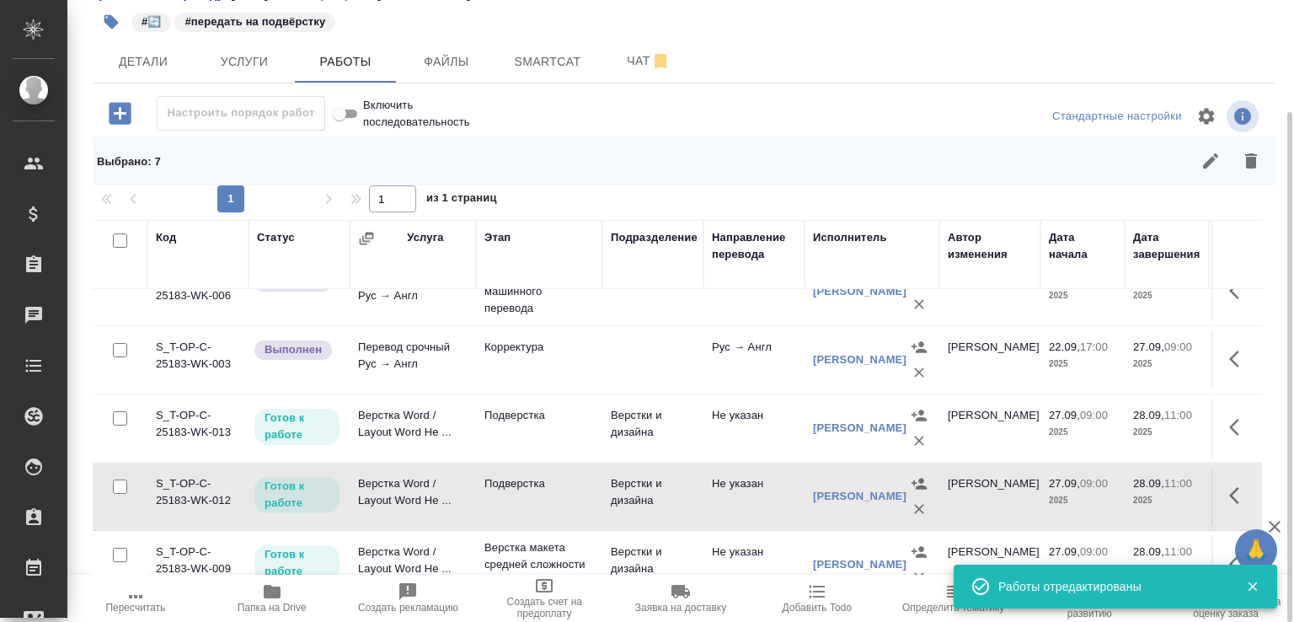
checkbox input "false"
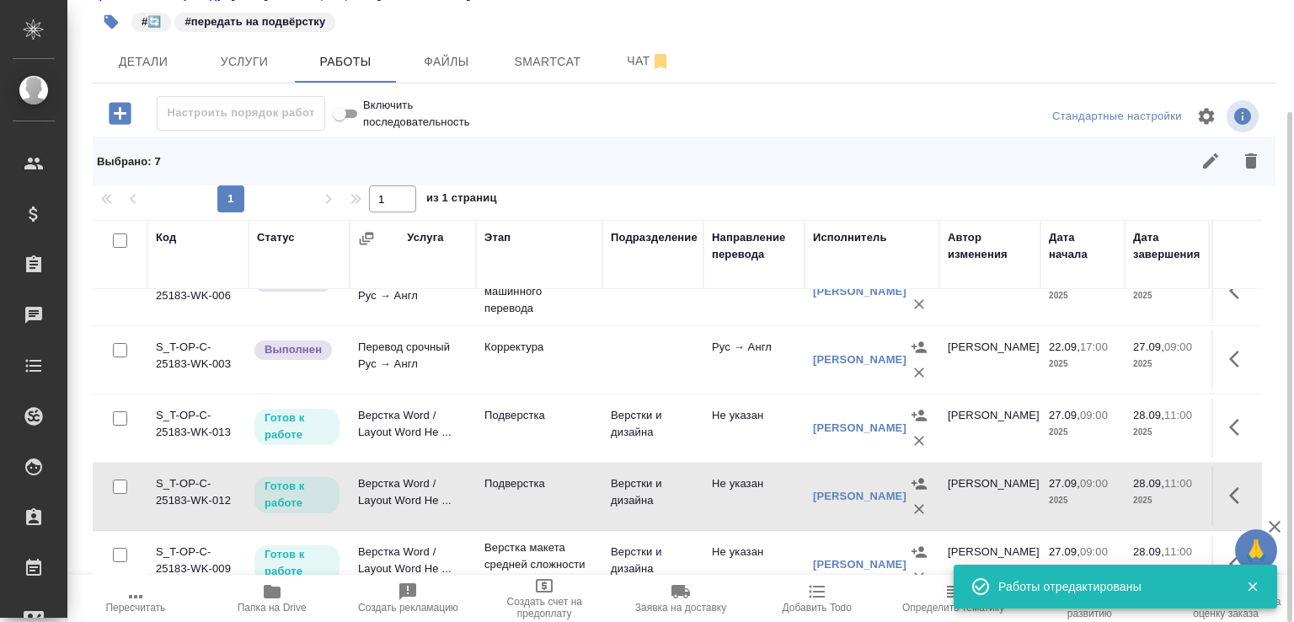
checkbox input "false"
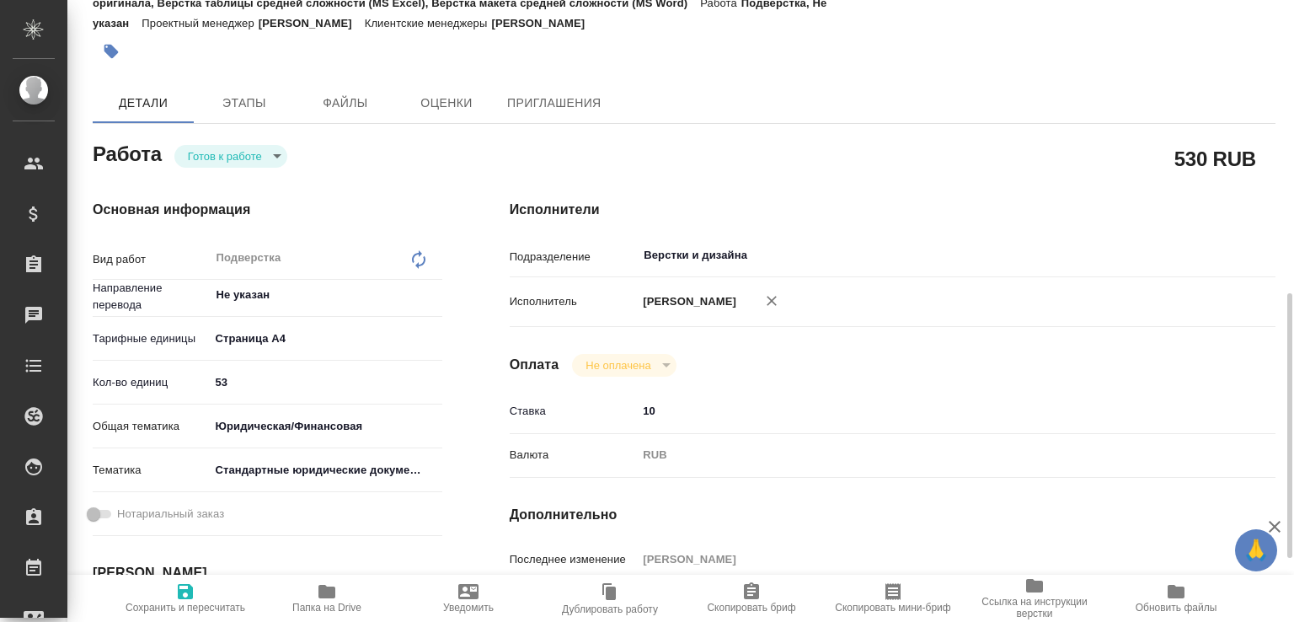
scroll to position [265, 0]
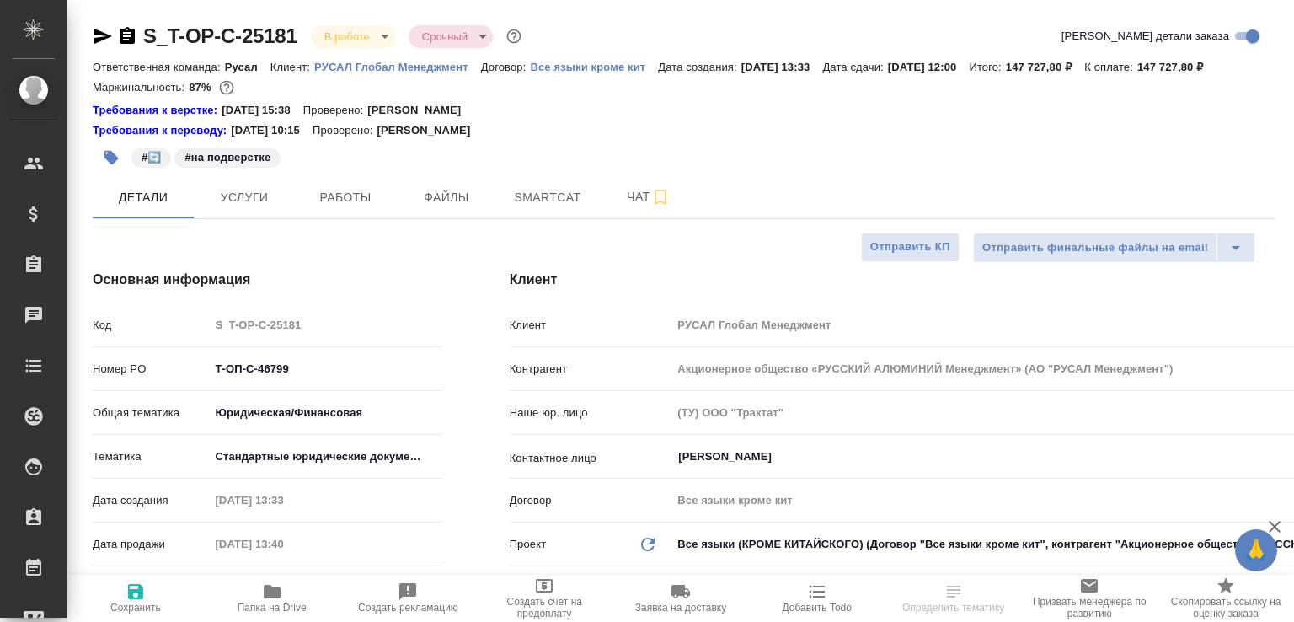
select select "RU"
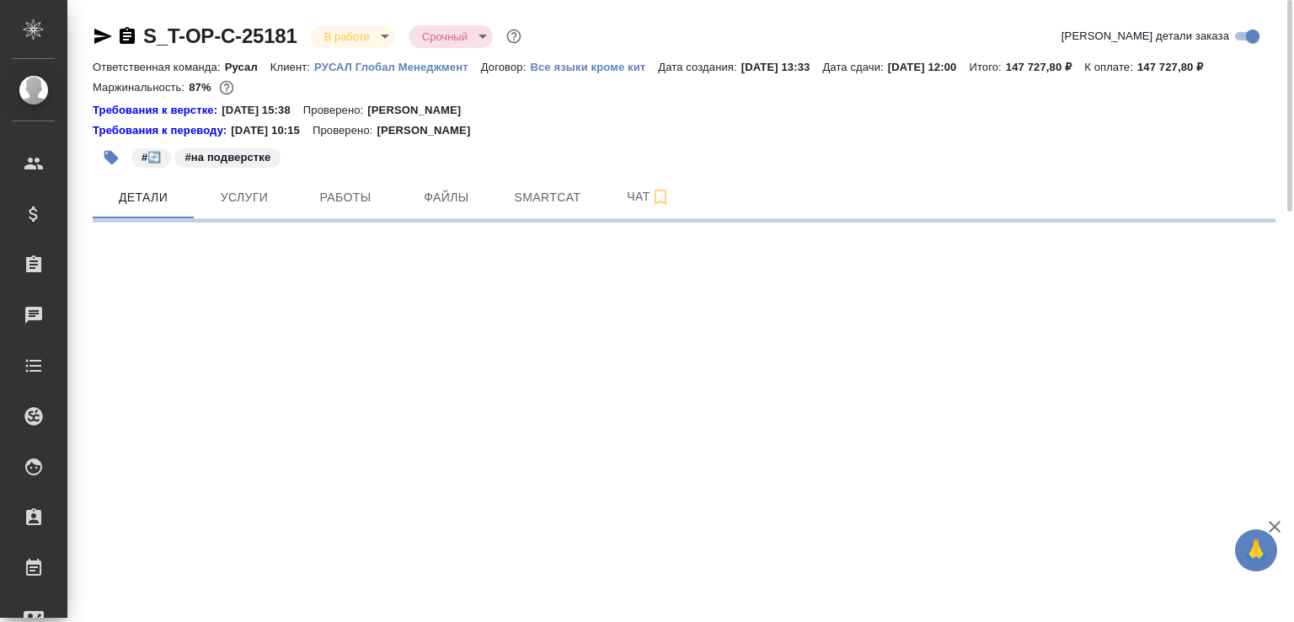
select select "RU"
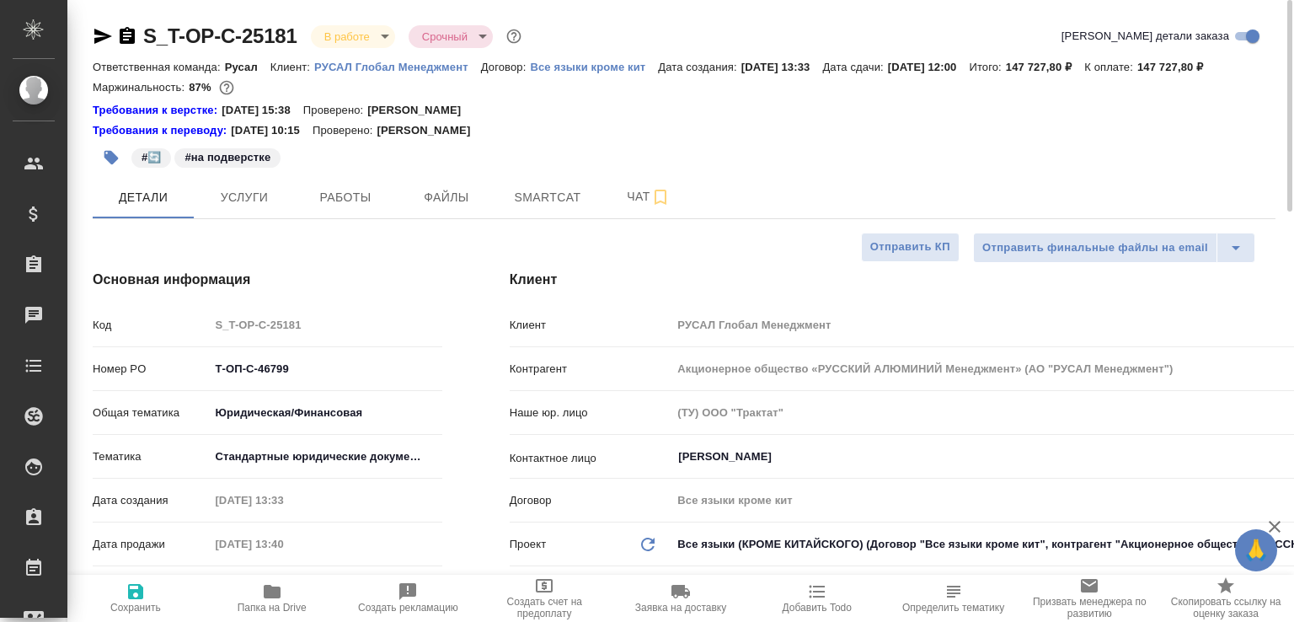
type textarea "x"
click at [305, 584] on span "Папка на Drive" at bounding box center [272, 597] width 116 height 32
type textarea "x"
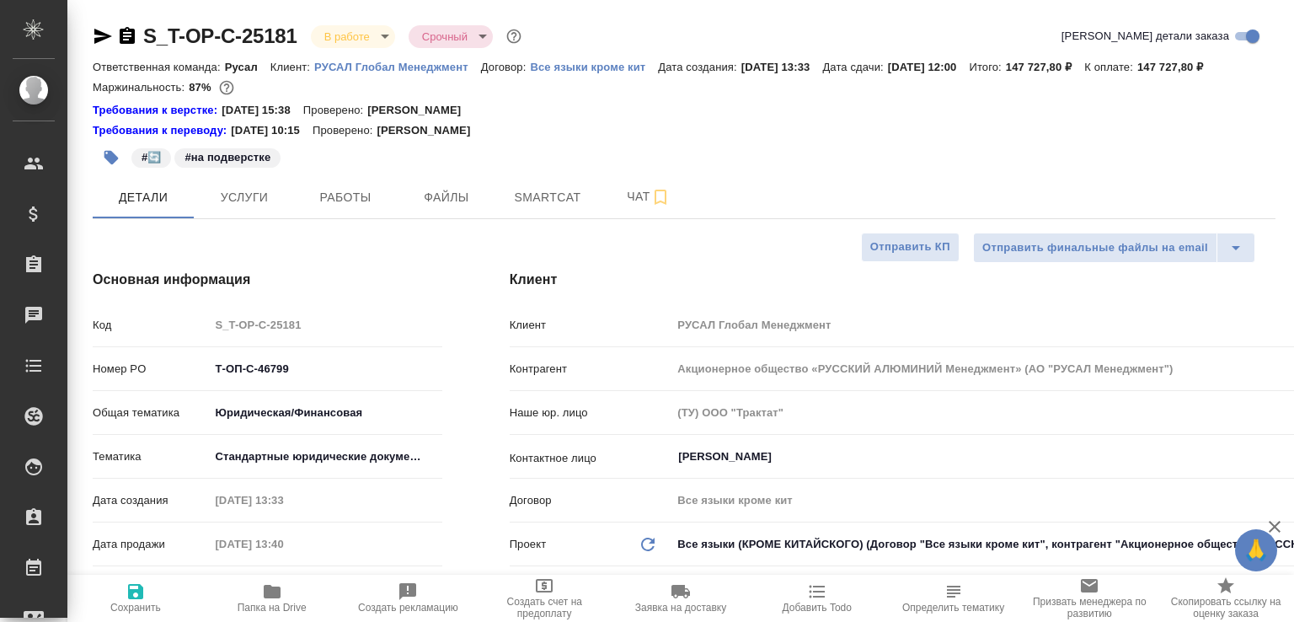
type textarea "x"
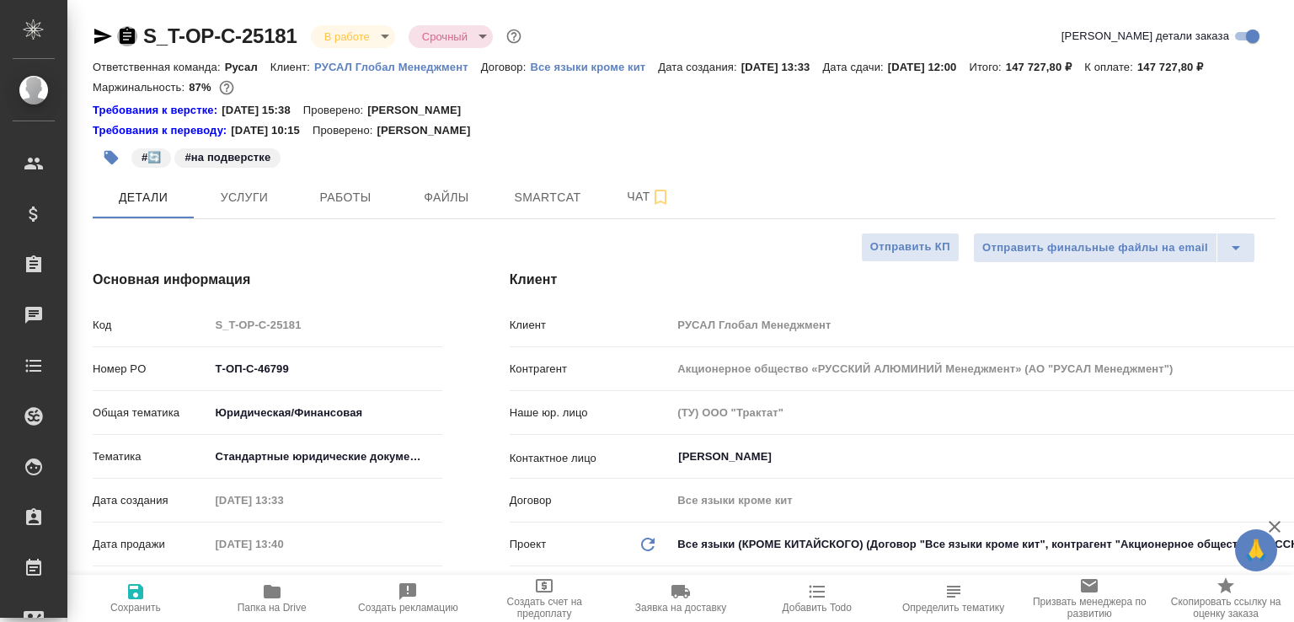
click at [121, 38] on icon "button" at bounding box center [127, 35] width 15 height 17
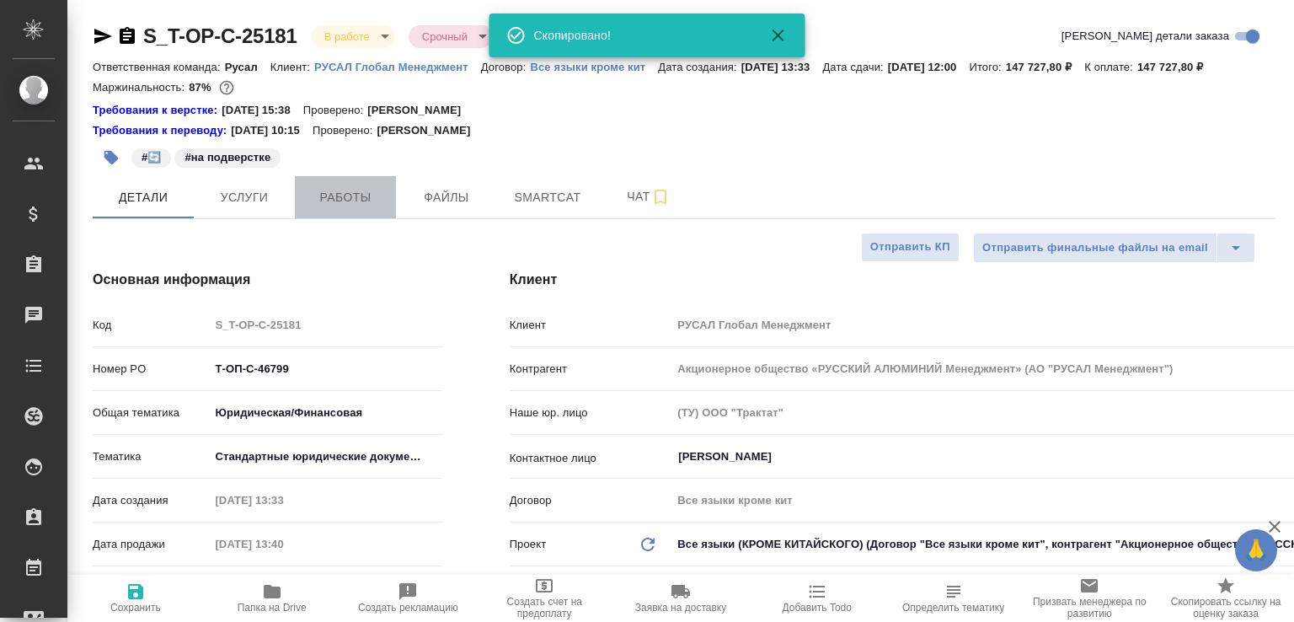
click at [325, 218] on button "Работы" at bounding box center [345, 197] width 101 height 42
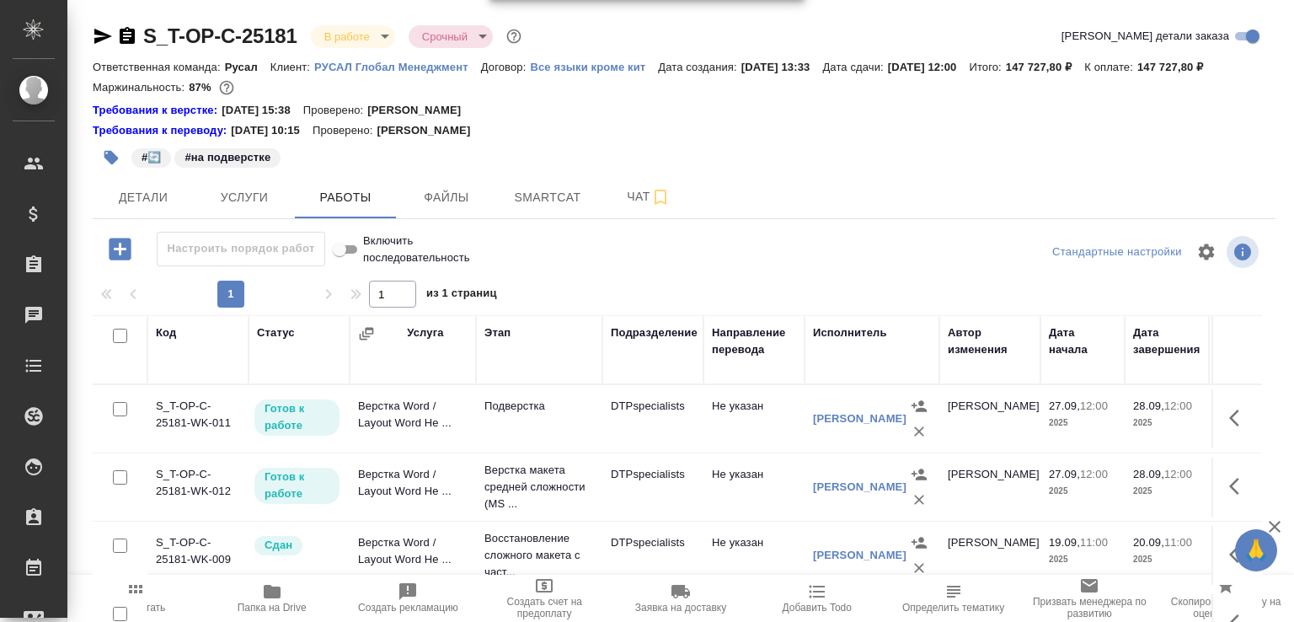
click at [122, 260] on icon "button" at bounding box center [120, 249] width 22 height 22
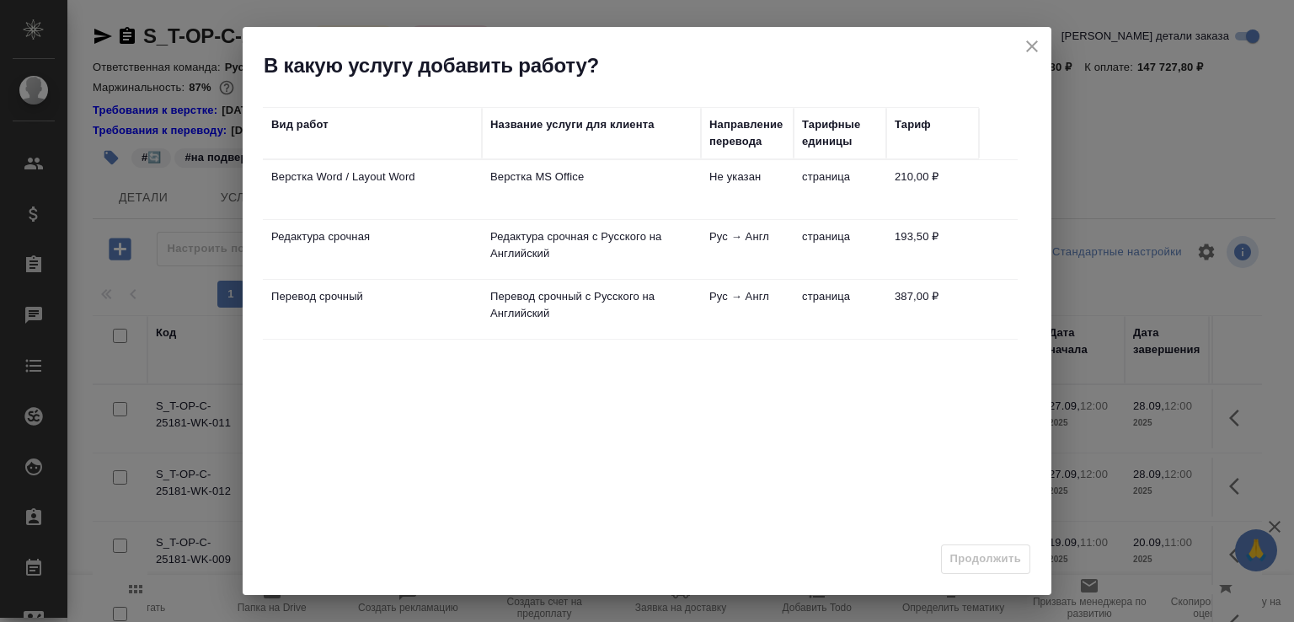
click at [575, 195] on td "Верстка MS Office" at bounding box center [591, 189] width 219 height 59
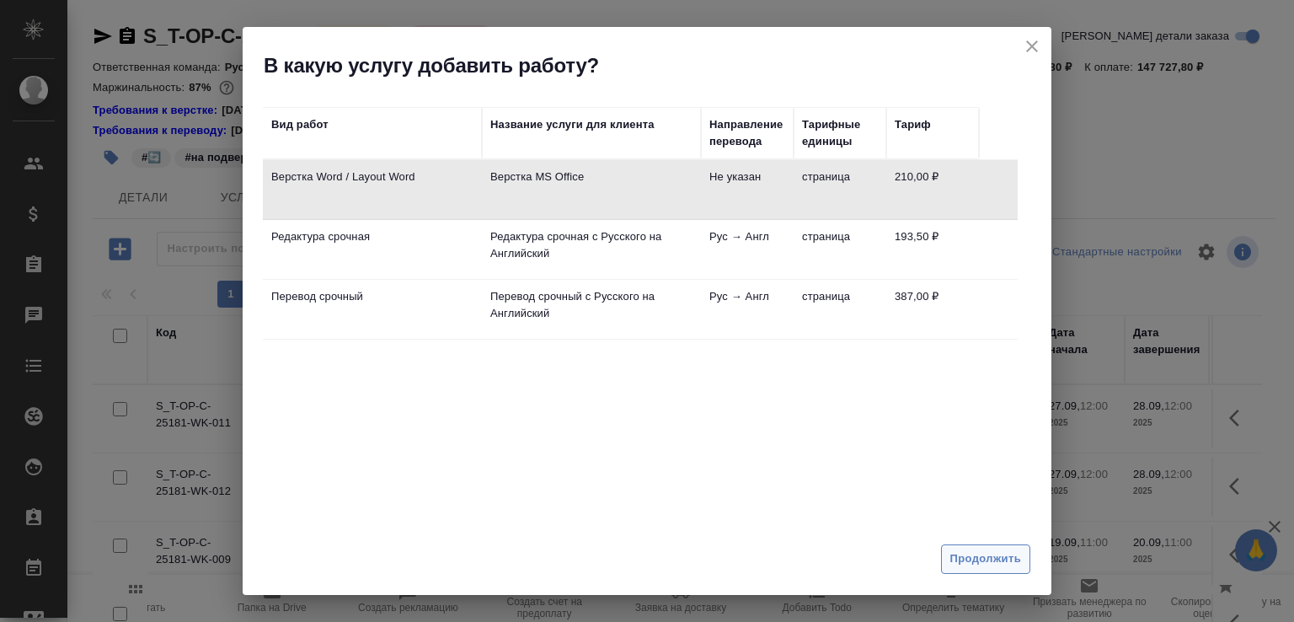
click at [958, 565] on span "Продолжить" at bounding box center [985, 558] width 71 height 19
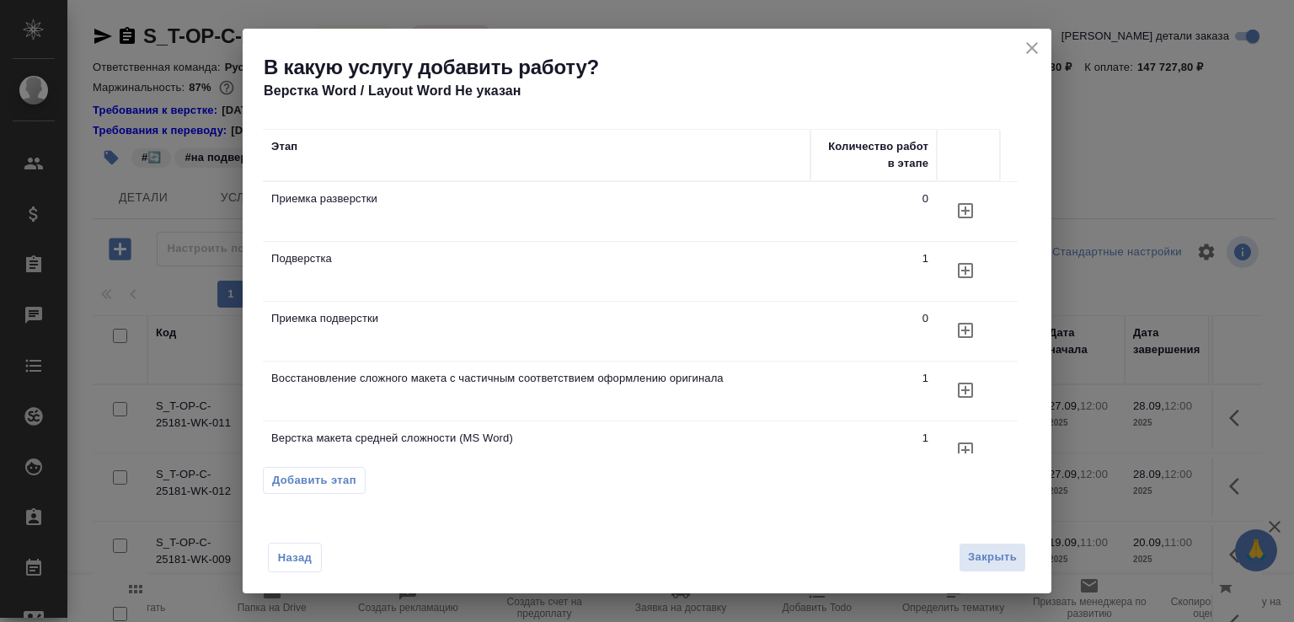
click at [966, 394] on icon "button" at bounding box center [966, 390] width 20 height 20
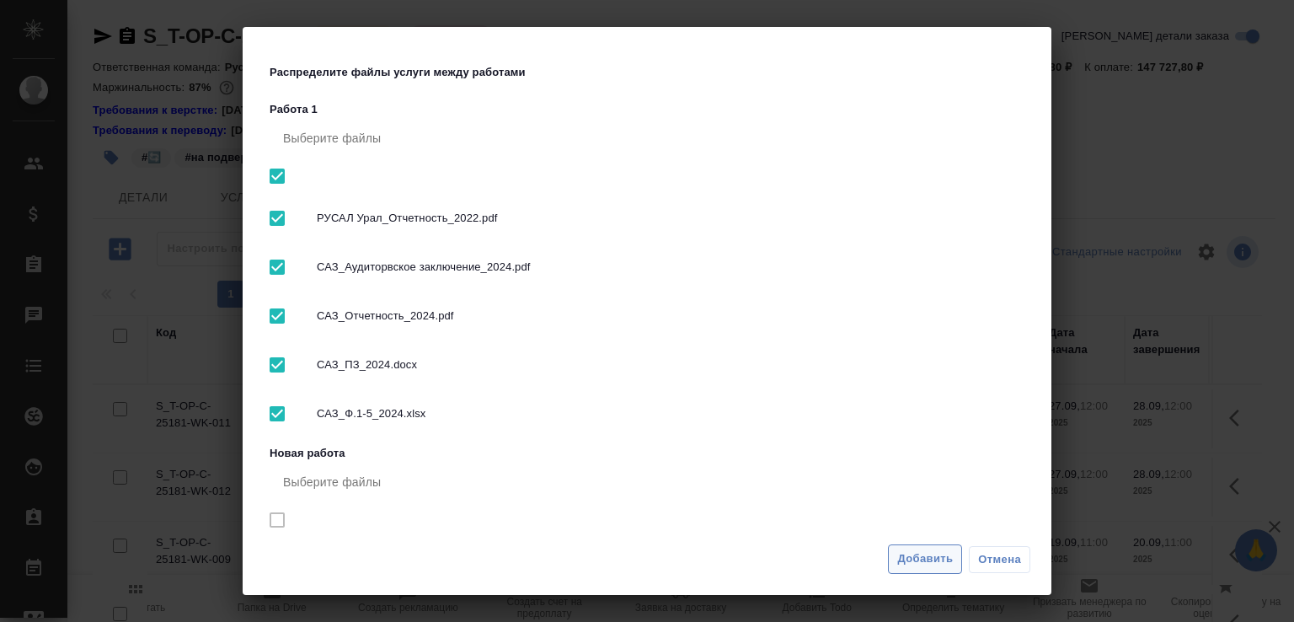
click at [907, 560] on span "Добавить" at bounding box center [925, 558] width 56 height 19
click at [1070, 166] on div "Распределите файлы услуги между работами Работа 1 Выберите файлы РУСАЛ Урал_Отч…" at bounding box center [647, 311] width 1294 height 622
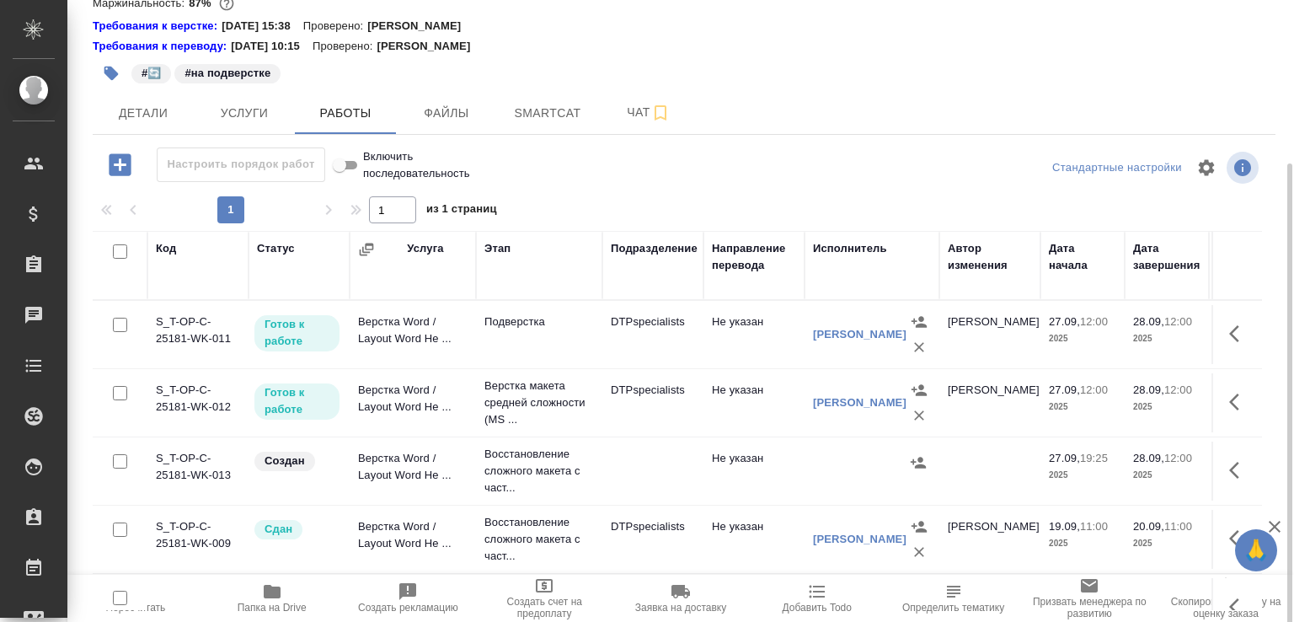
scroll to position [111, 0]
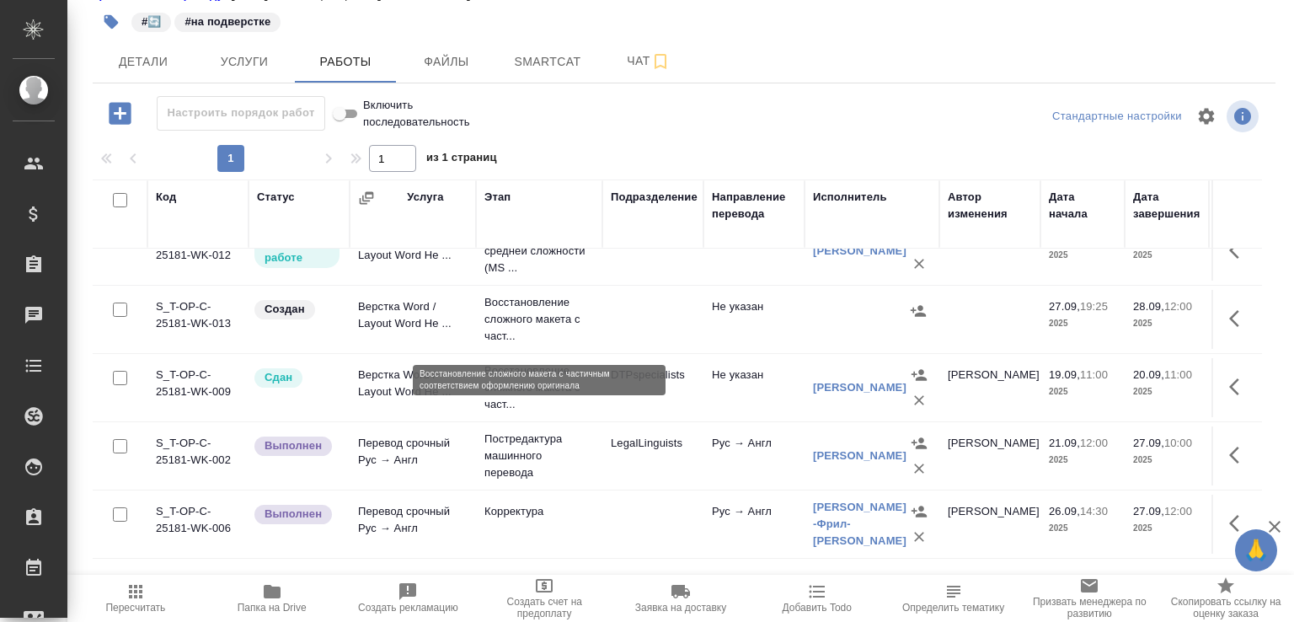
click at [508, 342] on p "Восстановление сложного макета с част..." at bounding box center [540, 319] width 110 height 51
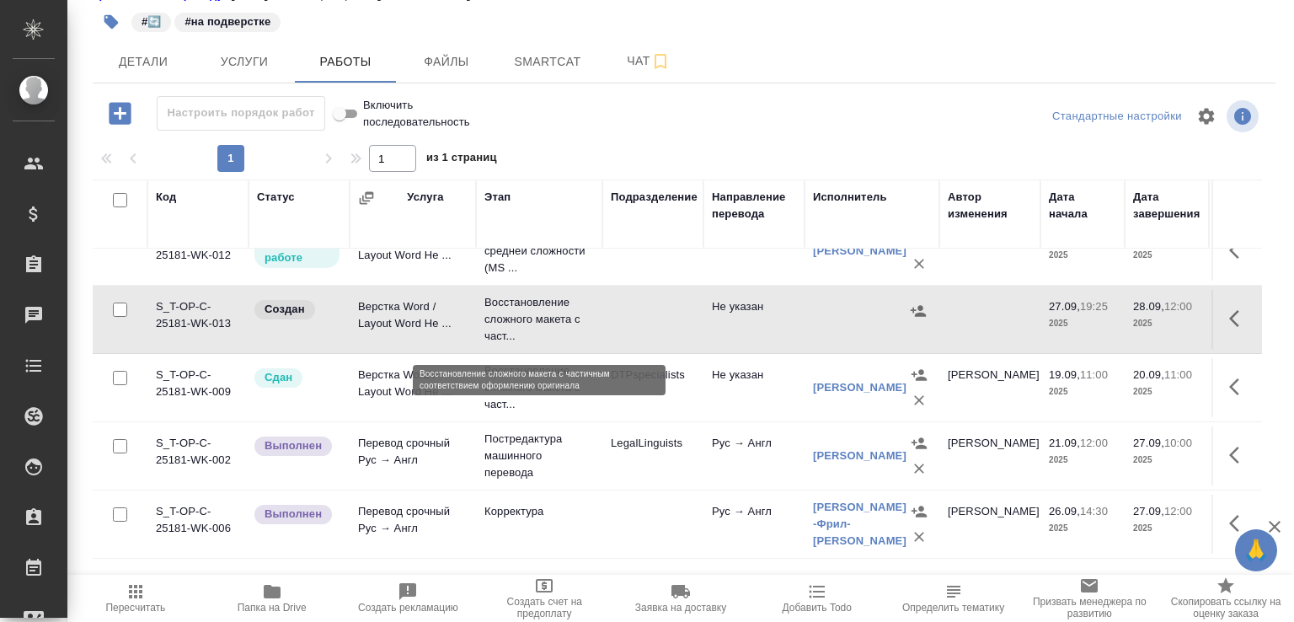
click at [508, 342] on p "Восстановление сложного макета с част..." at bounding box center [540, 319] width 110 height 51
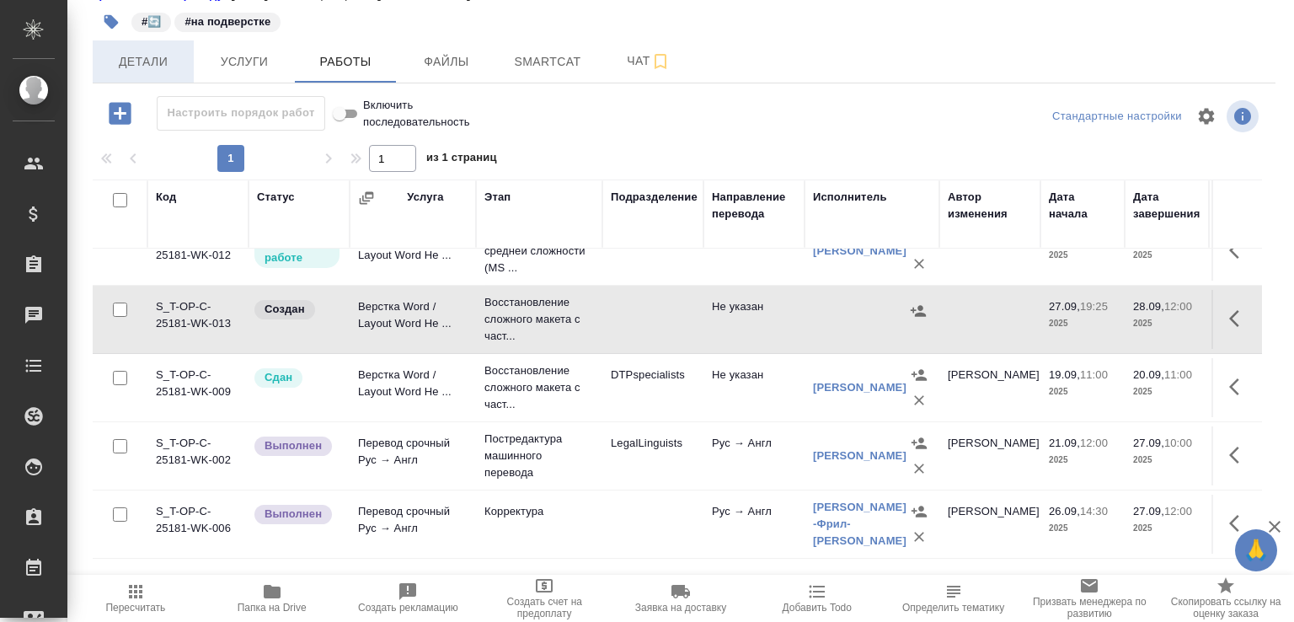
click at [159, 72] on span "Детали" at bounding box center [143, 61] width 81 height 21
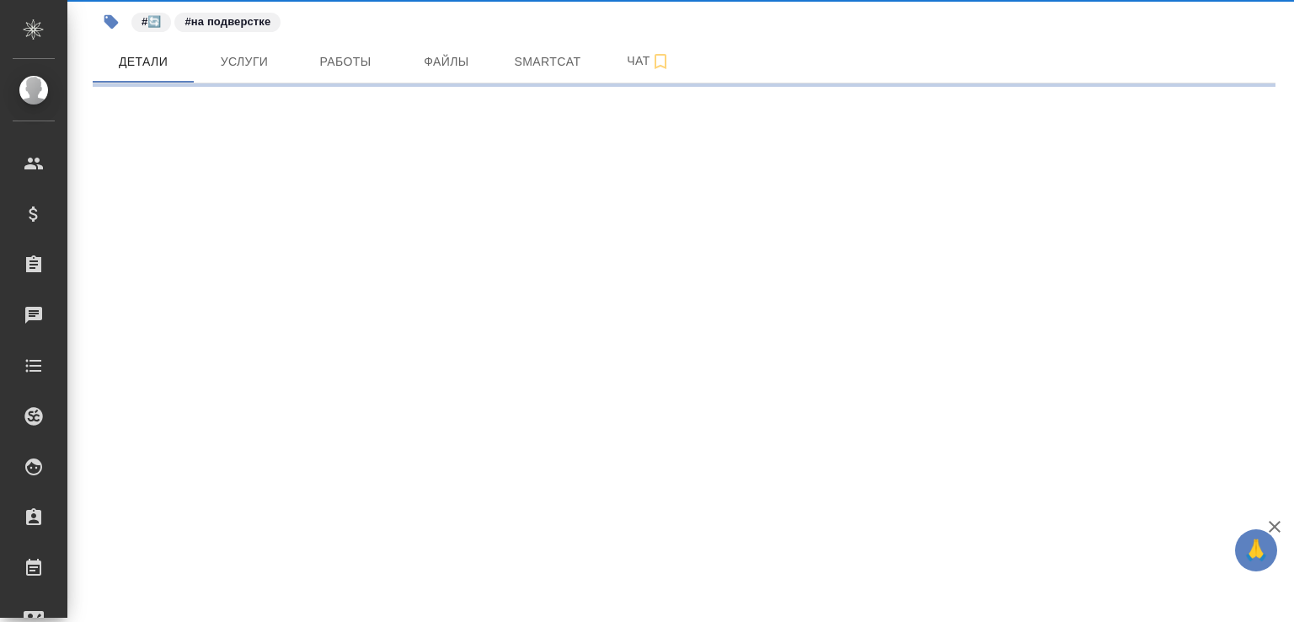
select select "RU"
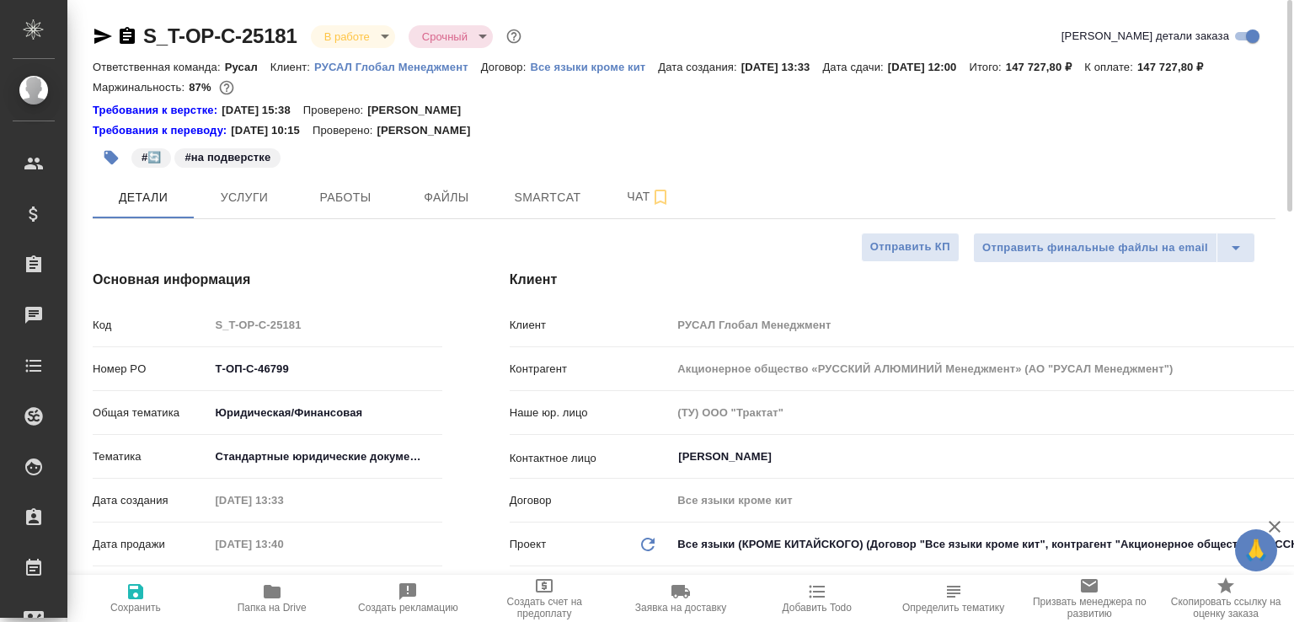
type input "[PERSON_NAME]"
type input "Журавлева Александра"
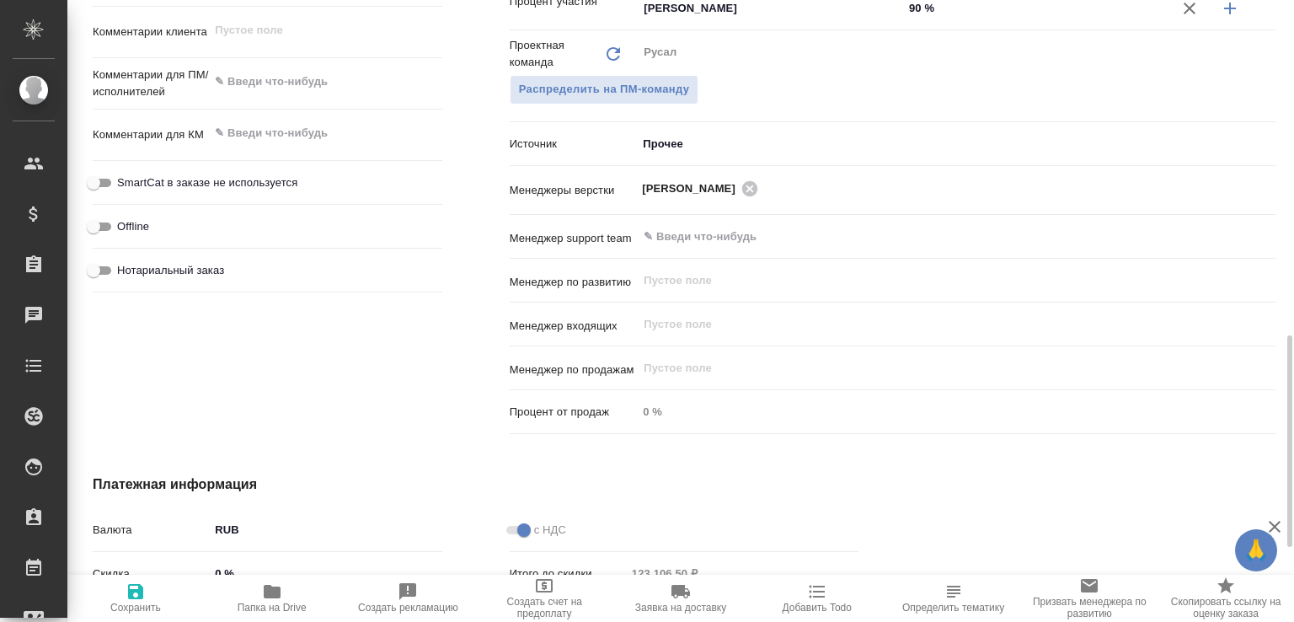
scroll to position [1068, 0]
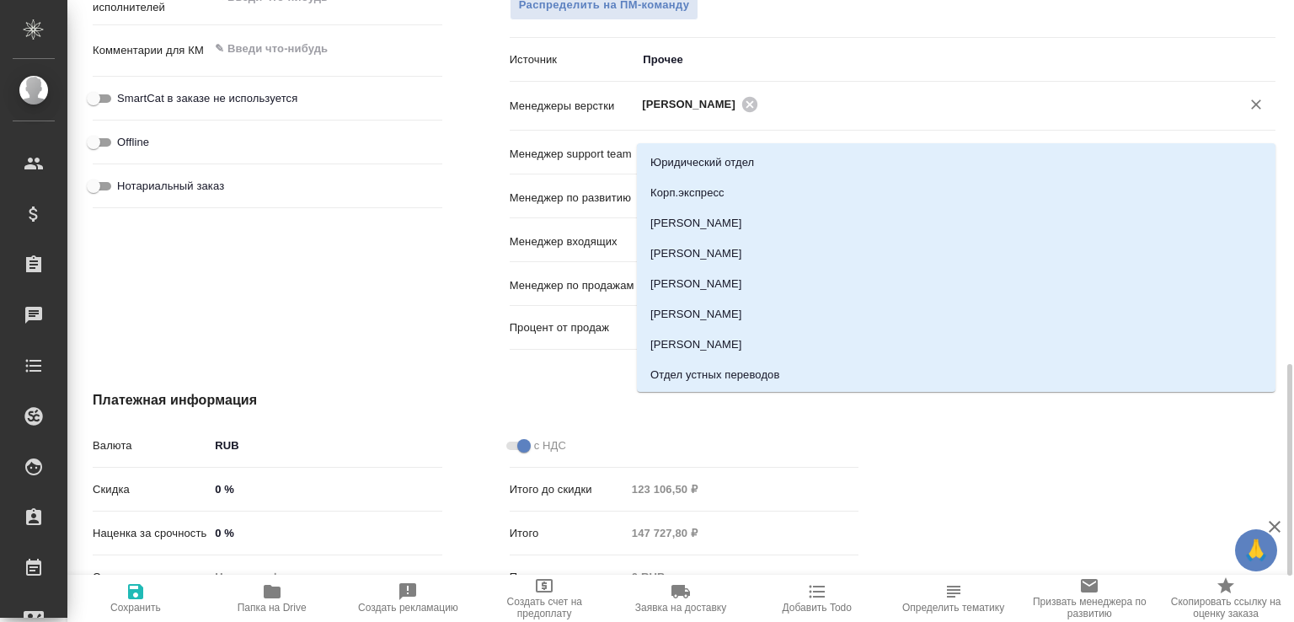
click at [786, 114] on input "text" at bounding box center [988, 104] width 451 height 20
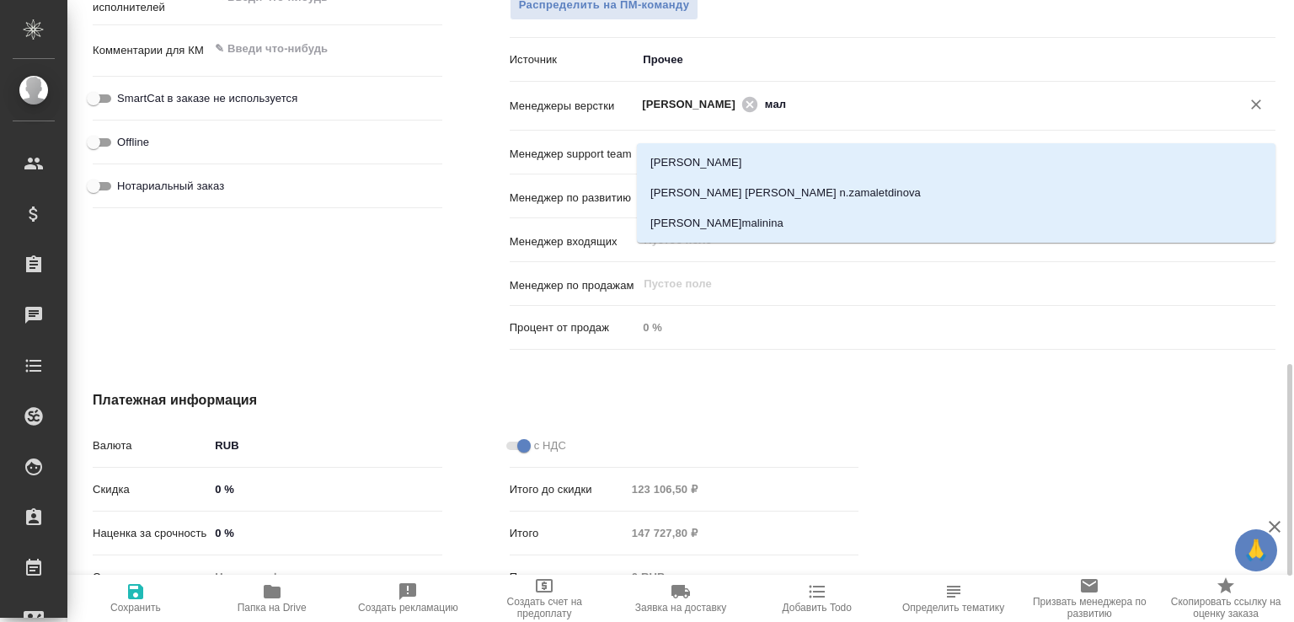
type input "мало"
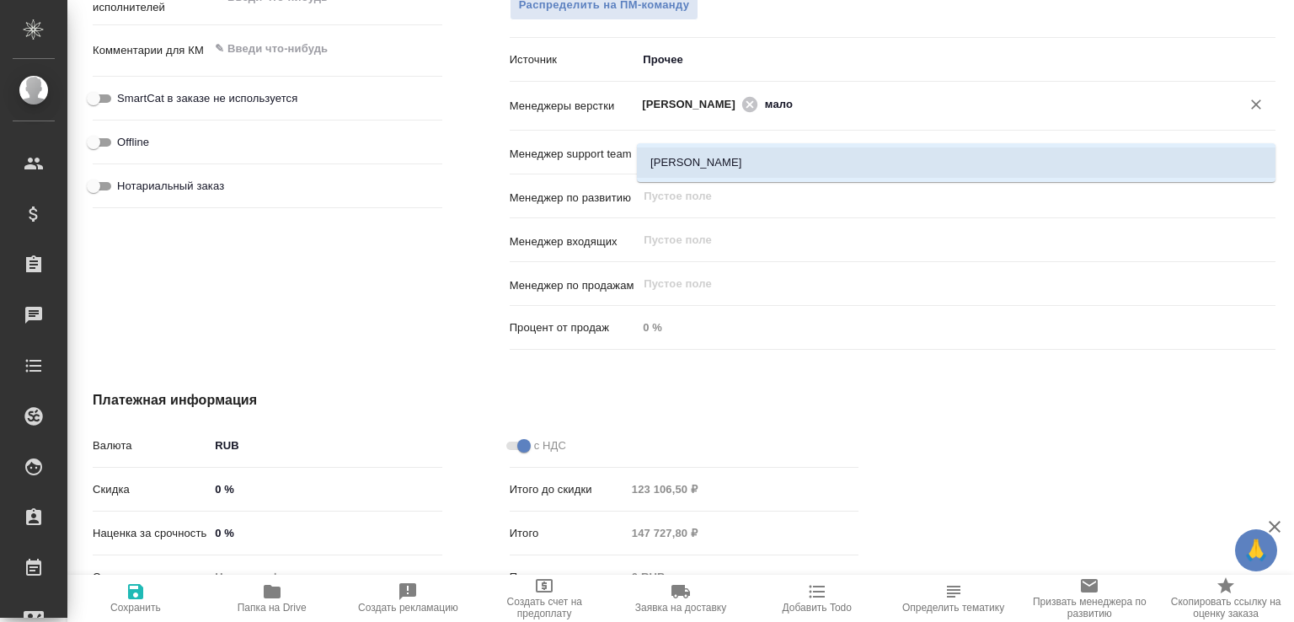
click at [747, 156] on li "[PERSON_NAME]" at bounding box center [956, 162] width 639 height 30
type textarea "x"
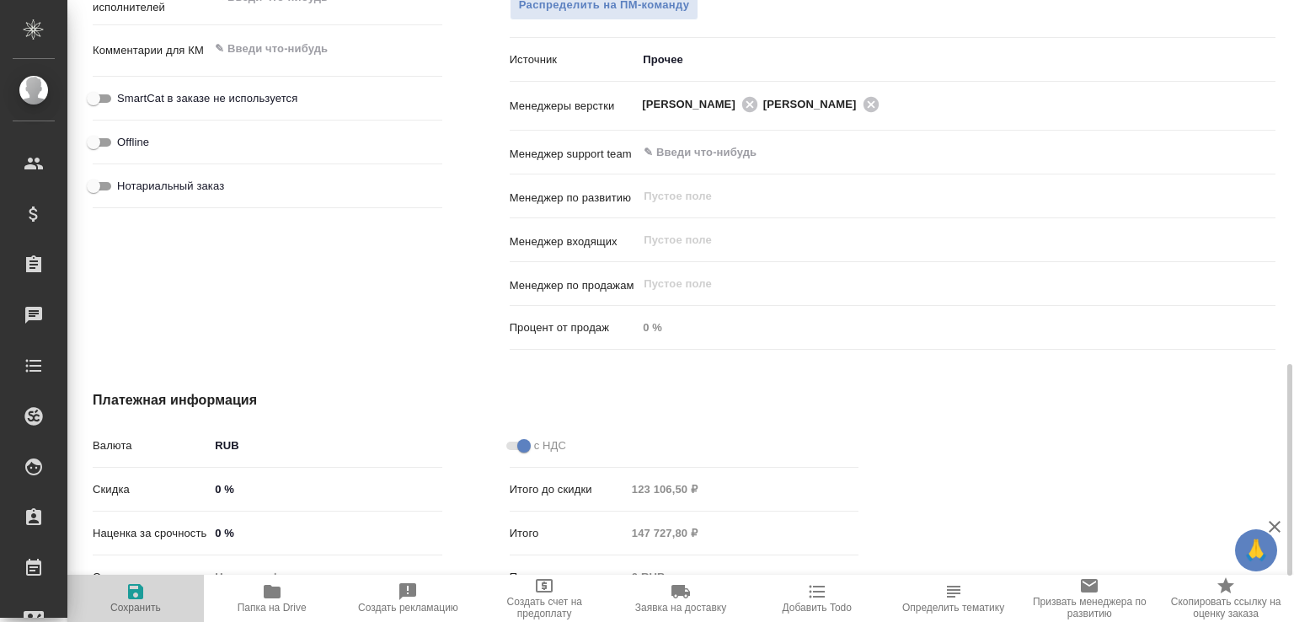
click at [142, 598] on icon "button" at bounding box center [136, 591] width 20 height 20
type textarea "x"
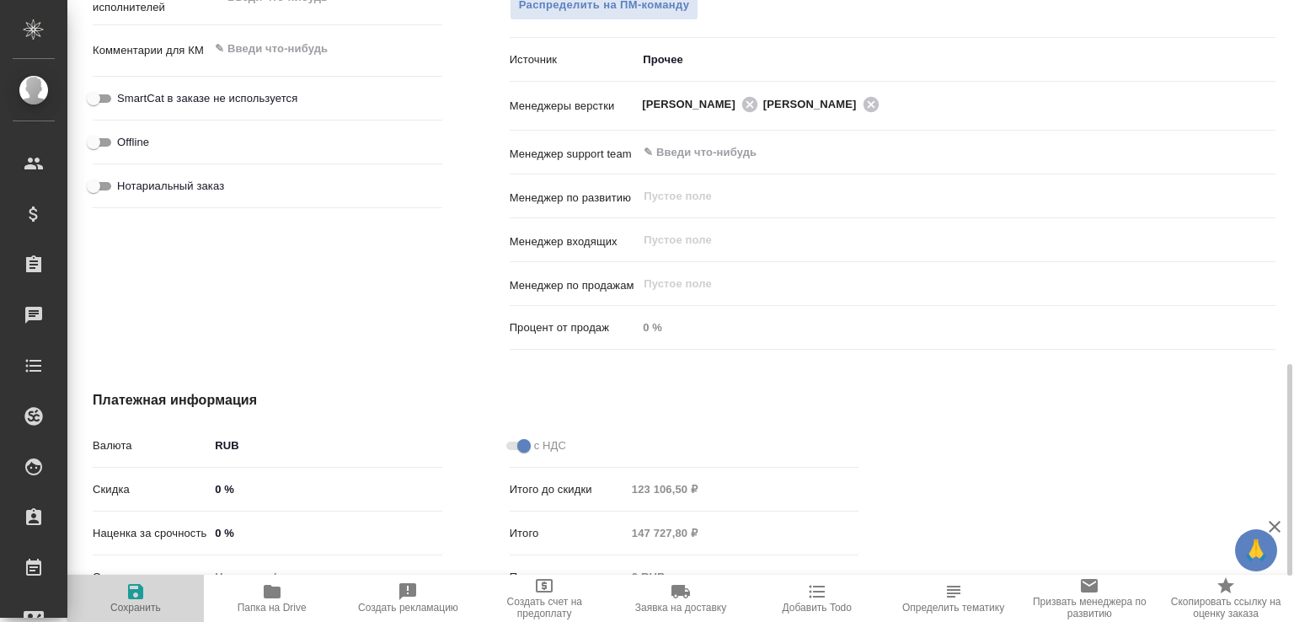
type textarea "x"
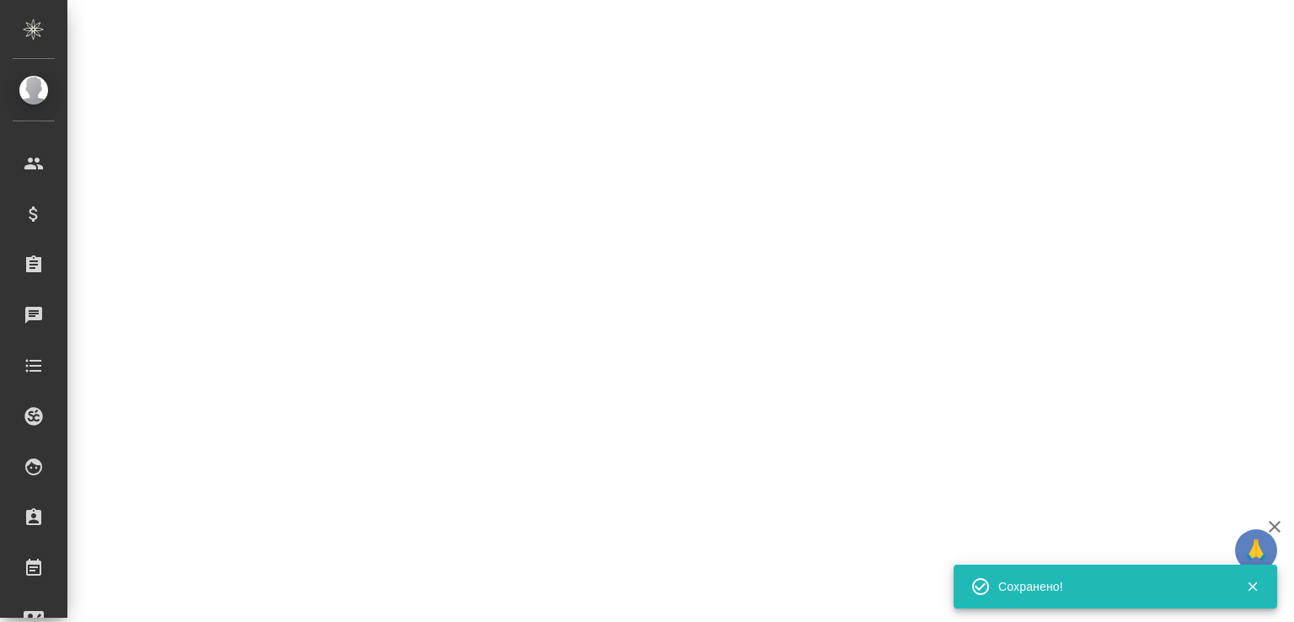
select select "RU"
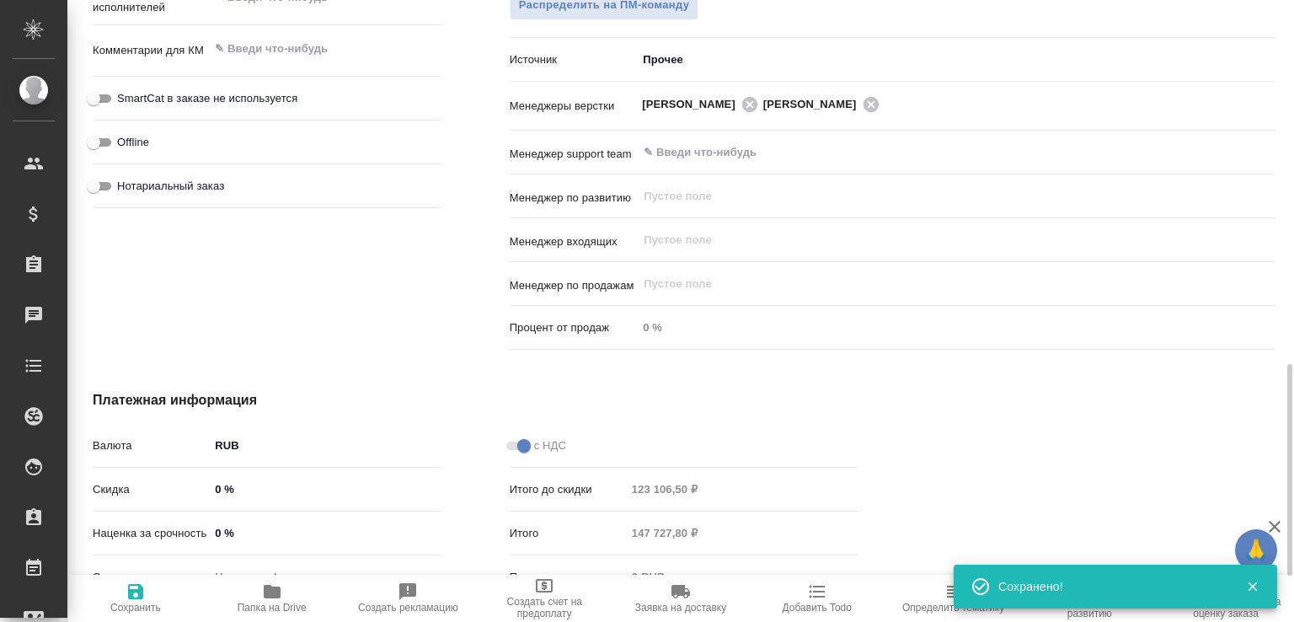
type textarea "x"
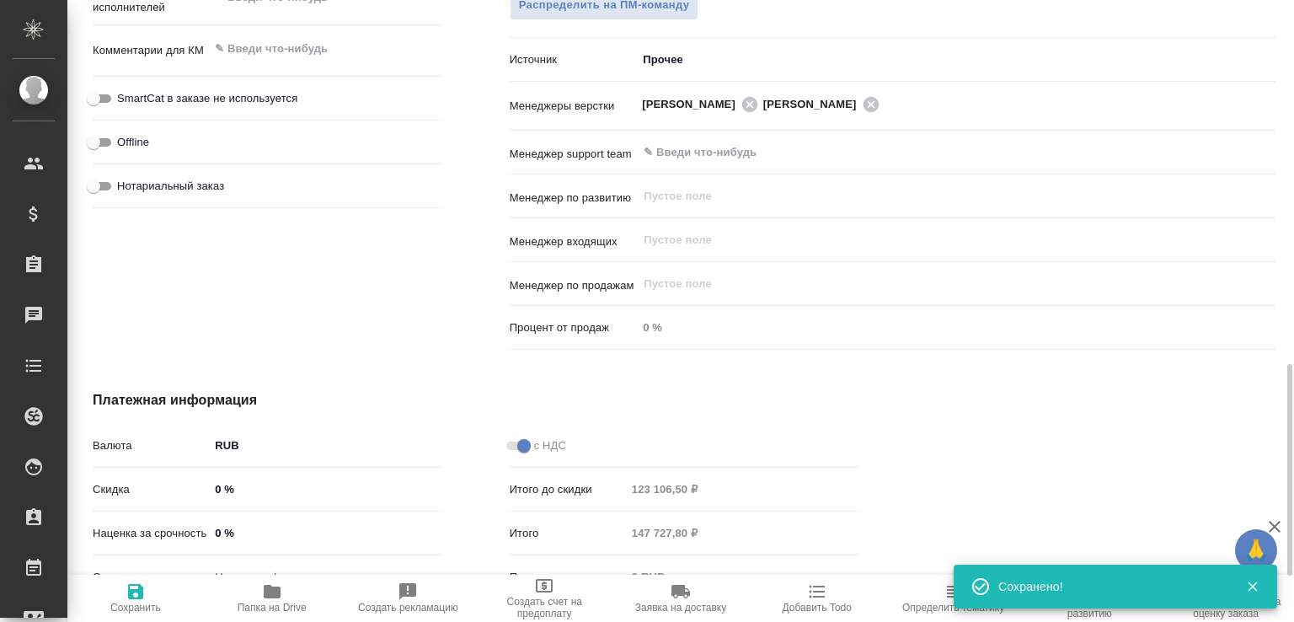
type textarea "x"
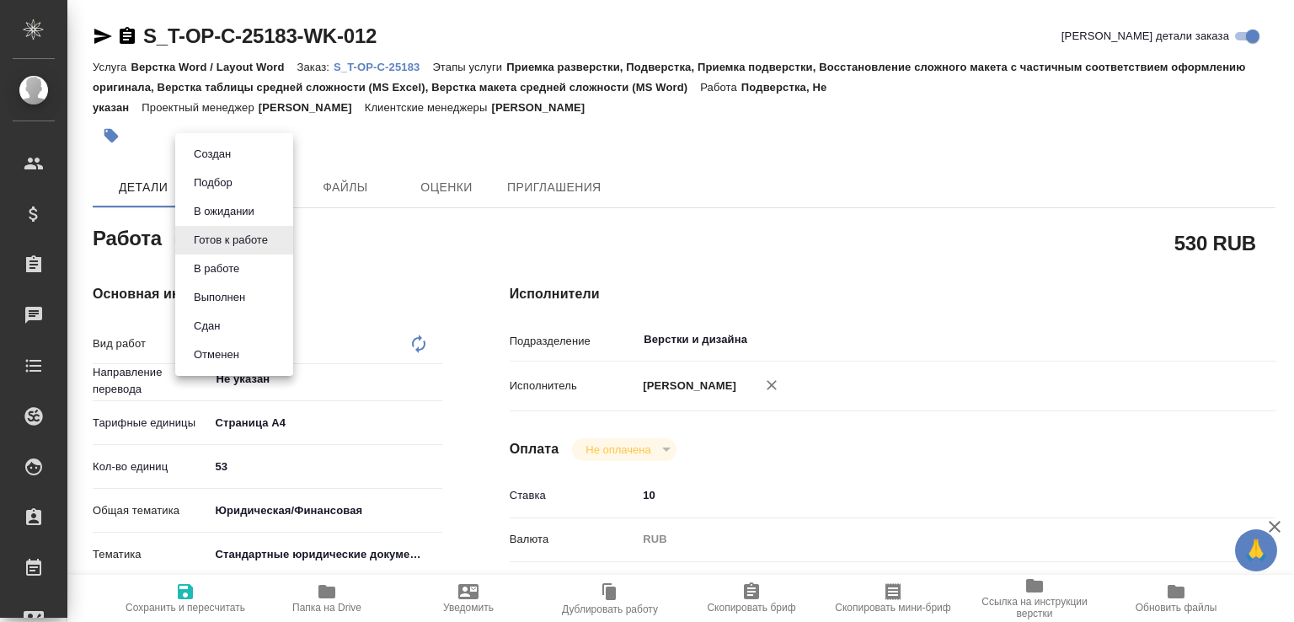
click at [222, 234] on body "🙏 .cls-1 fill:#fff; AWATERA Малофеева Екатерина e.malofeeva Клиенты Спецификаци…" at bounding box center [647, 311] width 1294 height 622
click at [224, 267] on button "В работе" at bounding box center [217, 269] width 56 height 19
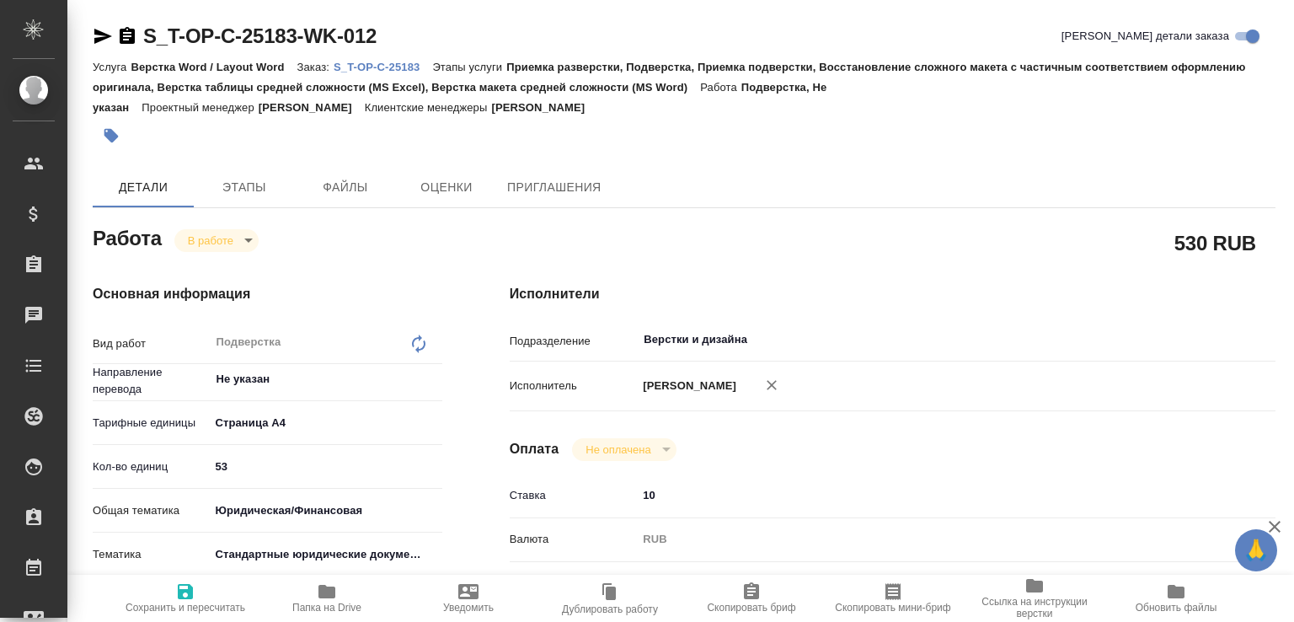
type textarea "x"
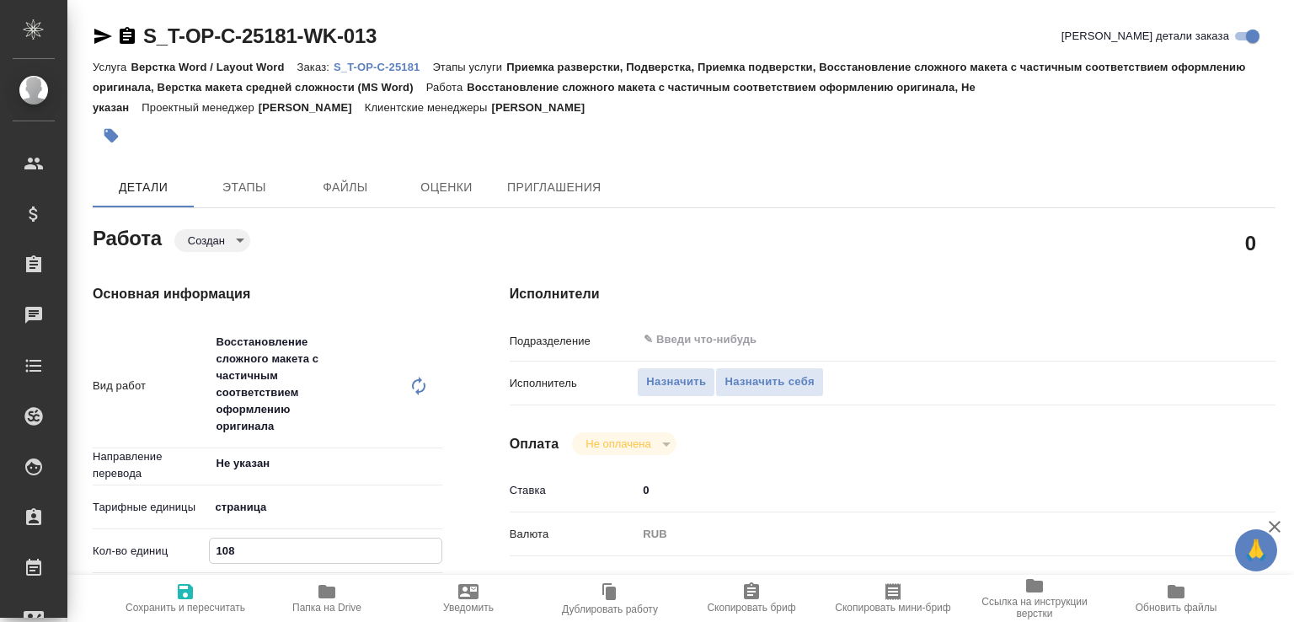
drag, startPoint x: 242, startPoint y: 559, endPoint x: 199, endPoint y: 556, distance: 43.0
click at [199, 556] on div "Кол-во единиц 108" at bounding box center [268, 550] width 350 height 29
type input "45"
click at [204, 602] on span "Сохранить и пересчитать" at bounding box center [186, 608] width 120 height 12
type input "created"
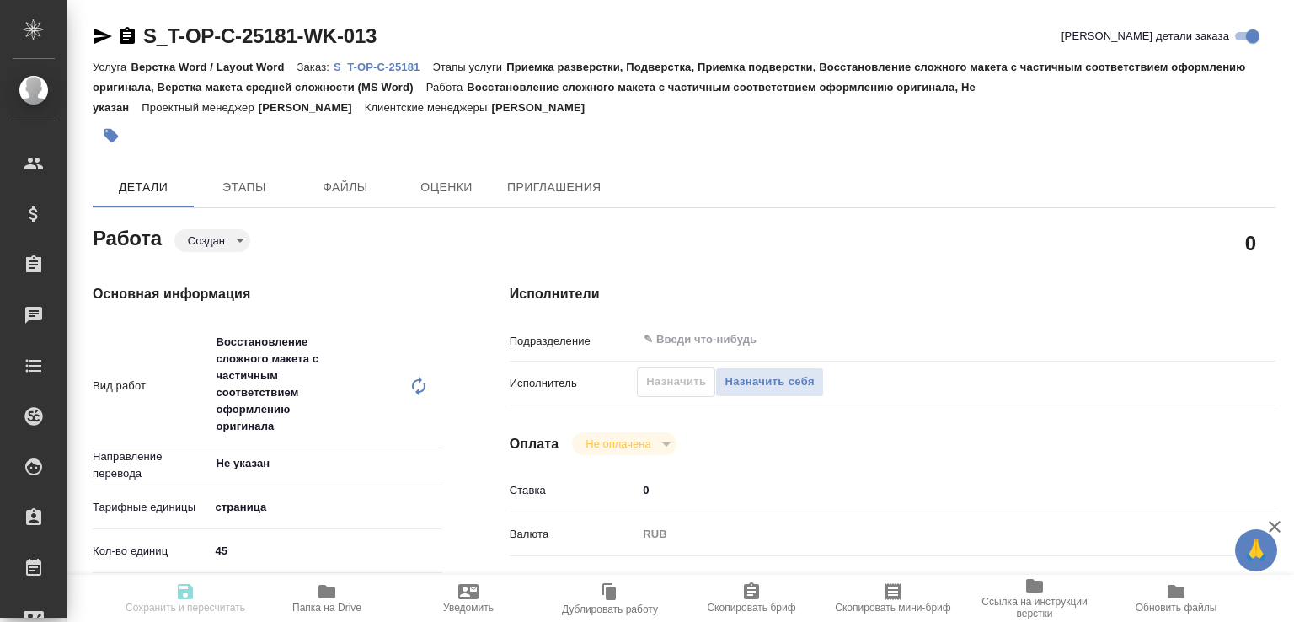
type input "Не указан"
type input "5a8b1489cc6b4906c91bfdb2"
type input "45"
type input "yr-fn"
type input "5f647205b73bc97568ca66bf"
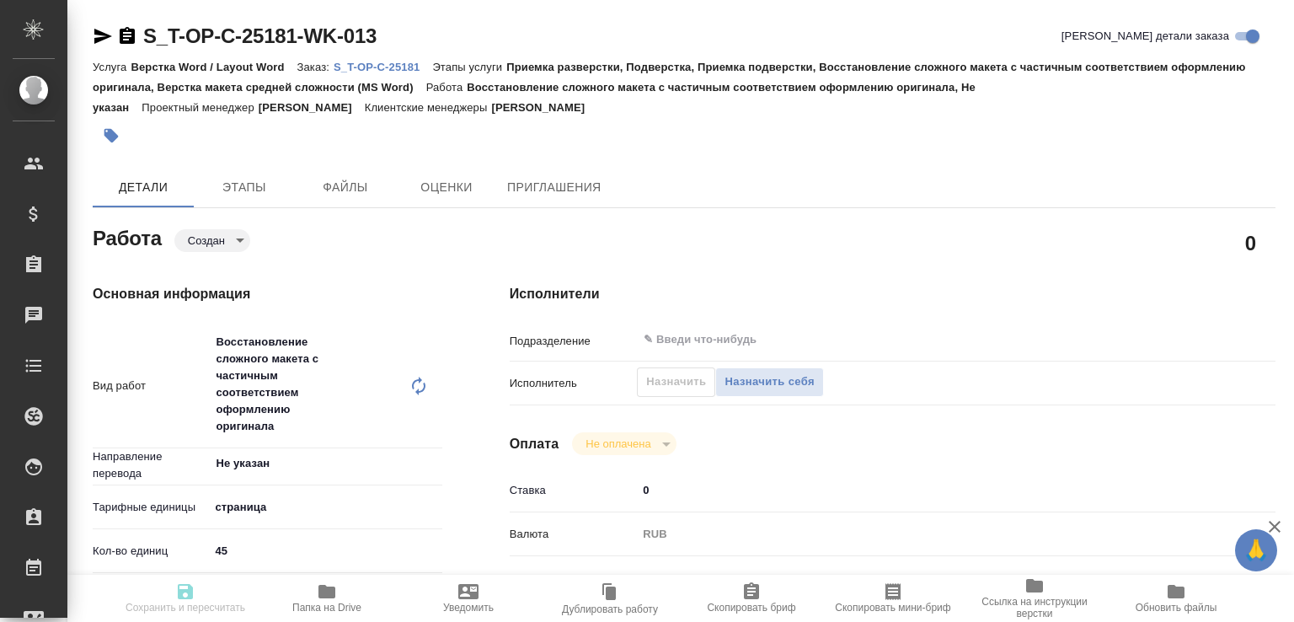
type input "[DATE] 19:25"
type input "[DATE] 12:00"
type input "notPayed"
type input "0"
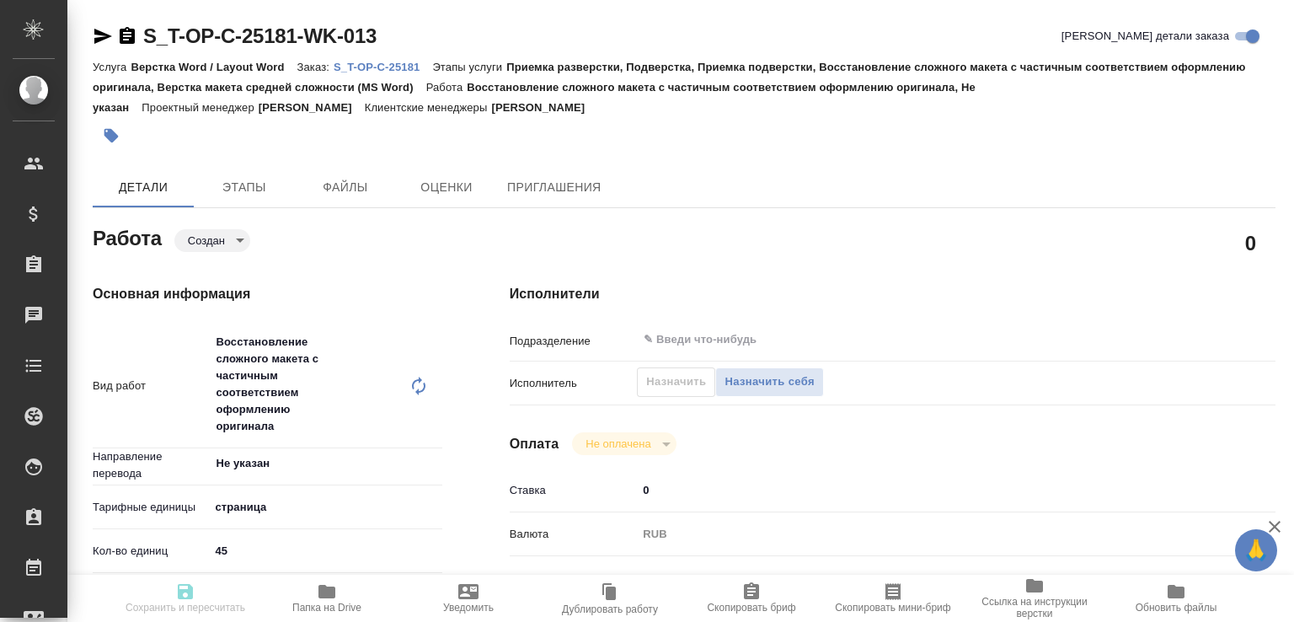
type input "RUB"
type input "[PERSON_NAME]"
type input "S_T-OP-C-25181"
type input "Т-ОП-С-46799"
type input "Верстка Word / Layout Word"
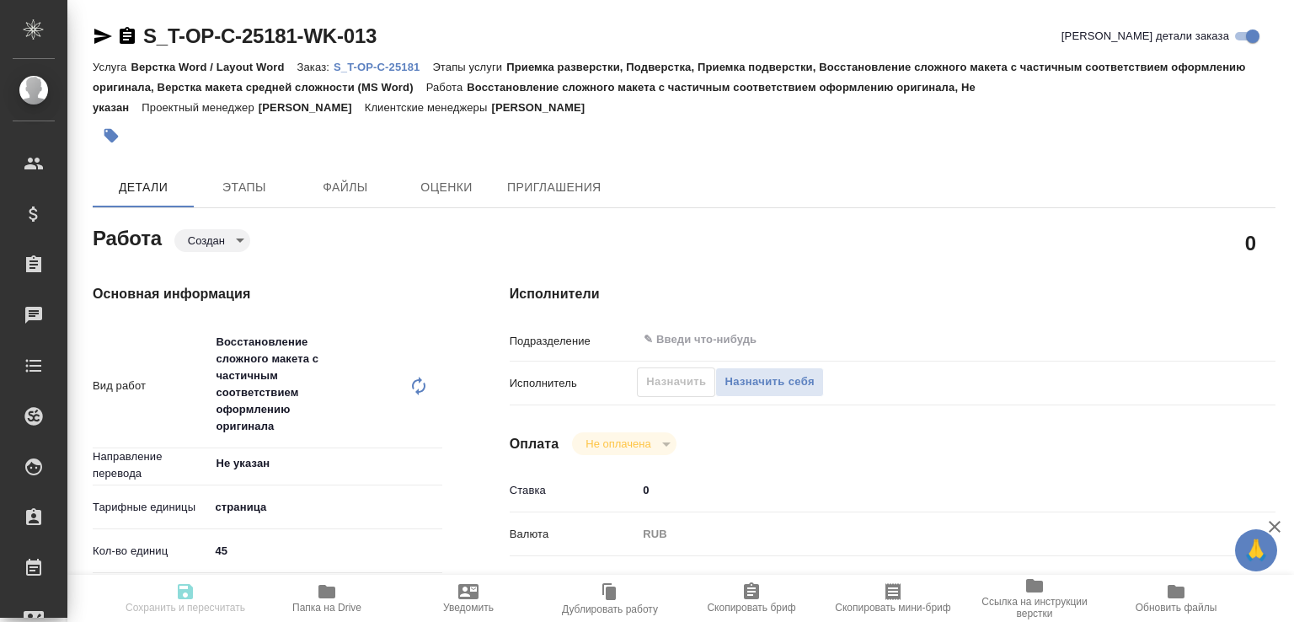
type input "Приемка разверстки, Подверстка, Приемка подверстки, Восстановление сложного мак…"
type input "[PERSON_NAME]"
type input "/Clients/Т-ОП-С_Русал Глобал Менеджмент/Orders/S_T-OP-C-25181"
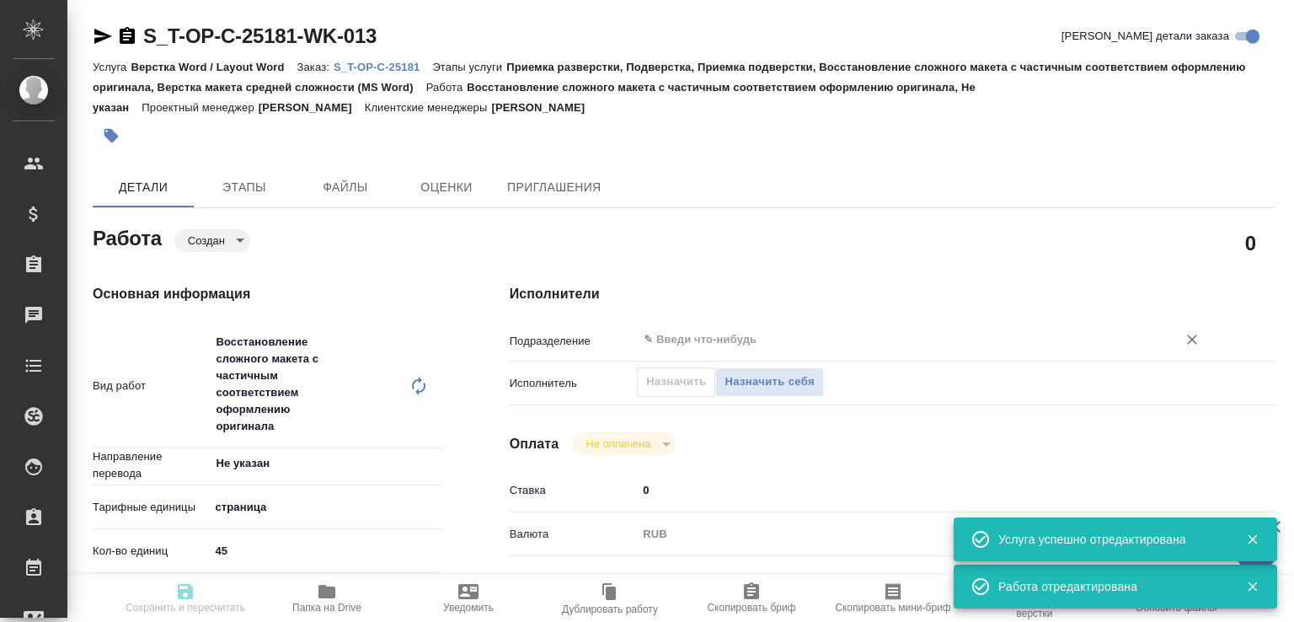
type input "created"
type input "Не указан"
type input "5a8b1489cc6b4906c91bfdb2"
type input "45"
type input "yr-fn"
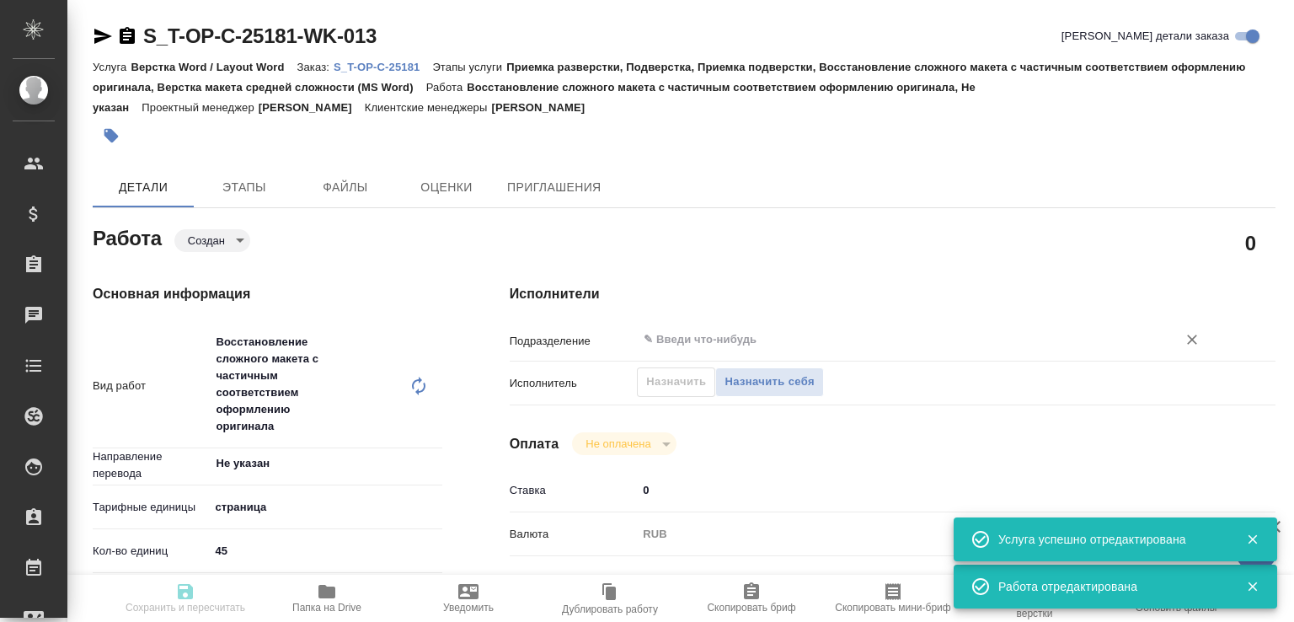
type input "5f647205b73bc97568ca66bf"
type input "[DATE] 19:25"
type input "[DATE] 12:00"
type input "notPayed"
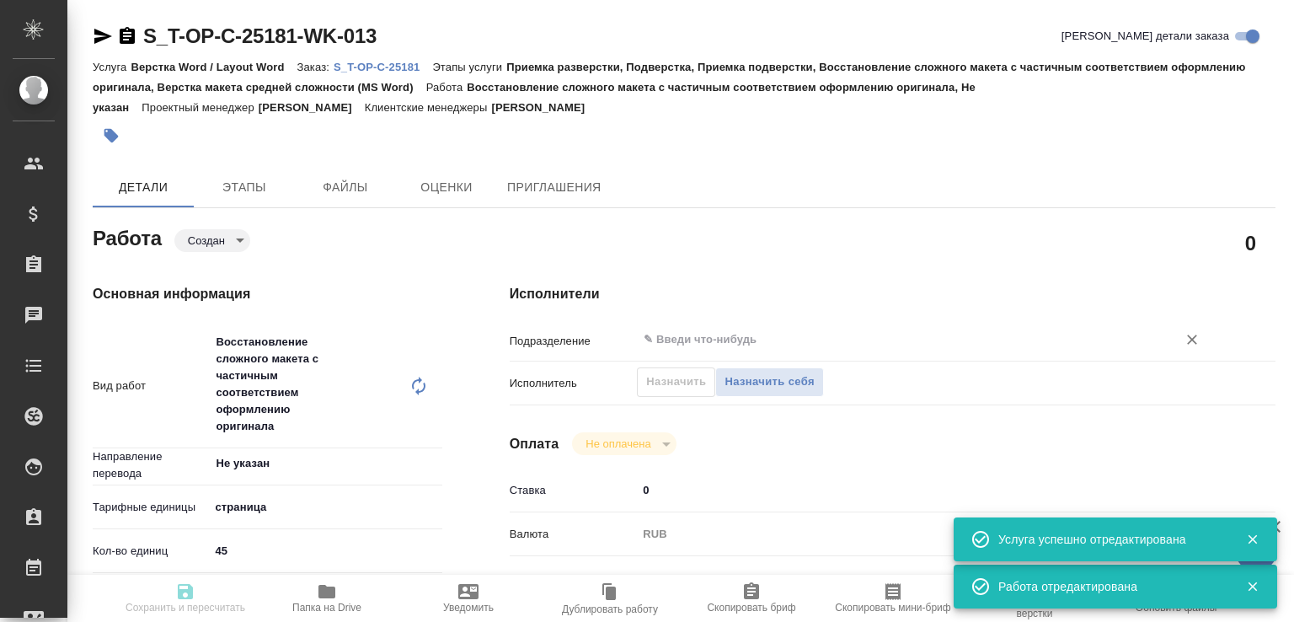
type input "0"
type input "RUB"
type input "[PERSON_NAME]"
type input "S_T-OP-C-25181"
type input "Т-ОП-С-46799"
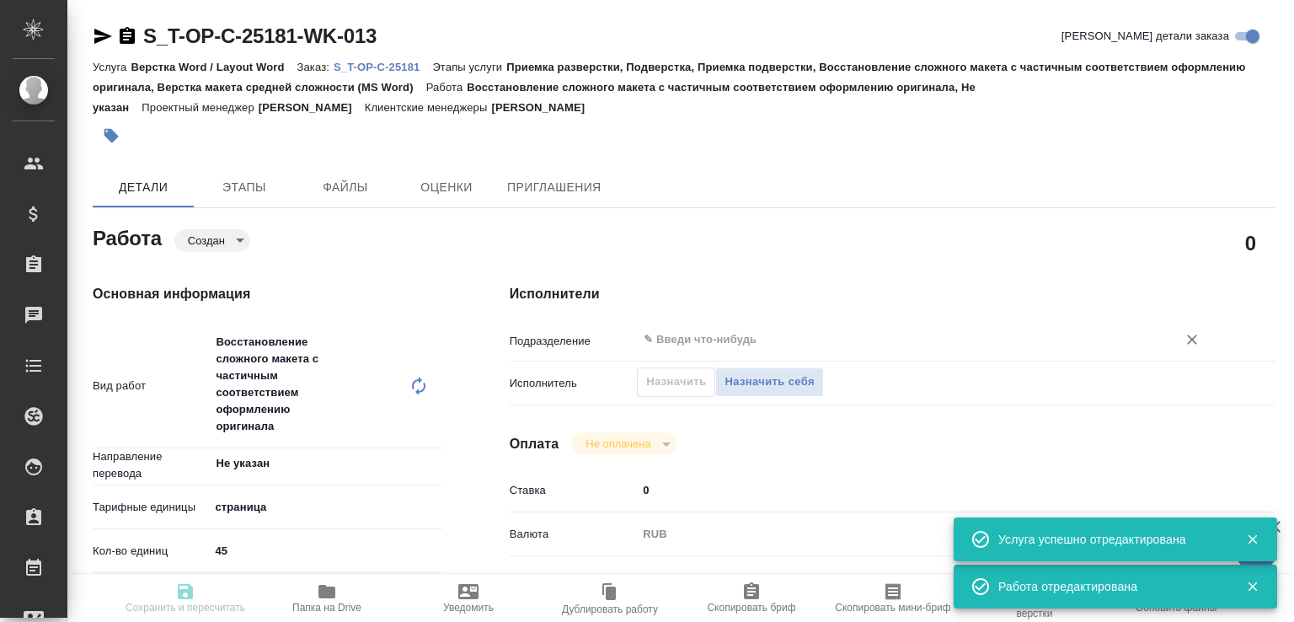
type input "Верстка Word / Layout Word"
type input "Приемка разверстки, Подверстка, Приемка подверстки, Восстановление сложного мак…"
type input "[PERSON_NAME]"
type input "/Clients/Т-ОП-С_Русал Глобал Менеджмент/Orders/S_T-OP-C-25181"
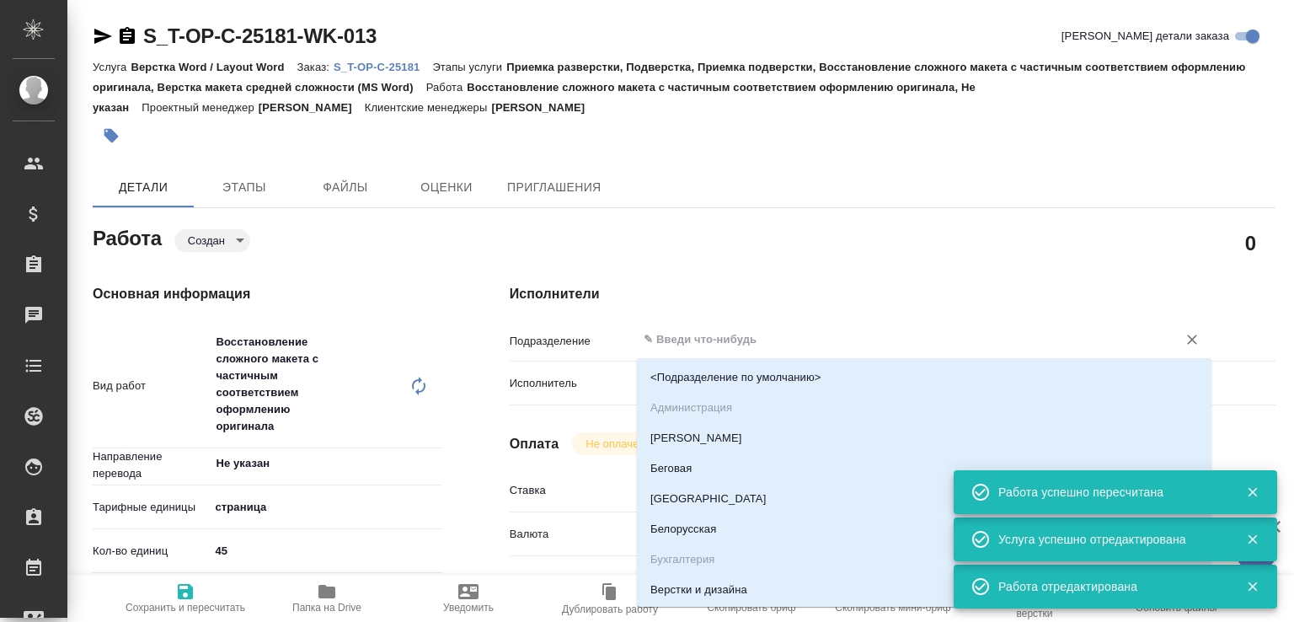
click at [682, 341] on input "text" at bounding box center [896, 339] width 508 height 20
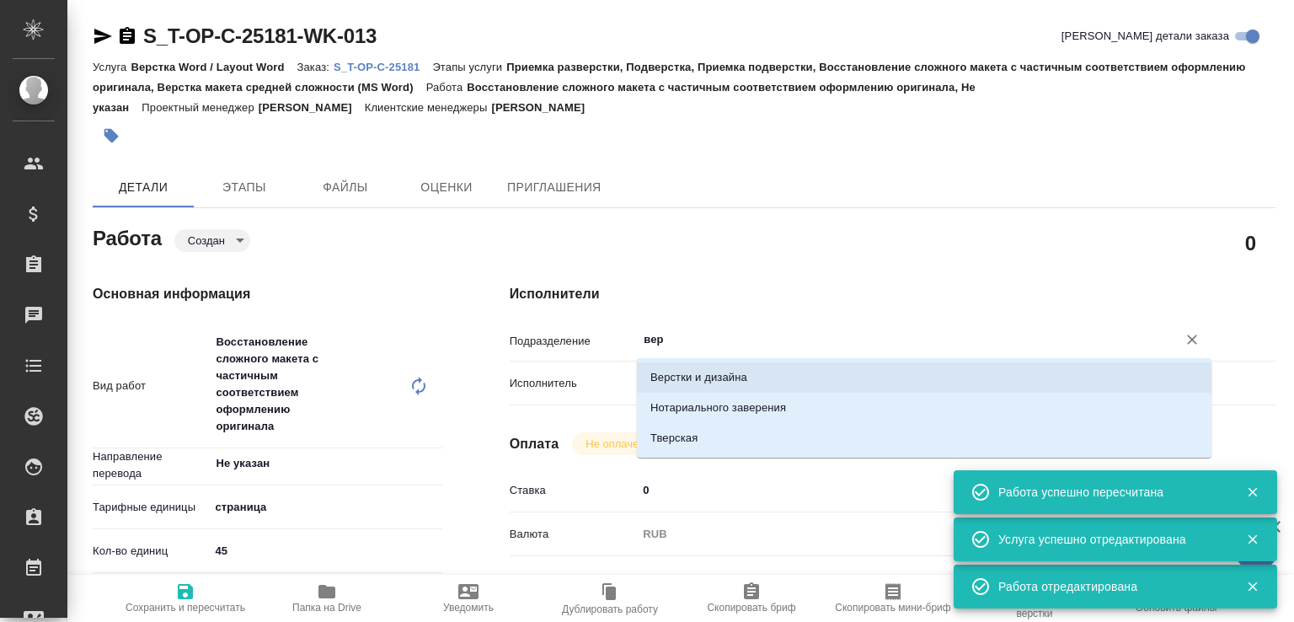
click at [681, 374] on li "Верстки и дизайна" at bounding box center [924, 377] width 575 height 30
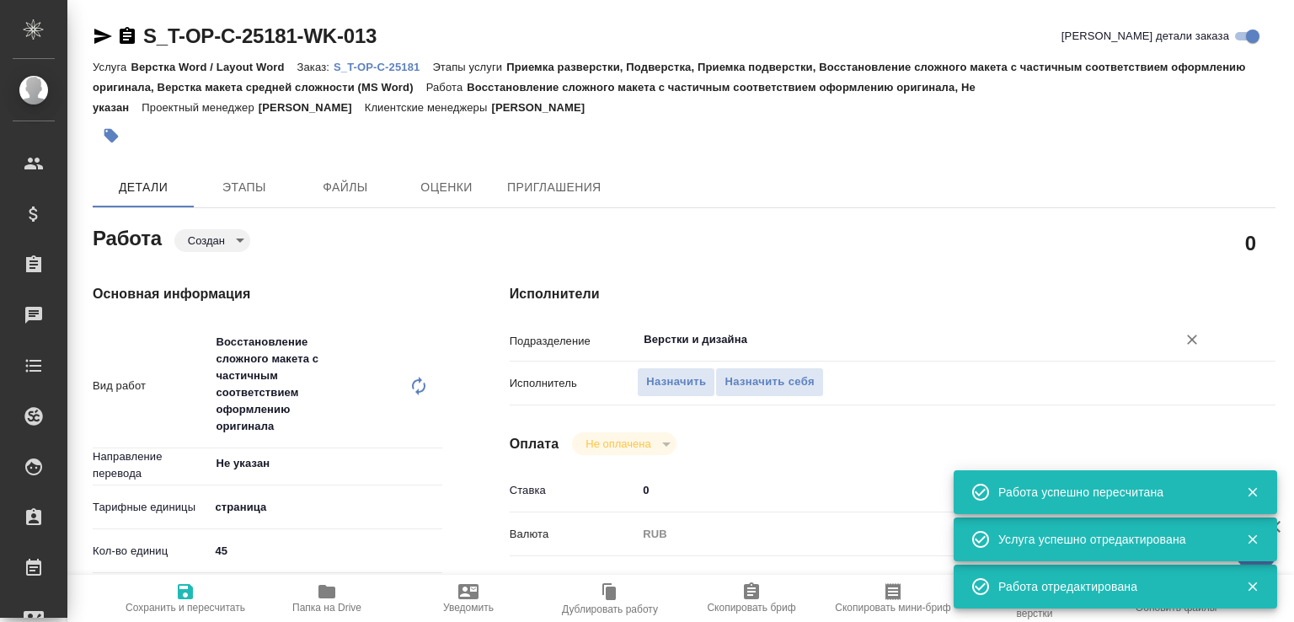
type input "Верстки и дизайна"
click at [209, 587] on span "Сохранить и пересчитать" at bounding box center [185, 597] width 121 height 32
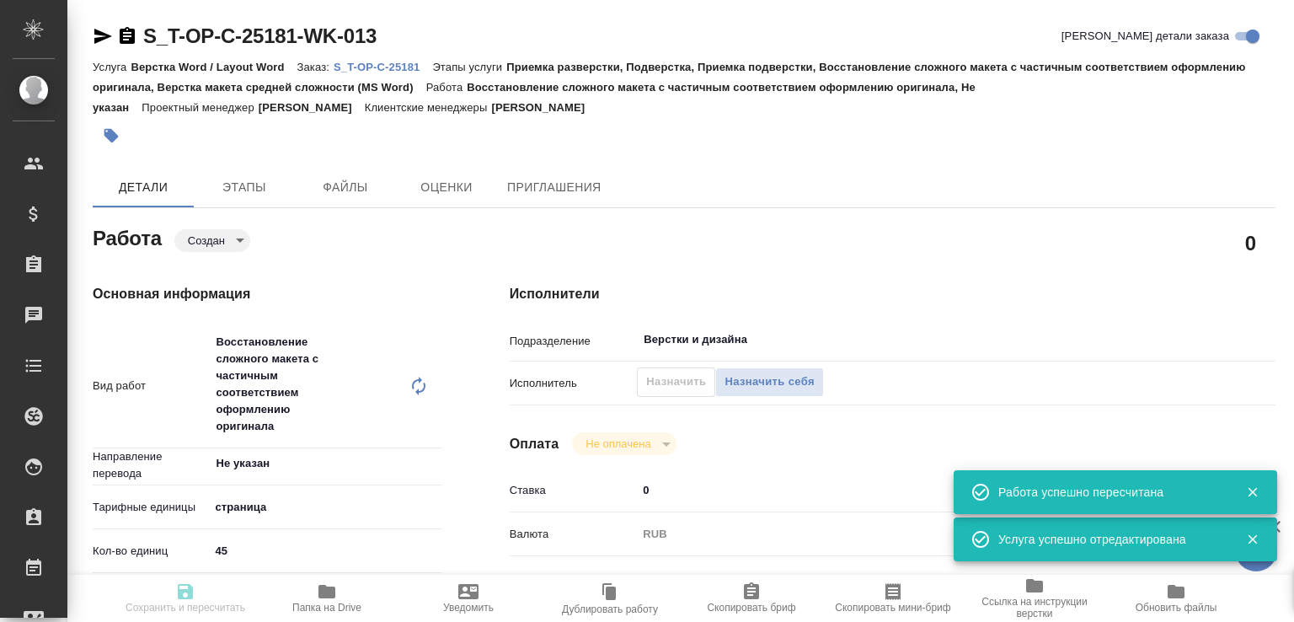
type input "created"
type input "Не указан"
type input "5a8b1489cc6b4906c91bfdb2"
type input "45"
type input "yr-fn"
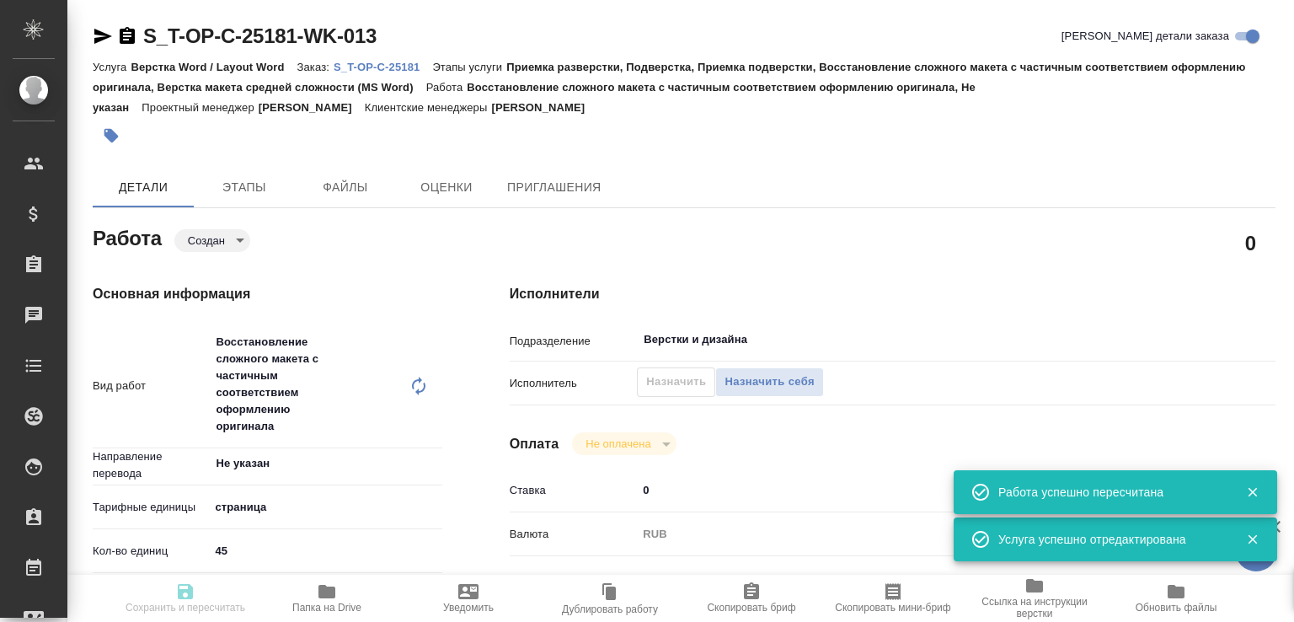
type input "5f647205b73bc97568ca66bf"
type input "[DATE] 19:25"
type input "[DATE] 12:00"
type input "Верстки и дизайна"
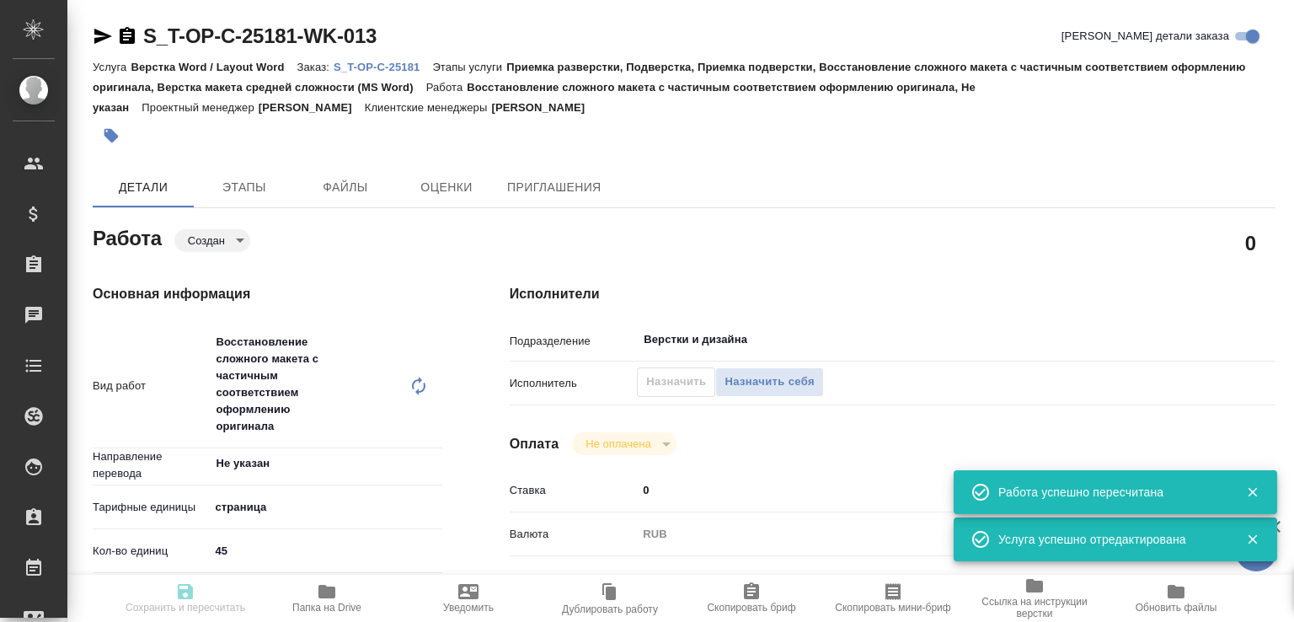
type input "notPayed"
type input "0"
type input "RUB"
type input "[PERSON_NAME]"
type input "S_T-OP-C-25181"
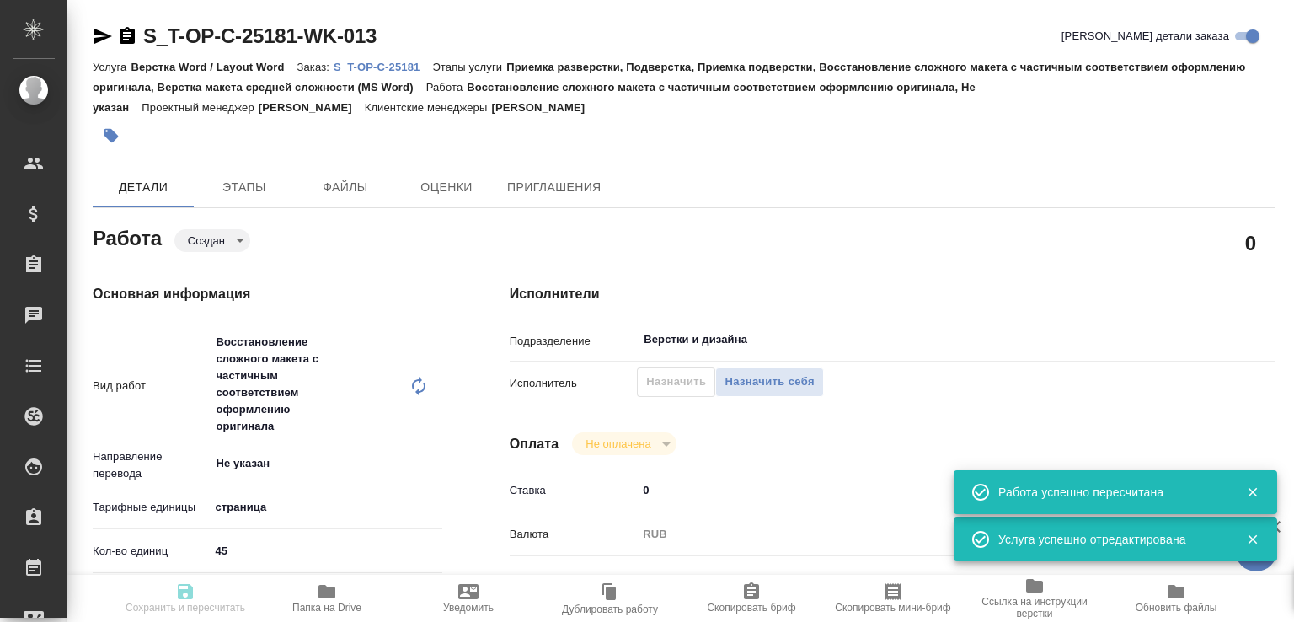
type input "Т-ОП-С-46799"
type input "Верстка Word / Layout Word"
type input "Приемка разверстки, Подверстка, Приемка подверстки, Восстановление сложного мак…"
type input "[PERSON_NAME]"
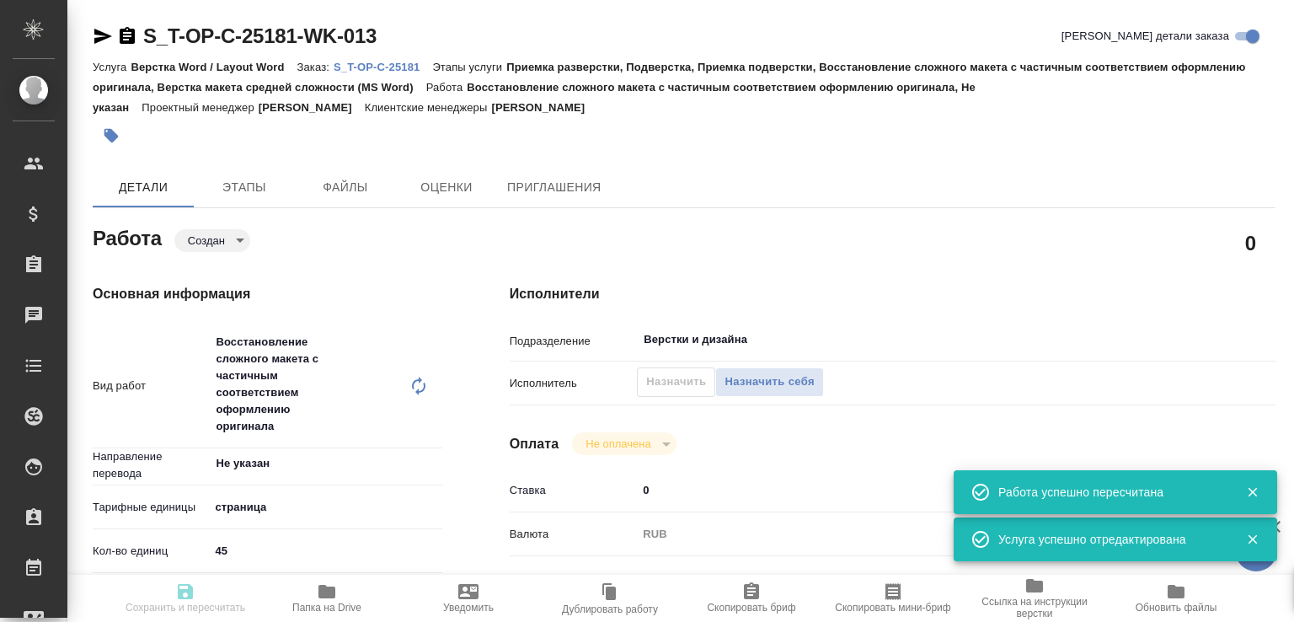
type input "/Clients/Т-ОП-С_Русал Глобал Менеджмент/Orders/S_T-OP-C-25181"
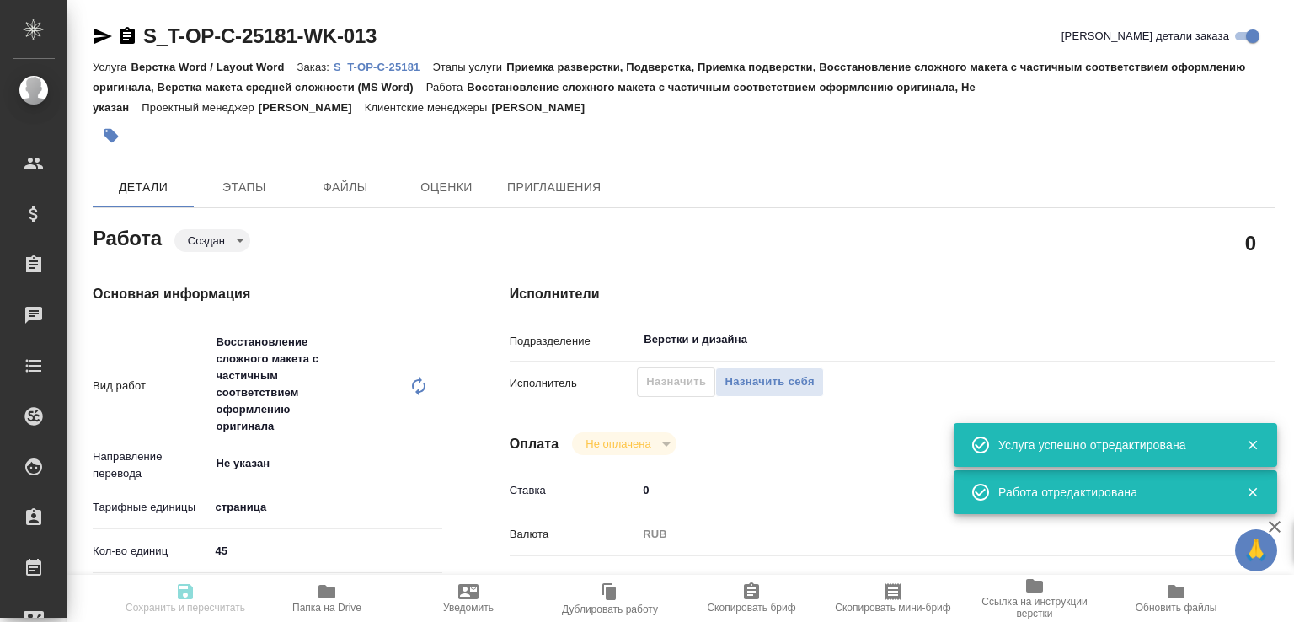
click at [233, 241] on body "🙏 .cls-1 fill:#fff; AWATERA [PERSON_NAME]malofeeva Клиенты Спецификации Заказы …" at bounding box center [647, 311] width 1294 height 622
type input "created"
type input "Не указан"
type input "5a8b1489cc6b4906c91bfdb2"
type input "45"
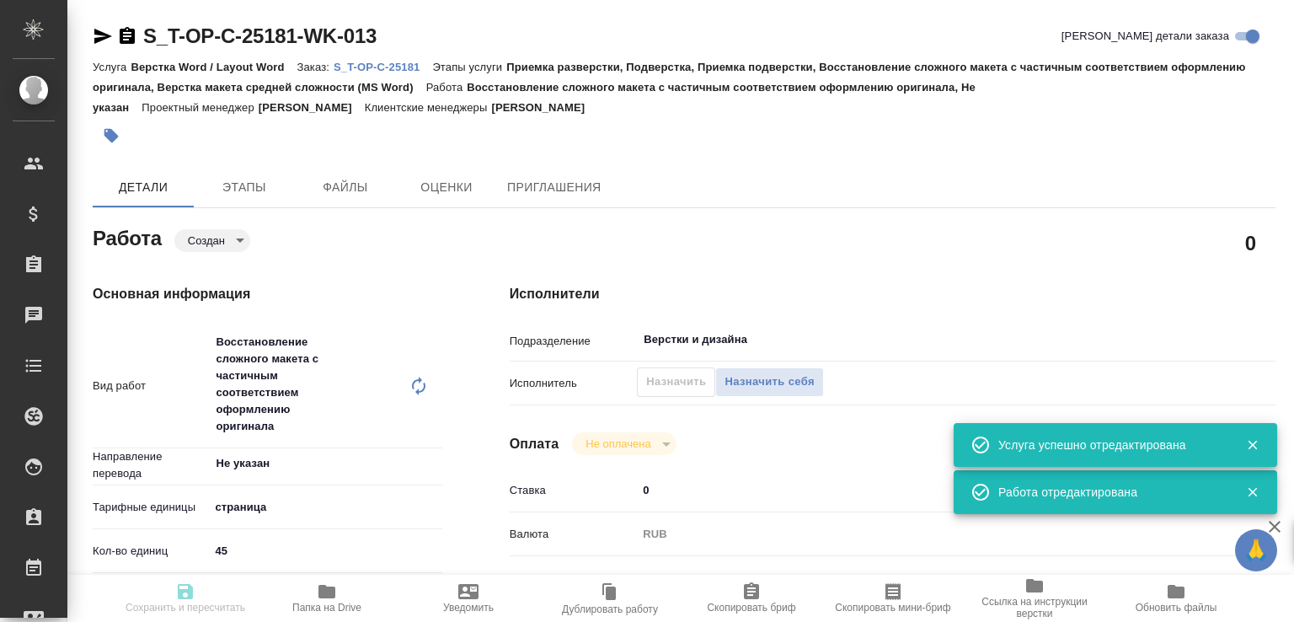
type input "yr-fn"
type input "5f647205b73bc97568ca66bf"
type input "[DATE] 19:25"
type input "[DATE] 12:00"
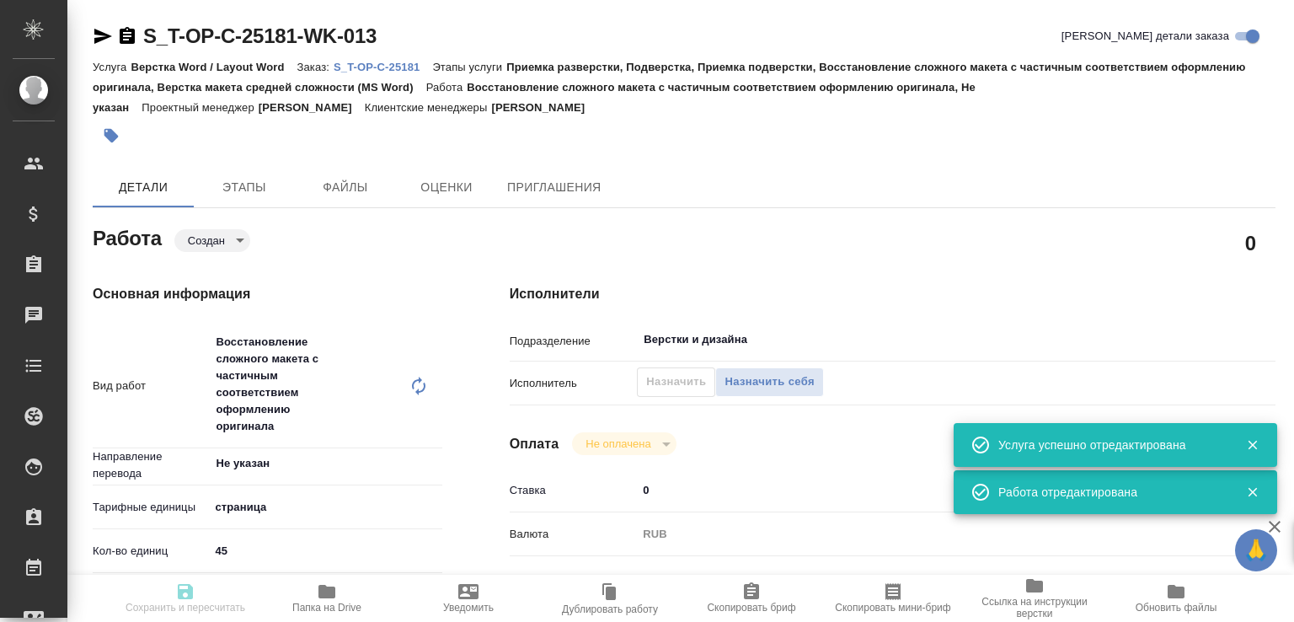
type input "Верстки и дизайна"
type input "notPayed"
type input "0"
type input "RUB"
type input "[PERSON_NAME]"
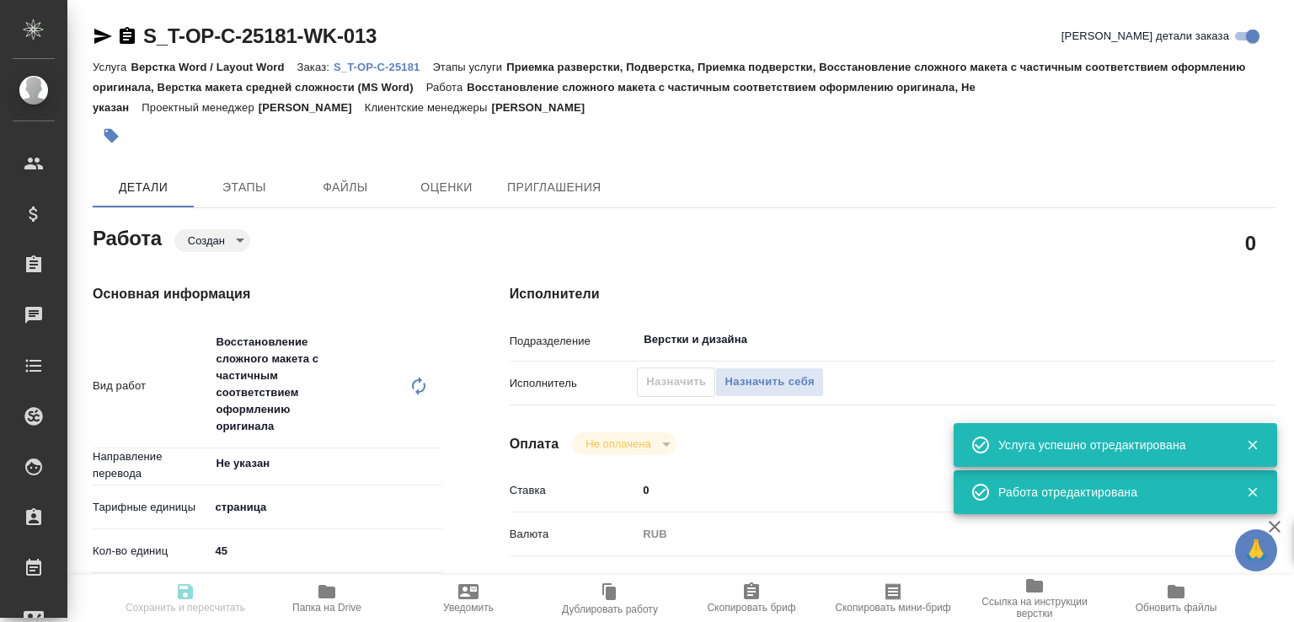
type input "S_T-OP-C-25181"
type input "Т-ОП-С-46799"
type input "Верстка Word / Layout Word"
type input "Приемка разверстки, Подверстка, Приемка подверстки, Восстановление сложного мак…"
type input "[PERSON_NAME]"
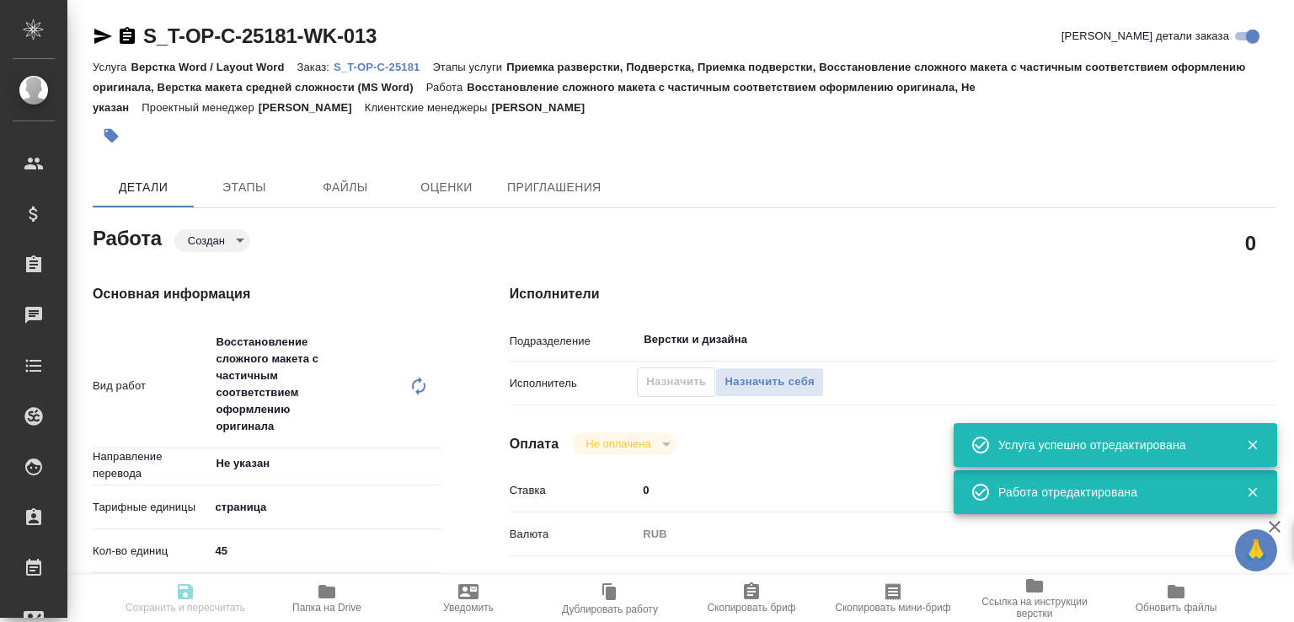
type input "[PERSON_NAME]"
type input "/Clients/Т-ОП-С_Русал Глобал Менеджмент/Orders/S_T-OP-C-25181"
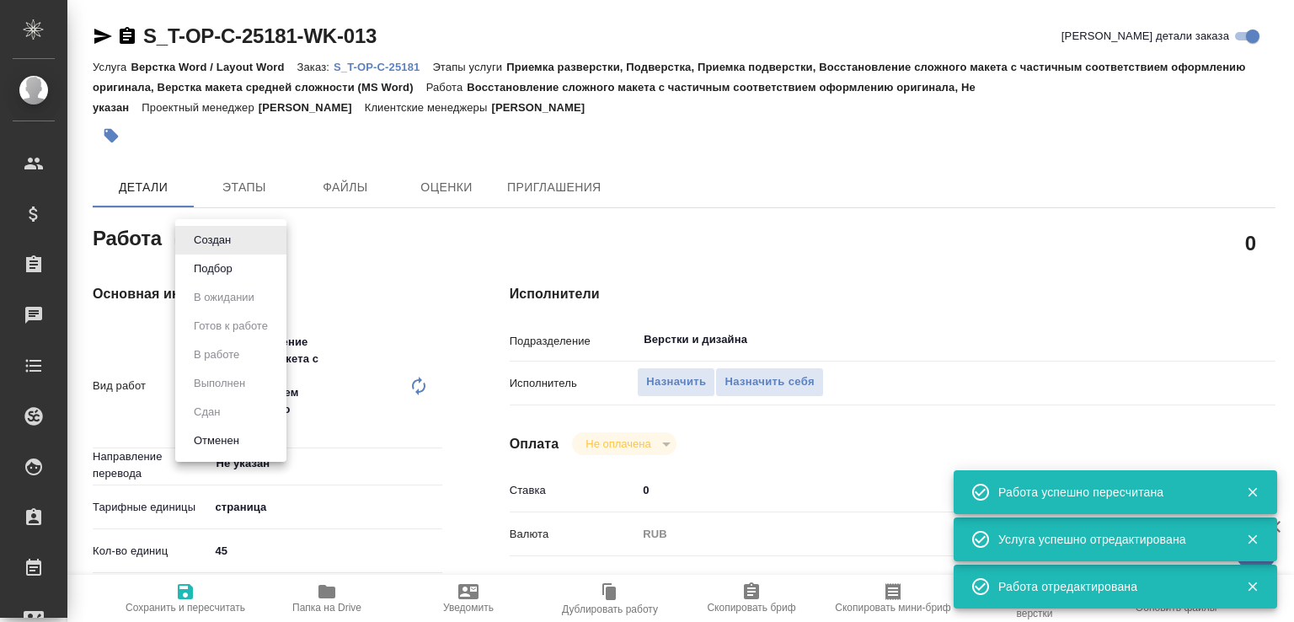
click at [222, 258] on li "Подбор" at bounding box center [230, 268] width 111 height 29
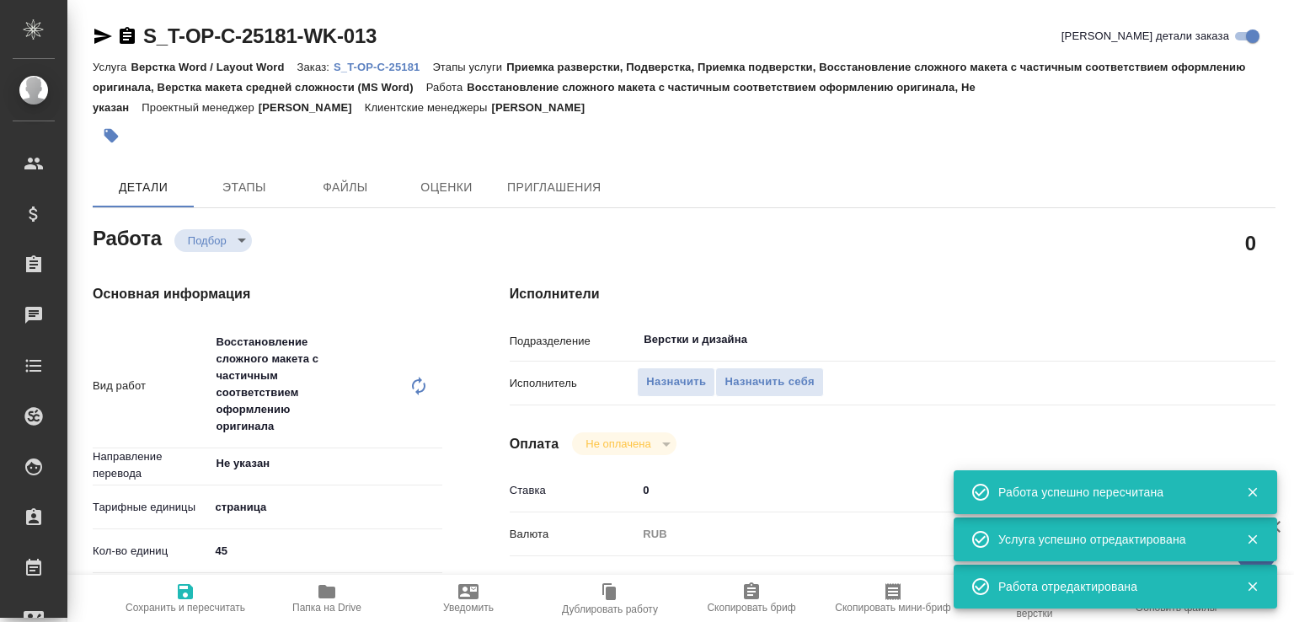
type textarea "x"
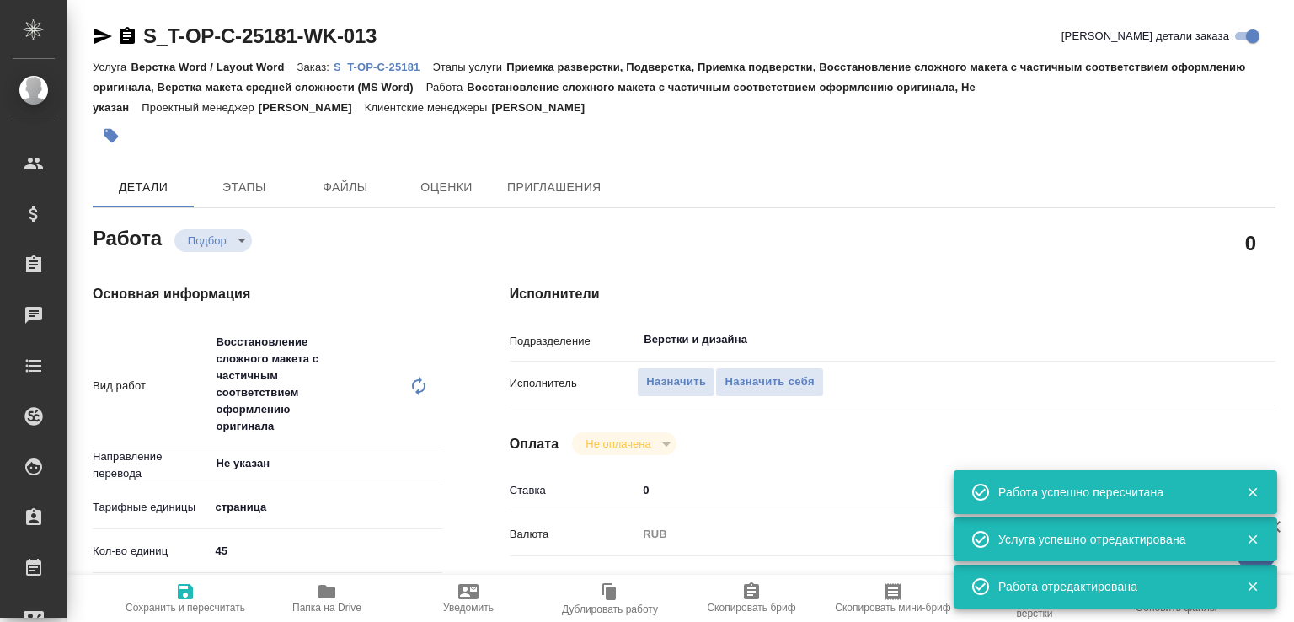
click at [334, 595] on icon "button" at bounding box center [327, 591] width 17 height 13
type textarea "x"
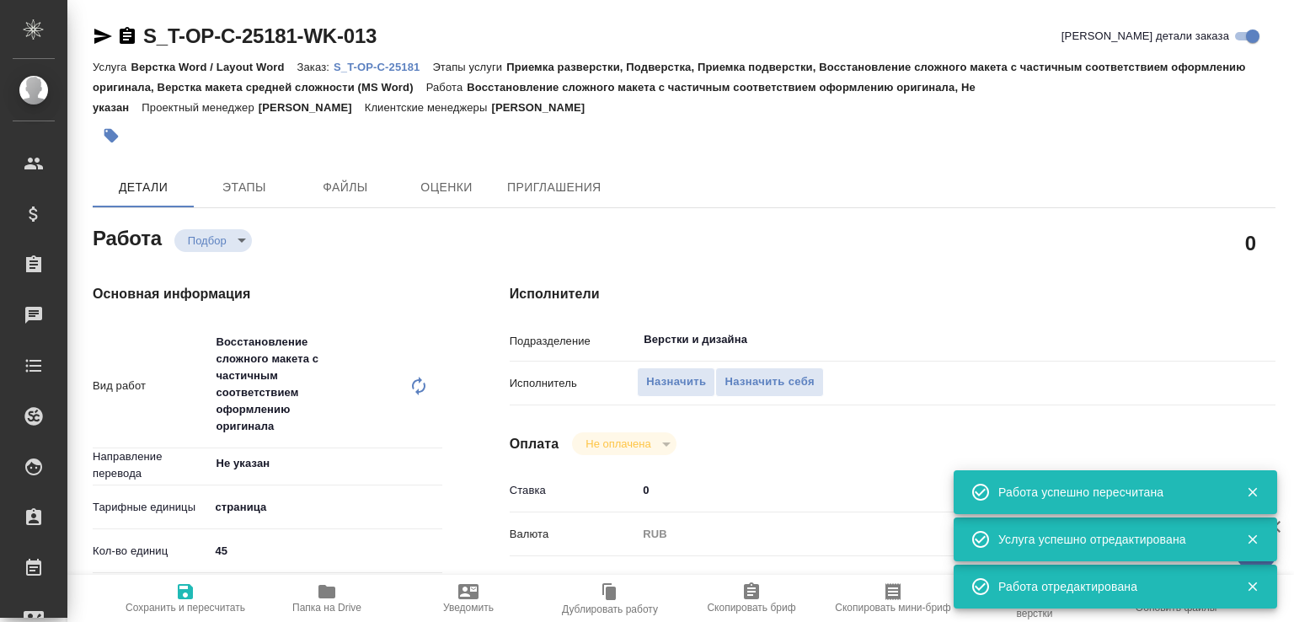
type textarea "x"
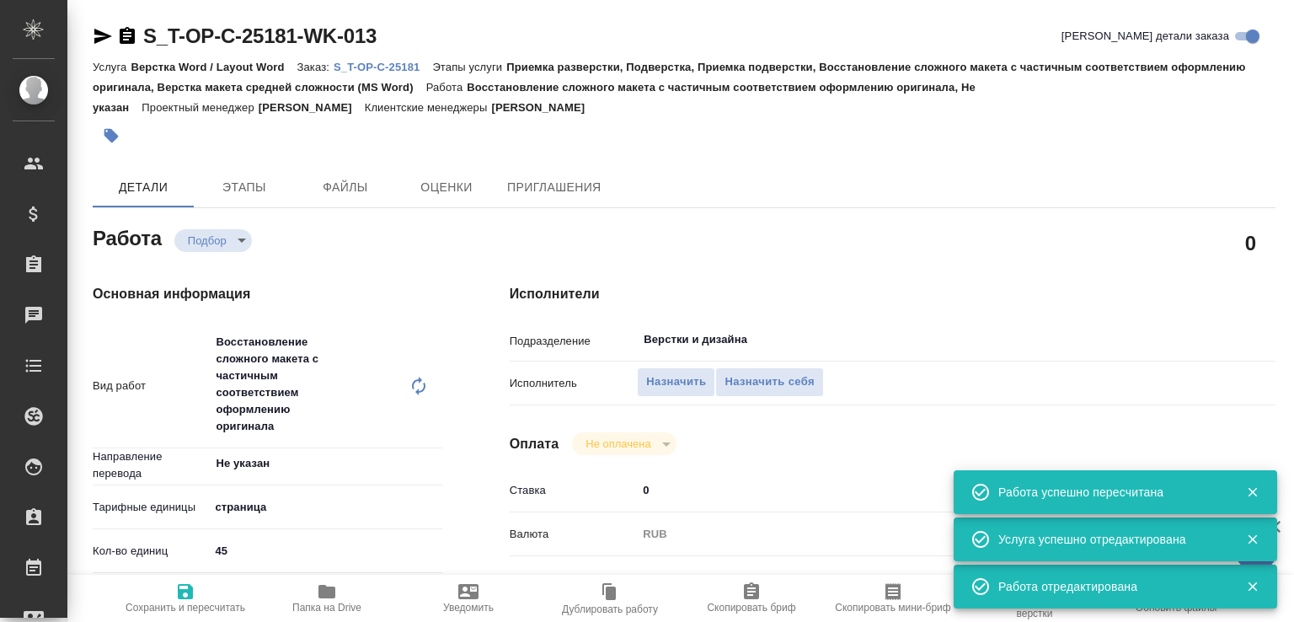
type textarea "x"
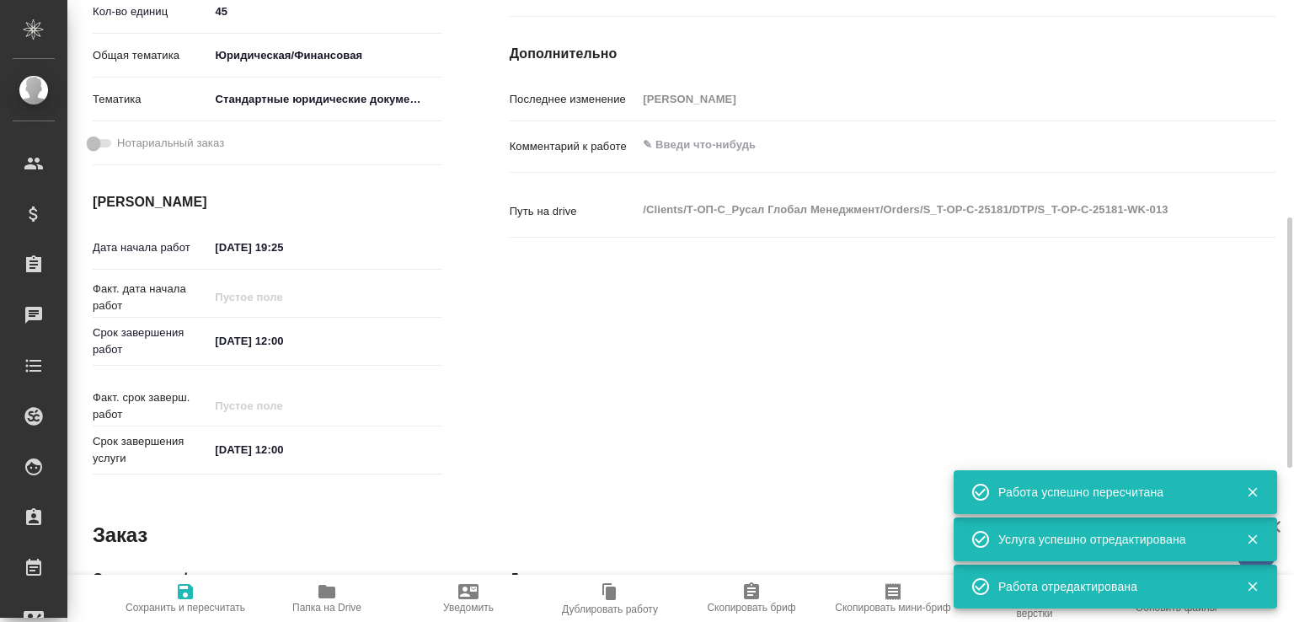
type textarea "x"
click at [680, 142] on textarea at bounding box center [924, 145] width 573 height 29
paste textarea "РУСАЛ Урал_Отчетность_2022"
type textarea "x"
type textarea "РУСАЛ Урал_Отчетность_2022"
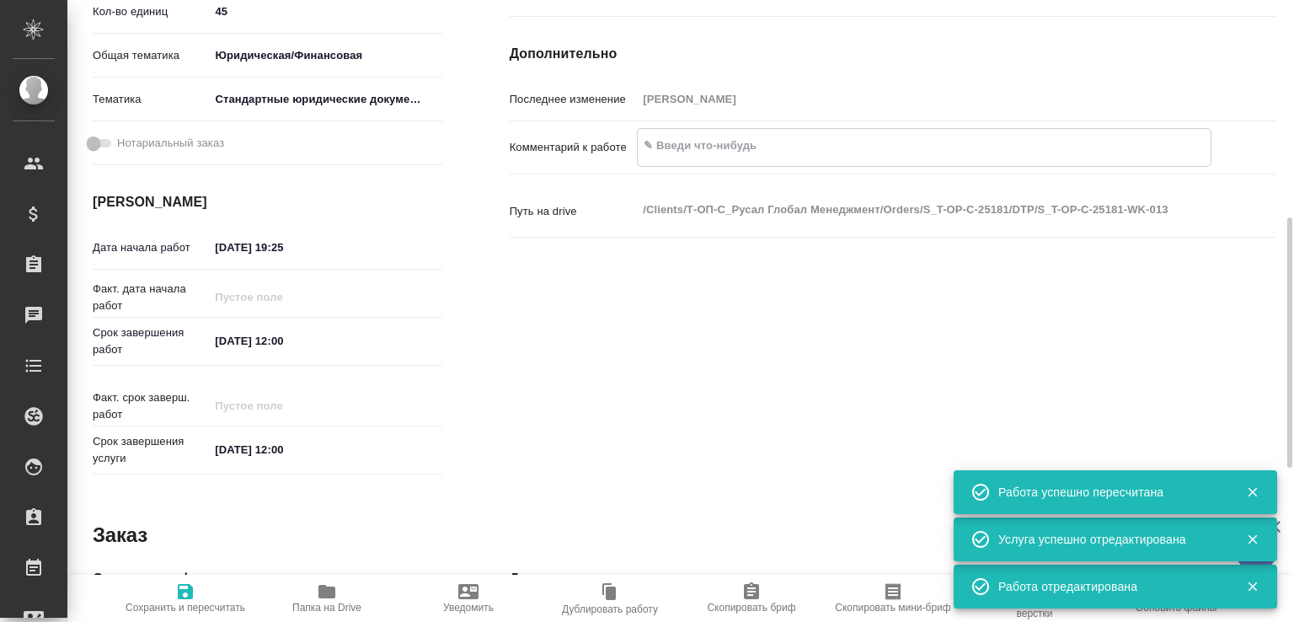
type textarea "x"
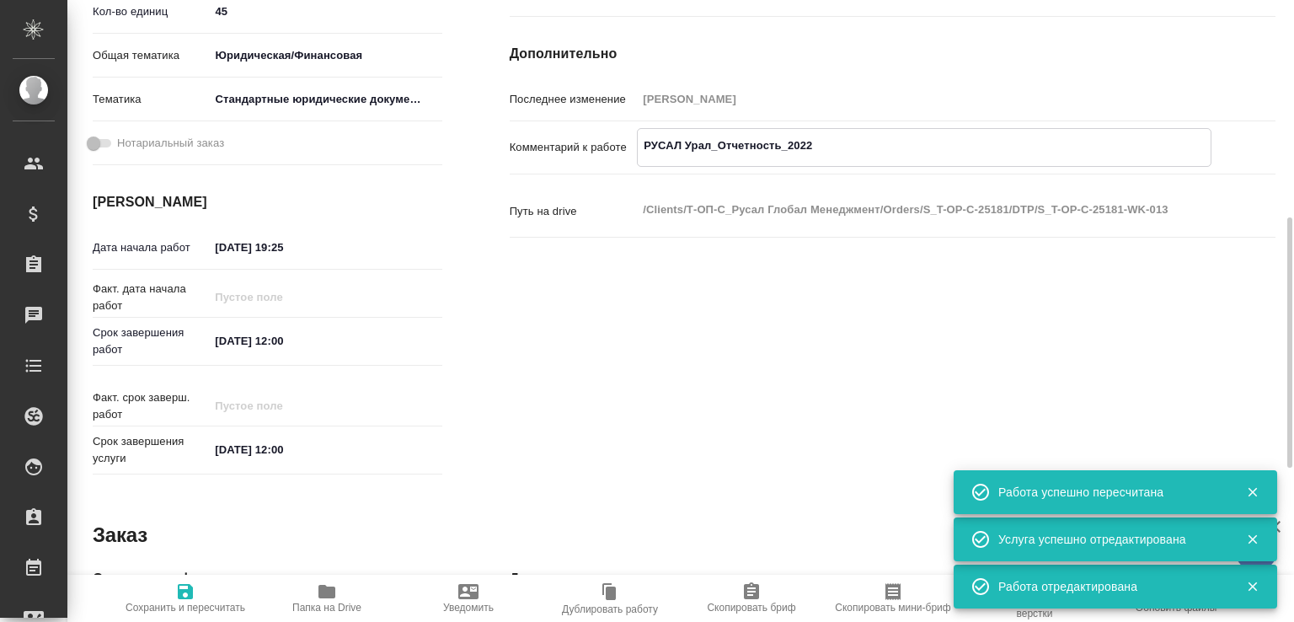
type textarea "РУСАЛ Урал_Отчетность_2022"
type textarea "x"
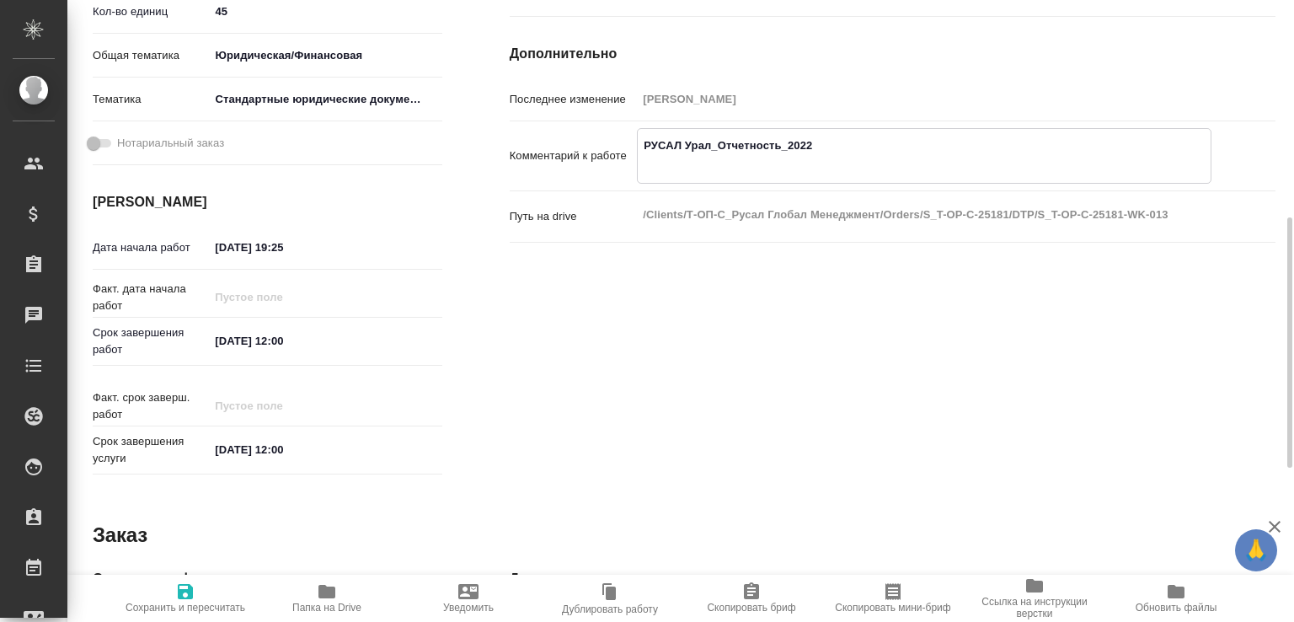
type textarea "РУСАЛ Урал_Отчетность_2022"
type textarea "x"
paste textarea "https://drive.awatera.com/s/CYYF3reZbkEeSQs"
type textarea "x"
type textarea "РУСАЛ Урал_Отчетность_2022 https://drive.awatera.com/s/CYYF3reZbkEeSQs"
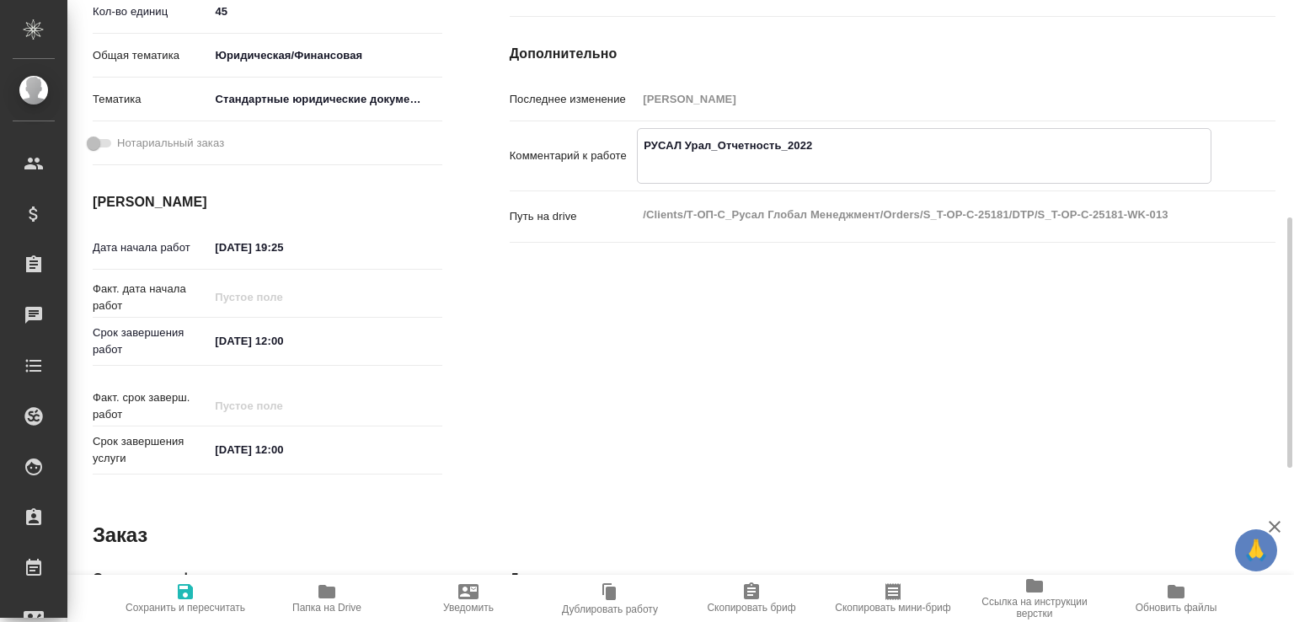
type textarea "x"
type textarea "РУСАЛ Урал_Отчетность_2022 https://drive.awatera.com/s/CYYF3reZbkEeSQs"
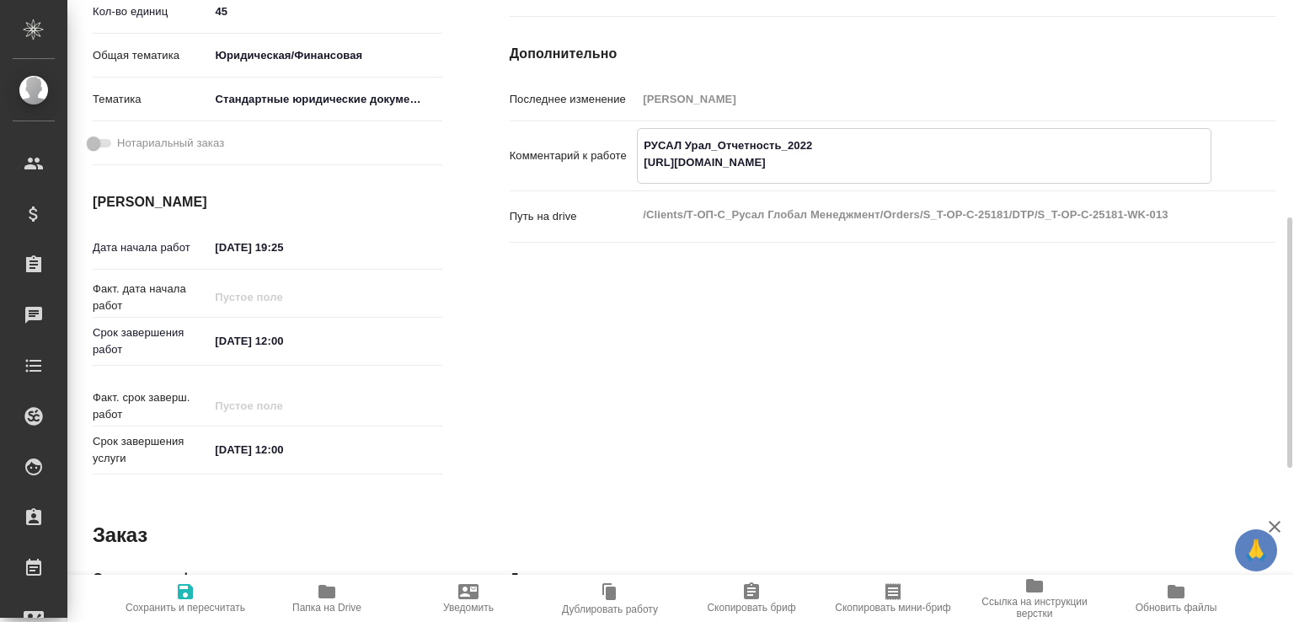
type textarea "x"
click at [223, 341] on input "28.09.2025 12:00" at bounding box center [283, 341] width 147 height 24
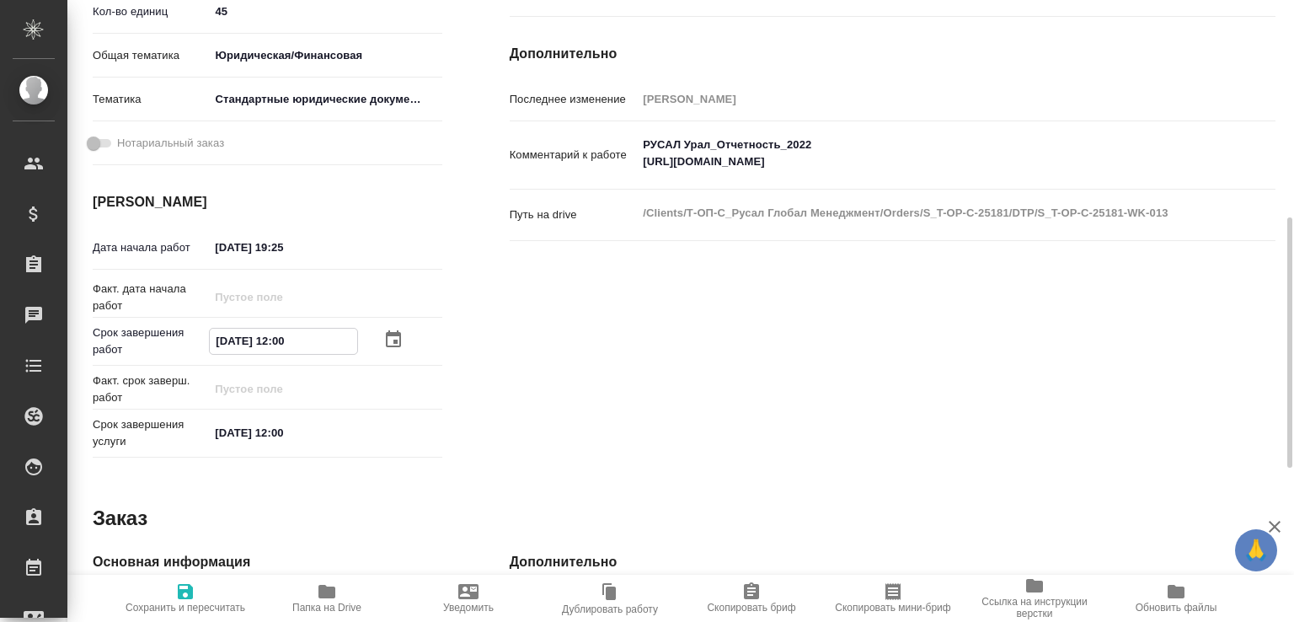
drag, startPoint x: 292, startPoint y: 338, endPoint x: 283, endPoint y: 339, distance: 9.3
click at [283, 339] on input "28.09.2025 12:00" at bounding box center [283, 341] width 147 height 24
type textarea "x"
type input "28.09.2025 10:0_"
type textarea "x"
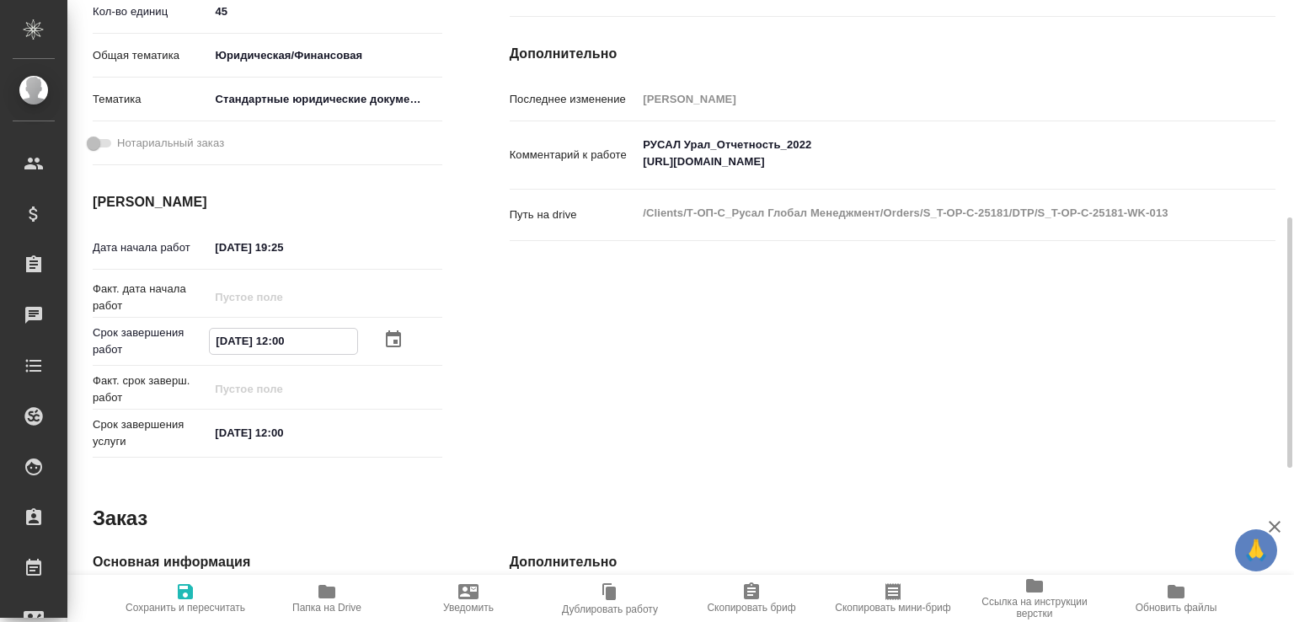
type textarea "x"
type input "28.09.2025 10:00"
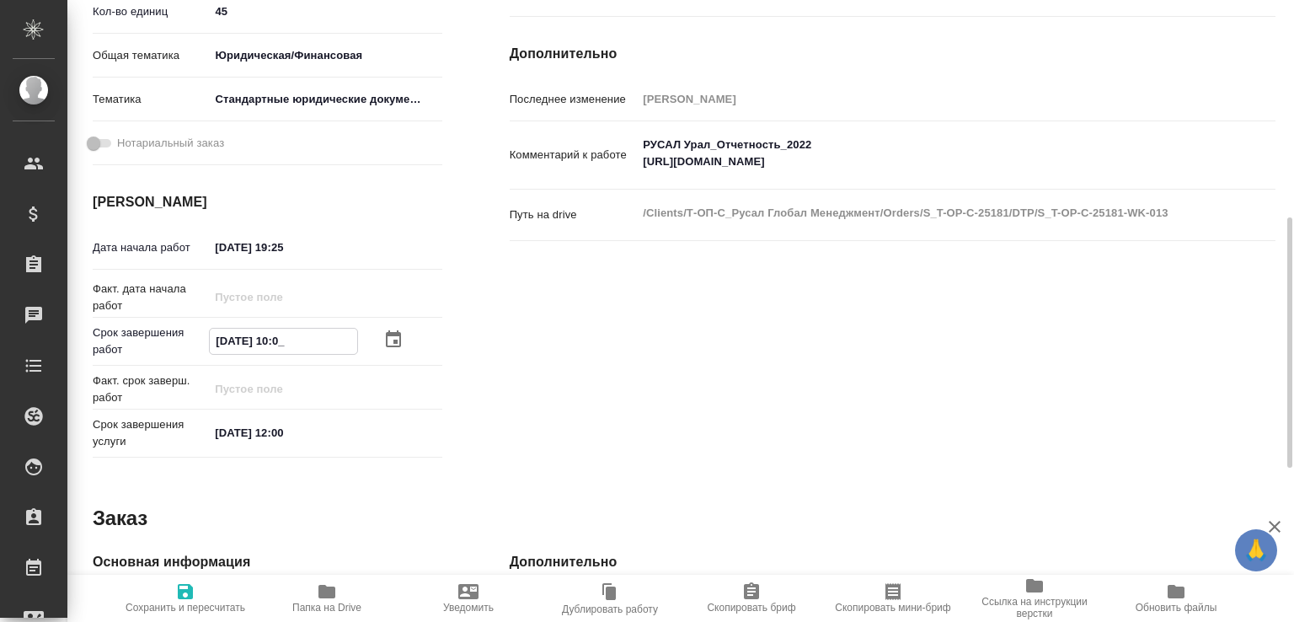
type textarea "x"
type input "28.09.2025 10:00"
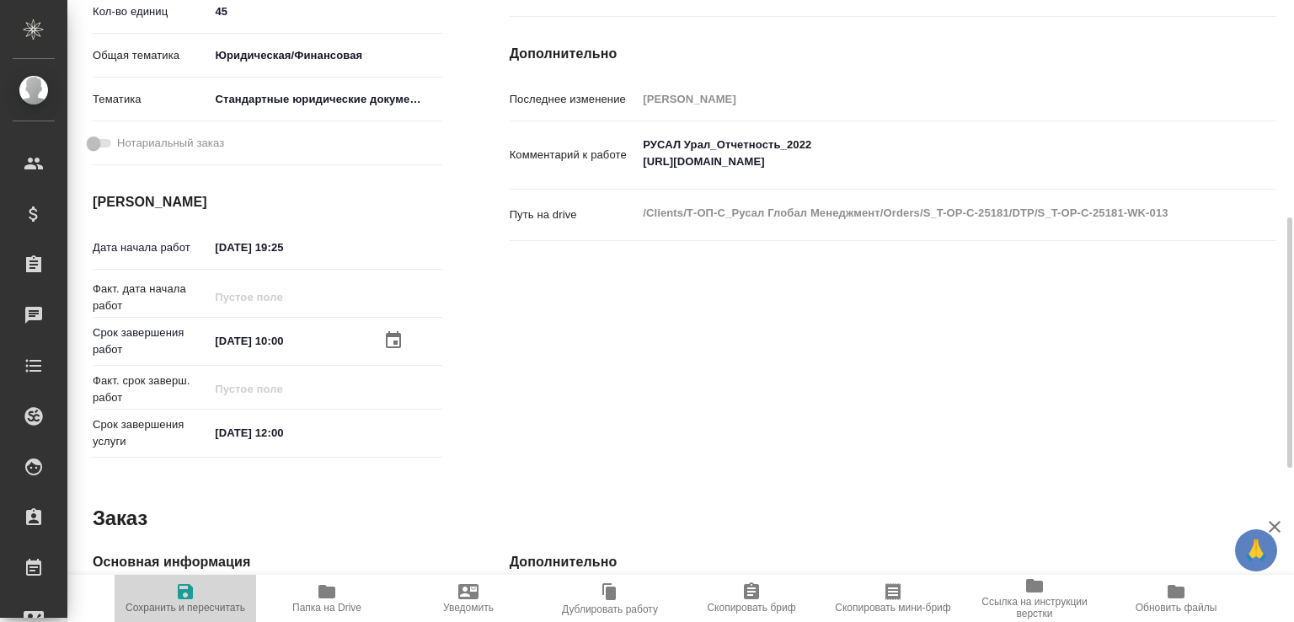
click at [203, 584] on span "Сохранить и пересчитать" at bounding box center [185, 597] width 121 height 32
type textarea "x"
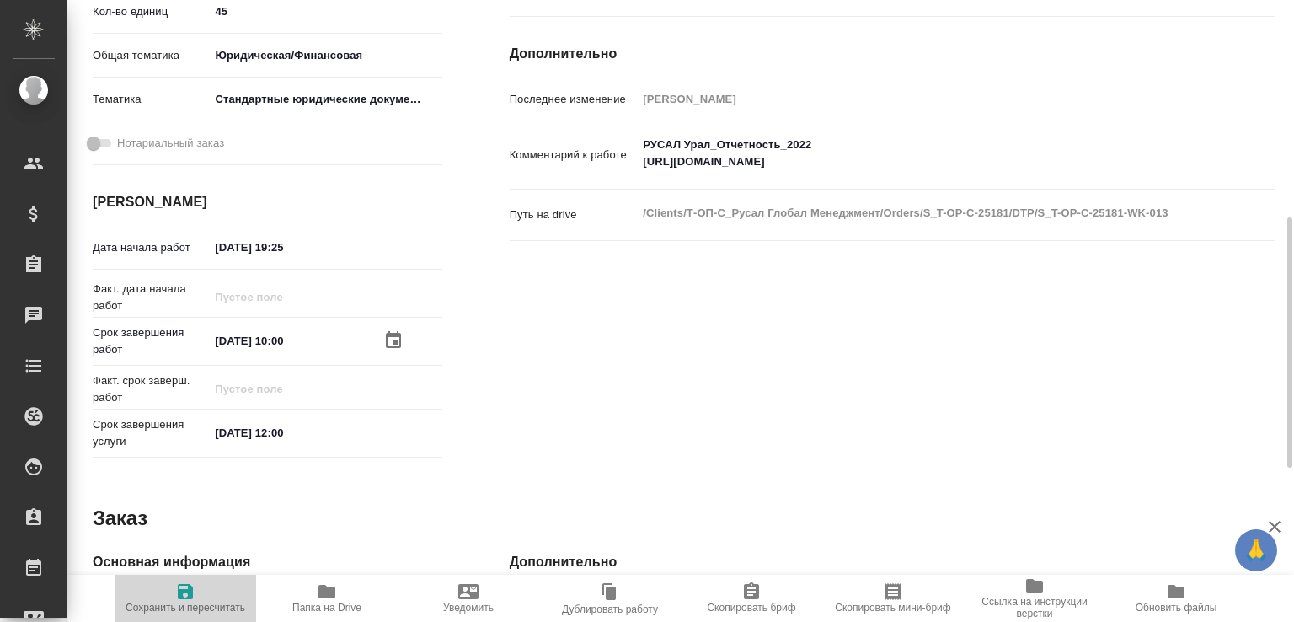
type textarea "x"
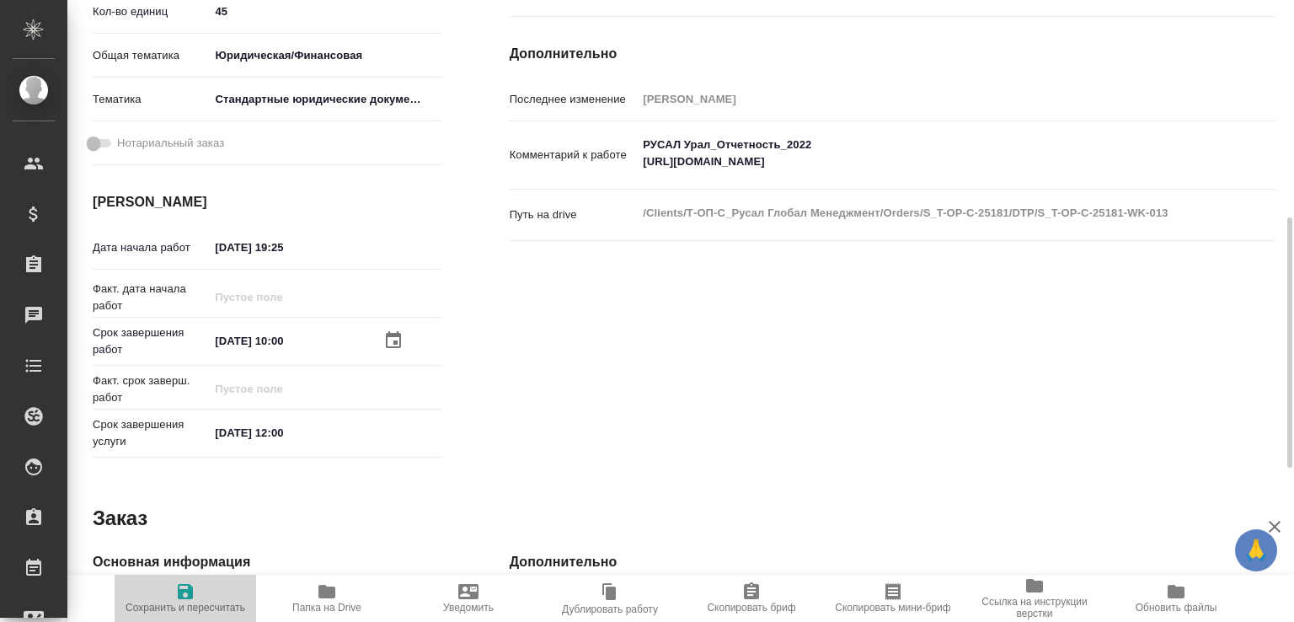
type textarea "x"
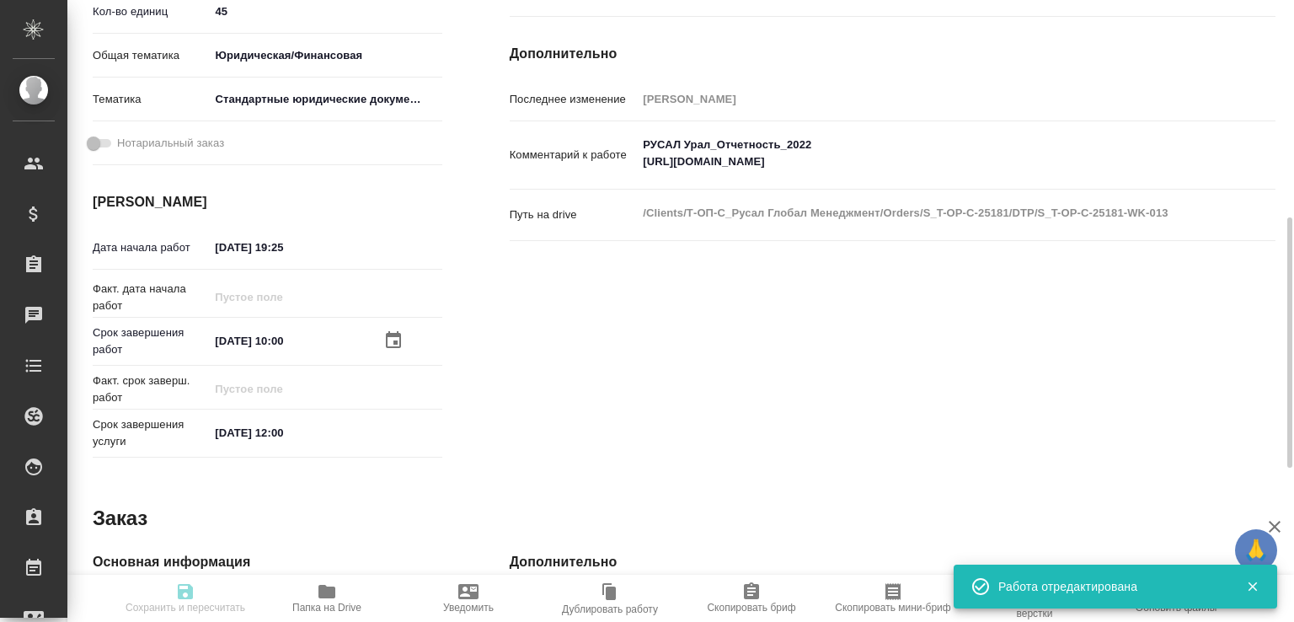
type input "recruiting"
type textarea "Восстановление сложного макета с частичным соответствием оформлению оригинала"
type textarea "x"
type input "Не указан"
type input "5a8b1489cc6b4906c91bfdb2"
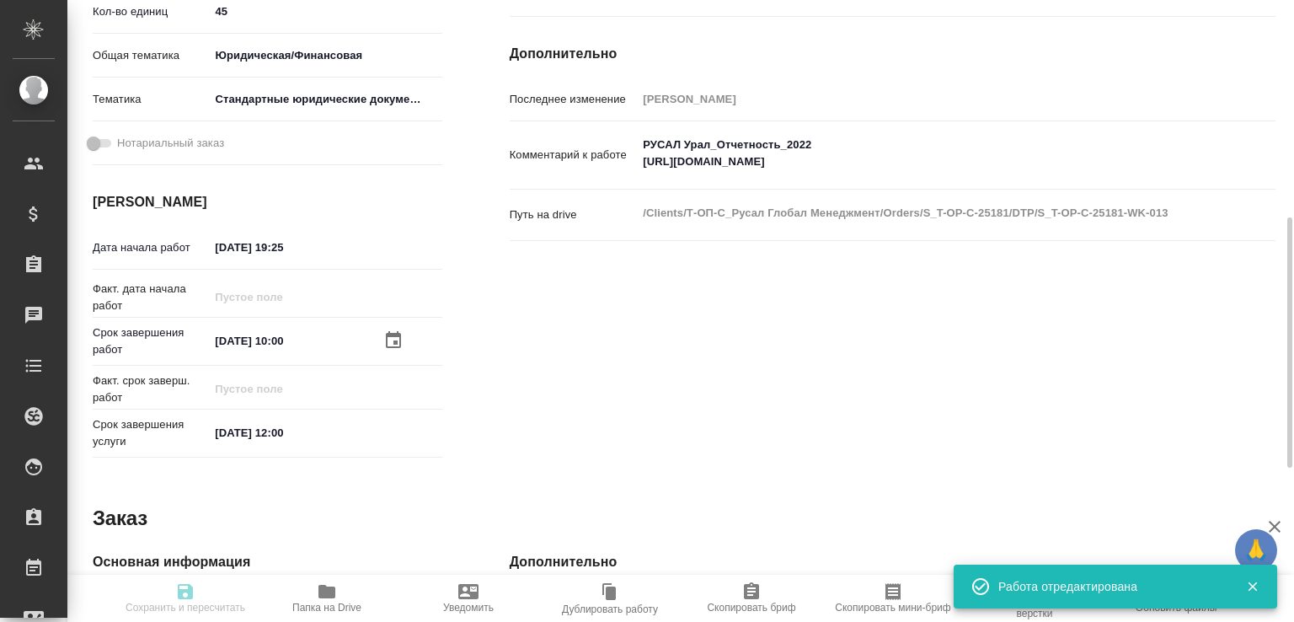
type input "45"
type input "yr-fn"
type input "5f647205b73bc97568ca66bf"
type input "27.09.2025 19:25"
type input "28.09.2025 10:00"
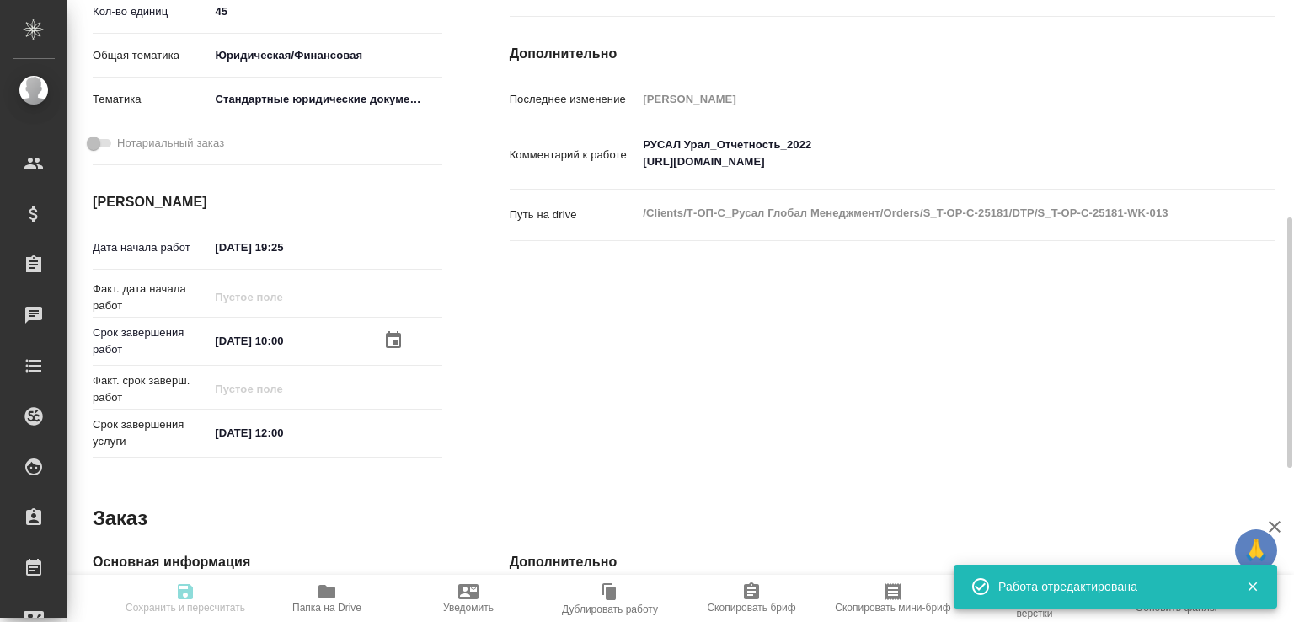
type input "28.09.2025 12:00"
type input "Верстки и дизайна"
type input "notPayed"
type input "0"
type input "RUB"
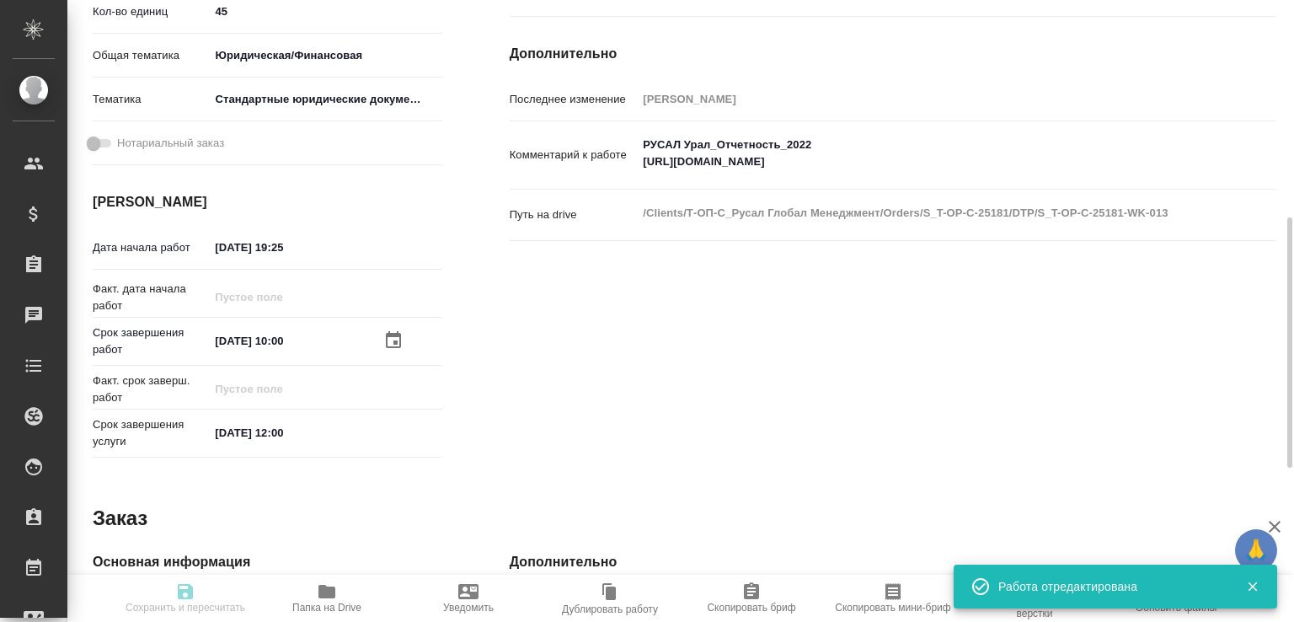
type input "Малофеева Екатерина"
type textarea "РУСАЛ Урал_Отчетность_2022 https://drive.awatera.com/s/CYYF3reZbkEeSQs"
type textarea "x"
type textarea "/Clients/Т-ОП-С_Русал Глобал Менеджмент/Orders/S_T-OP-C-25181/DTP/S_T-OP-C-2518…"
type textarea "x"
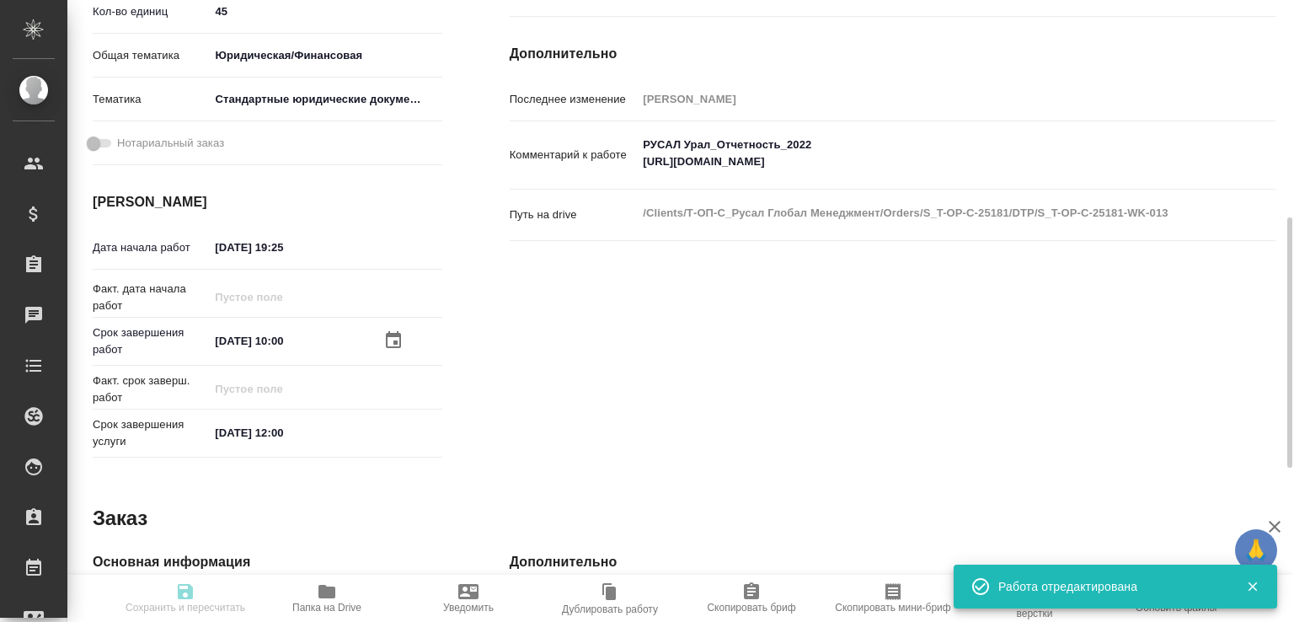
type input "S_T-OP-C-25181"
type input "Т-ОП-С-46799"
type input "Верстка Word / Layout Word"
type input "Приемка разверстки, Подверстка, Приемка подверстки, Восстановление сложного мак…"
type input "[PERSON_NAME]"
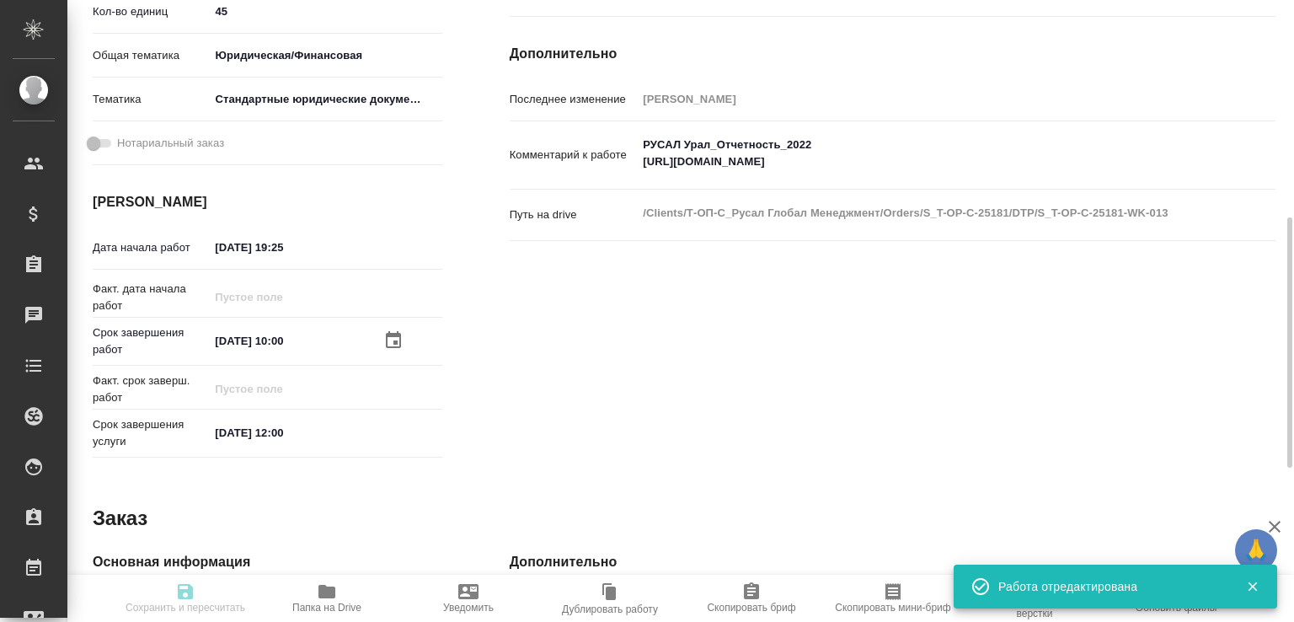
type input "Оксютович Ирина"
type input "/Clients/Т-ОП-С_Русал Глобал Менеджмент/Orders/S_T-OP-C-25181"
type textarea "x"
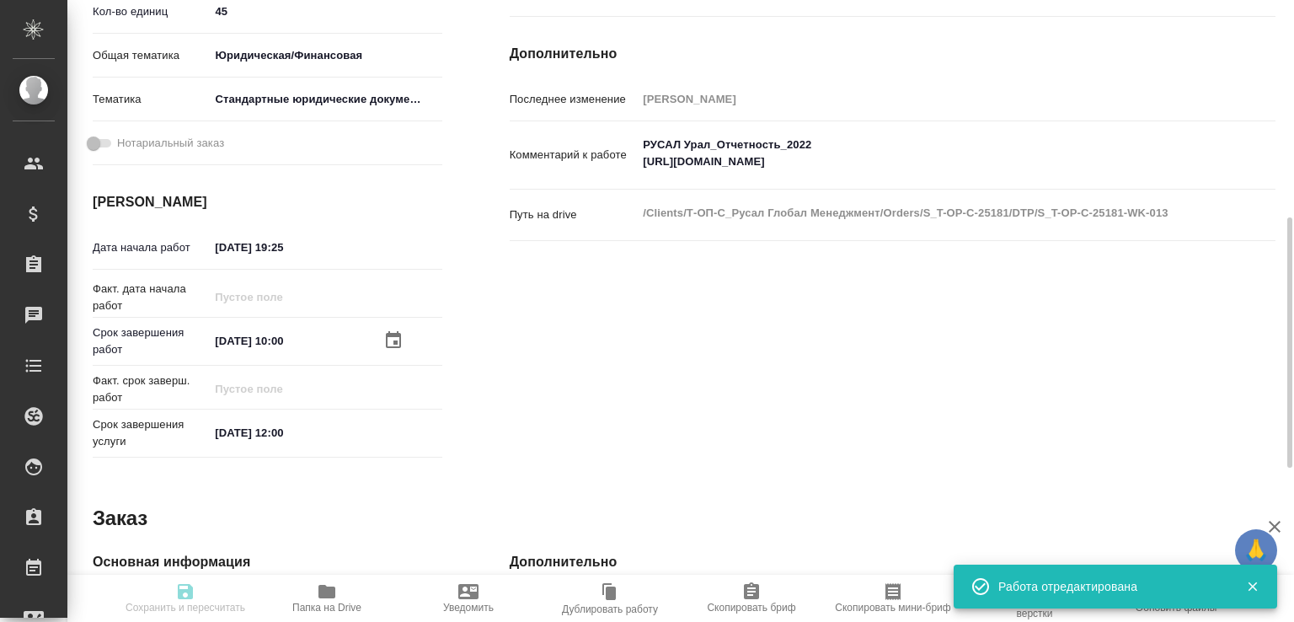
type textarea "x"
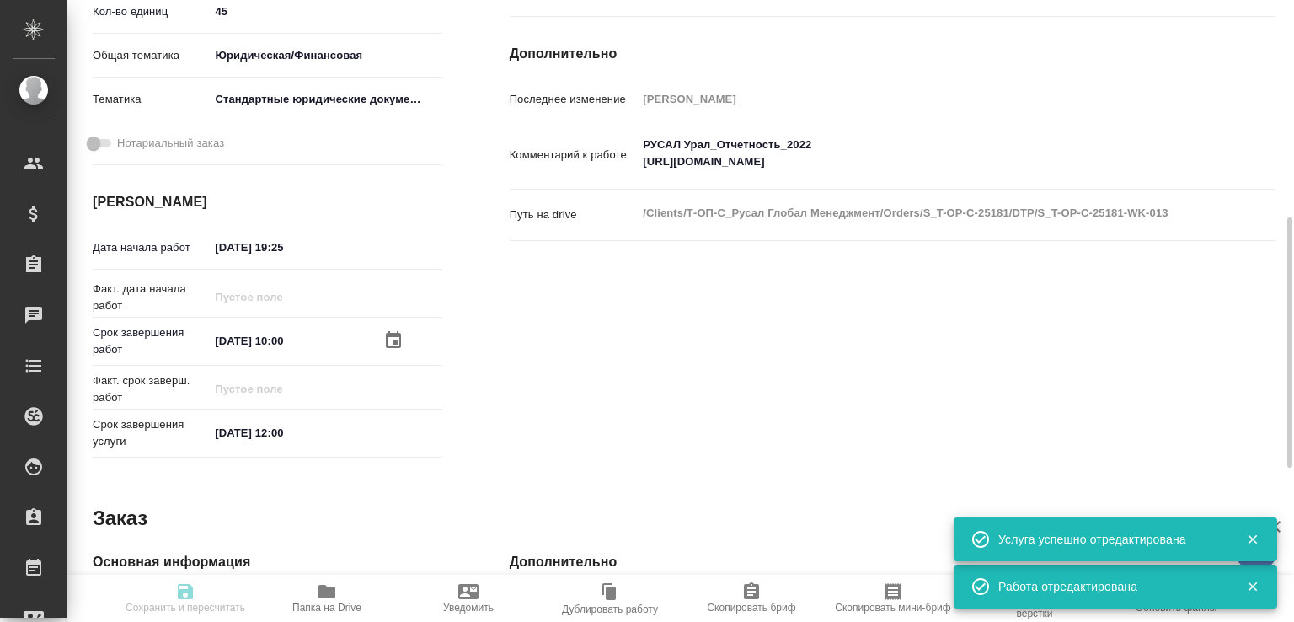
type textarea "x"
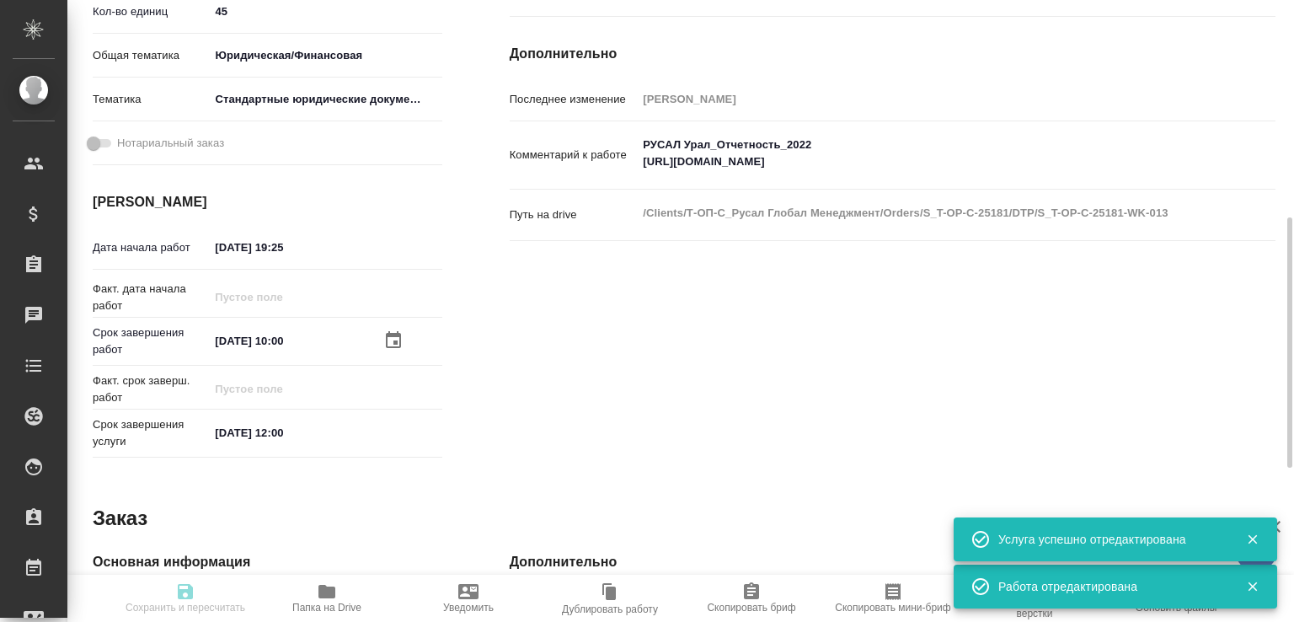
type input "recruiting"
type textarea "Восстановление сложного макета с частичным соответствием оформлению оригинала"
type textarea "x"
type input "Не указан"
type input "5a8b1489cc6b4906c91bfdb2"
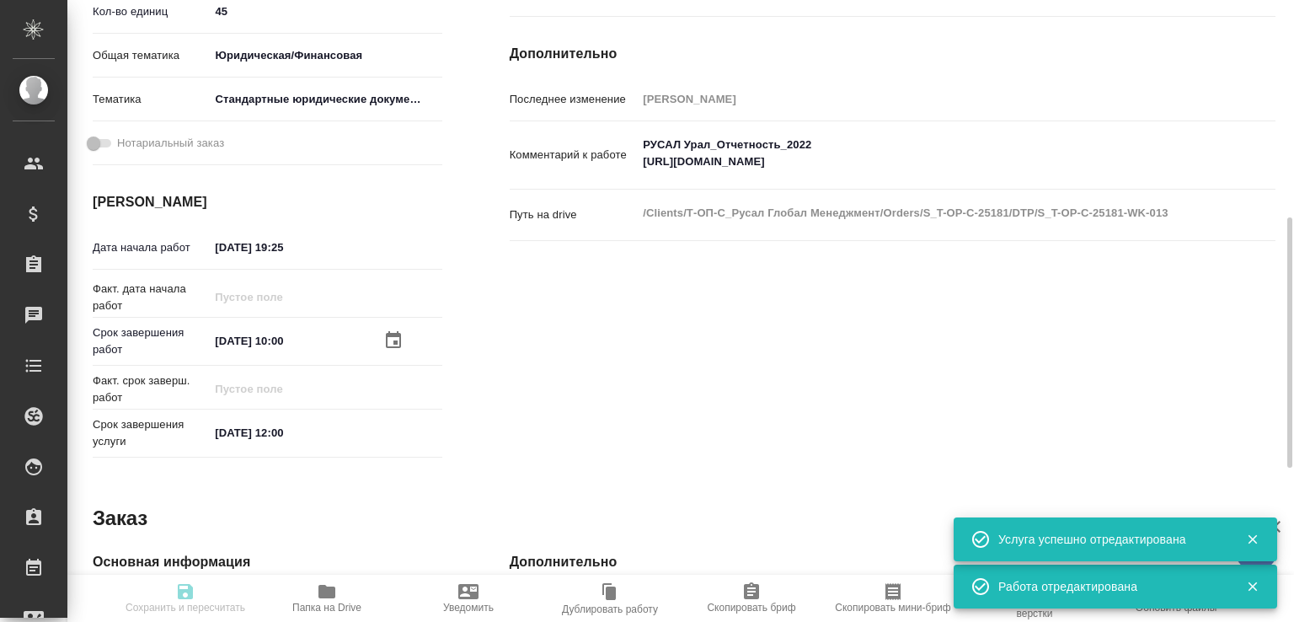
type input "45"
type input "yr-fn"
type input "5f647205b73bc97568ca66bf"
type input "[DATE] 19:25"
type input "[DATE] 10:00"
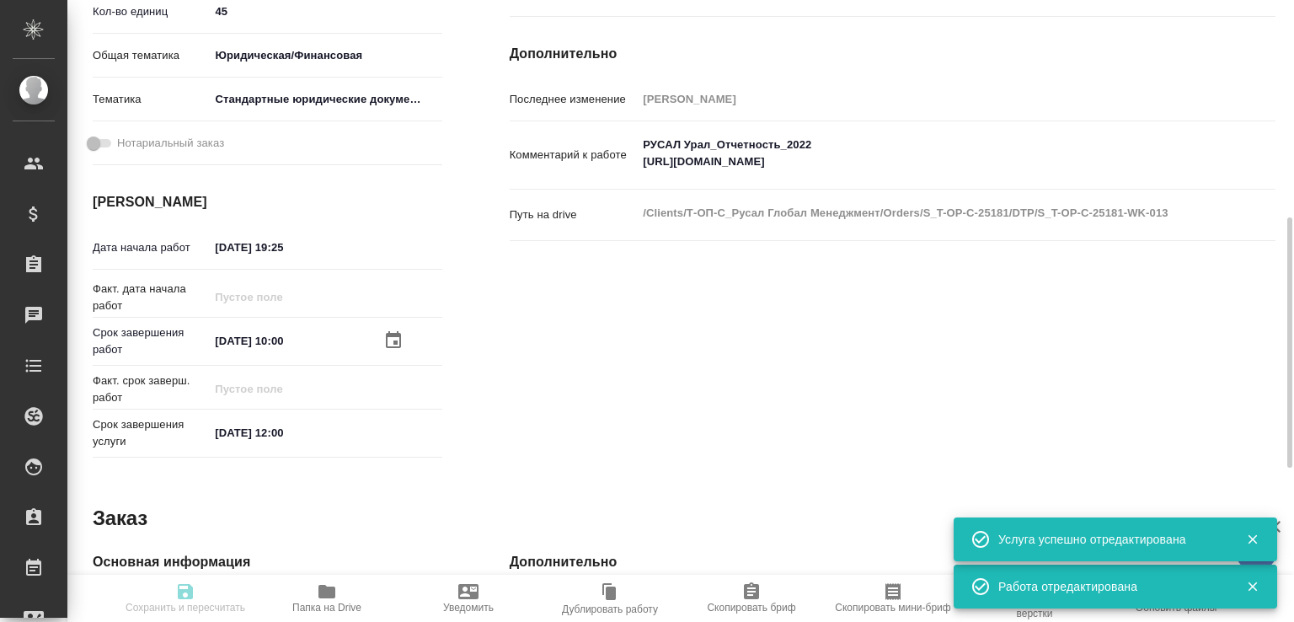
type input "[DATE] 12:00"
type input "Верстки и дизайна"
type input "notPayed"
type input "0"
type input "RUB"
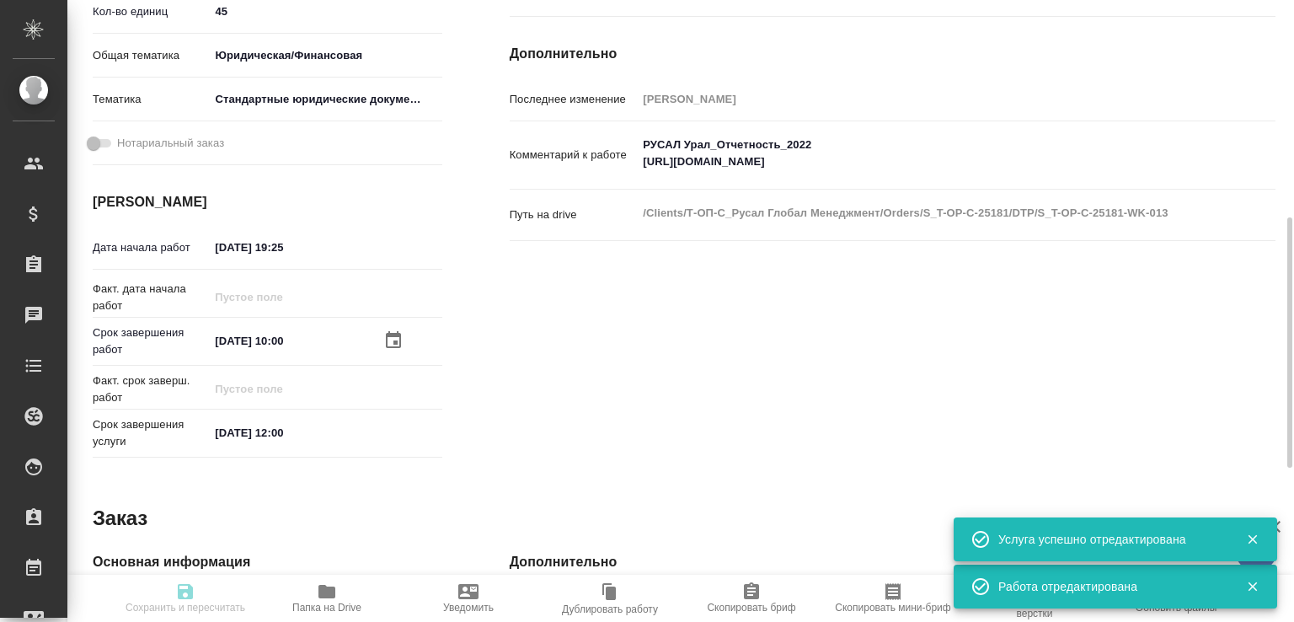
type input "[PERSON_NAME]"
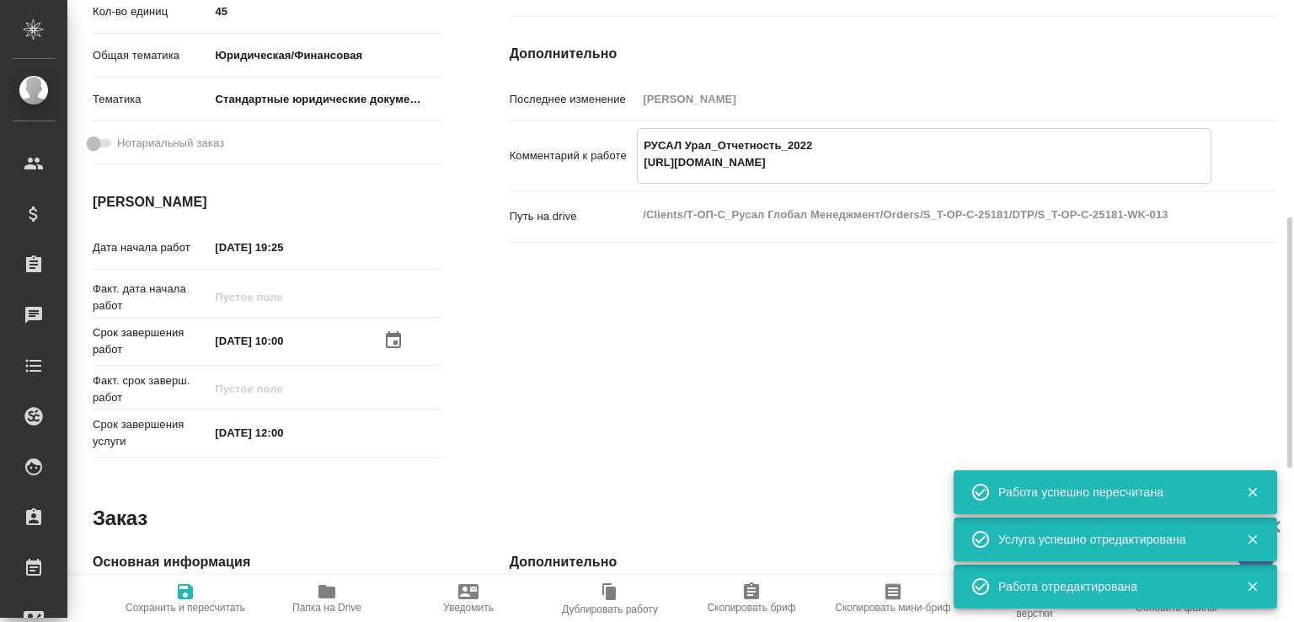
click at [931, 155] on textarea "РУСАЛ Урал_Отчетность_2022 https://drive.awatera.com/s/CYYF3reZbkEeSQs" at bounding box center [924, 154] width 573 height 46
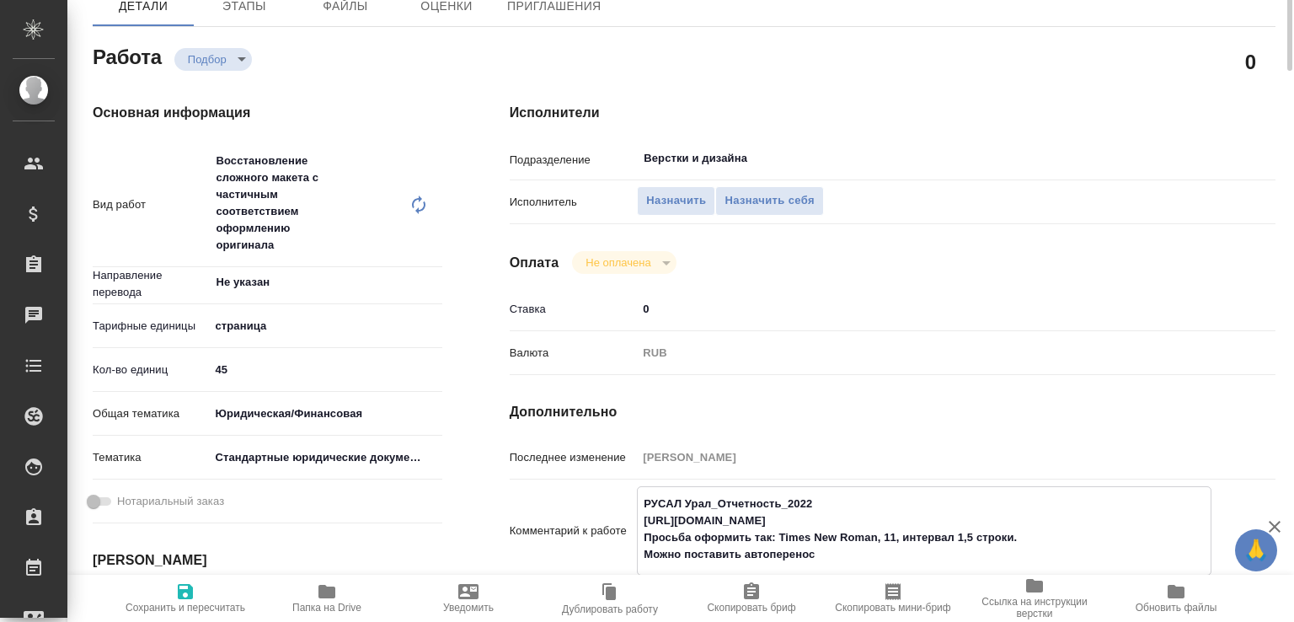
scroll to position [2, 0]
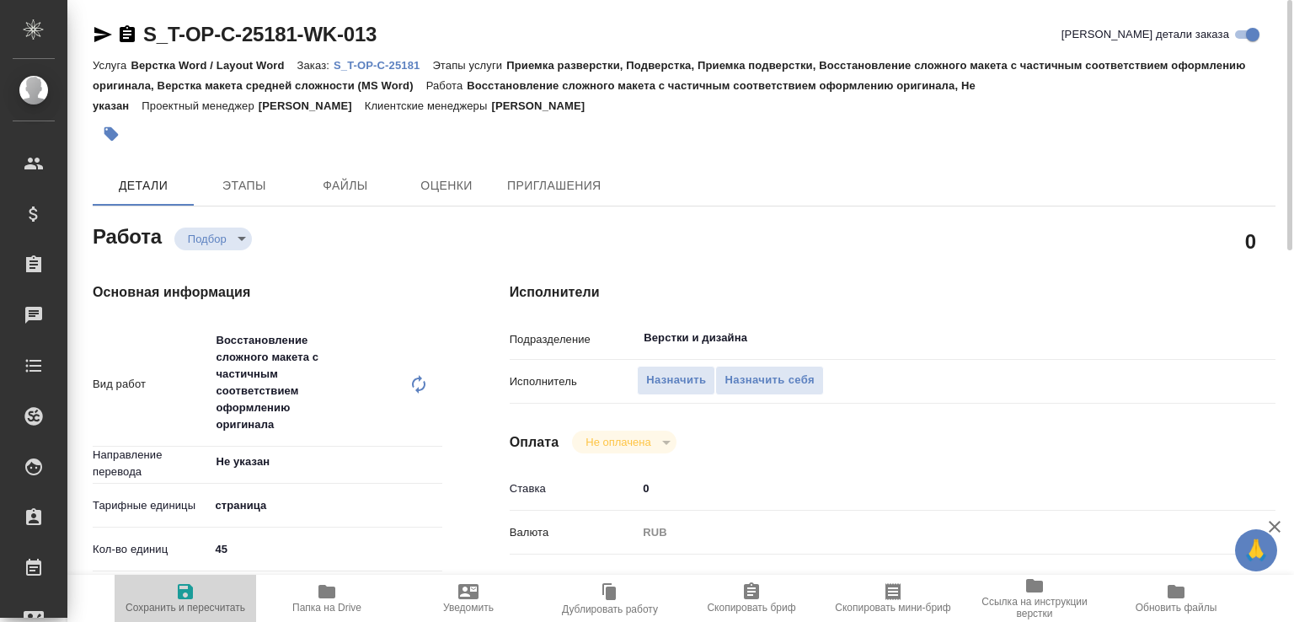
click at [195, 608] on span "Сохранить и пересчитать" at bounding box center [186, 608] width 120 height 12
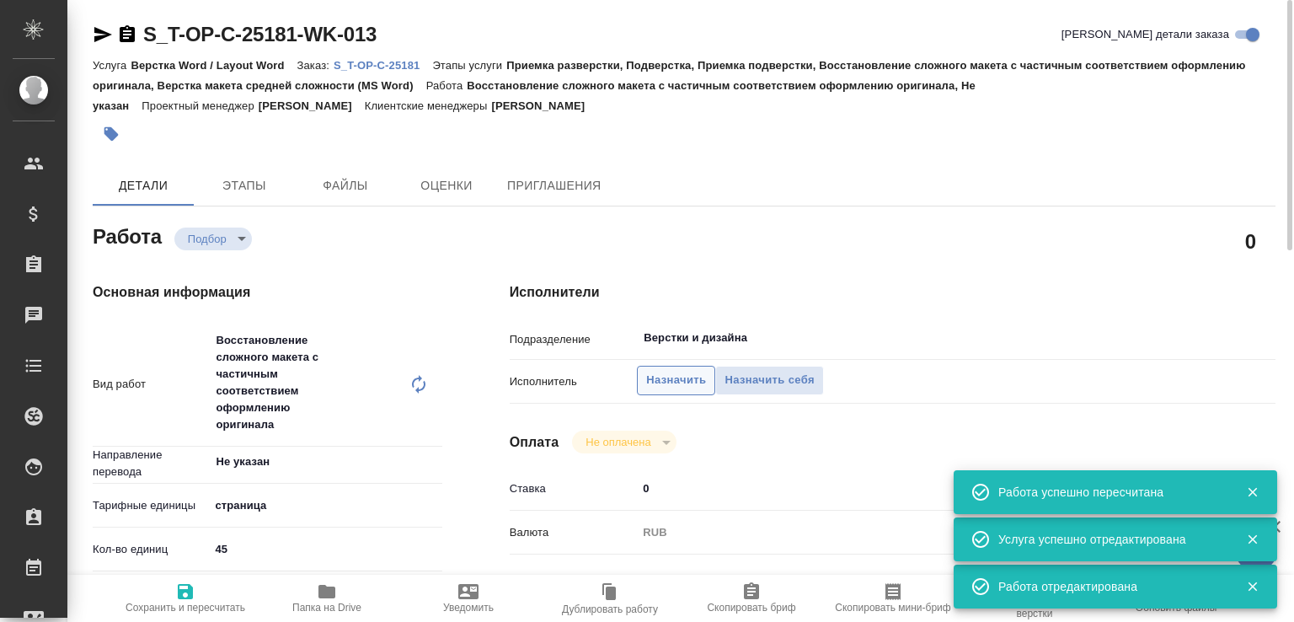
click at [671, 378] on span "Назначить" at bounding box center [676, 380] width 60 height 19
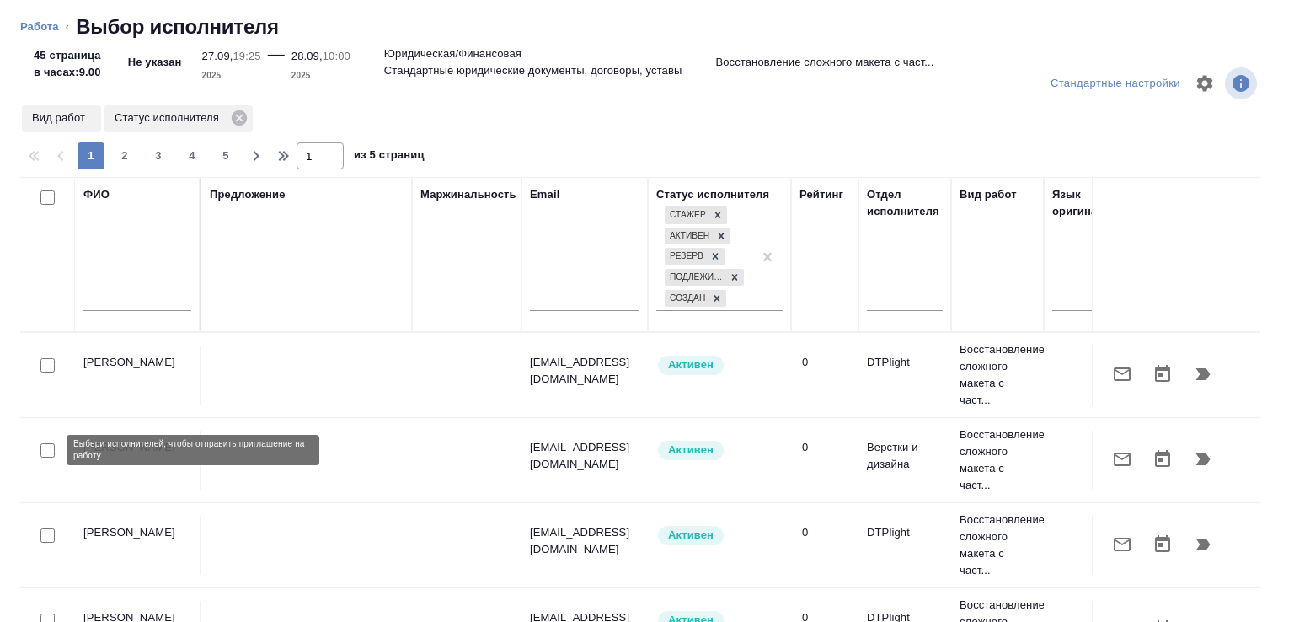
click at [44, 450] on input "checkbox" at bounding box center [47, 450] width 14 height 14
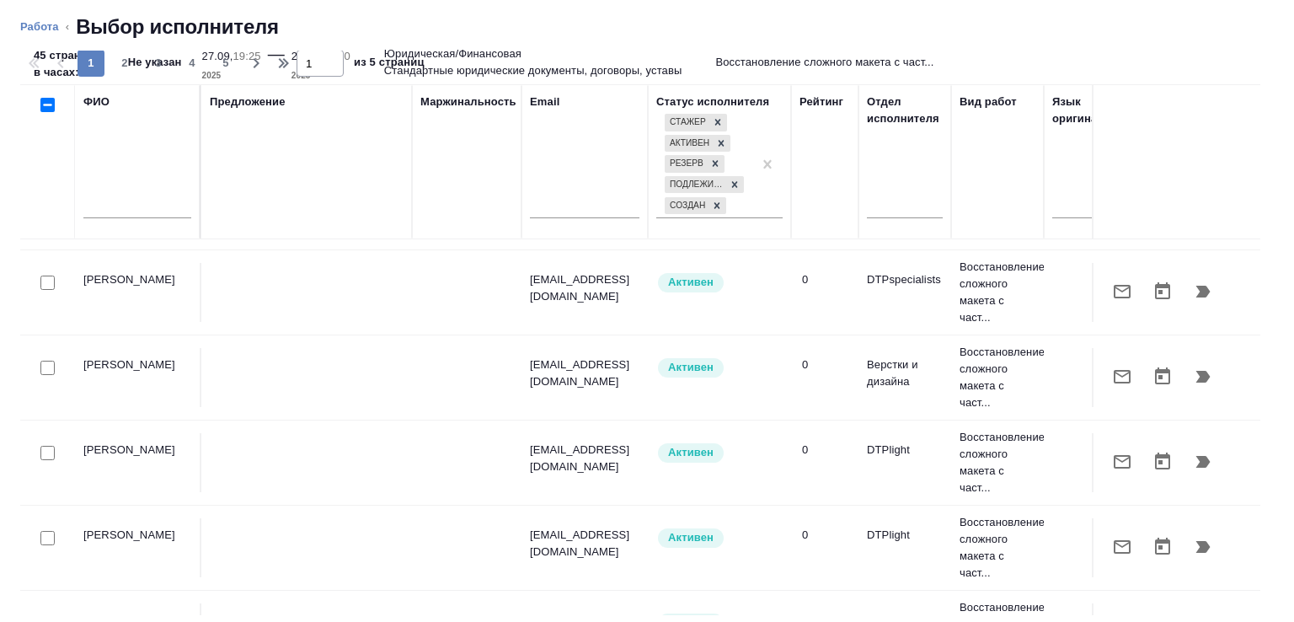
scroll to position [687, 0]
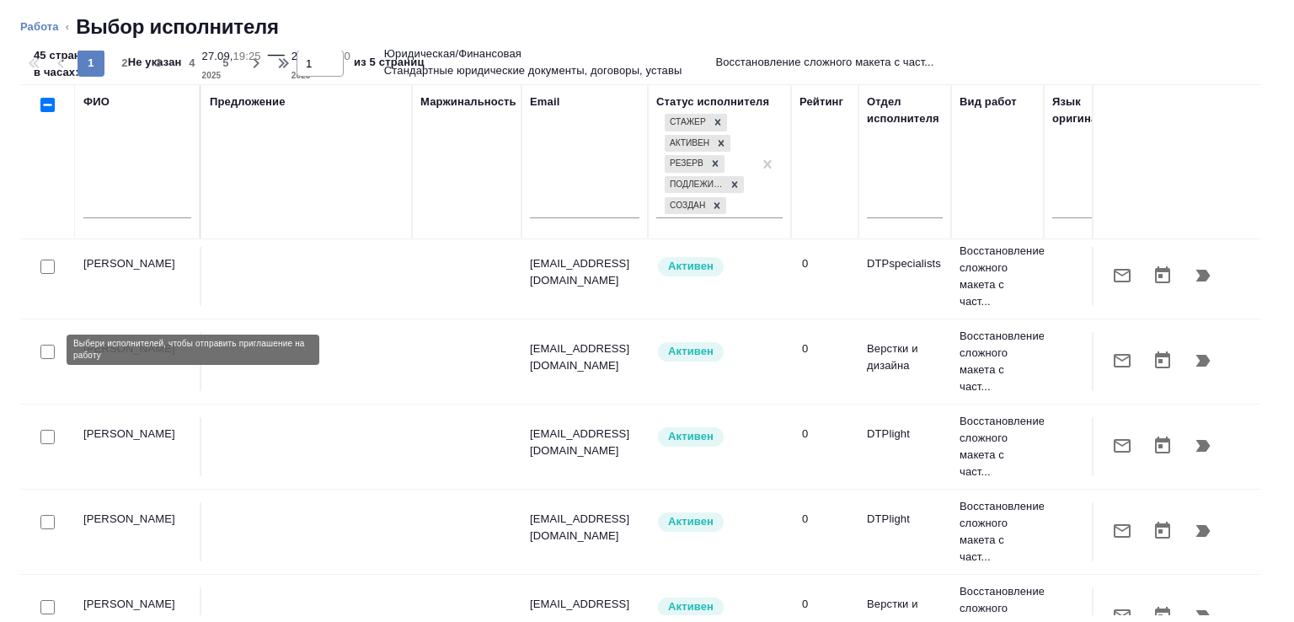
click at [44, 350] on input "checkbox" at bounding box center [47, 352] width 14 height 14
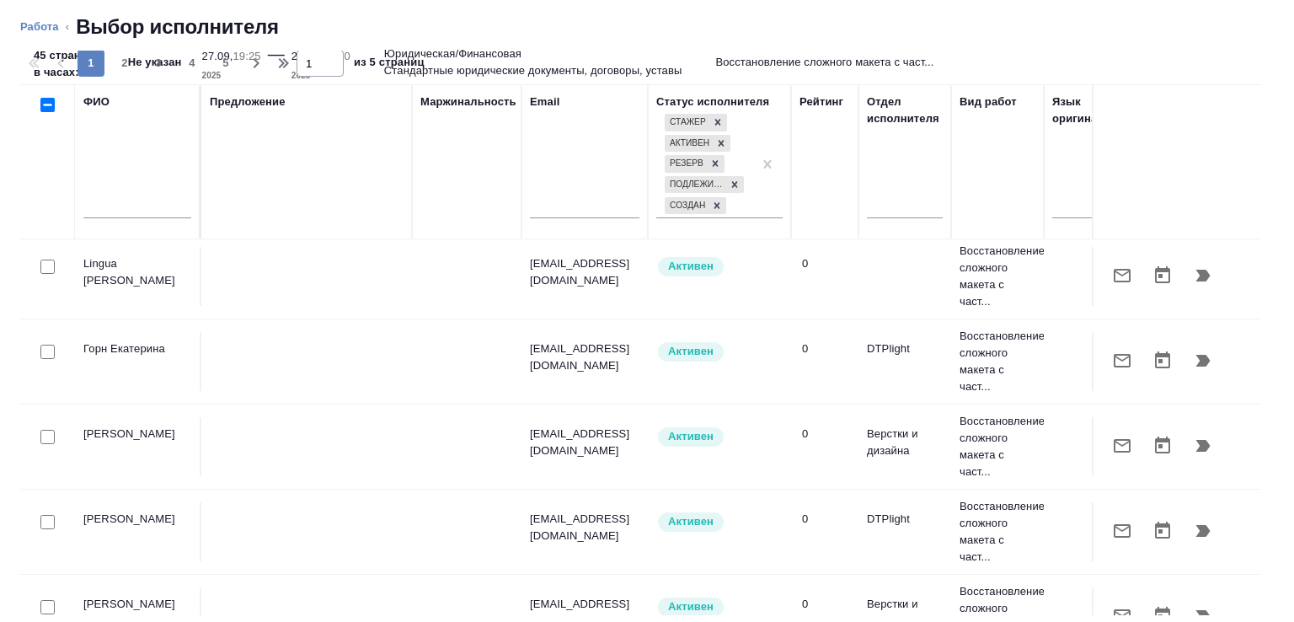
scroll to position [1210, 0]
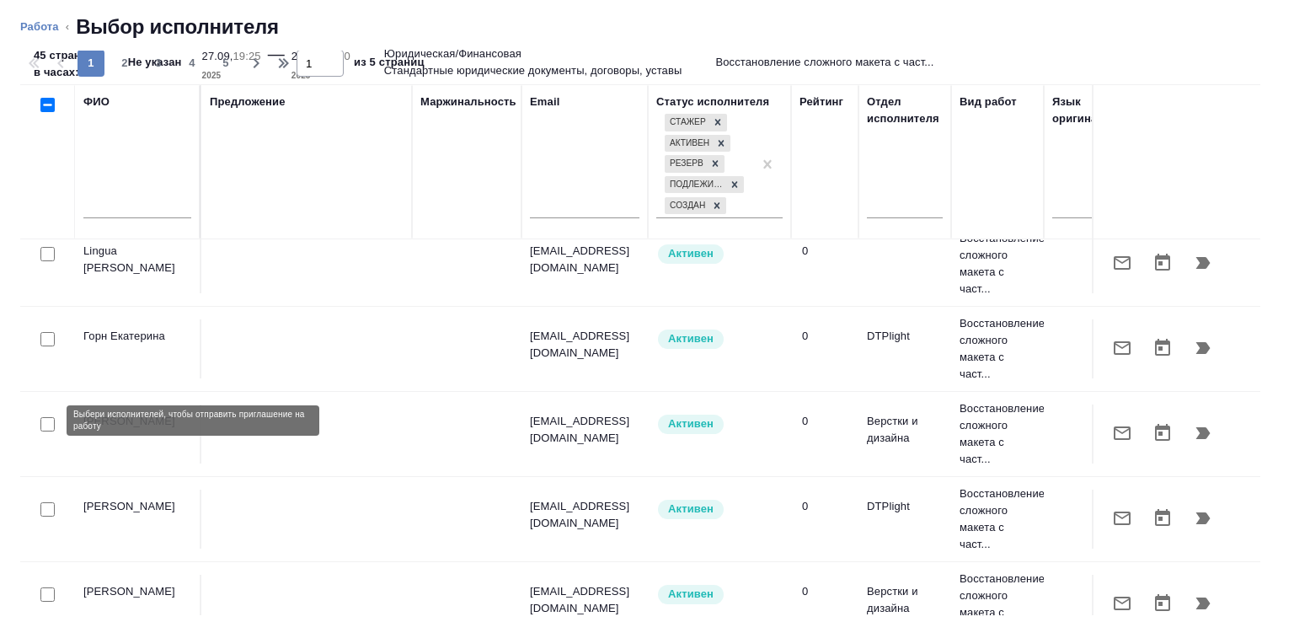
click at [45, 420] on input "checkbox" at bounding box center [47, 424] width 14 height 14
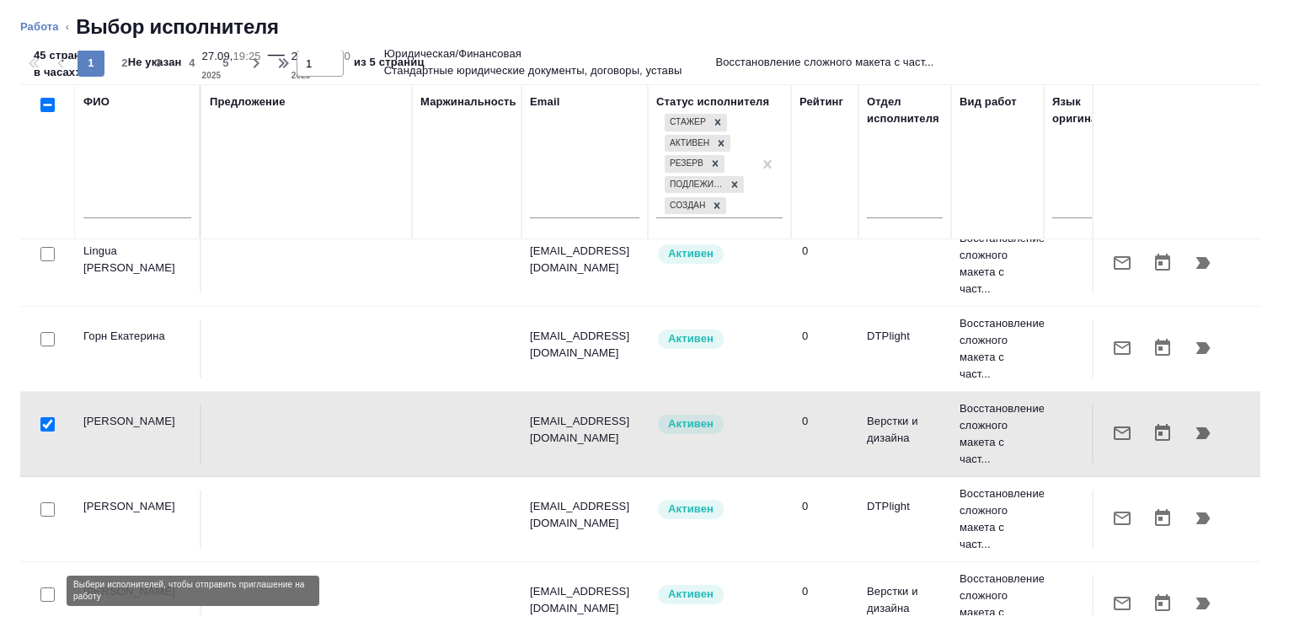
click at [45, 588] on input "checkbox" at bounding box center [47, 594] width 14 height 14
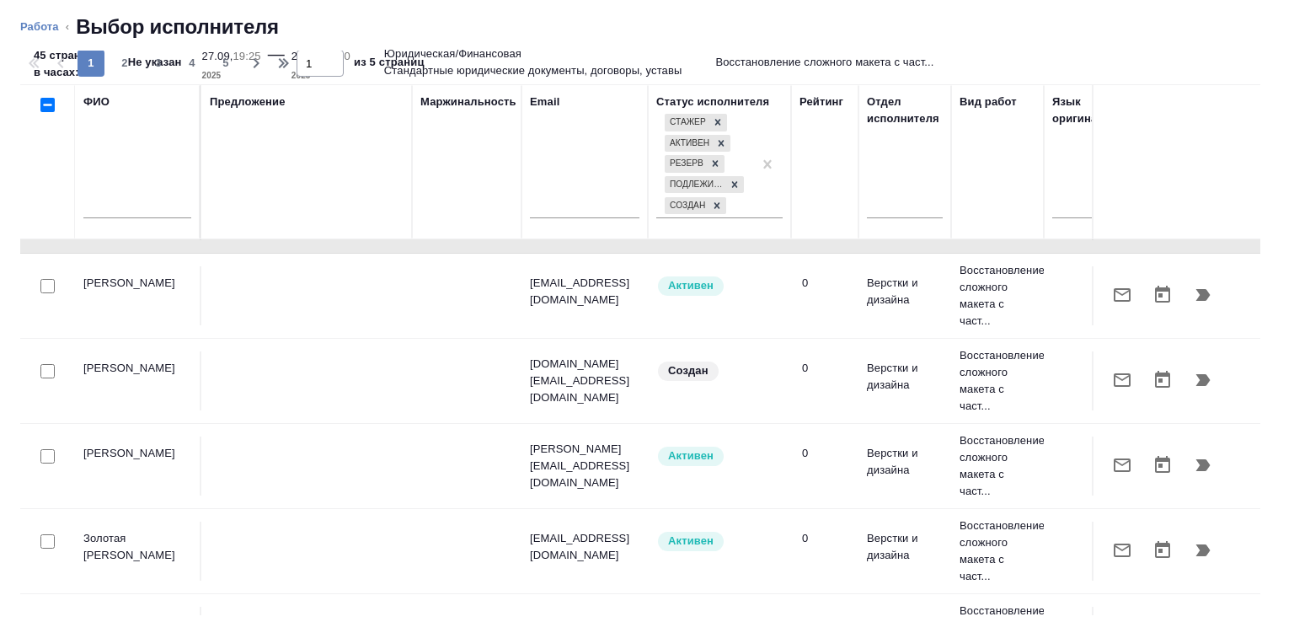
scroll to position [1607, 0]
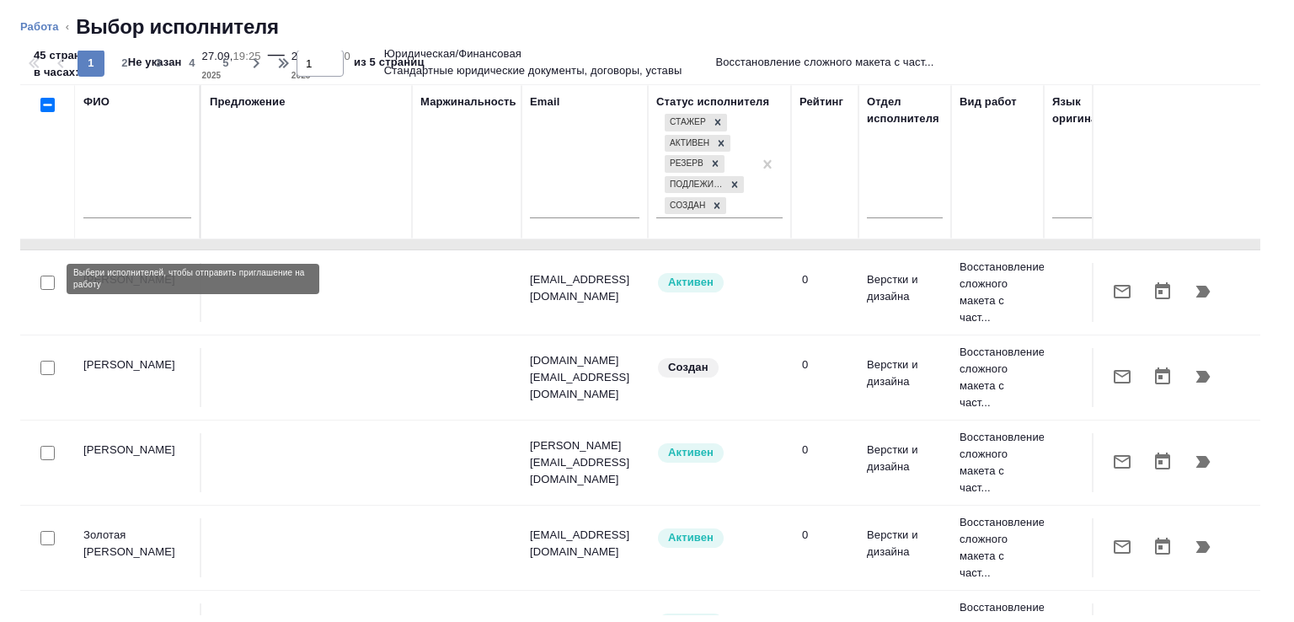
click at [47, 277] on input "checkbox" at bounding box center [47, 283] width 14 height 14
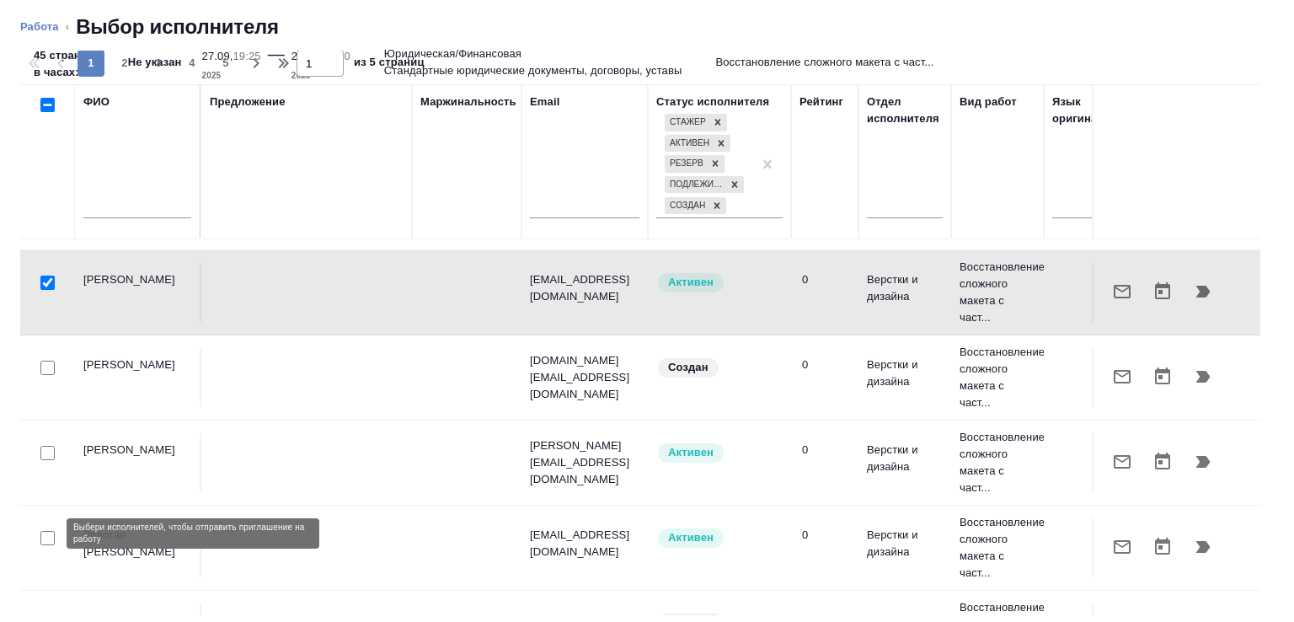
click at [50, 533] on input "checkbox" at bounding box center [47, 538] width 14 height 14
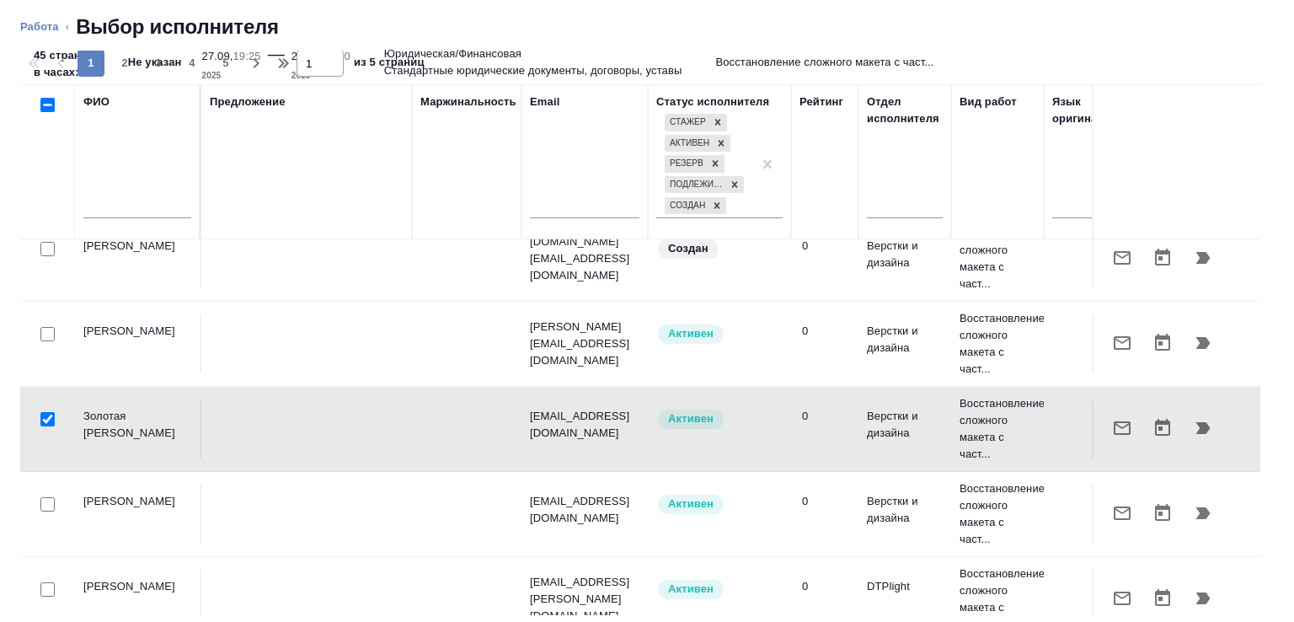
scroll to position [1760, 0]
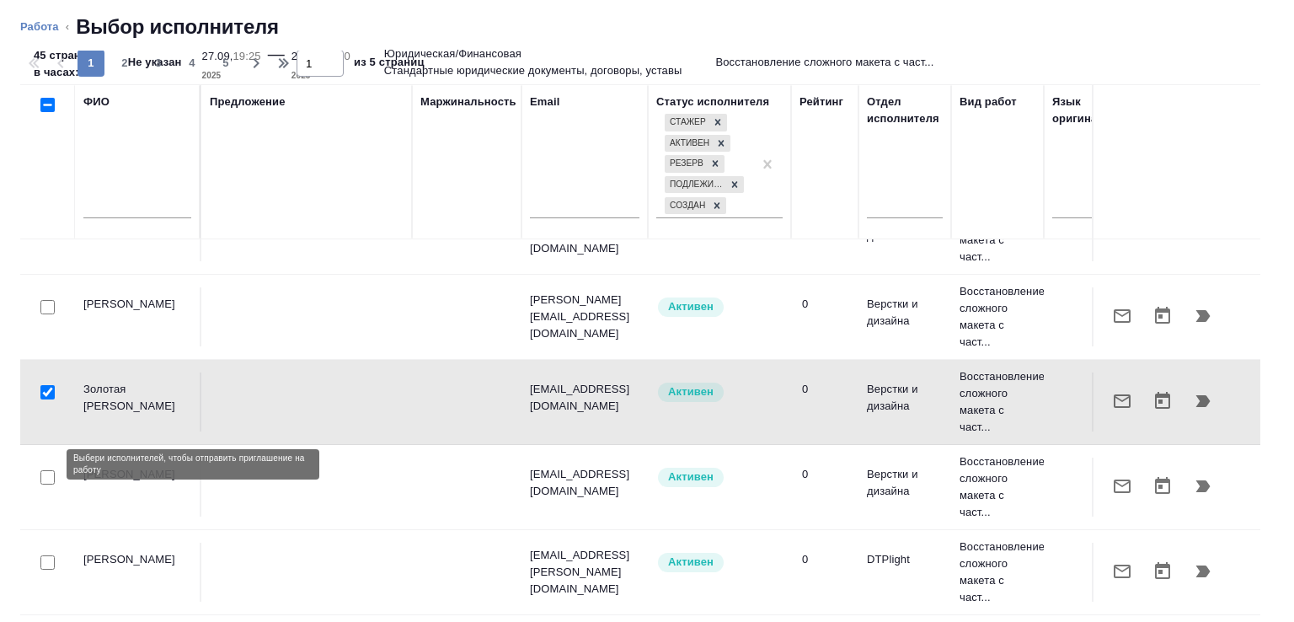
click at [47, 470] on input "checkbox" at bounding box center [47, 477] width 14 height 14
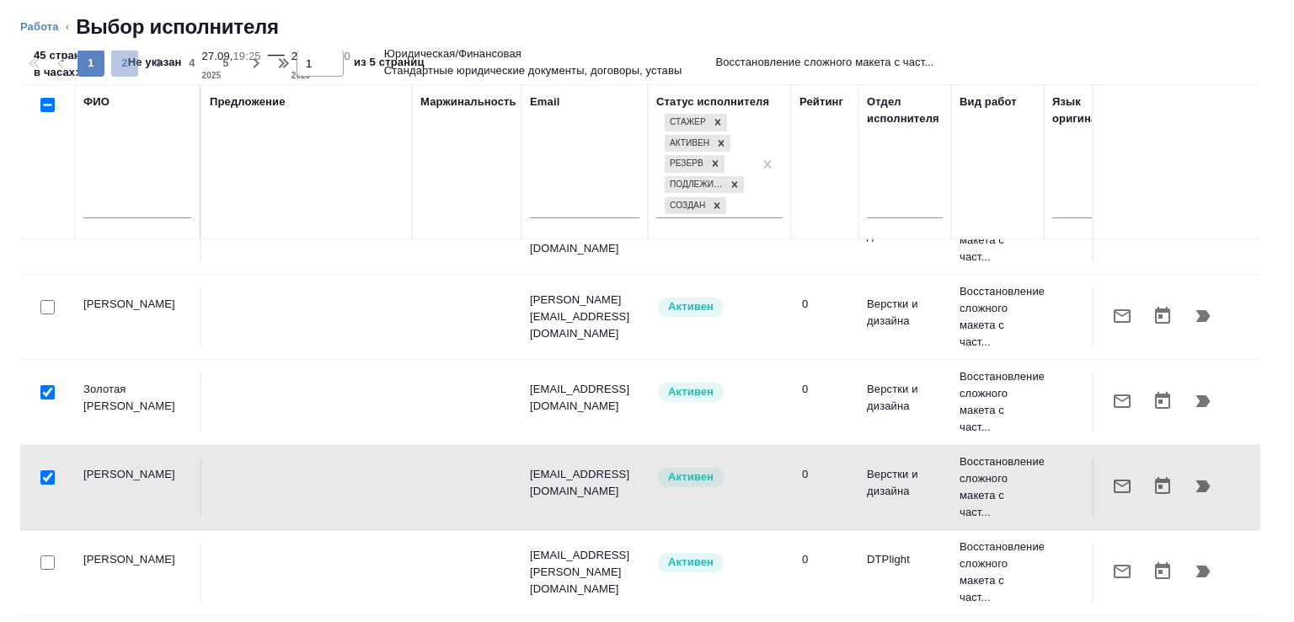
click at [118, 67] on span "2" at bounding box center [124, 63] width 27 height 17
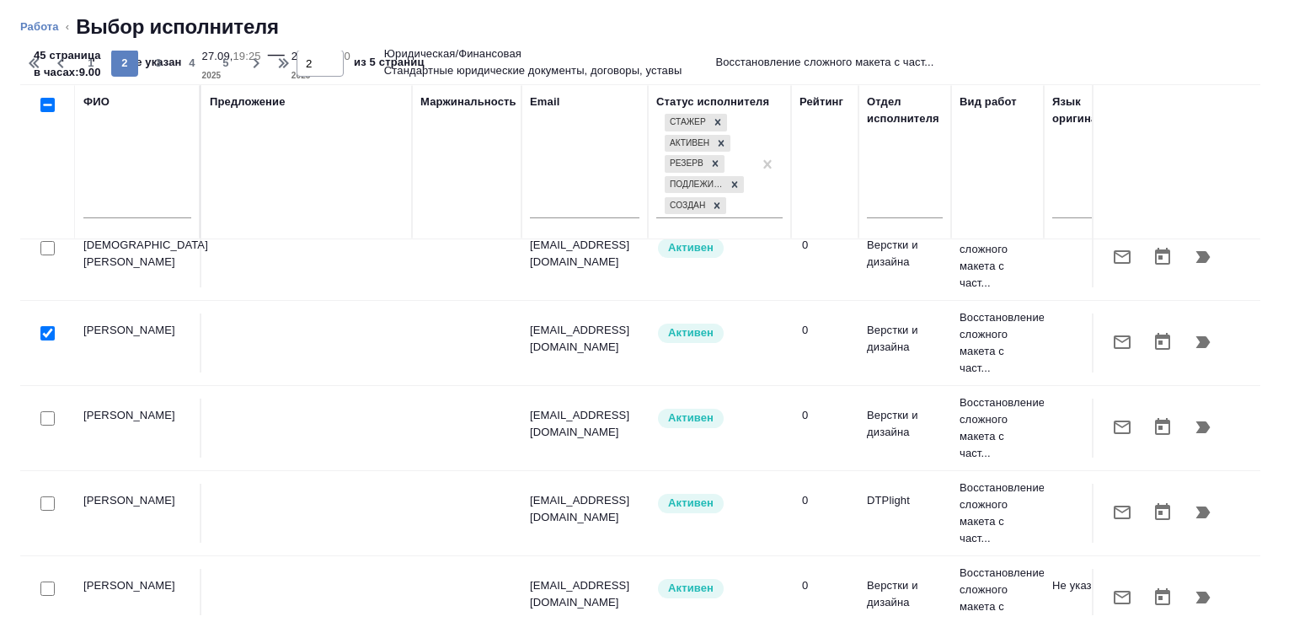
scroll to position [423, 0]
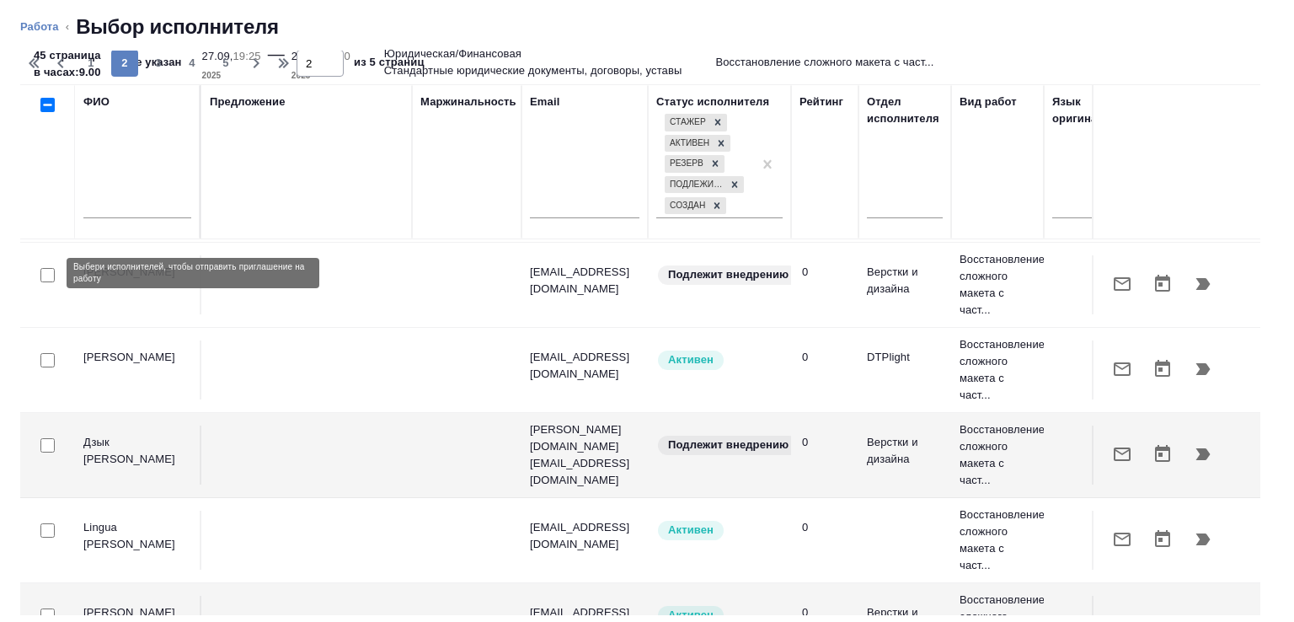
click at [47, 270] on input "checkbox" at bounding box center [47, 275] width 14 height 14
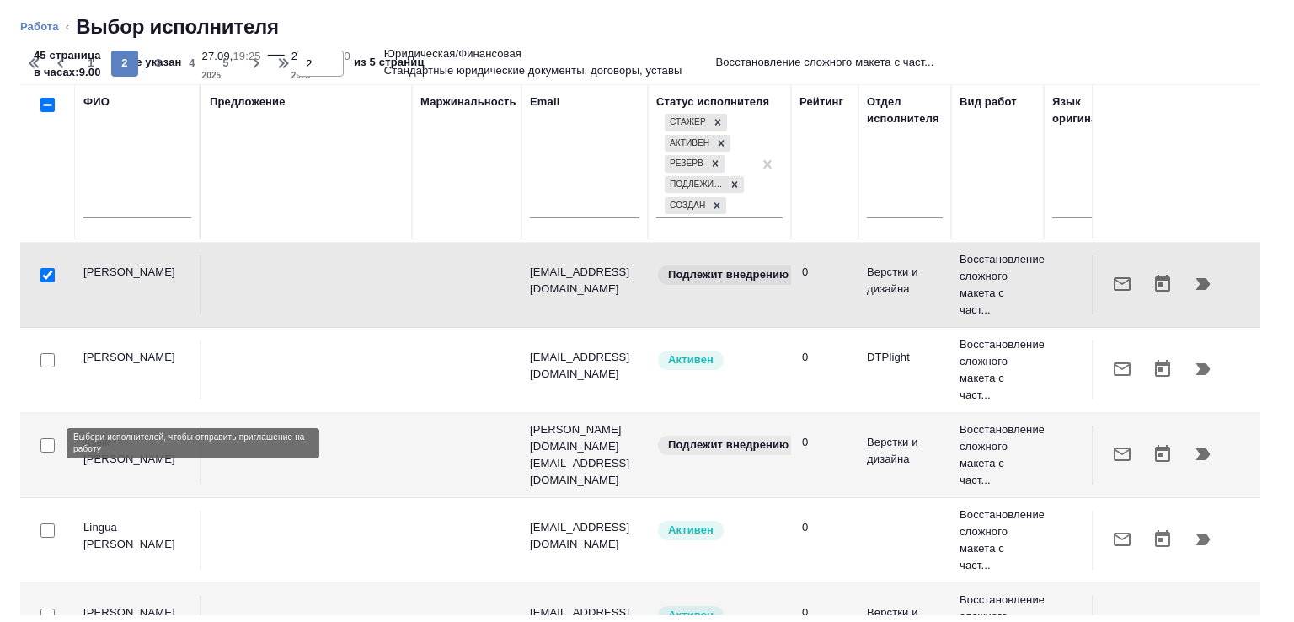
click at [48, 445] on input "checkbox" at bounding box center [47, 445] width 14 height 14
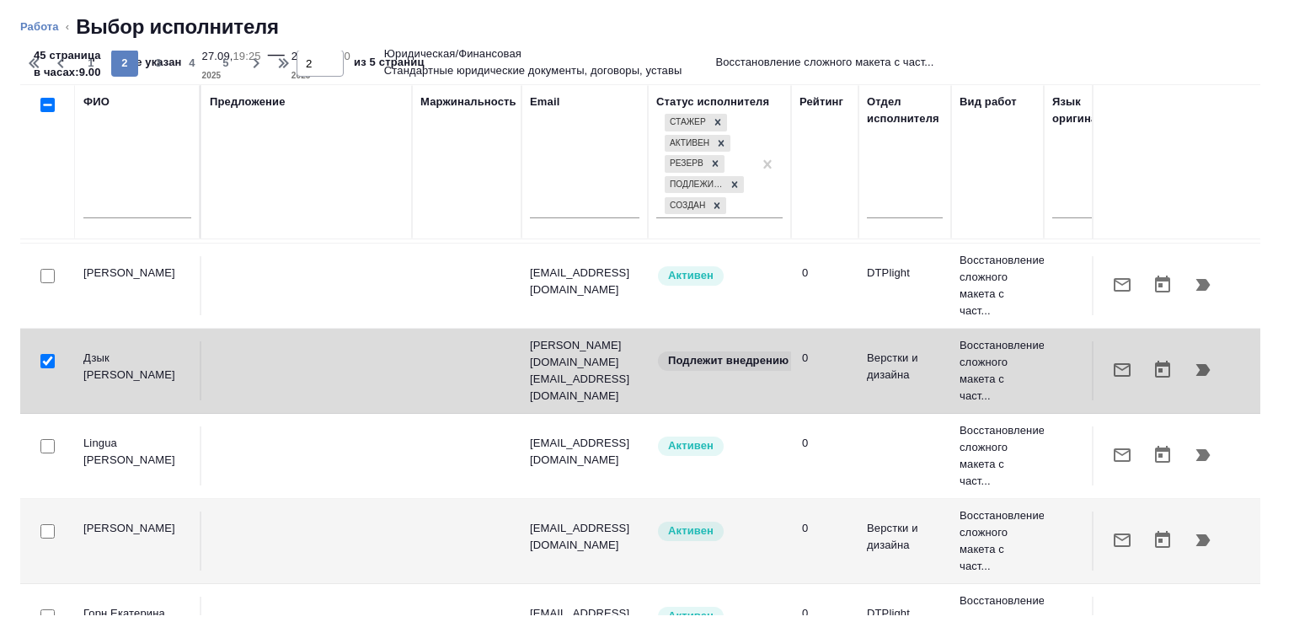
scroll to position [592, 0]
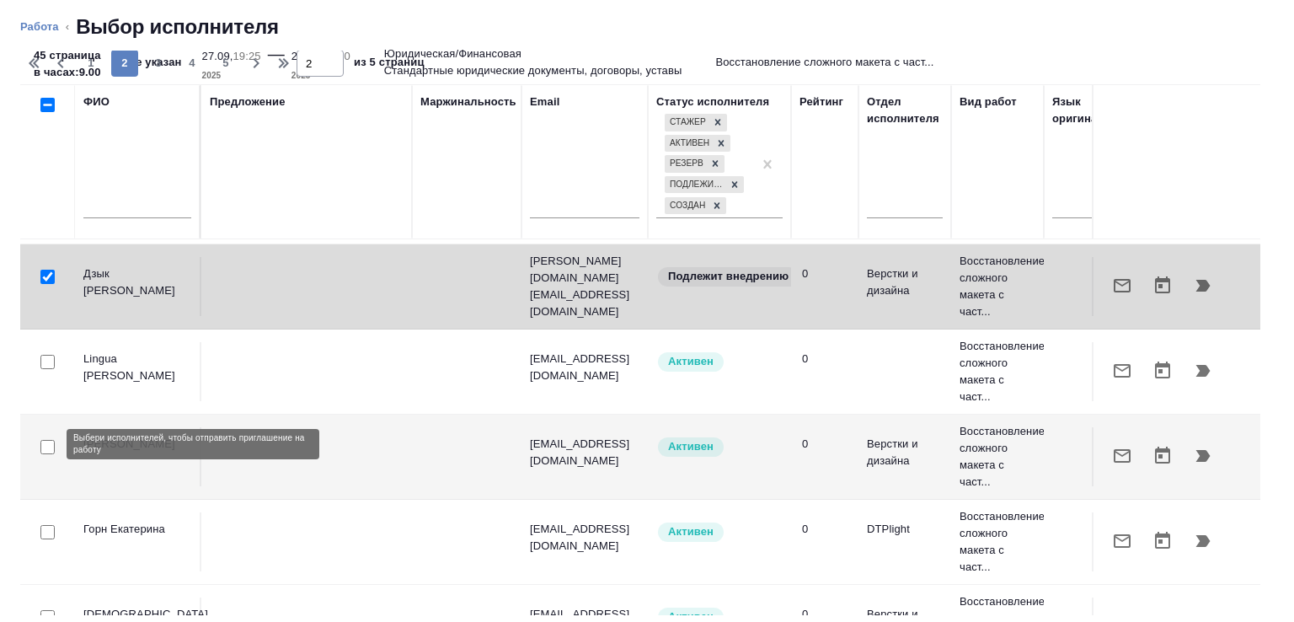
drag, startPoint x: 45, startPoint y: 441, endPoint x: 84, endPoint y: 450, distance: 40.7
click at [45, 442] on input "checkbox" at bounding box center [47, 447] width 14 height 14
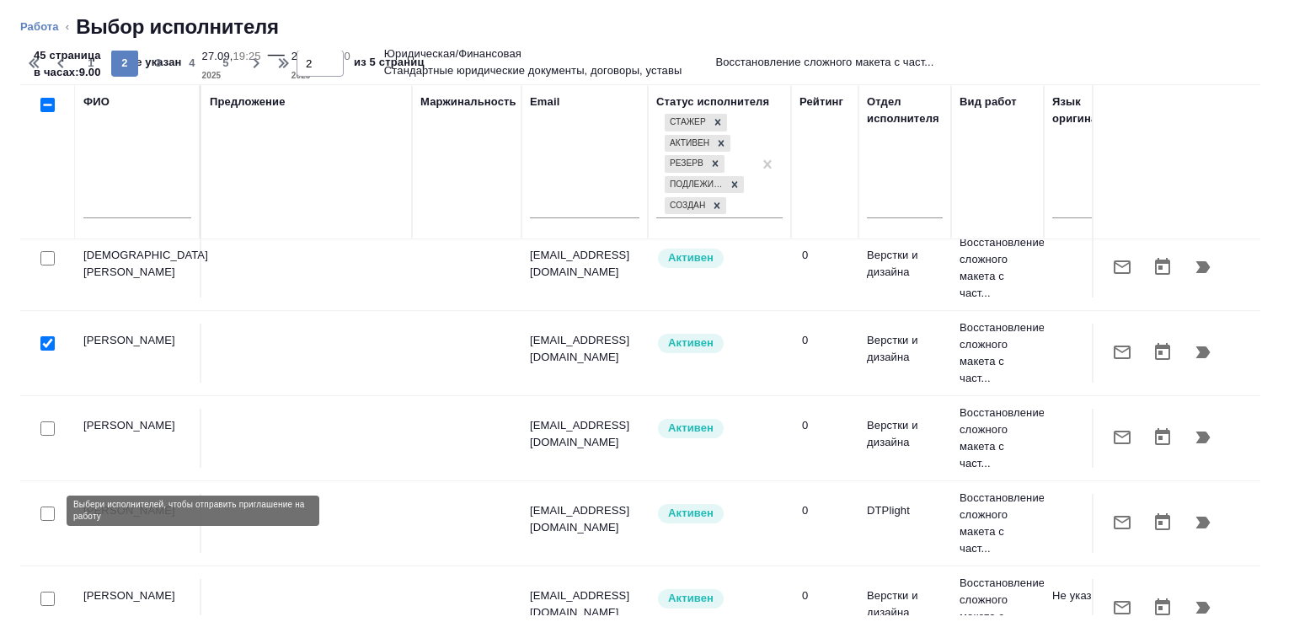
scroll to position [1035, 0]
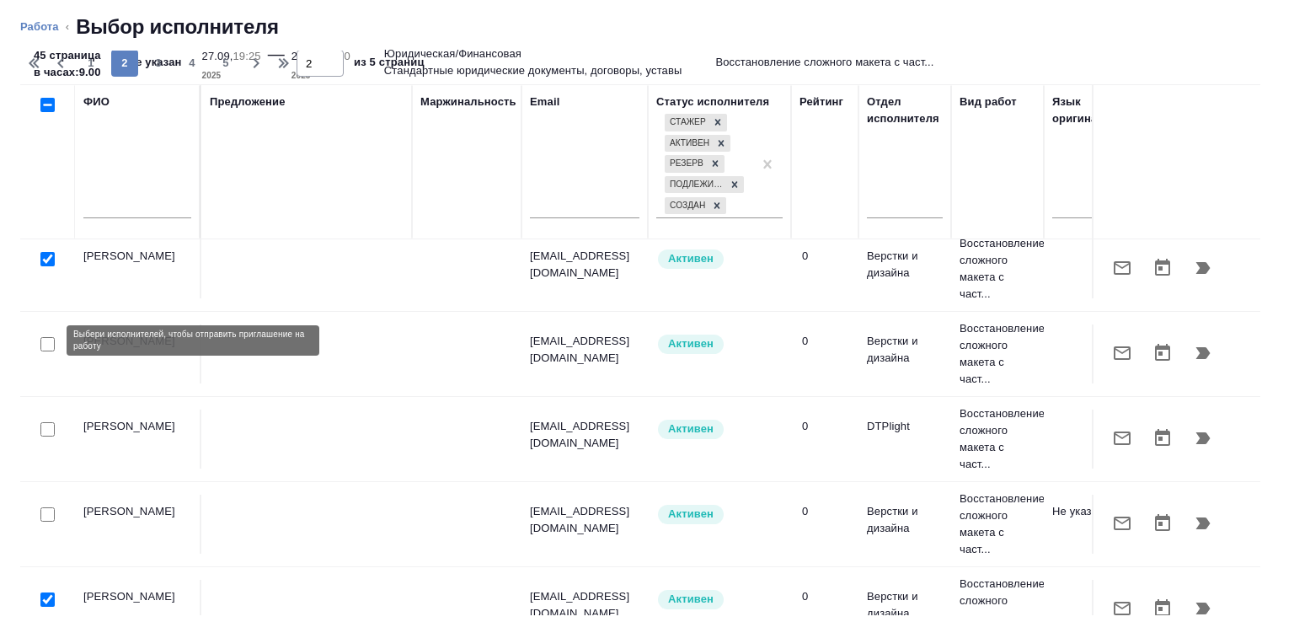
click at [48, 341] on input "checkbox" at bounding box center [47, 344] width 14 height 14
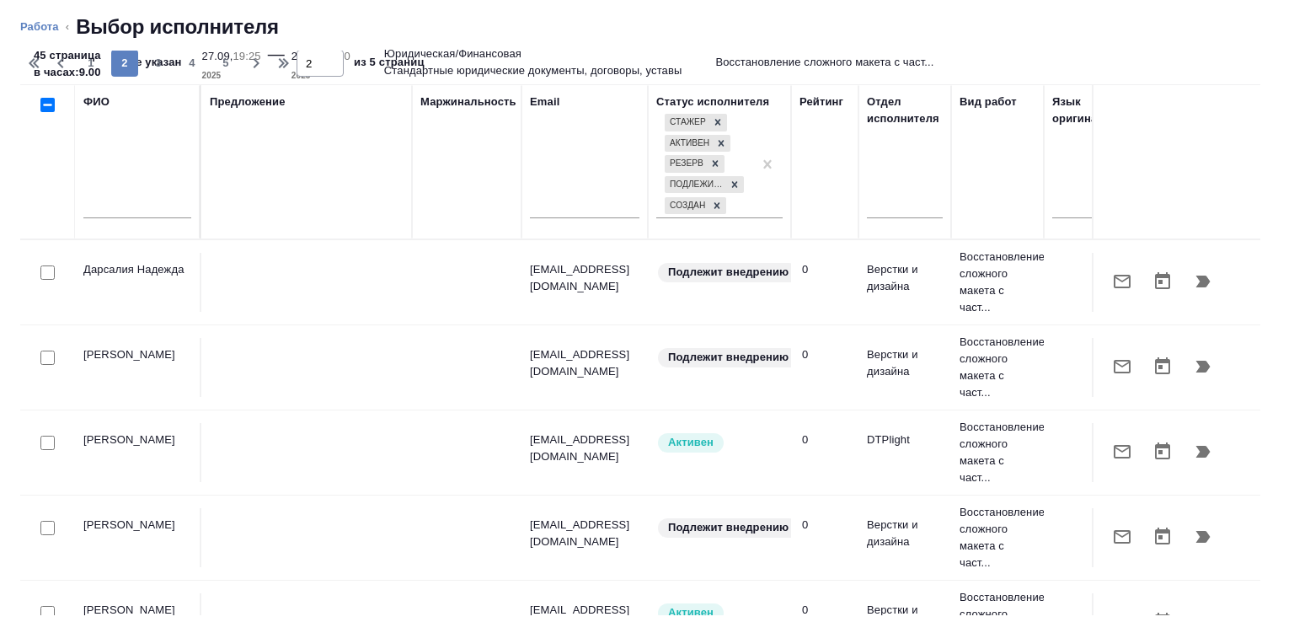
scroll to position [49, 0]
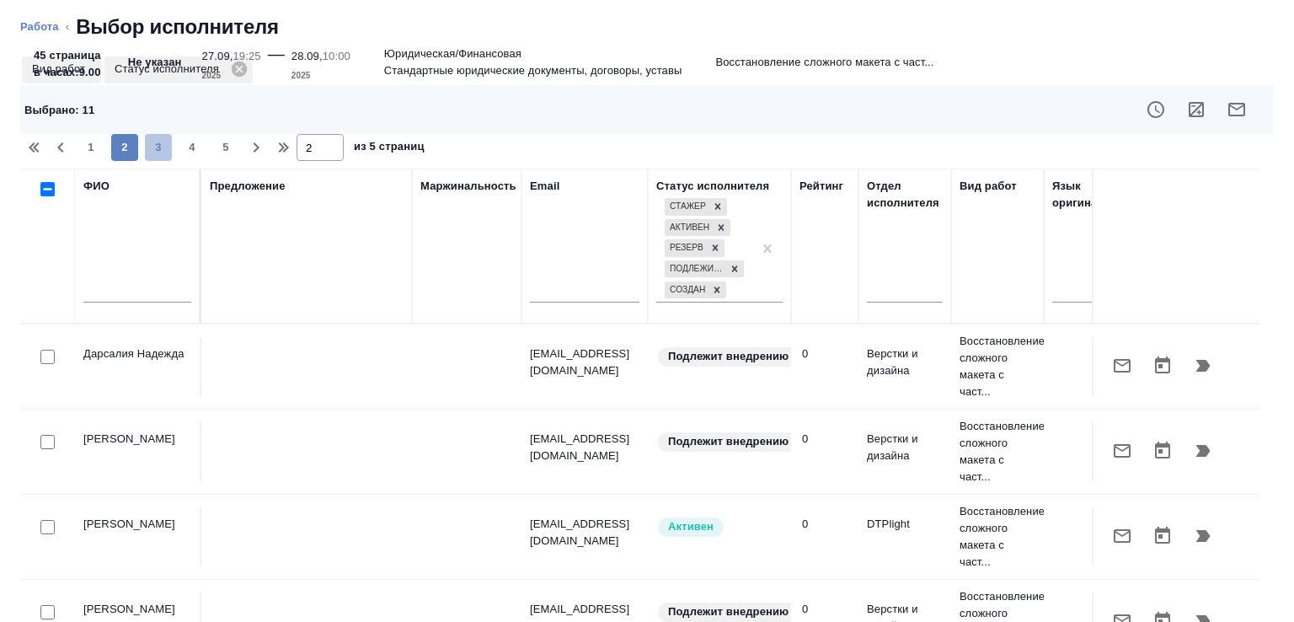
click at [165, 149] on span "3" at bounding box center [158, 147] width 27 height 17
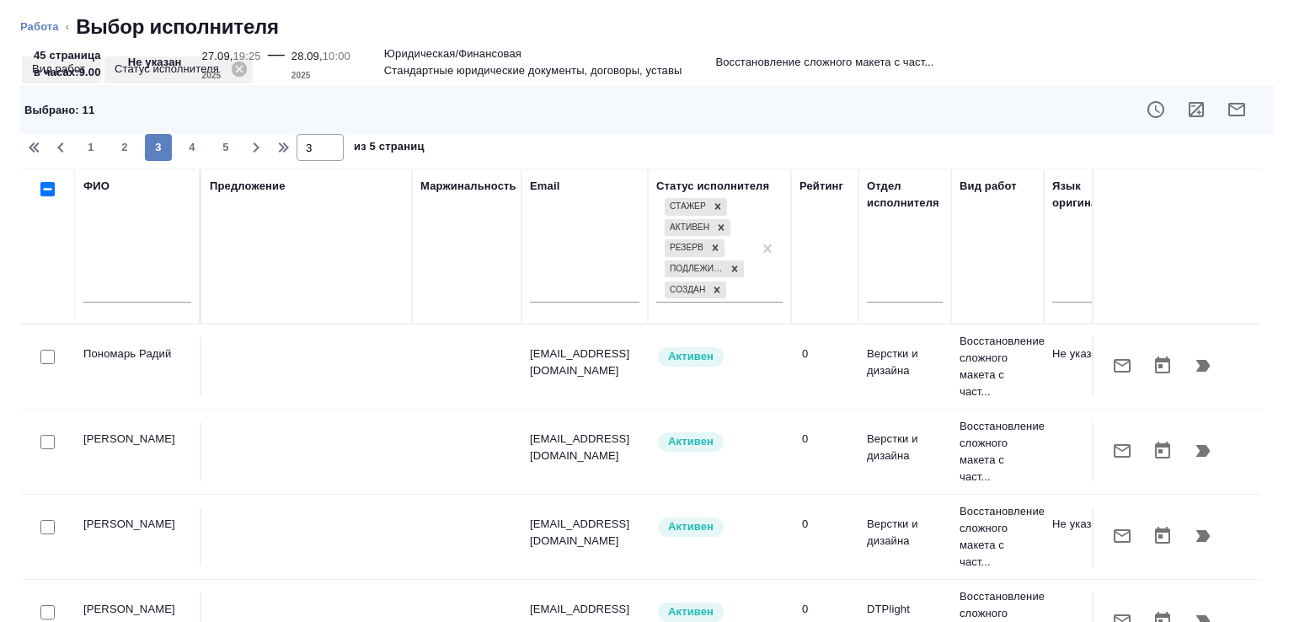
click at [40, 442] on div at bounding box center [48, 443] width 38 height 24
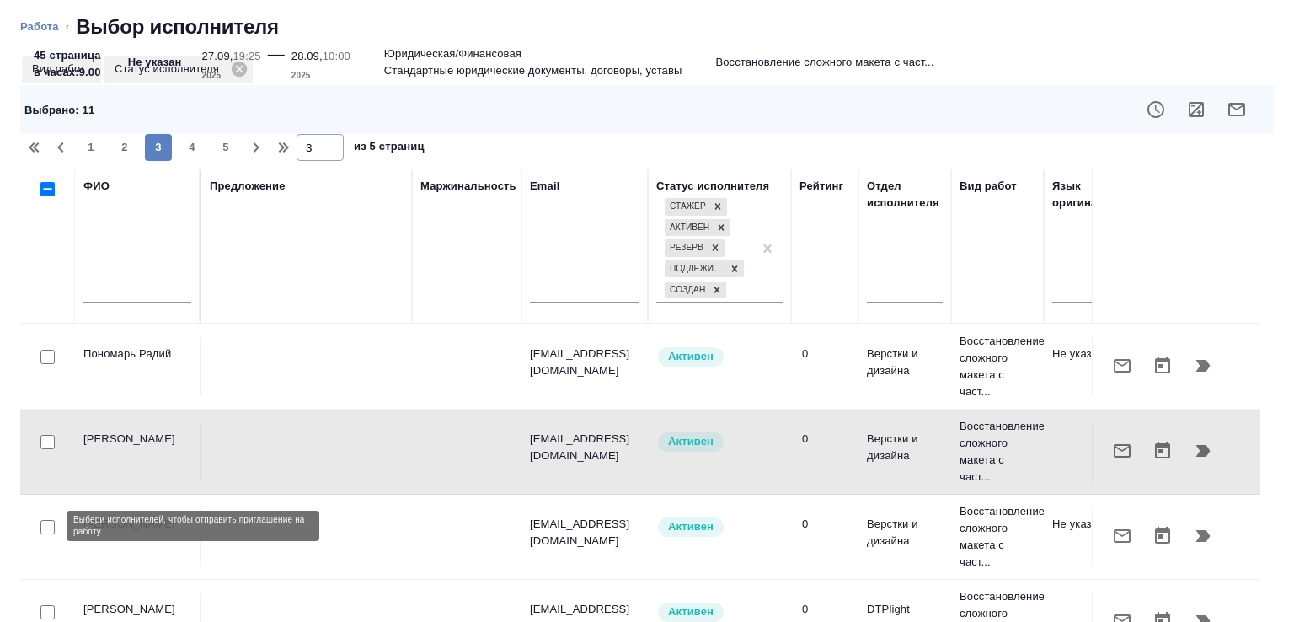
click at [47, 529] on input "checkbox" at bounding box center [47, 527] width 14 height 14
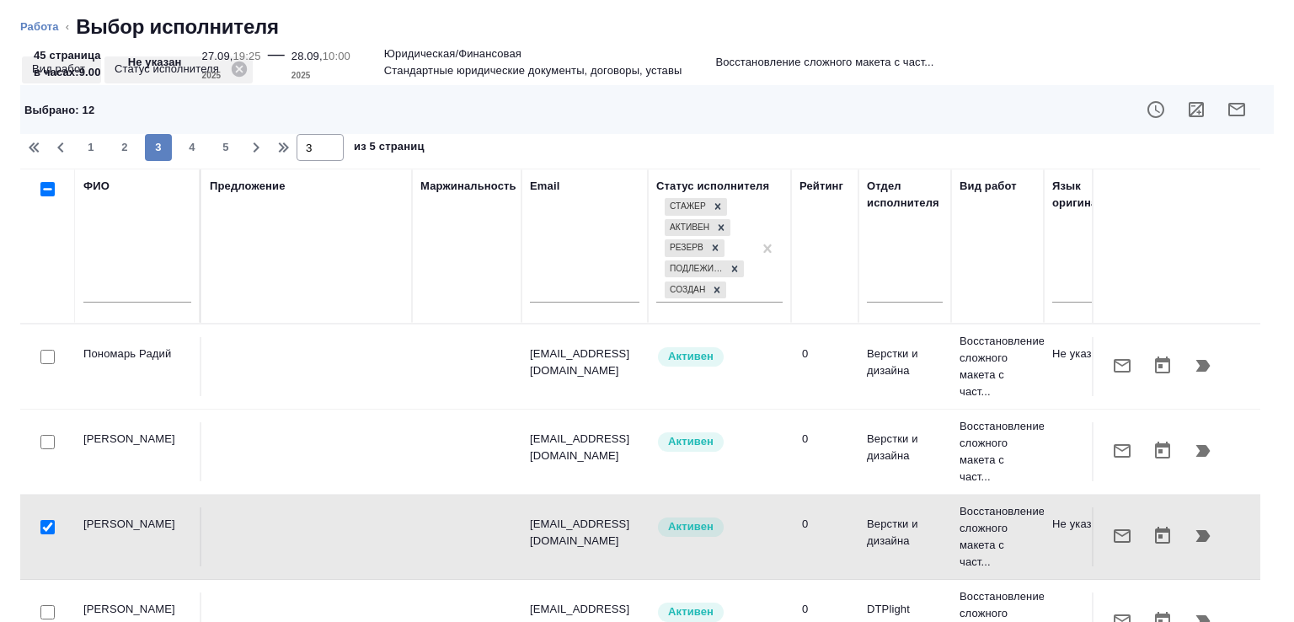
scroll to position [84, 0]
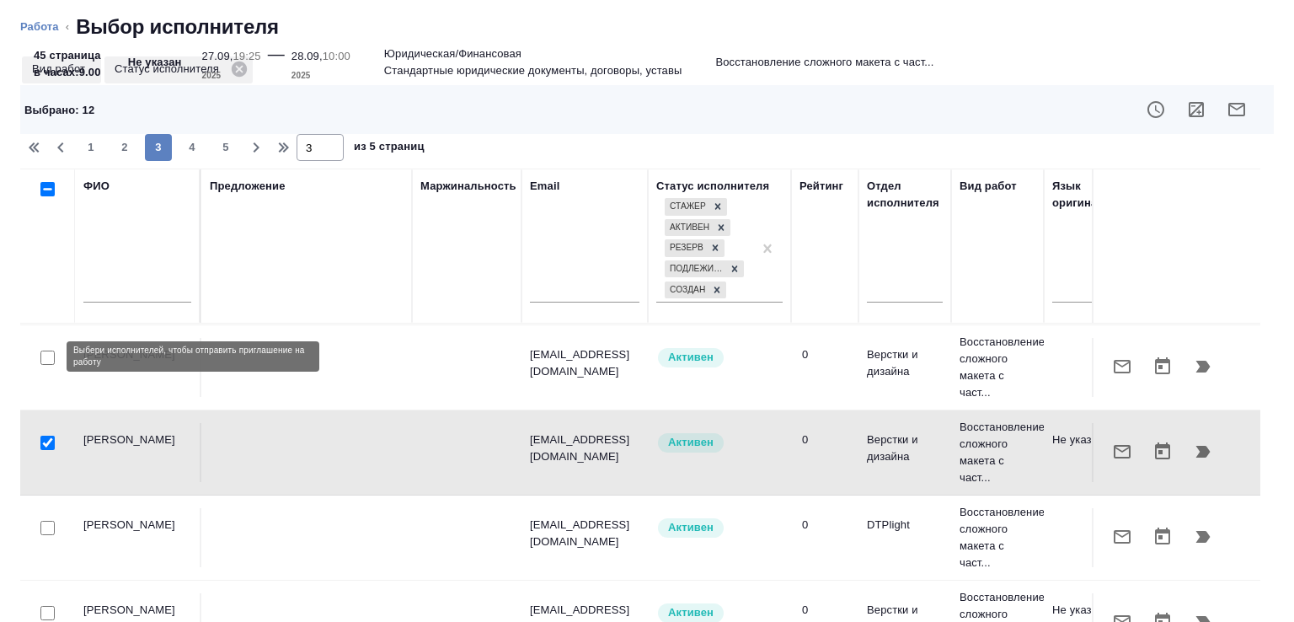
click at [47, 354] on input "checkbox" at bounding box center [47, 358] width 14 height 14
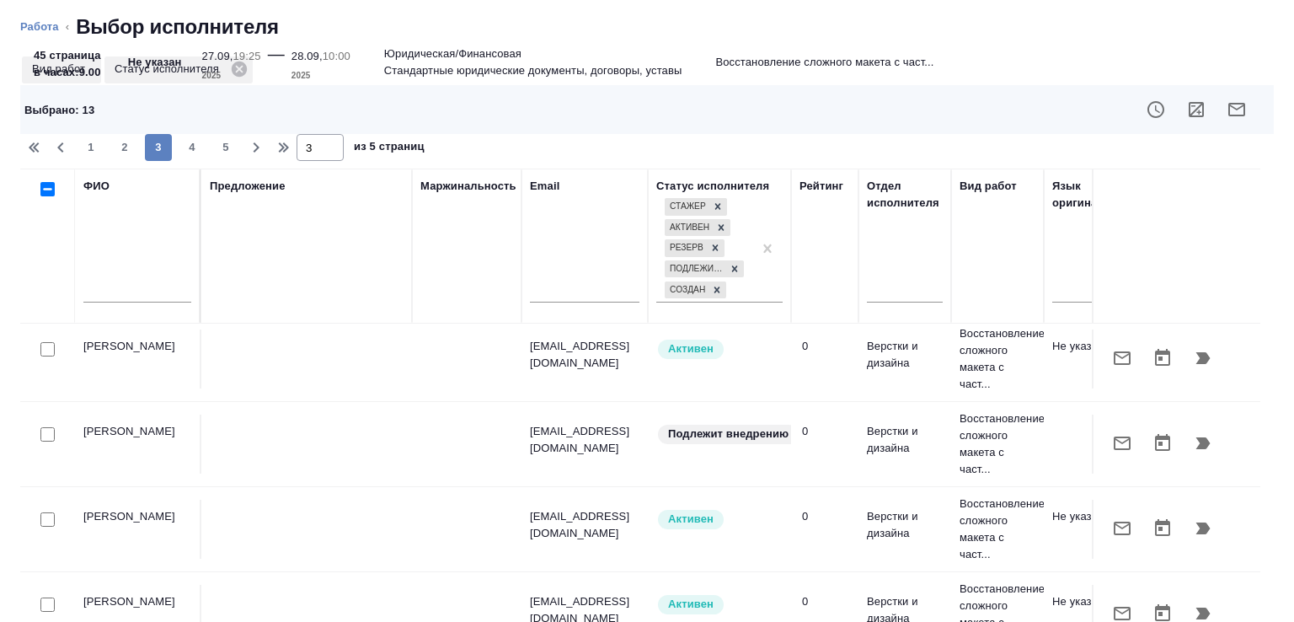
scroll to position [527, 0]
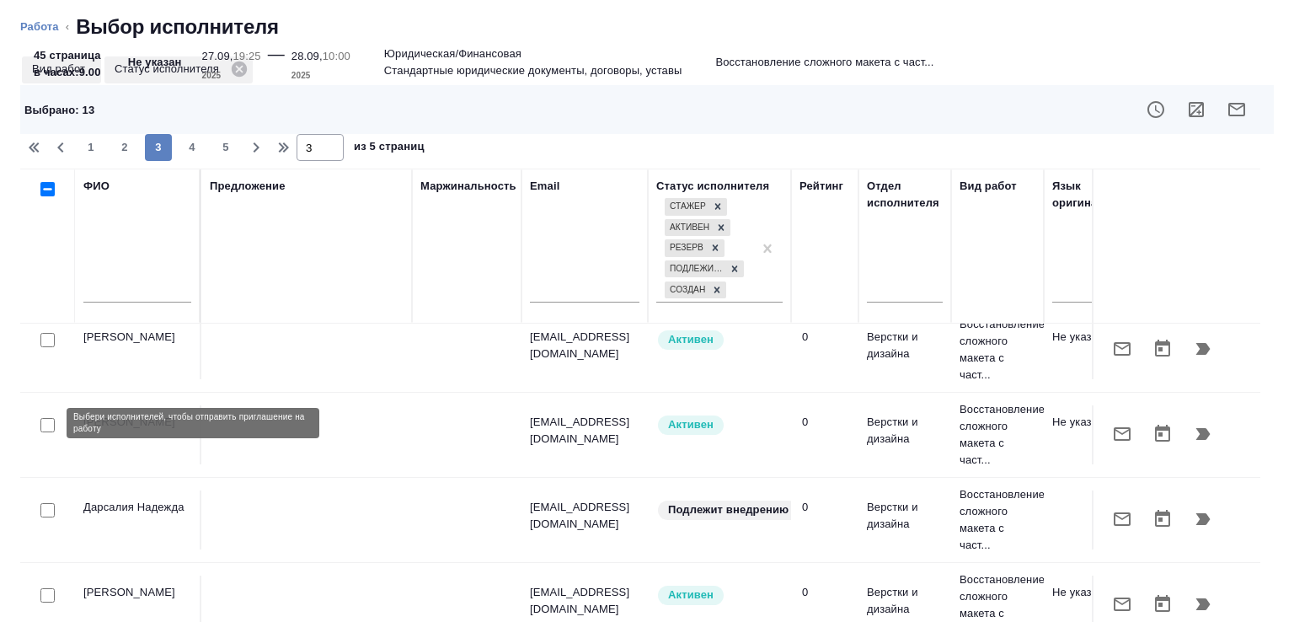
click at [49, 420] on input "checkbox" at bounding box center [47, 425] width 14 height 14
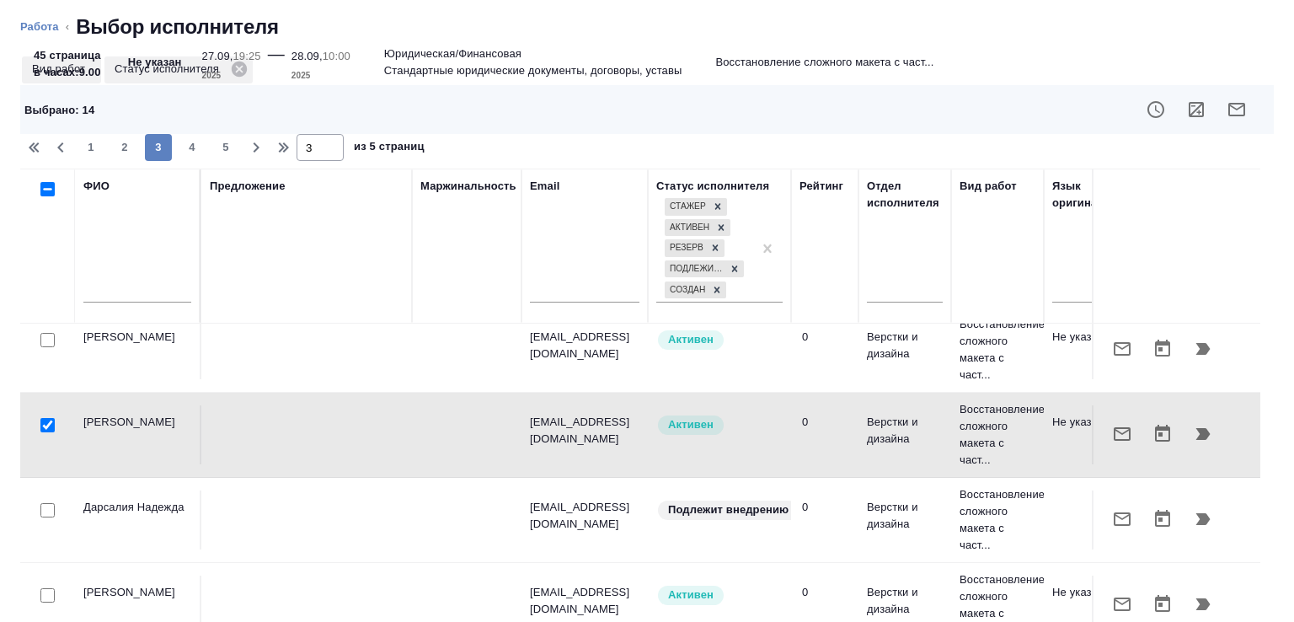
click at [49, 420] on input "checkbox" at bounding box center [47, 425] width 14 height 14
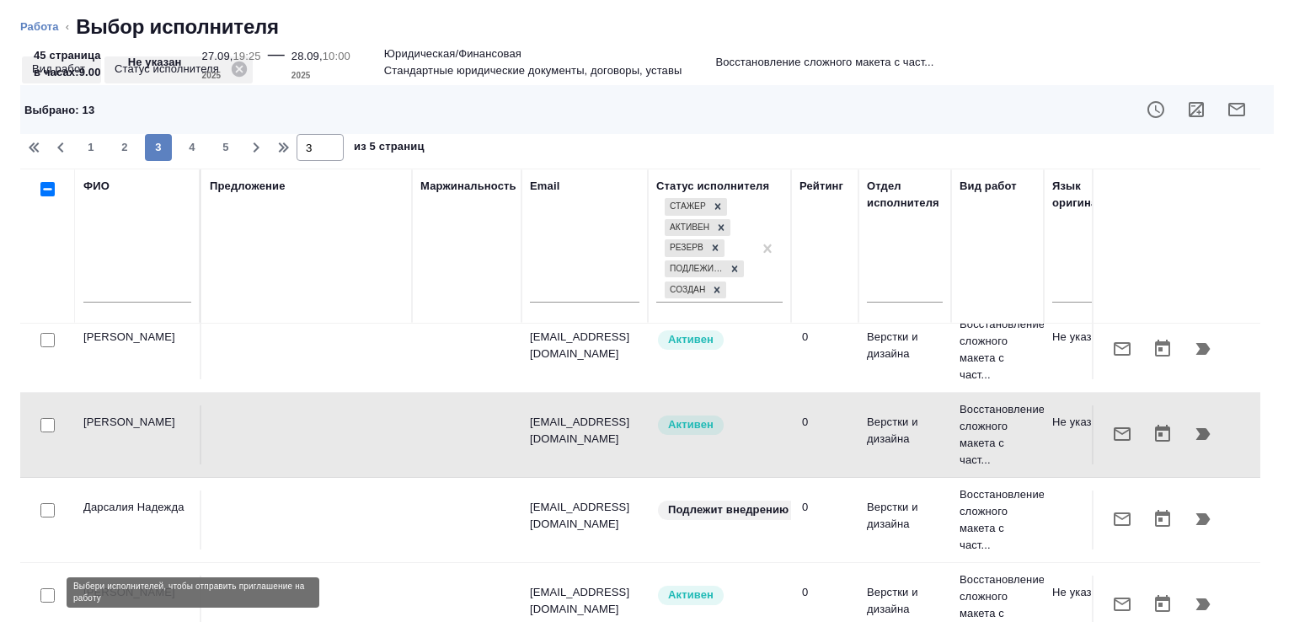
click at [48, 590] on input "checkbox" at bounding box center [47, 595] width 14 height 14
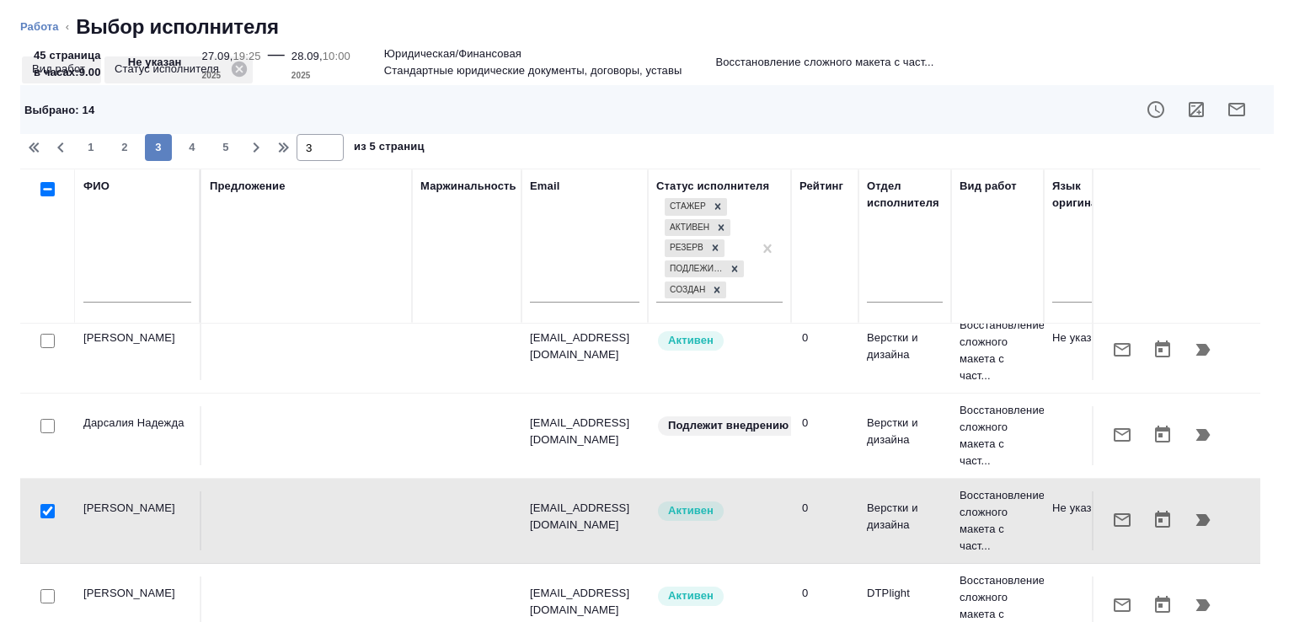
scroll to position [792, 0]
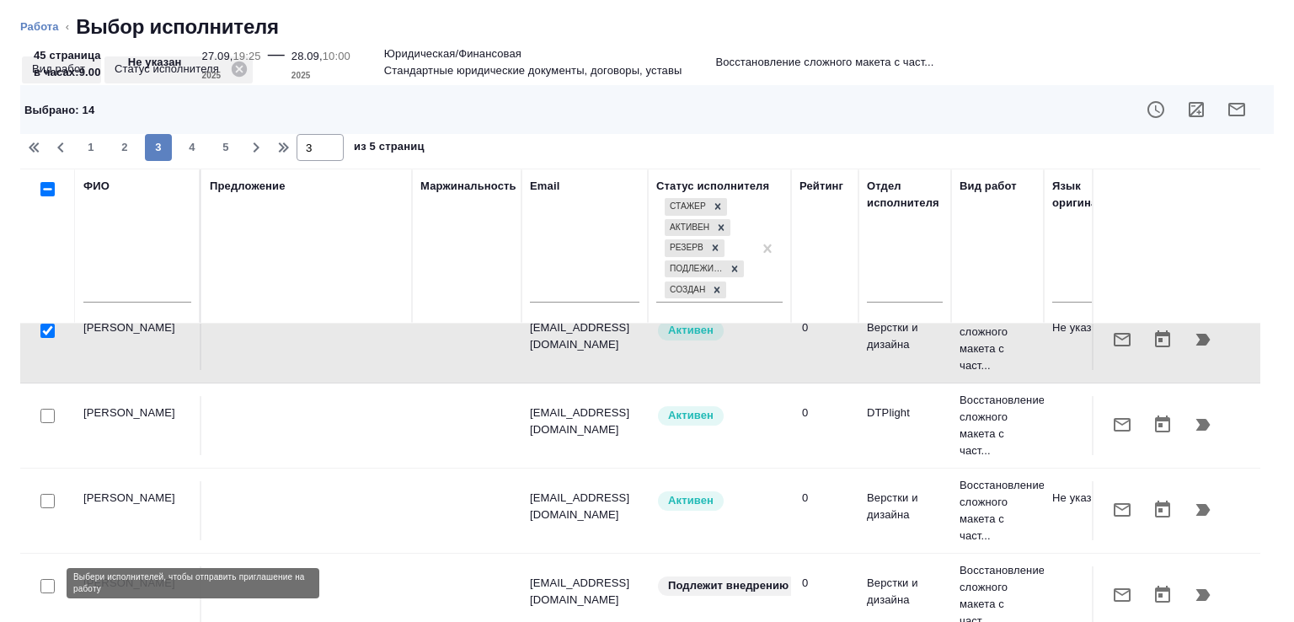
click at [45, 582] on input "checkbox" at bounding box center [47, 586] width 14 height 14
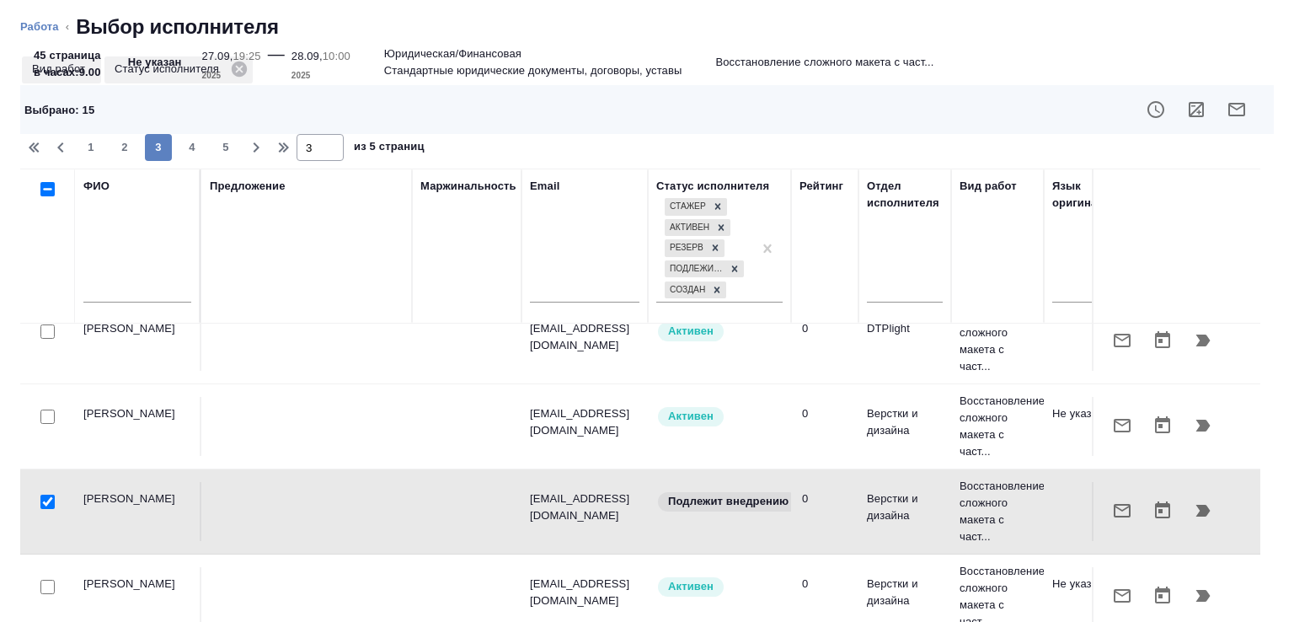
scroll to position [1057, 0]
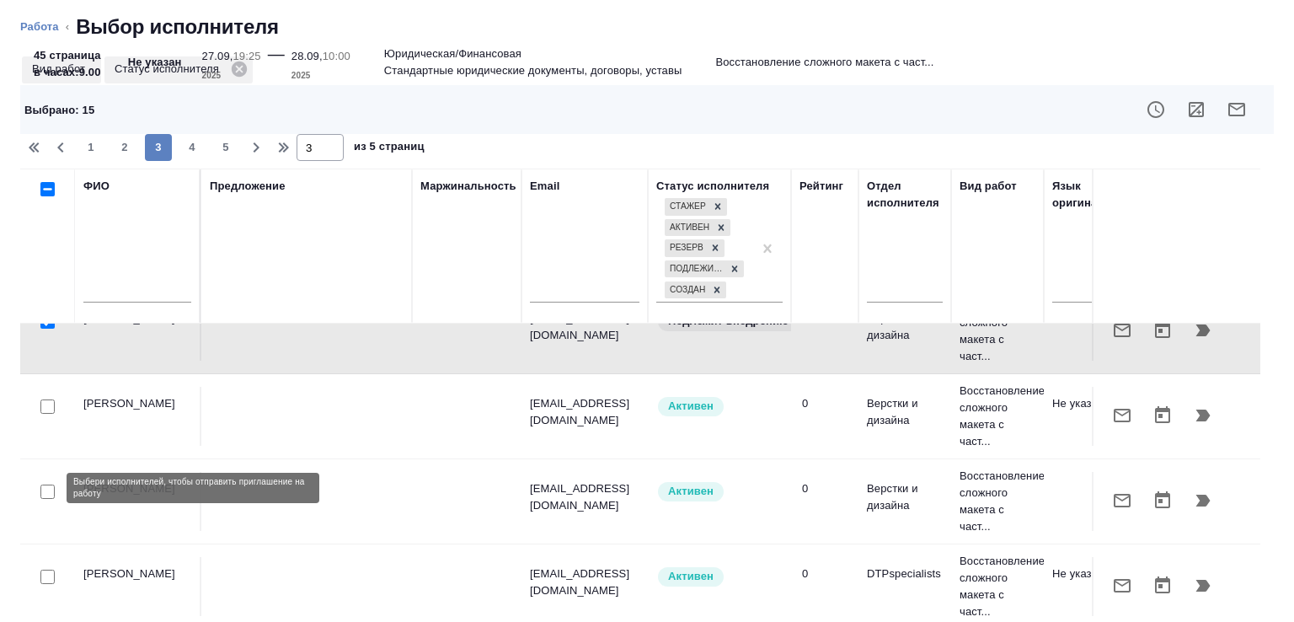
click at [51, 489] on input "checkbox" at bounding box center [47, 492] width 14 height 14
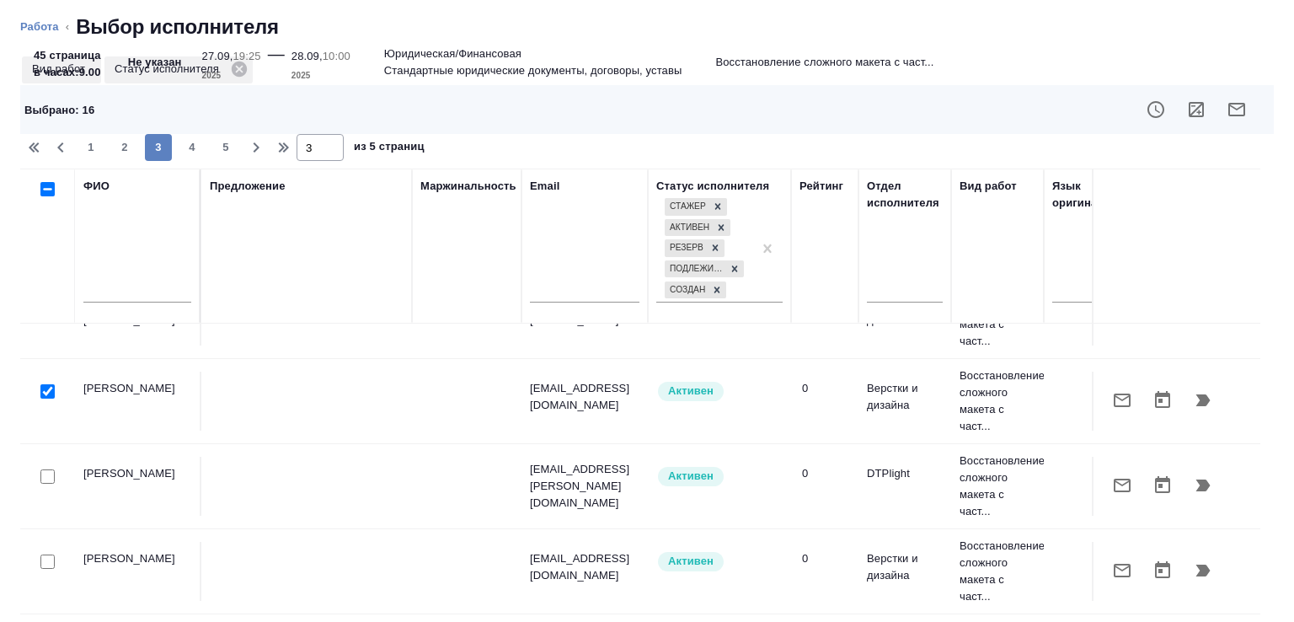
scroll to position [133, 0]
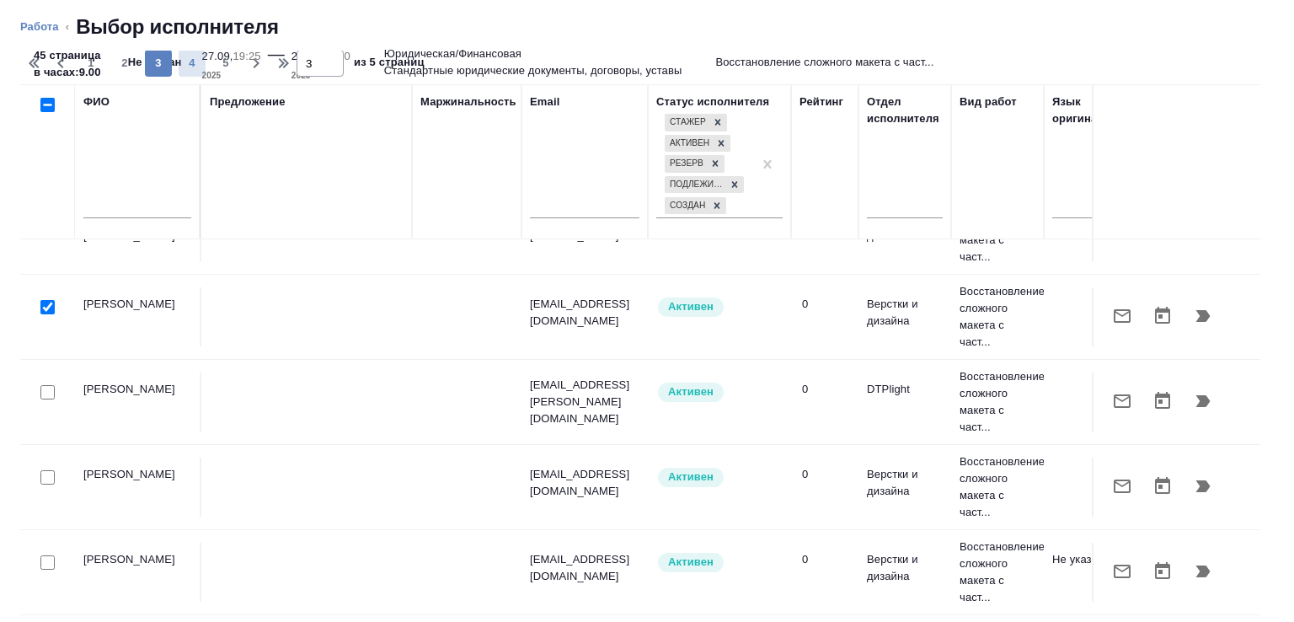
click at [191, 57] on span "4" at bounding box center [192, 63] width 27 height 17
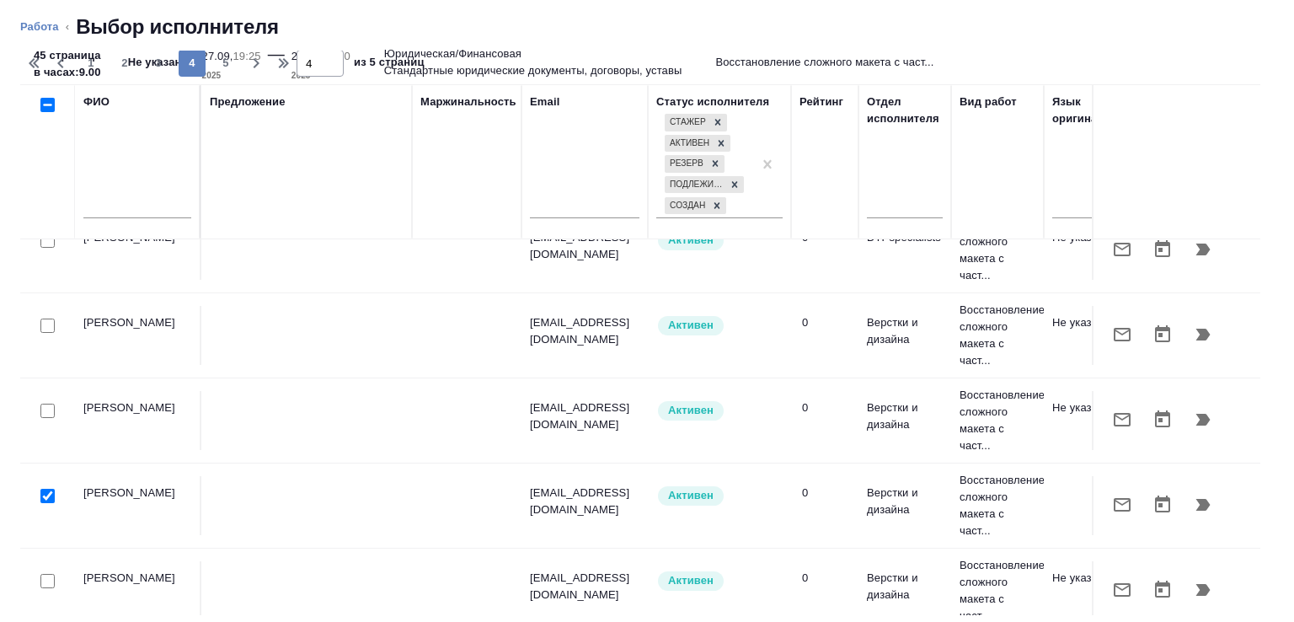
scroll to position [1045, 0]
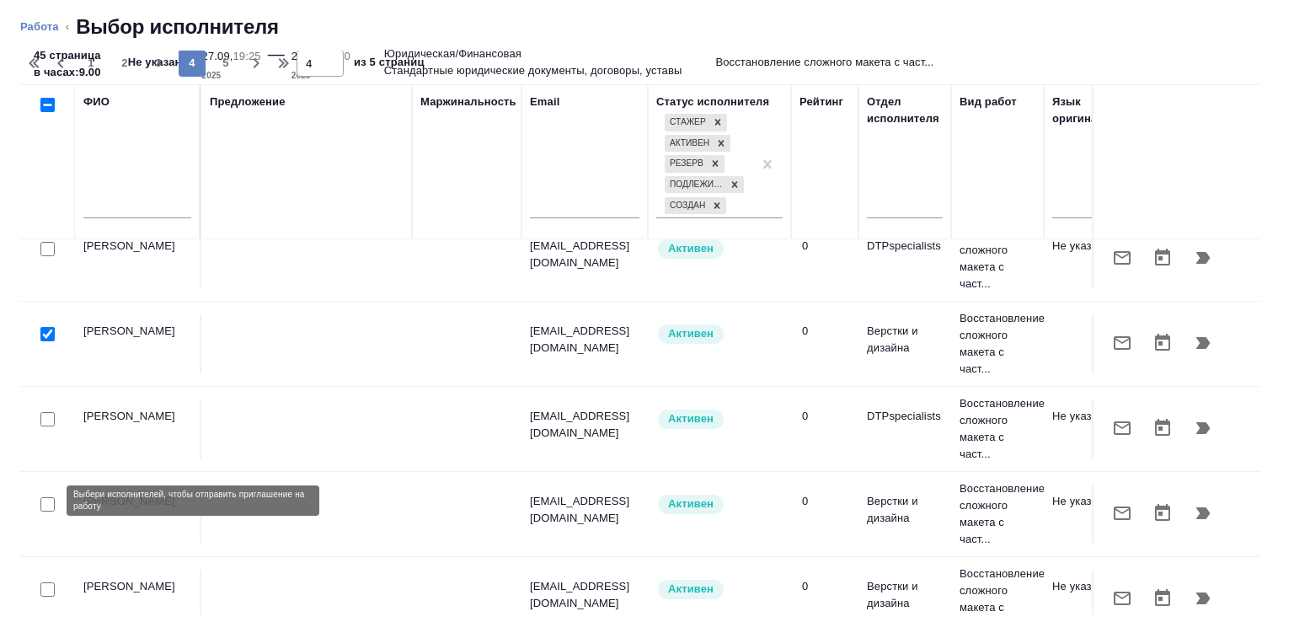
click at [48, 500] on input "checkbox" at bounding box center [47, 504] width 14 height 14
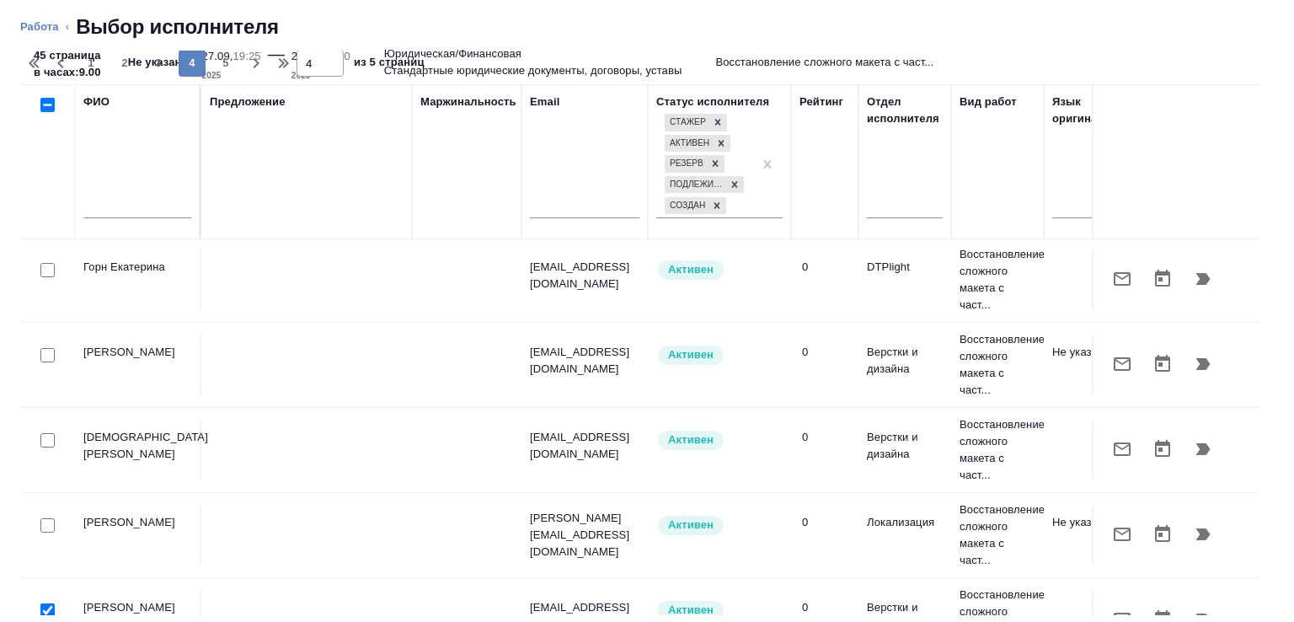
scroll to position [0, 0]
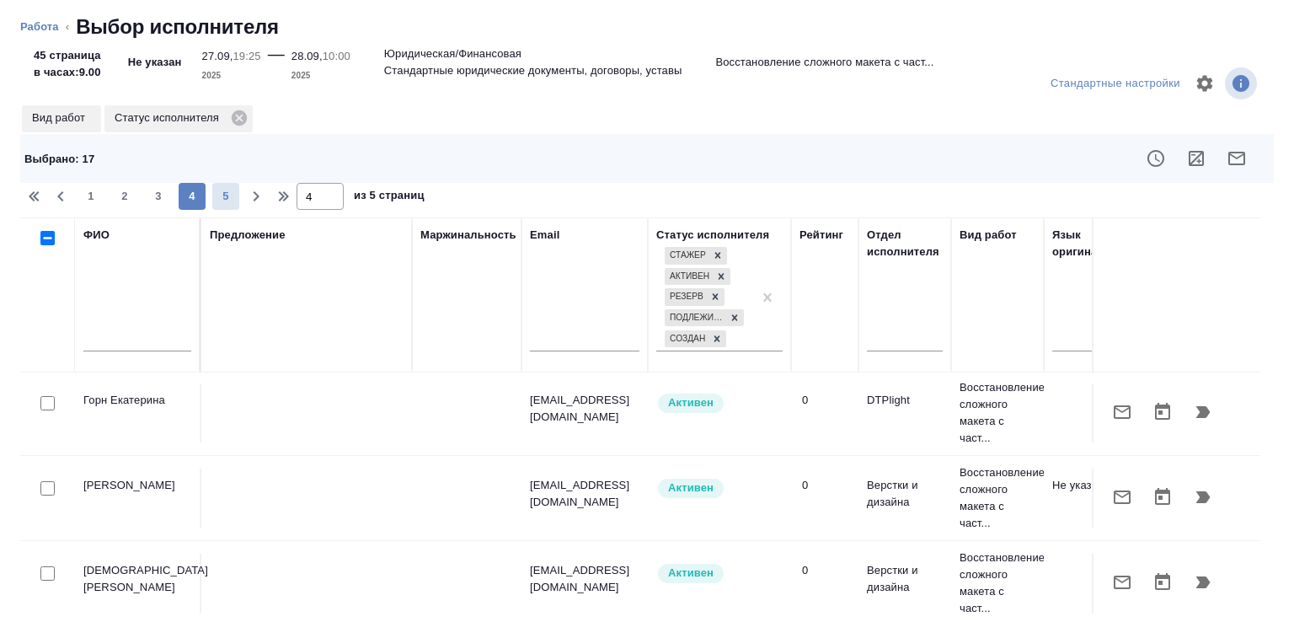
click at [222, 195] on span "5" at bounding box center [225, 196] width 27 height 17
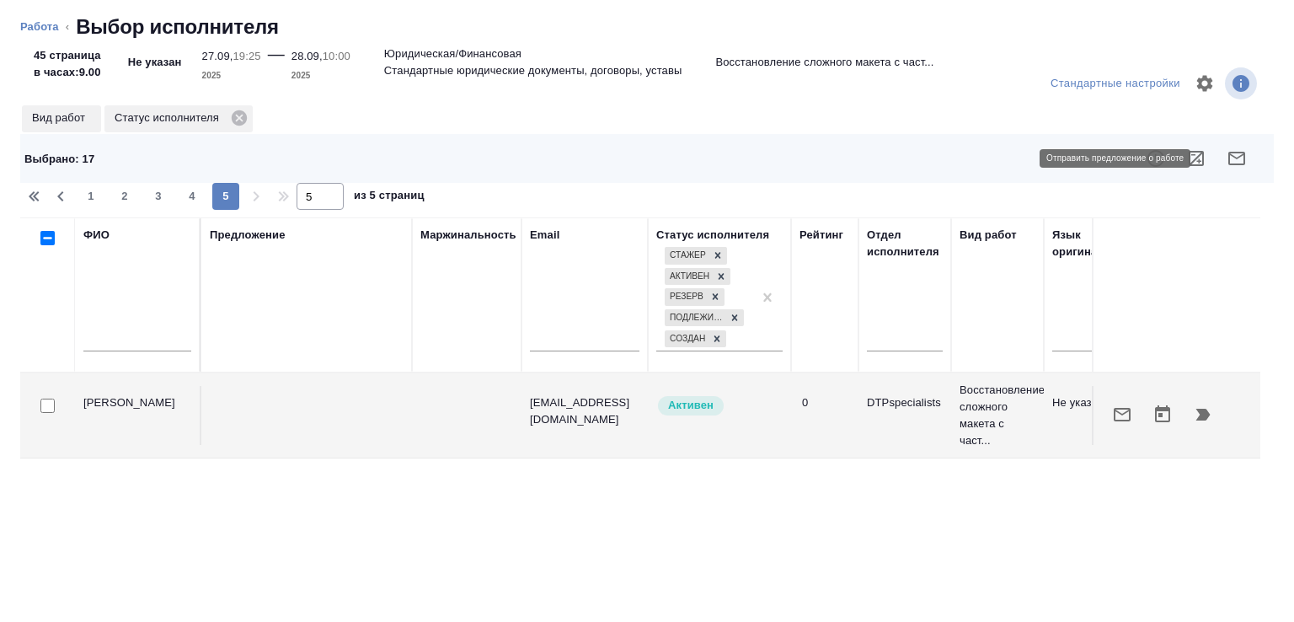
click at [1227, 160] on icon "button" at bounding box center [1237, 158] width 20 height 20
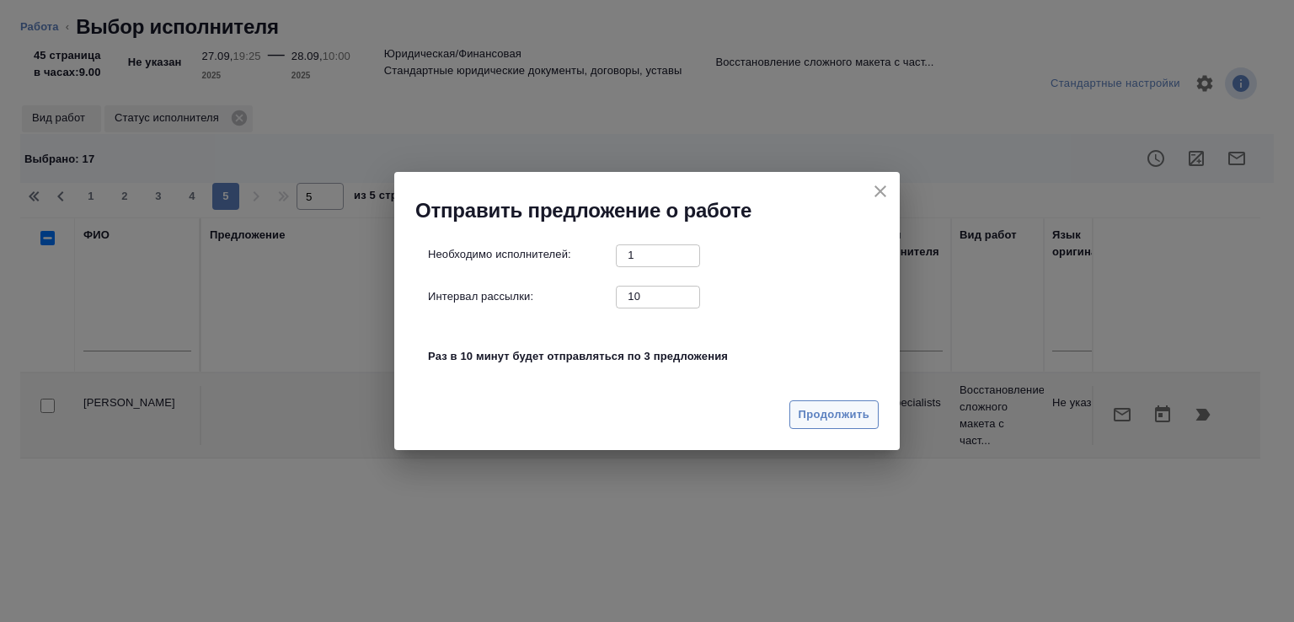
click at [810, 408] on span "Продолжить" at bounding box center [834, 414] width 71 height 19
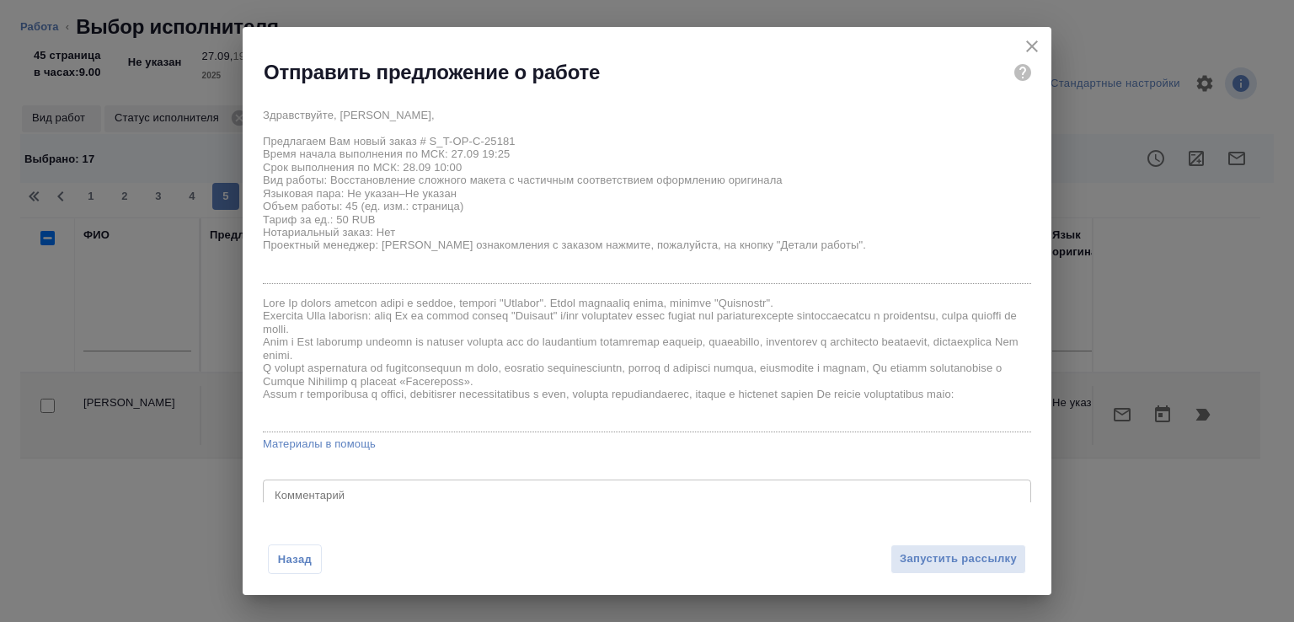
scroll to position [37, 0]
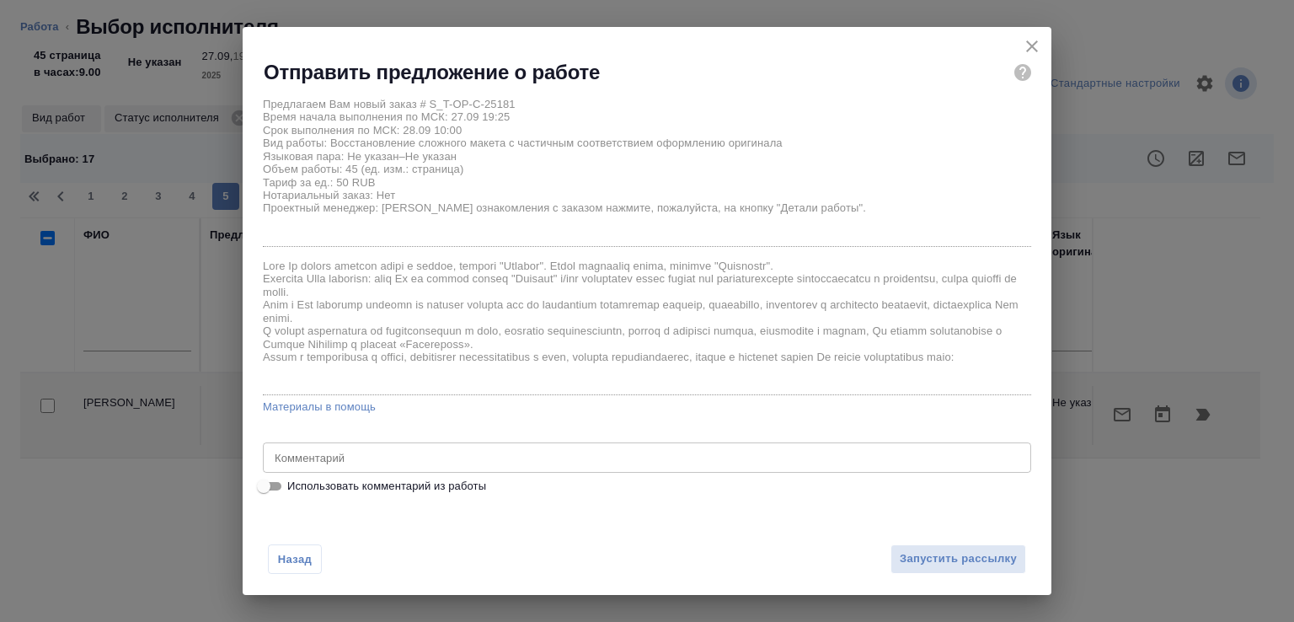
click at [426, 483] on span "Использовать комментарий из работы" at bounding box center [386, 486] width 199 height 17
click at [294, 483] on input "Использовать комментарий из работы" at bounding box center [263, 486] width 61 height 20
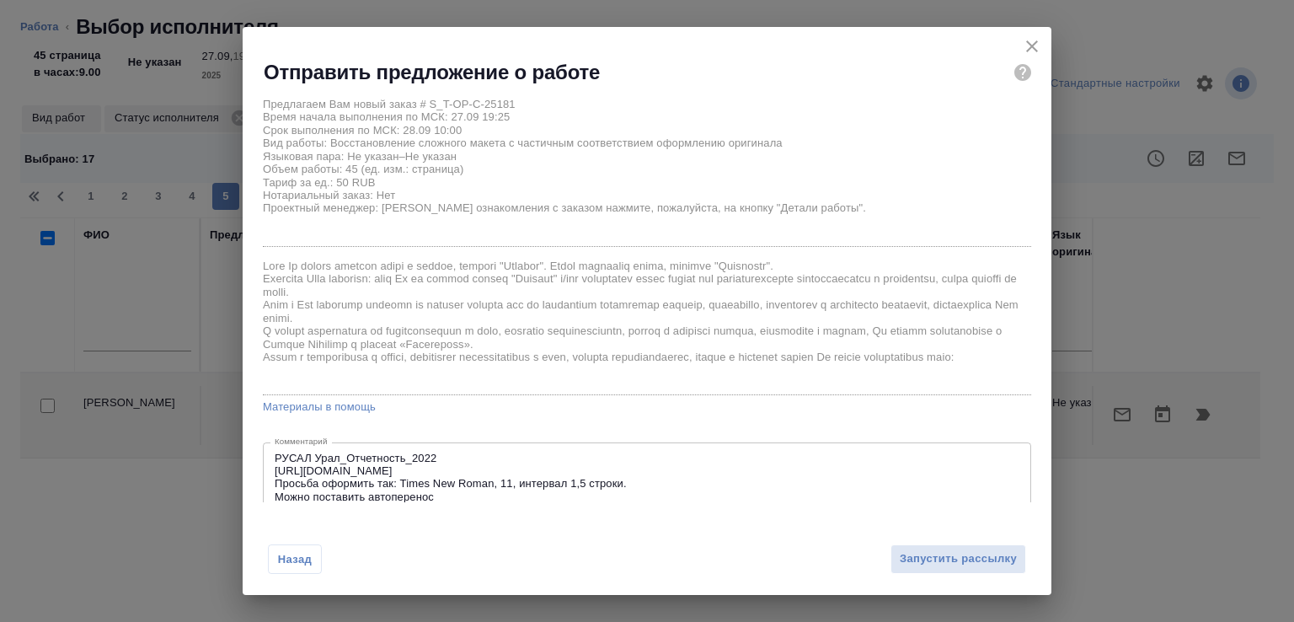
scroll to position [78, 0]
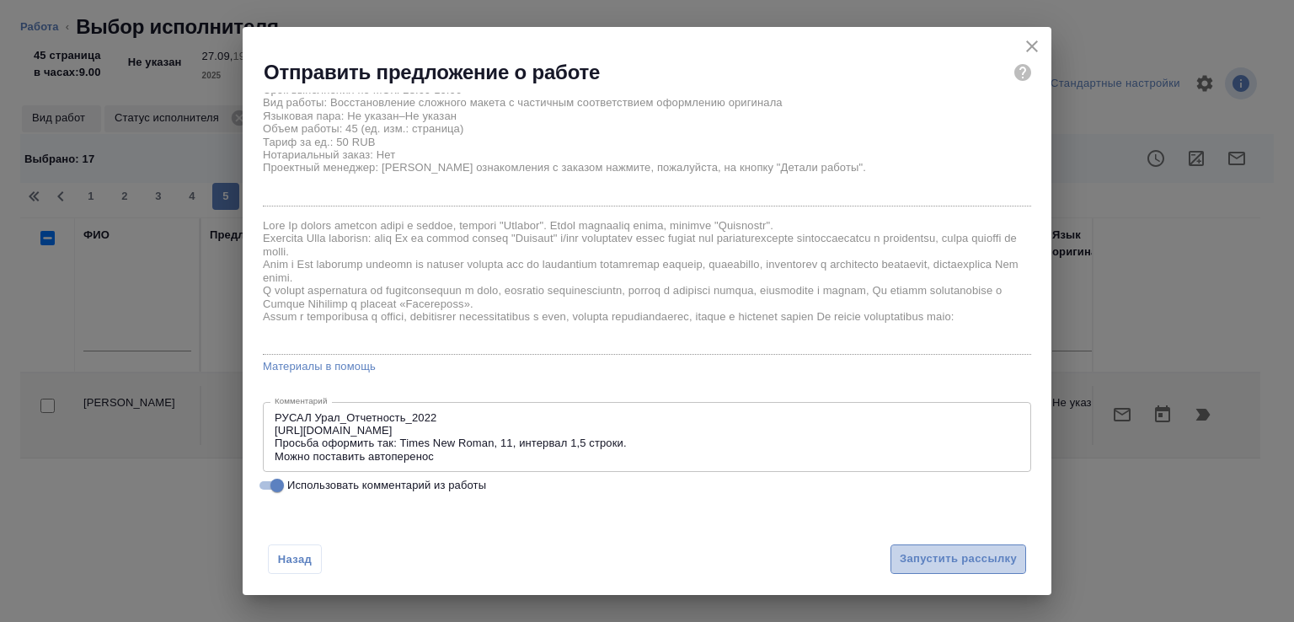
click at [954, 556] on span "Запустить рассылку" at bounding box center [958, 558] width 117 height 19
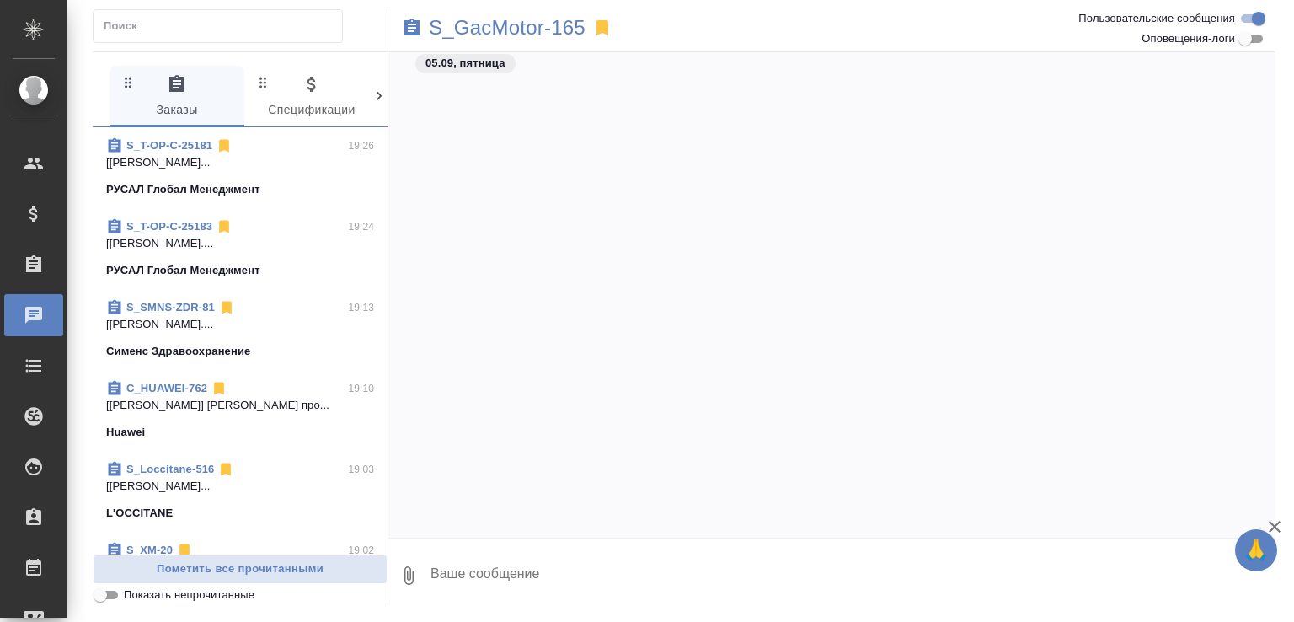
scroll to position [8015, 0]
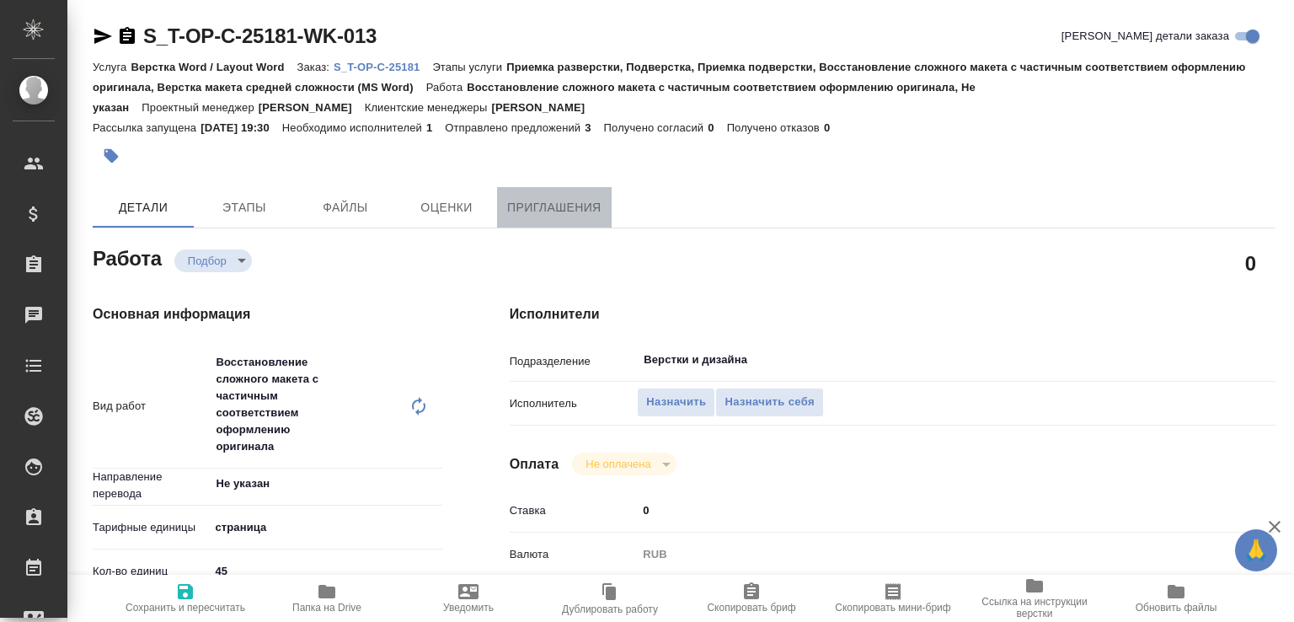
click at [586, 210] on span "Приглашения" at bounding box center [554, 207] width 94 height 21
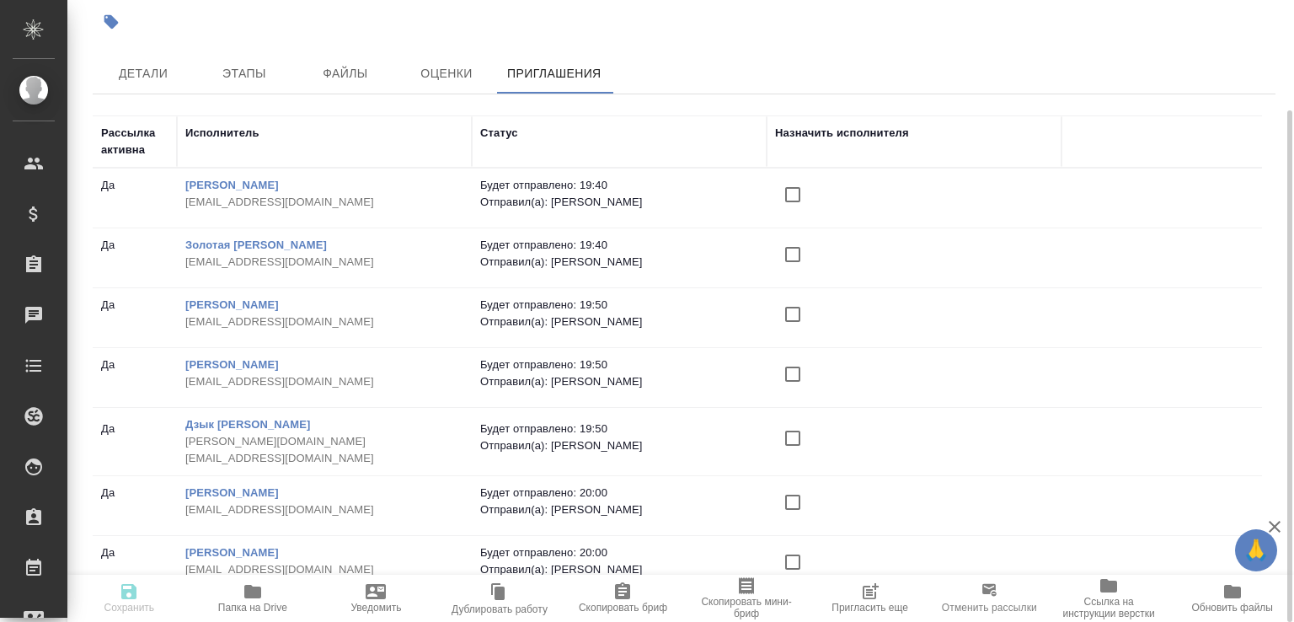
scroll to position [640, 0]
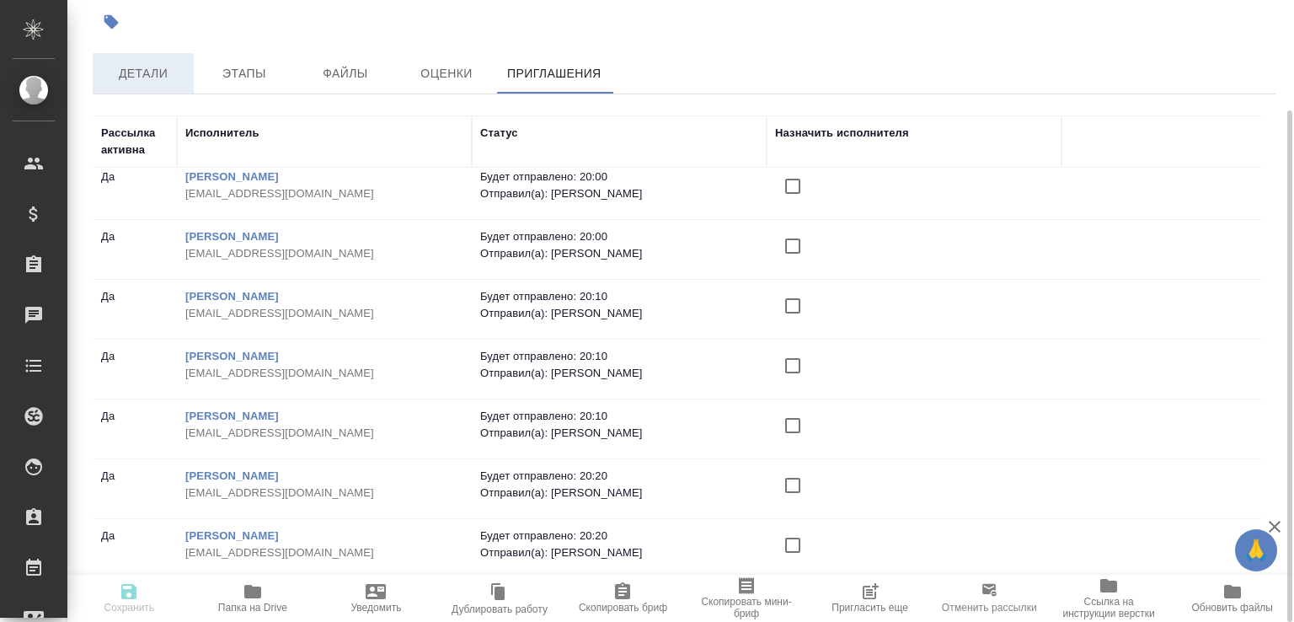
click at [145, 64] on span "Детали" at bounding box center [143, 73] width 81 height 21
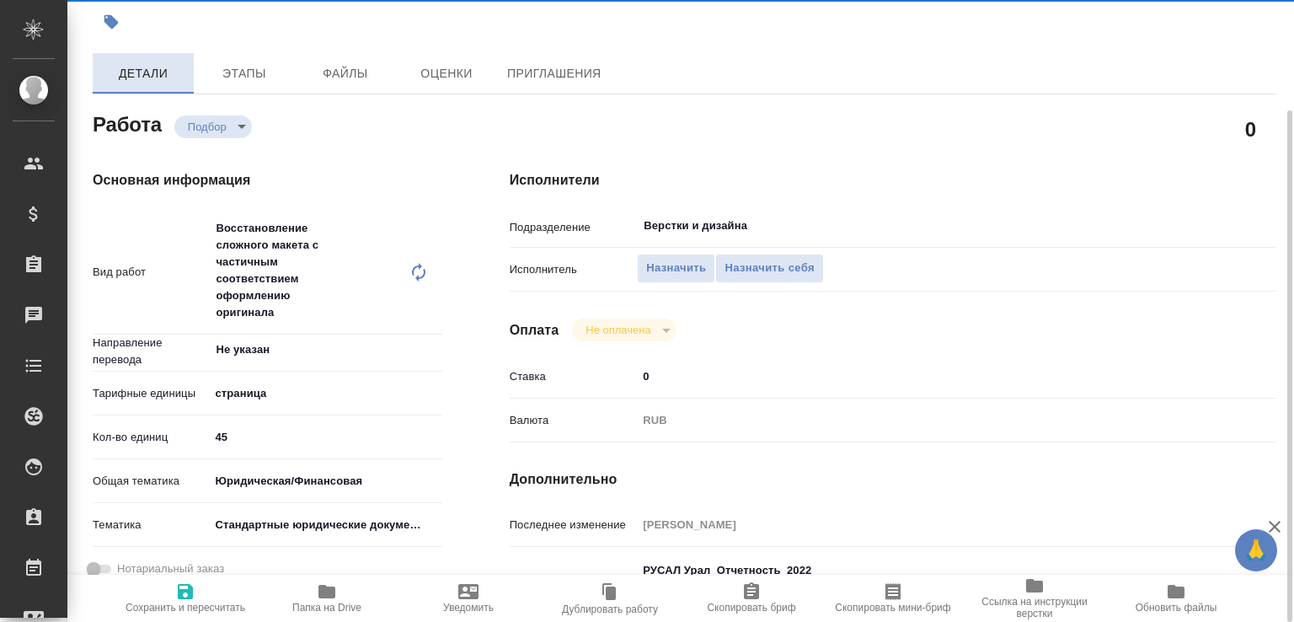
type textarea "x"
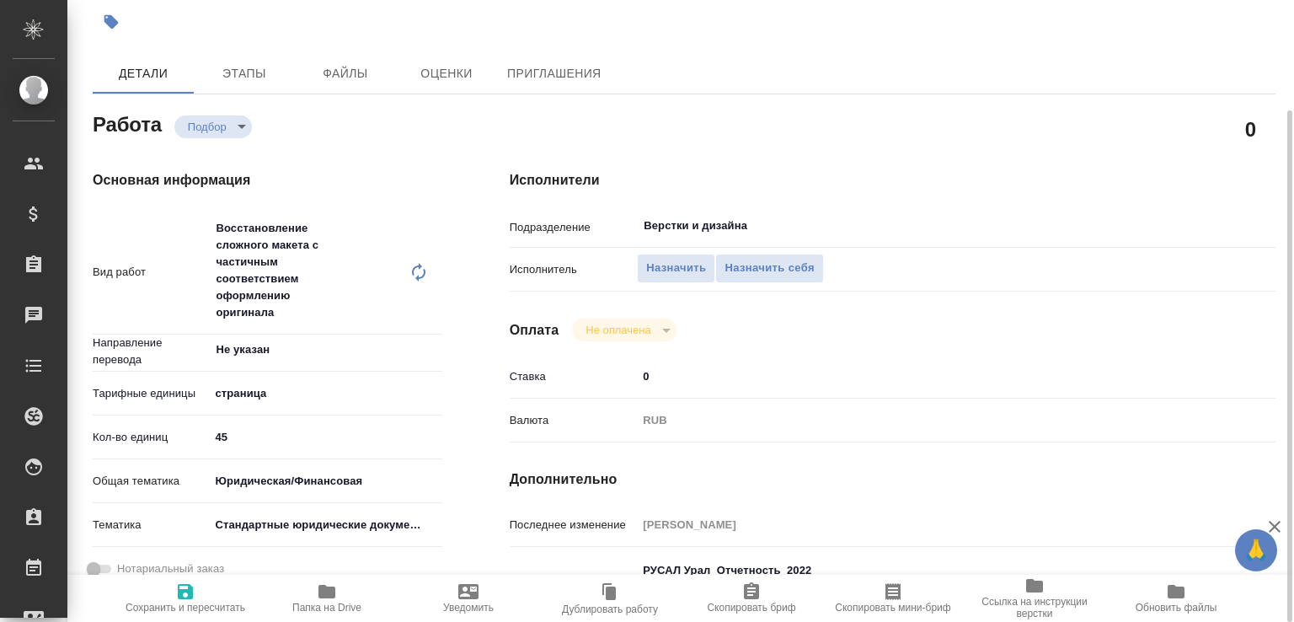
type textarea "x"
